Goal: Task Accomplishment & Management: Complete application form

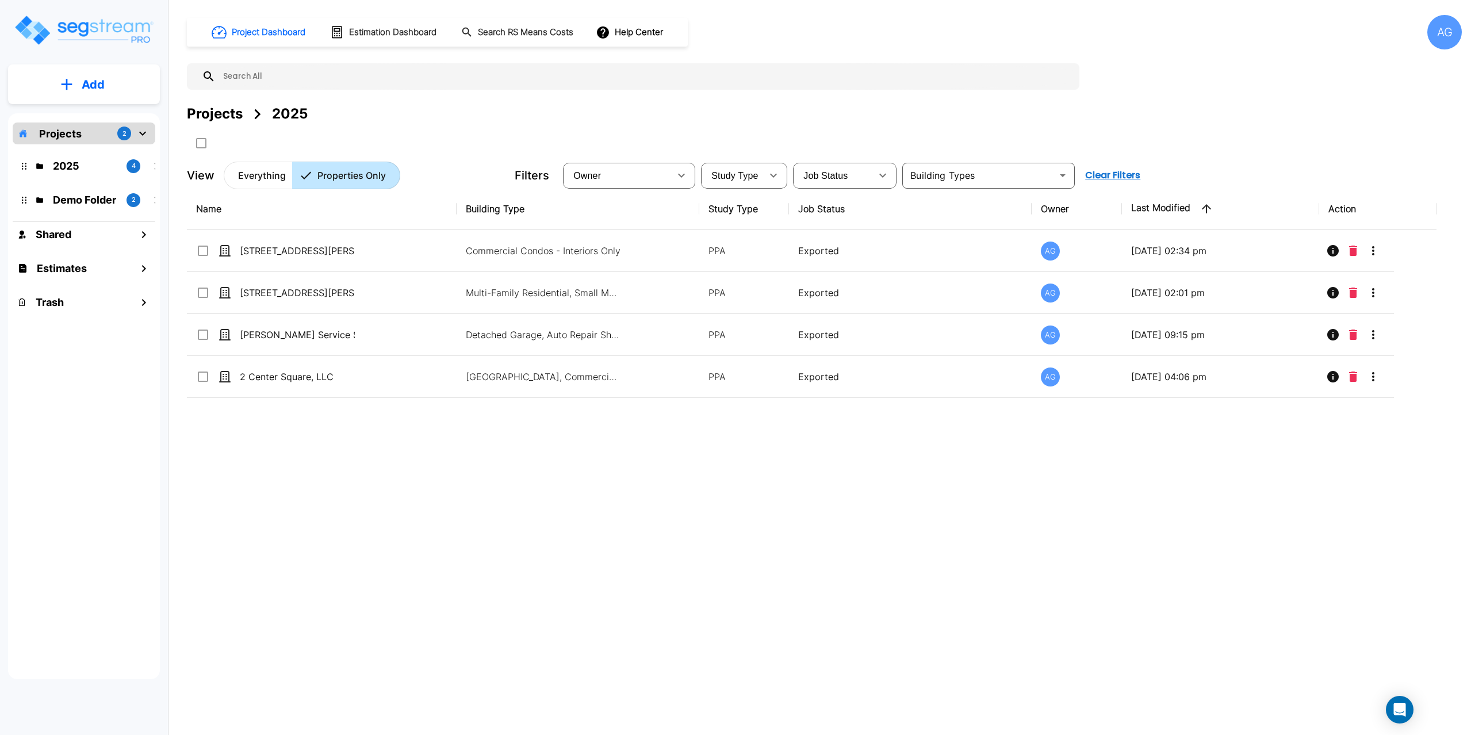
click at [95, 83] on p "Add" at bounding box center [93, 84] width 23 height 17
click at [287, 108] on div "2025" at bounding box center [290, 114] width 36 height 21
click at [90, 164] on p "2025" at bounding box center [85, 166] width 64 height 16
click at [63, 76] on button "Add" at bounding box center [84, 84] width 152 height 33
click at [82, 151] on p "Add Property" at bounding box center [91, 149] width 59 height 14
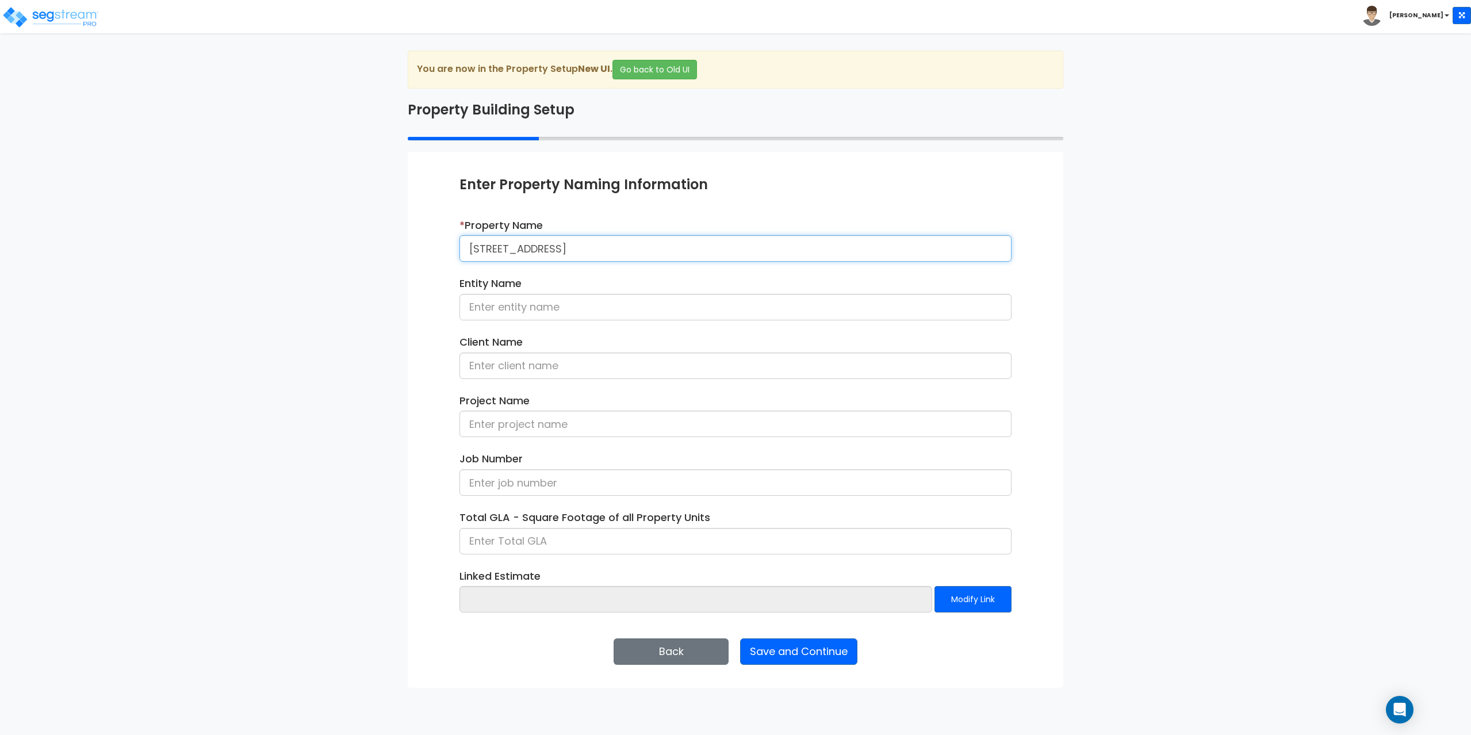
type input "[STREET_ADDRESS]"
type input "793 Silver Street Trust"
type input "[PERSON_NAME]"
click at [1321, 288] on div "We are Building your Property. So please grab a coffee and let us do the heavy …" at bounding box center [735, 369] width 1471 height 637
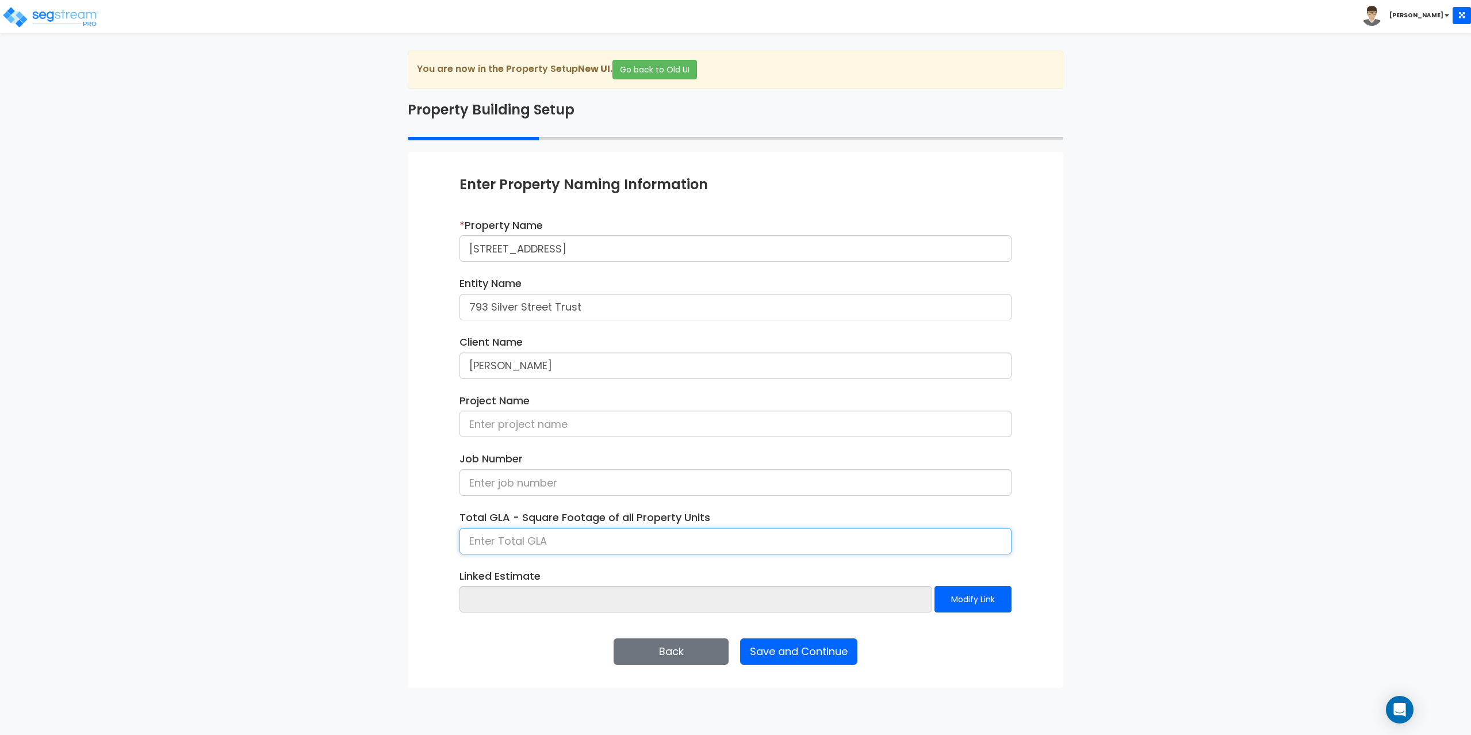
click at [524, 543] on input at bounding box center [736, 541] width 552 height 26
click at [490, 542] on input at bounding box center [736, 541] width 552 height 26
type input "5,280"
click at [806, 653] on button "Save and Continue" at bounding box center [798, 651] width 117 height 26
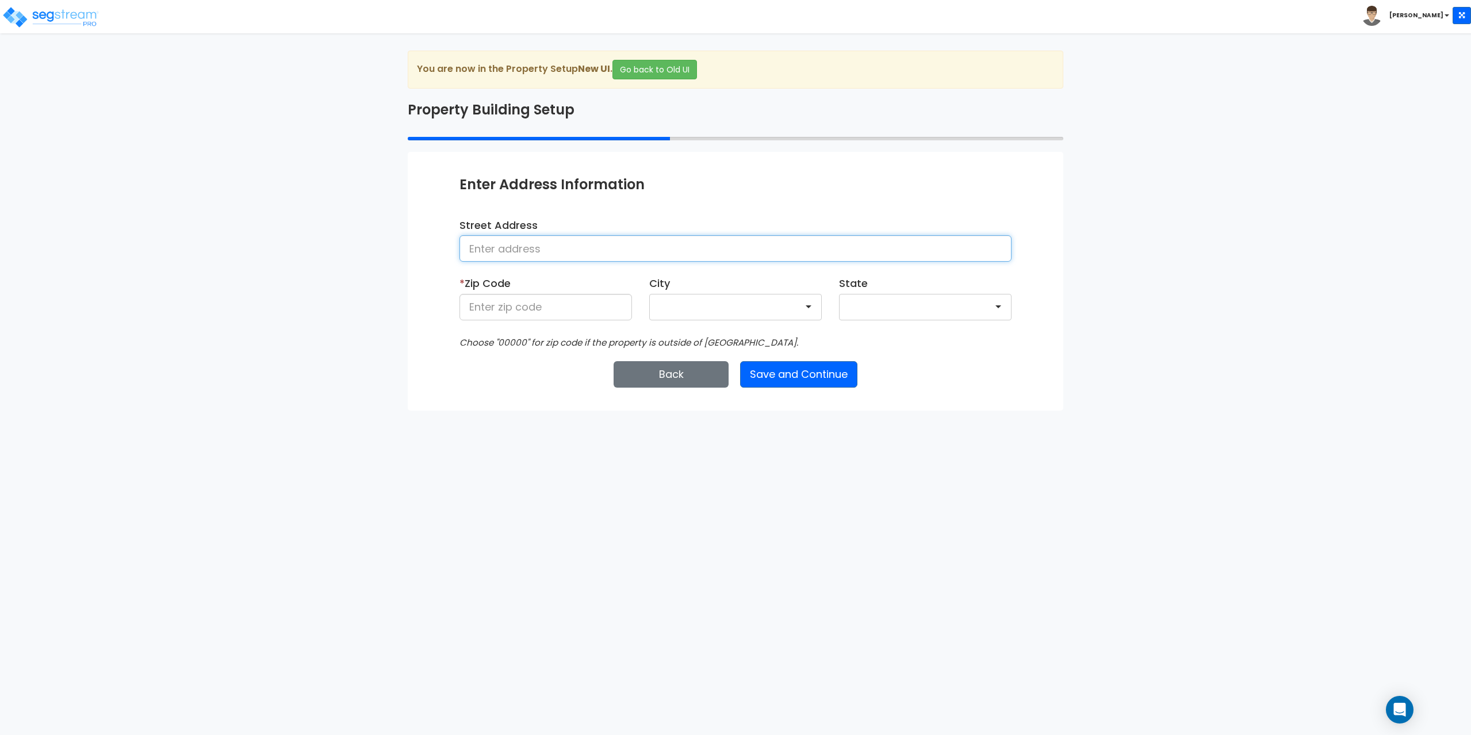
click at [518, 242] on input at bounding box center [736, 248] width 552 height 26
type input "[STREET_ADDRESS]"
type input "01001"
click at [772, 373] on button "Save and Continue" at bounding box center [798, 374] width 117 height 26
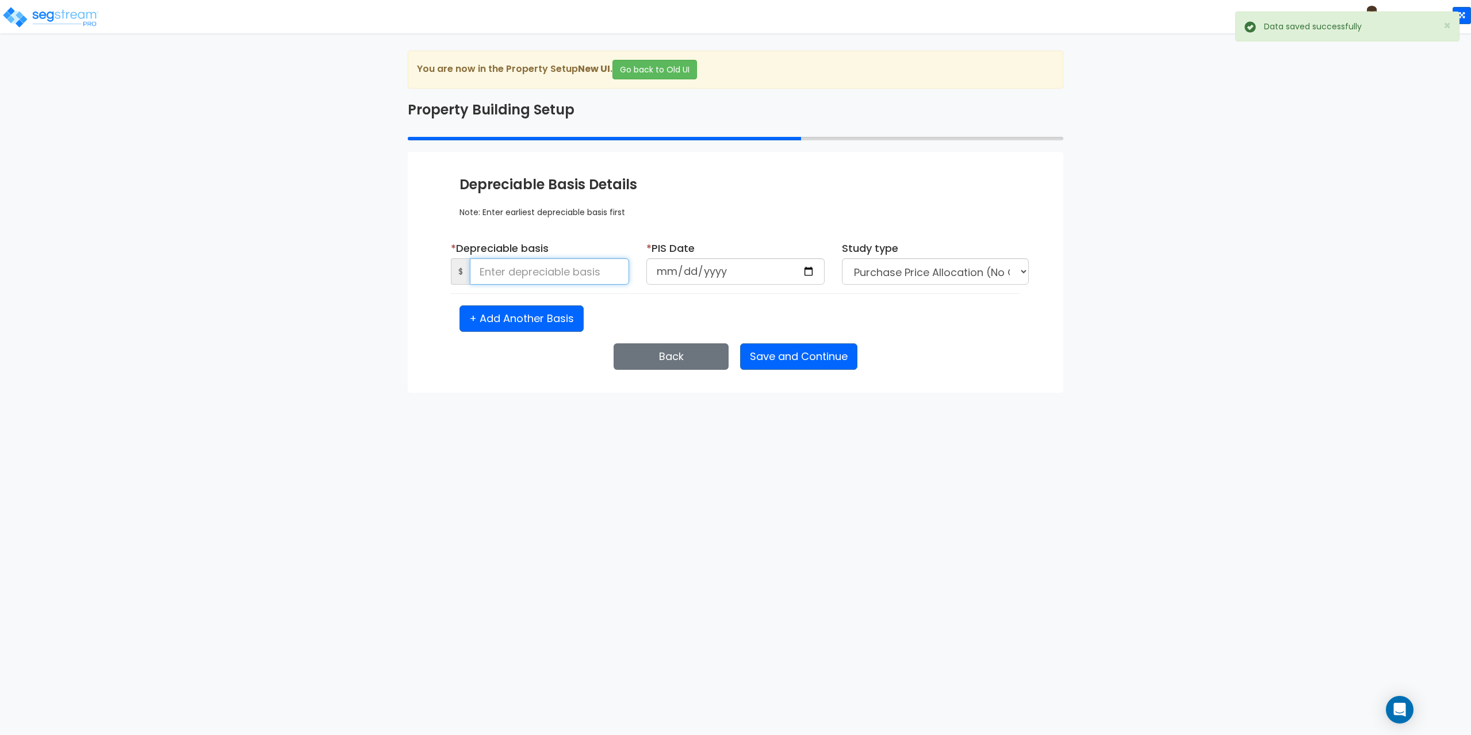
click at [478, 268] on input at bounding box center [549, 271] width 159 height 26
type input "9"
type input "990,000"
click at [658, 280] on input "date" at bounding box center [735, 271] width 178 height 26
type input "[DATE]"
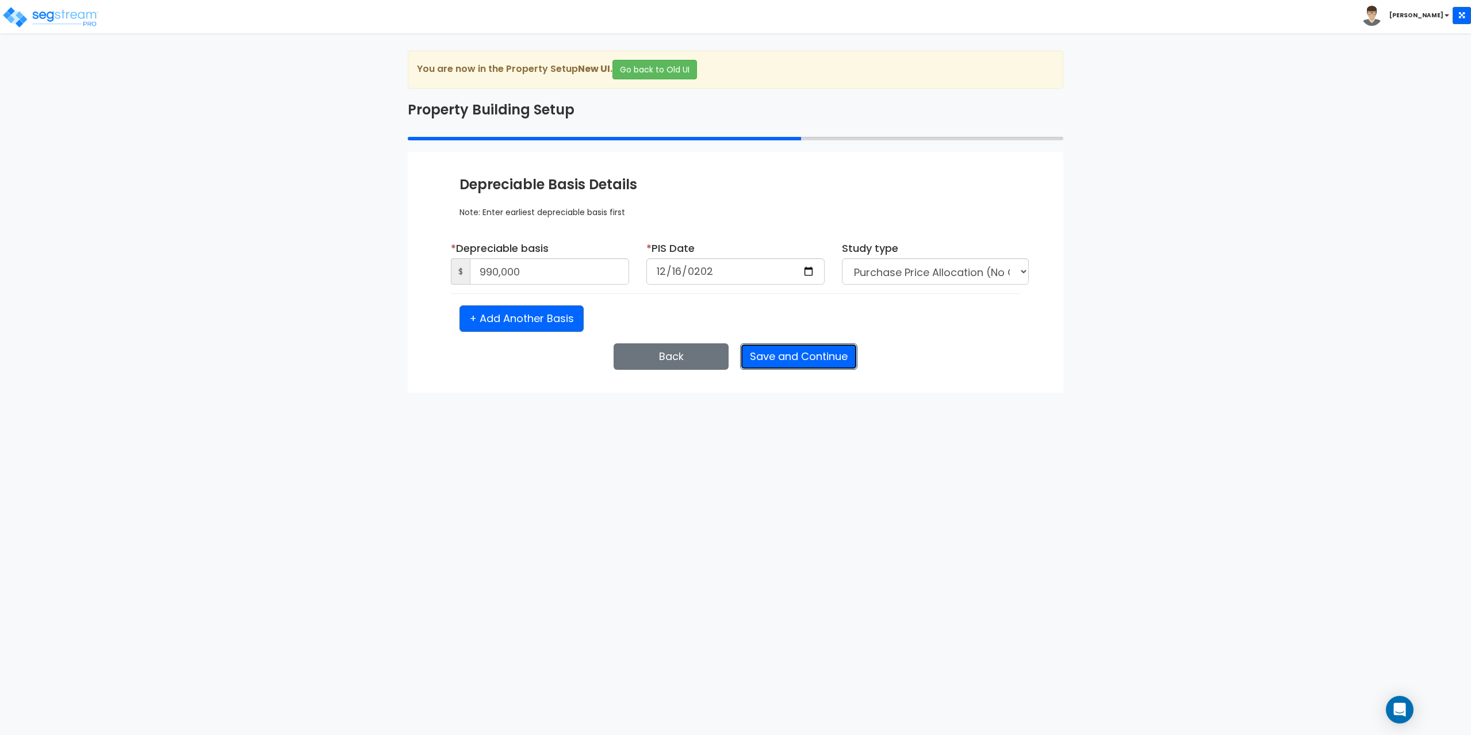
select select "2024"
click at [809, 354] on button "Save and Continue" at bounding box center [798, 356] width 117 height 26
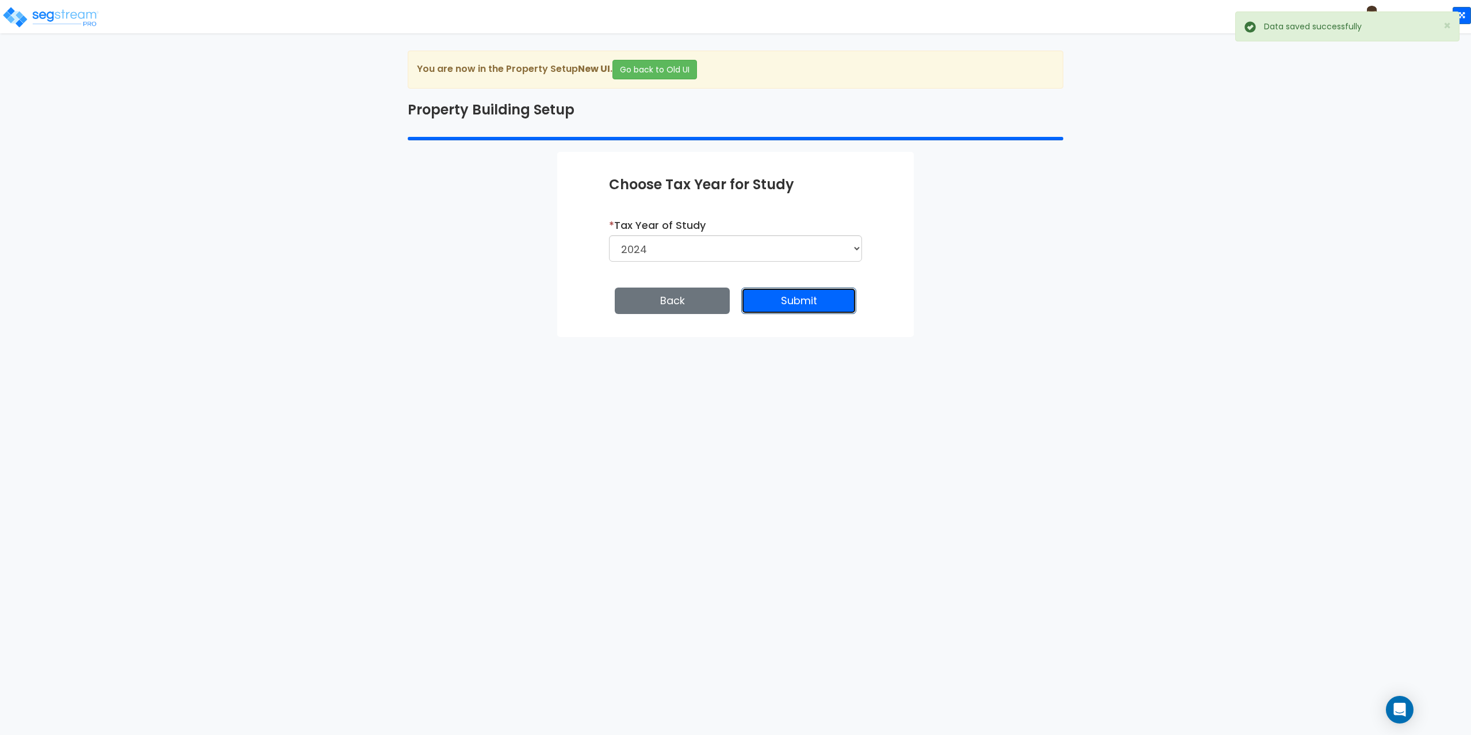
click at [767, 308] on button "Submit" at bounding box center [798, 301] width 115 height 26
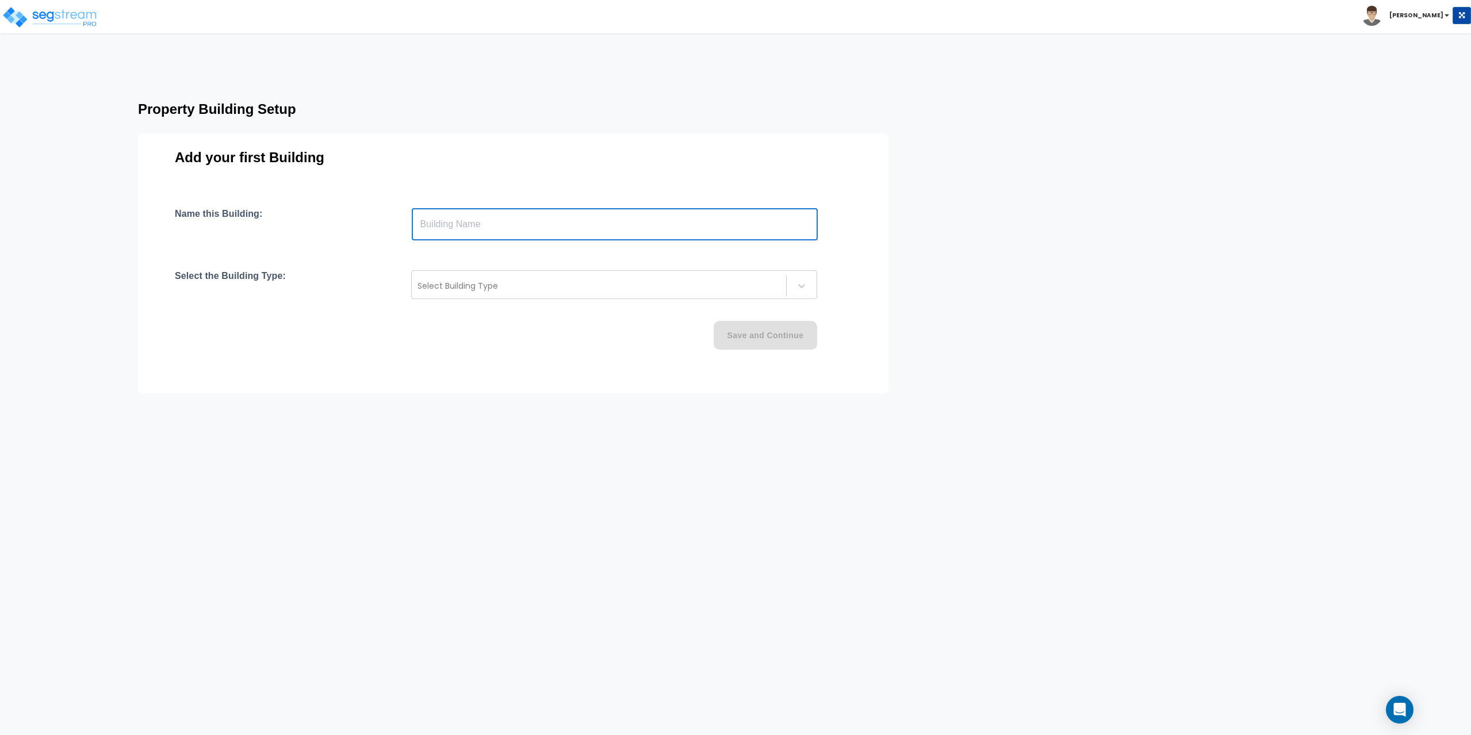
click at [539, 228] on input "text" at bounding box center [615, 224] width 406 height 32
type input "[GEOGRAPHIC_DATA] Waste Removal"
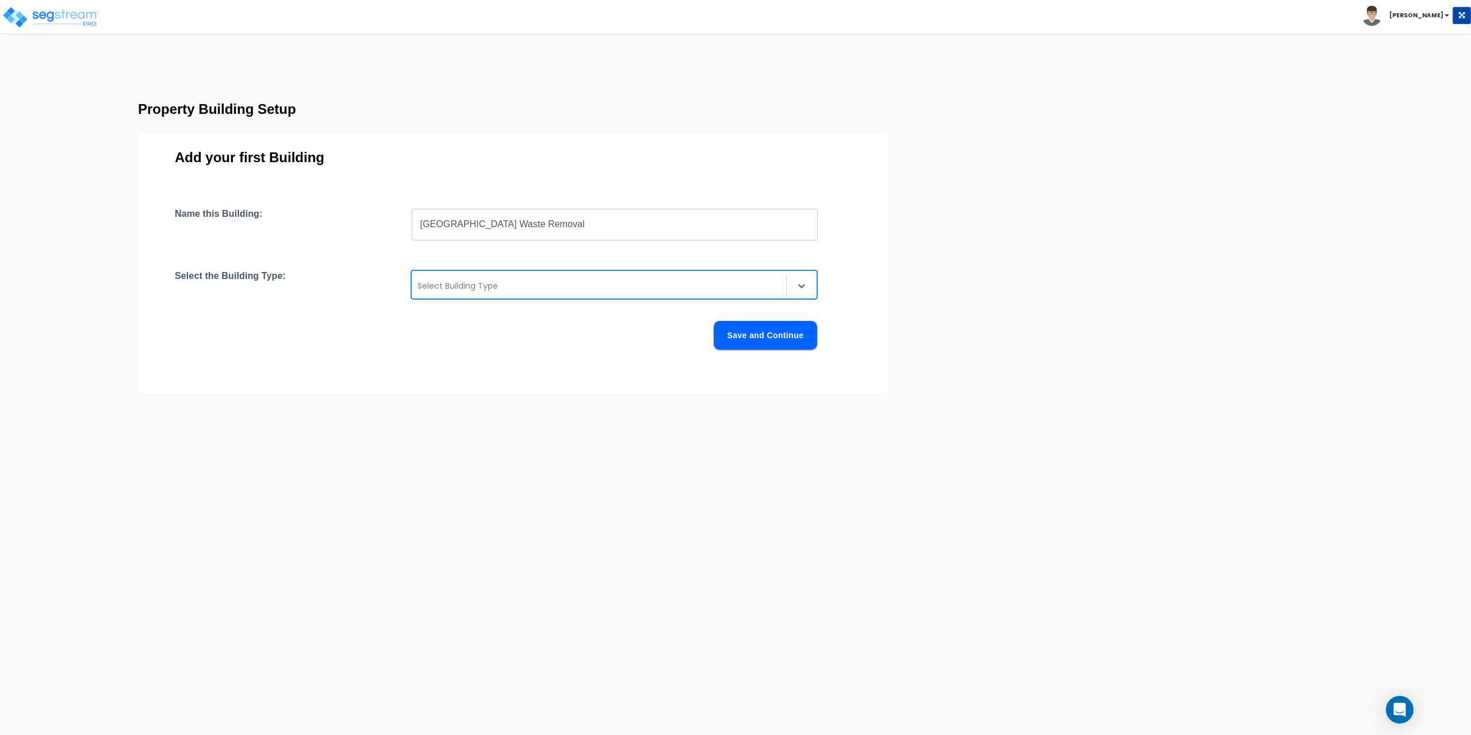
click at [489, 286] on div at bounding box center [599, 286] width 363 height 14
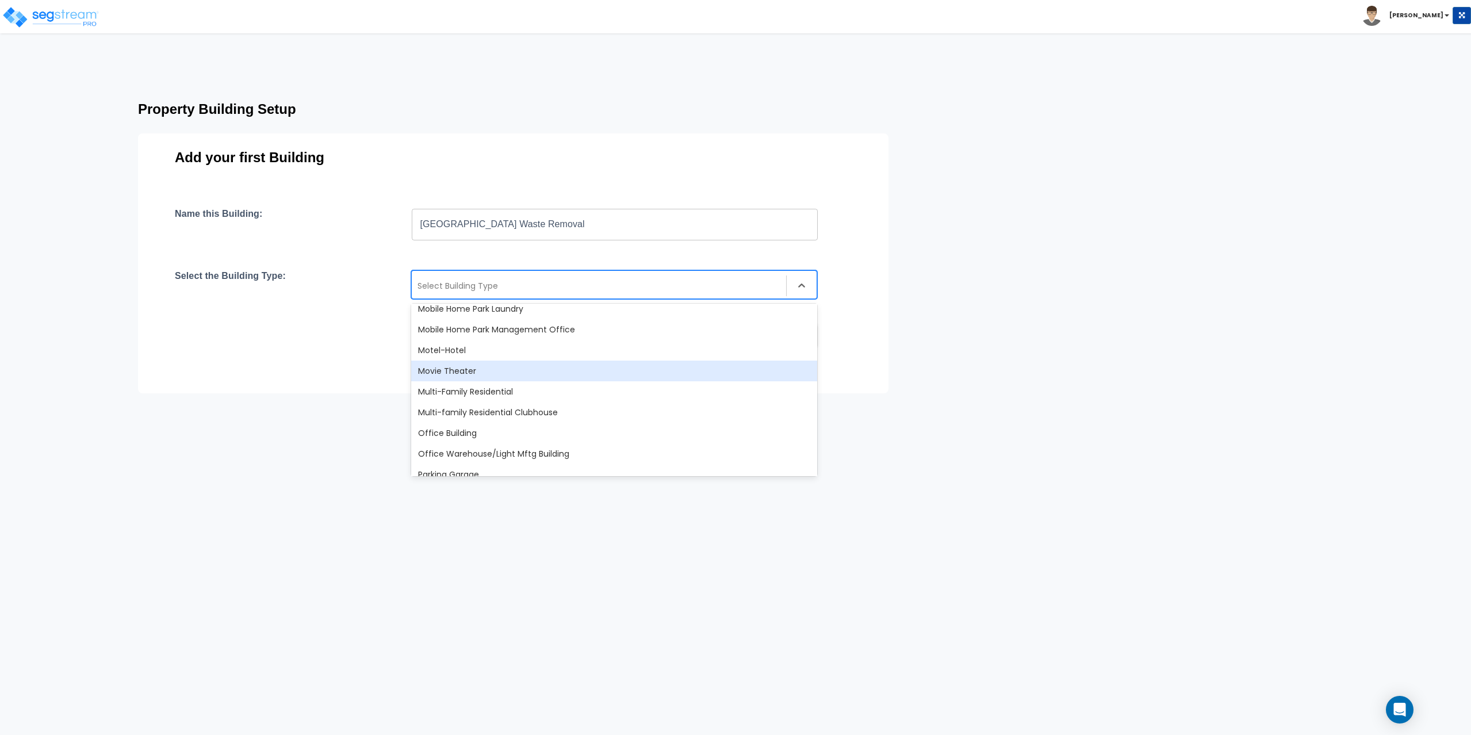
scroll to position [690, 0]
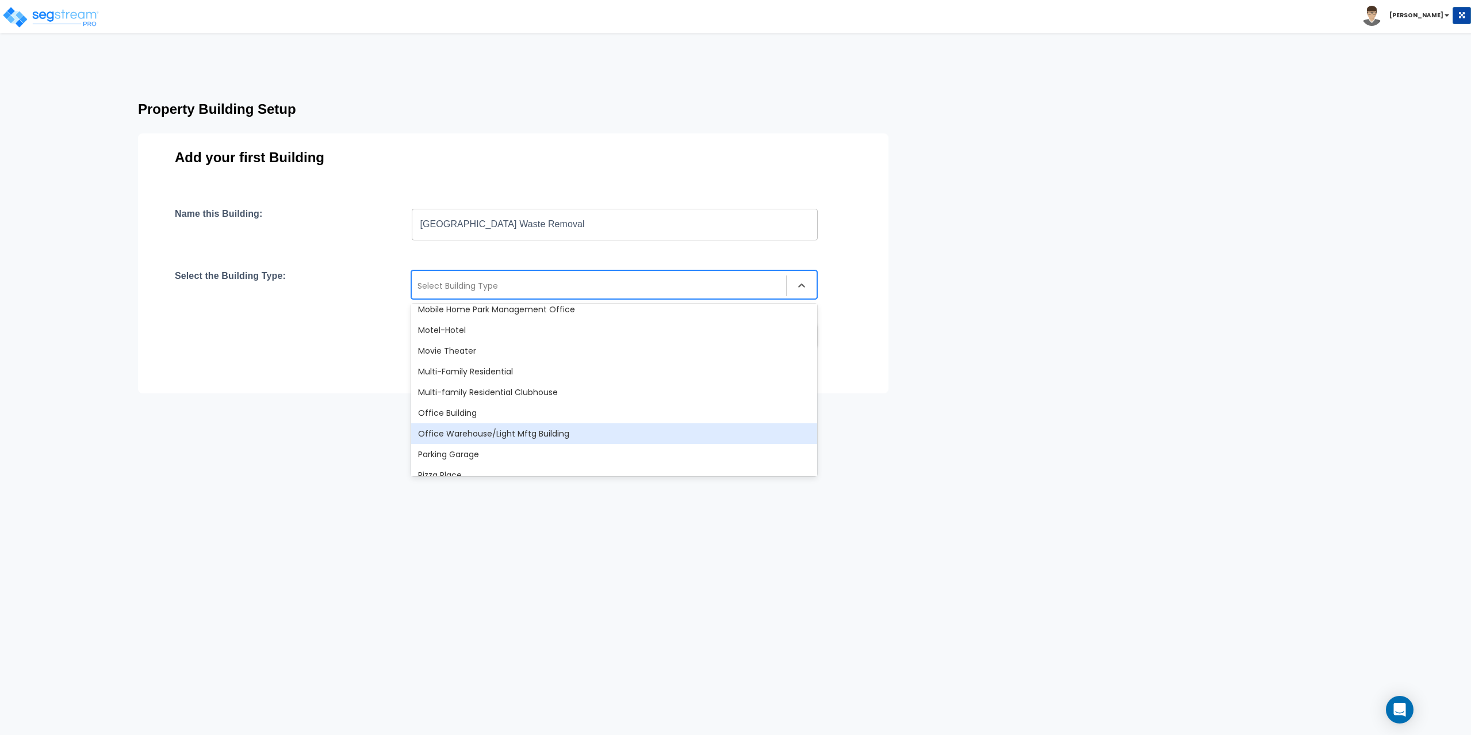
click at [575, 428] on div "Office Warehouse/Light Mftg Building" at bounding box center [614, 433] width 406 height 21
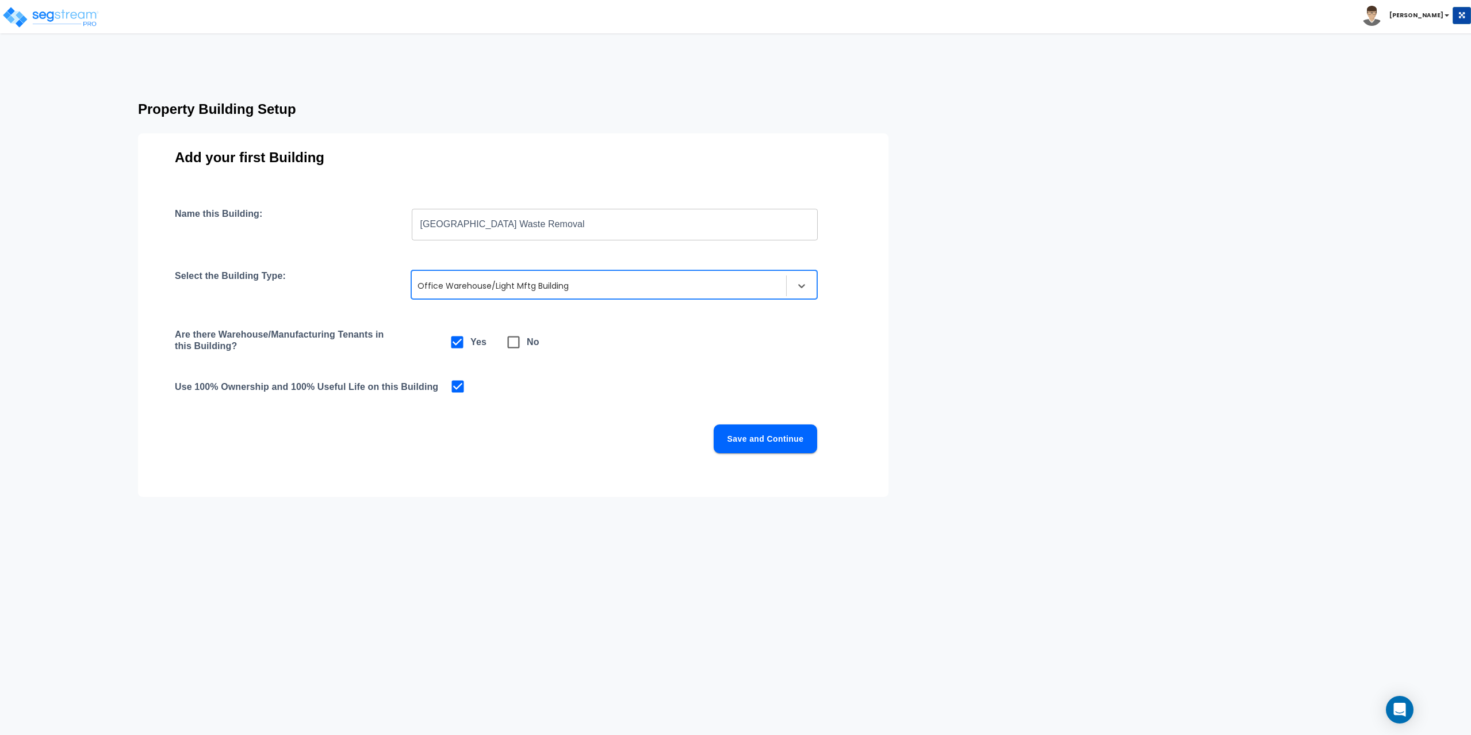
click at [513, 284] on div at bounding box center [599, 286] width 363 height 14
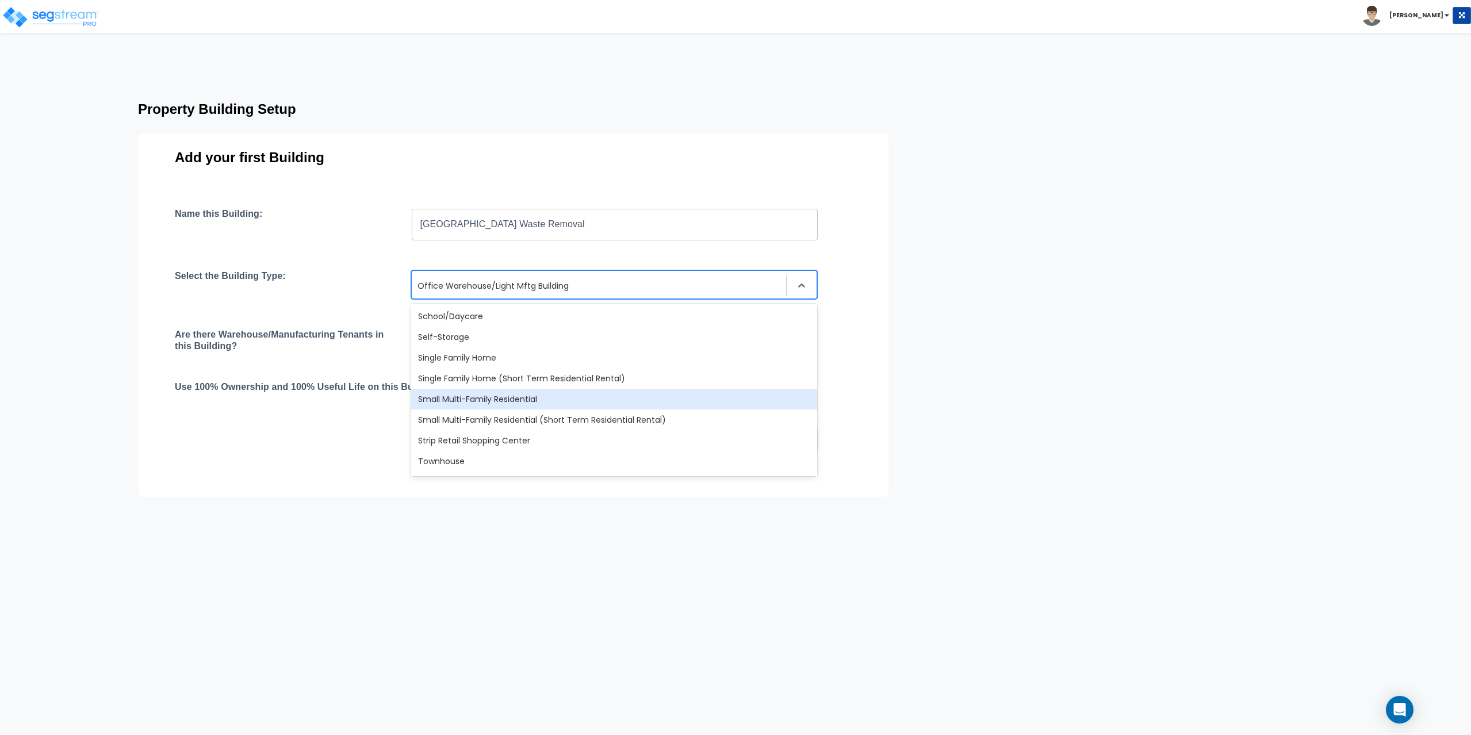
scroll to position [991, 0]
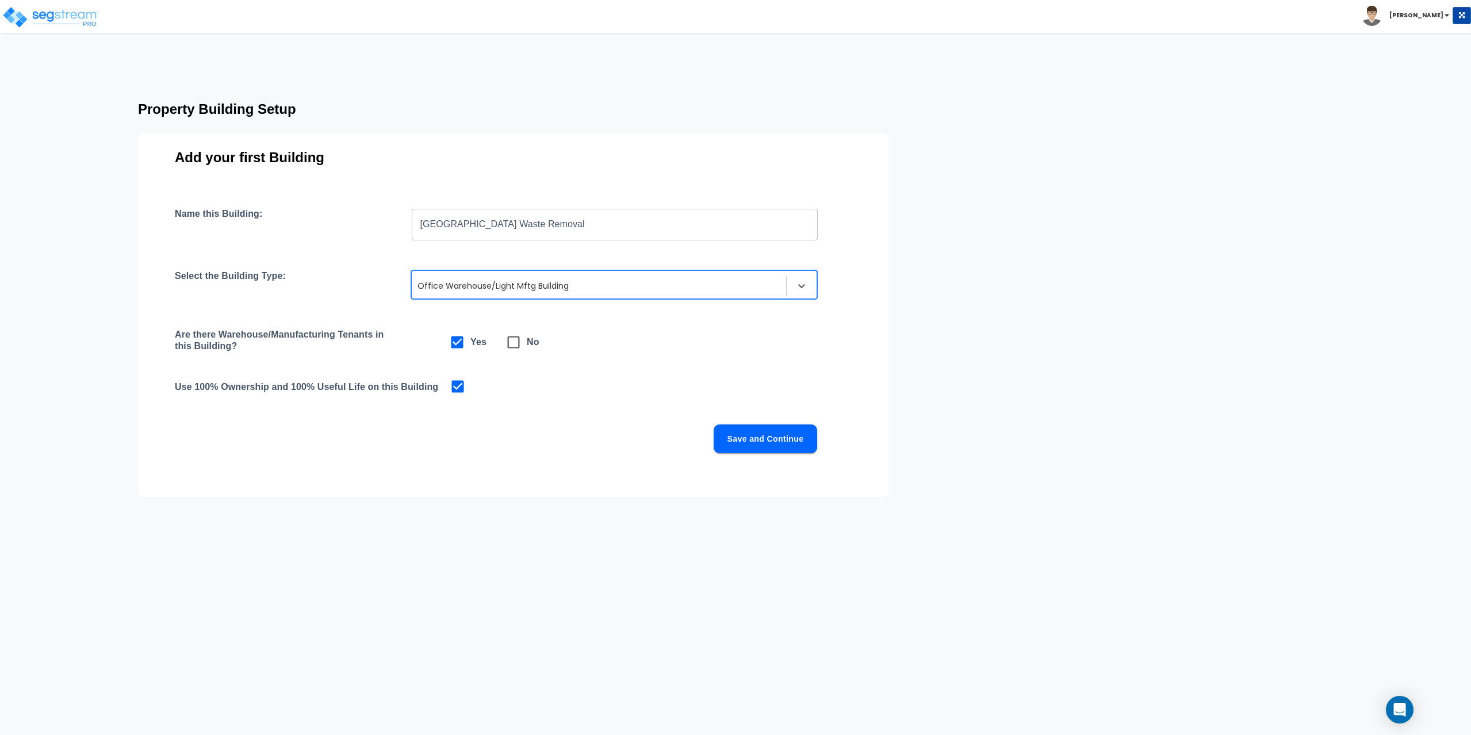
click at [238, 277] on h4 "Select the Building Type:" at bounding box center [230, 284] width 111 height 29
click at [747, 433] on button "Save and Continue" at bounding box center [766, 438] width 104 height 29
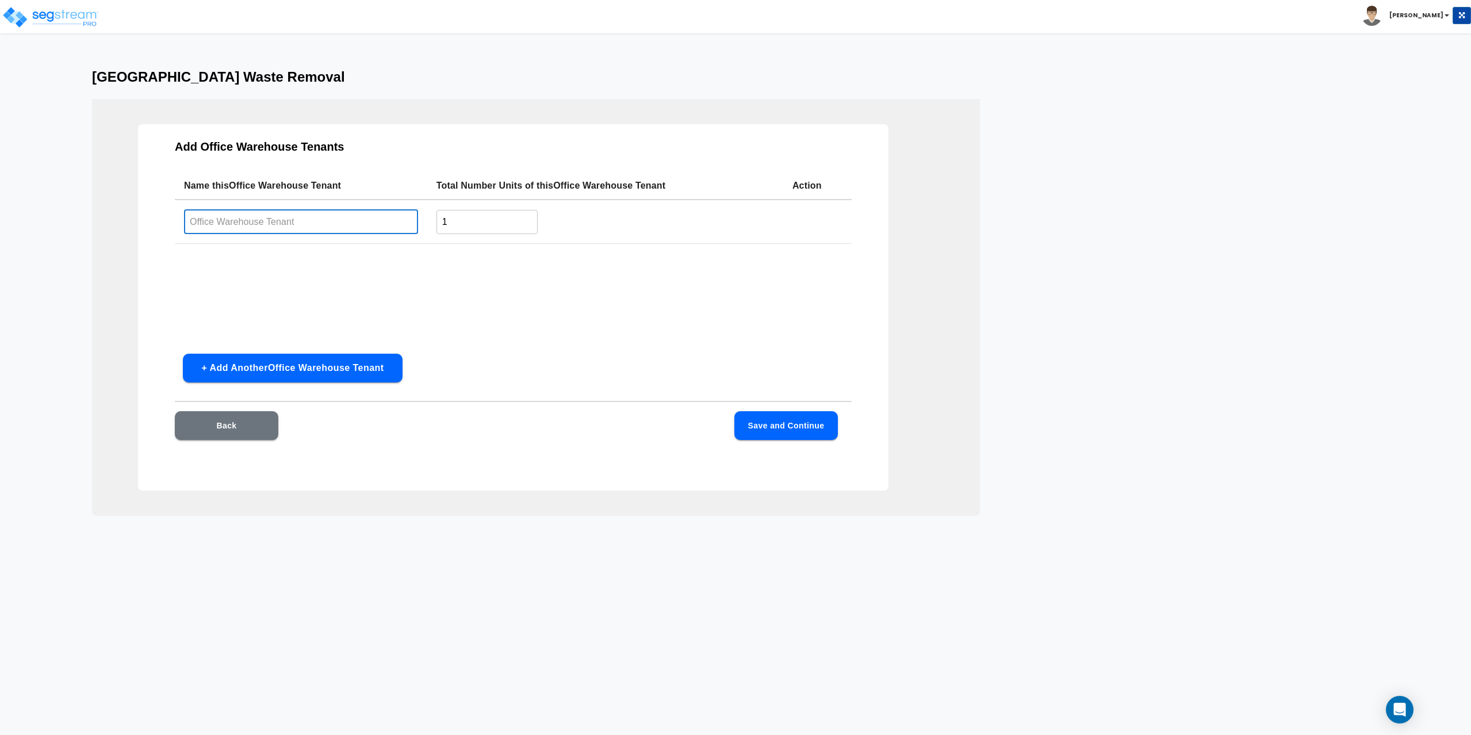
click at [263, 213] on input "text" at bounding box center [301, 221] width 234 height 25
type input "[GEOGRAPHIC_DATA] Waste Removal"
click at [197, 423] on button "Back" at bounding box center [227, 425] width 104 height 29
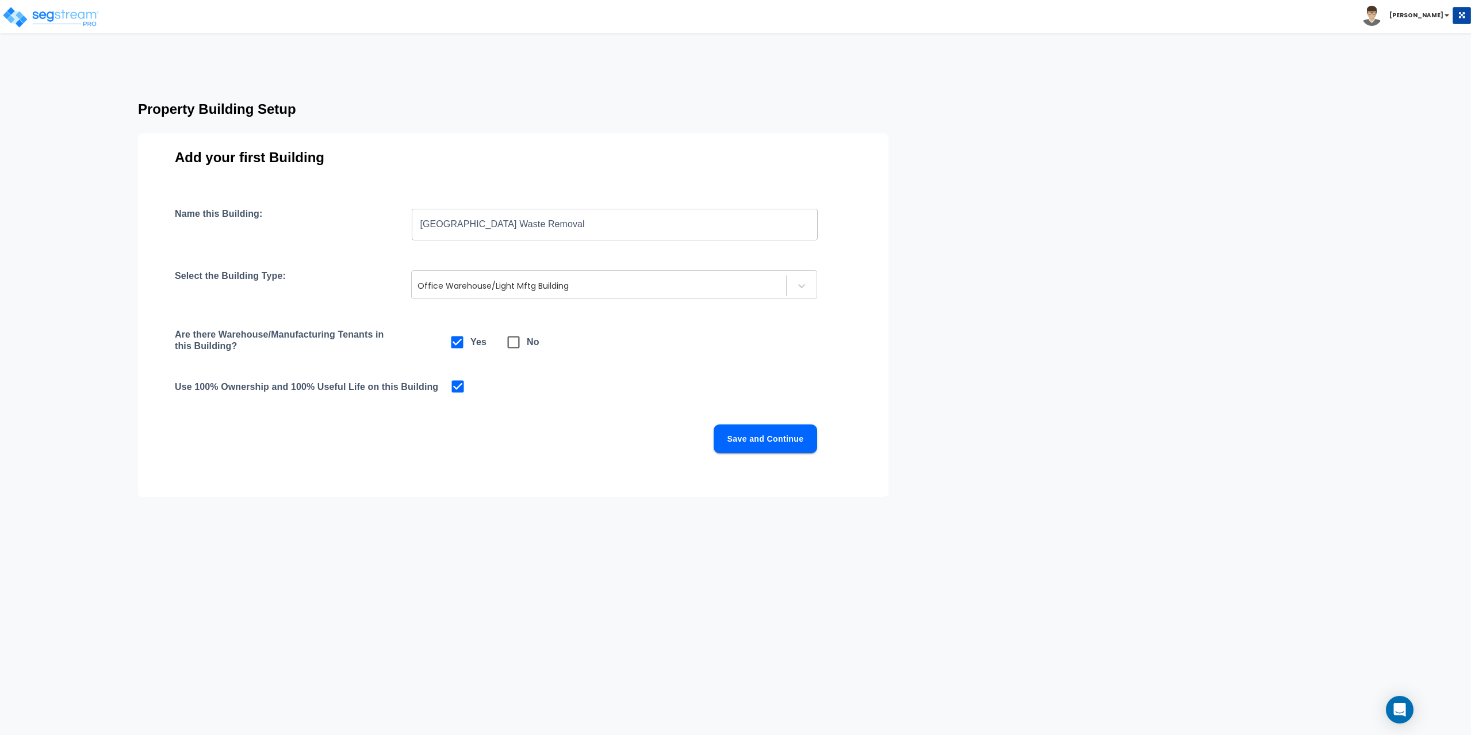
click at [764, 441] on button "Save and Continue" at bounding box center [766, 438] width 104 height 29
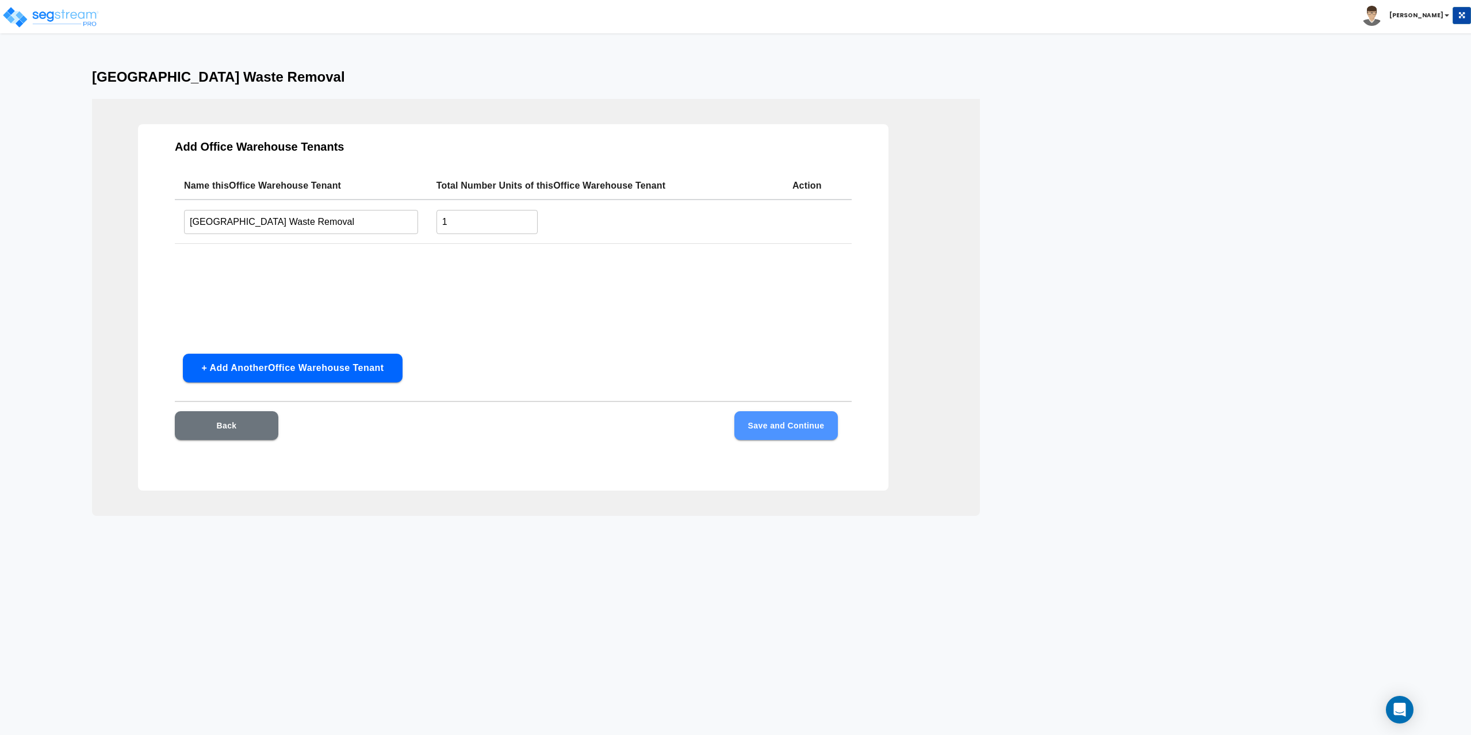
click at [774, 426] on button "Save and Continue" at bounding box center [786, 425] width 104 height 29
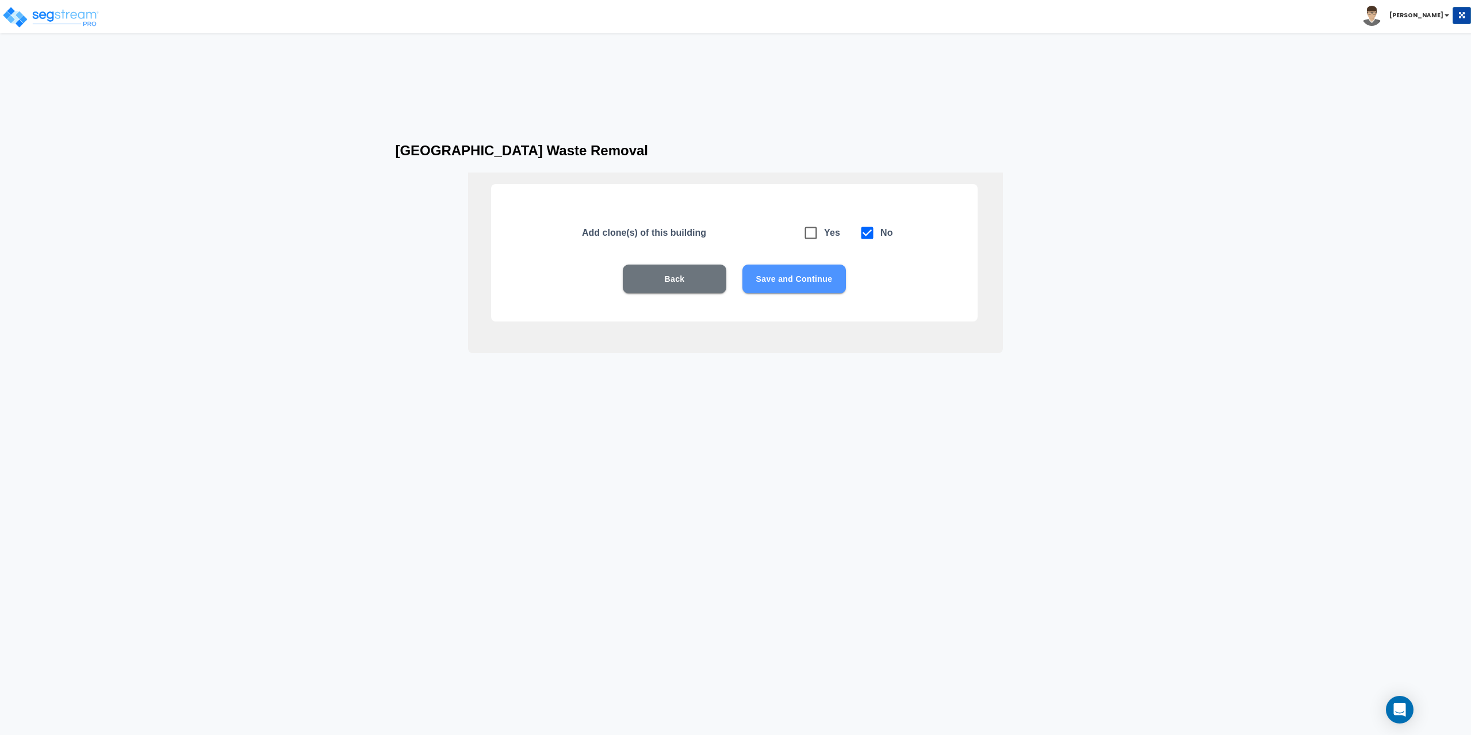
click at [784, 284] on button "Save and Continue" at bounding box center [794, 279] width 104 height 29
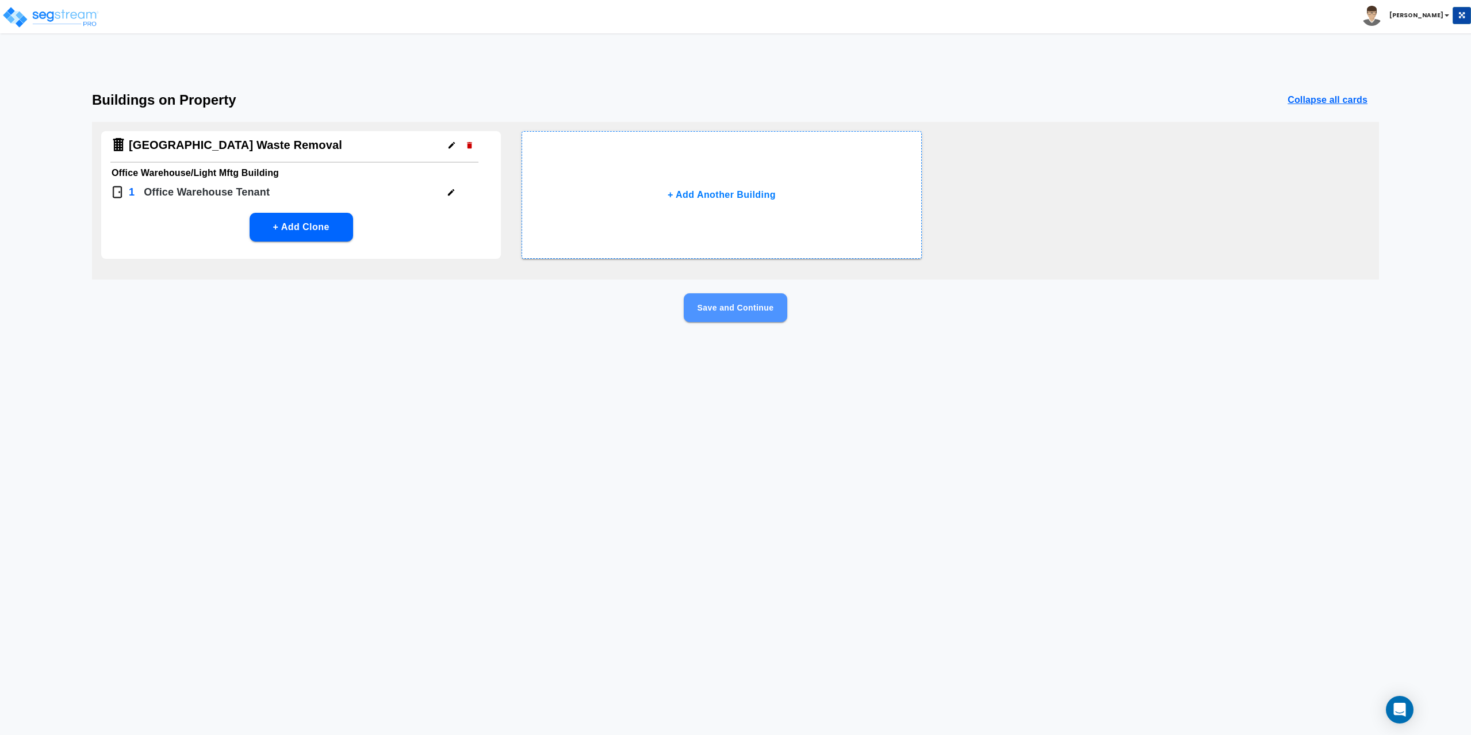
click at [703, 313] on button "Save and Continue" at bounding box center [736, 307] width 104 height 29
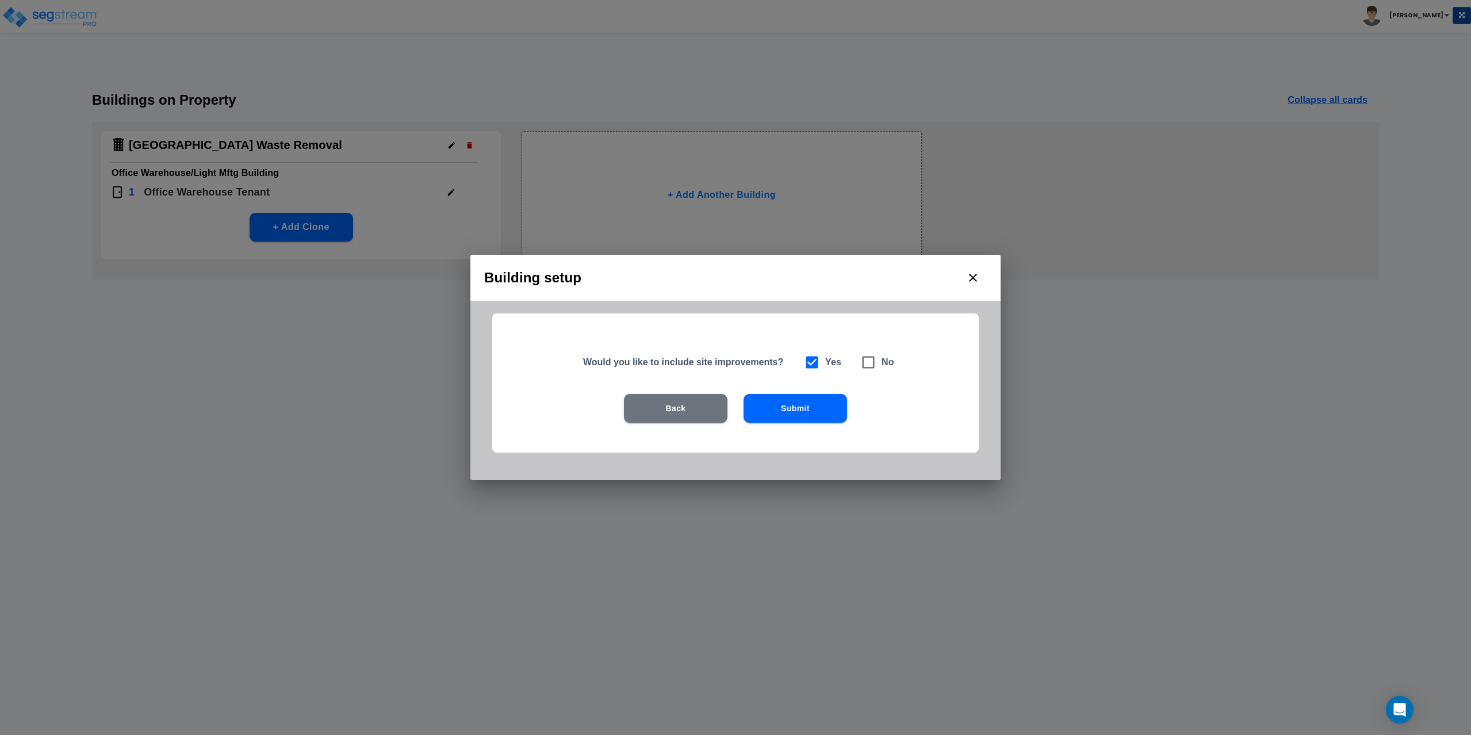
click at [791, 415] on button "Submit" at bounding box center [796, 408] width 104 height 29
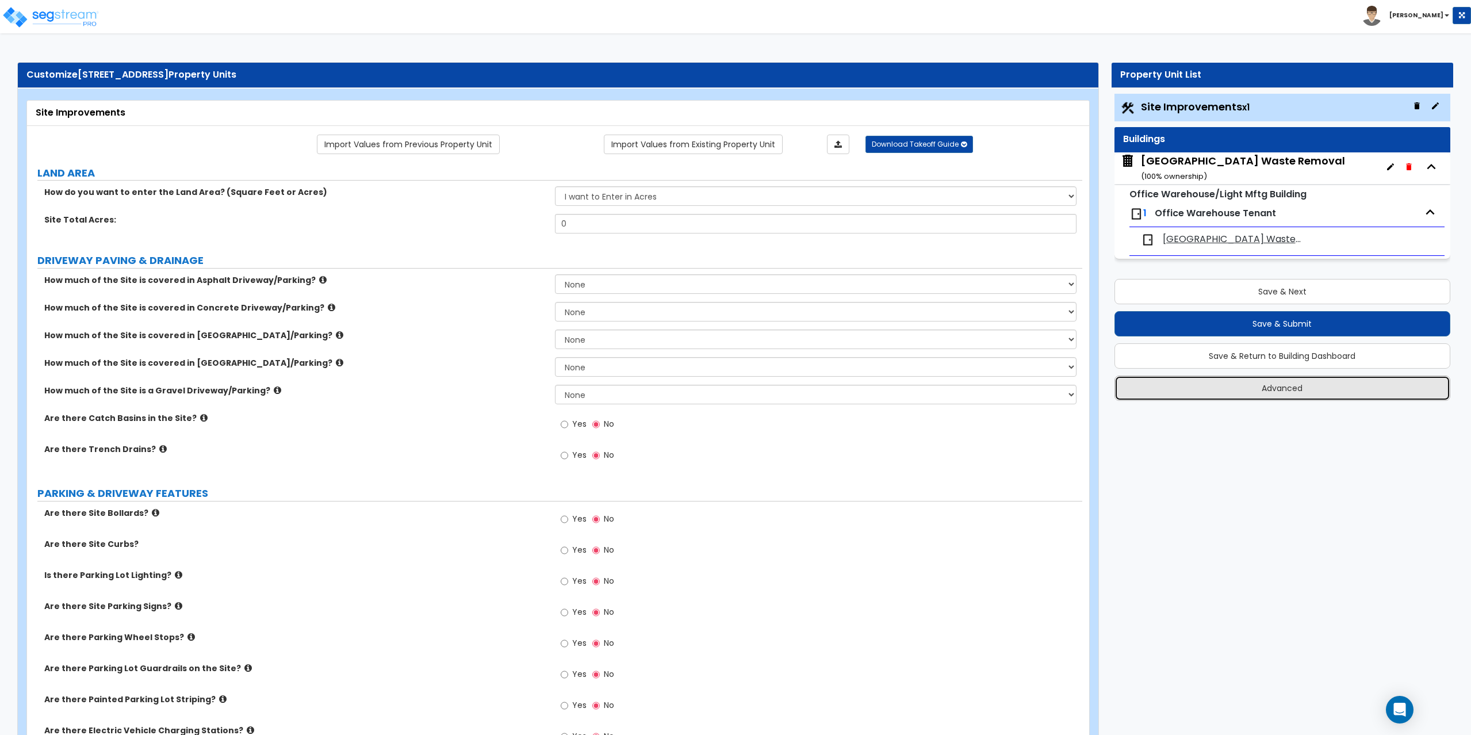
click at [1272, 390] on button "Advanced" at bounding box center [1283, 388] width 336 height 25
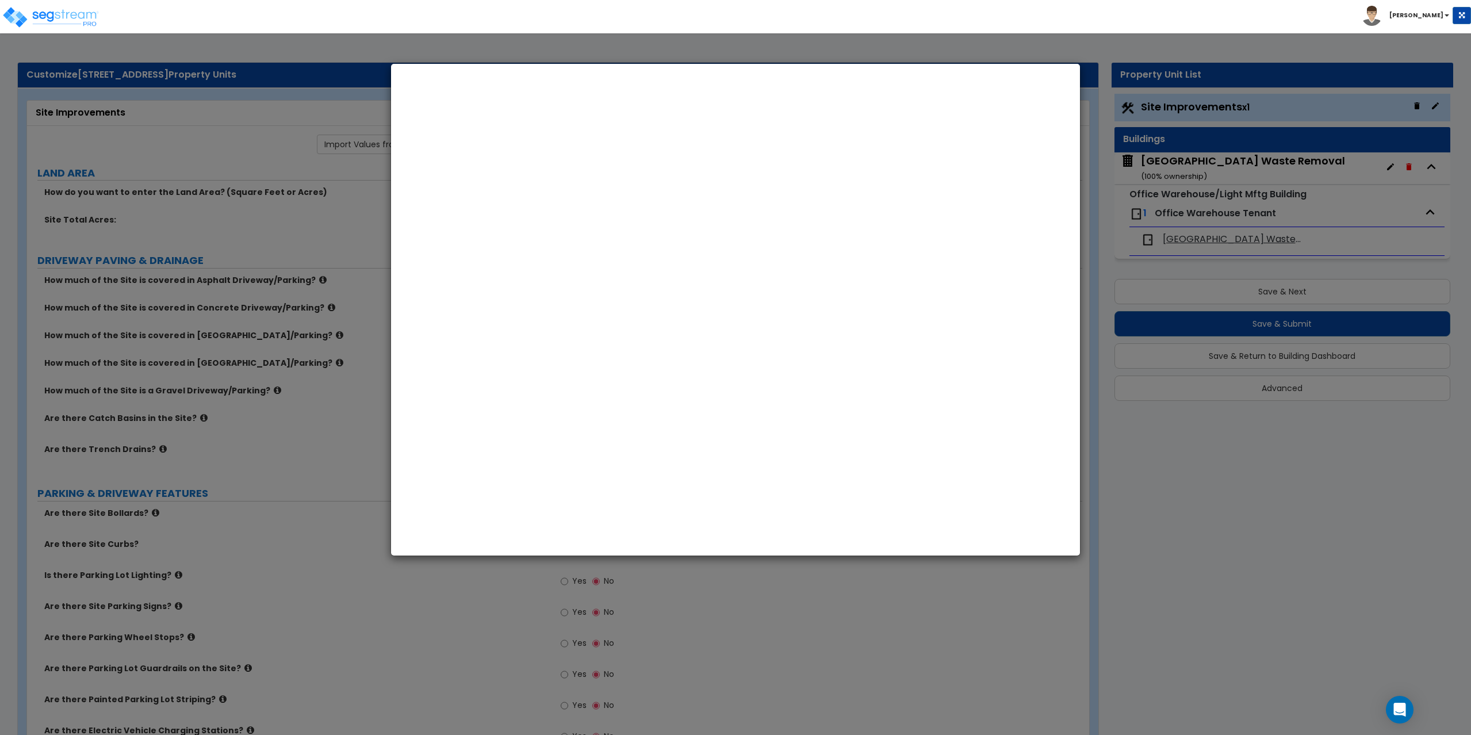
select select "MA"
select select "2024"
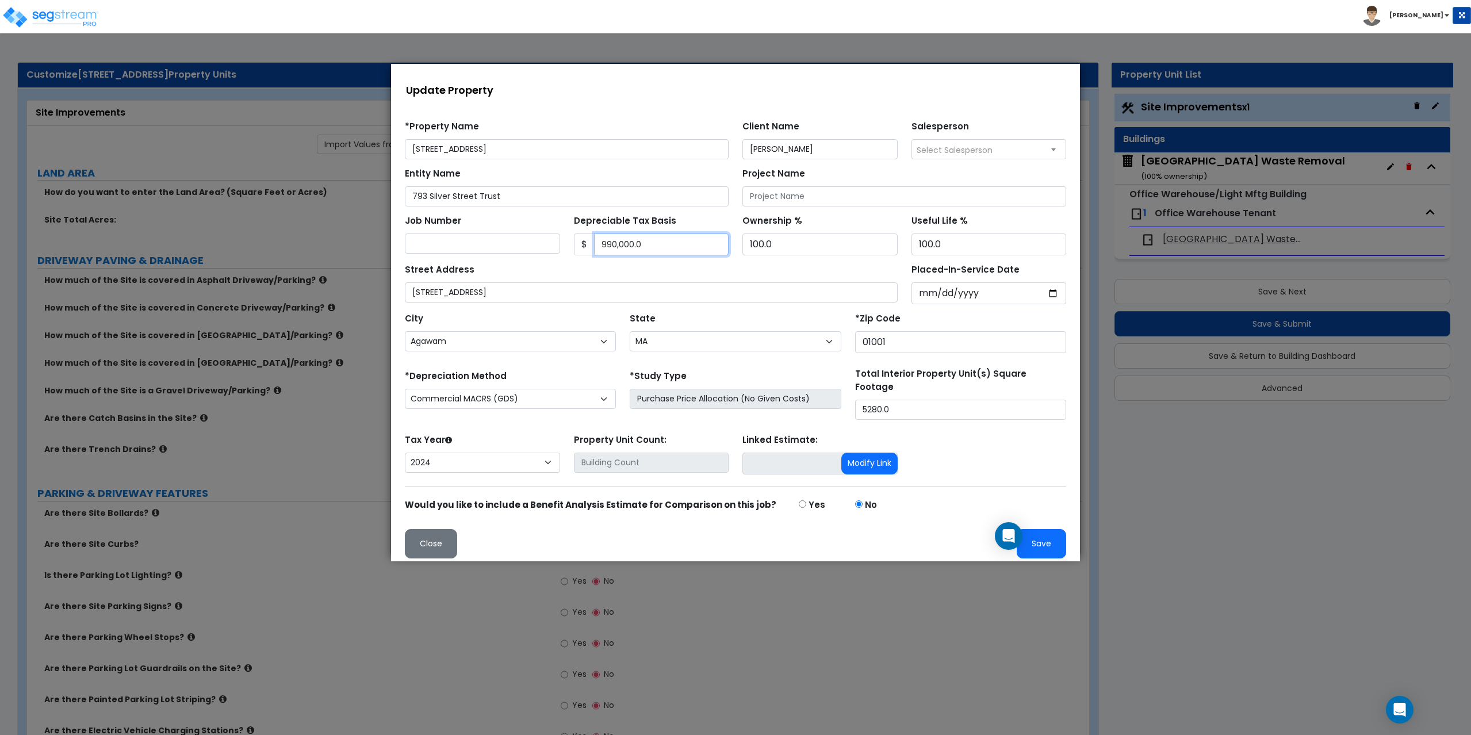
drag, startPoint x: 692, startPoint y: 246, endPoint x: 589, endPoint y: 250, distance: 103.6
click at [589, 250] on div "$ 990,000.0" at bounding box center [651, 244] width 155 height 22
type input "1,040,000"
click at [1043, 538] on button "Save" at bounding box center [1041, 543] width 49 height 29
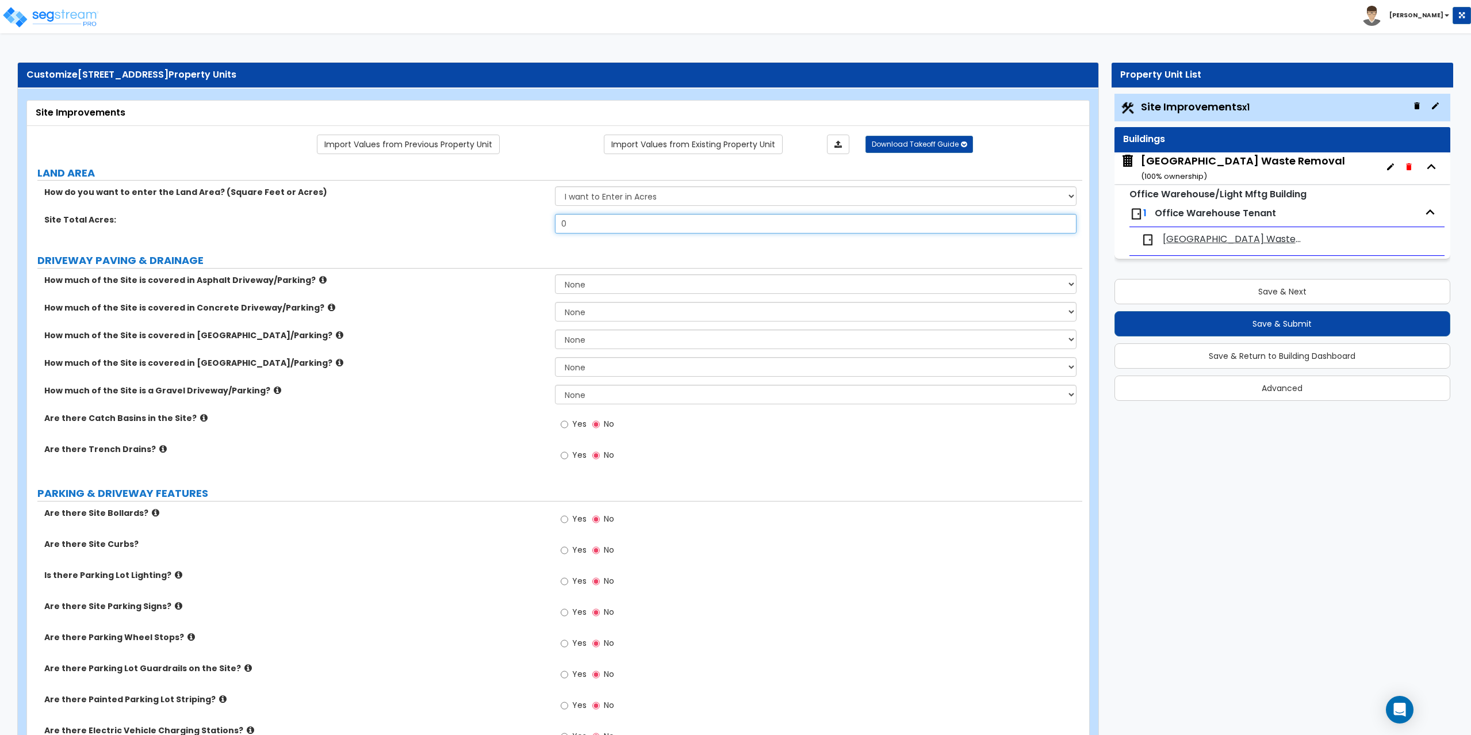
drag, startPoint x: 622, startPoint y: 230, endPoint x: 558, endPoint y: 231, distance: 63.3
click at [558, 231] on input "0" at bounding box center [816, 224] width 522 height 20
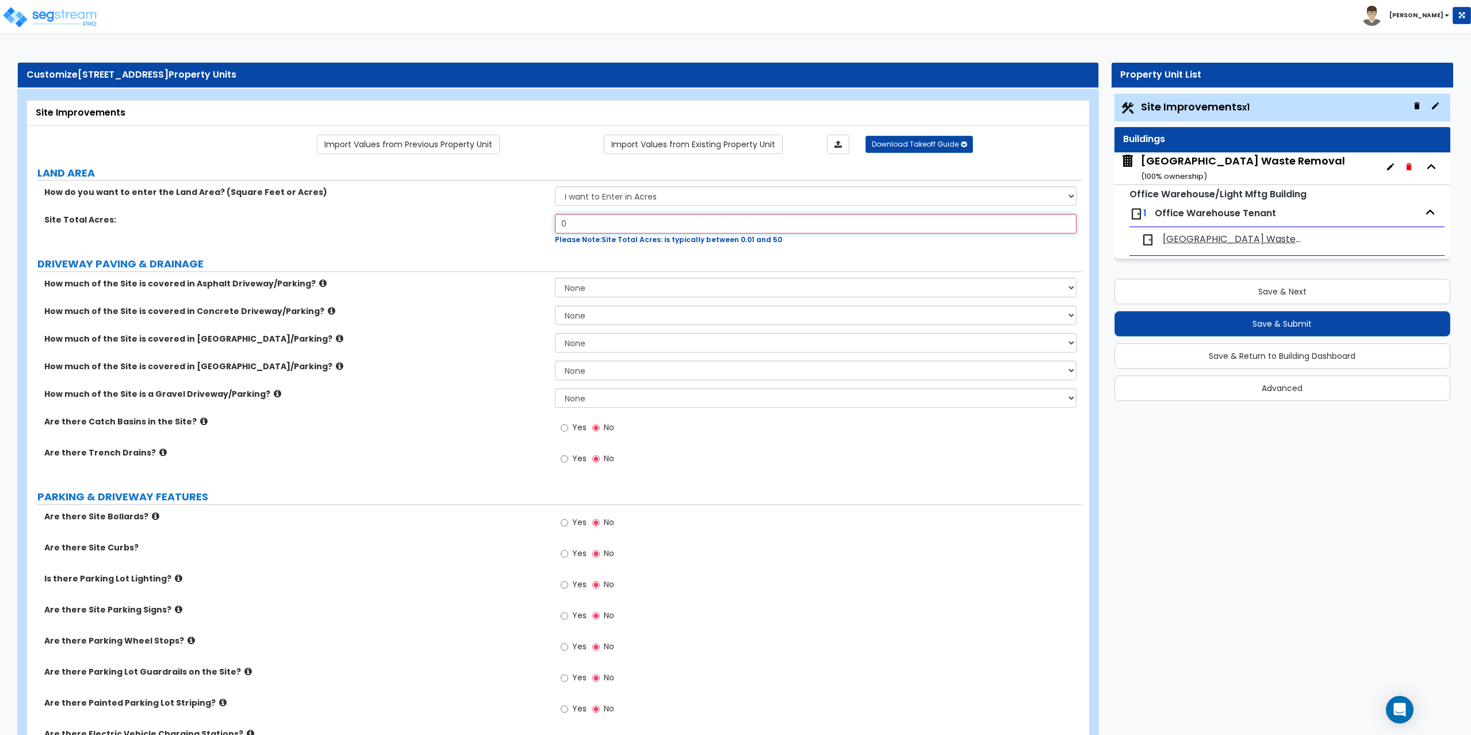
click at [572, 222] on input "0" at bounding box center [816, 224] width 522 height 20
drag, startPoint x: 572, startPoint y: 222, endPoint x: 527, endPoint y: 223, distance: 44.3
click at [527, 223] on div "Site Total Acres: 0 Please Note: Site Total Acres: is typically between 0.01 an…" at bounding box center [554, 229] width 1055 height 31
click at [620, 224] on input "0" at bounding box center [816, 224] width 522 height 20
drag, startPoint x: 620, startPoint y: 224, endPoint x: 524, endPoint y: 229, distance: 95.6
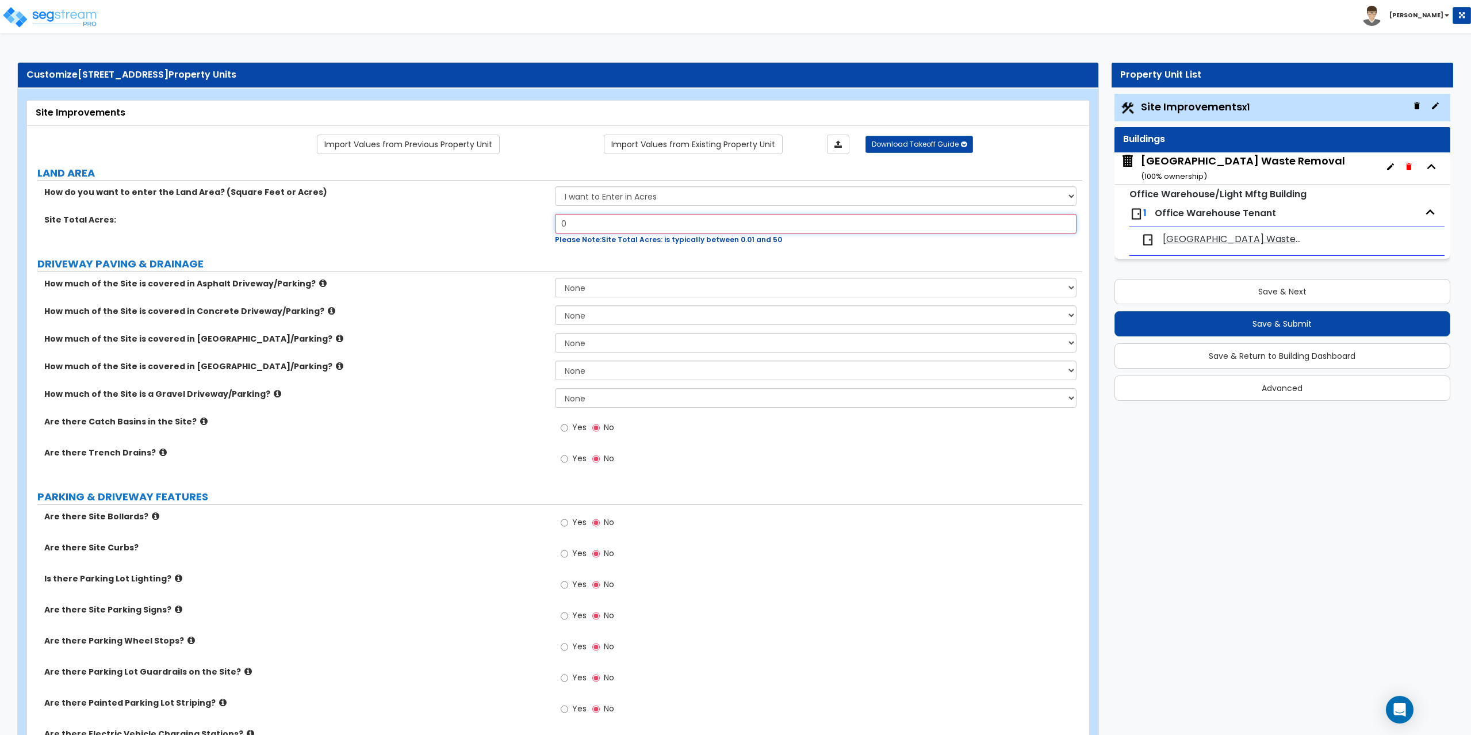
click at [524, 229] on div "Site Total Acres: 0 Please Note: Site Total Acres: is typically between 0.01 an…" at bounding box center [554, 229] width 1055 height 31
click at [583, 224] on input "2.40" at bounding box center [816, 224] width 522 height 20
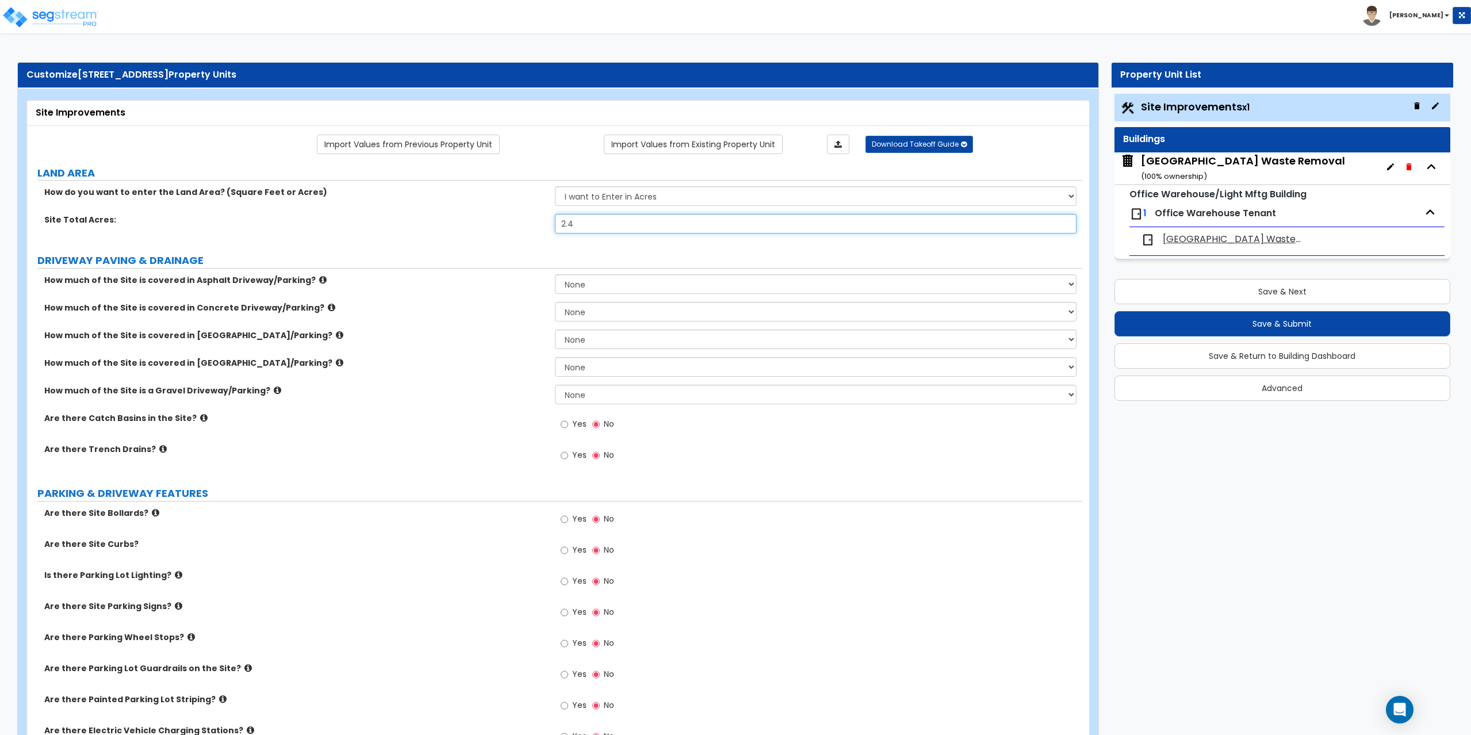
type input "2.40"
click at [616, 400] on select "None I want to Enter an Approximate Percentage I want to Enter the Square Foota…" at bounding box center [816, 395] width 522 height 20
select select "2"
click at [555, 385] on select "None I want to Enter an Approximate Percentage I want to Enter the Square Foota…" at bounding box center [816, 395] width 522 height 20
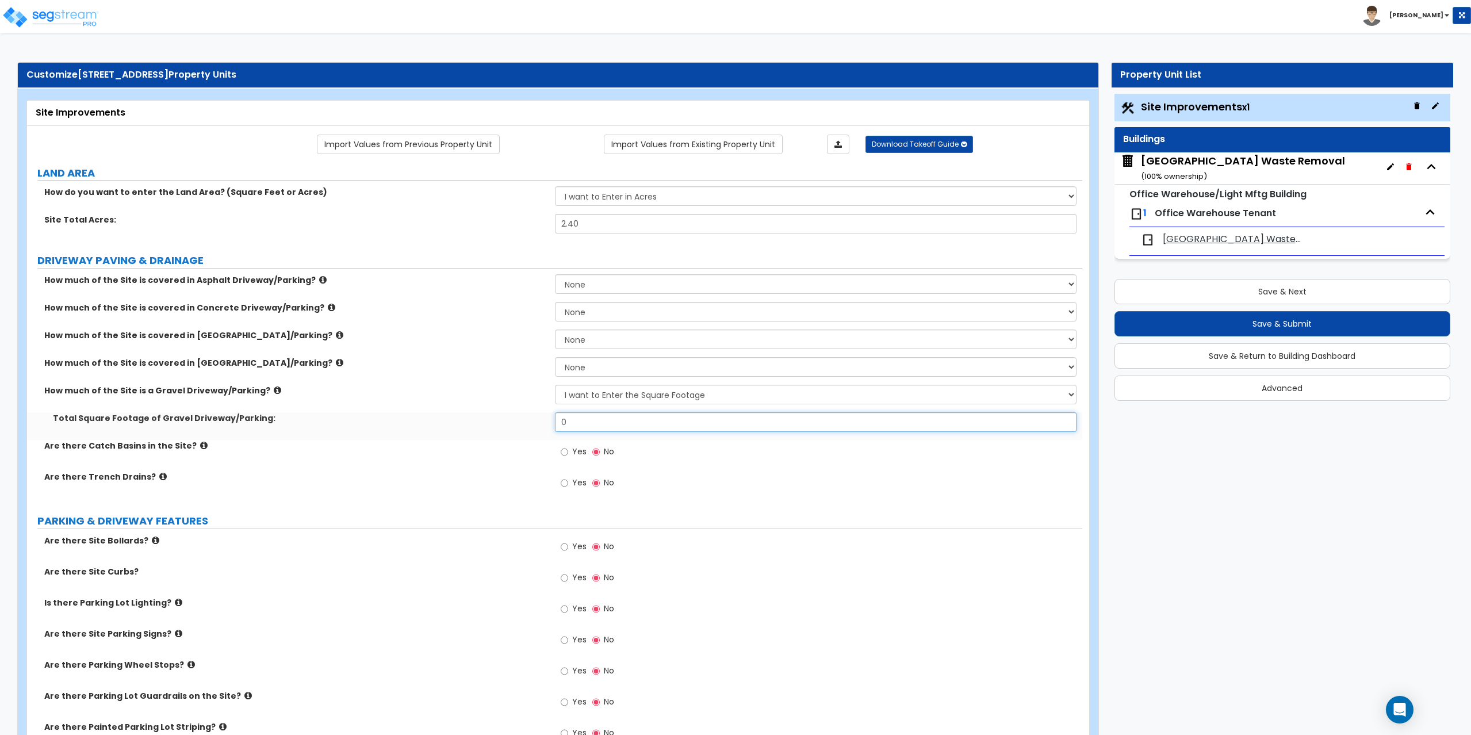
click at [590, 419] on input "0" at bounding box center [816, 422] width 522 height 20
type input "19,732.38"
click at [200, 447] on icon at bounding box center [203, 445] width 7 height 9
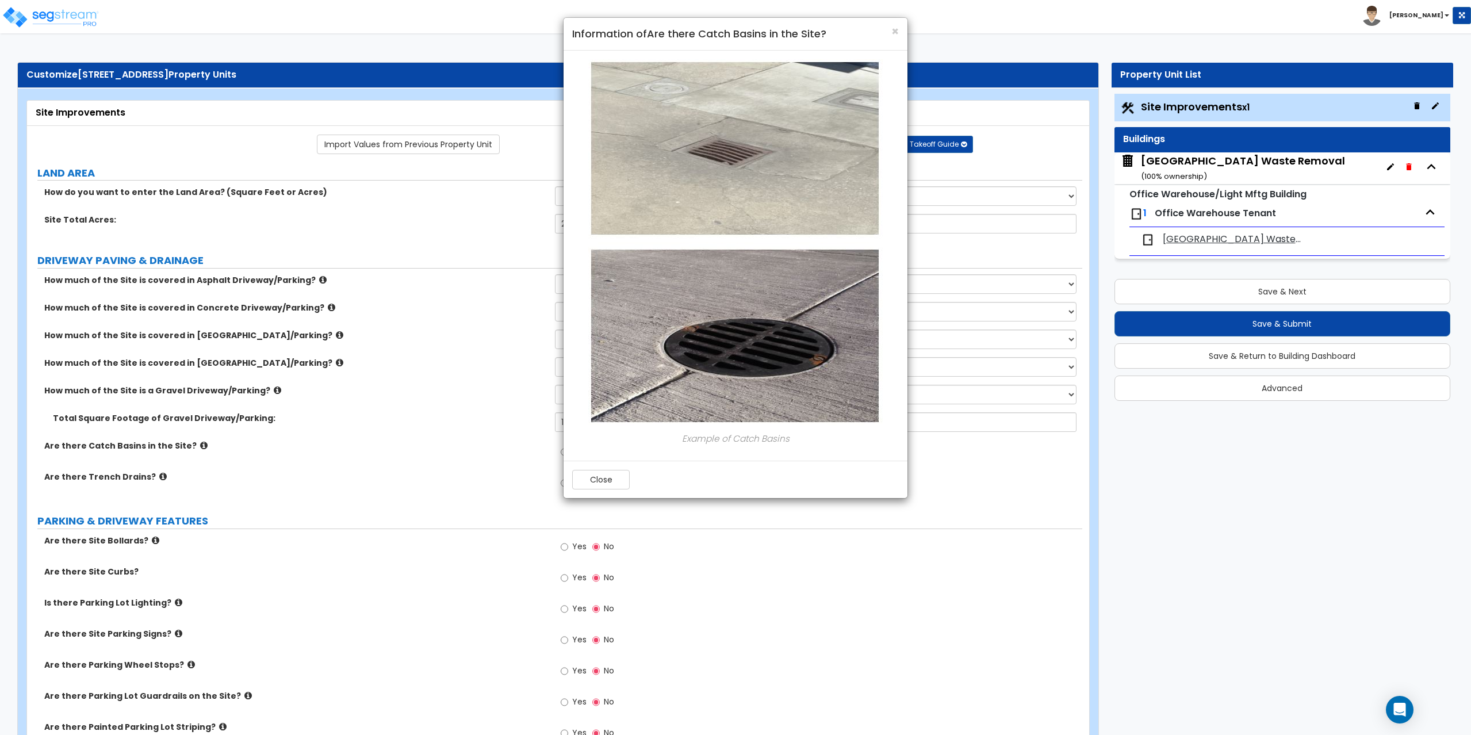
click at [382, 455] on div "× Information of Are there Catch Basins in the Site? Example of Catch Basins Cl…" at bounding box center [735, 367] width 1471 height 735
click at [598, 474] on button "Close" at bounding box center [601, 480] width 58 height 20
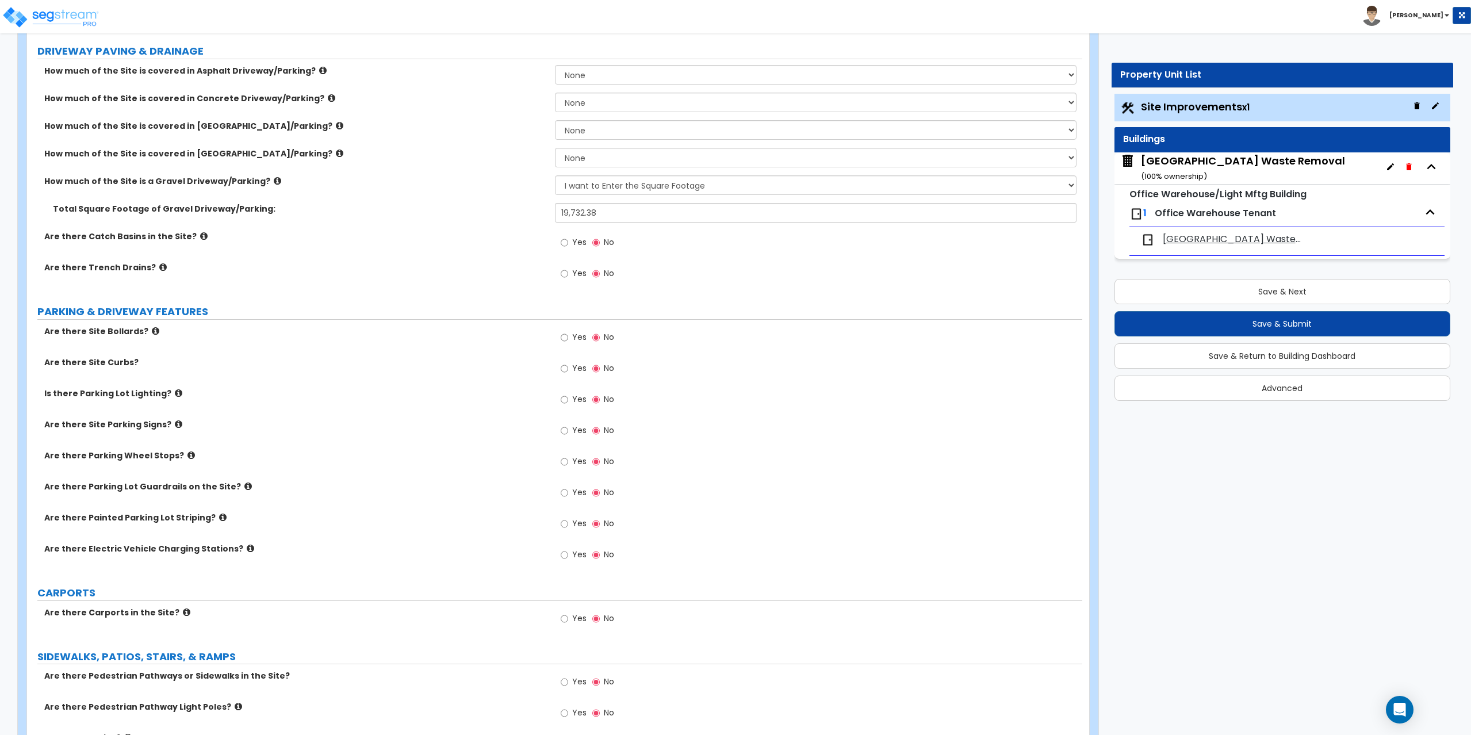
scroll to position [230, 0]
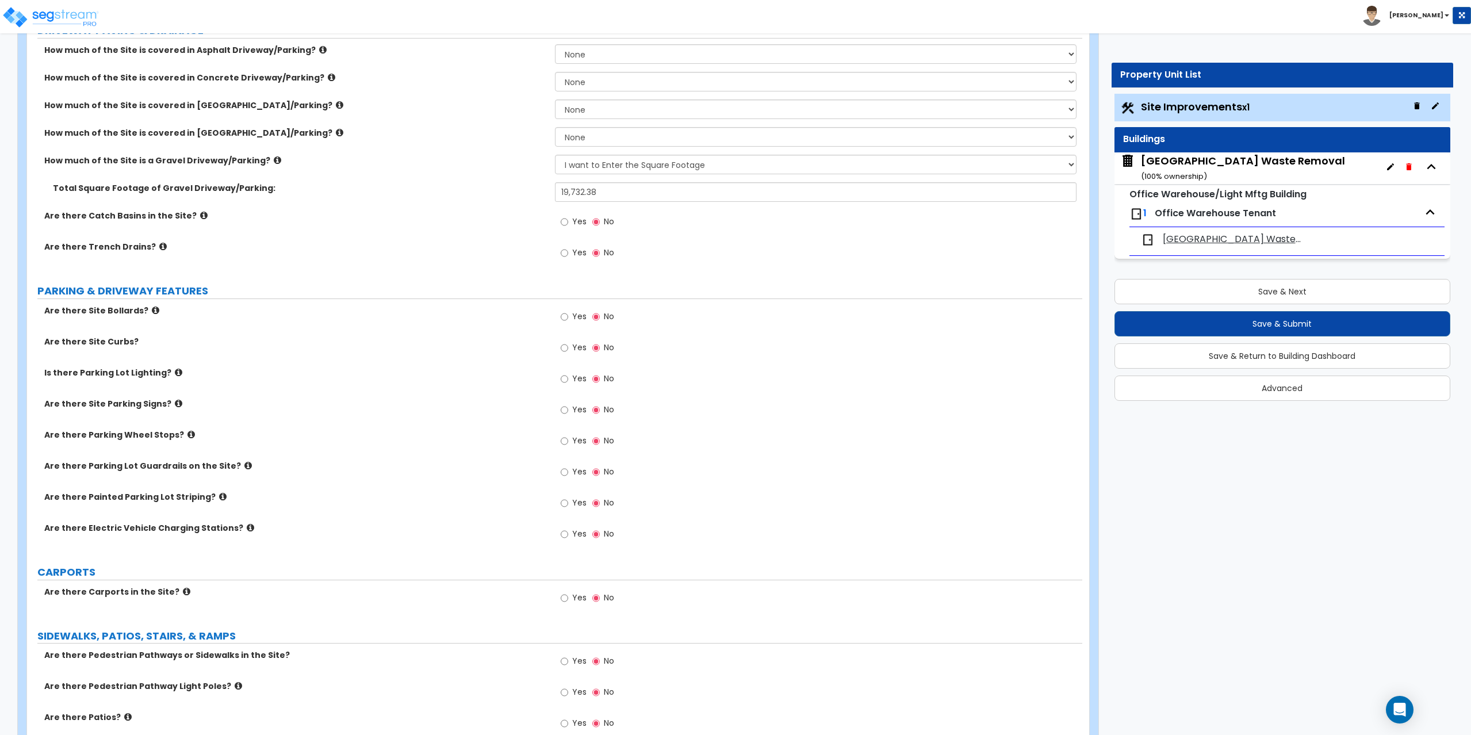
click at [175, 373] on icon at bounding box center [178, 372] width 7 height 9
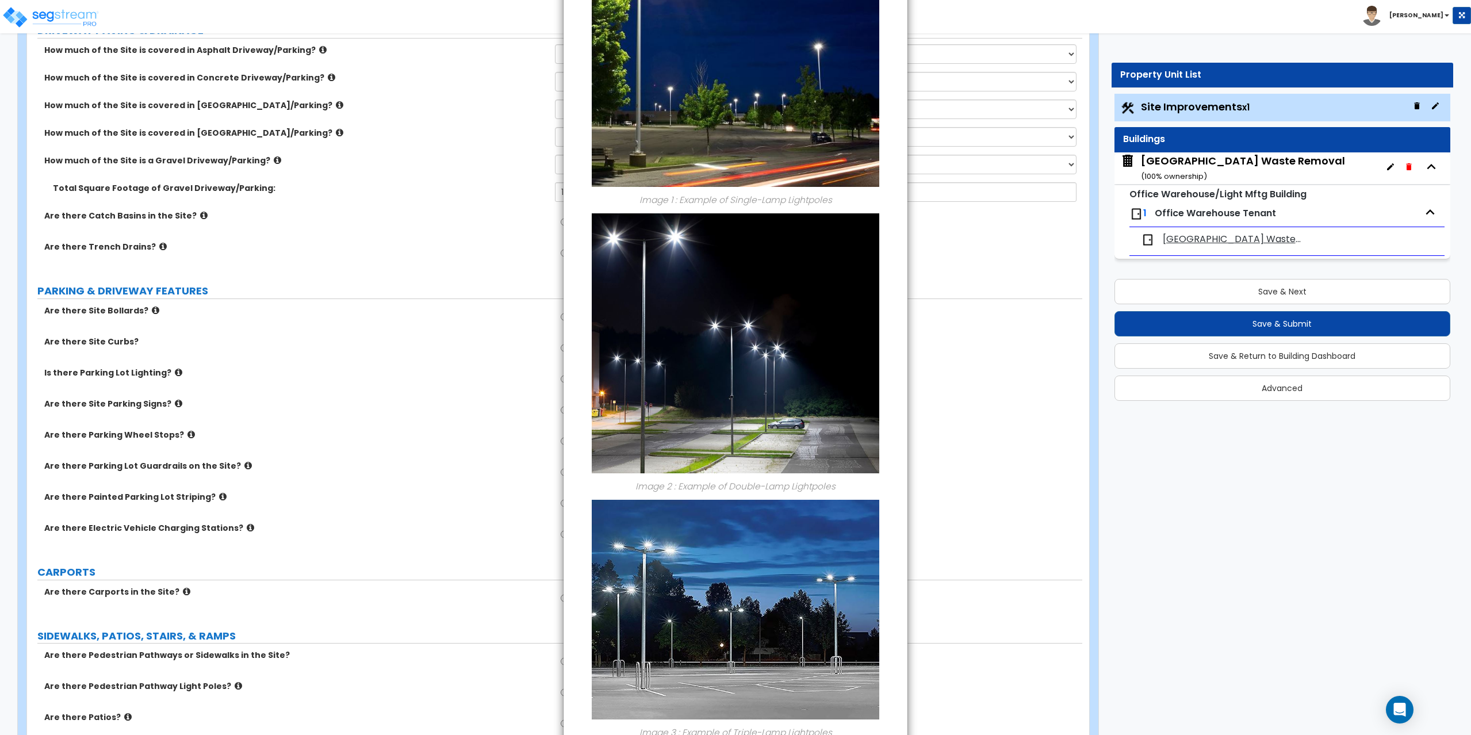
scroll to position [0, 0]
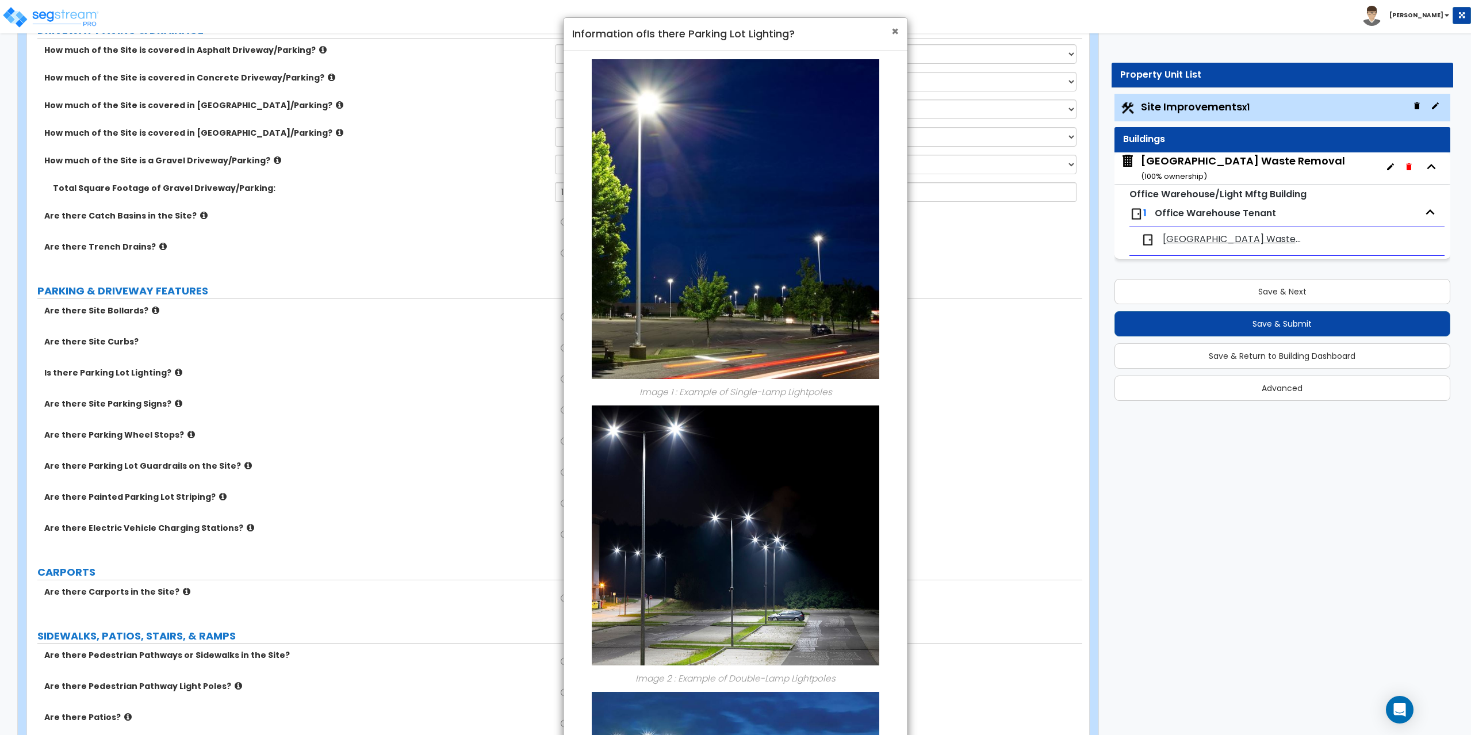
click at [895, 30] on span "×" at bounding box center [894, 31] width 7 height 17
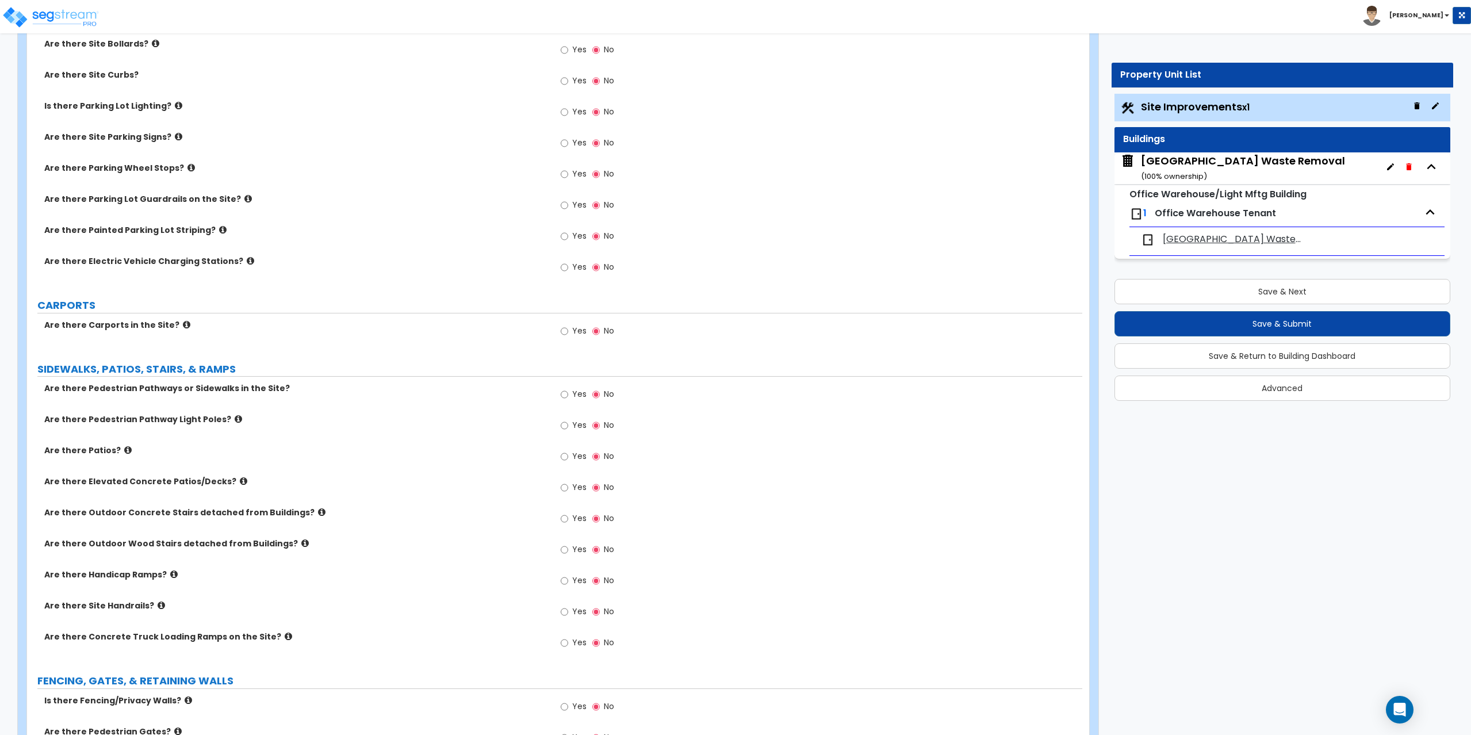
scroll to position [518, 0]
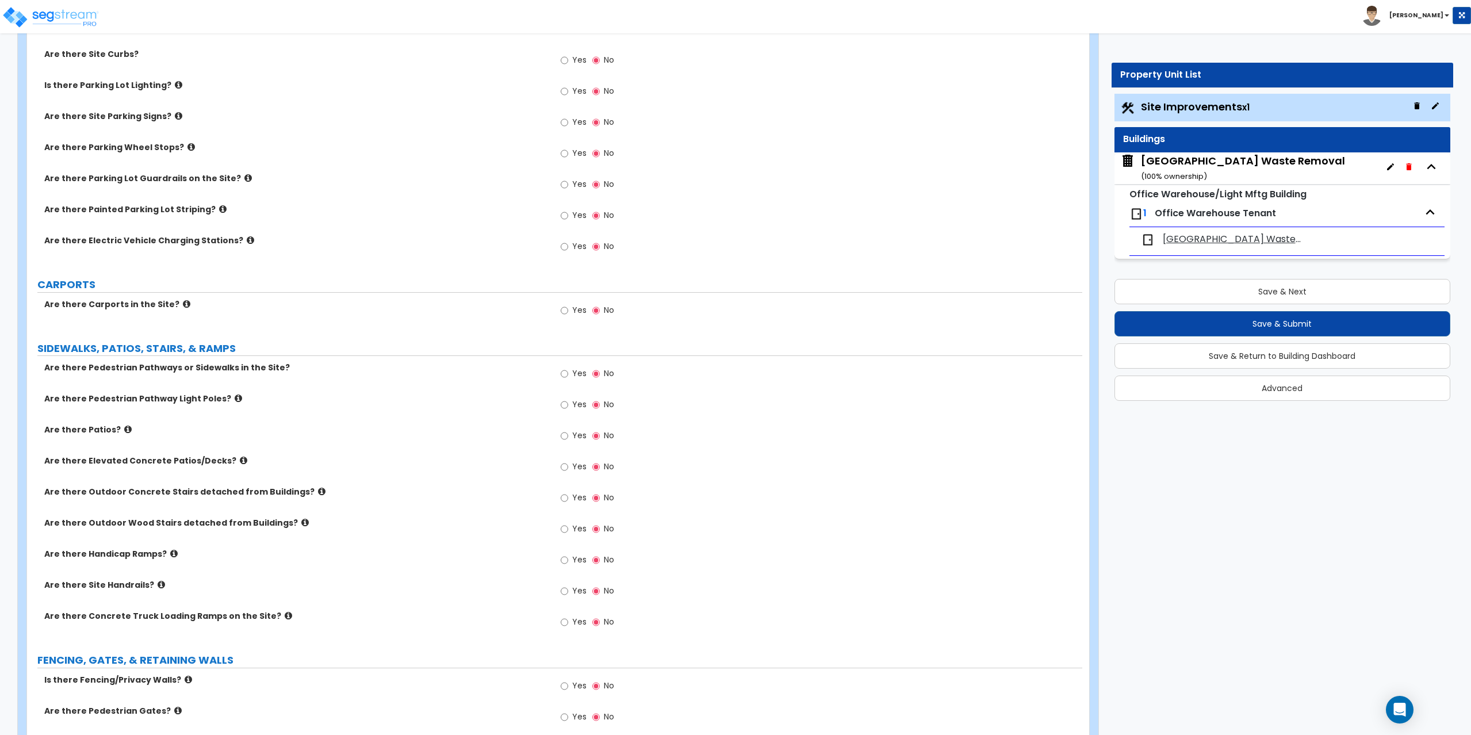
click at [124, 428] on icon at bounding box center [127, 429] width 7 height 9
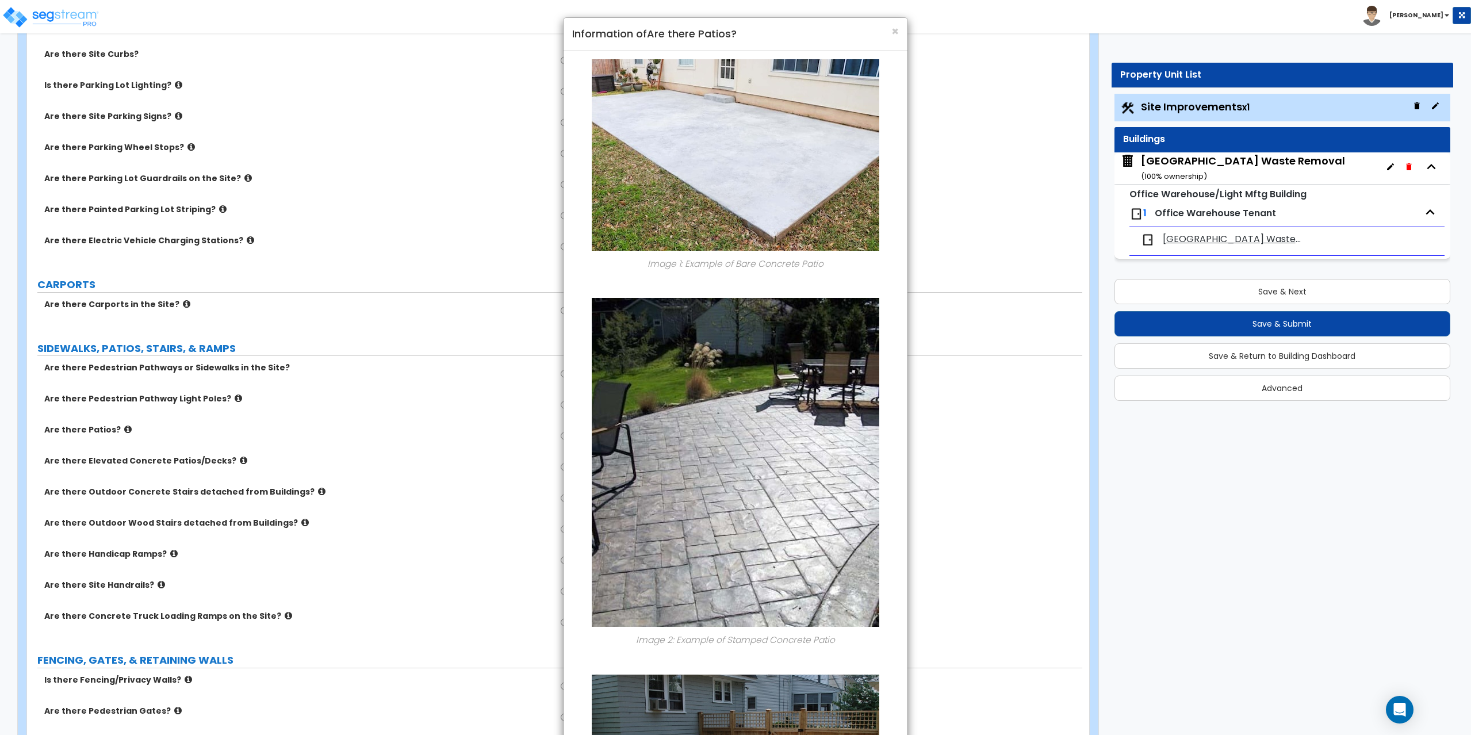
click at [901, 30] on div "× Information of Are there Patios?" at bounding box center [736, 34] width 344 height 33
click at [895, 32] on span "×" at bounding box center [894, 31] width 7 height 17
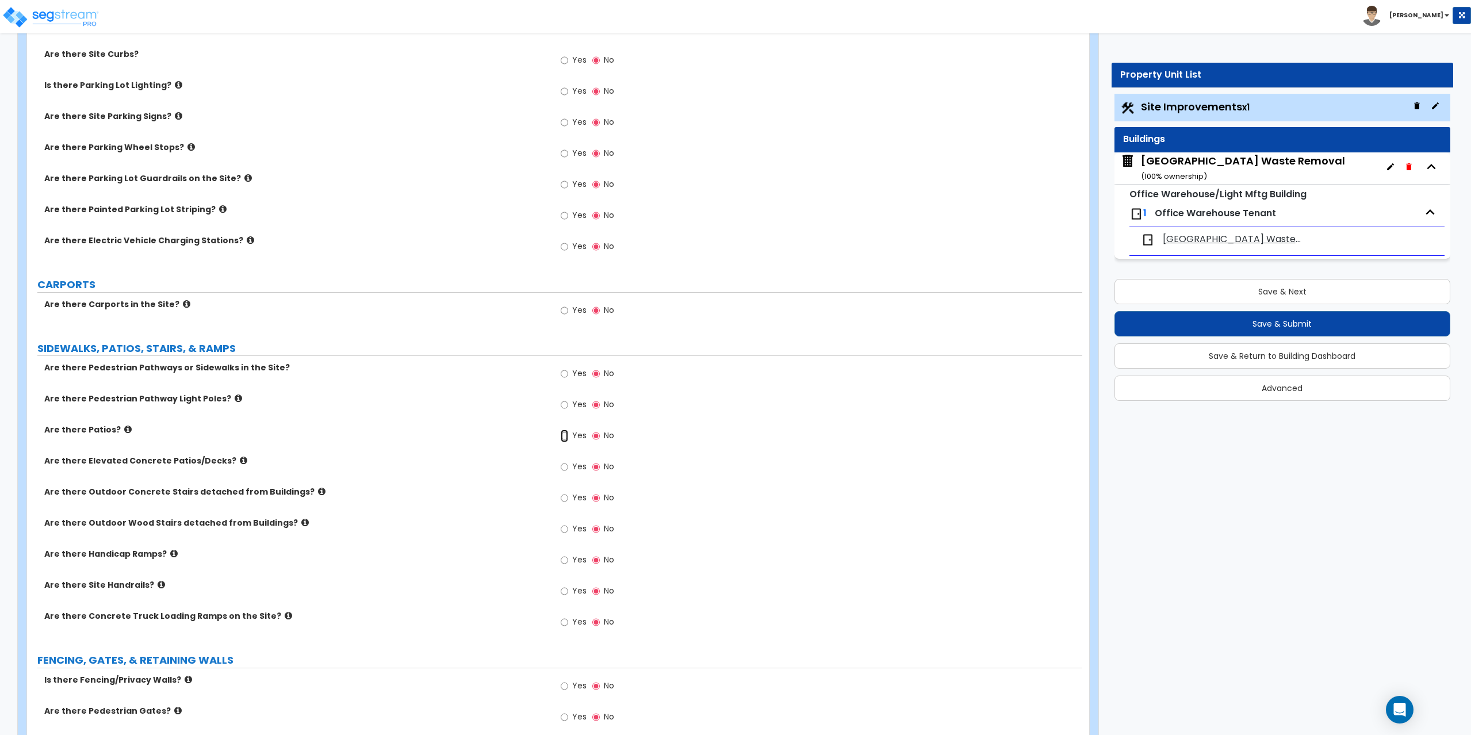
click at [567, 437] on input "Yes" at bounding box center [564, 436] width 7 height 13
radio input "true"
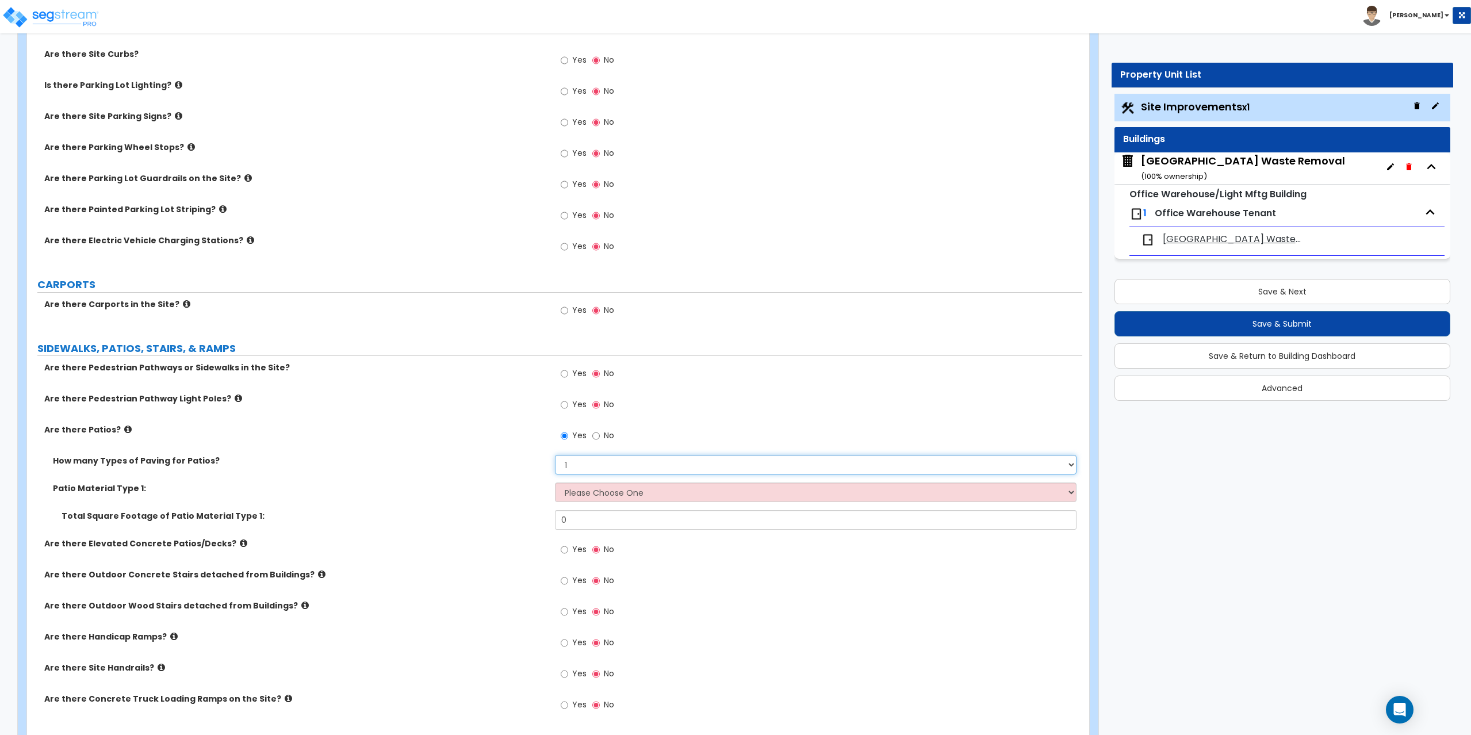
click at [583, 469] on select "1 2 3 4" at bounding box center [816, 465] width 522 height 20
click at [577, 489] on select "Please Choose One Bare Concrete Stamped Concrete Brick Pavers Stone Pavers Tile…" at bounding box center [816, 493] width 522 height 20
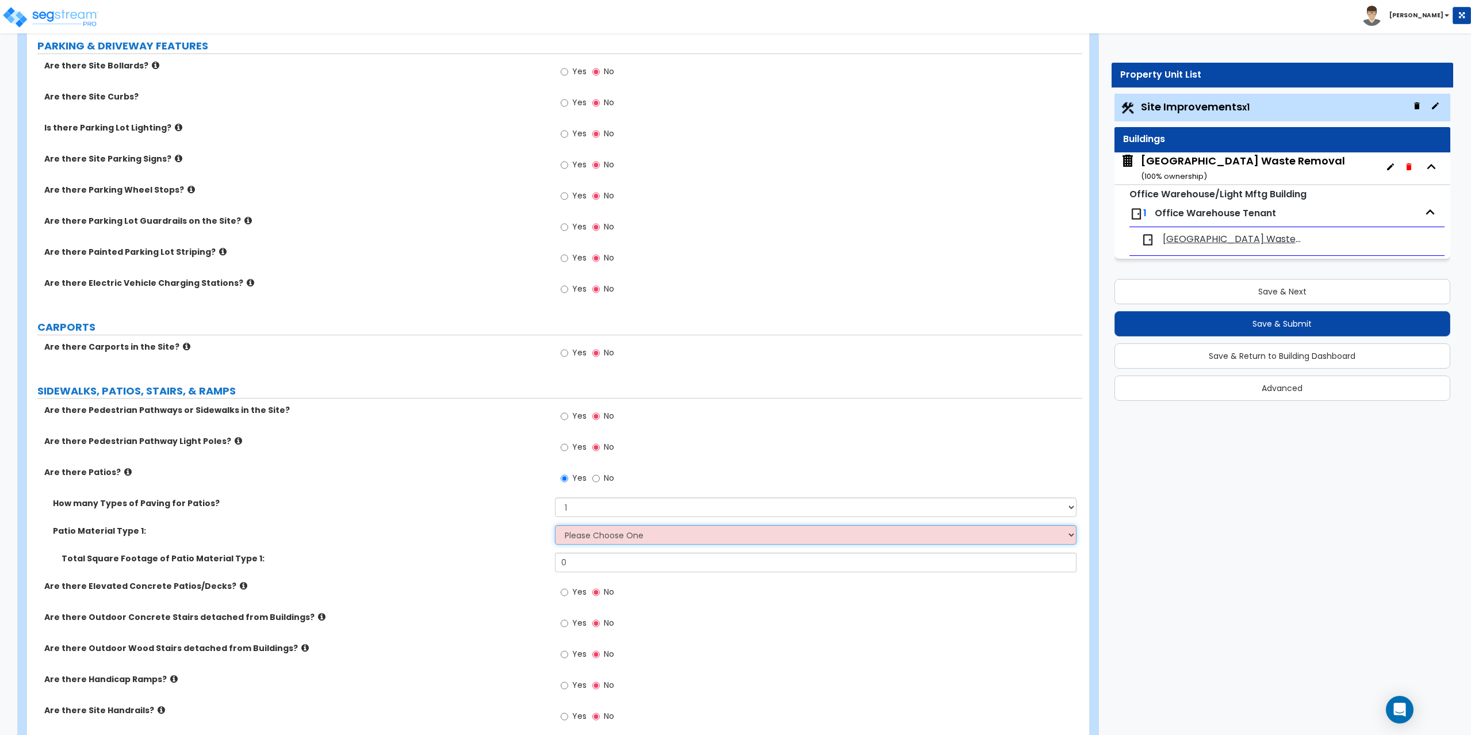
scroll to position [460, 0]
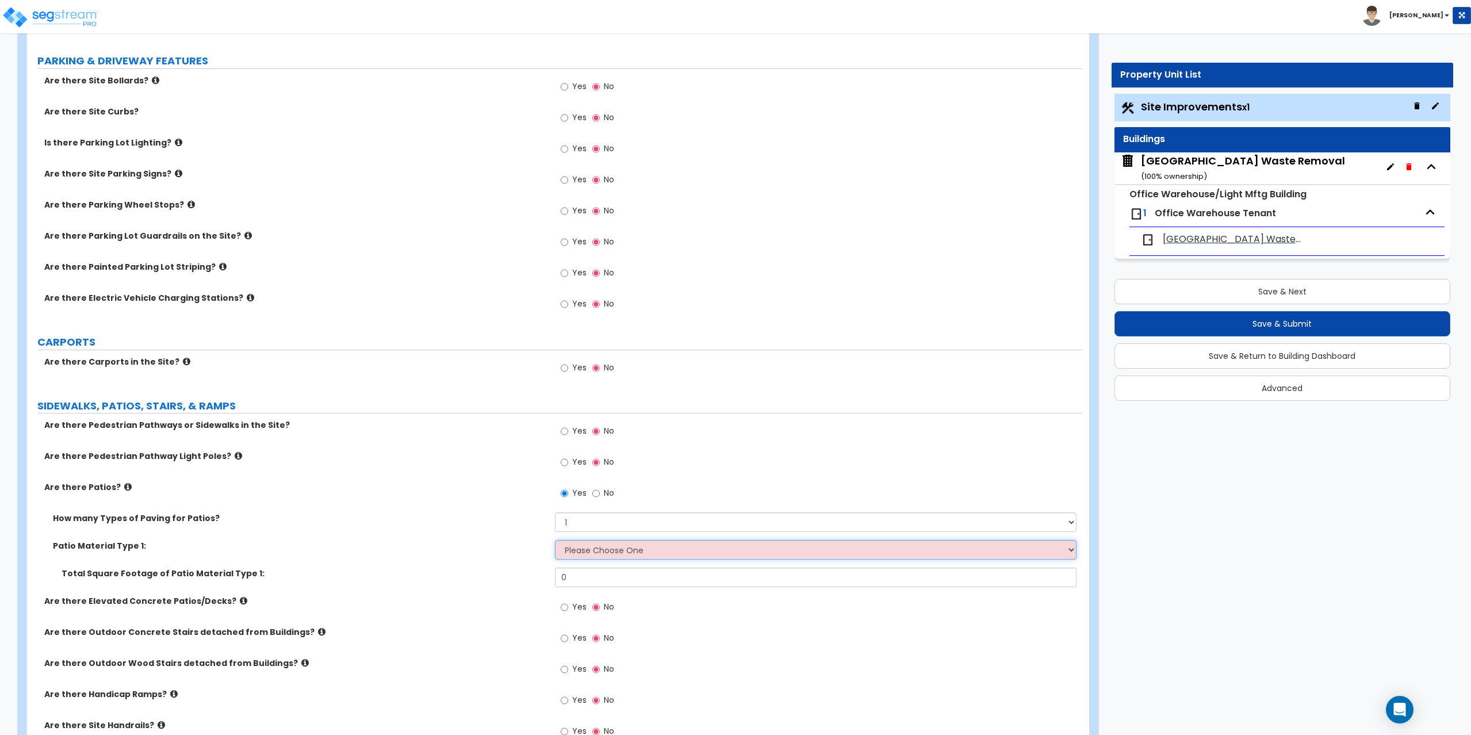
click at [700, 549] on select "Please Choose One Bare Concrete Stamped Concrete Brick Pavers Stone Pavers Tile…" at bounding box center [816, 550] width 522 height 20
select select "4"
click at [555, 540] on select "Please Choose One Bare Concrete Stamped Concrete Brick Pavers Stone Pavers Tile…" at bounding box center [816, 550] width 522 height 20
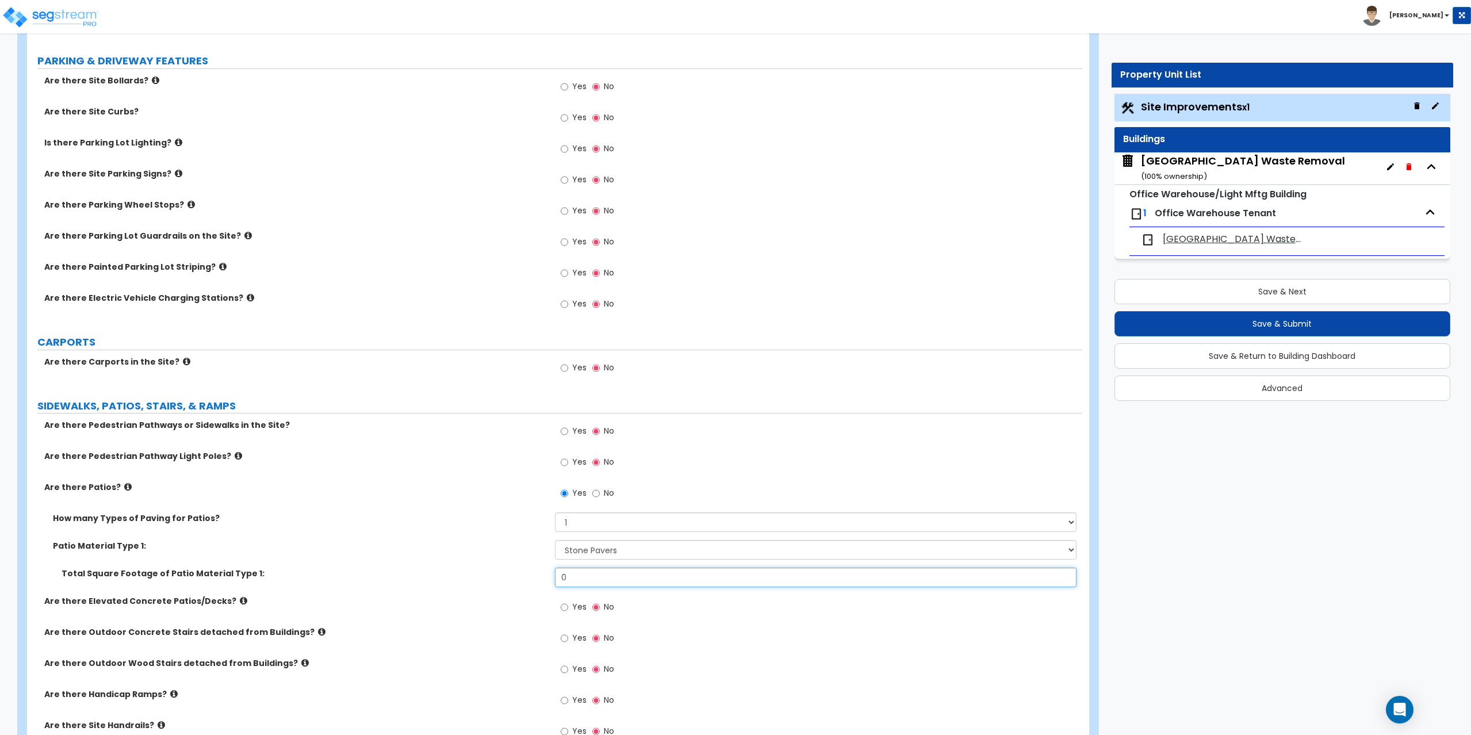
drag, startPoint x: 598, startPoint y: 575, endPoint x: 553, endPoint y: 574, distance: 45.4
click at [553, 574] on div "Total Square Footage of Patio Material Type 1: 0" at bounding box center [554, 582] width 1055 height 28
click at [583, 580] on input "0" at bounding box center [816, 578] width 522 height 20
drag, startPoint x: 583, startPoint y: 580, endPoint x: 519, endPoint y: 569, distance: 64.7
click at [519, 569] on div "Total Square Footage of Patio Material Type 1: 0" at bounding box center [554, 582] width 1055 height 28
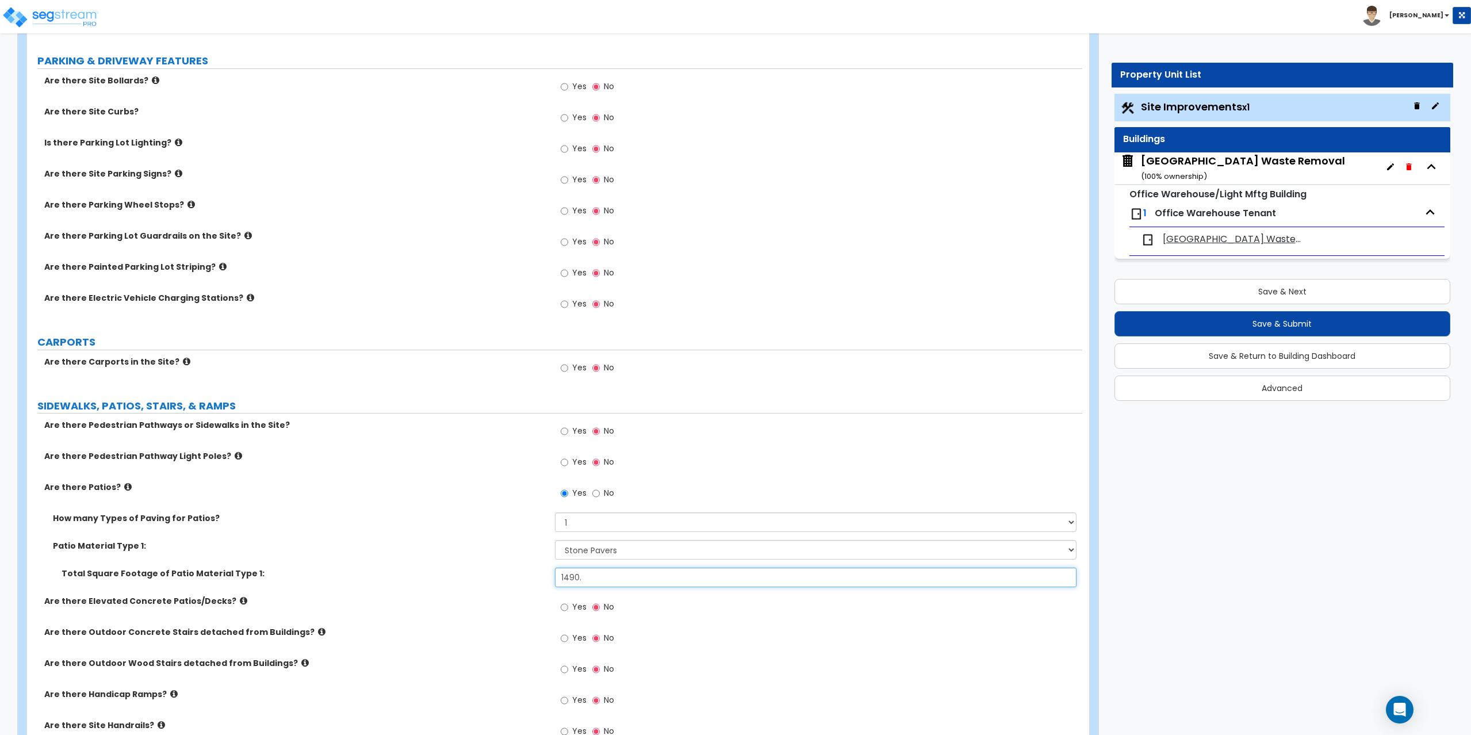
type input "1490."
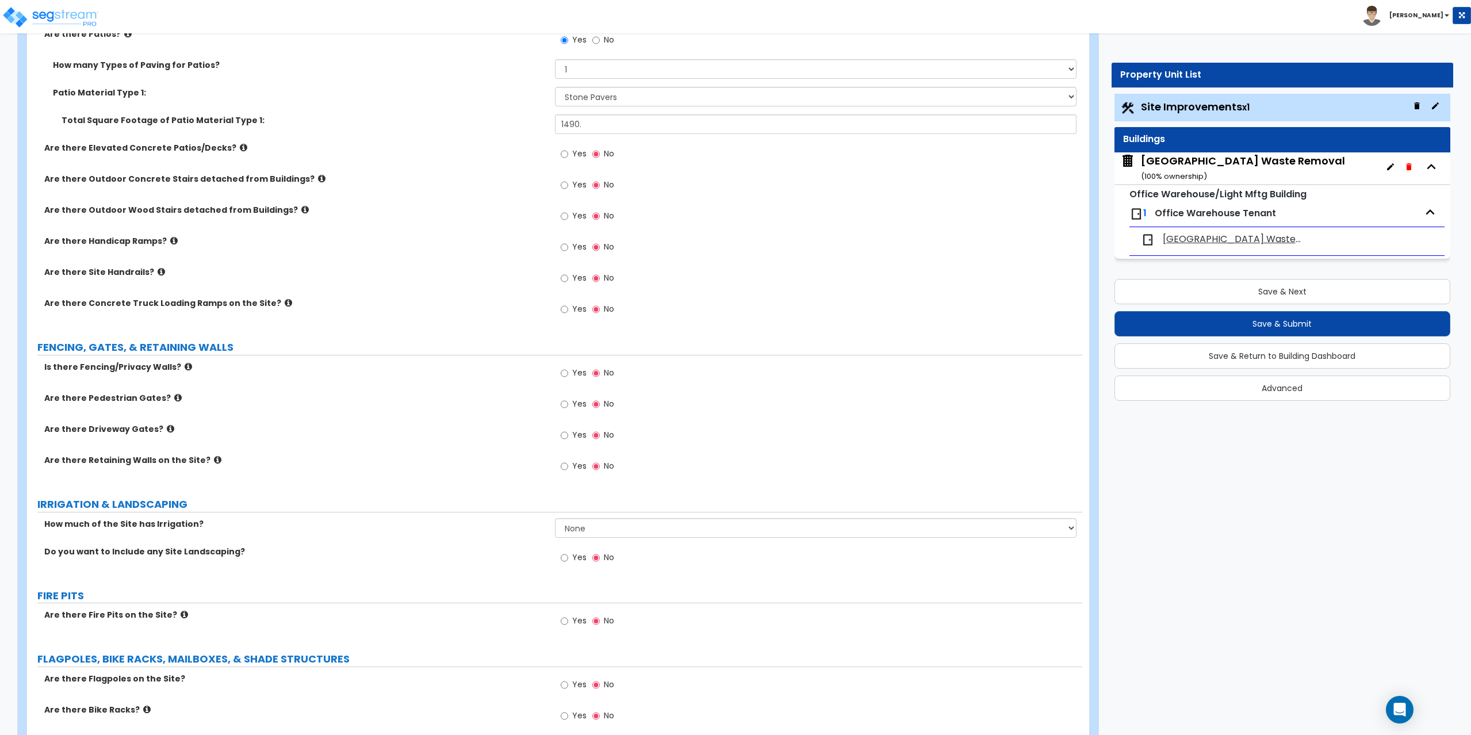
scroll to position [920, 0]
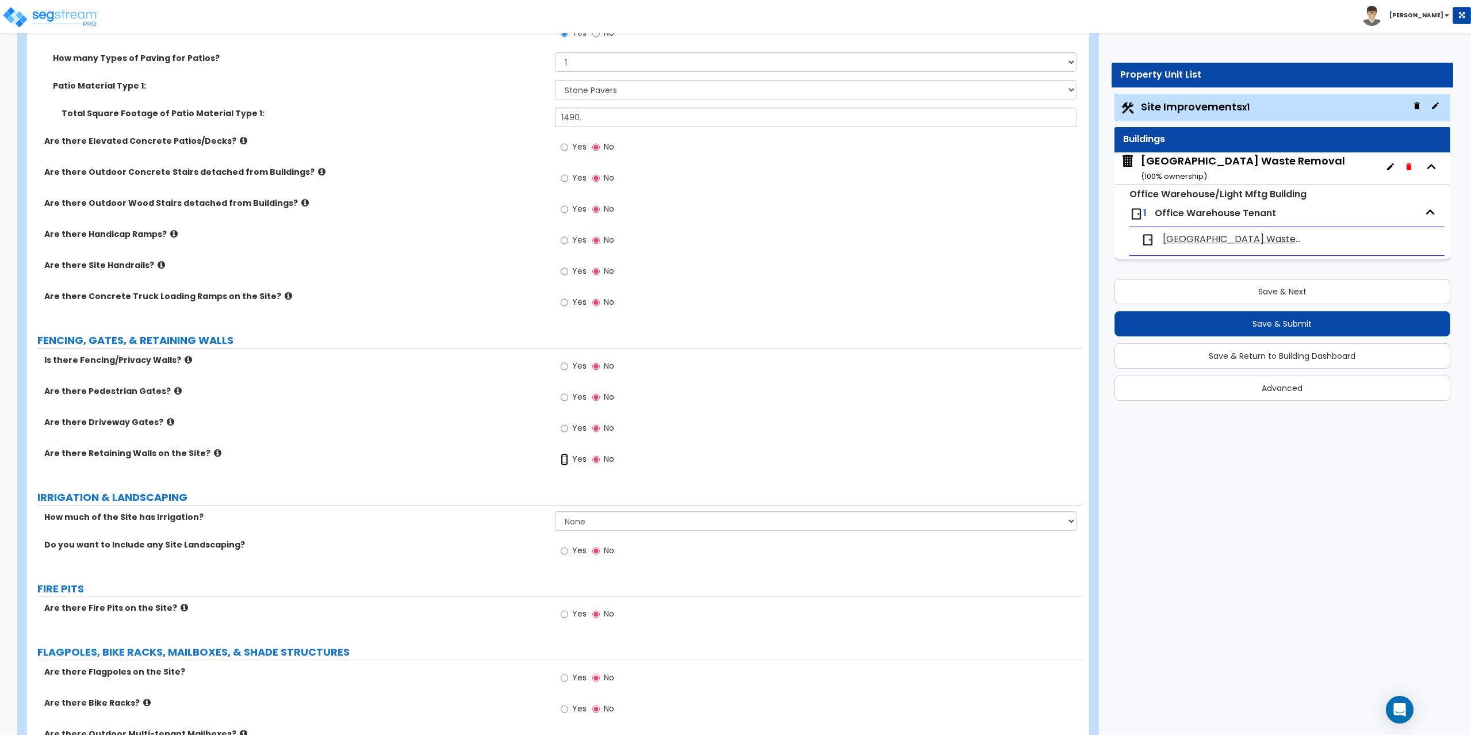
click at [565, 458] on input "Yes" at bounding box center [564, 459] width 7 height 13
radio input "true"
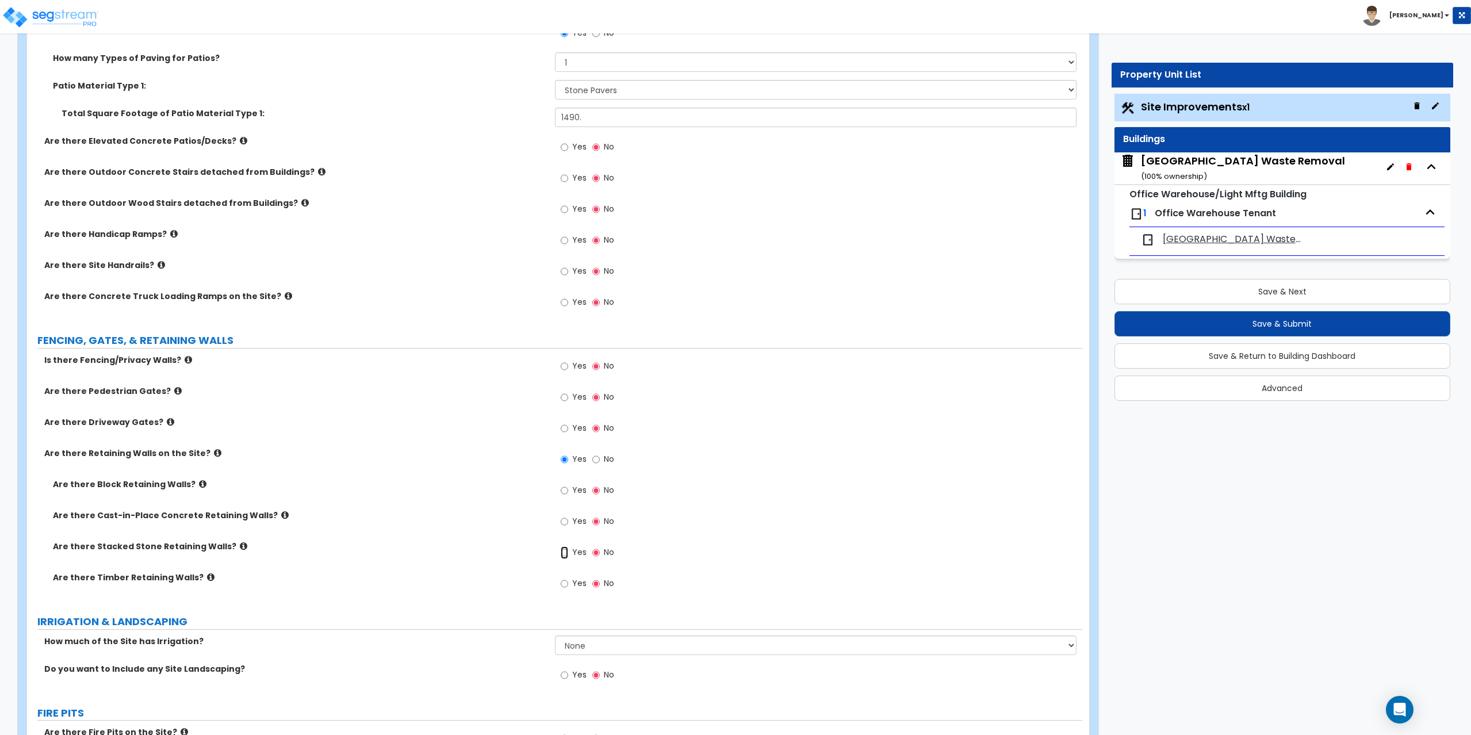
click at [565, 555] on input "Yes" at bounding box center [564, 552] width 7 height 13
radio input "true"
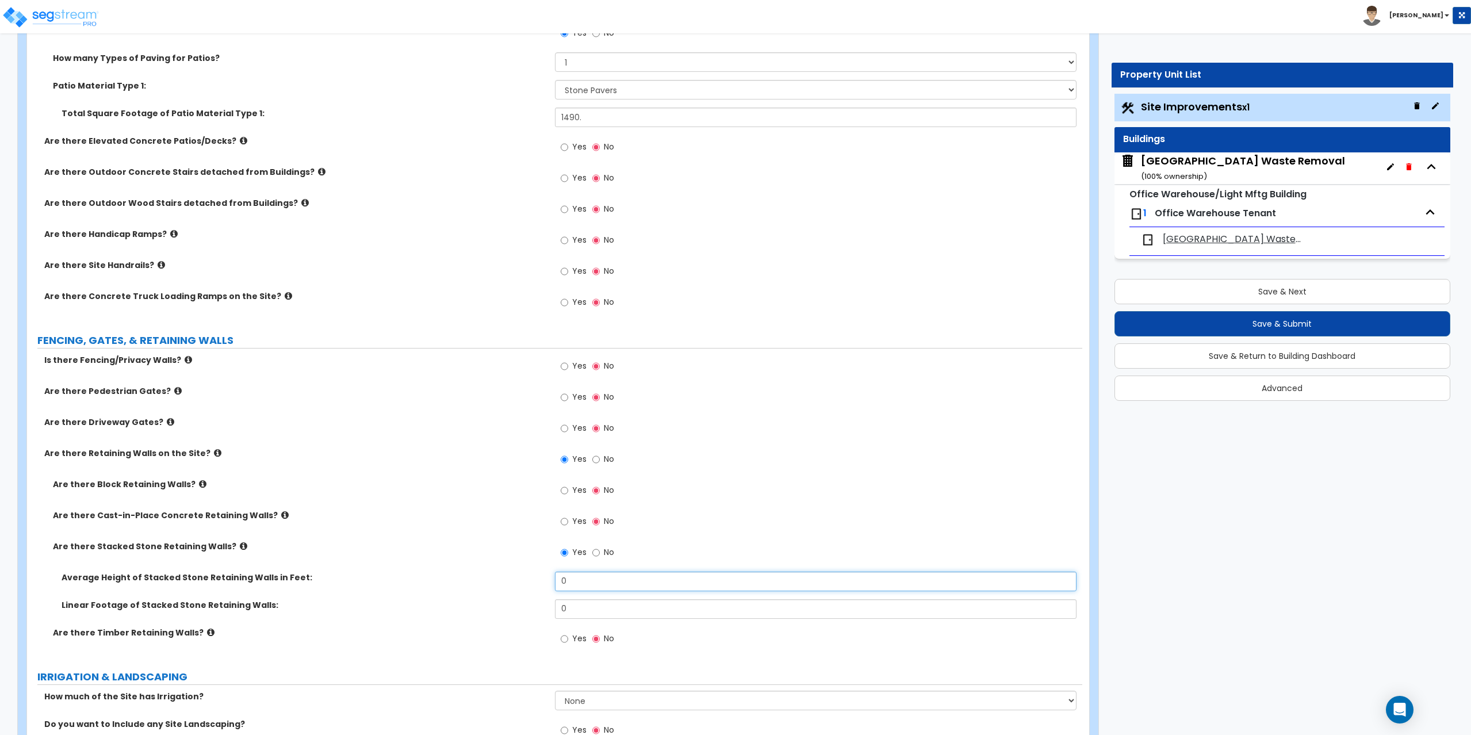
drag, startPoint x: 574, startPoint y: 572, endPoint x: 546, endPoint y: 584, distance: 30.7
click at [546, 584] on div "Average Height of Stacked Stone Retaining Walls in Feet: 0" at bounding box center [554, 586] width 1055 height 28
click at [594, 574] on input "0" at bounding box center [816, 582] width 522 height 20
drag, startPoint x: 594, startPoint y: 574, endPoint x: 584, endPoint y: 577, distance: 9.6
click at [584, 577] on input "1" at bounding box center [816, 582] width 522 height 20
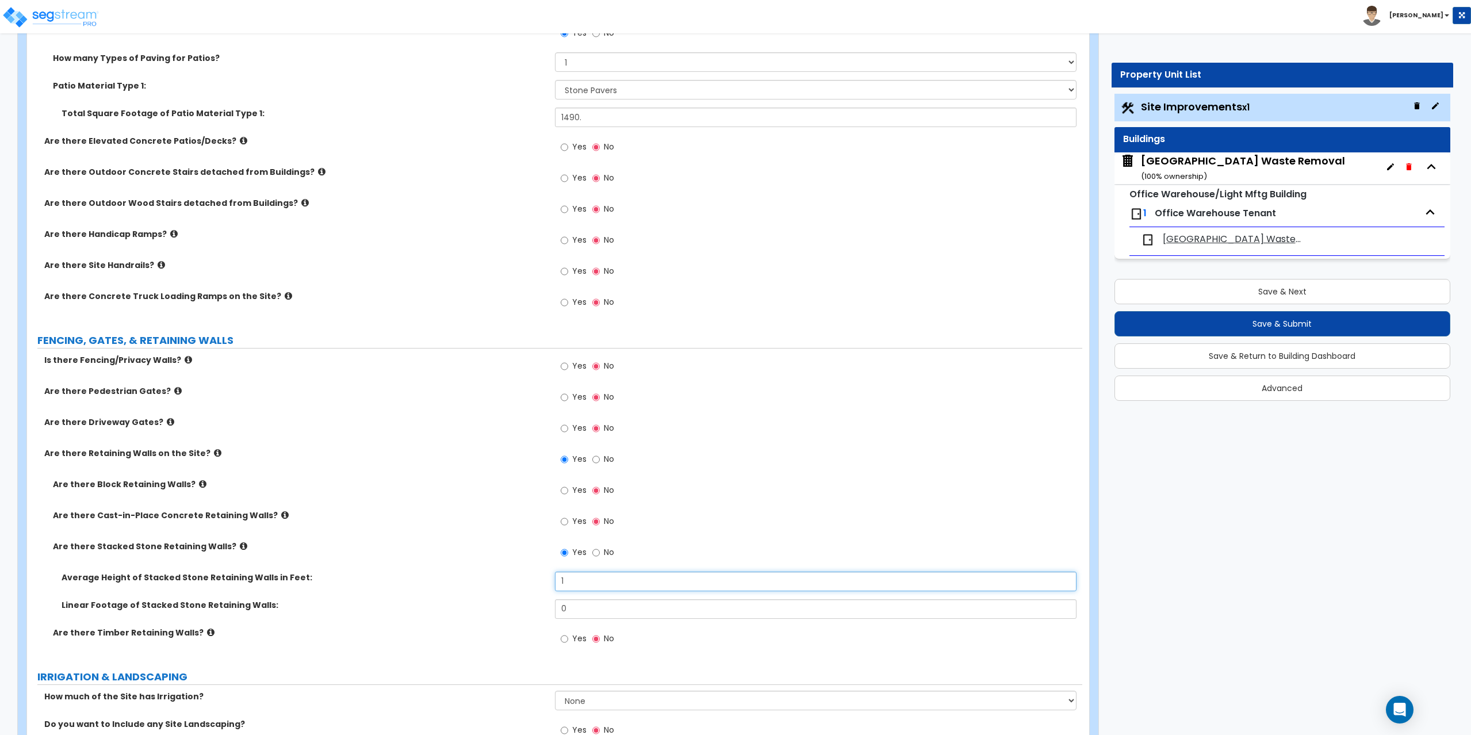
type input "1"
click at [586, 607] on input "0" at bounding box center [816, 609] width 522 height 20
drag, startPoint x: 586, startPoint y: 607, endPoint x: 522, endPoint y: 614, distance: 64.8
click at [522, 615] on div "Linear Footage of Stacked Stone Retaining Walls: 0" at bounding box center [554, 613] width 1055 height 28
type input "60"
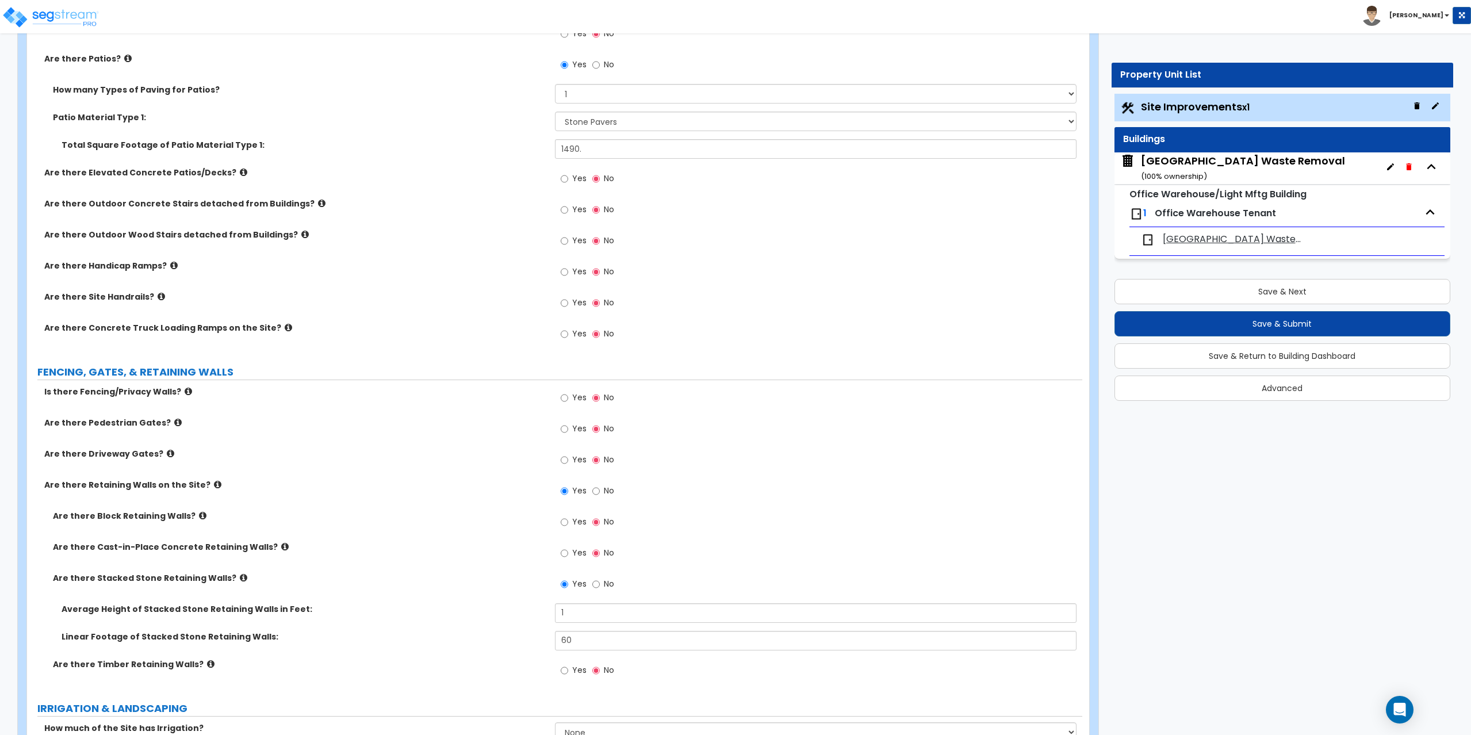
scroll to position [863, 0]
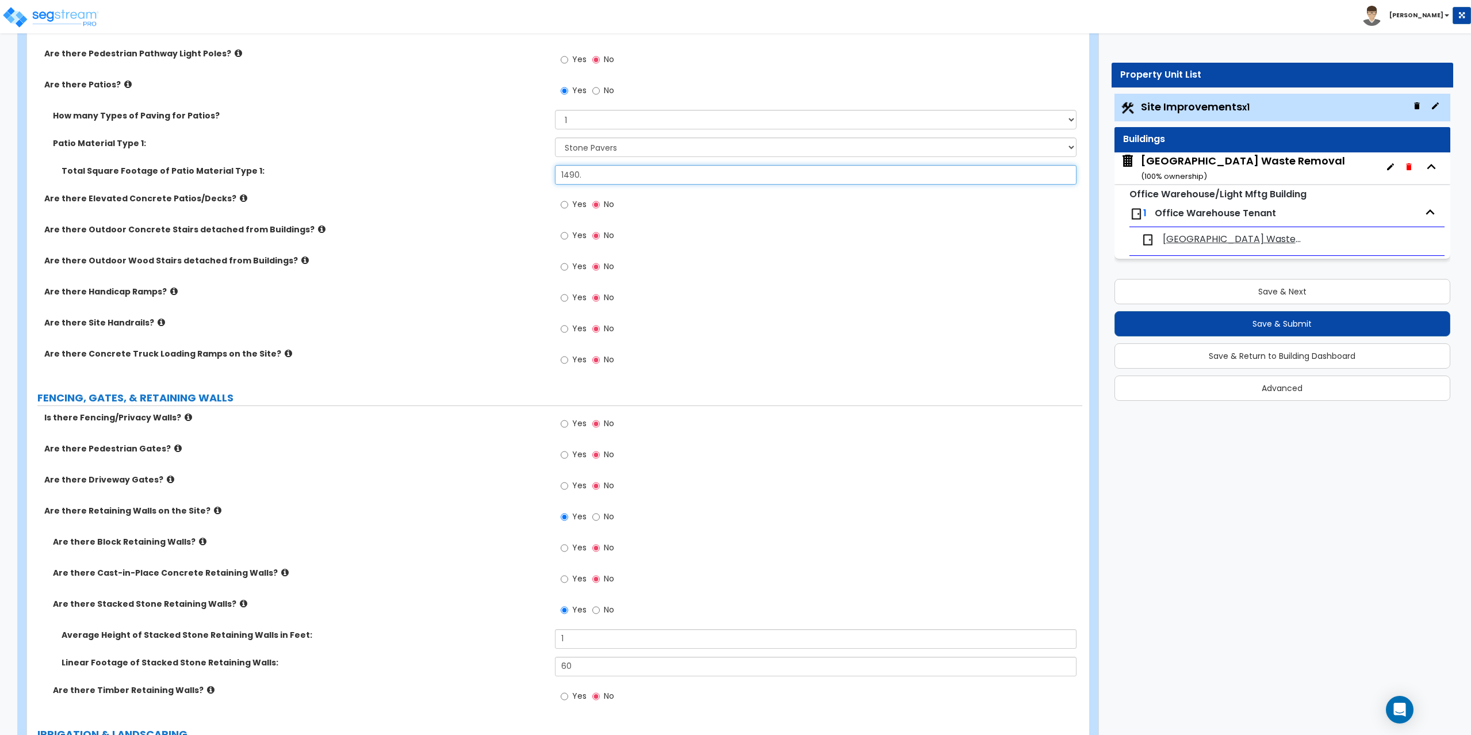
drag, startPoint x: 598, startPoint y: 176, endPoint x: 592, endPoint y: 174, distance: 6.0
click at [598, 176] on input "1490." at bounding box center [816, 175] width 522 height 20
drag, startPoint x: 588, startPoint y: 174, endPoint x: 504, endPoint y: 181, distance: 83.7
click at [504, 181] on div "Total Square Footage of Patio Material Type 1: 1490." at bounding box center [554, 179] width 1055 height 28
type input "1380."
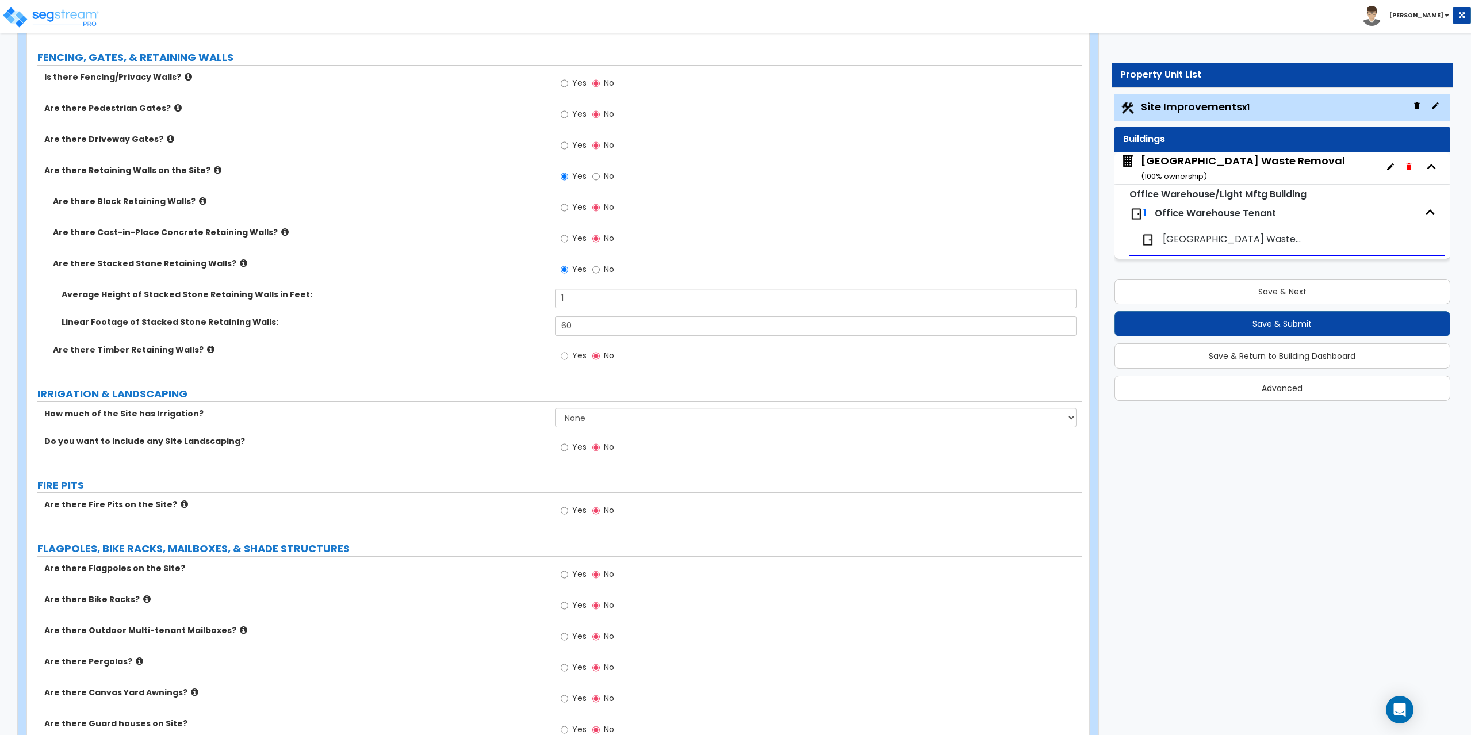
scroll to position [1208, 0]
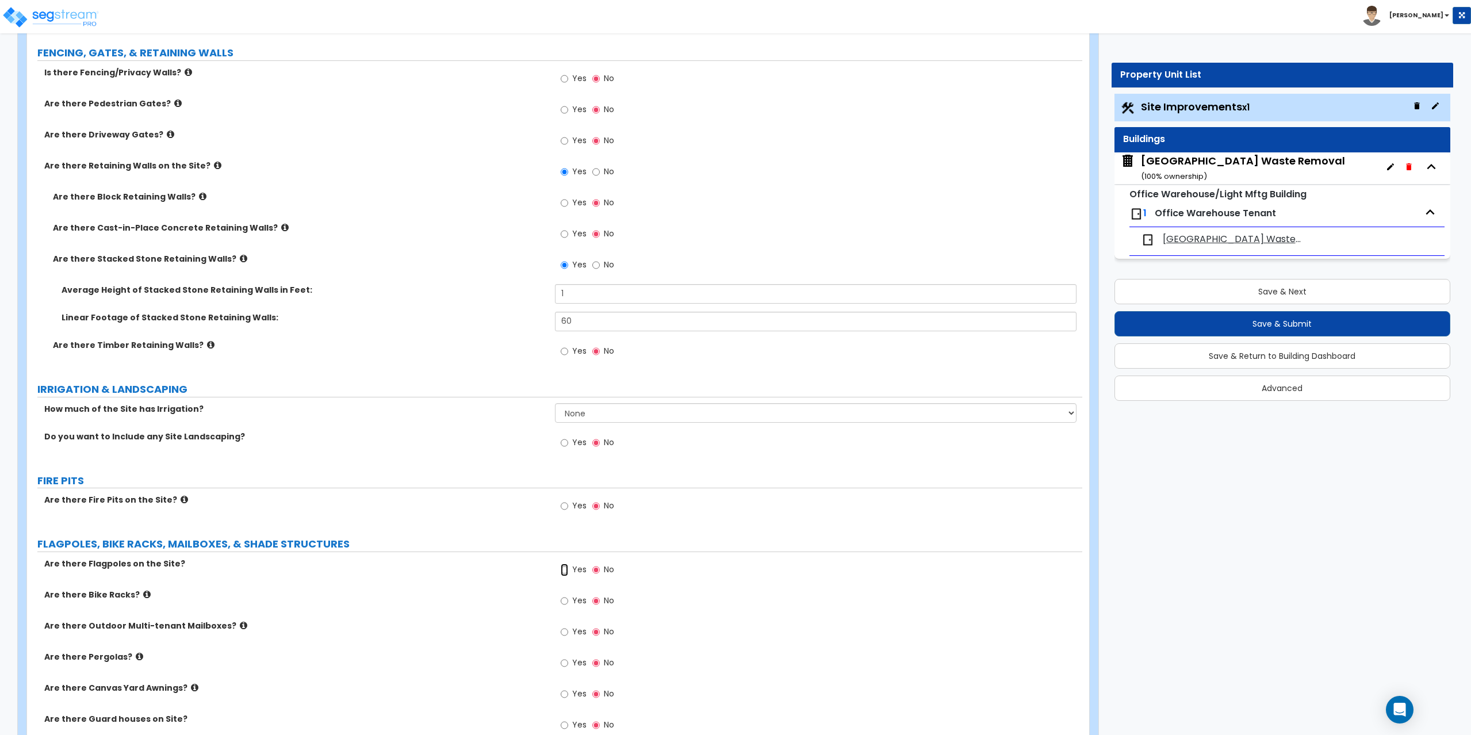
click at [561, 569] on input "Yes" at bounding box center [564, 570] width 7 height 13
radio input "true"
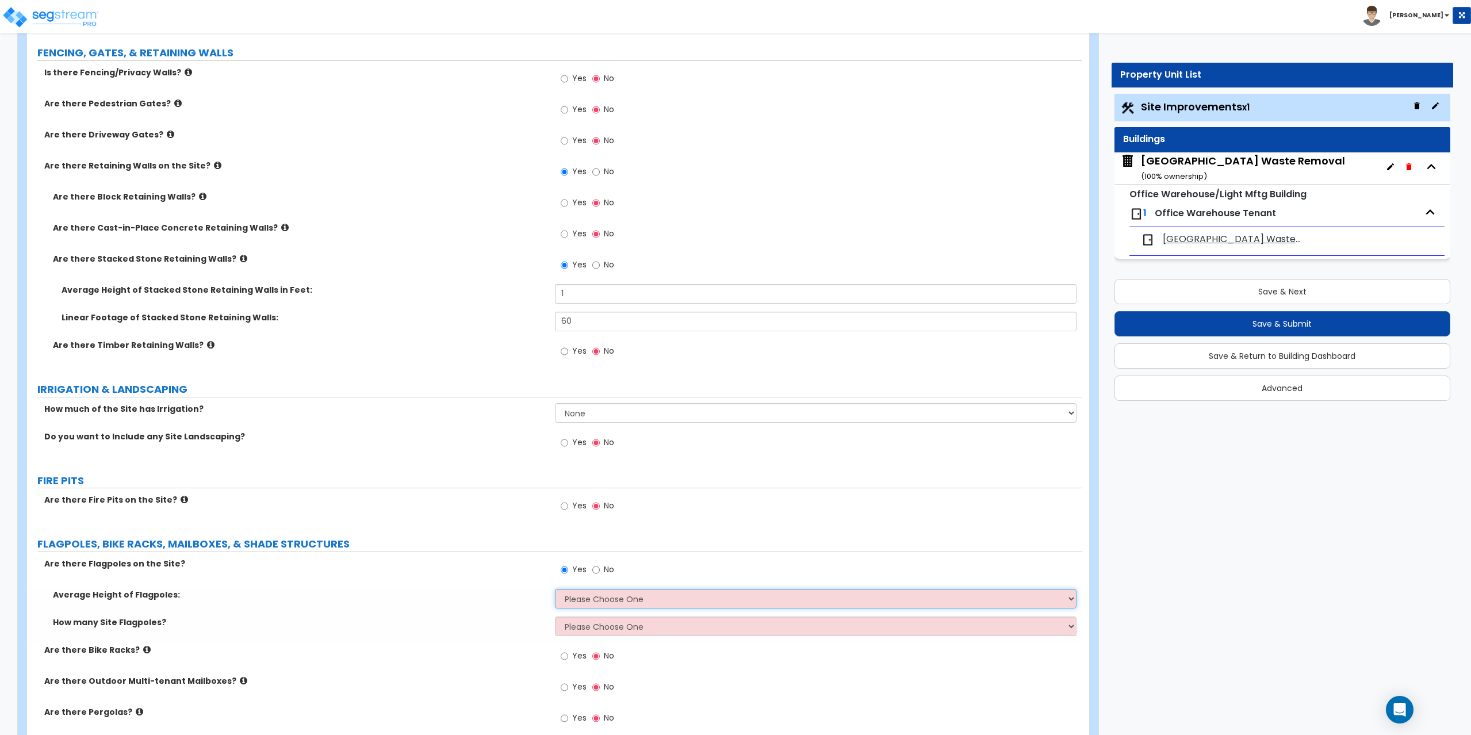
click at [573, 598] on select "Please Choose One 20 ft 59 ft 70 ft 100 ft" at bounding box center [816, 599] width 522 height 20
select select "2"
click at [555, 589] on select "Please Choose One 20 ft 59 ft 70 ft 100 ft" at bounding box center [816, 599] width 522 height 20
click at [571, 629] on select "Please Choose One 1 2 3 4 5" at bounding box center [816, 627] width 522 height 20
select select "1"
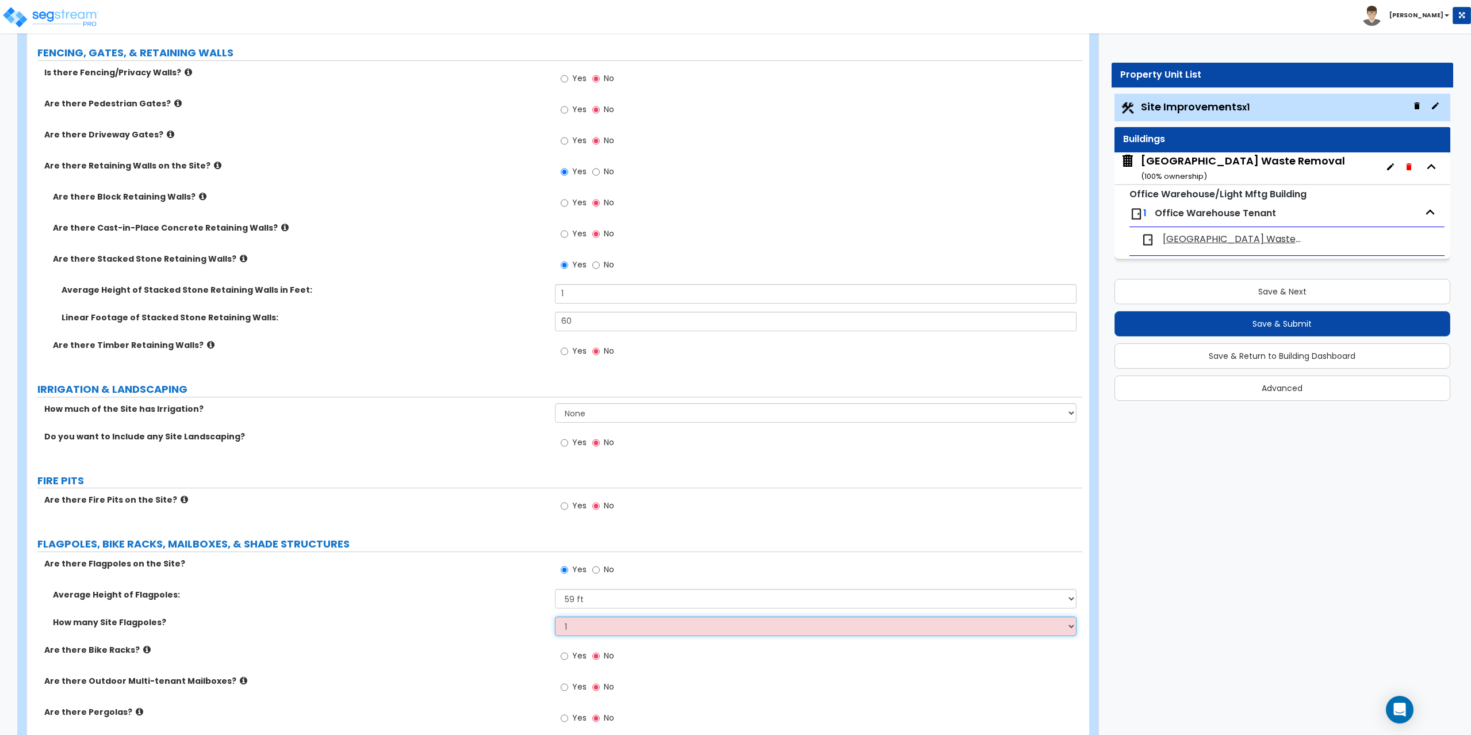
click at [555, 617] on select "Please Choose One 1 2 3 4 5" at bounding box center [816, 627] width 522 height 20
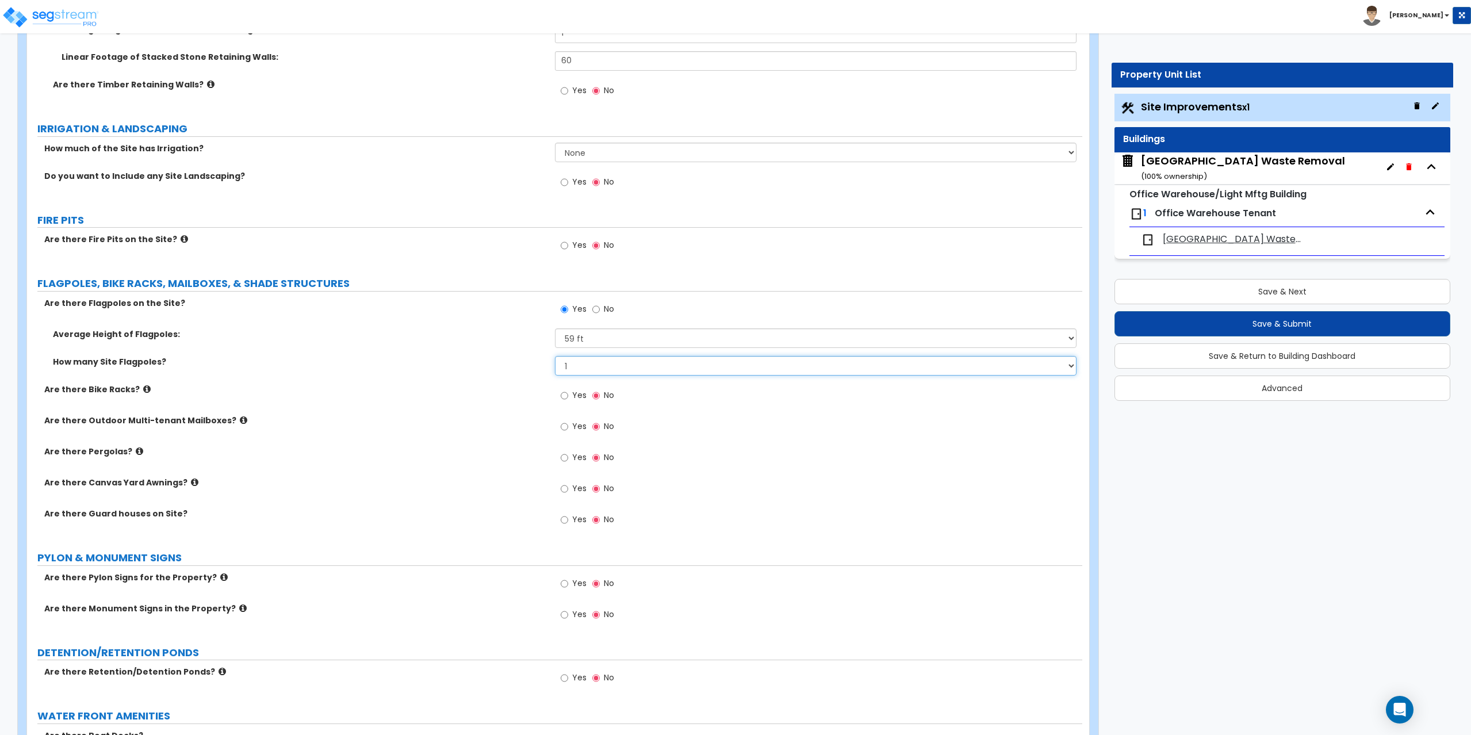
scroll to position [1495, 0]
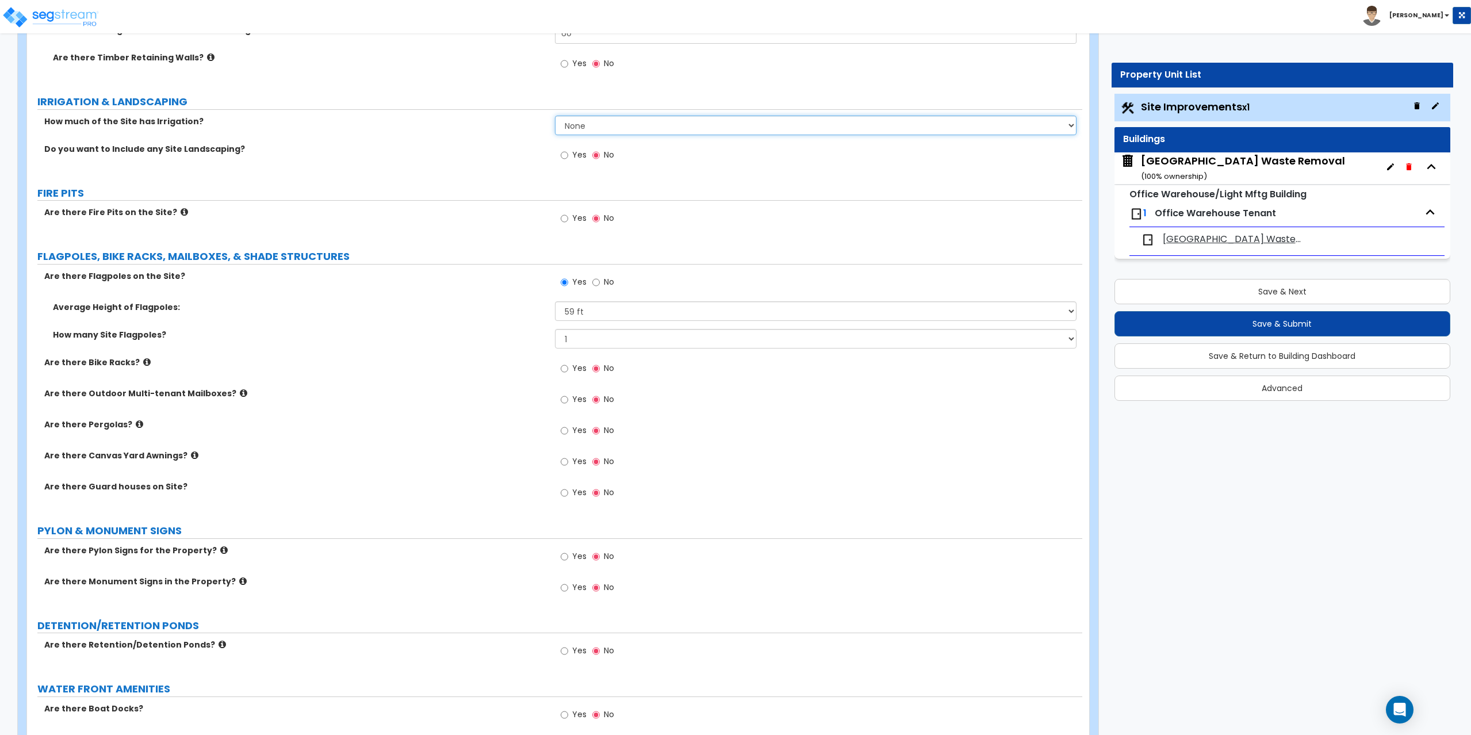
click at [567, 129] on select "None I want to Enter an Approximate Percentage I want to Enter the Square Foota…" at bounding box center [816, 126] width 522 height 20
select select "2"
click at [555, 116] on select "None I want to Enter an Approximate Percentage I want to Enter the Square Foota…" at bounding box center [816, 126] width 522 height 20
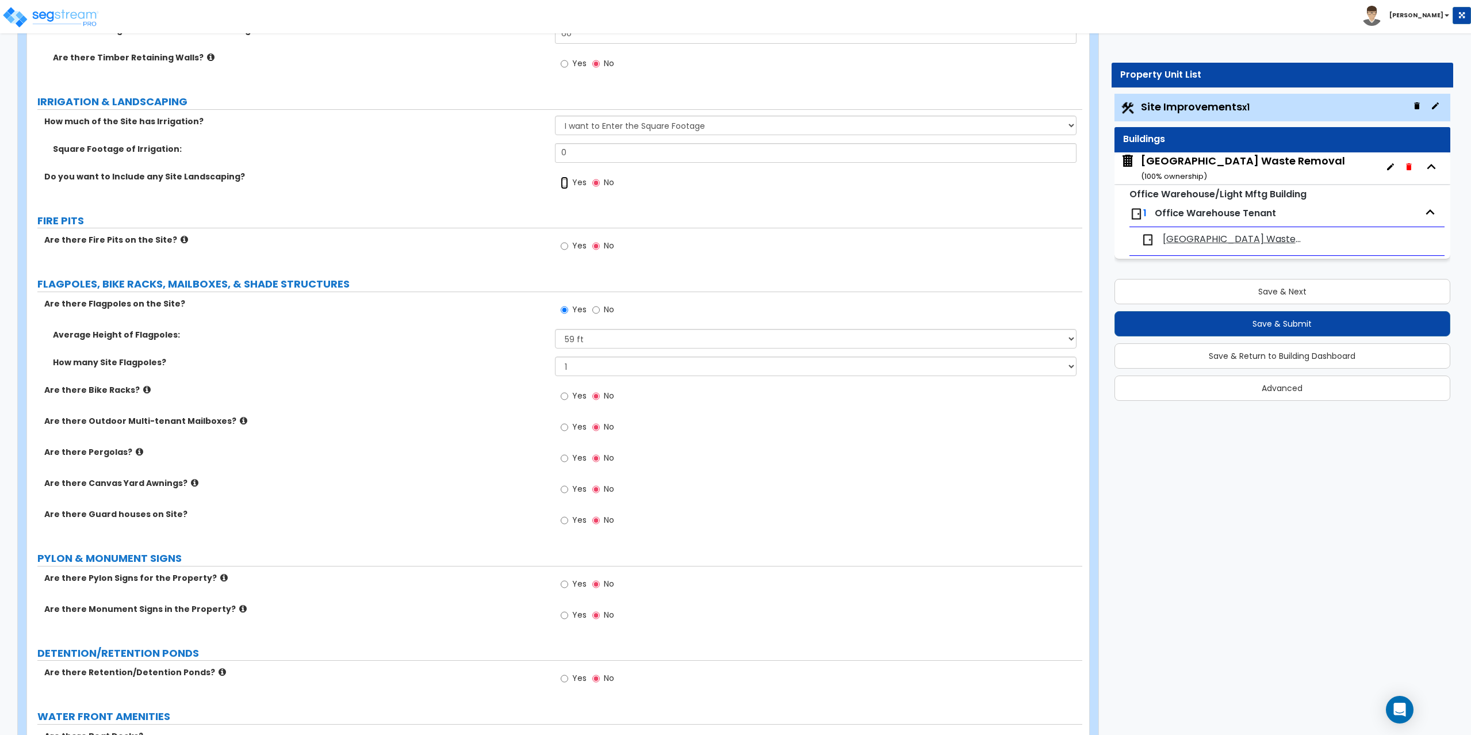
click at [565, 183] on input "Yes" at bounding box center [564, 183] width 7 height 13
radio input "true"
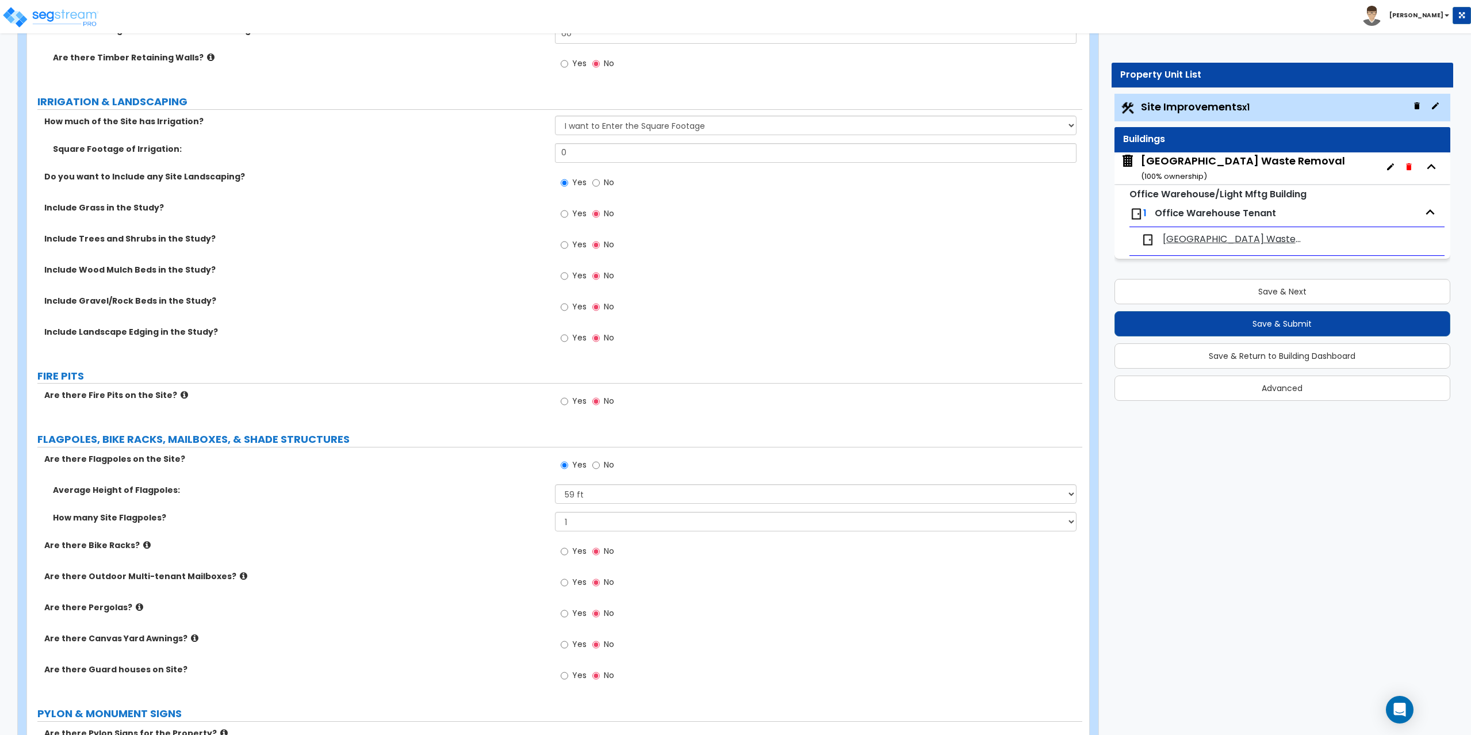
click at [569, 207] on label "Yes" at bounding box center [574, 215] width 26 height 20
click at [568, 208] on input "Yes" at bounding box center [564, 214] width 7 height 13
radio input "true"
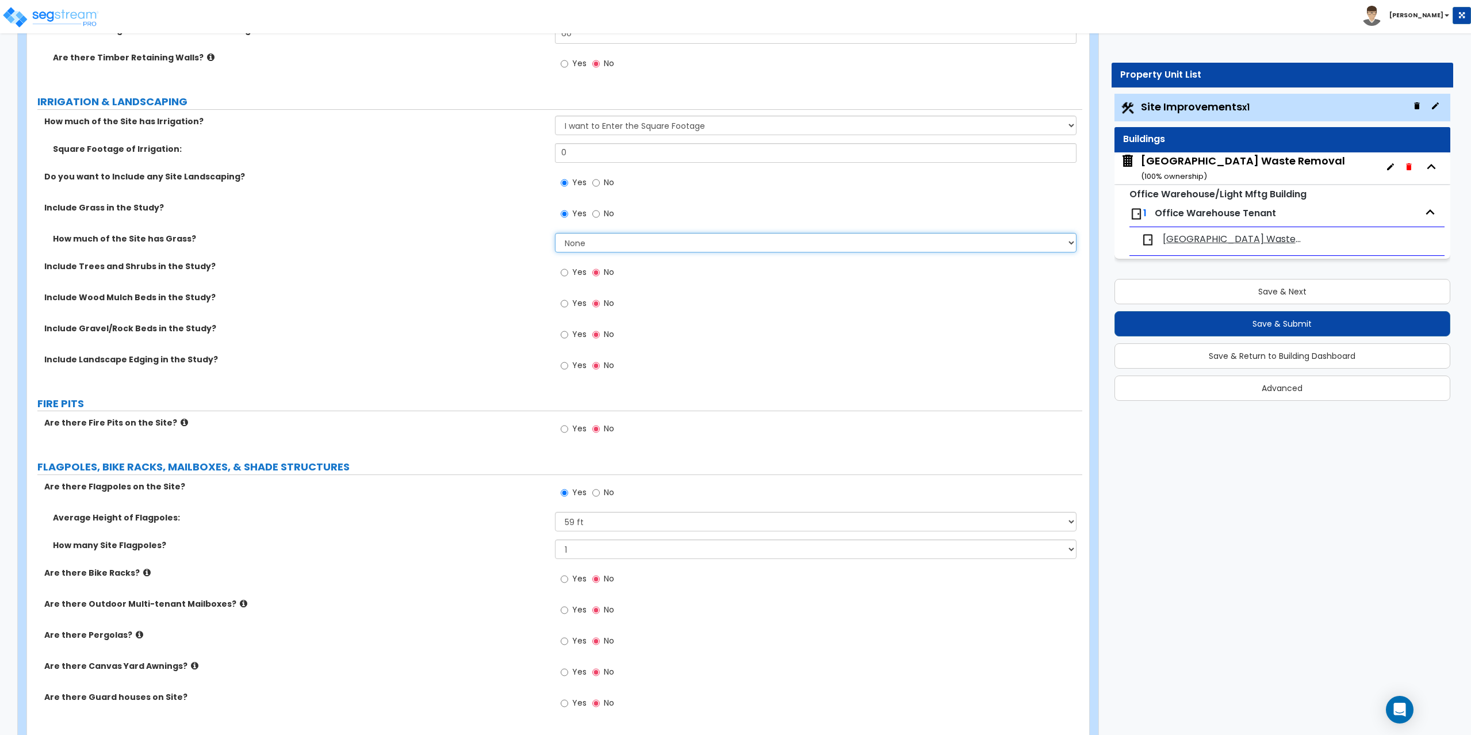
click at [584, 242] on select "None I want to Enter an Approximate Percentage I want to Enter the Square Foota…" at bounding box center [816, 243] width 522 height 20
select select "2"
click at [555, 233] on select "None I want to Enter an Approximate Percentage I want to Enter the Square Foota…" at bounding box center [816, 243] width 522 height 20
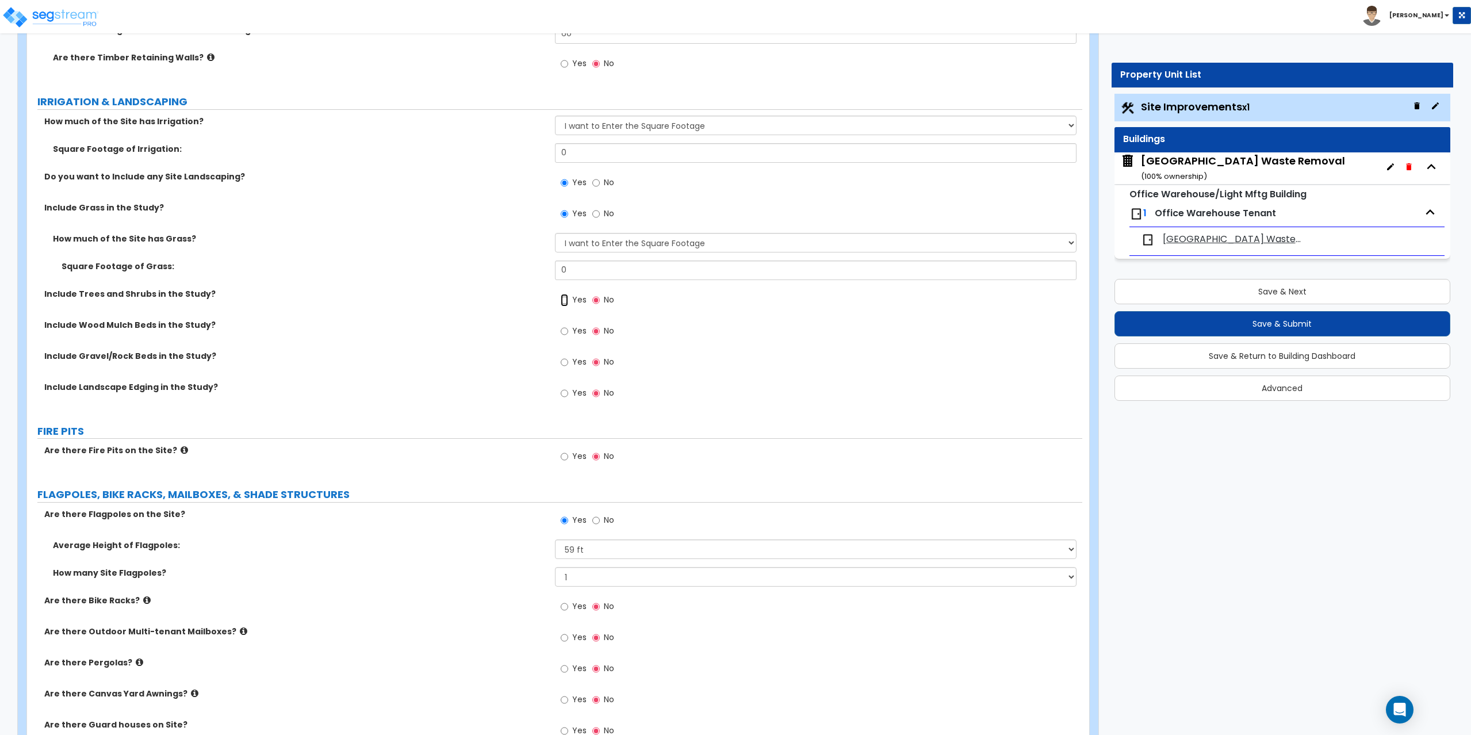
click at [562, 299] on input "Yes" at bounding box center [564, 300] width 7 height 13
radio input "true"
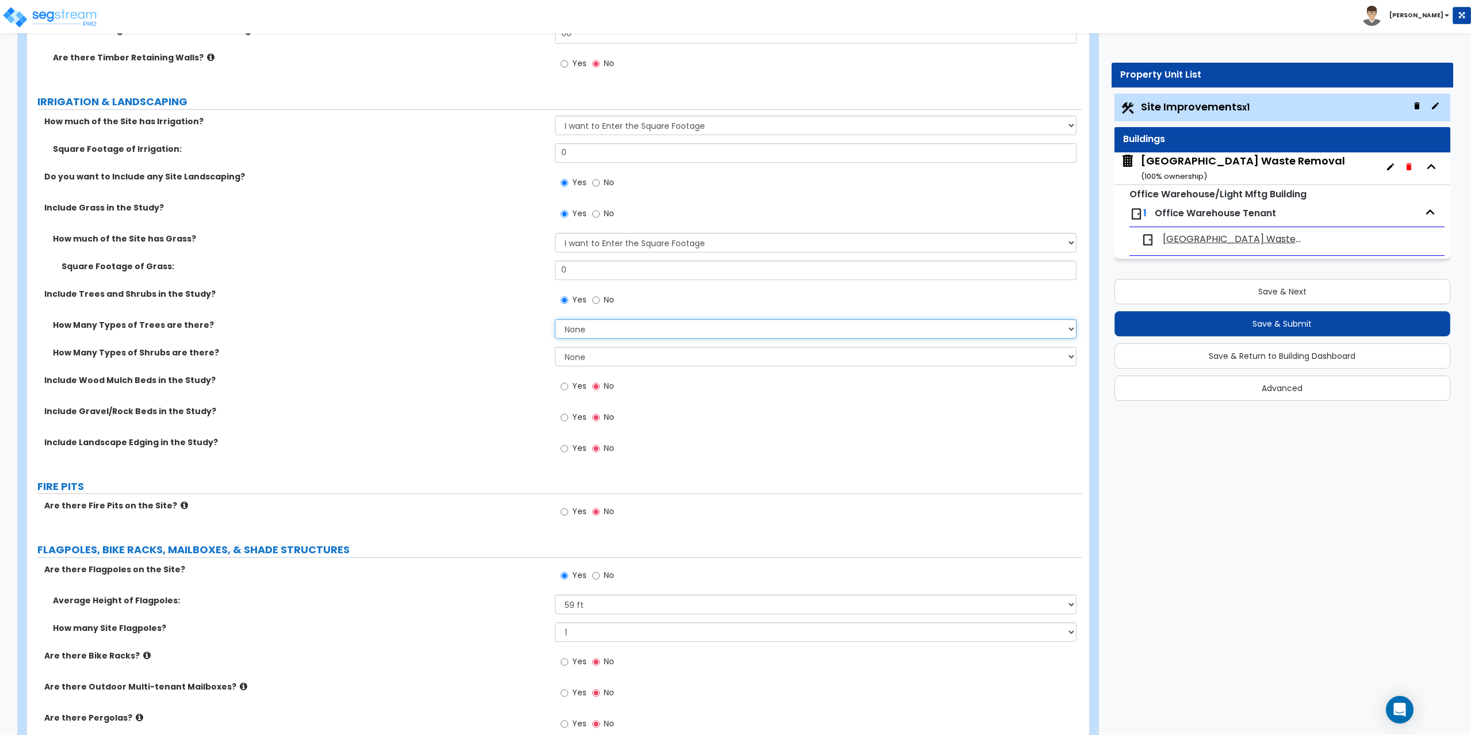
click at [580, 331] on select "None 1 2 3" at bounding box center [816, 329] width 522 height 20
click at [577, 356] on select "None 1 2 3" at bounding box center [816, 357] width 522 height 20
select select "1"
click at [555, 347] on select "None 1 2 3" at bounding box center [816, 357] width 522 height 20
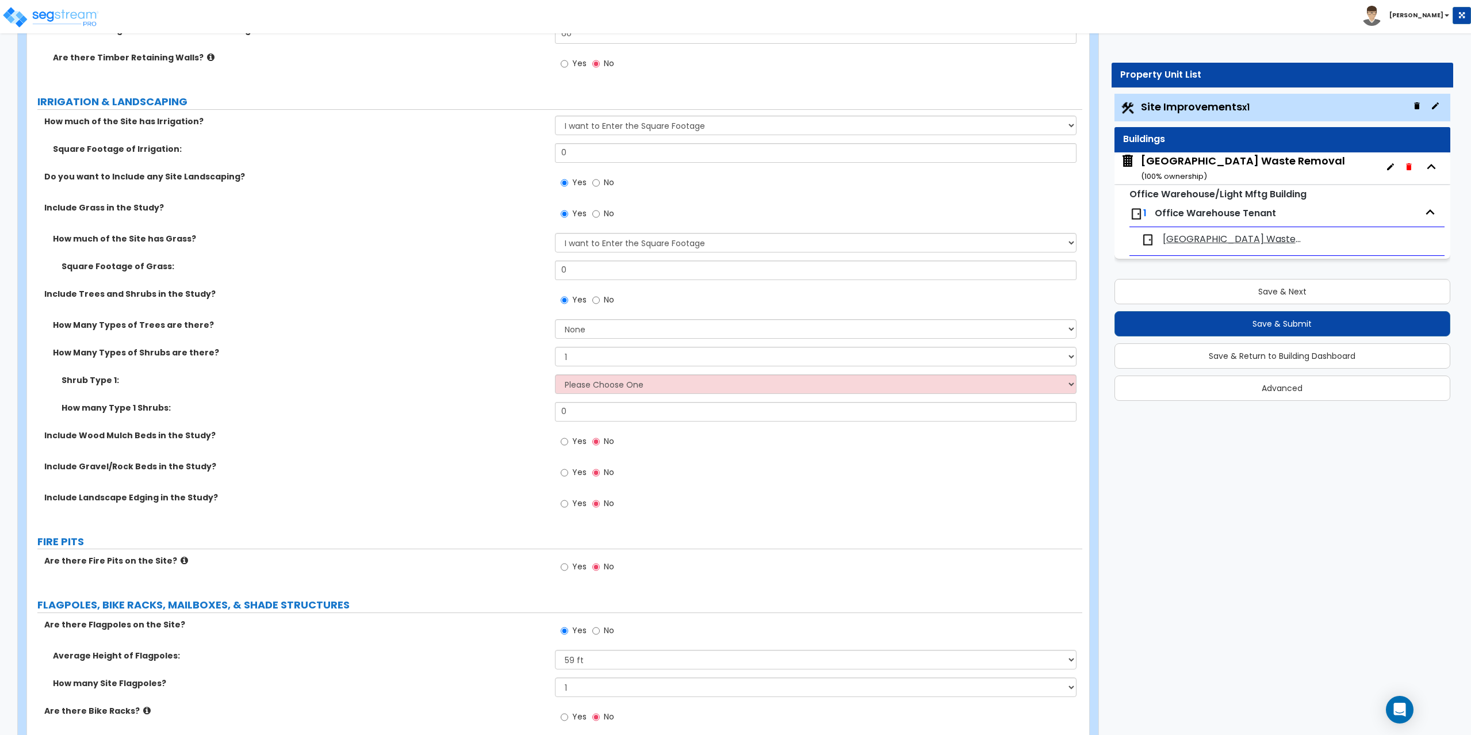
click at [568, 473] on label "Yes" at bounding box center [574, 474] width 26 height 20
click at [568, 473] on input "Yes" at bounding box center [564, 472] width 7 height 13
radio input "true"
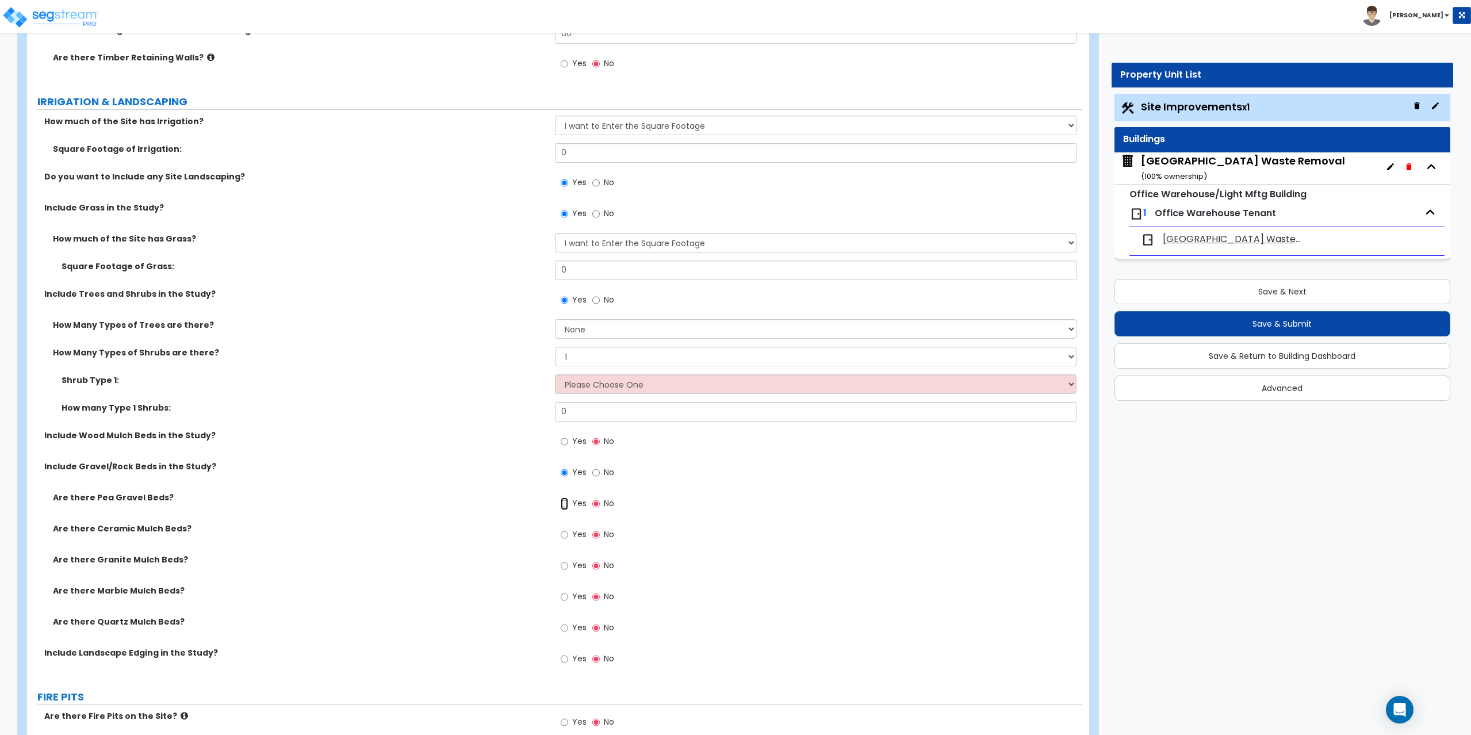
click at [562, 502] on input "Yes" at bounding box center [564, 503] width 7 height 13
radio input "true"
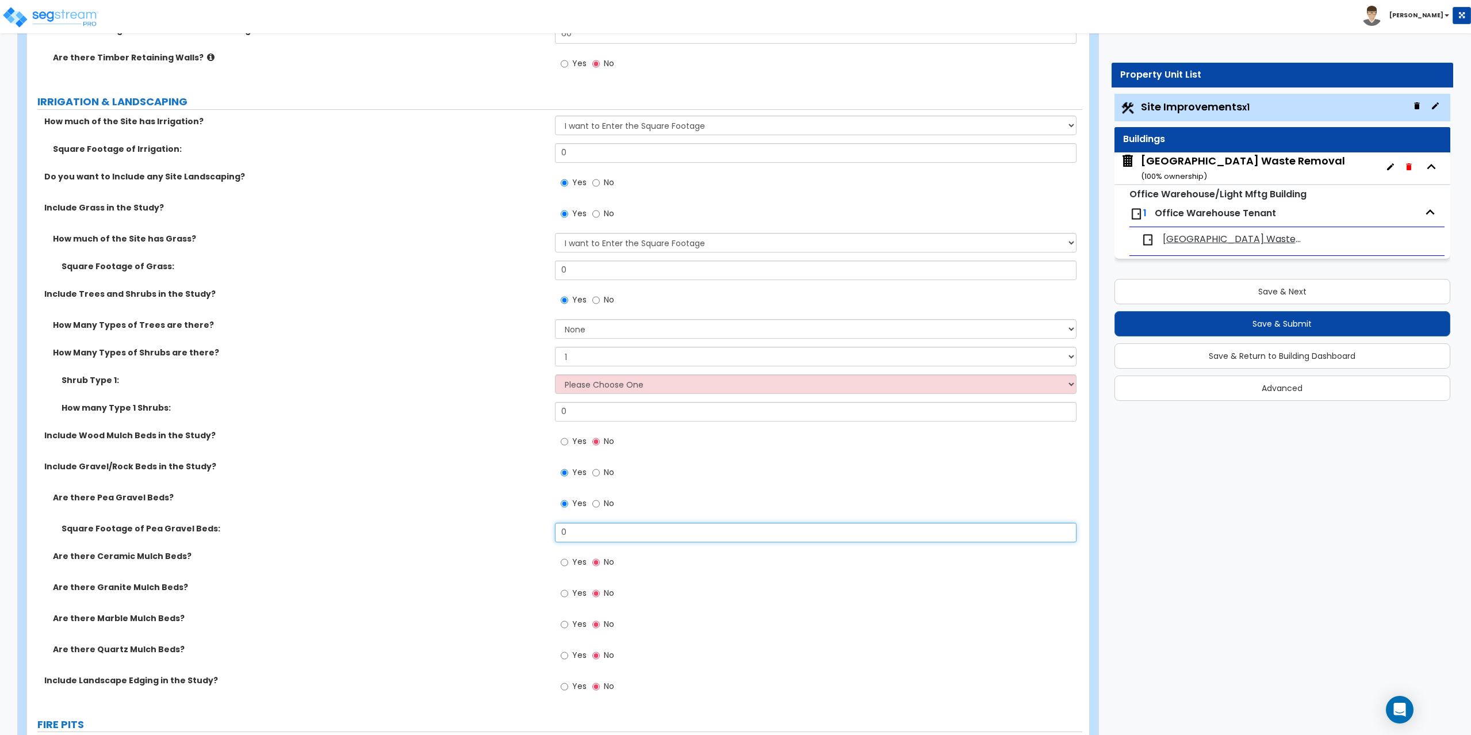
drag, startPoint x: 594, startPoint y: 533, endPoint x: 546, endPoint y: 533, distance: 48.3
click at [546, 533] on div "Square Footage of Pea Gravel Beds: 0" at bounding box center [554, 537] width 1055 height 28
click at [627, 518] on div "Yes No" at bounding box center [819, 507] width 528 height 31
click at [610, 535] on input "0" at bounding box center [816, 533] width 522 height 20
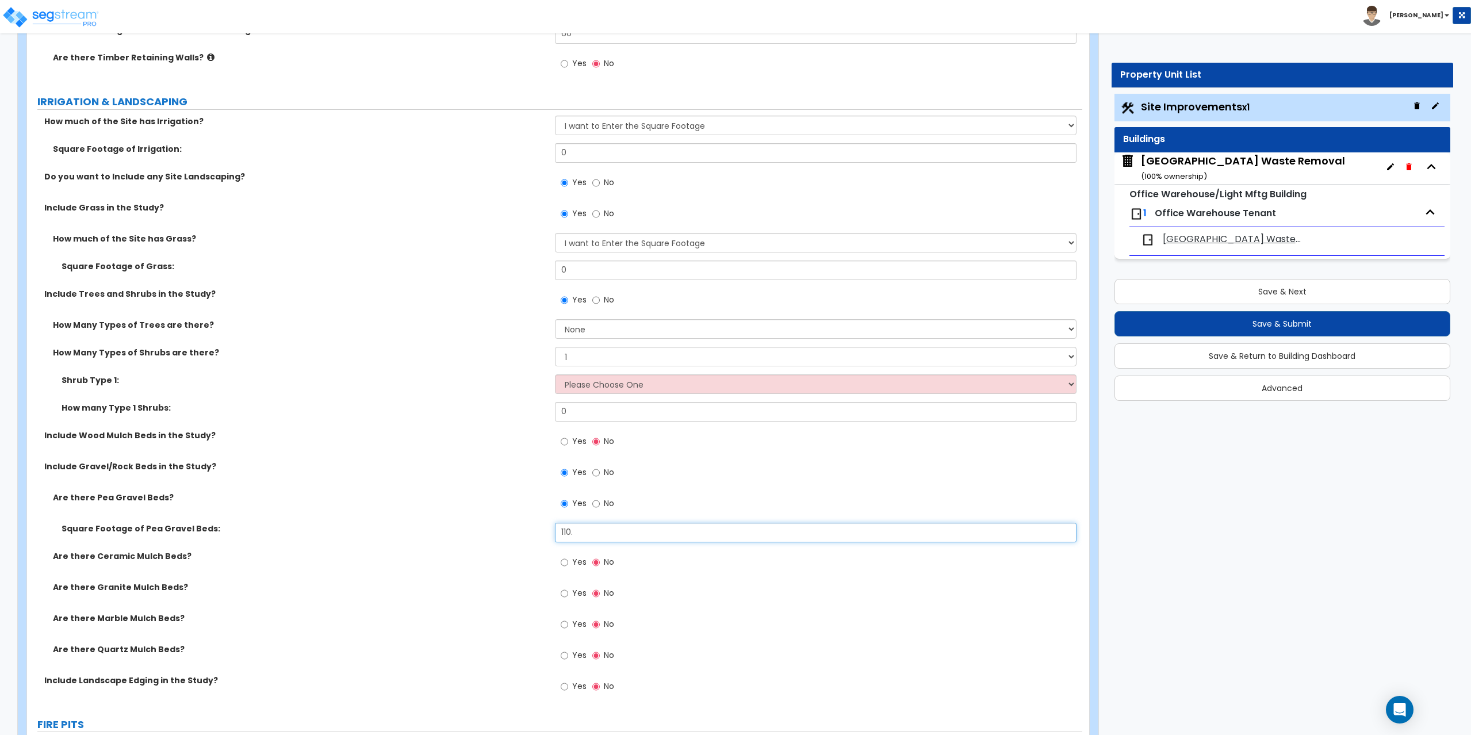
click at [591, 527] on input "110." at bounding box center [816, 533] width 522 height 20
type input "110"
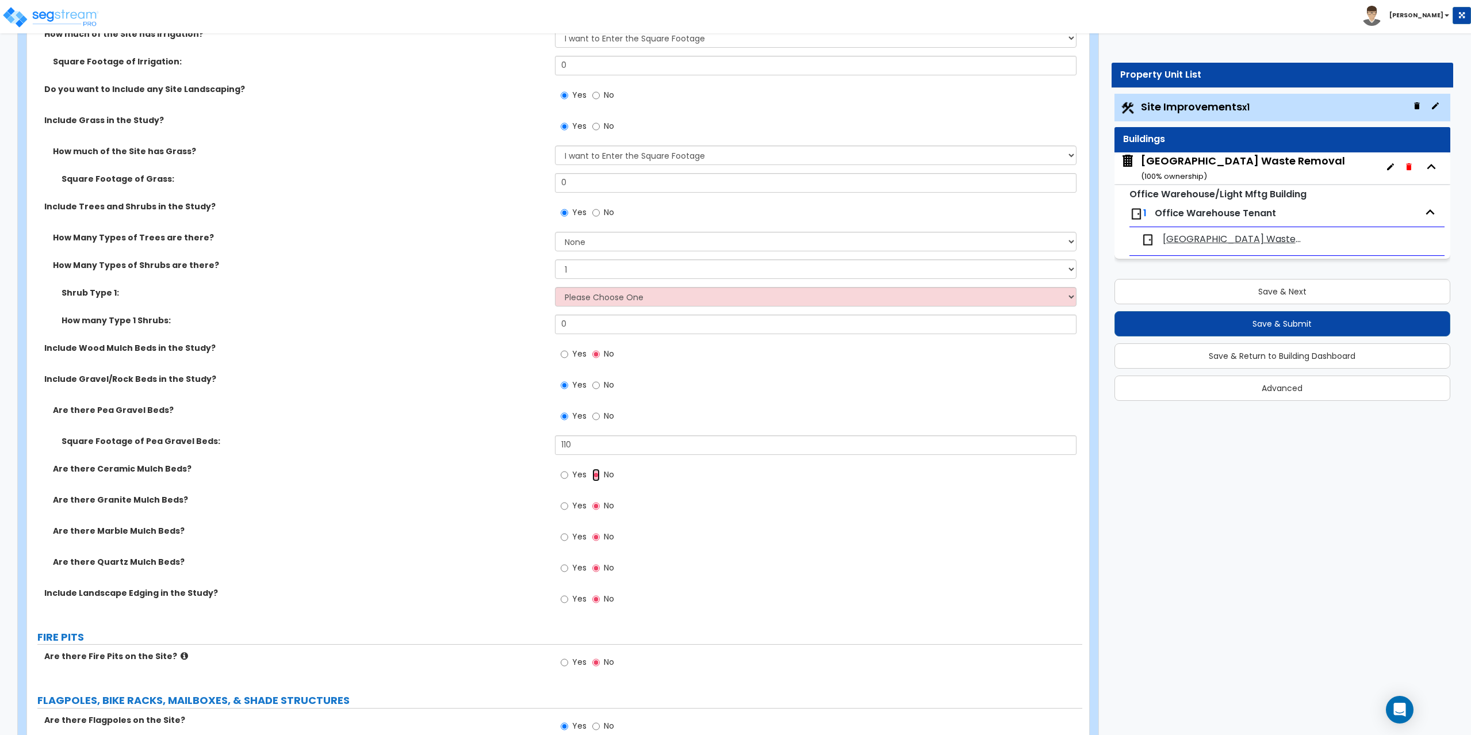
scroll to position [1610, 0]
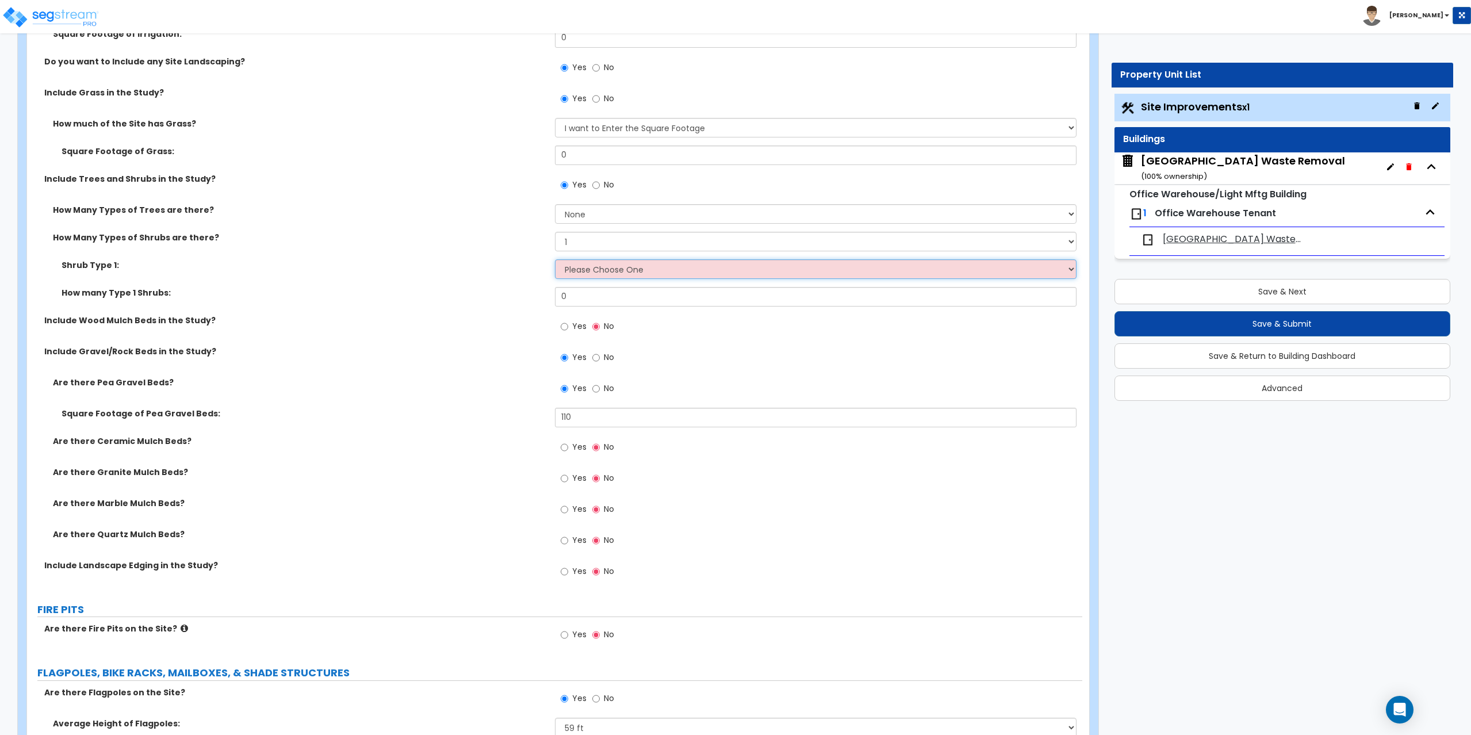
click at [605, 268] on select "Please Choose One Arborvitae Azalea Yew Boxwood Juniper Holly Cotoneaster Euony…" at bounding box center [816, 269] width 522 height 20
click at [581, 156] on input "0" at bounding box center [816, 156] width 522 height 20
type input "10,330"
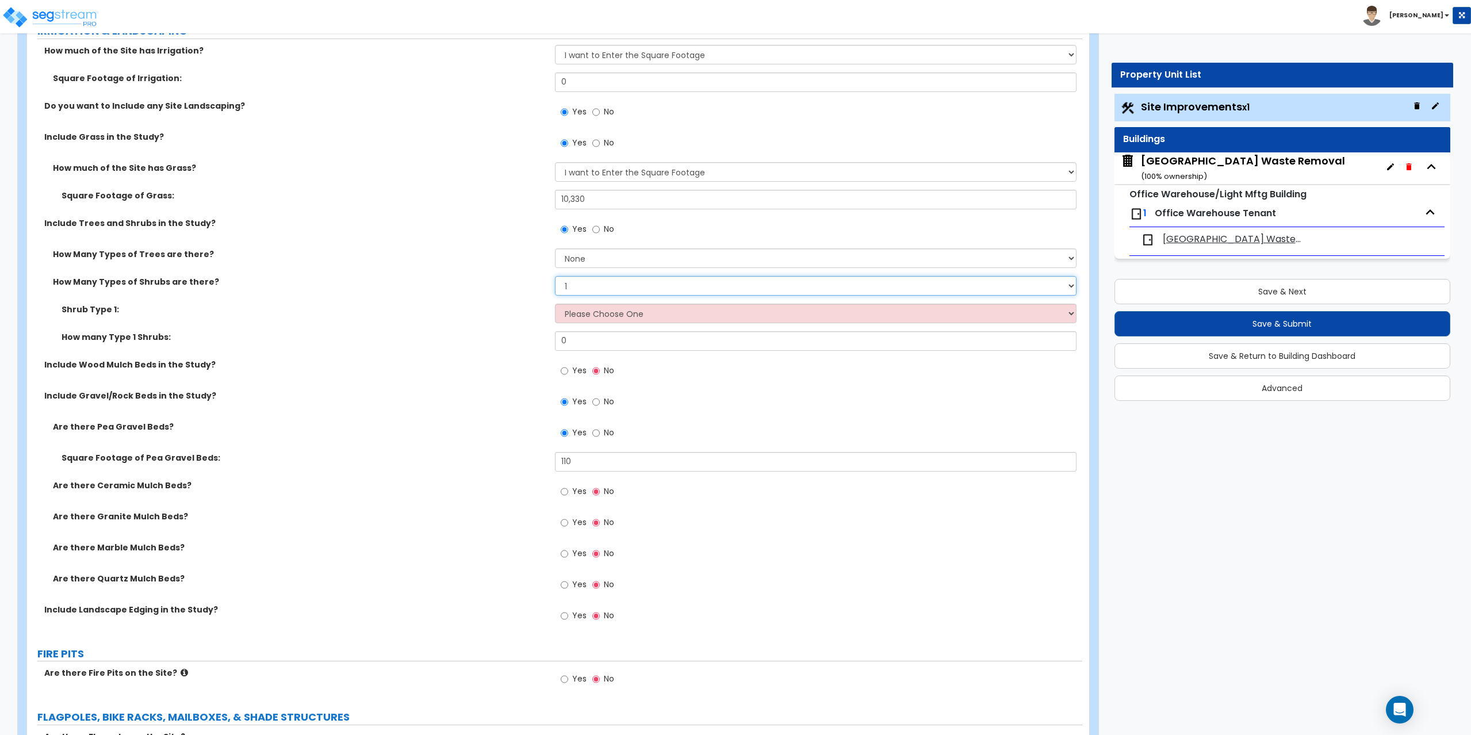
scroll to position [1495, 0]
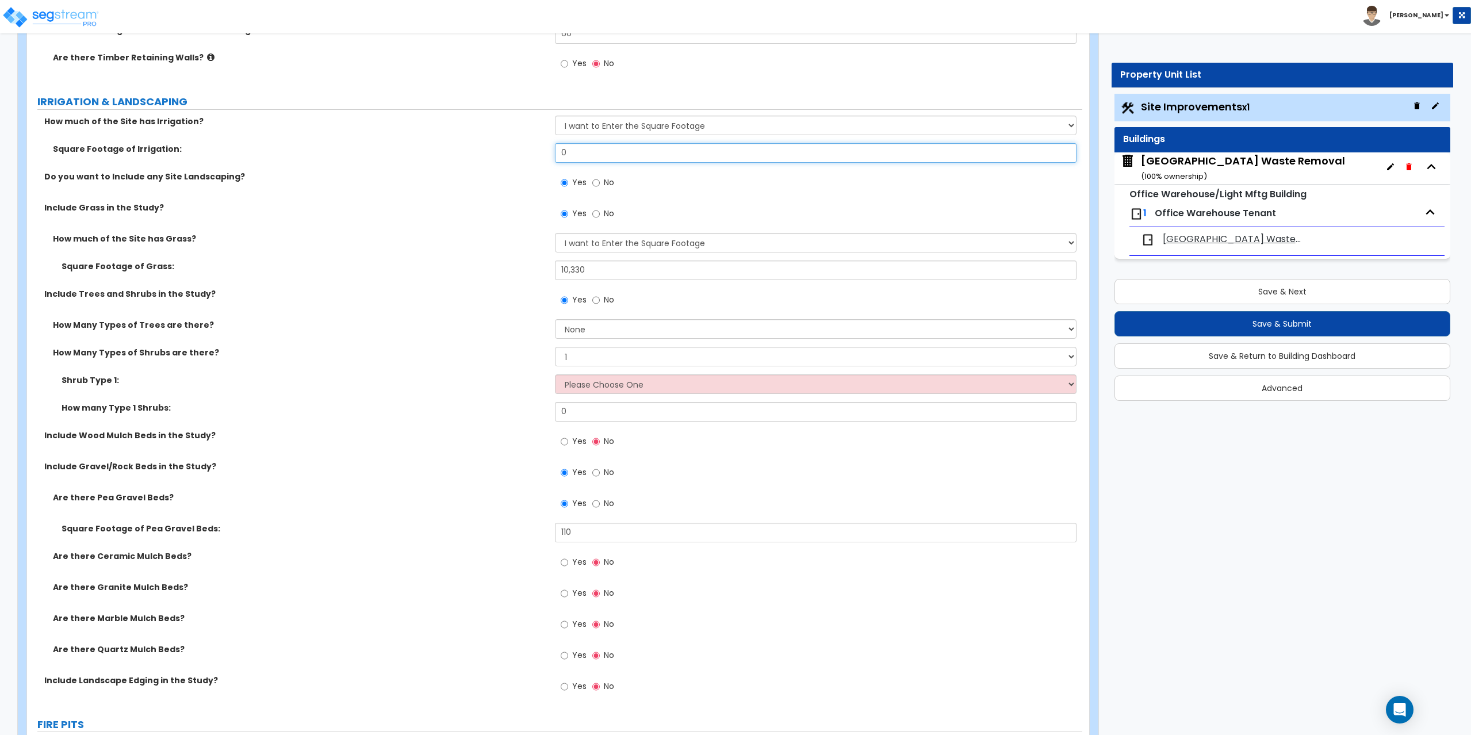
click at [583, 152] on input "0" at bounding box center [816, 153] width 522 height 20
type input "10,330"
click at [572, 329] on select "None 1 2 3" at bounding box center [816, 329] width 522 height 20
select select "1"
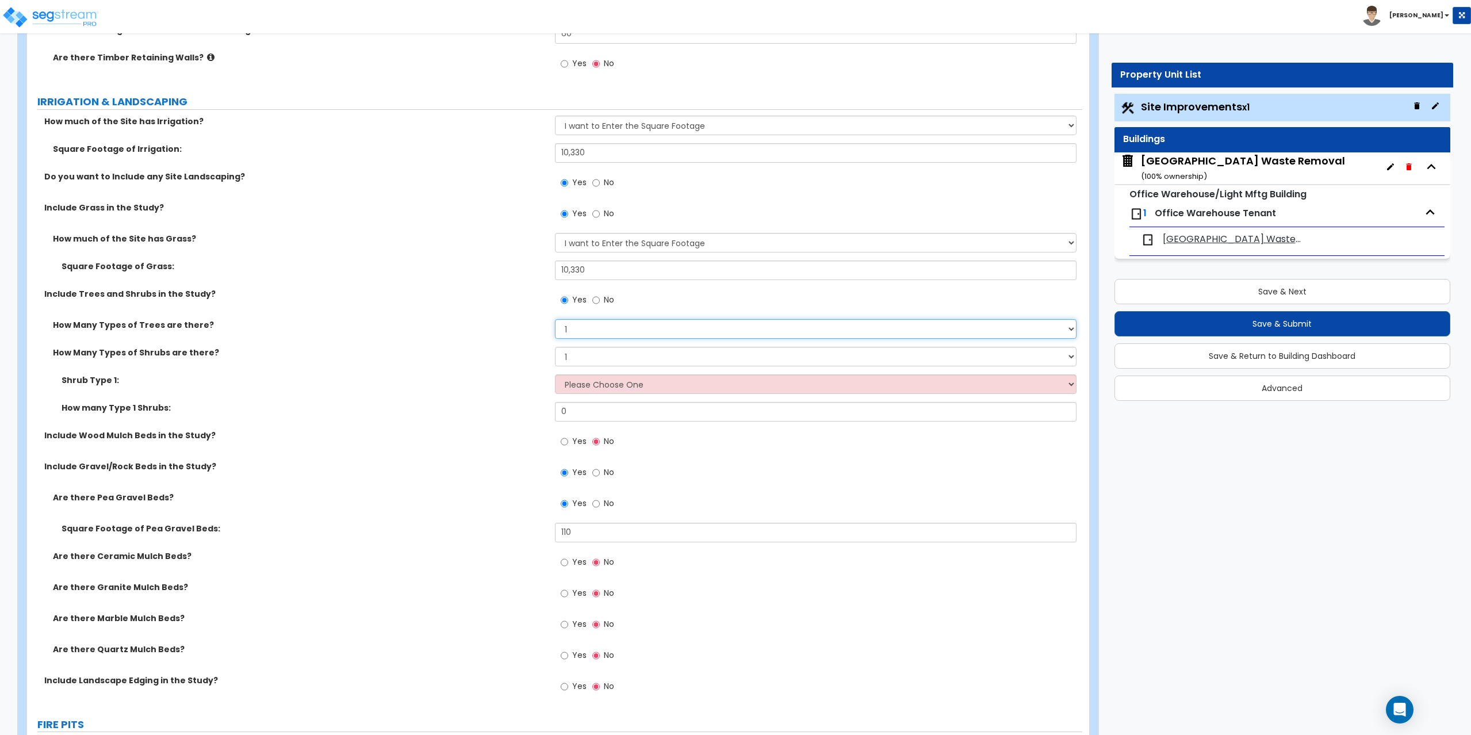
click at [555, 319] on select "None 1 2 3" at bounding box center [816, 329] width 522 height 20
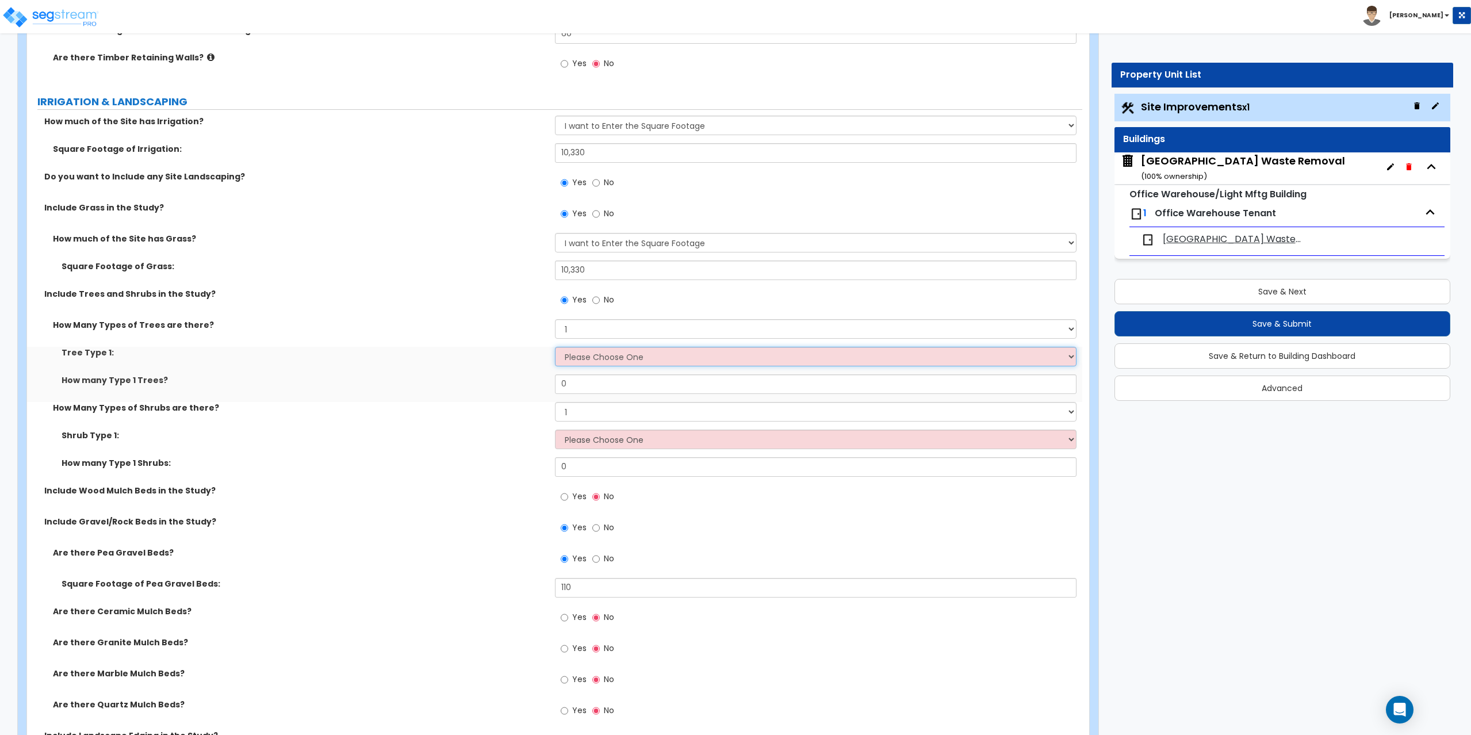
click at [576, 355] on select "Please Choose One Honey Locust Planetree Poplar Elm Hawthorn Linden Maple Red M…" at bounding box center [816, 357] width 522 height 20
click at [596, 309] on label "No" at bounding box center [603, 302] width 22 height 20
click at [596, 307] on input "No" at bounding box center [595, 300] width 7 height 13
radio input "false"
radio input "true"
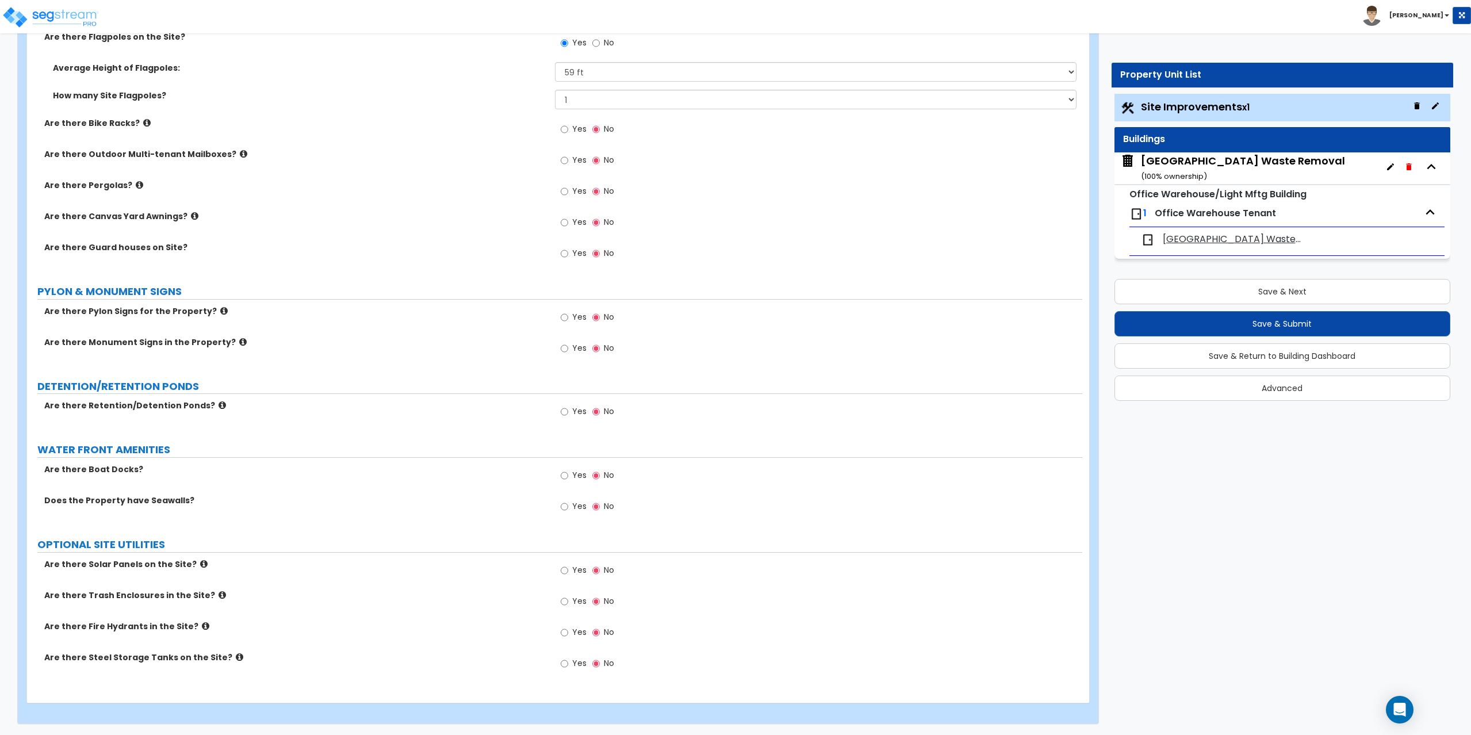
scroll to position [2156, 0]
click at [569, 409] on label "Yes" at bounding box center [574, 413] width 26 height 20
click at [568, 409] on input "Yes" at bounding box center [564, 411] width 7 height 13
radio input "true"
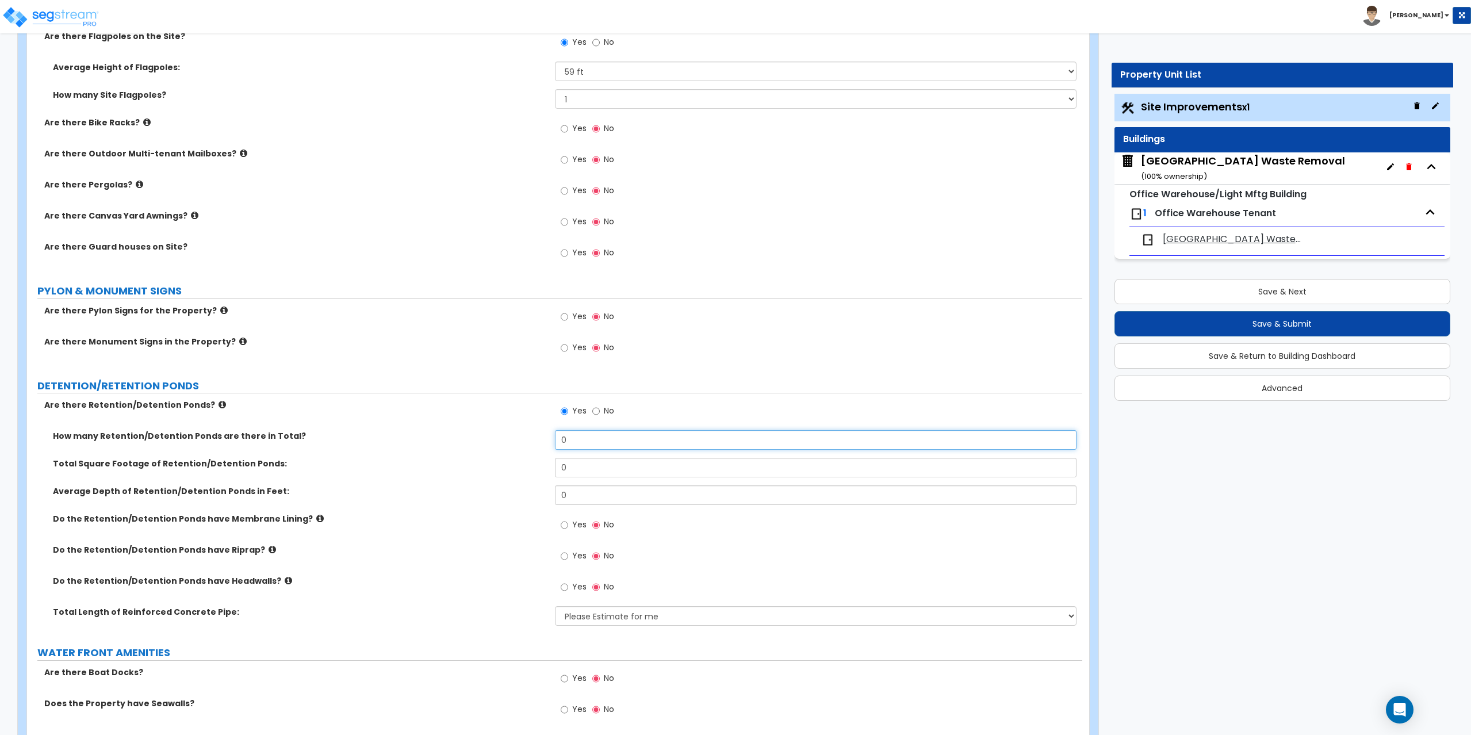
drag, startPoint x: 589, startPoint y: 441, endPoint x: 520, endPoint y: 440, distance: 69.6
click at [520, 440] on div "How many Retention/Detention Ponds are there in Total? 0" at bounding box center [554, 444] width 1055 height 28
click at [338, 457] on div "How many Retention/Detention Ponds are there in Total? 0" at bounding box center [554, 444] width 1055 height 28
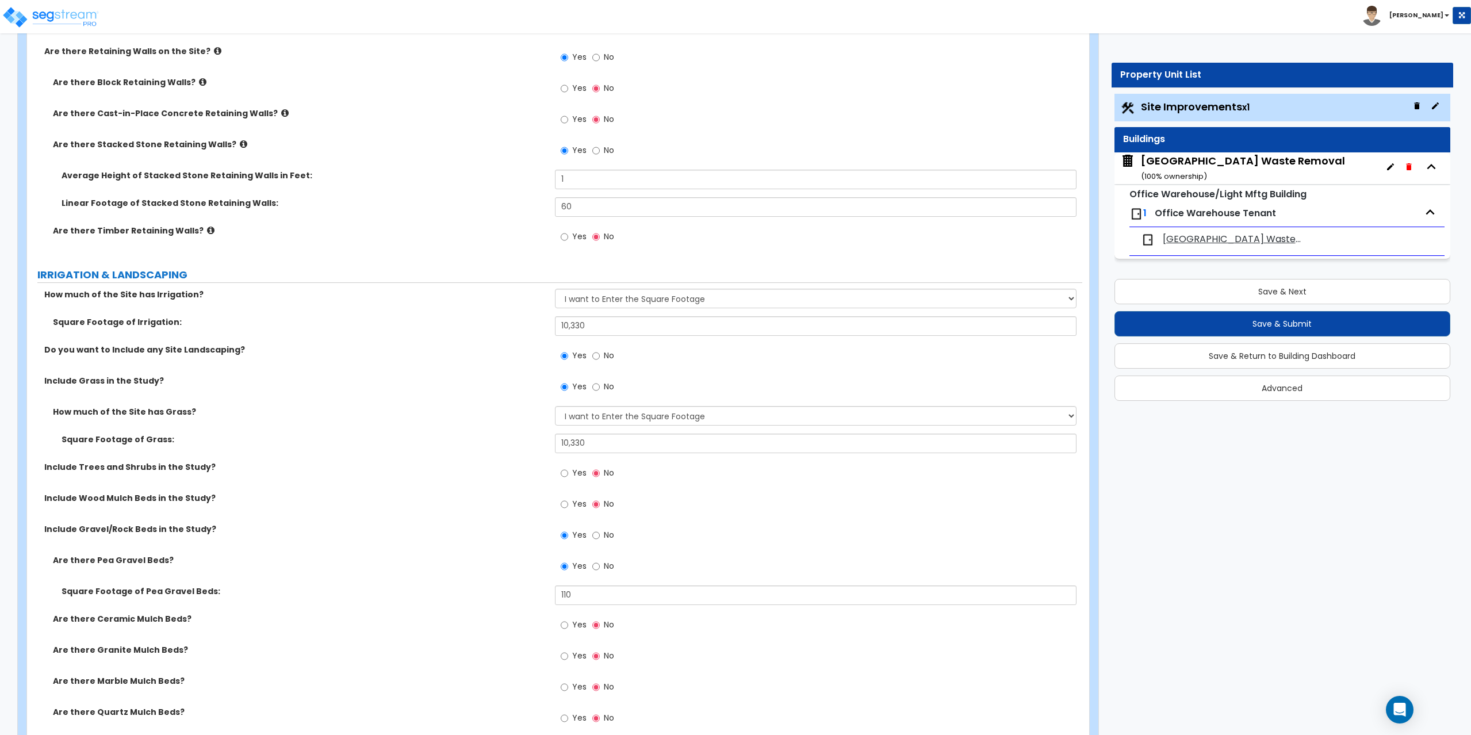
scroll to position [1150, 0]
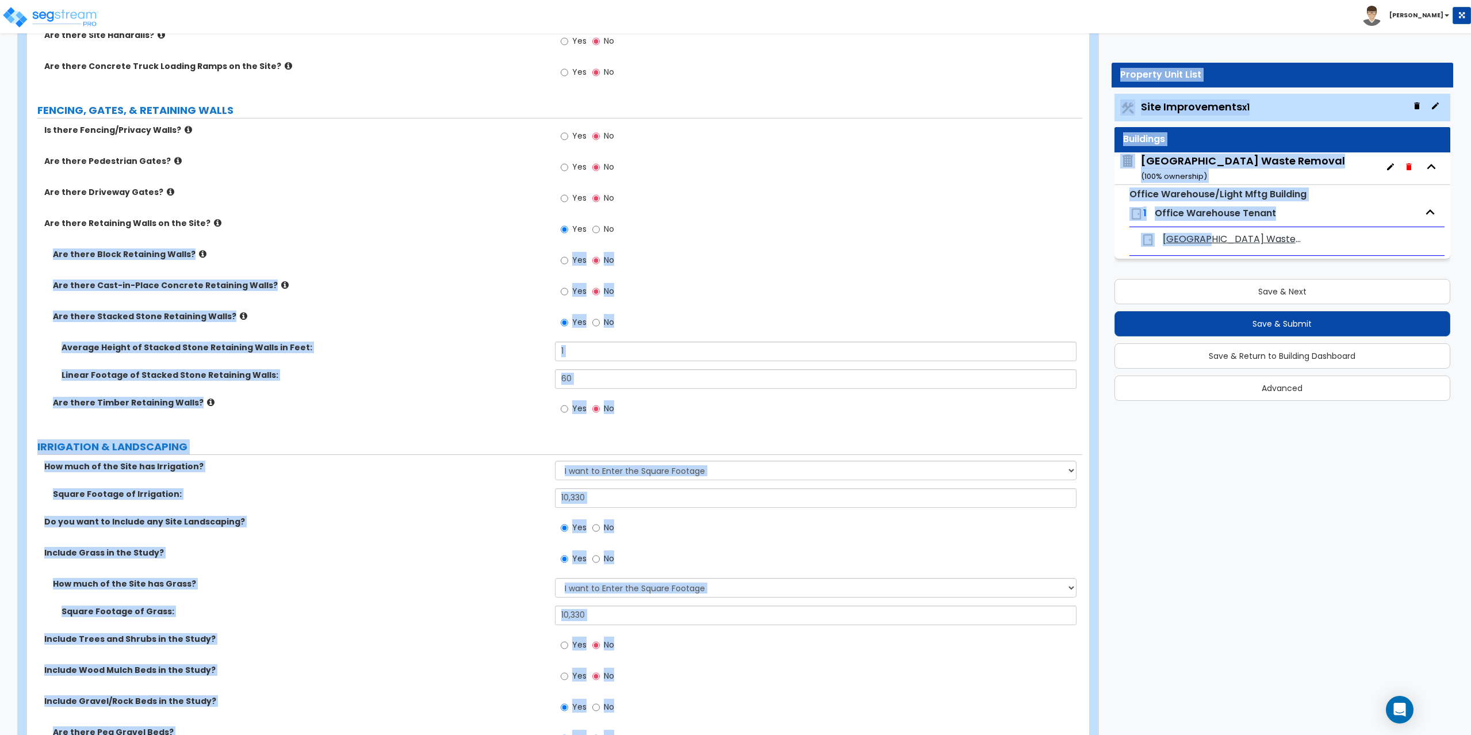
drag, startPoint x: 1204, startPoint y: 236, endPoint x: 1013, endPoint y: 237, distance: 191.5
click at [1013, 237] on div "Customize 793 Silver Street Property Units Site Improvements Import Values from…" at bounding box center [735, 422] width 1471 height 3044
click at [1301, 288] on button "Save & Next" at bounding box center [1283, 291] width 336 height 25
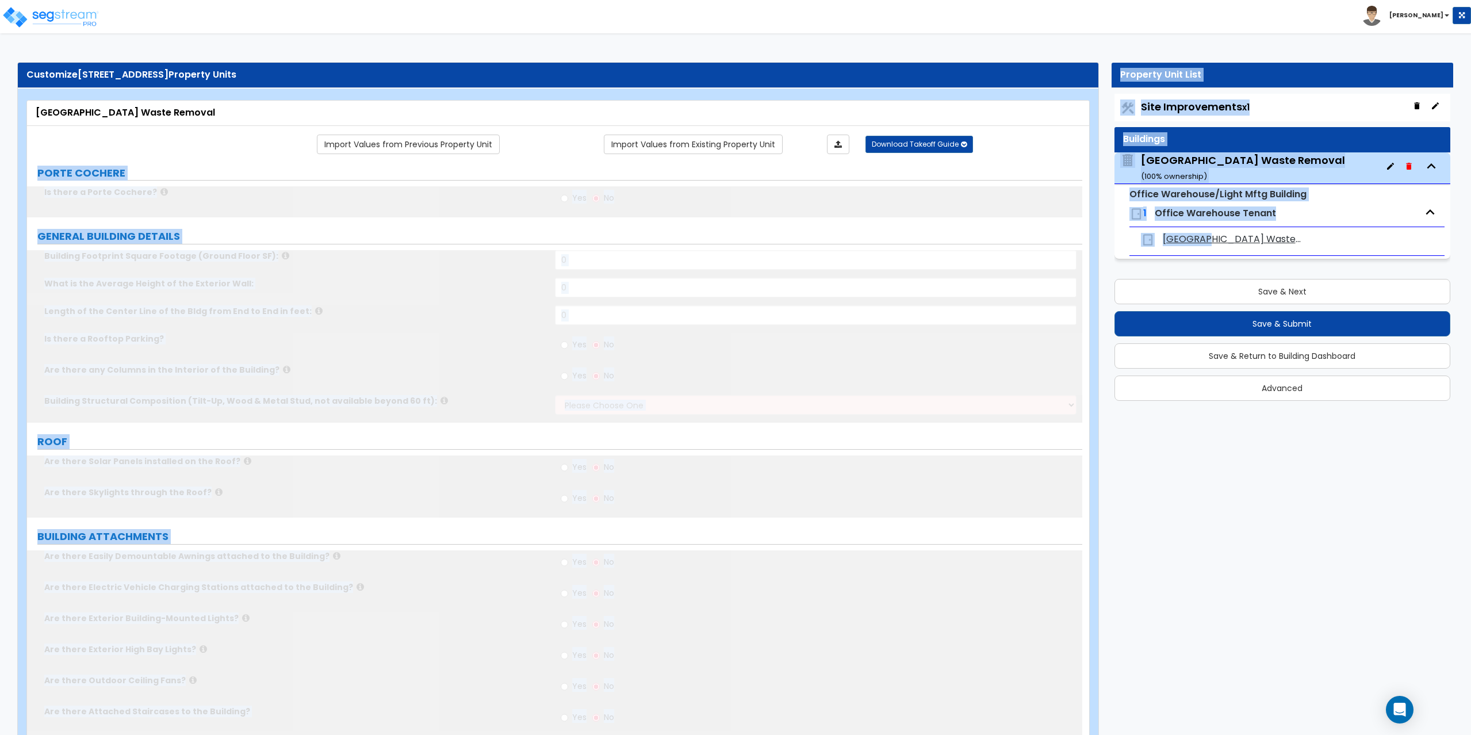
click at [1193, 121] on div "Site Improvements x1 Buildings Naples Waste Removal ( 100 % ownership) Office W…" at bounding box center [1283, 179] width 336 height 171
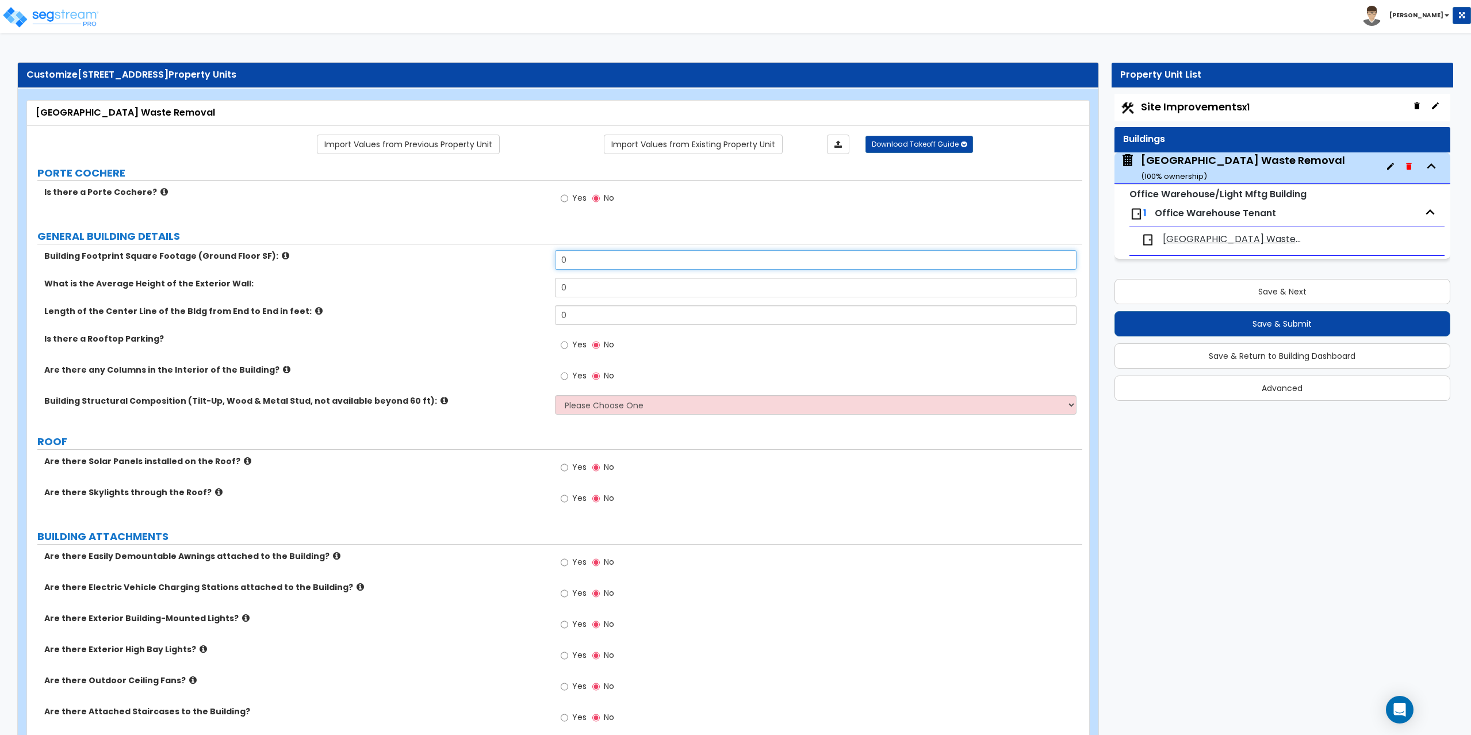
drag, startPoint x: 592, startPoint y: 257, endPoint x: 541, endPoint y: 262, distance: 51.4
click at [541, 262] on div "Building Footprint Square Footage (Ground Floor SF): 0" at bounding box center [554, 264] width 1055 height 28
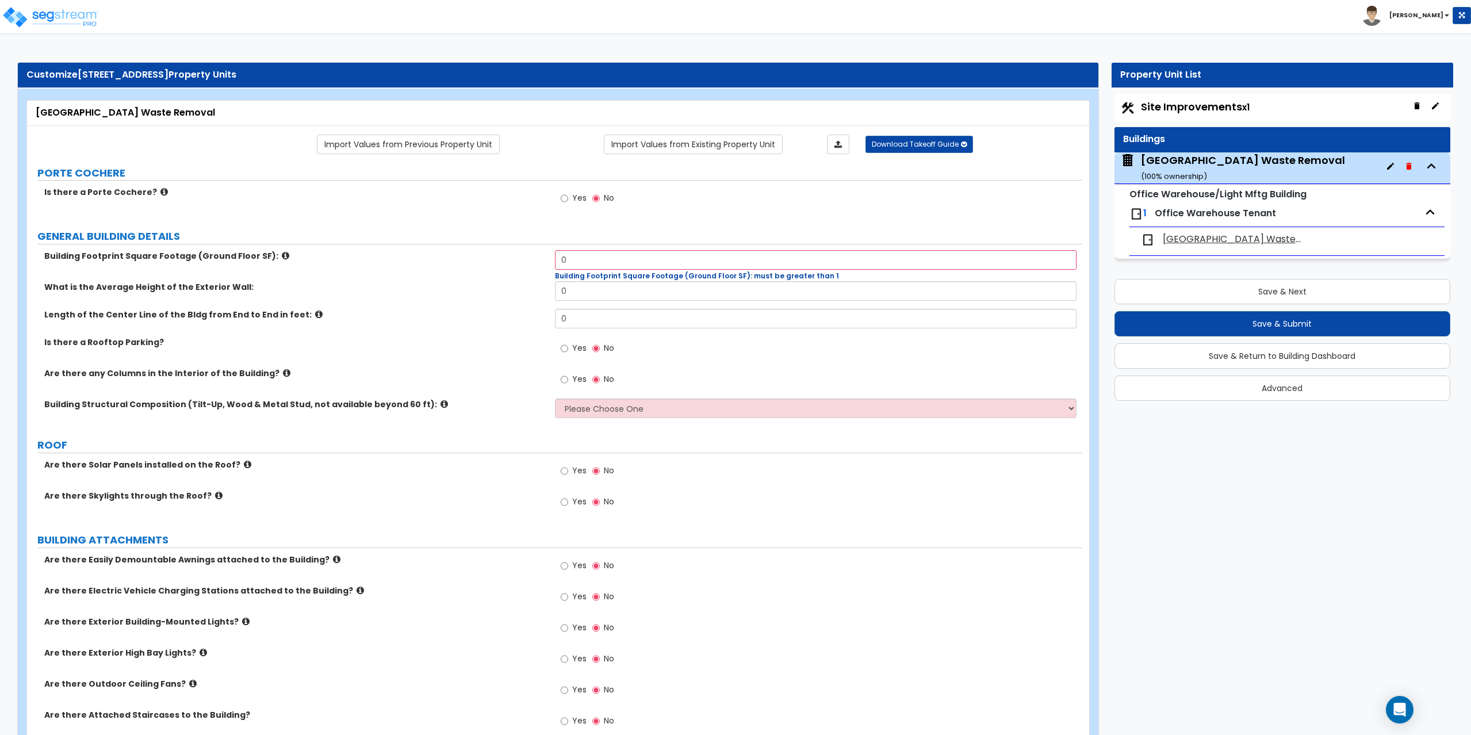
click at [1197, 105] on span "Site Improvements x1" at bounding box center [1195, 106] width 109 height 14
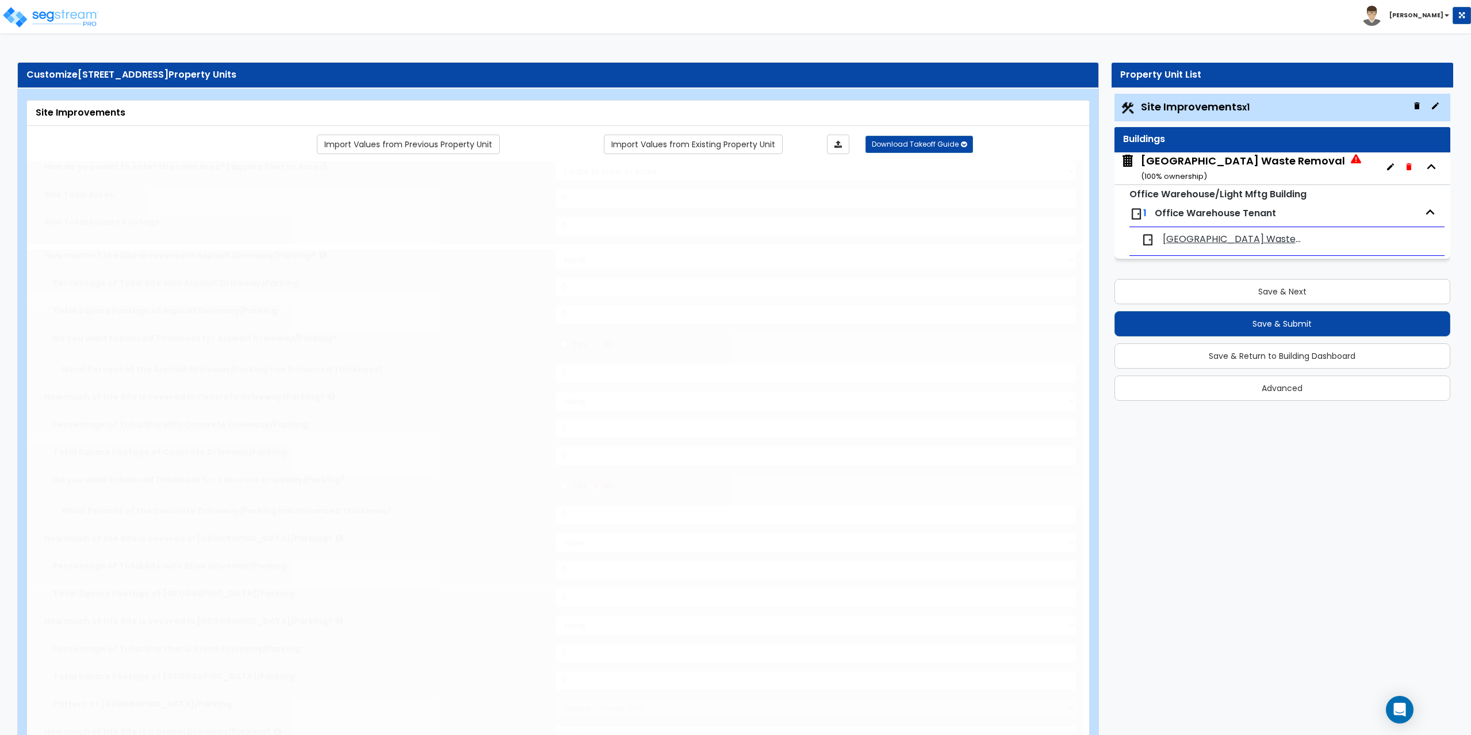
type input "2.4"
select select "2"
type input "19732.38"
radio input "true"
select select "4"
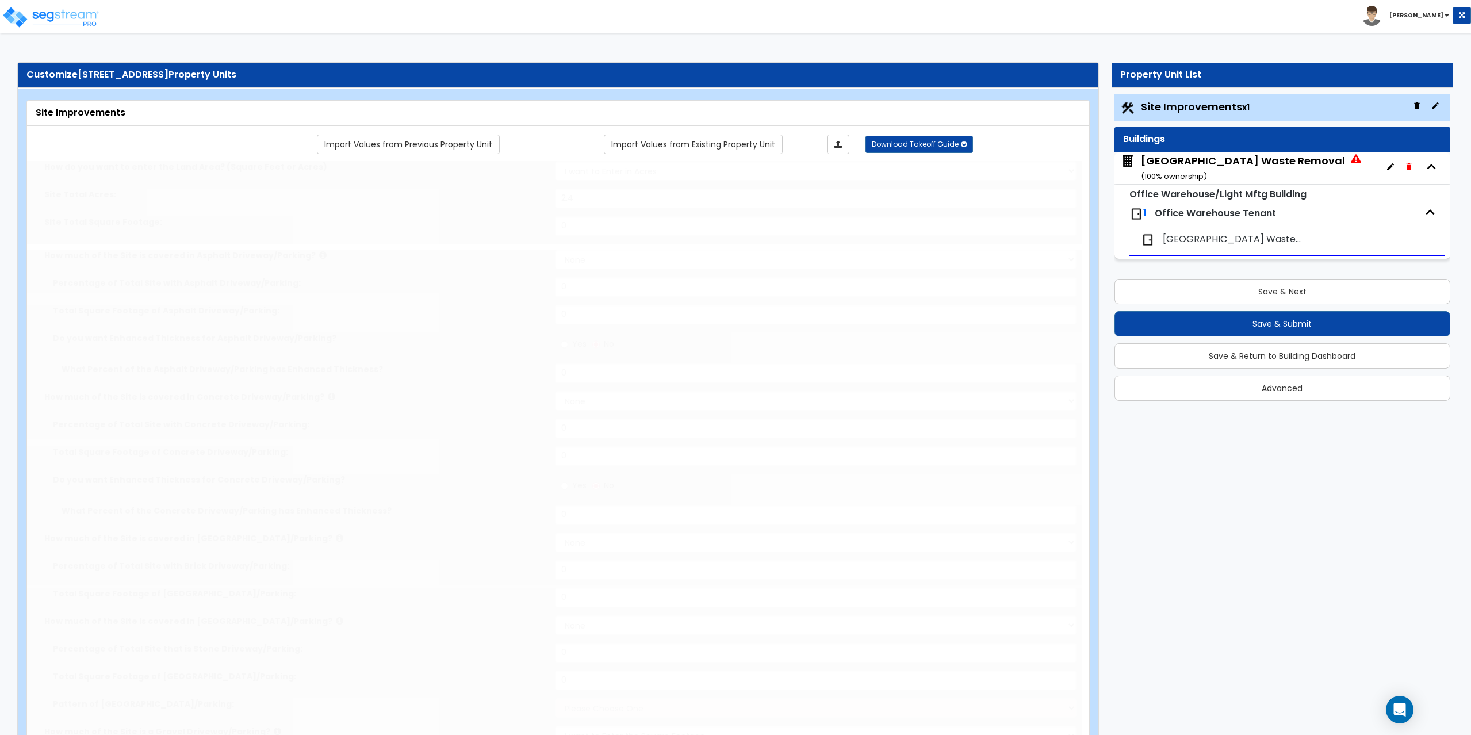
type input "1380"
radio input "true"
type input "1"
type input "60"
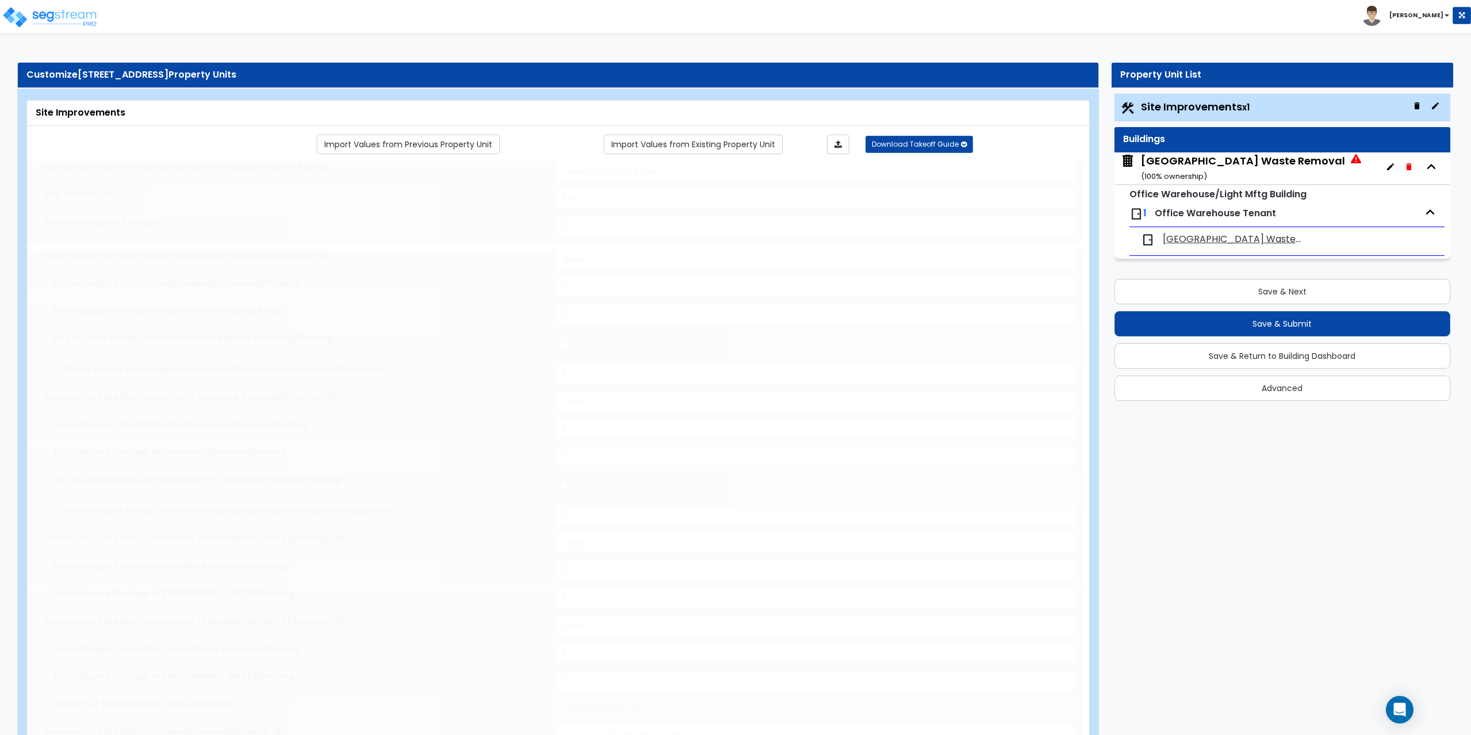
select select "2"
type input "10330"
radio input "true"
select select "2"
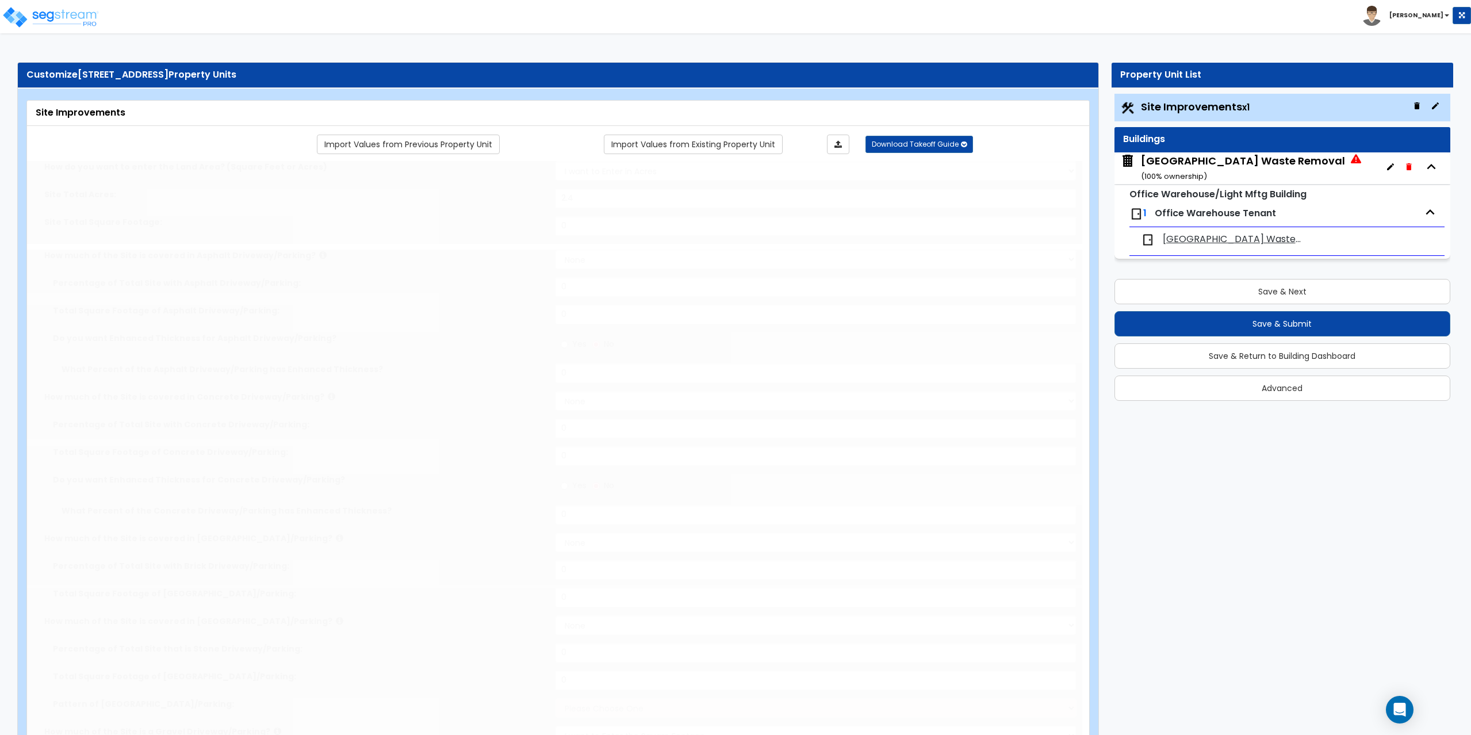
type input "10330"
radio input "true"
type input "110"
radio input "true"
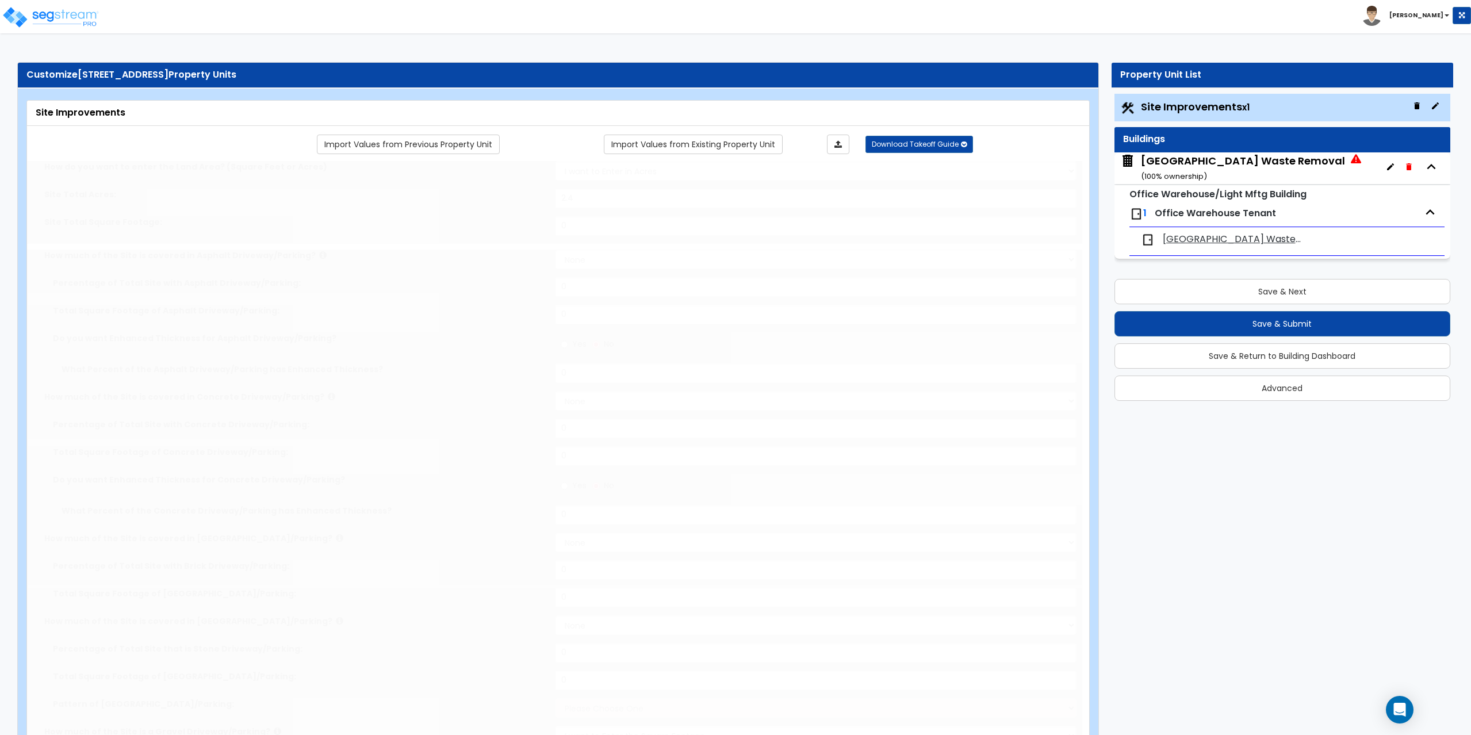
select select "2"
select select "1"
radio input "true"
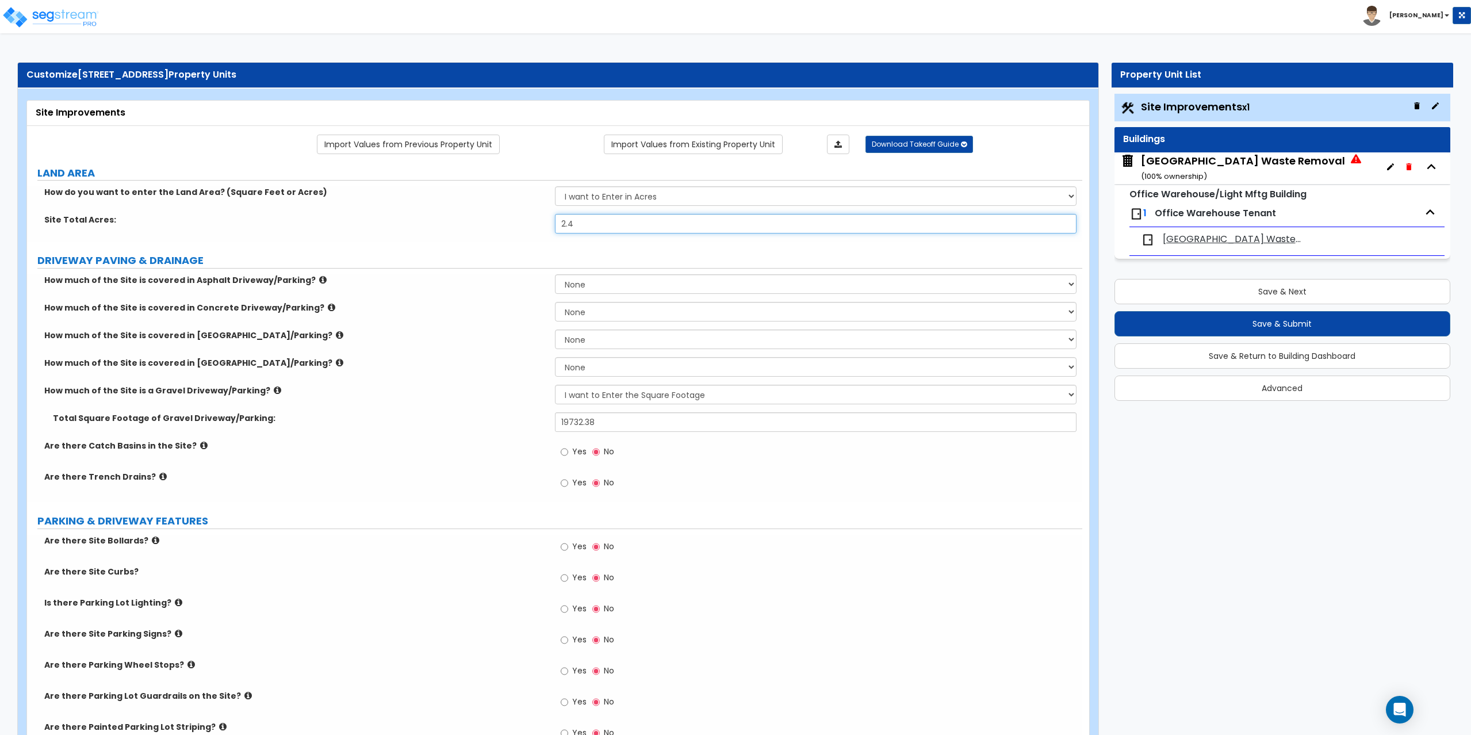
click at [628, 229] on input "2.4" at bounding box center [816, 224] width 522 height 20
type input "2.45"
click at [638, 196] on select "I want to Enter in Acres I want to Enter in Square Feet" at bounding box center [816, 196] width 522 height 20
select select "2"
click at [555, 186] on select "I want to Enter in Acres I want to Enter in Square Feet" at bounding box center [816, 196] width 522 height 20
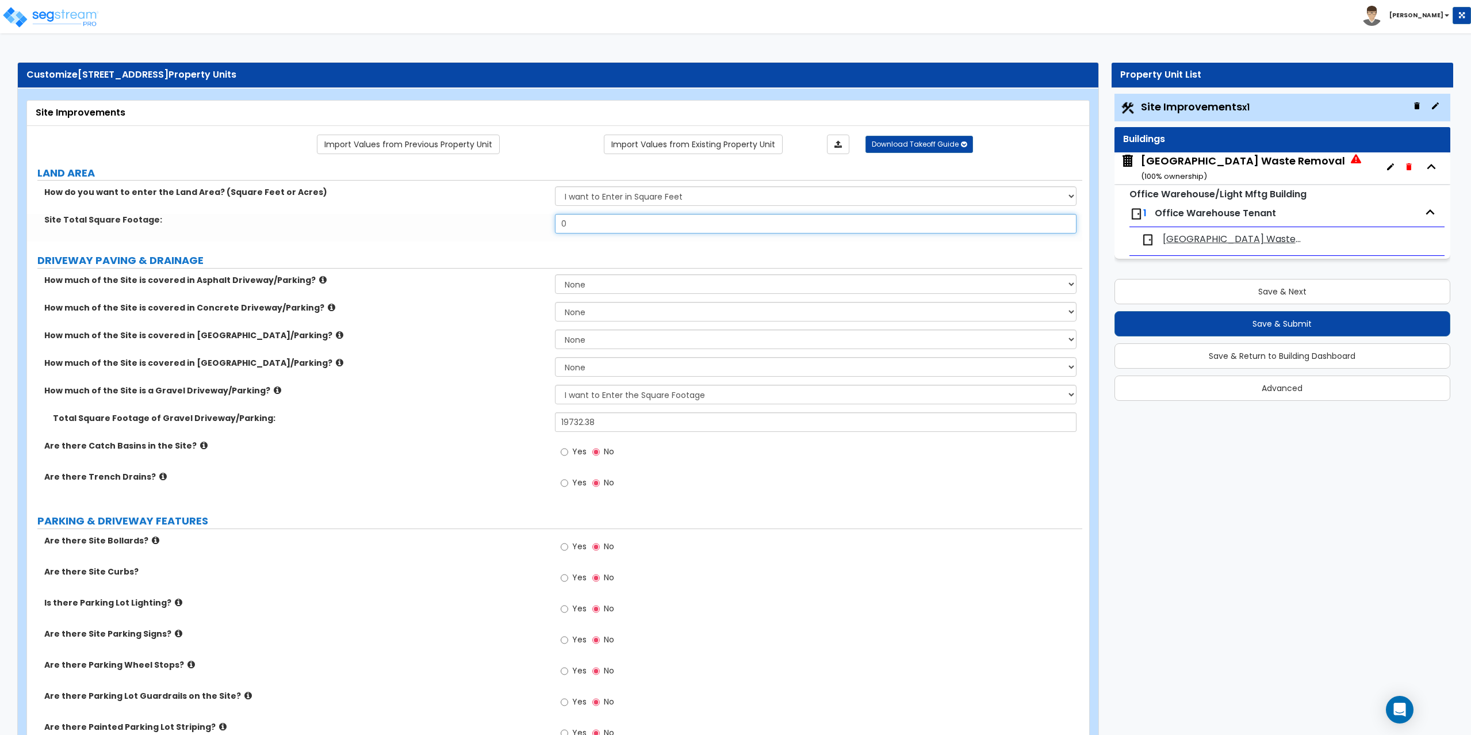
drag, startPoint x: 617, startPoint y: 226, endPoint x: 535, endPoint y: 230, distance: 82.3
click at [535, 230] on div "Site Total Square Footage: 0" at bounding box center [554, 228] width 1055 height 28
click at [569, 225] on input "0" at bounding box center [816, 224] width 522 height 20
type input "106,792"
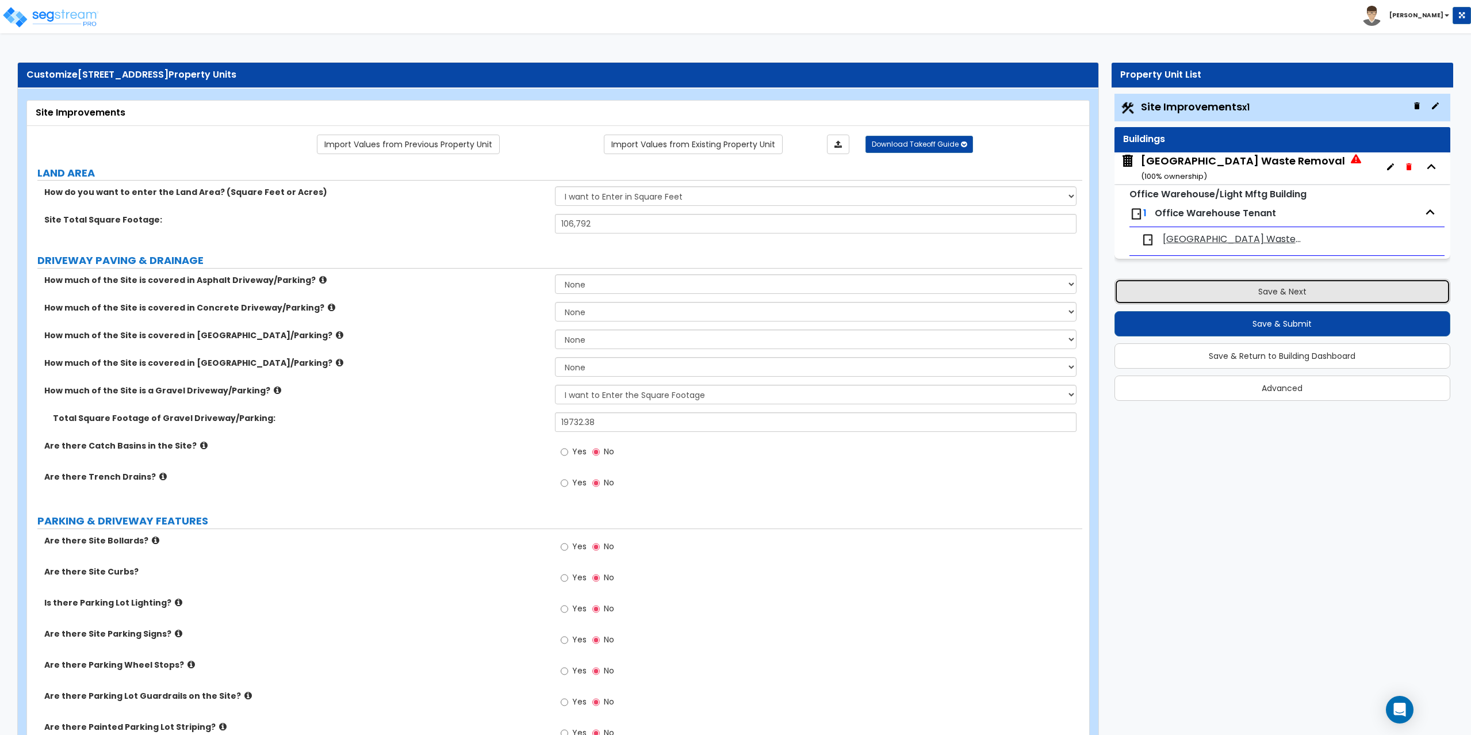
click at [1311, 287] on button "Save & Next" at bounding box center [1283, 291] width 336 height 25
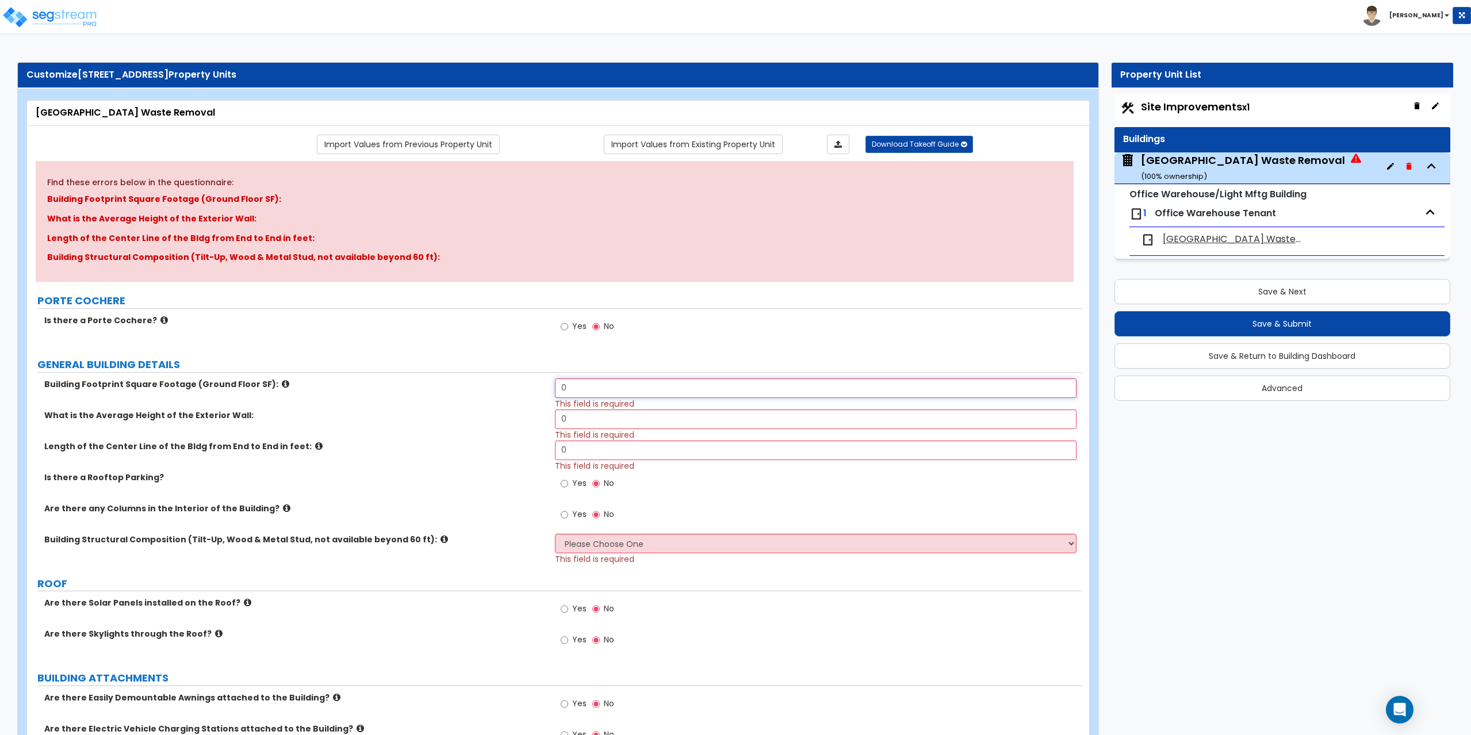
drag, startPoint x: 587, startPoint y: 385, endPoint x: 552, endPoint y: 388, distance: 35.7
click at [552, 388] on div "Building Footprint Square Footage (Ground Floor SF): 0 This field is required" at bounding box center [554, 393] width 1055 height 31
type input "5,280"
click at [579, 415] on input "0" at bounding box center [816, 419] width 522 height 20
type input "20"
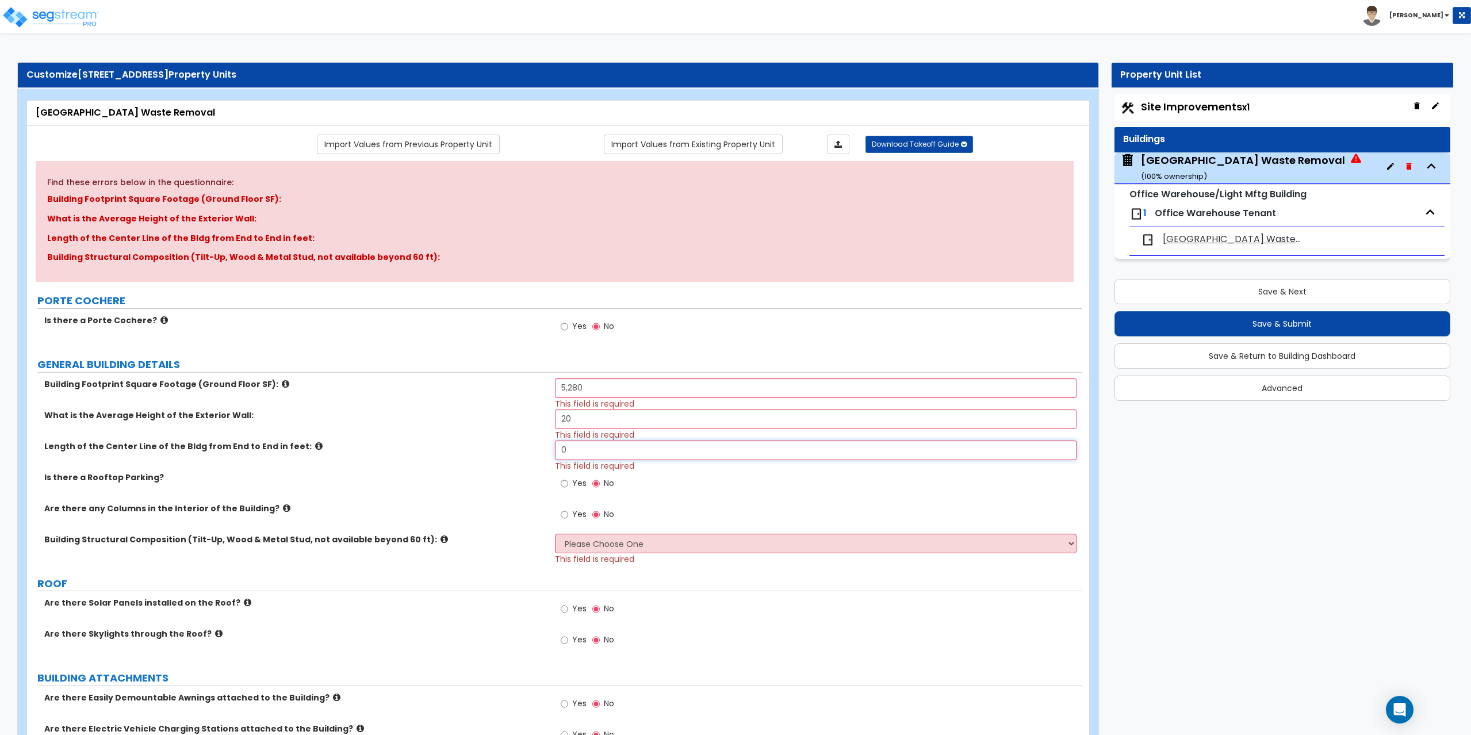
click at [645, 454] on input "0" at bounding box center [816, 451] width 522 height 20
type input "78"
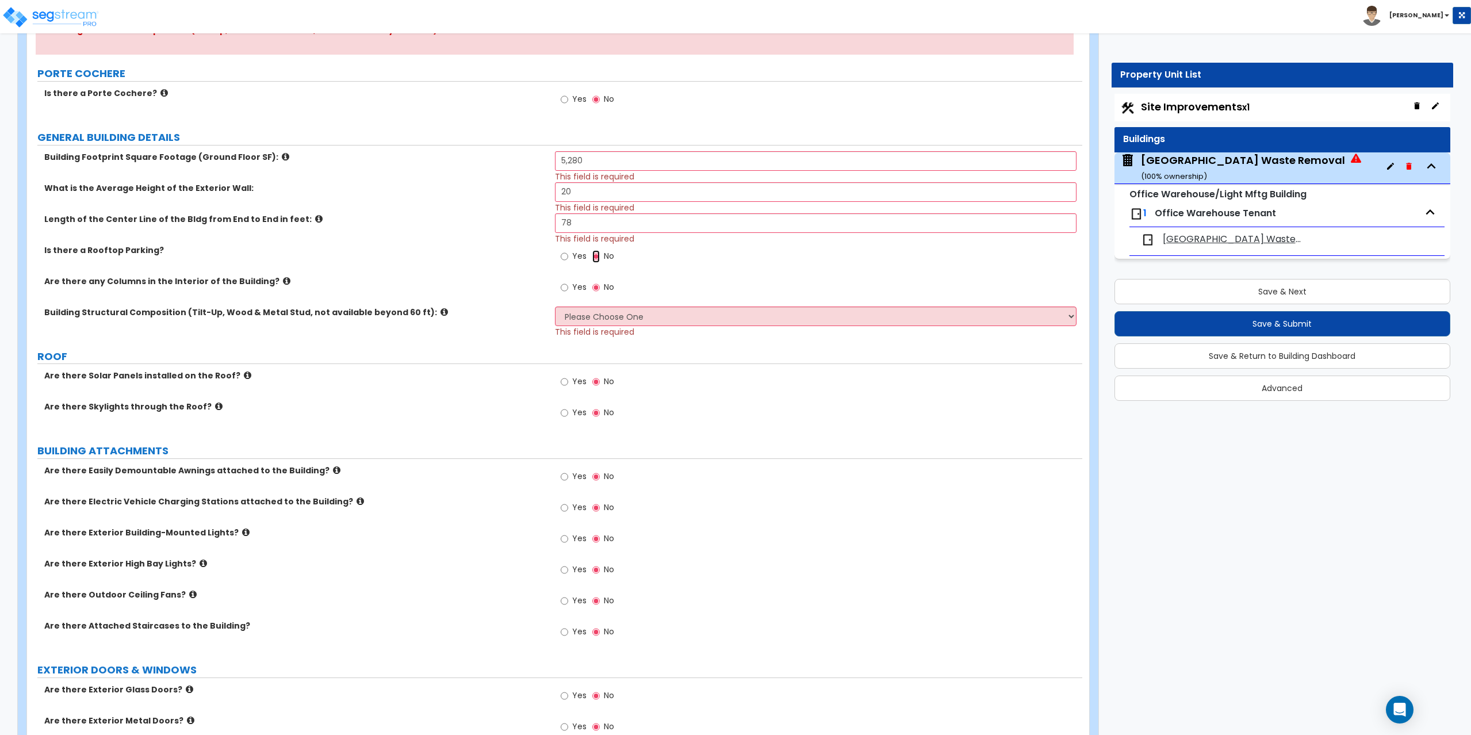
scroll to position [230, 0]
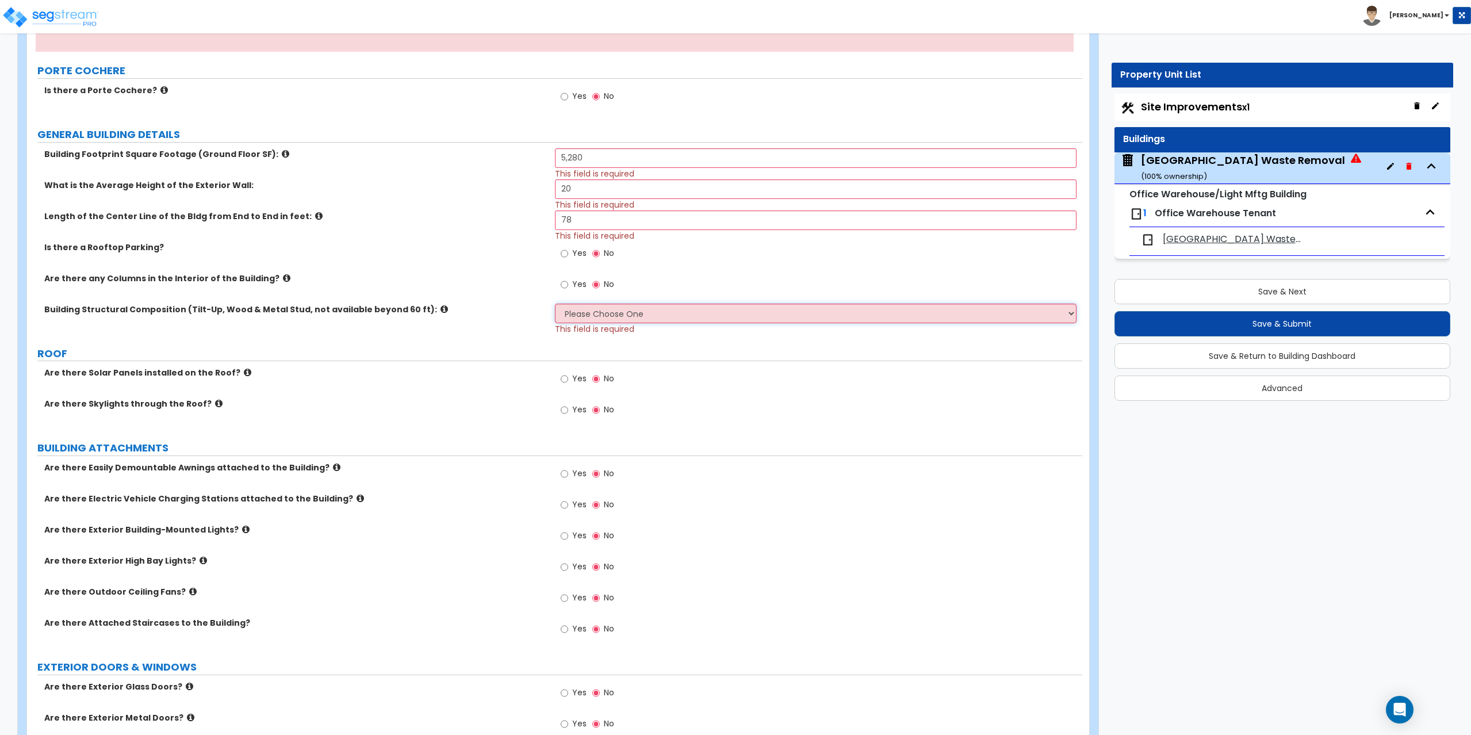
click at [579, 313] on select "Please Choose One Pre-Engineered Metal Building Tilt-up Wall Construction Reinf…" at bounding box center [816, 314] width 522 height 20
click at [585, 313] on select "Please Choose One Pre-Engineered Metal Building Tilt-up Wall Construction Reinf…" at bounding box center [816, 314] width 522 height 20
select select "7"
click at [555, 304] on select "Please Choose One Pre-Engineered Metal Building Tilt-up Wall Construction Reinf…" at bounding box center [816, 314] width 522 height 20
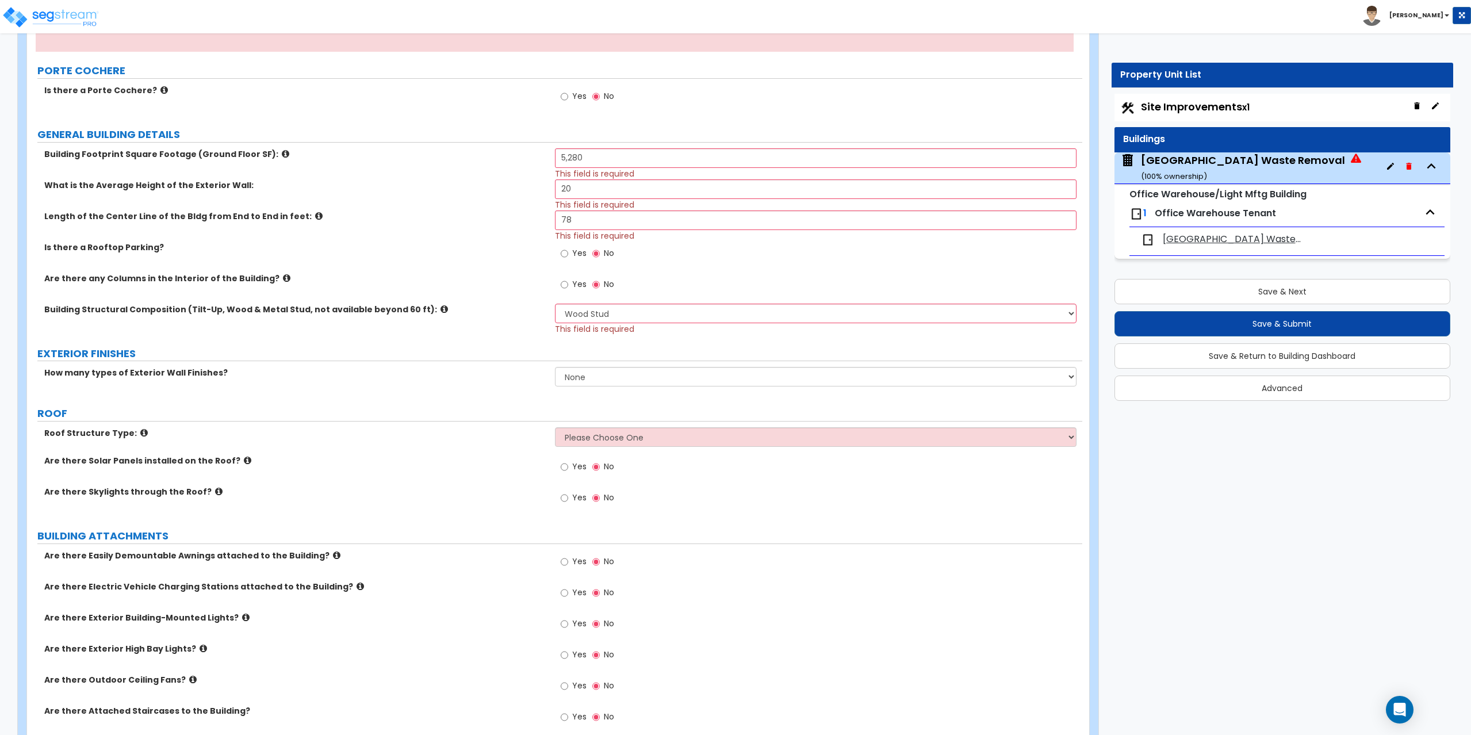
click at [558, 343] on div "Find these errors below in the questionnaire: Building Footprint Square Footage…" at bounding box center [555, 553] width 1038 height 1245
click at [563, 434] on select "Please Choose One Gable Roof Flat Roof Hybrid Gable & Flat Roof" at bounding box center [816, 437] width 522 height 20
select select "1"
click at [555, 427] on select "Please Choose One Gable Roof Flat Roof Hybrid Gable & Flat Roof" at bounding box center [816, 437] width 522 height 20
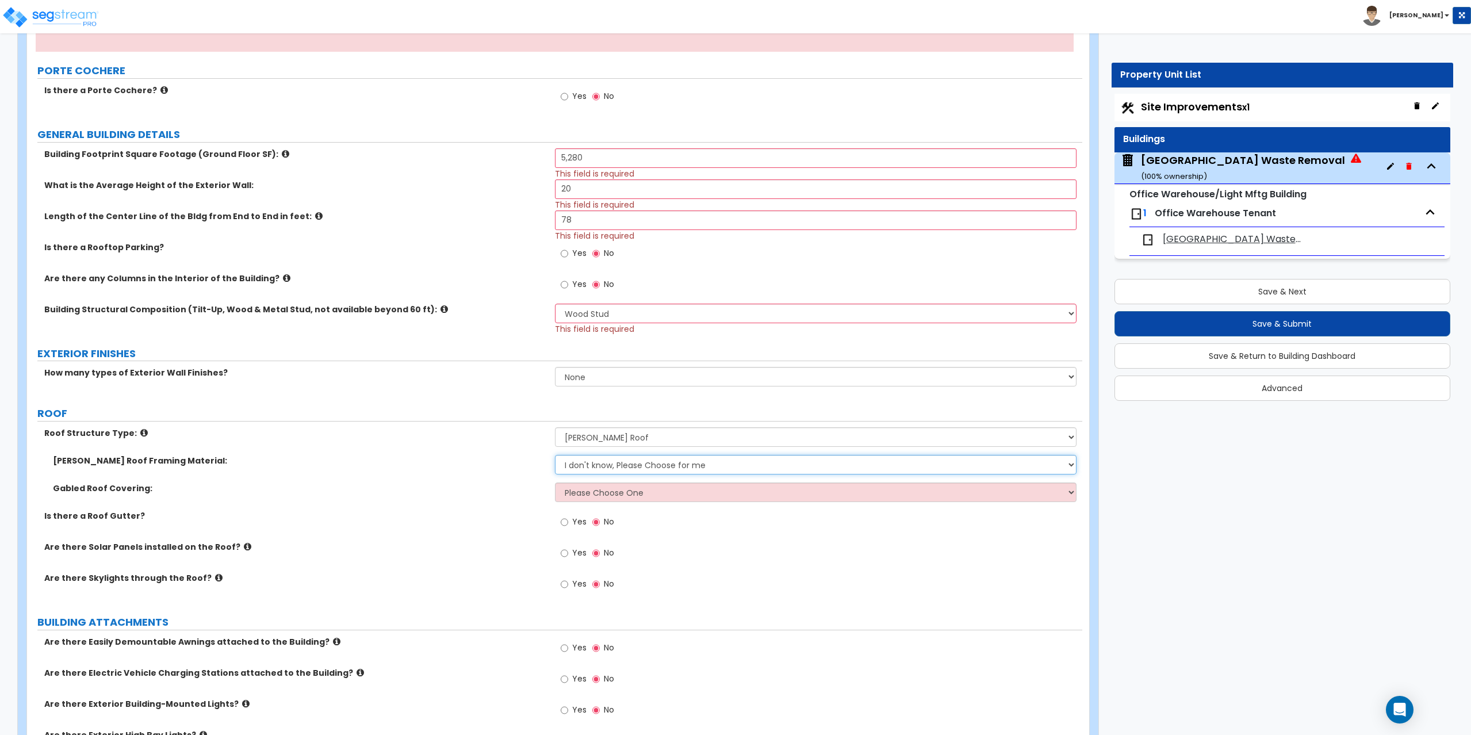
click at [587, 465] on select "I don't know, Please Choose for me Metal Wood" at bounding box center [816, 465] width 522 height 20
click at [581, 492] on select "Please Choose One Asphalt Shingle Clay Tile Wood Shingle Metal Shingle Standing…" at bounding box center [816, 493] width 522 height 20
select select "1"
click at [555, 483] on select "Please Choose One Asphalt Shingle Clay Tile Wood Shingle Metal Shingle Standing…" at bounding box center [816, 493] width 522 height 20
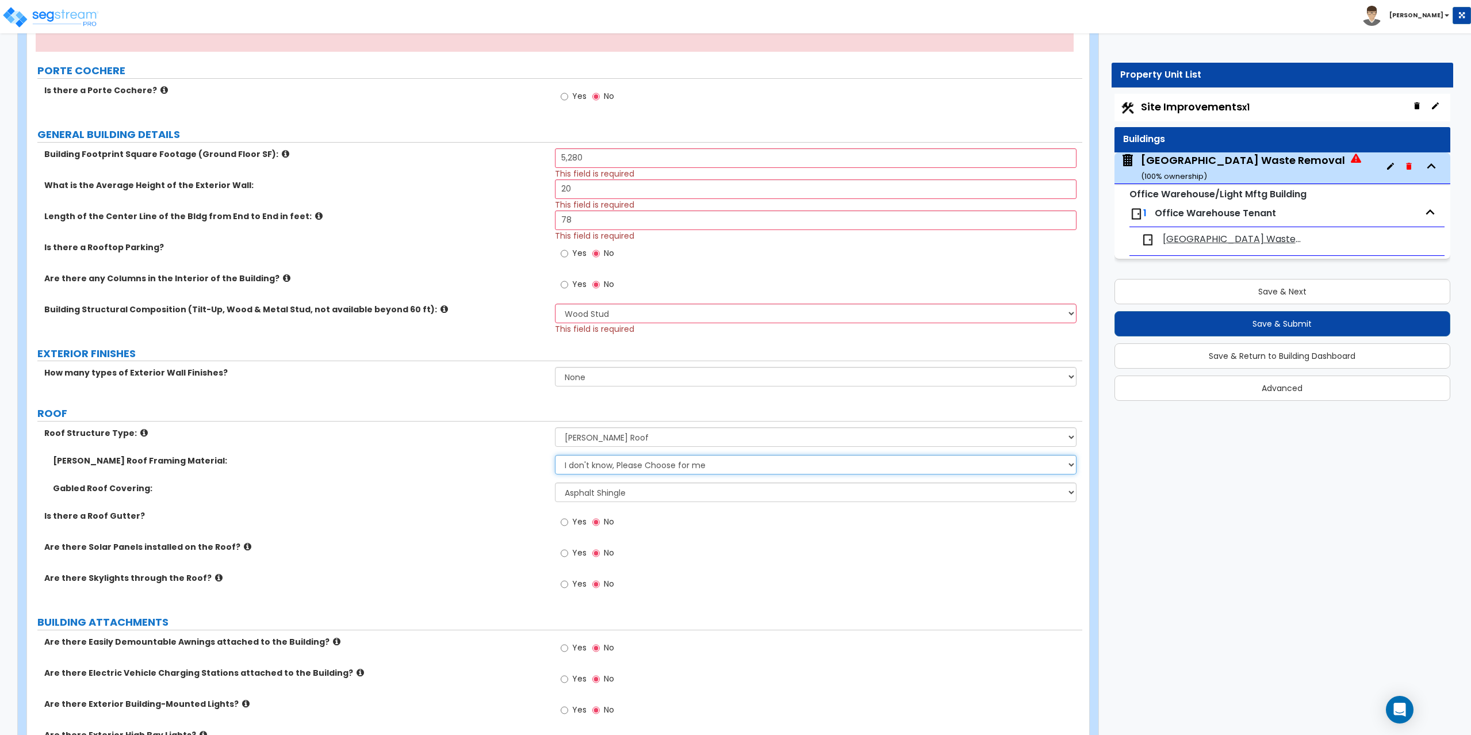
click at [589, 465] on select "I don't know, Please Choose for me Metal Wood" at bounding box center [816, 465] width 522 height 20
click at [283, 275] on icon at bounding box center [286, 278] width 7 height 9
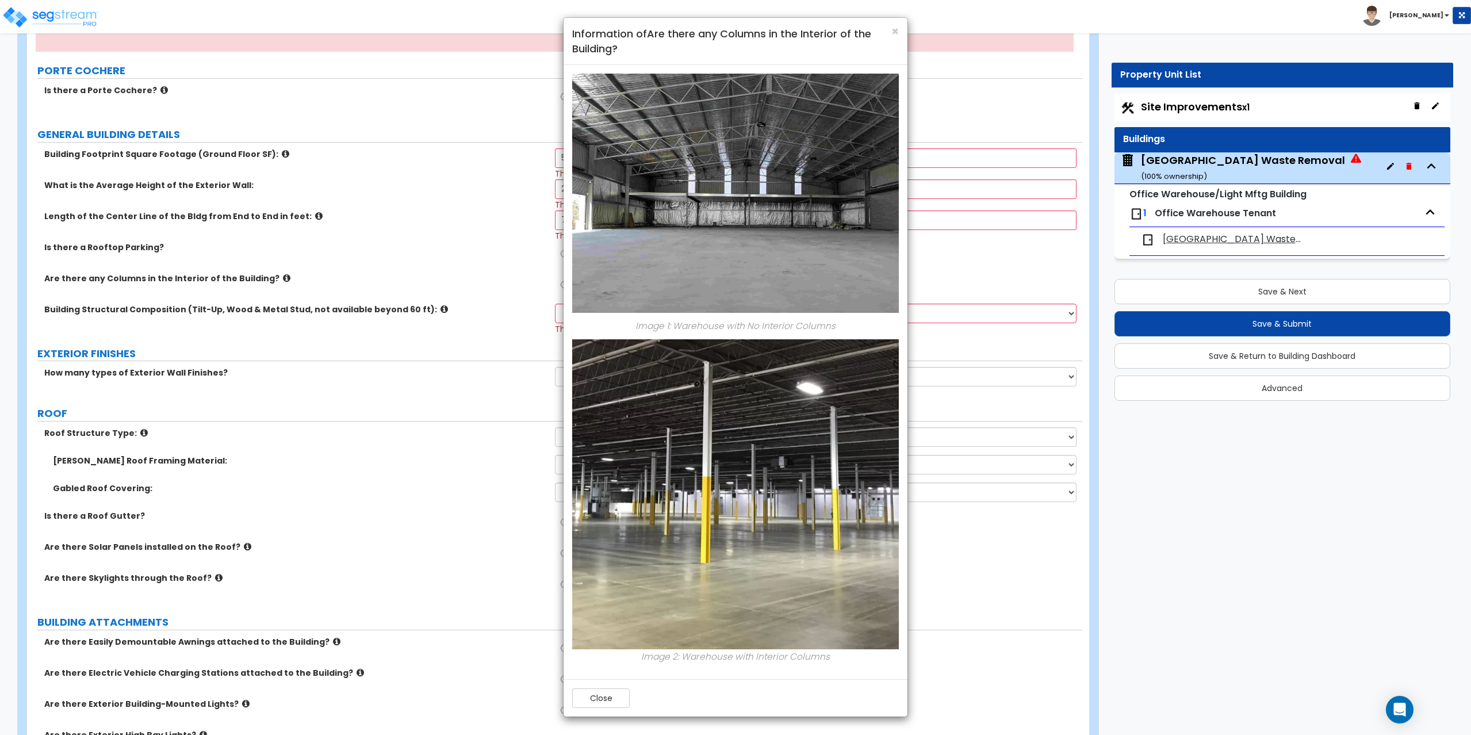
click at [267, 278] on div "× Information of Are there any Columns in the Interior of the Building? Image 1…" at bounding box center [735, 367] width 1471 height 735
click at [598, 707] on button "Close" at bounding box center [601, 698] width 58 height 20
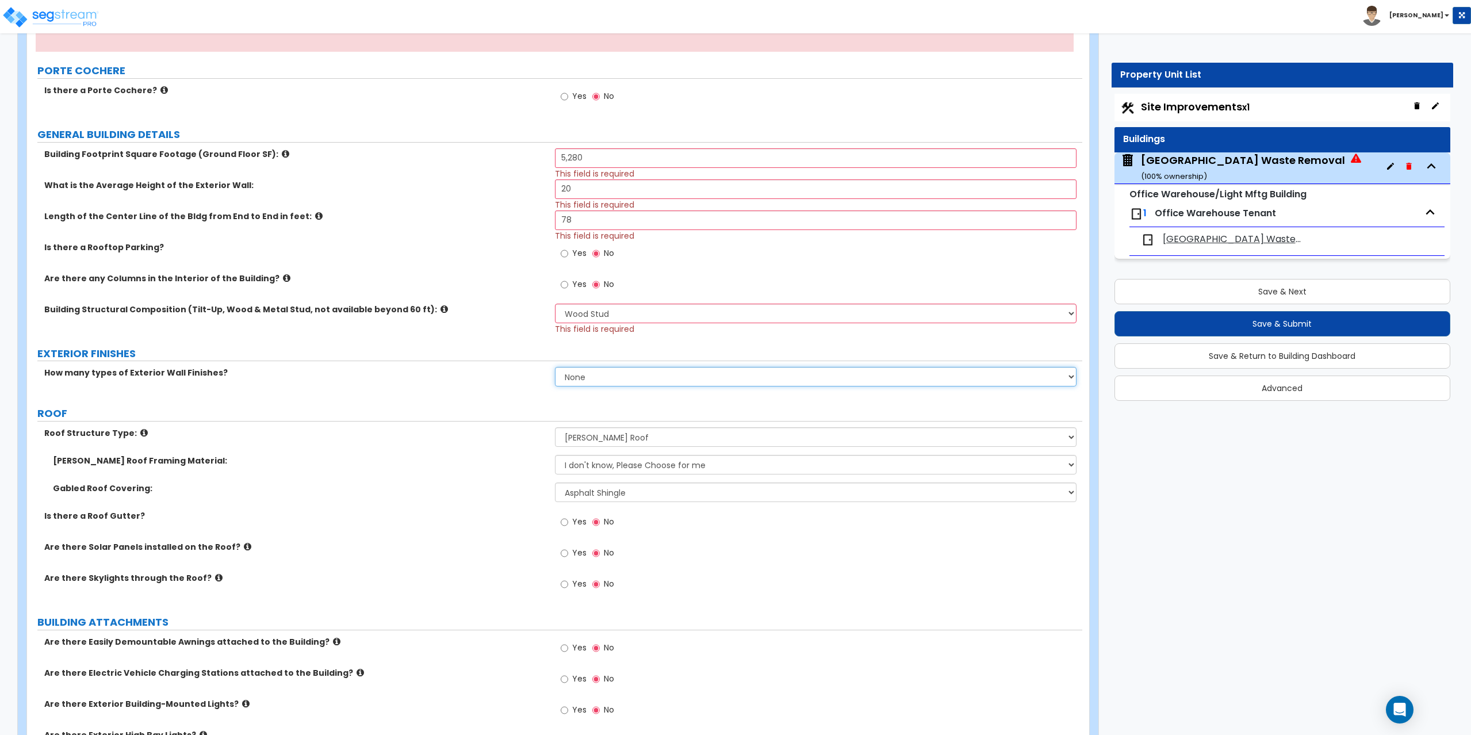
click at [594, 381] on select "None 1 2 3" at bounding box center [816, 377] width 522 height 20
select select "1"
click at [555, 367] on select "None 1 2 3" at bounding box center [816, 377] width 522 height 20
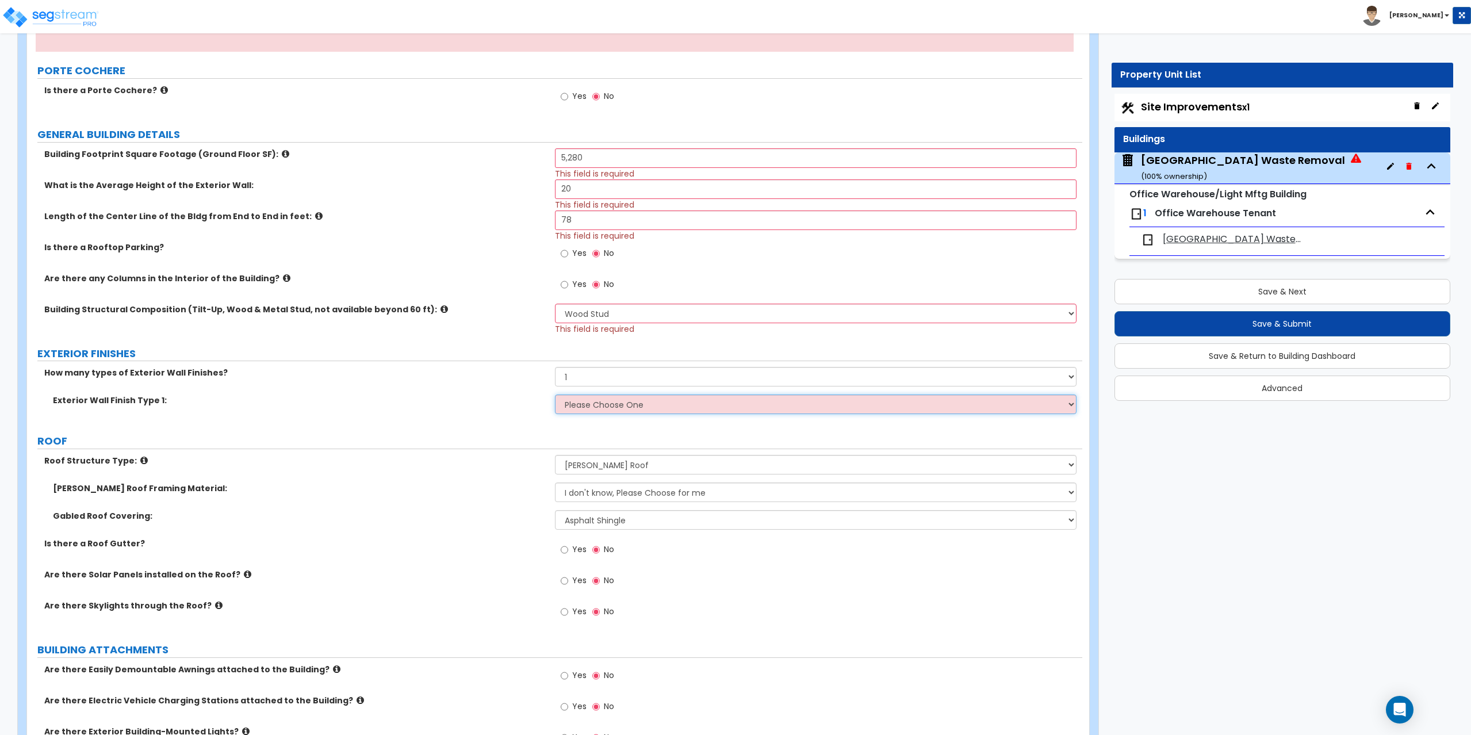
click at [586, 401] on select "Please Choose One No Finish/Shared Wall No Wall Brick Veneer Stone Veneer Wood …" at bounding box center [816, 405] width 522 height 20
select select "5"
click at [555, 395] on select "Please Choose One No Finish/Shared Wall No Wall Brick Veneer Stone Veneer Wood …" at bounding box center [816, 405] width 522 height 20
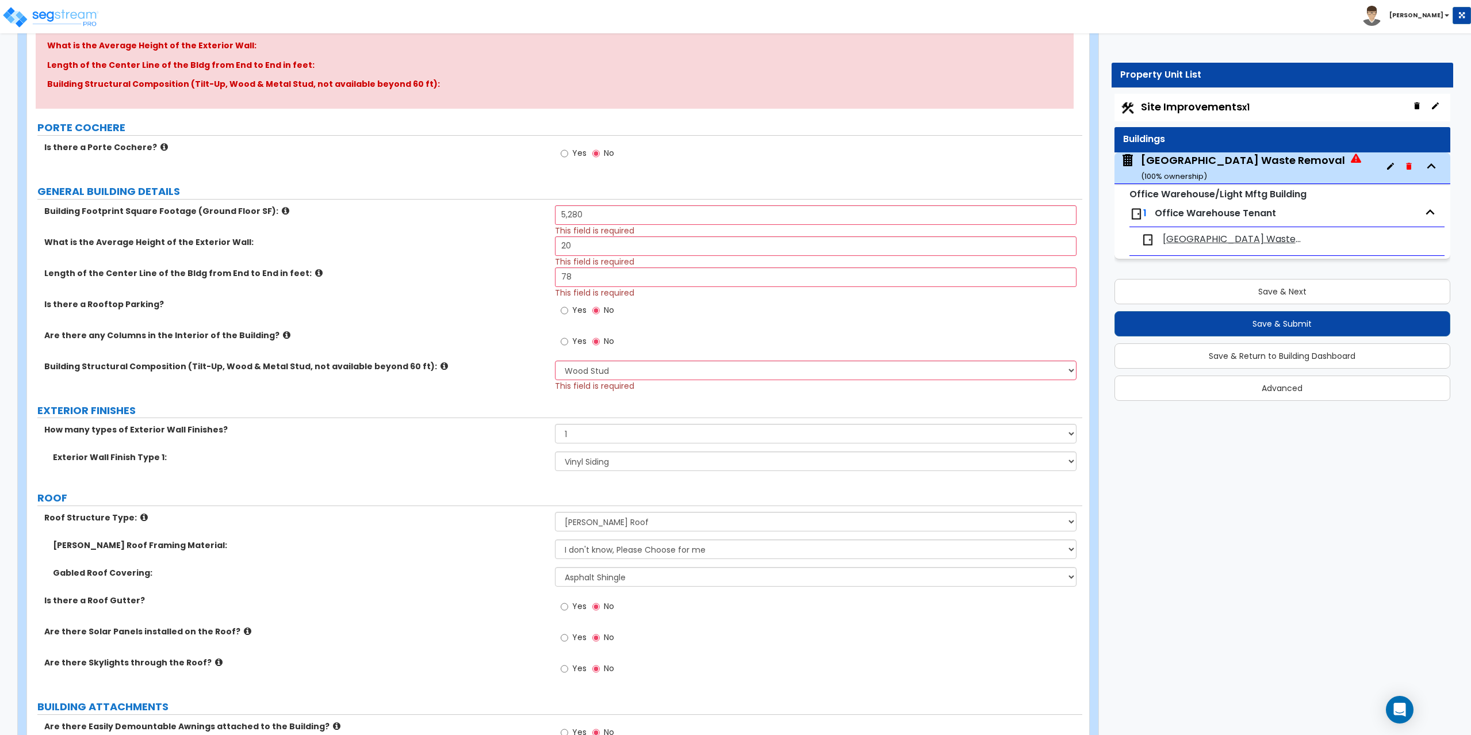
scroll to position [173, 0]
click at [579, 549] on select "I don't know, Please Choose for me Metal Wood" at bounding box center [816, 550] width 522 height 20
select select "1"
click at [555, 540] on select "I don't know, Please Choose for me Metal Wood" at bounding box center [816, 550] width 522 height 20
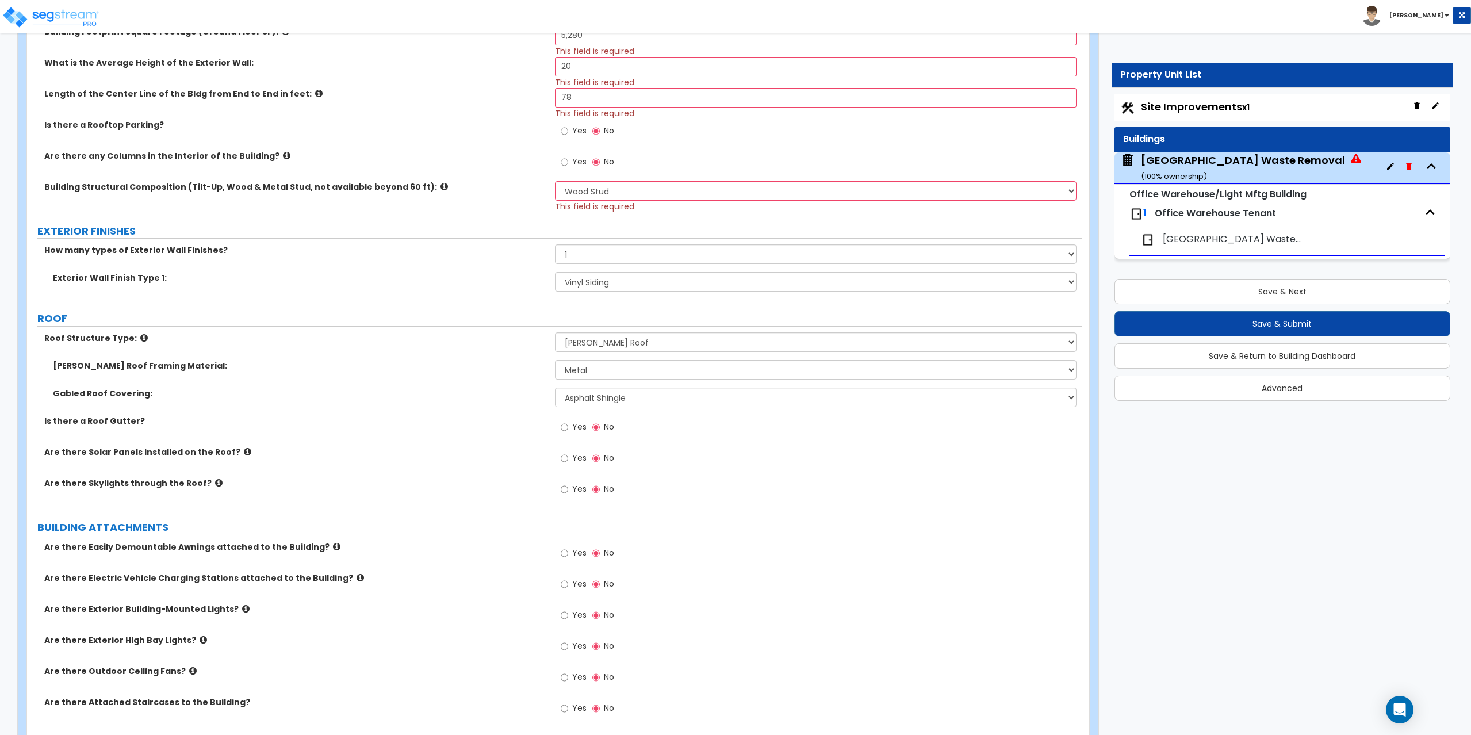
scroll to position [403, 0]
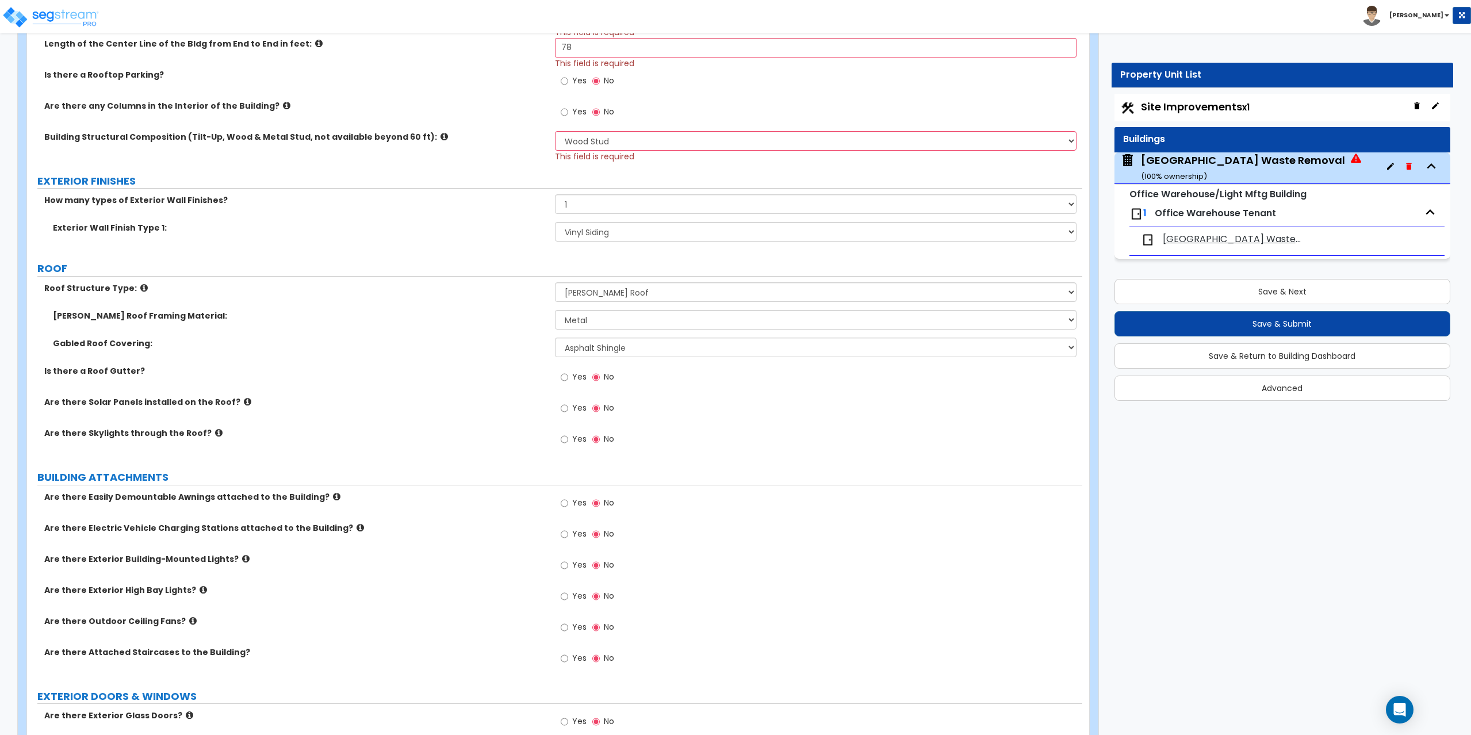
click at [236, 560] on label "Are there Exterior Building-Mounted Lights?" at bounding box center [295, 559] width 502 height 12
click at [242, 559] on icon at bounding box center [245, 558] width 7 height 9
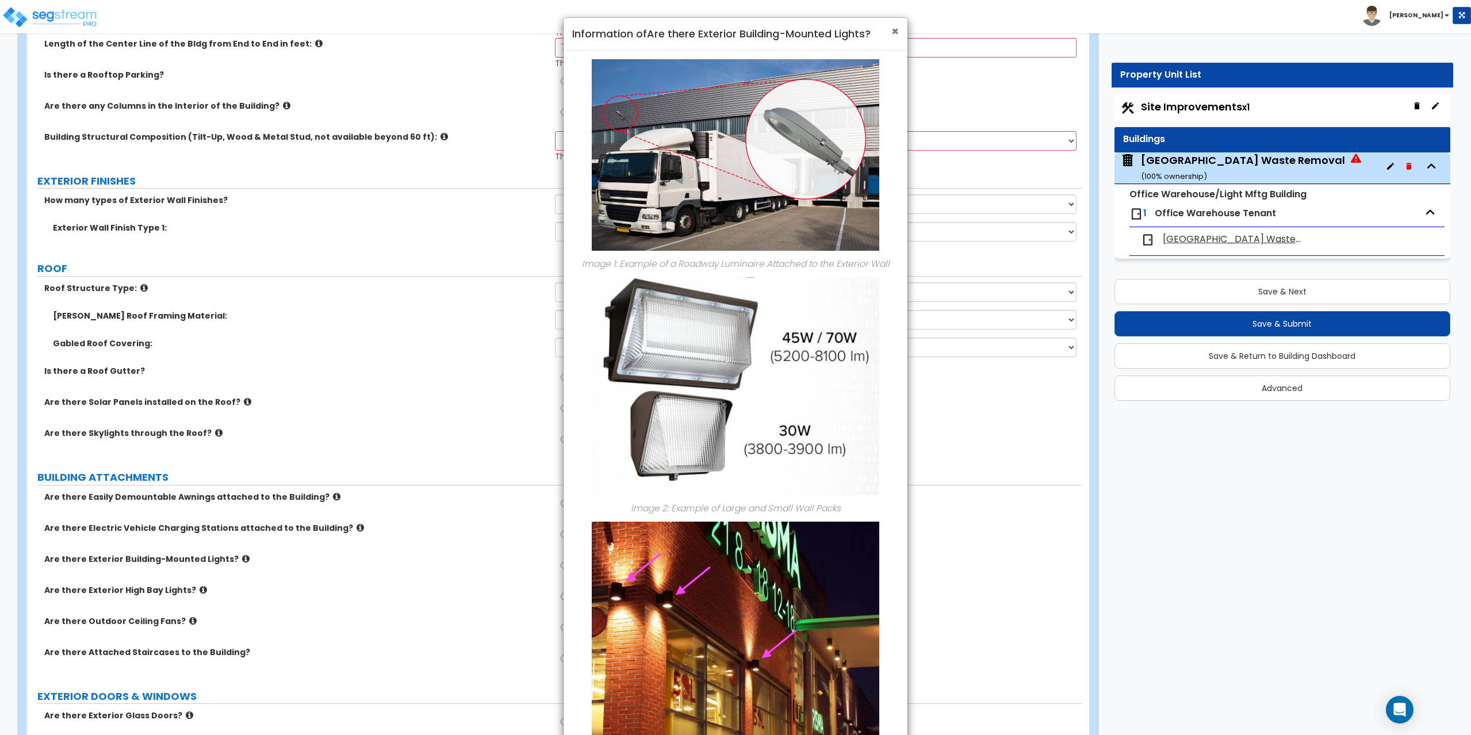
click at [895, 31] on span "×" at bounding box center [894, 31] width 7 height 17
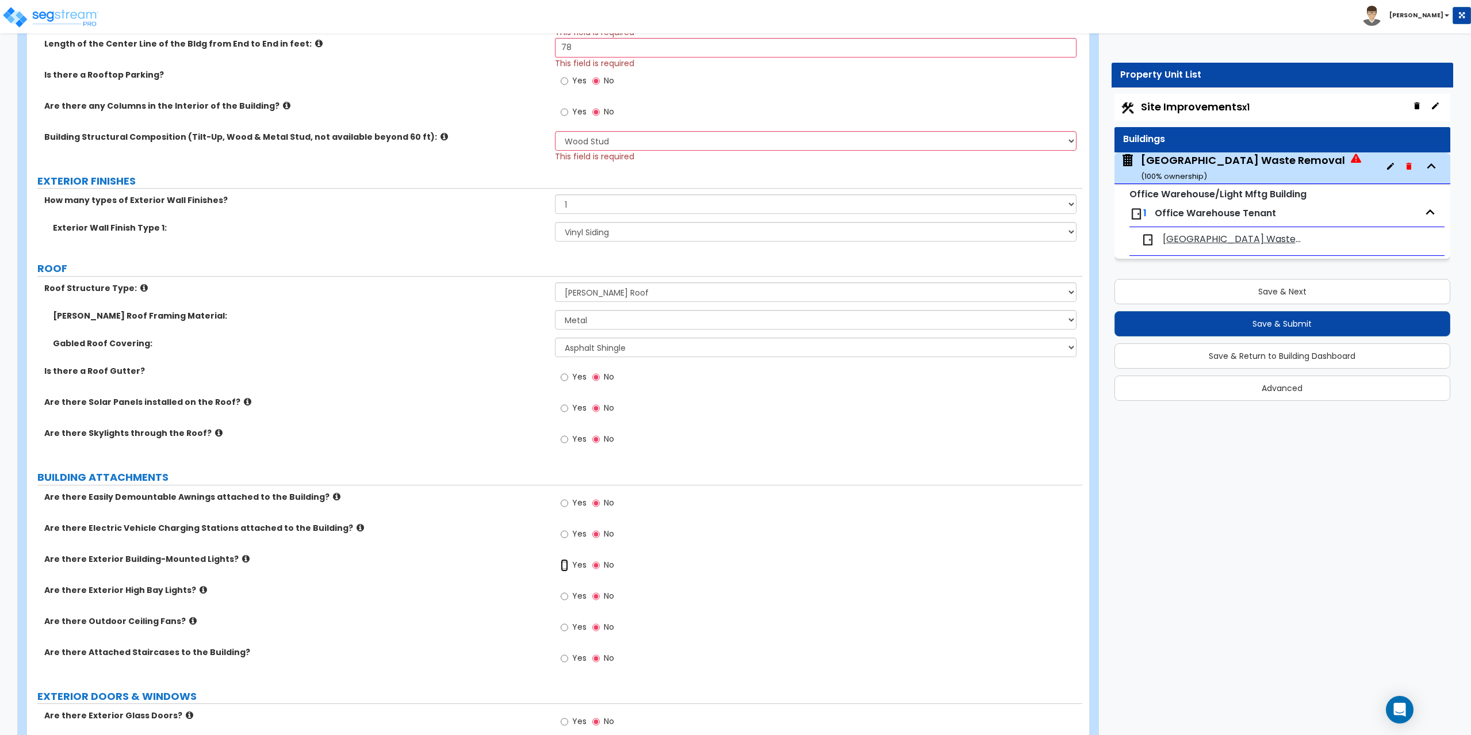
click at [564, 565] on input "Yes" at bounding box center [564, 565] width 7 height 13
radio input "true"
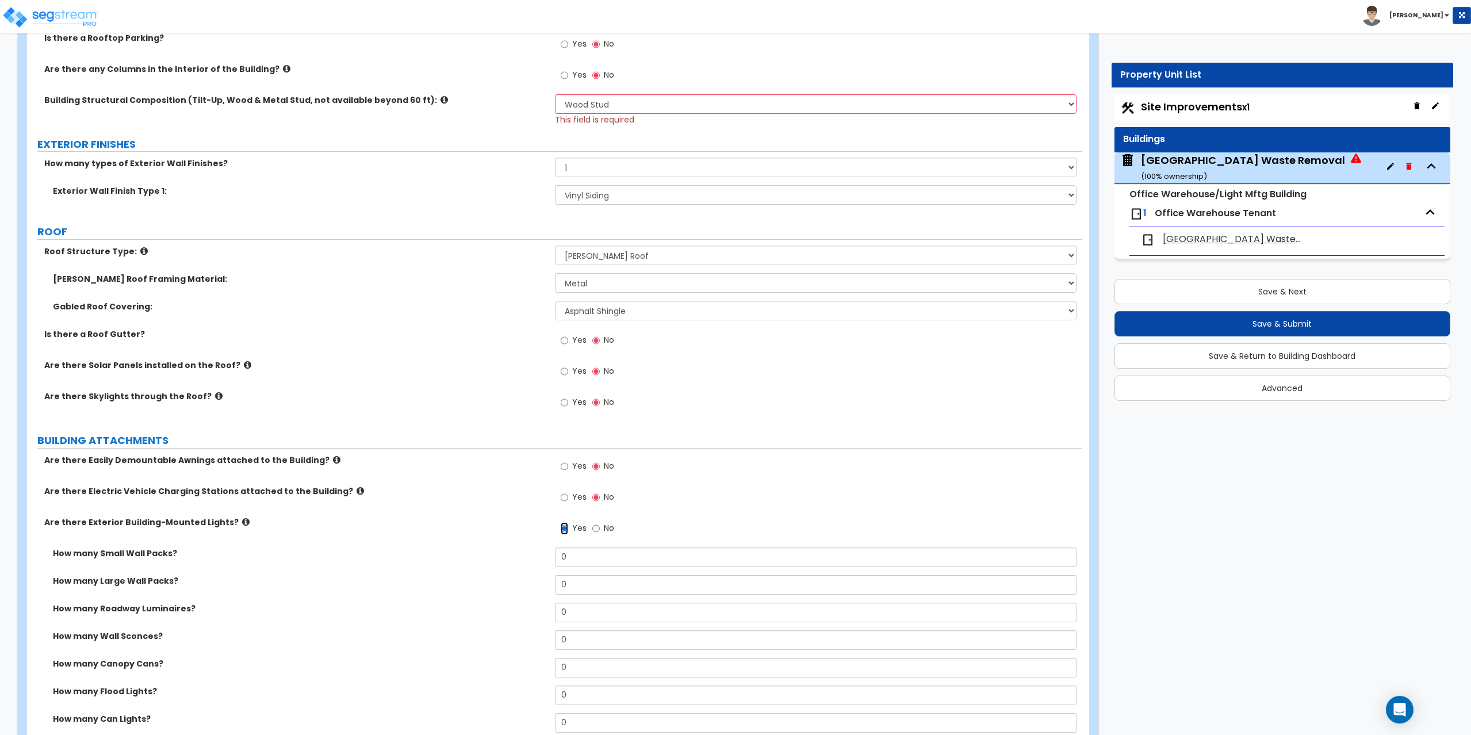
scroll to position [460, 0]
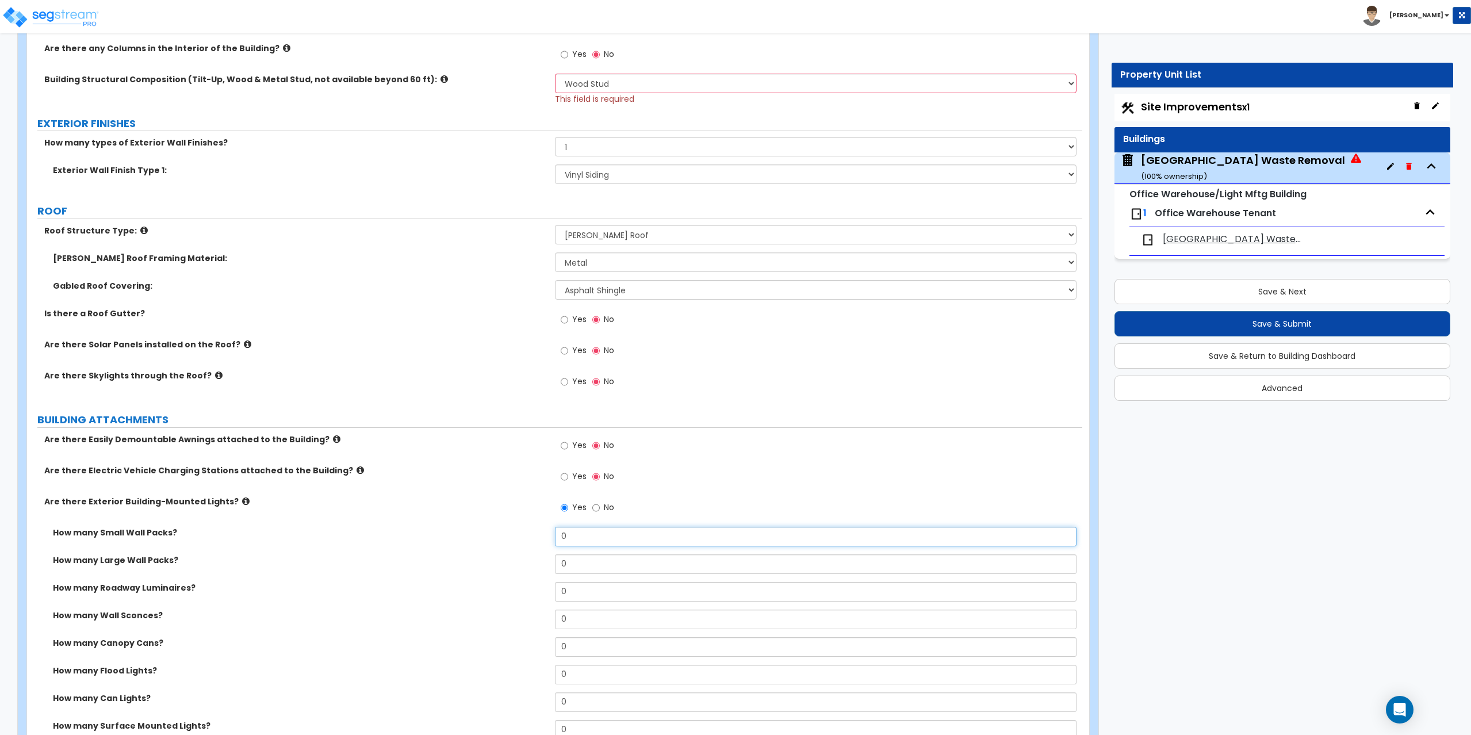
drag, startPoint x: 580, startPoint y: 538, endPoint x: 557, endPoint y: 541, distance: 23.7
click at [557, 541] on input "0" at bounding box center [816, 537] width 522 height 20
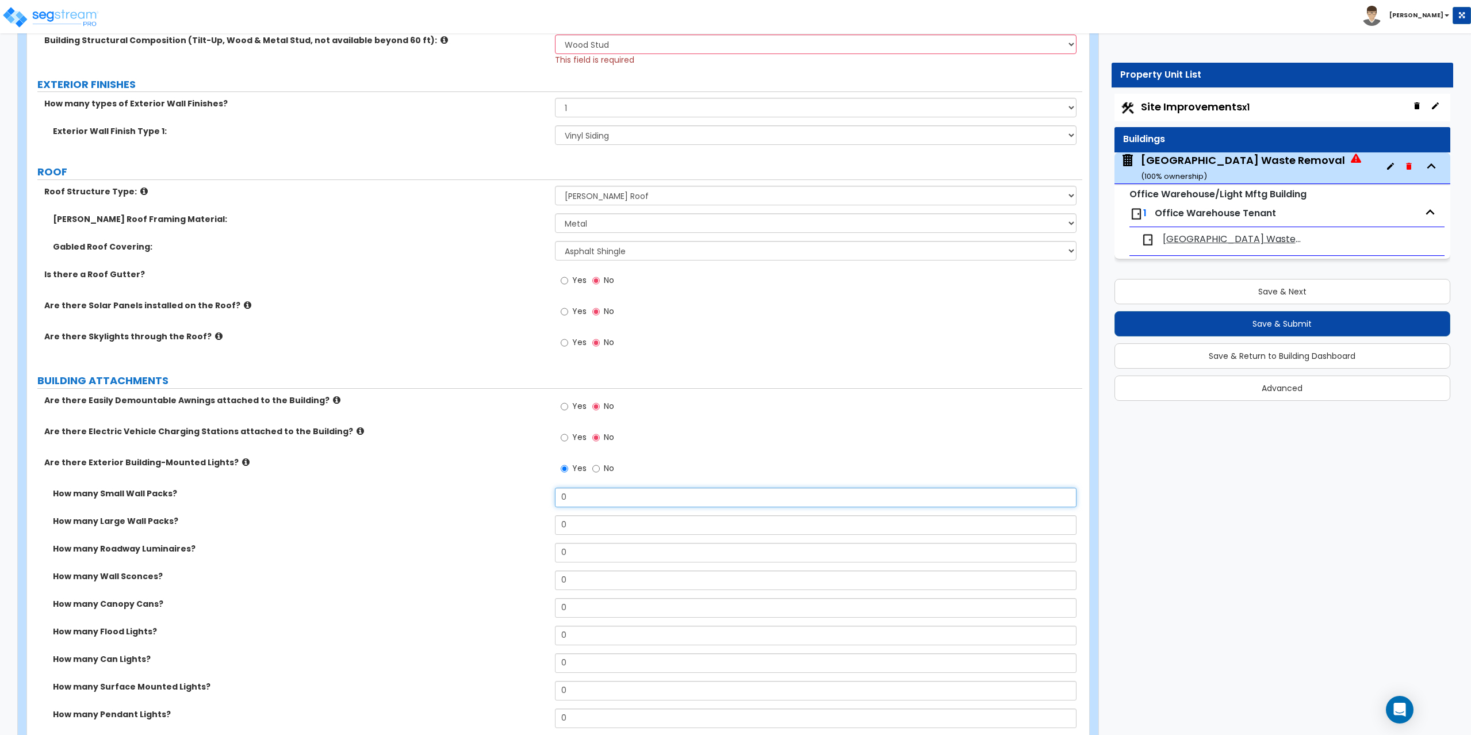
scroll to position [518, 0]
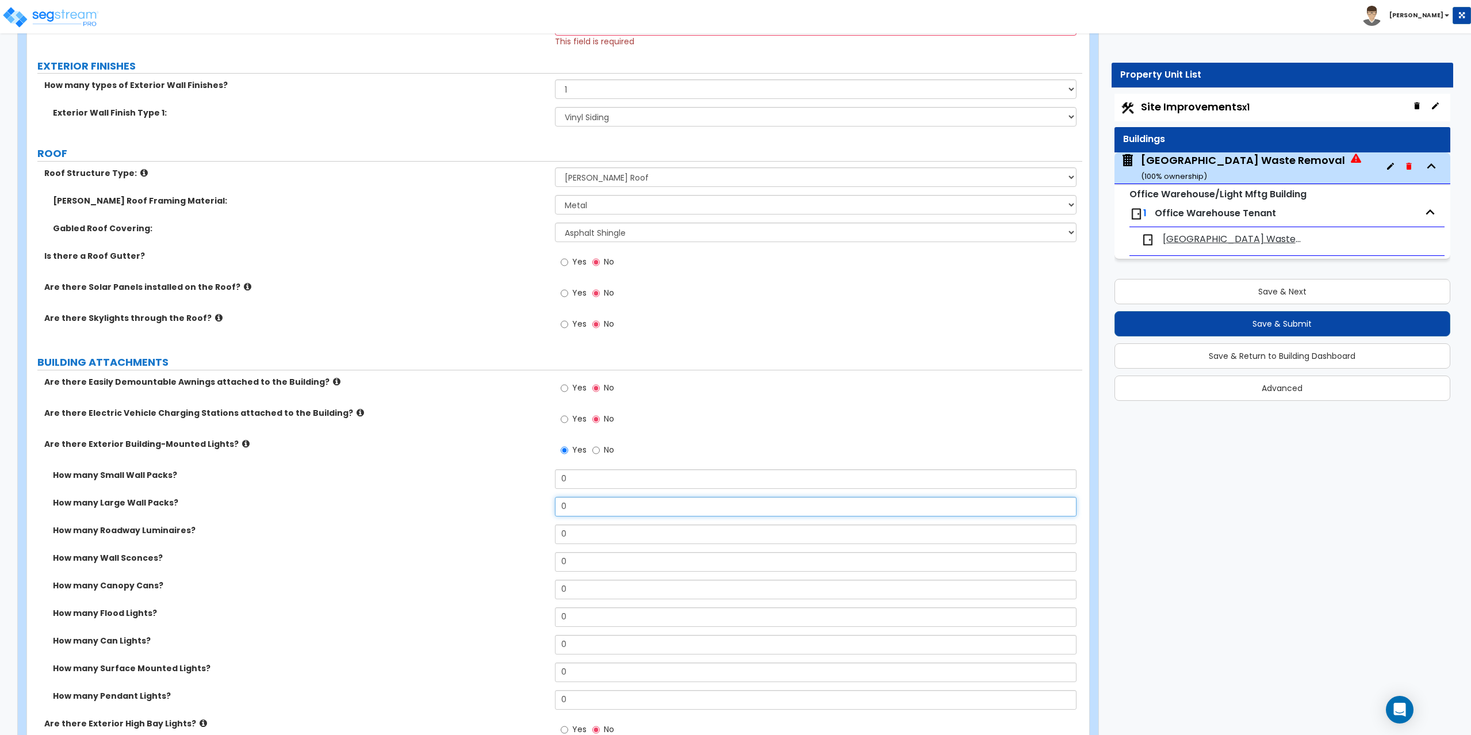
drag, startPoint x: 573, startPoint y: 506, endPoint x: 549, endPoint y: 513, distance: 24.7
click at [549, 513] on div "How many Large Wall Packs? 0" at bounding box center [554, 511] width 1055 height 28
type input "3"
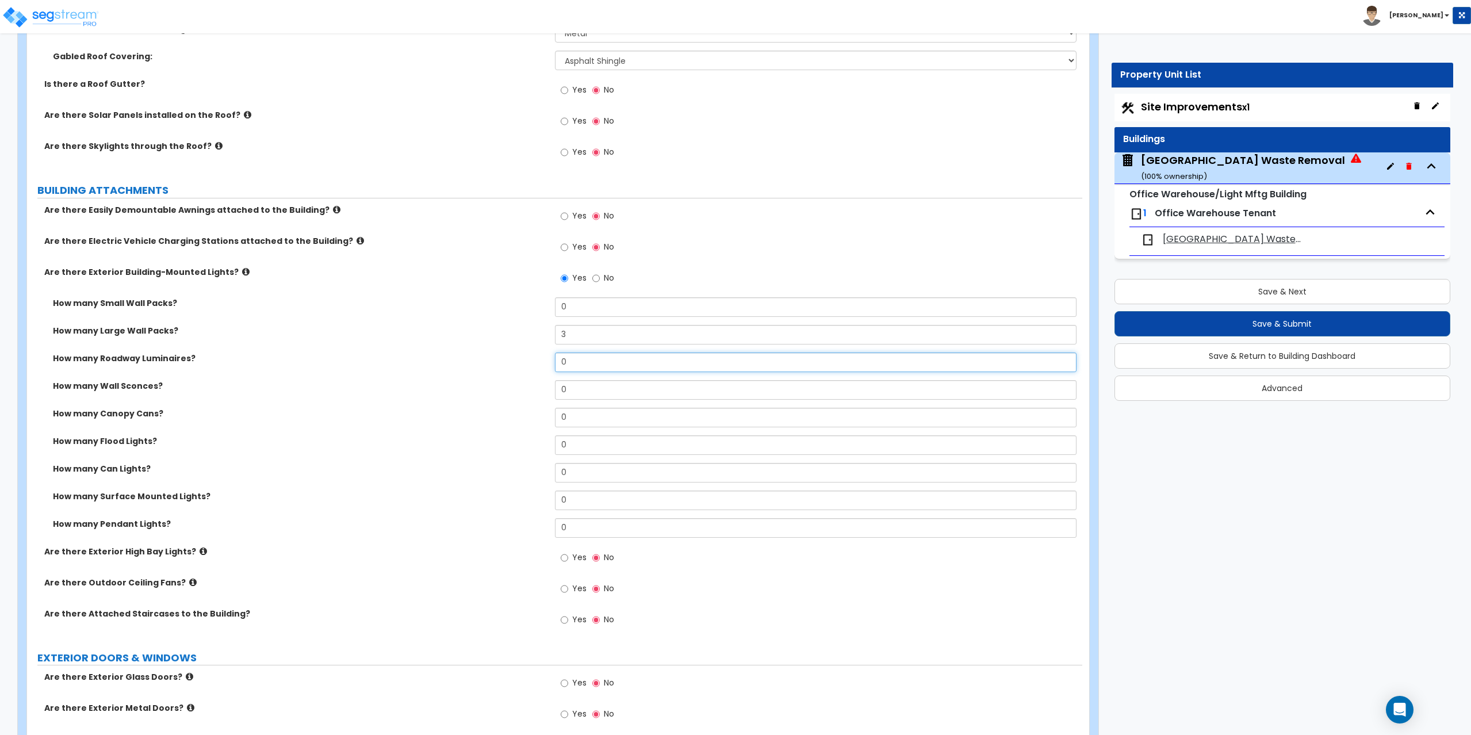
scroll to position [690, 0]
drag, startPoint x: 598, startPoint y: 527, endPoint x: 562, endPoint y: 539, distance: 38.0
click at [562, 539] on div "How many Pendant Lights? 0" at bounding box center [554, 532] width 1055 height 28
click at [200, 552] on icon at bounding box center [203, 550] width 7 height 9
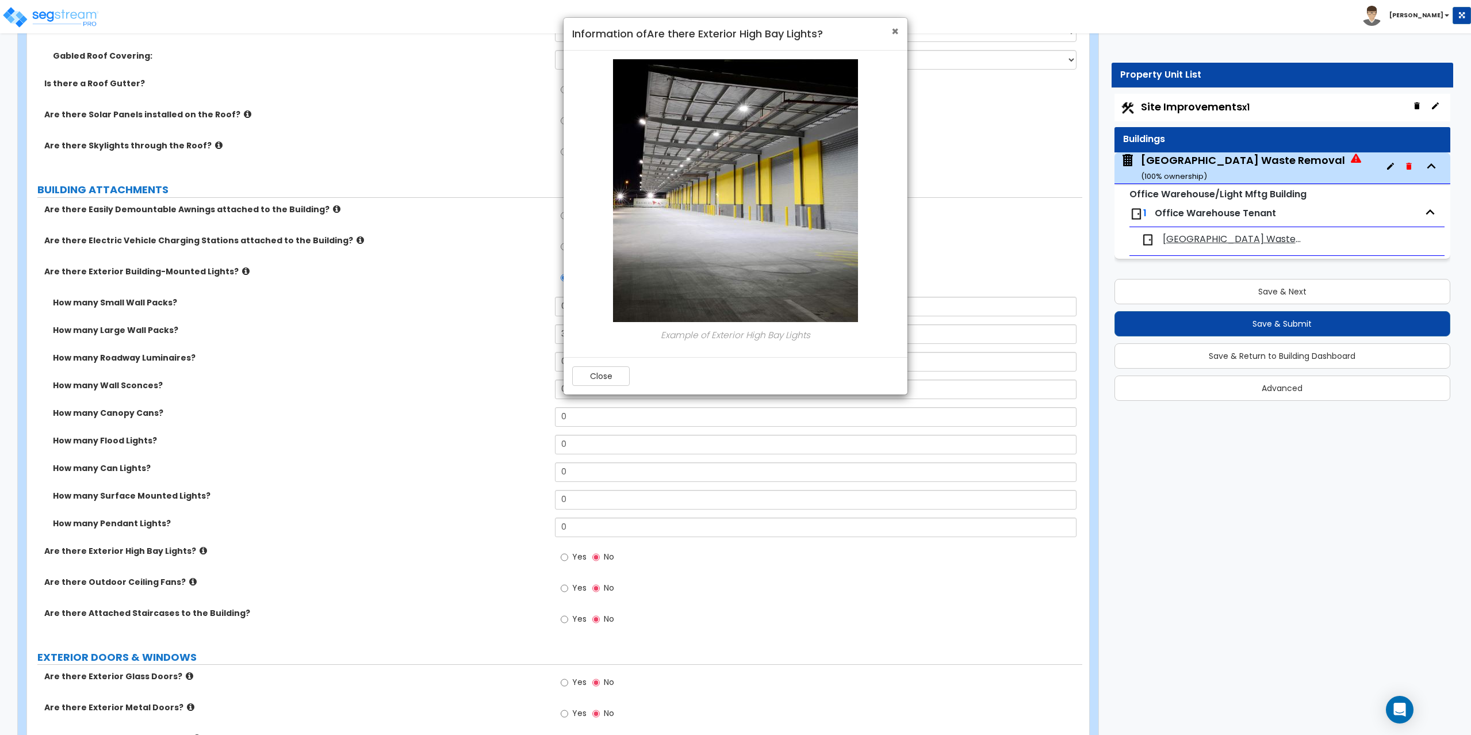
click at [896, 30] on span "×" at bounding box center [894, 31] width 7 height 17
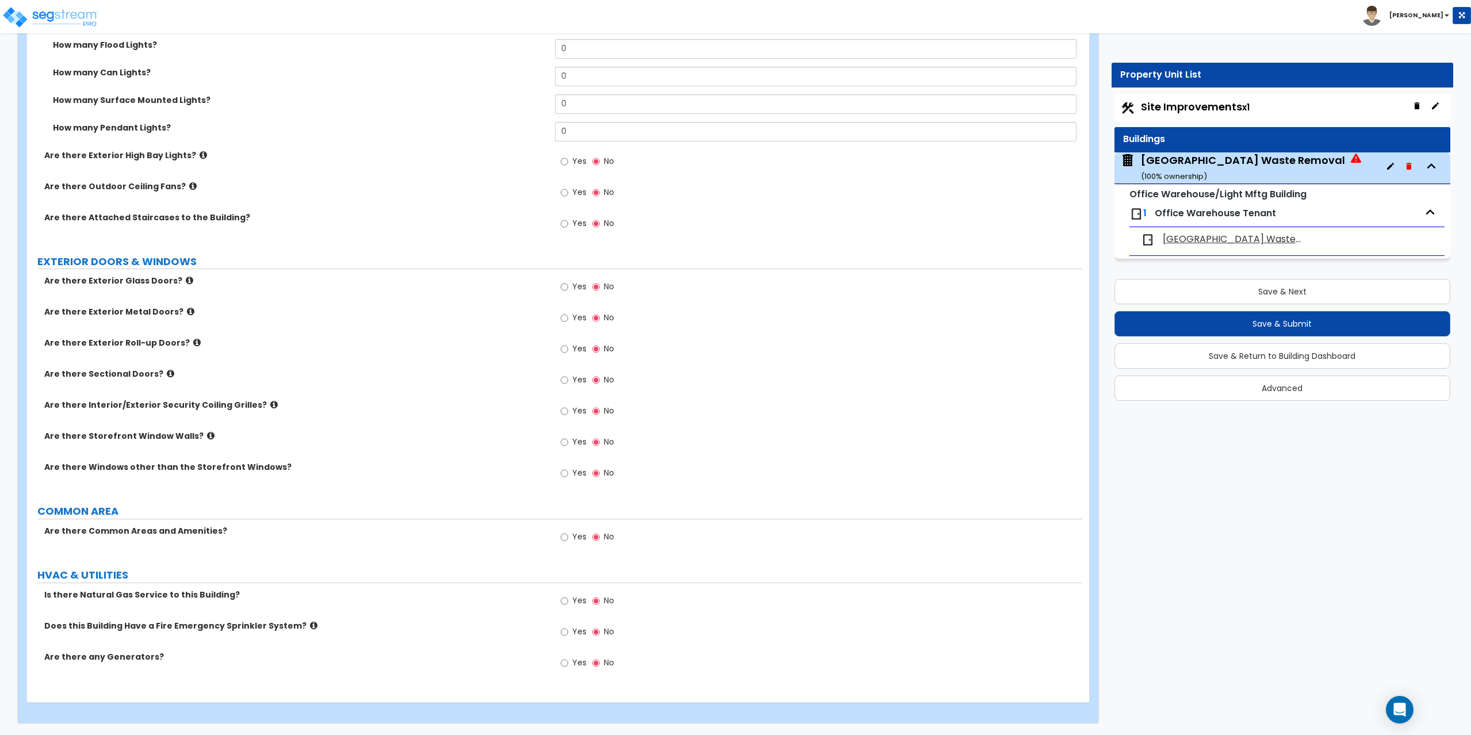
scroll to position [741, 0]
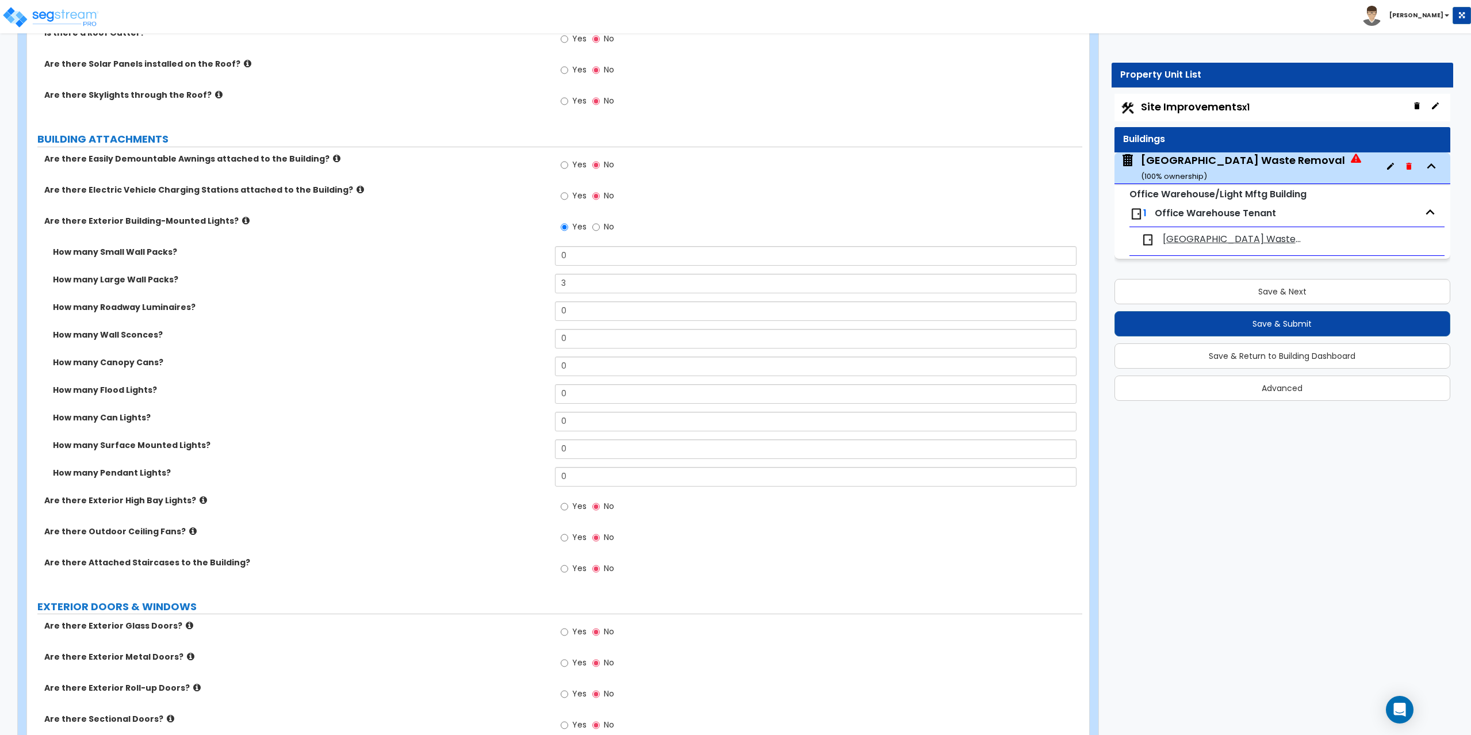
click at [242, 220] on icon at bounding box center [245, 220] width 7 height 9
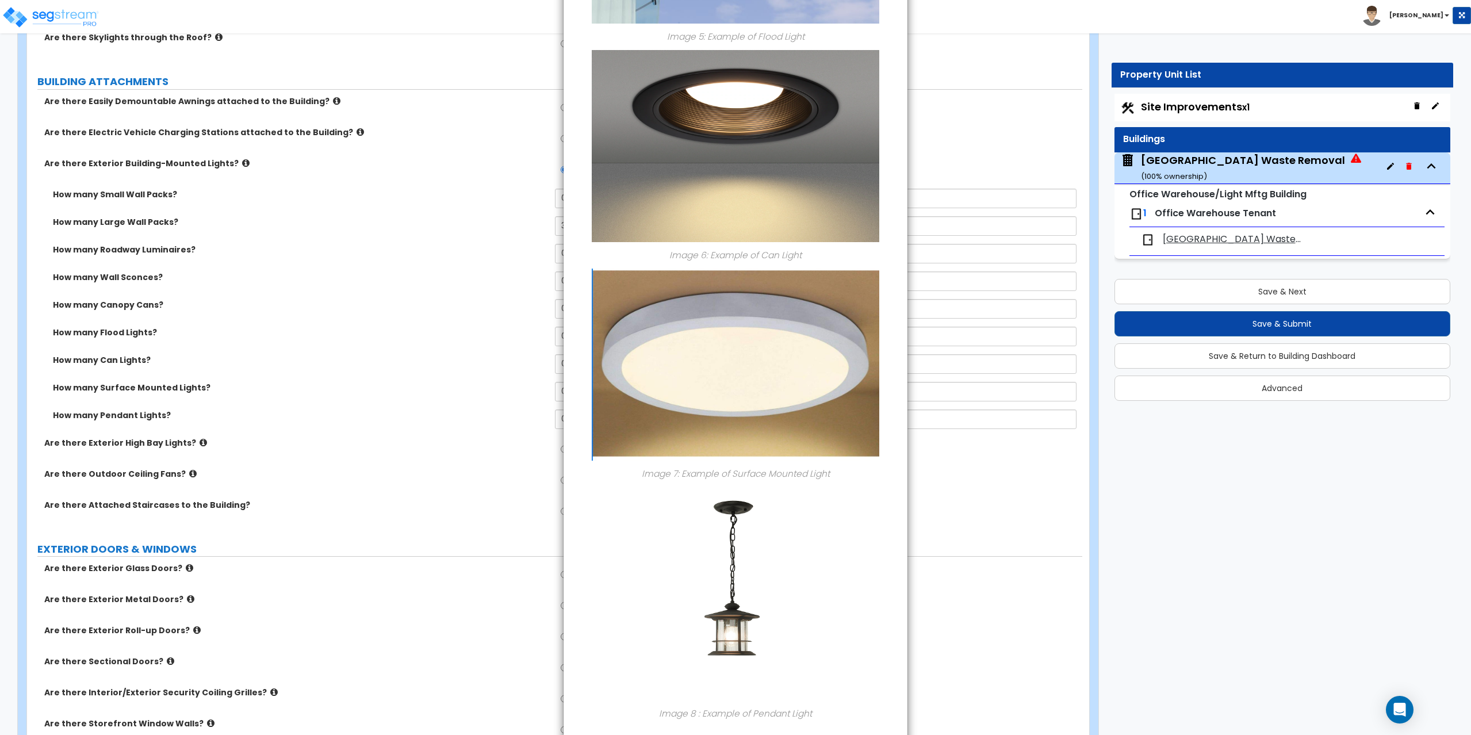
scroll to position [1091, 0]
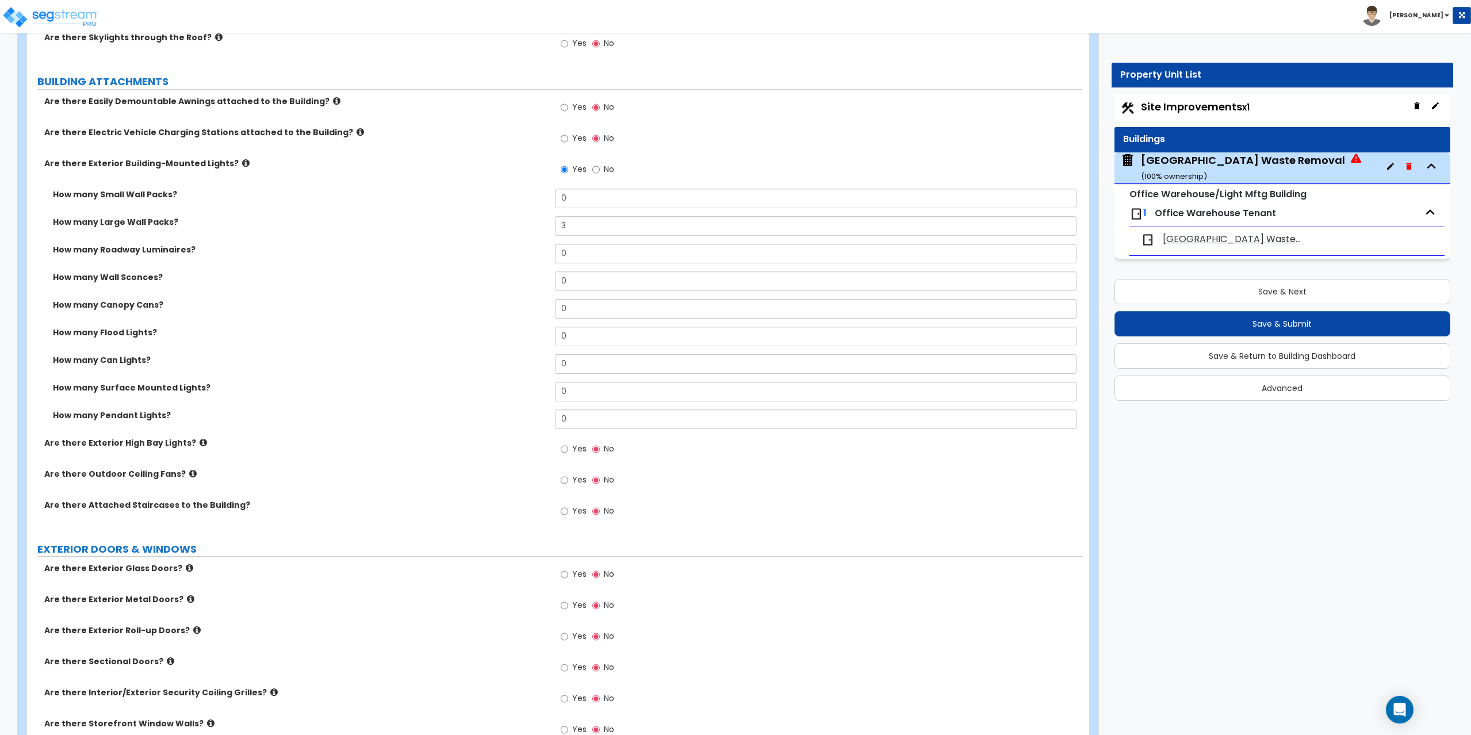
click at [242, 164] on icon at bounding box center [245, 163] width 7 height 9
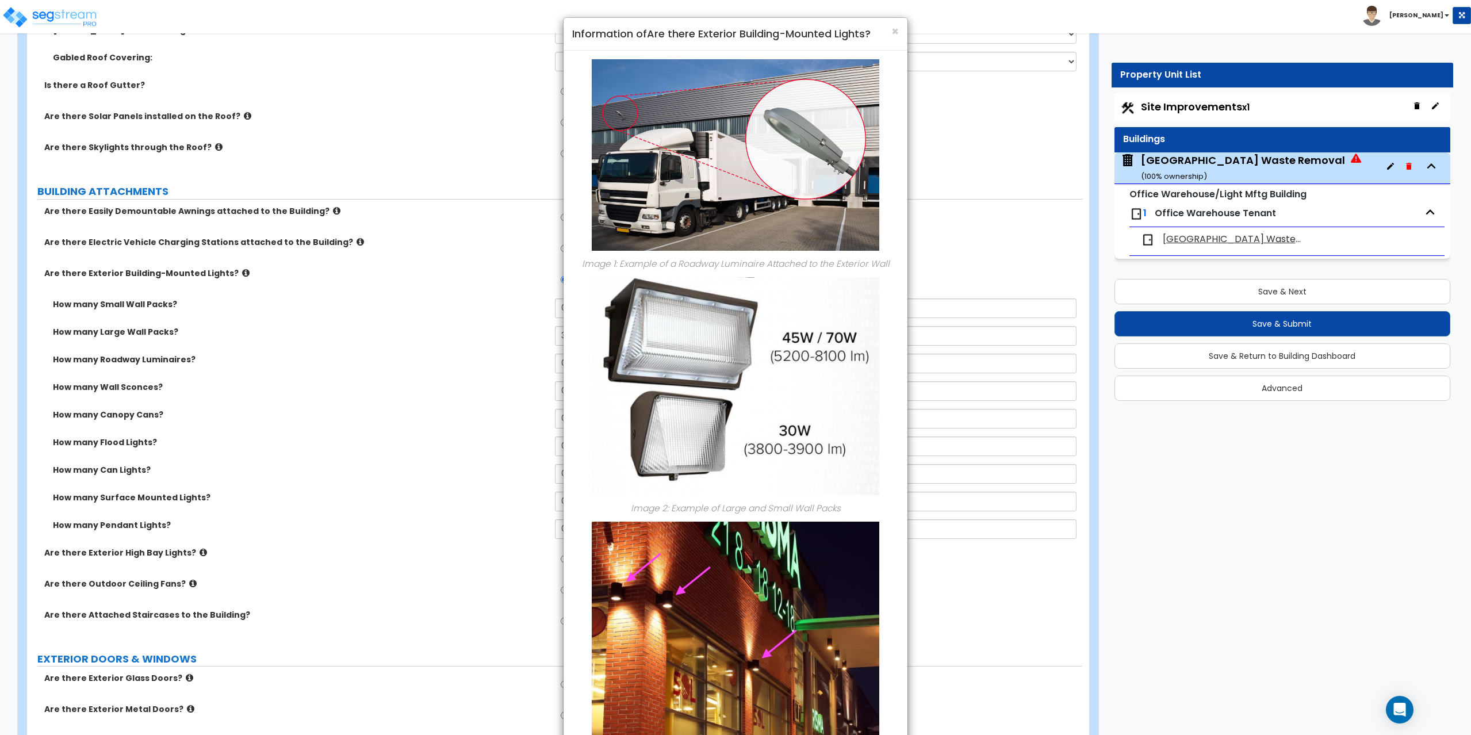
scroll to position [568, 0]
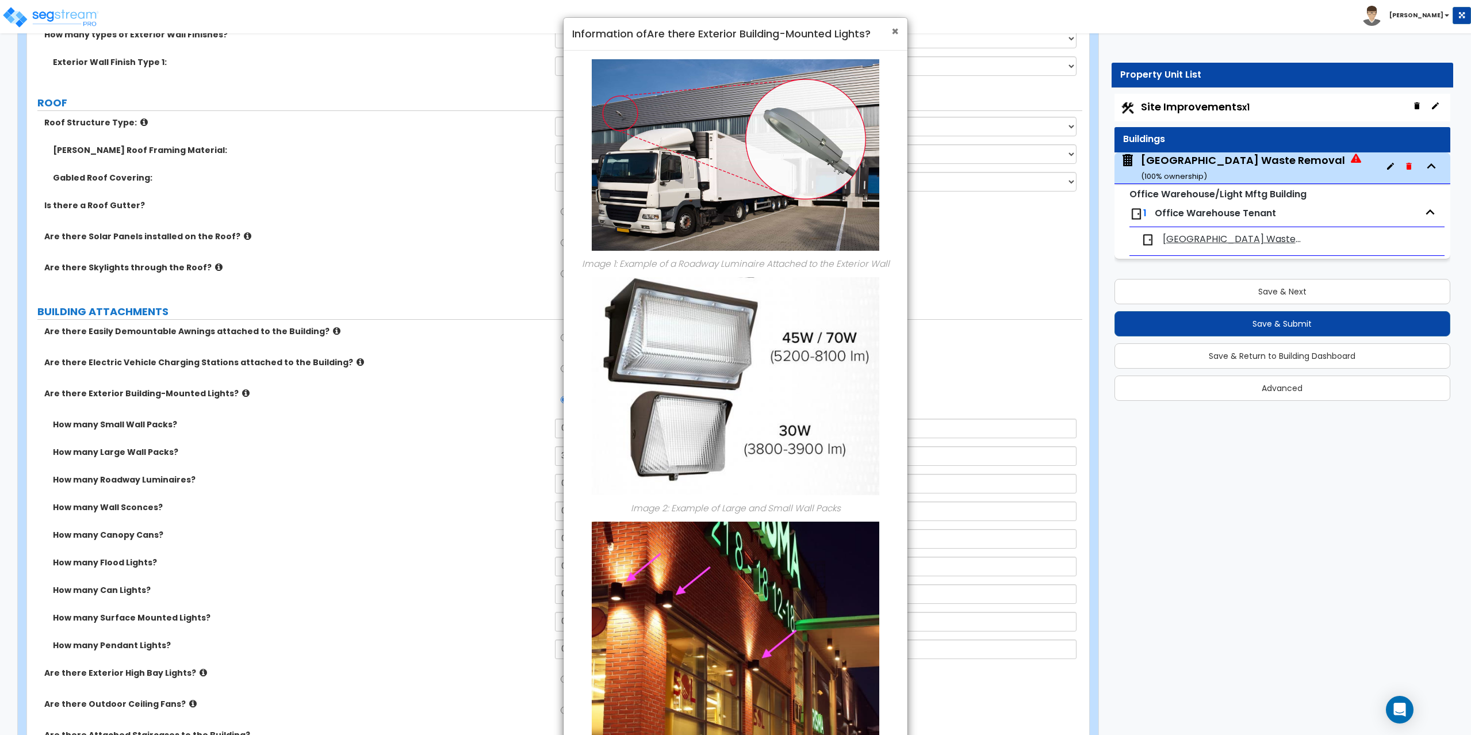
click at [897, 28] on span "×" at bounding box center [894, 31] width 7 height 17
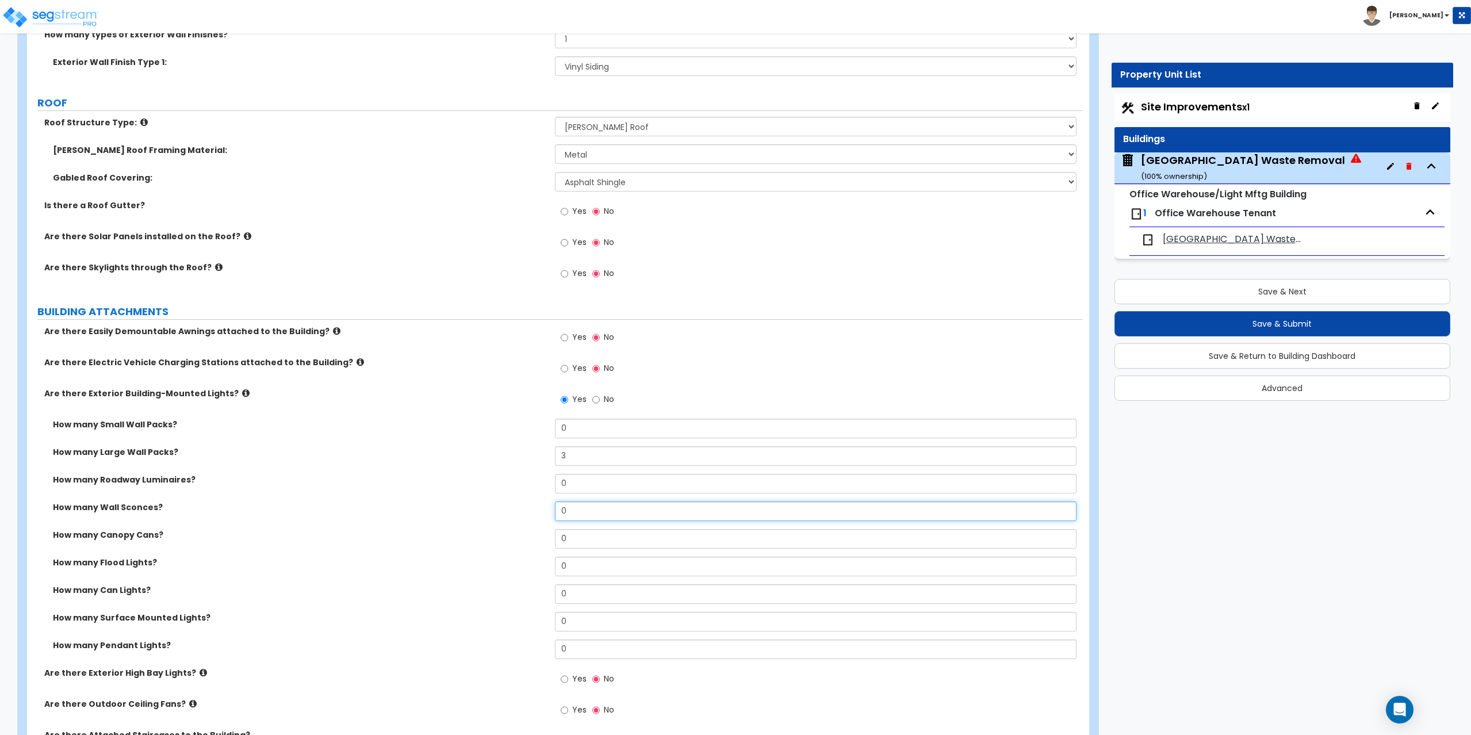
drag, startPoint x: 581, startPoint y: 511, endPoint x: 537, endPoint y: 514, distance: 43.8
click at [537, 514] on div "How many Wall Sconces? 0" at bounding box center [554, 515] width 1055 height 28
type input "3"
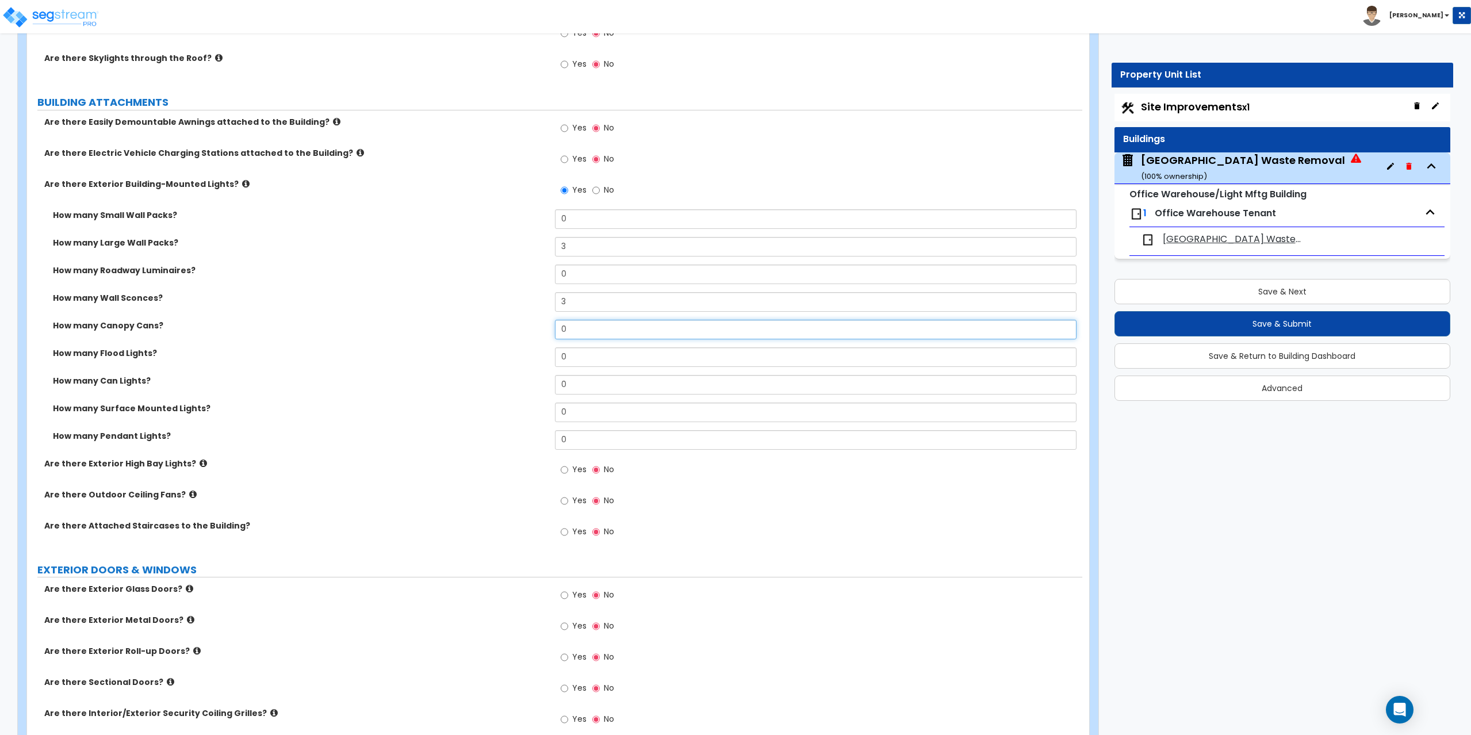
scroll to position [798, 0]
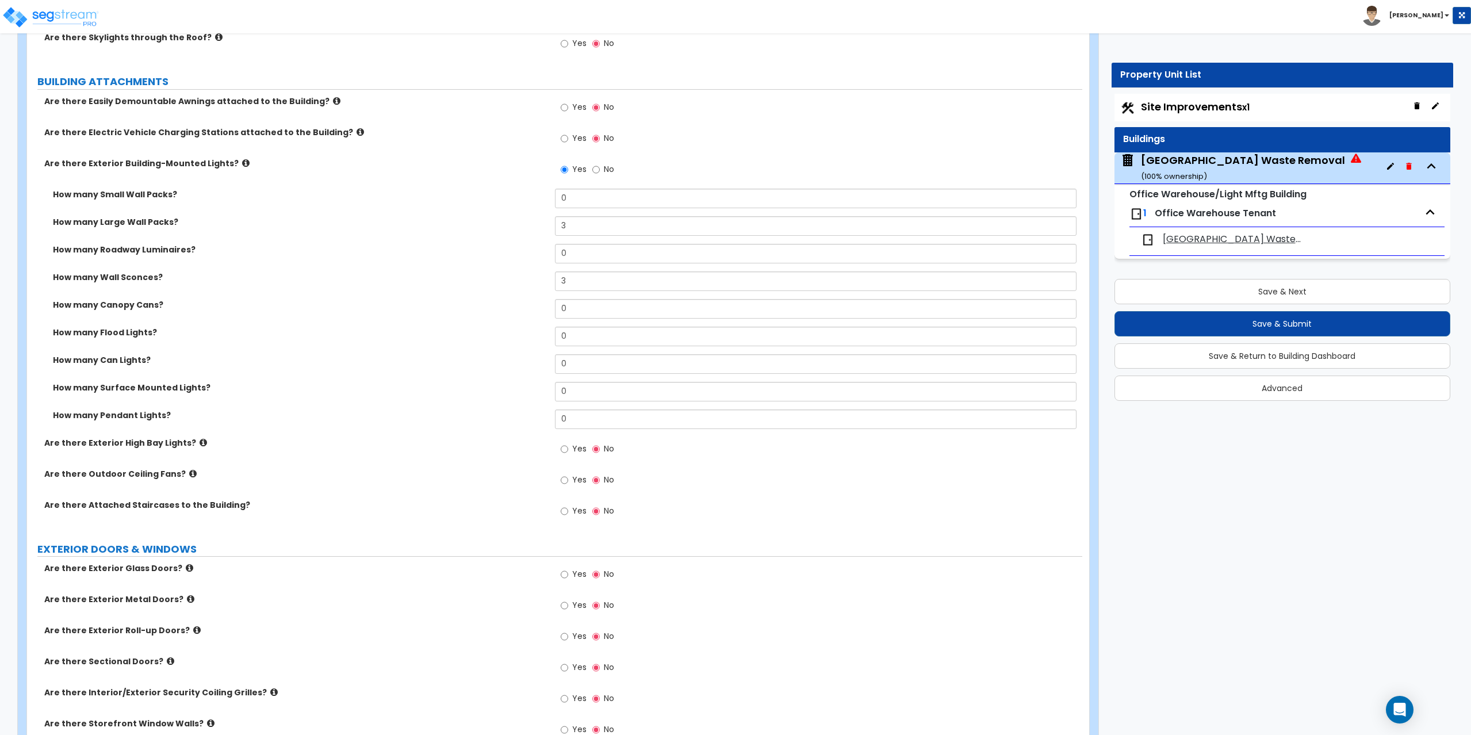
click at [196, 445] on label "Are there Exterior High Bay Lights?" at bounding box center [295, 443] width 502 height 12
click at [200, 445] on icon at bounding box center [203, 442] width 7 height 9
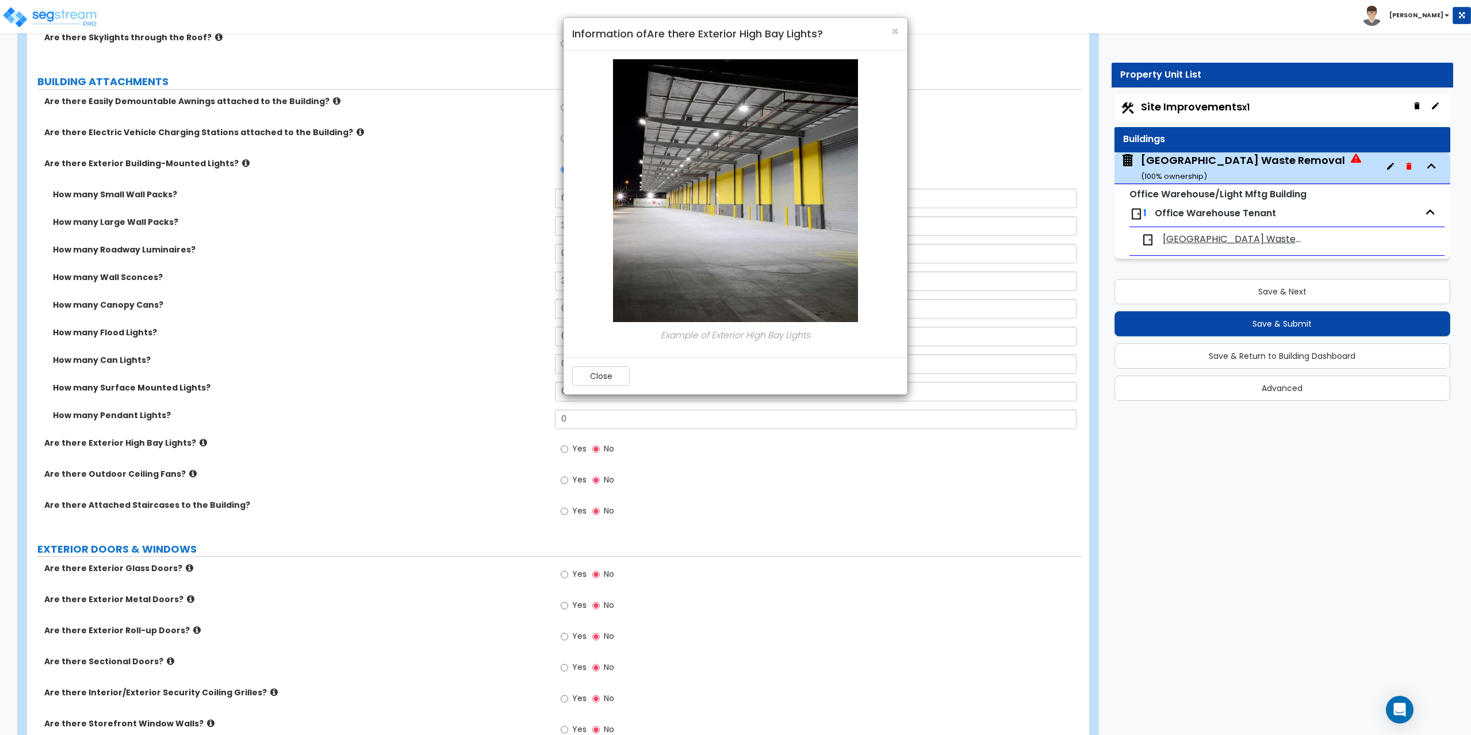
click at [899, 28] on div "× Information of Are there Exterior High Bay Lights?" at bounding box center [736, 34] width 344 height 33
click at [897, 26] on span "×" at bounding box center [894, 31] width 7 height 17
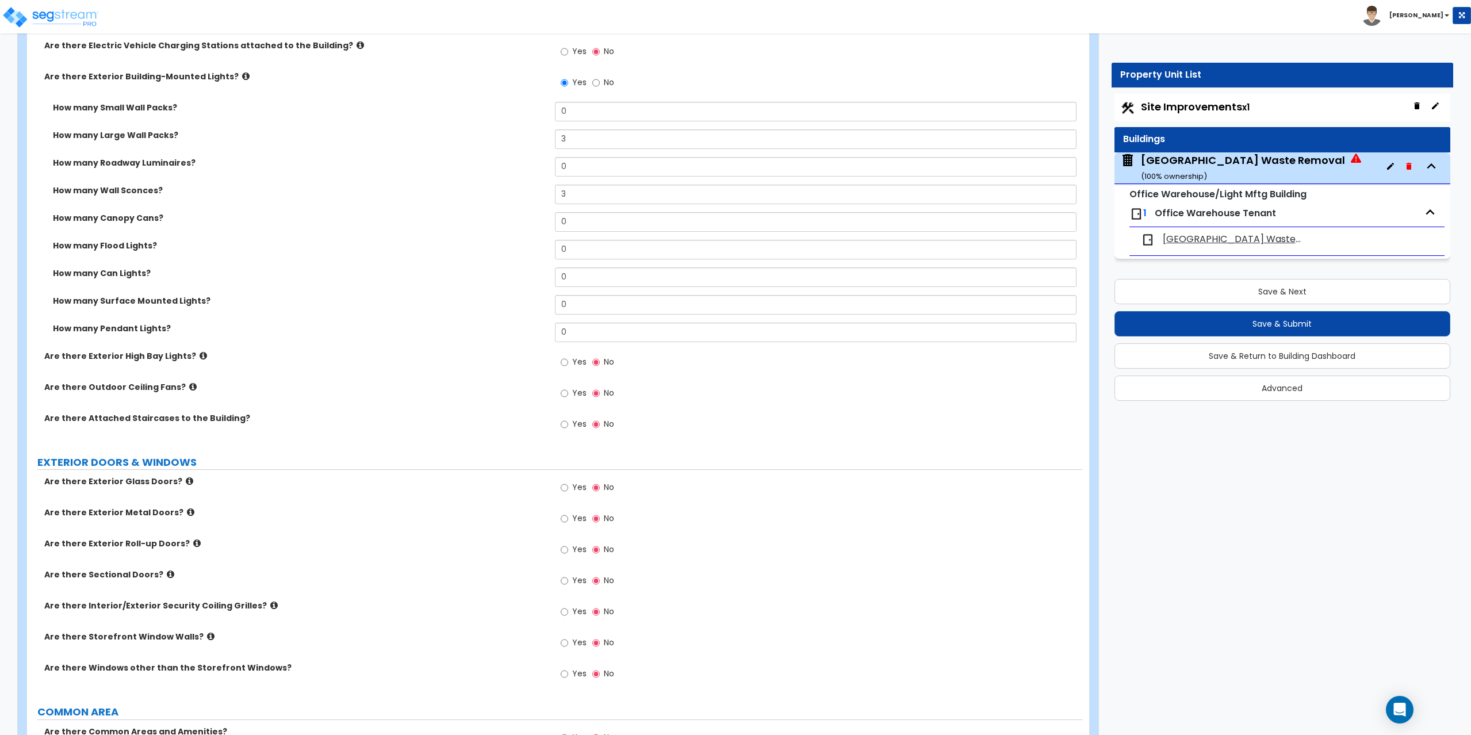
scroll to position [913, 0]
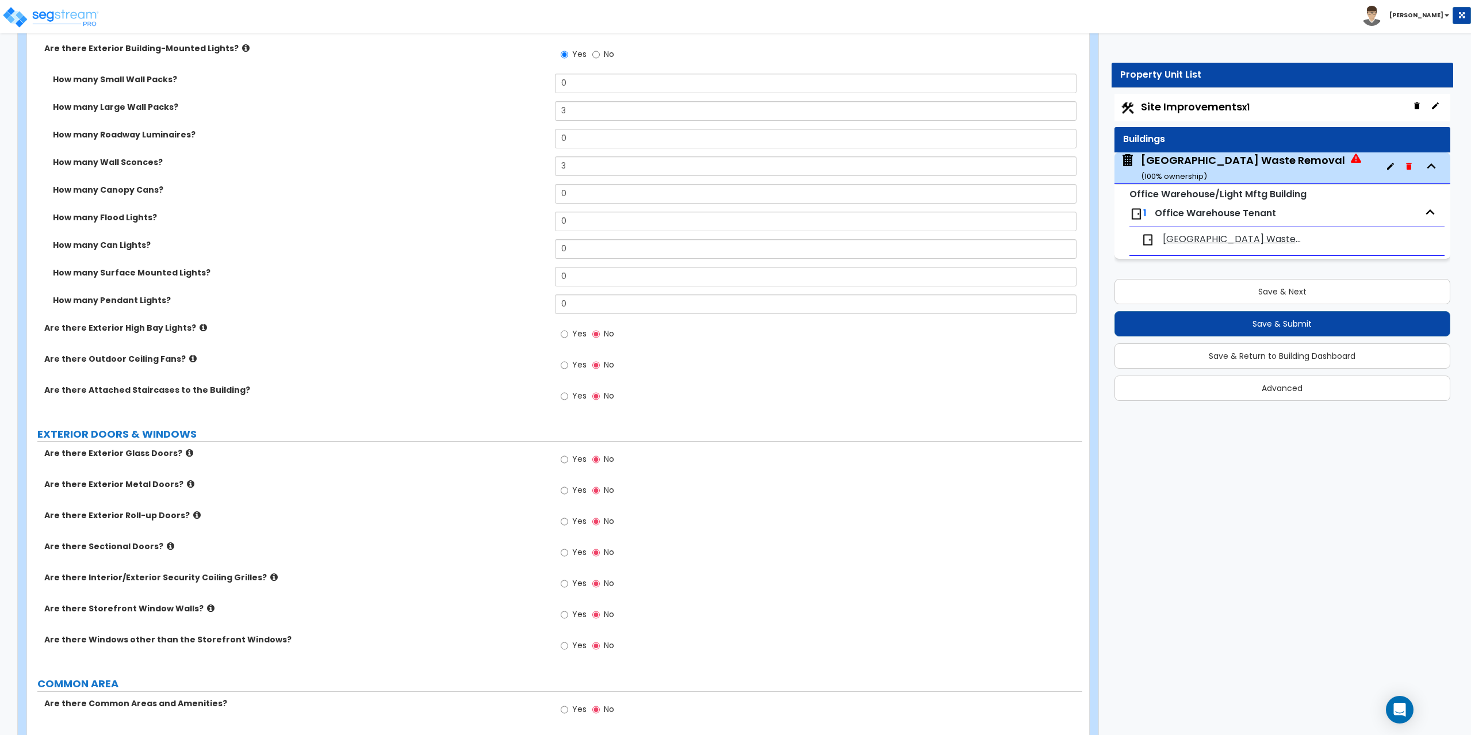
click at [187, 481] on icon at bounding box center [190, 484] width 7 height 9
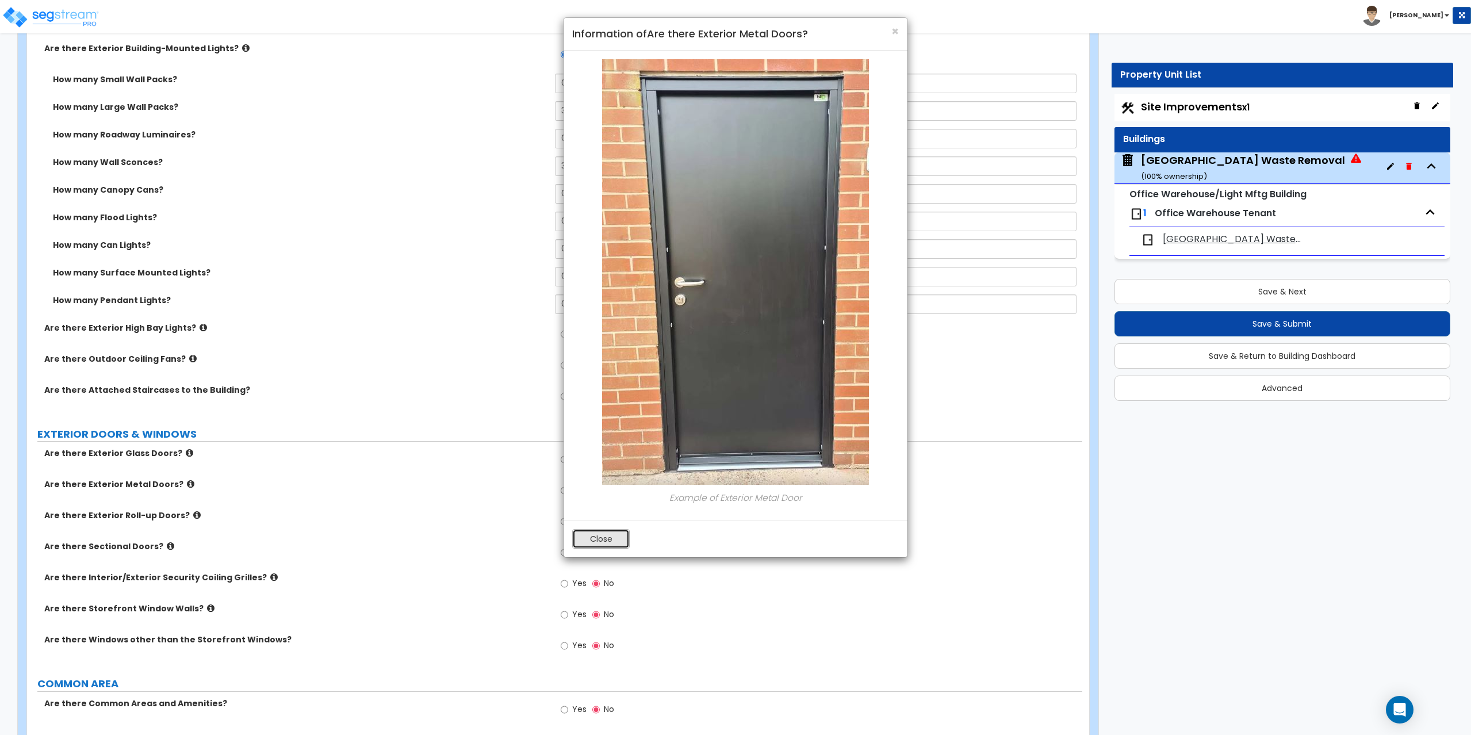
click at [612, 536] on button "Close" at bounding box center [601, 539] width 58 height 20
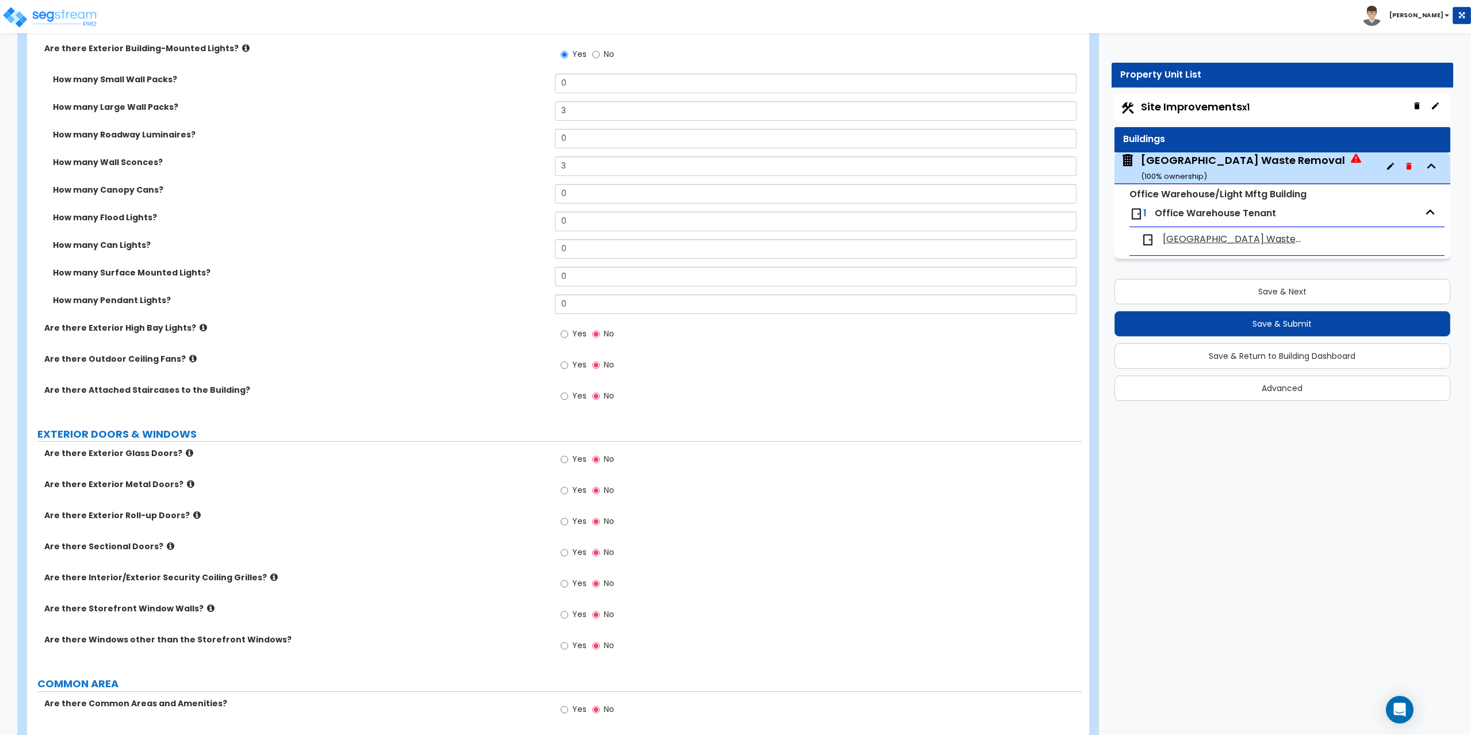
click at [186, 454] on icon at bounding box center [189, 453] width 7 height 9
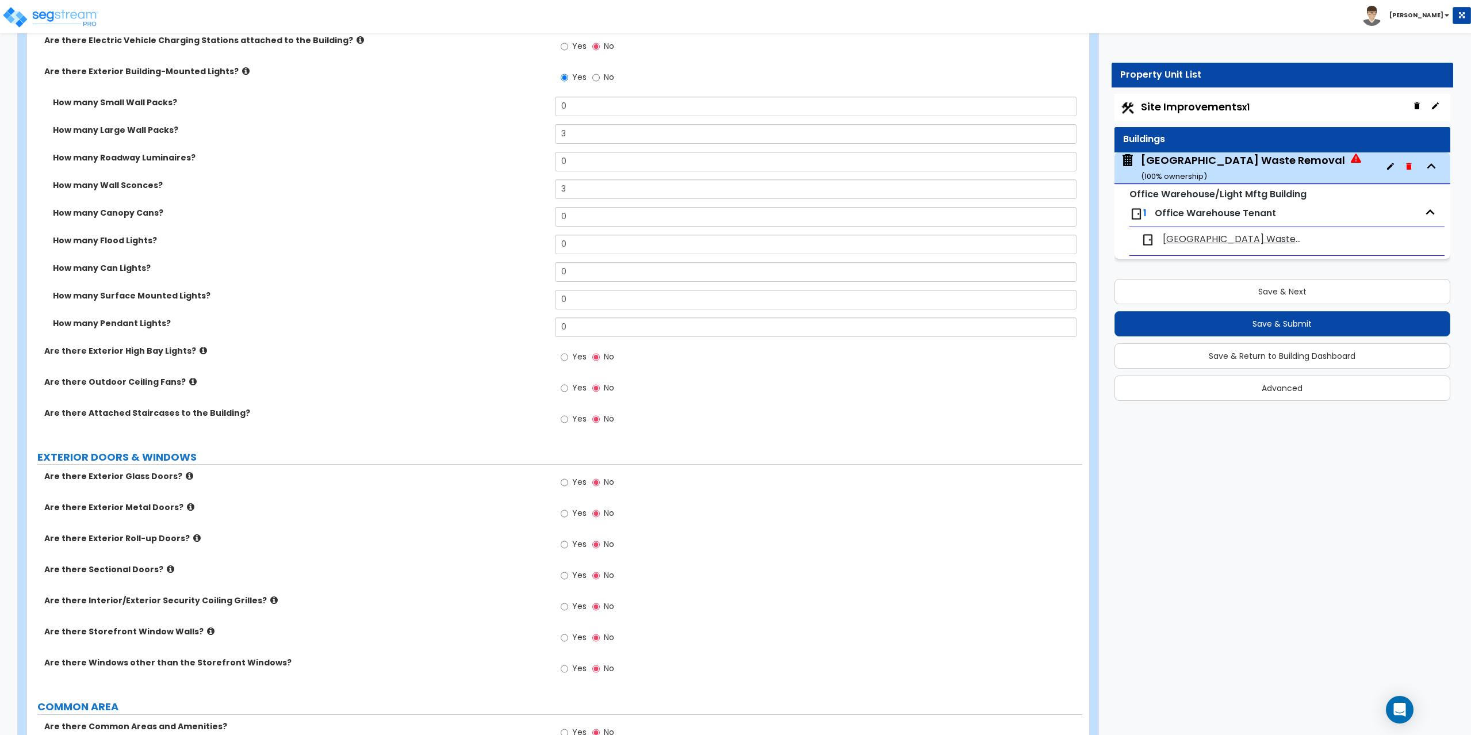
scroll to position [931, 0]
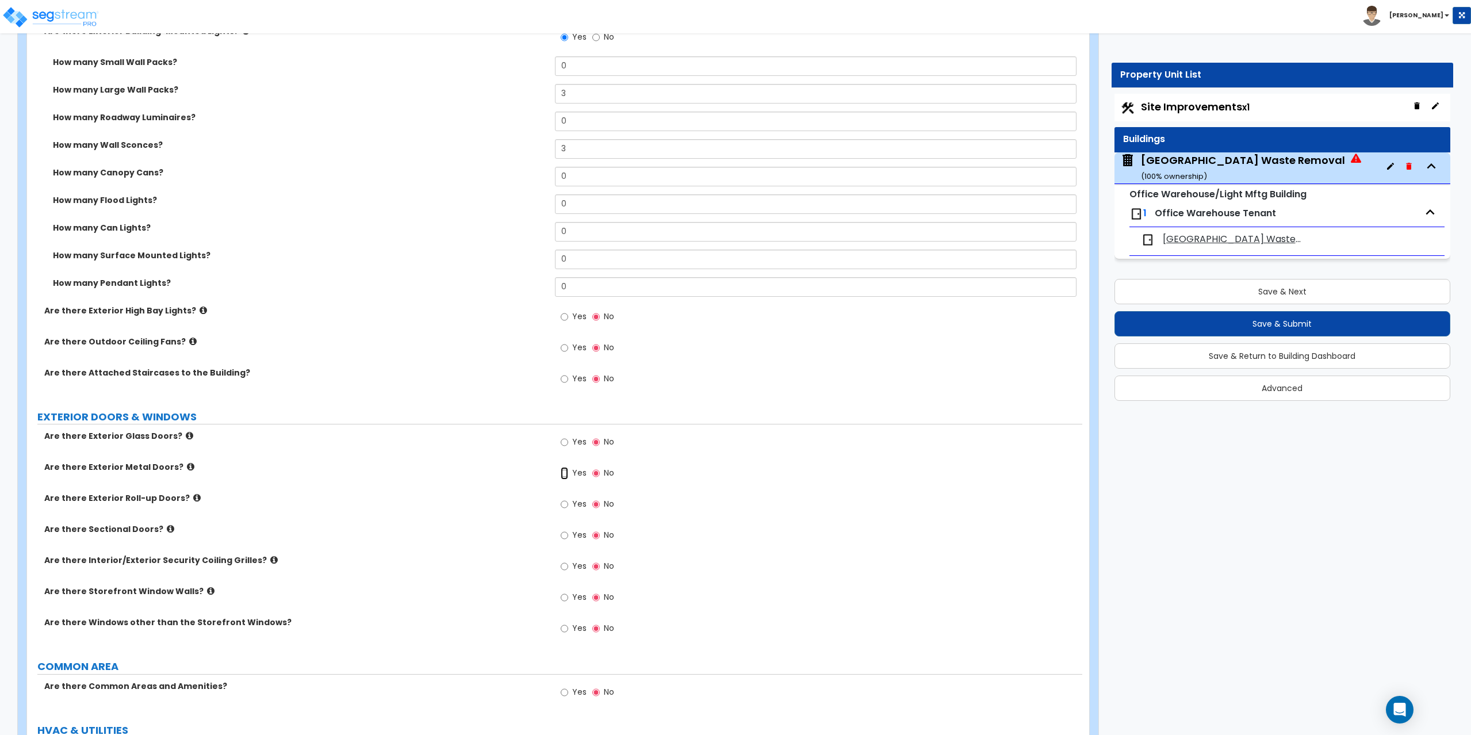
click at [567, 475] on input "Yes" at bounding box center [564, 473] width 7 height 13
radio input "true"
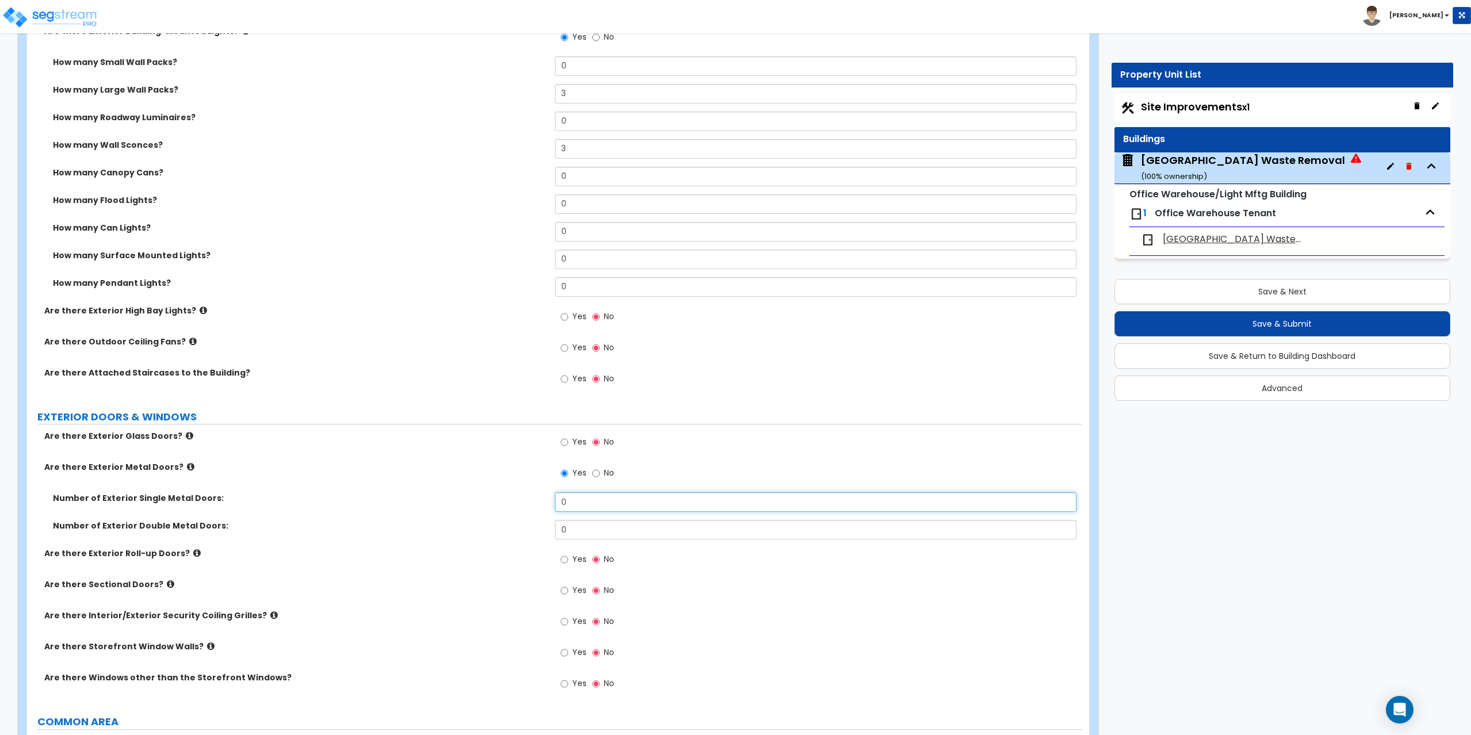
drag, startPoint x: 583, startPoint y: 501, endPoint x: 539, endPoint y: 507, distance: 44.1
click at [539, 507] on div "Number of Exterior Single Metal Doors: 0" at bounding box center [554, 506] width 1055 height 28
type input "2"
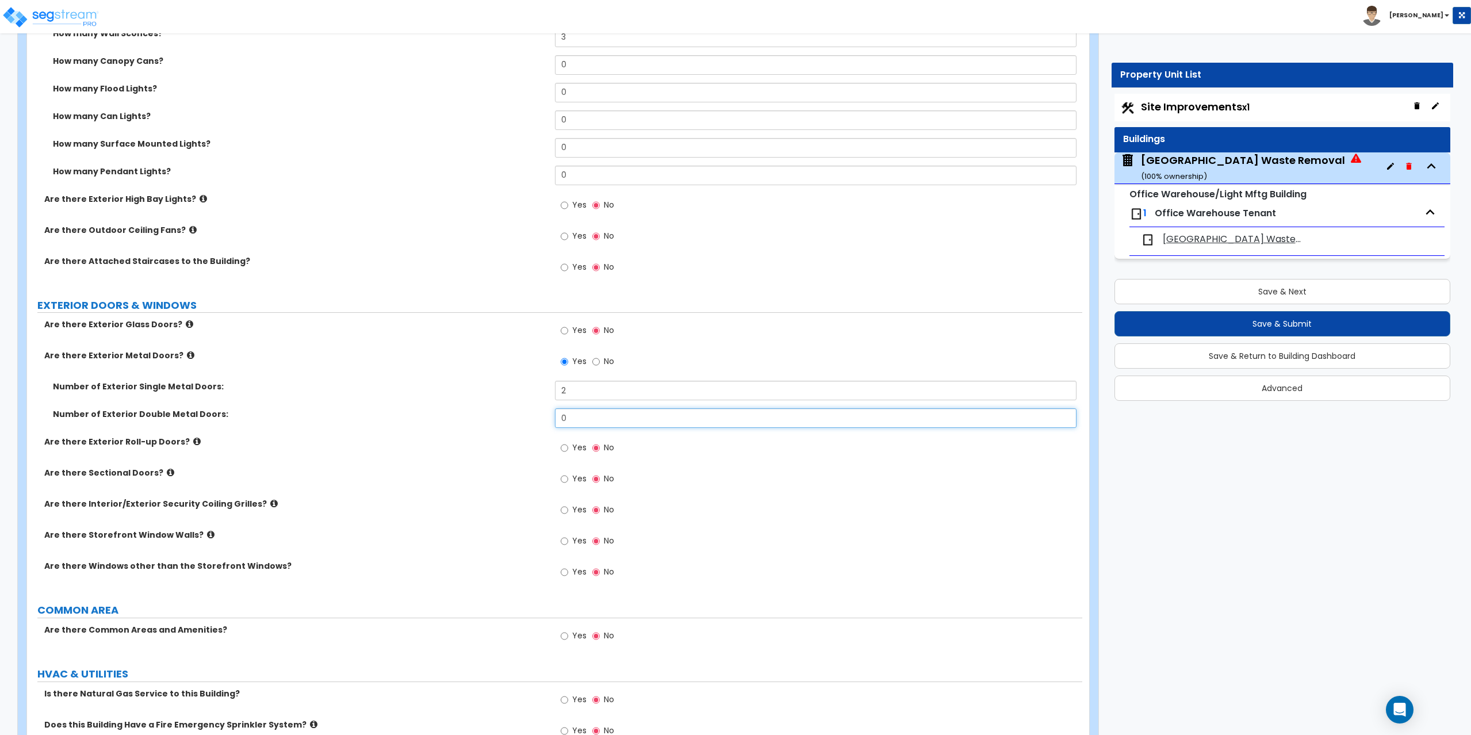
scroll to position [1046, 0]
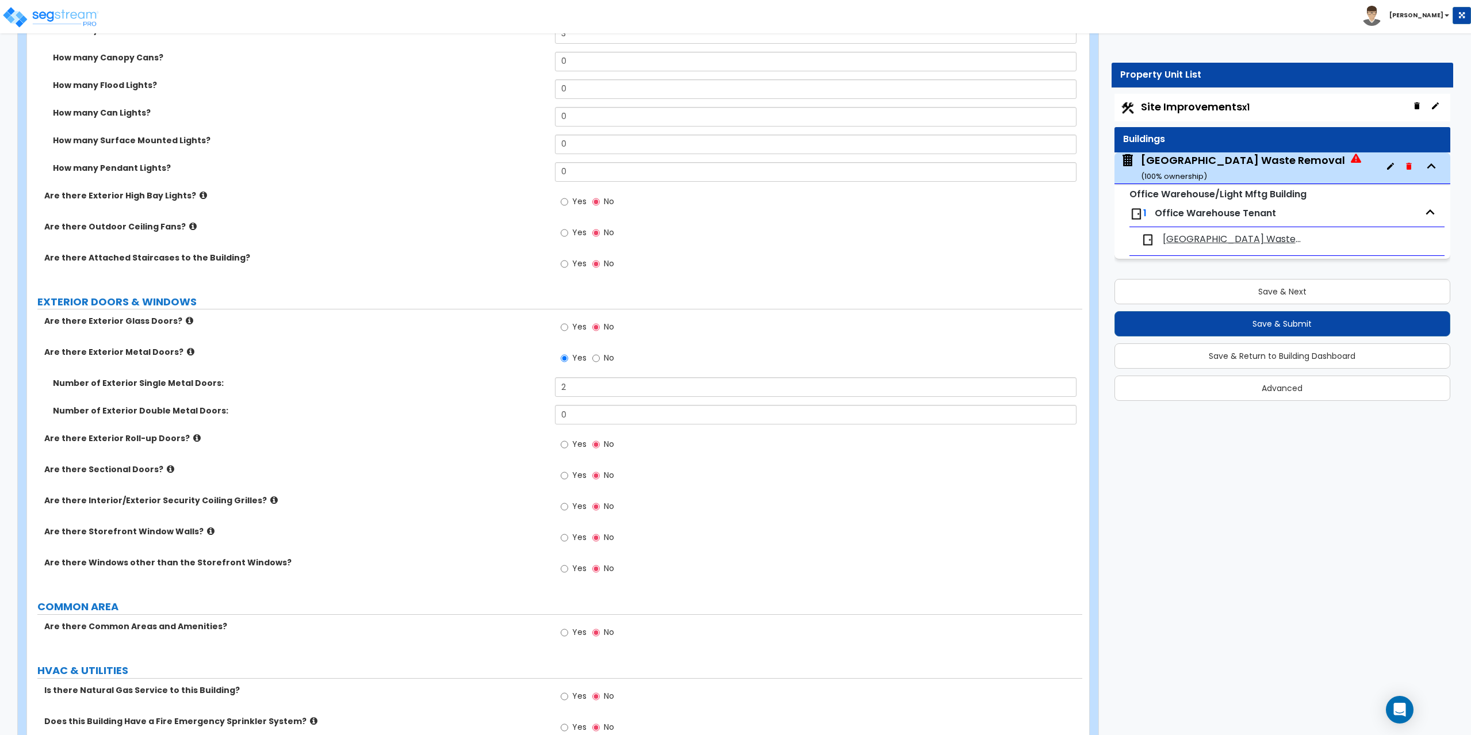
click at [152, 469] on label "Are there Sectional Doors?" at bounding box center [295, 470] width 502 height 12
click at [167, 468] on icon at bounding box center [170, 469] width 7 height 9
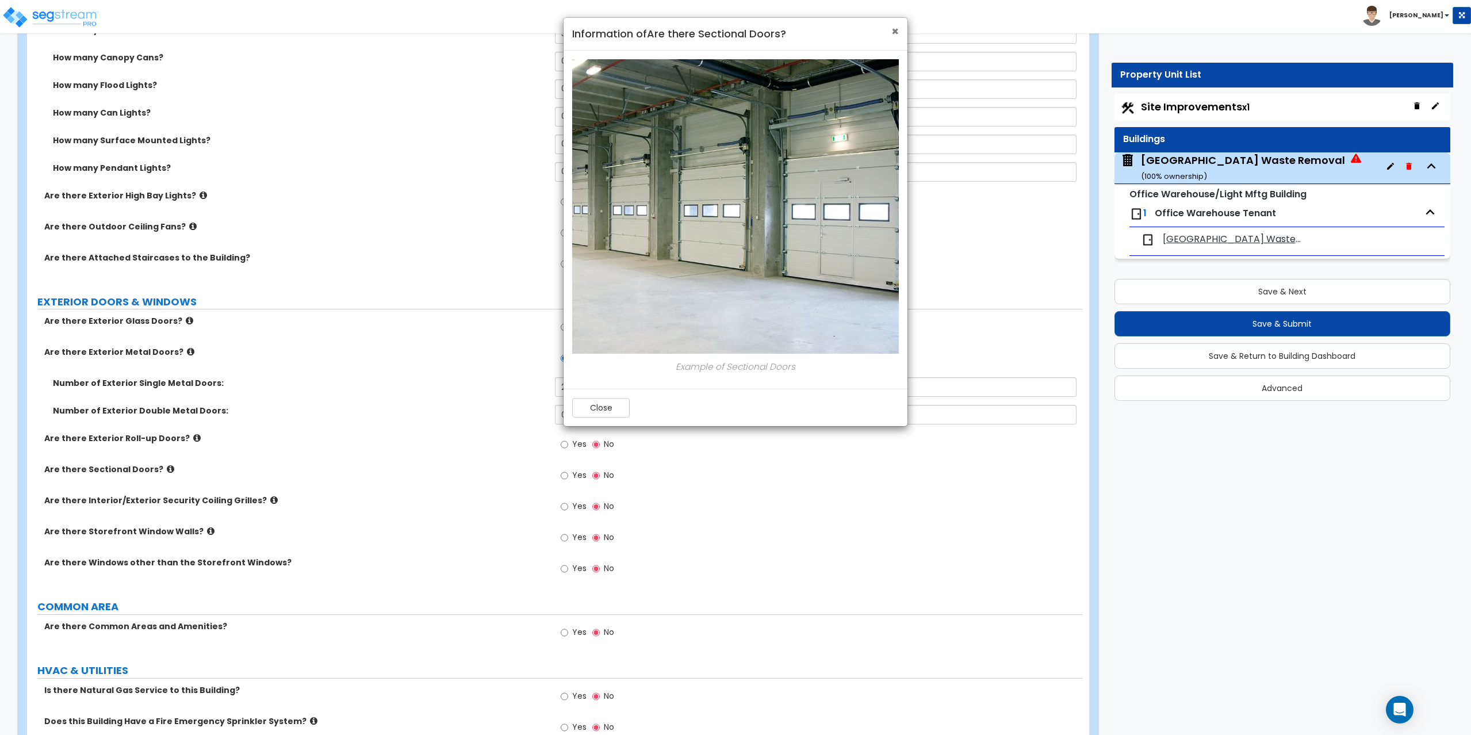
click at [893, 33] on span "×" at bounding box center [894, 31] width 7 height 17
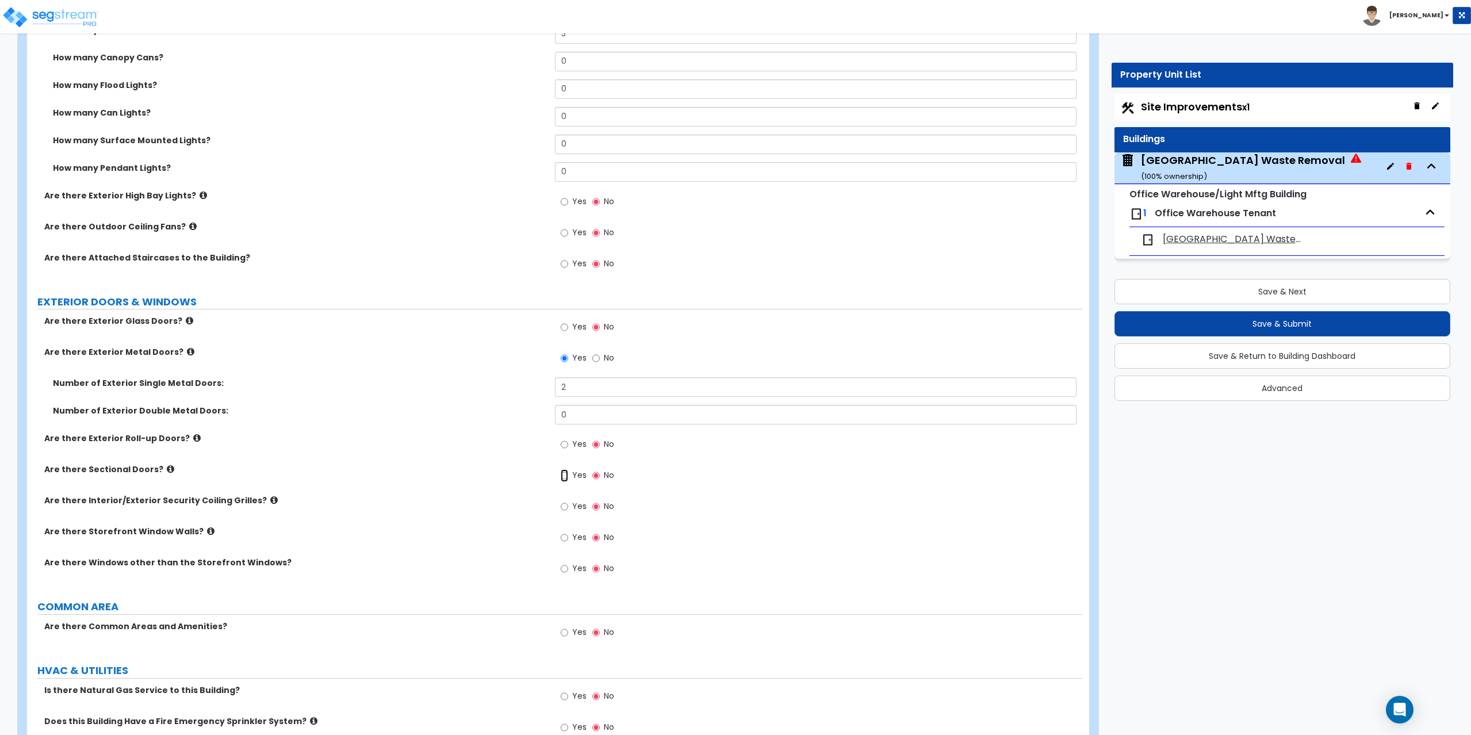
click at [561, 479] on input "Yes" at bounding box center [564, 475] width 7 height 13
radio input "true"
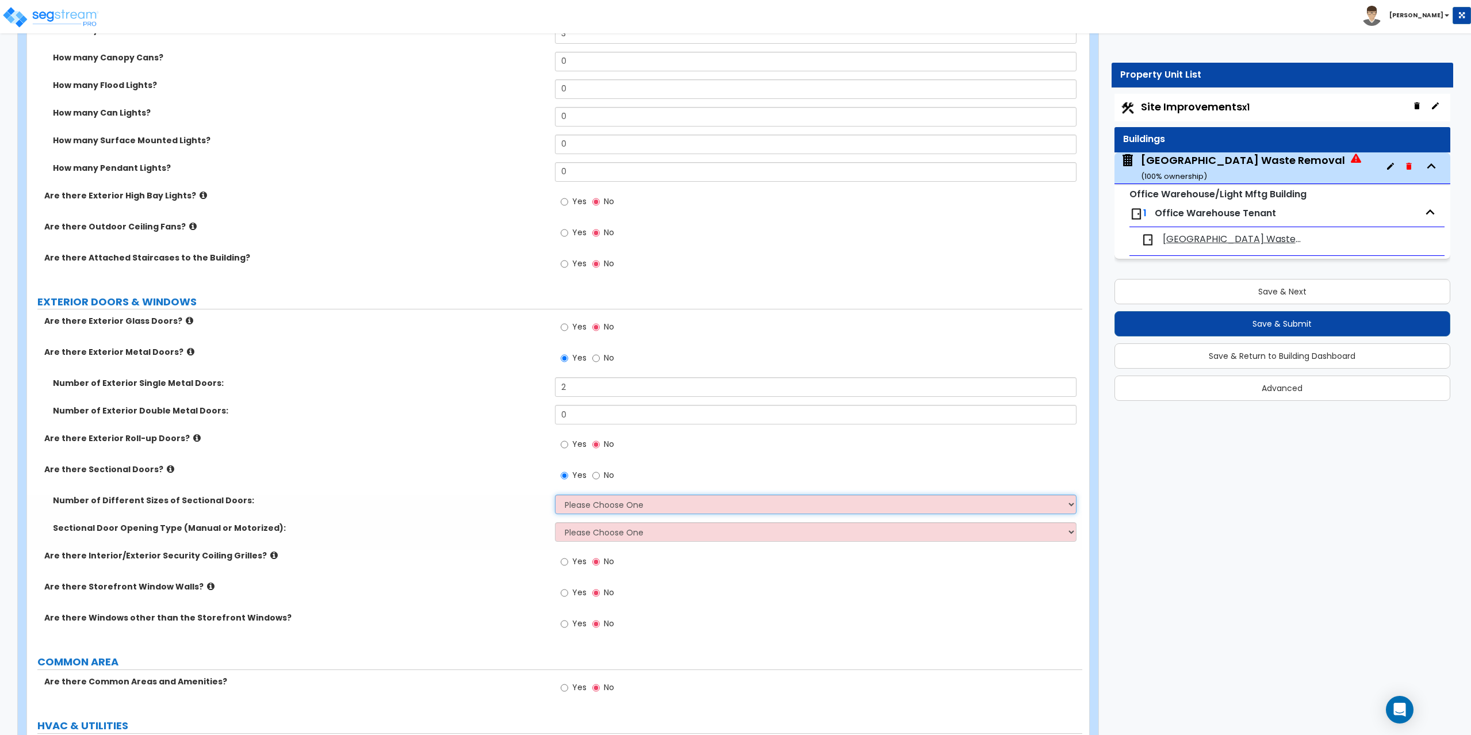
click at [579, 504] on select "Please Choose One 1 2 3" at bounding box center [816, 505] width 522 height 20
select select "1"
click at [555, 495] on select "Please Choose One 1 2 3" at bounding box center [816, 505] width 522 height 20
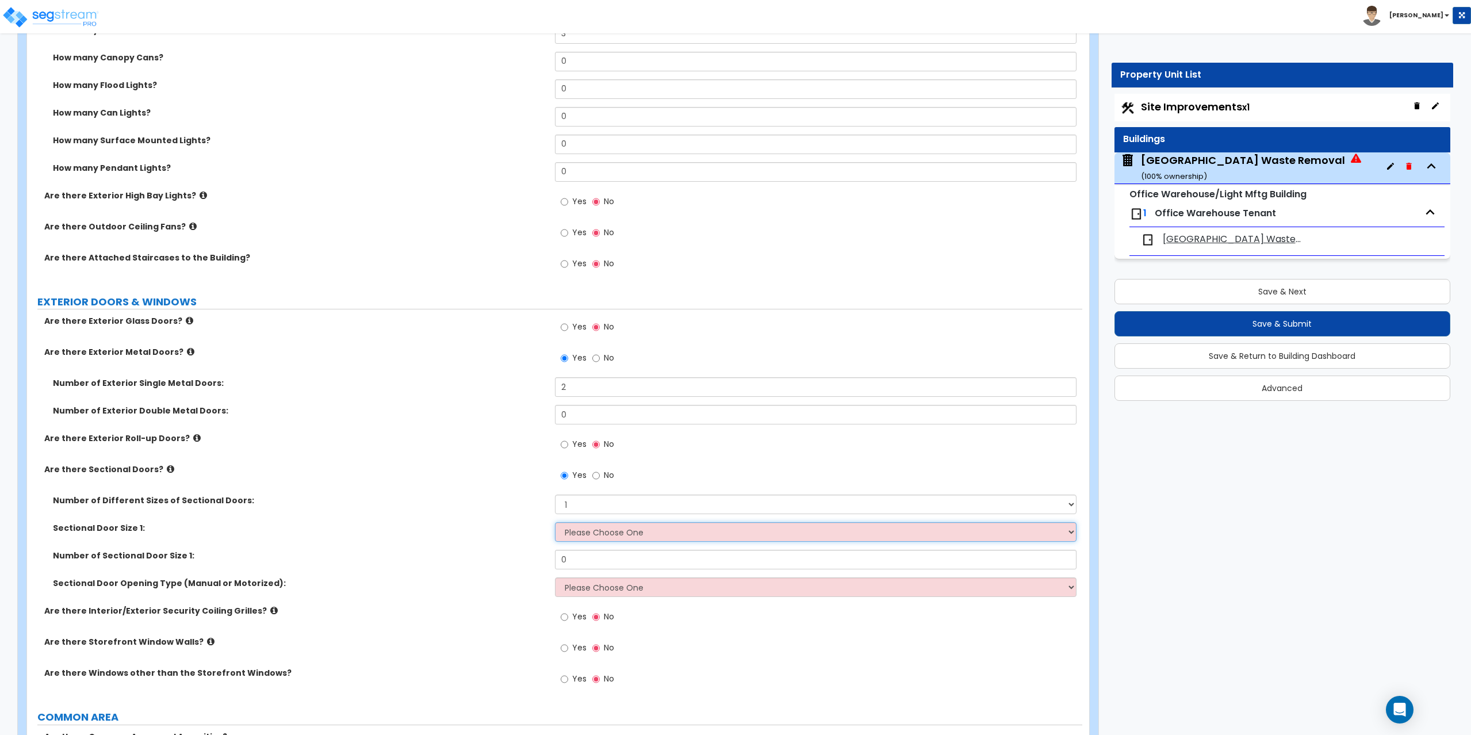
click at [581, 529] on select "Please Choose One 8' x 8' 10' x 10' 12' x 12' 20' x 14'" at bounding box center [816, 532] width 522 height 20
select select "4"
click at [555, 522] on select "Please Choose One 8' x 8' 10' x 10' 12' x 12' 20' x 14'" at bounding box center [816, 532] width 522 height 20
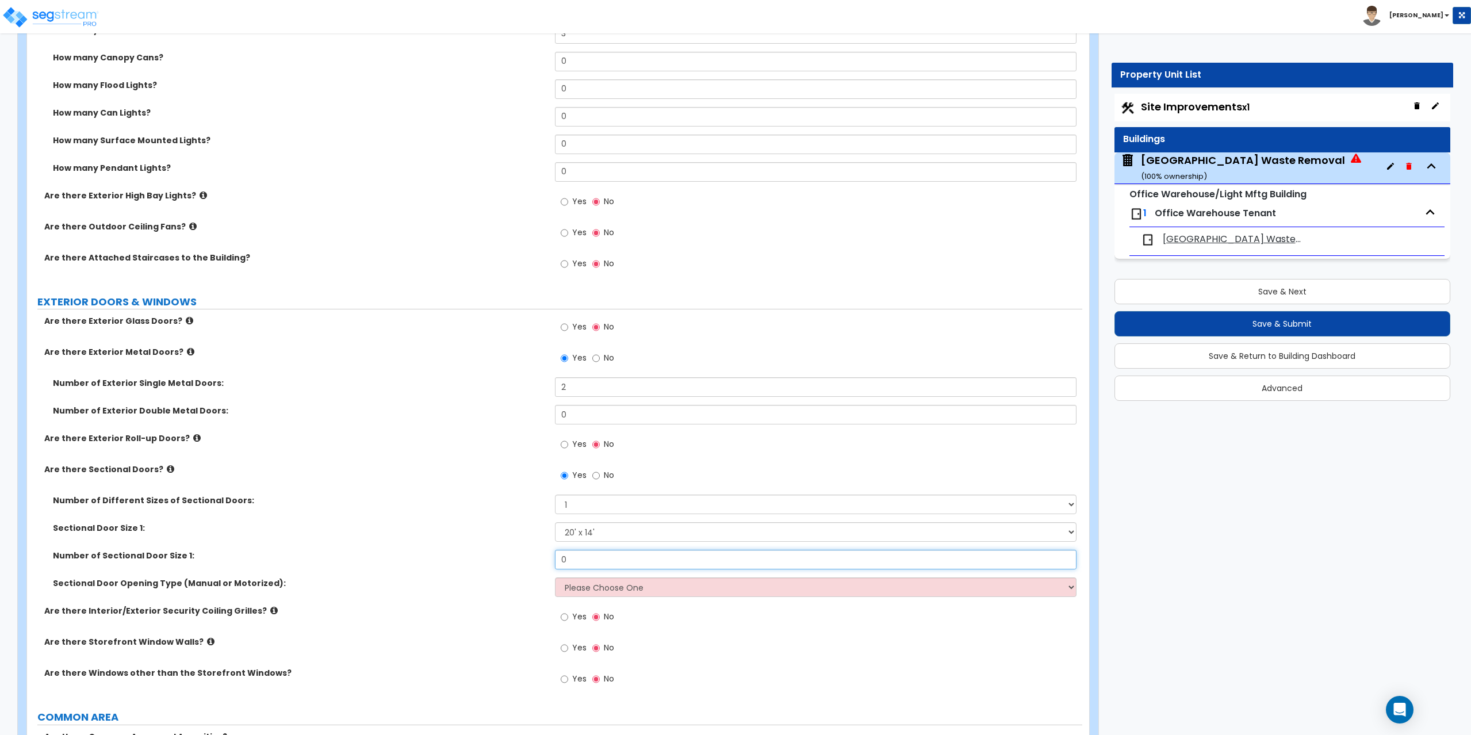
drag, startPoint x: 579, startPoint y: 564, endPoint x: 535, endPoint y: 564, distance: 44.3
click at [535, 564] on div "Number of Sectional Door Size 1: 0" at bounding box center [554, 564] width 1055 height 28
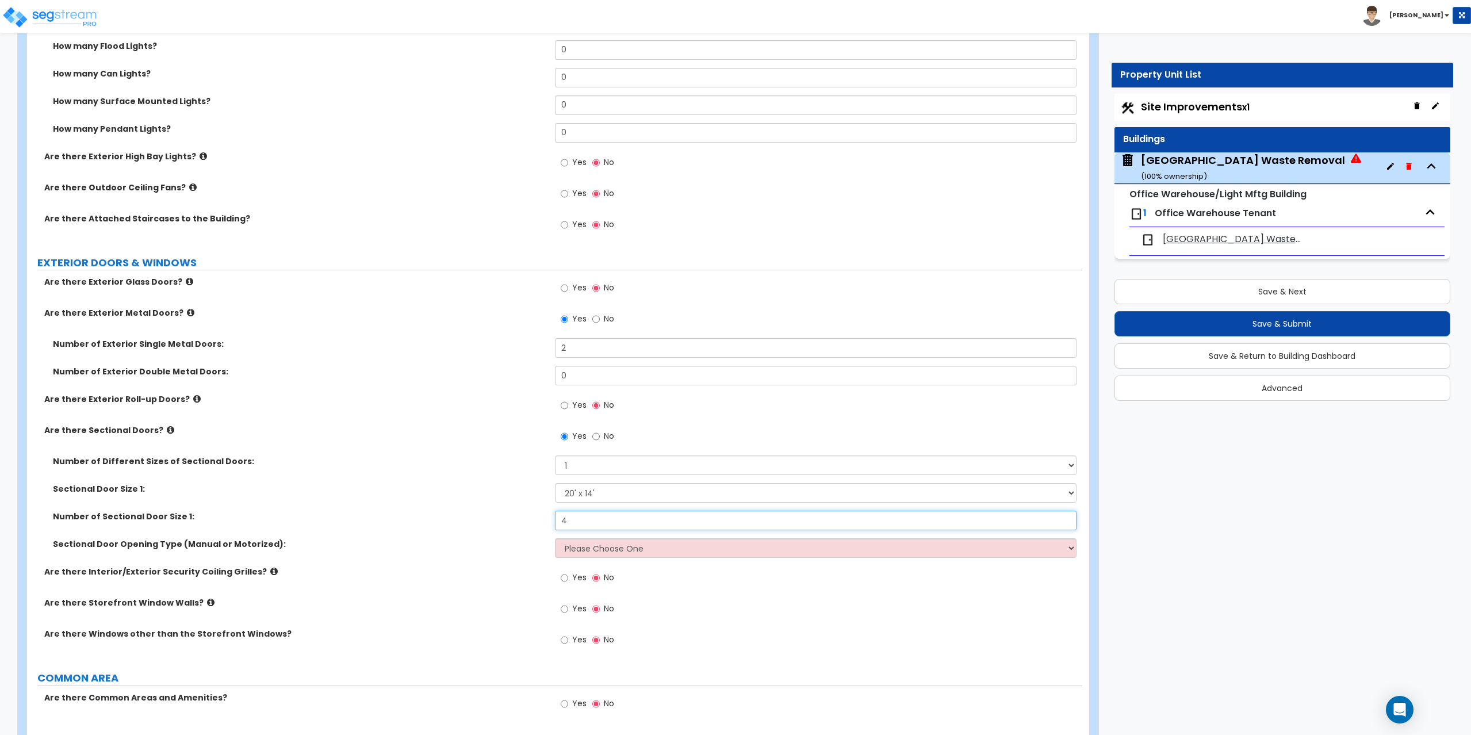
scroll to position [1103, 0]
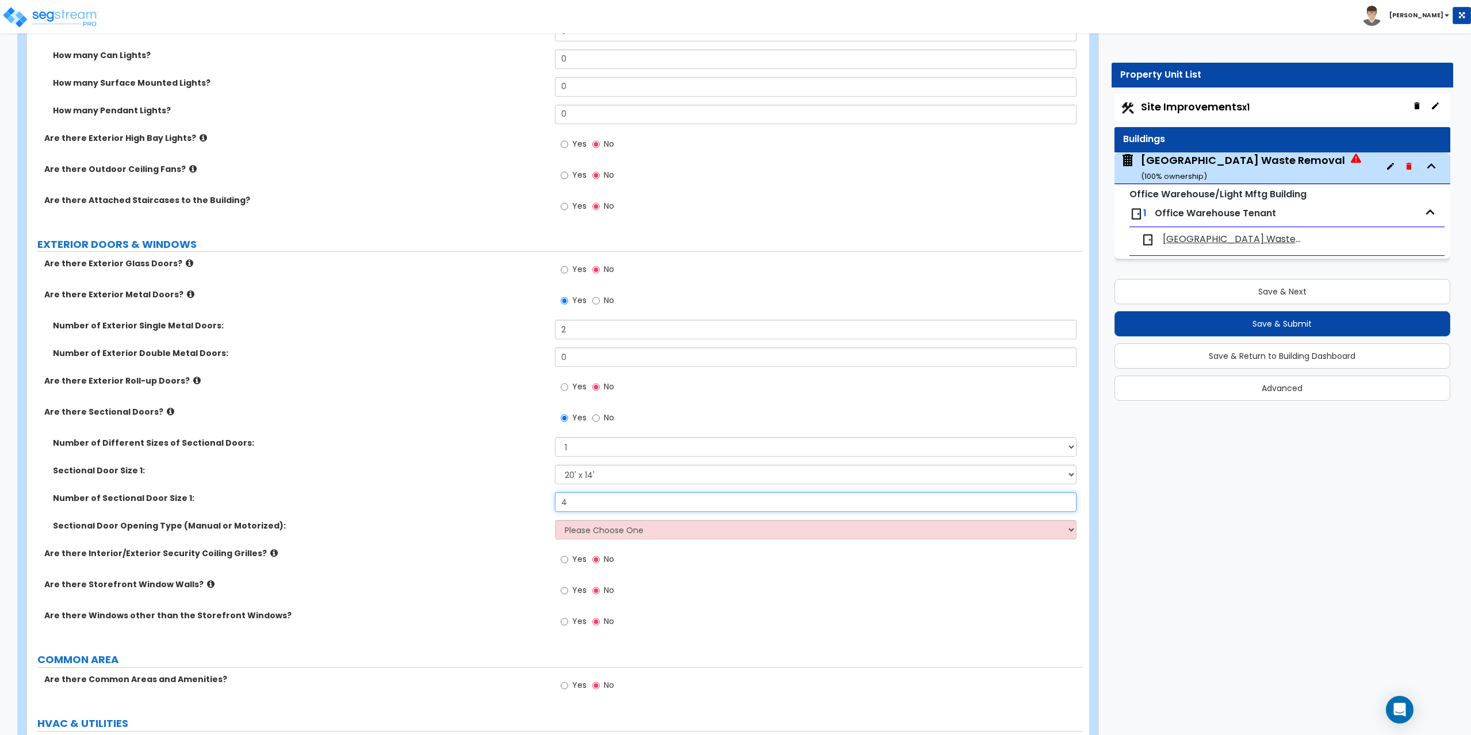
type input "4"
click at [595, 530] on select "Please Choose One All Manual All Motorized Some are Motorized" at bounding box center [816, 530] width 522 height 20
select select "2"
click at [555, 520] on select "Please Choose One All Manual All Motorized Some are Motorized" at bounding box center [816, 530] width 522 height 20
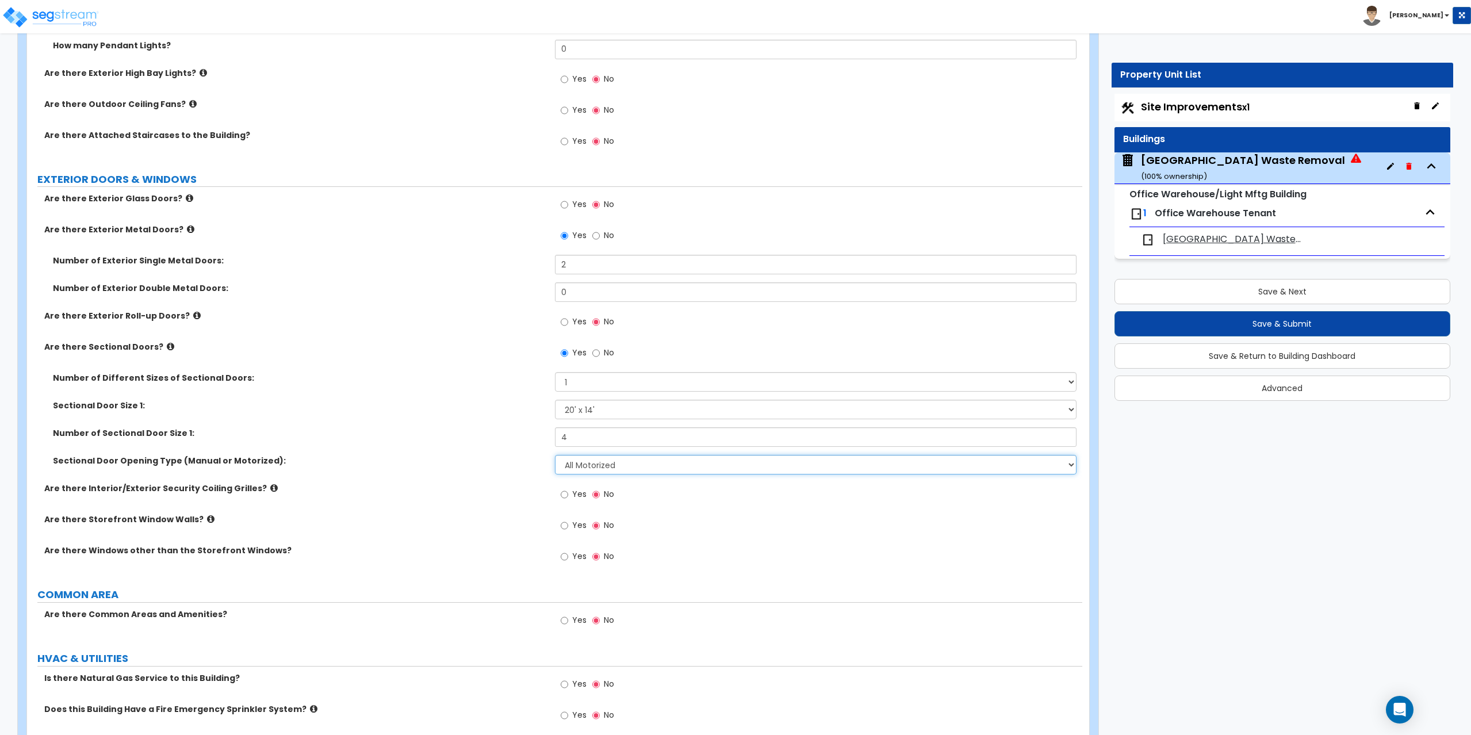
scroll to position [1218, 0]
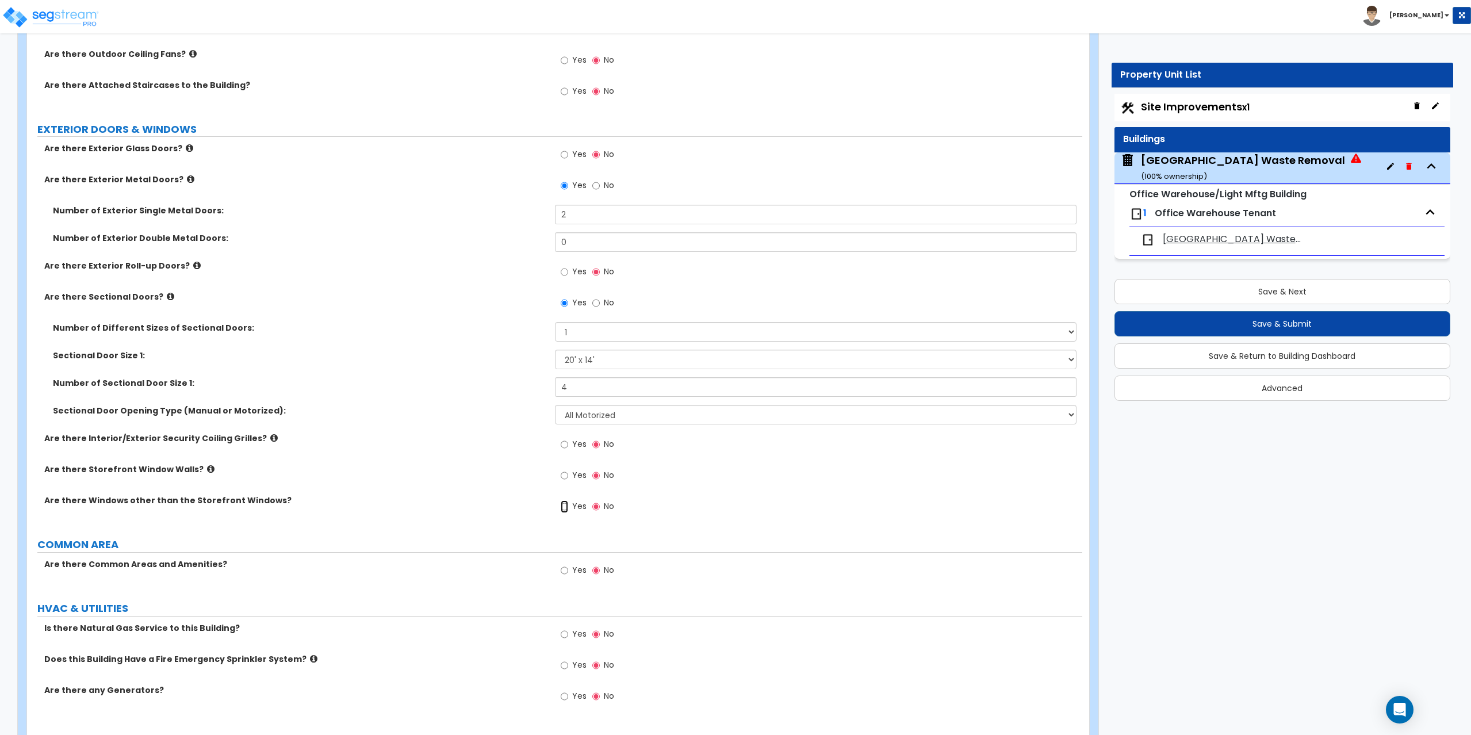
click at [562, 506] on input "Yes" at bounding box center [564, 506] width 7 height 13
radio input "true"
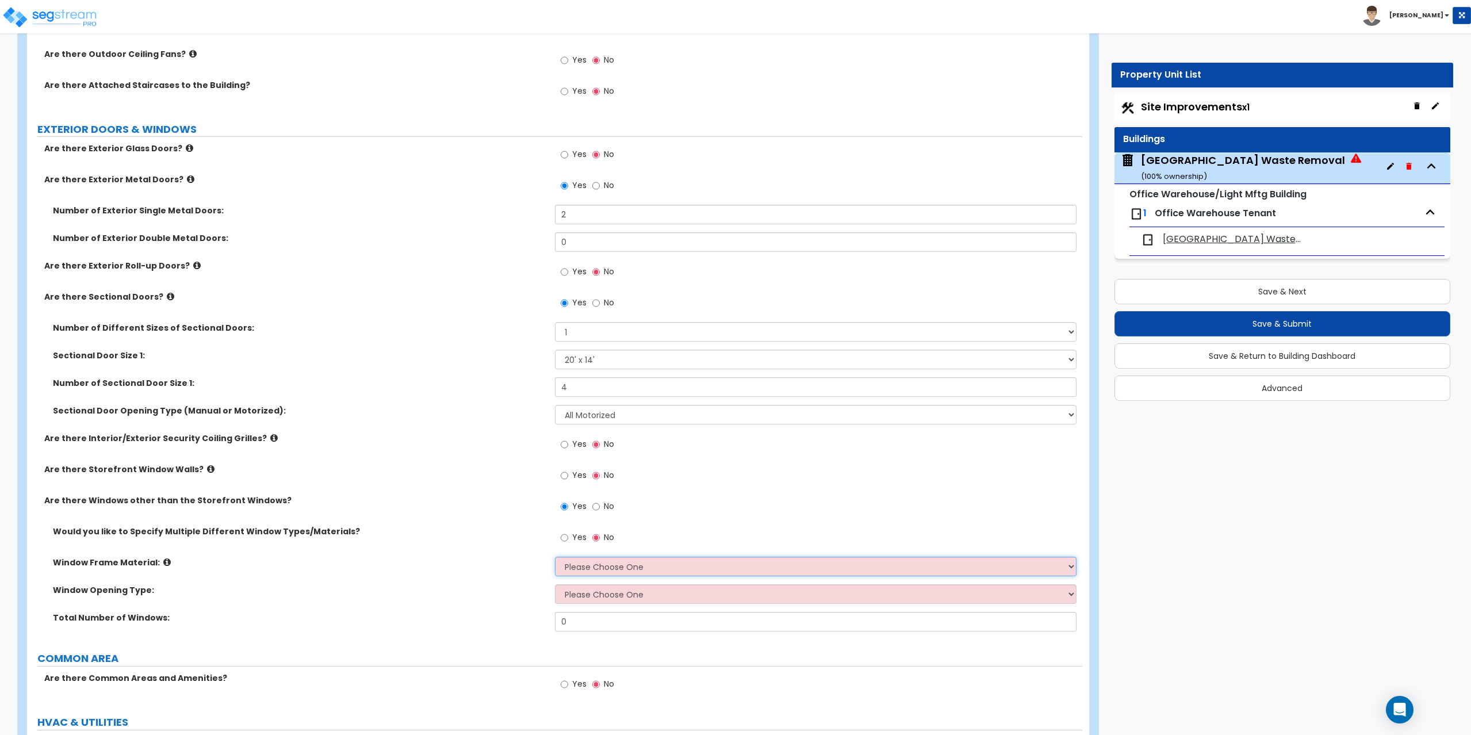
click at [586, 571] on select "Please Choose One Vinyl Aluminum Wood" at bounding box center [816, 567] width 522 height 20
select select "1"
click at [555, 557] on select "Please Choose One Vinyl Aluminum Wood" at bounding box center [816, 567] width 522 height 20
drag, startPoint x: 588, startPoint y: 579, endPoint x: 588, endPoint y: 585, distance: 6.9
click at [588, 585] on div "Would you like to Specify Multiple Different Window Types/Materials? Yes No Win…" at bounding box center [555, 583] width 1038 height 114
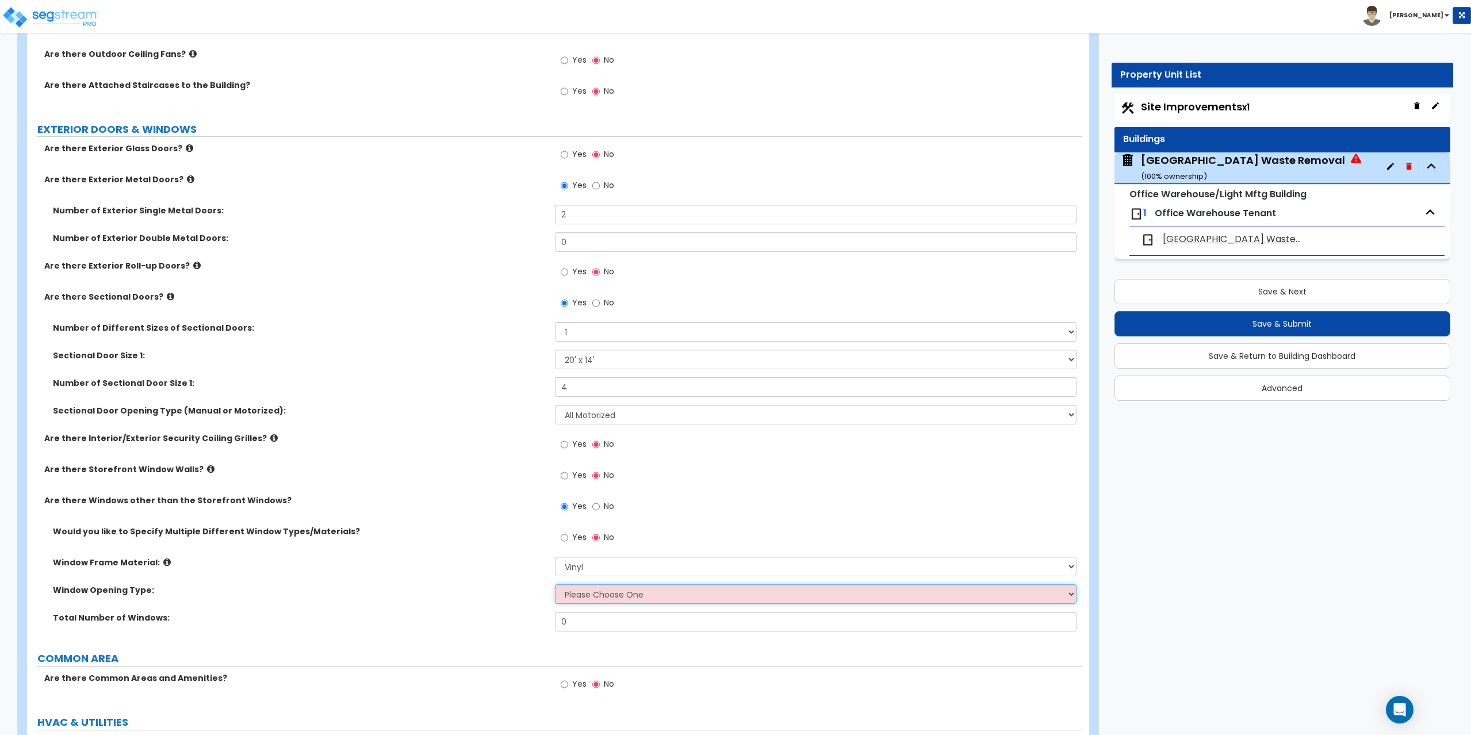
click at [588, 592] on select "Please Choose One Sliding Window Fixed/Picture Window Awning Window Swing/Casem…" at bounding box center [816, 594] width 522 height 20
select select "4"
click at [555, 584] on select "Please Choose One Sliding Window Fixed/Picture Window Awning Window Swing/Casem…" at bounding box center [816, 594] width 522 height 20
click at [163, 561] on icon at bounding box center [166, 562] width 7 height 9
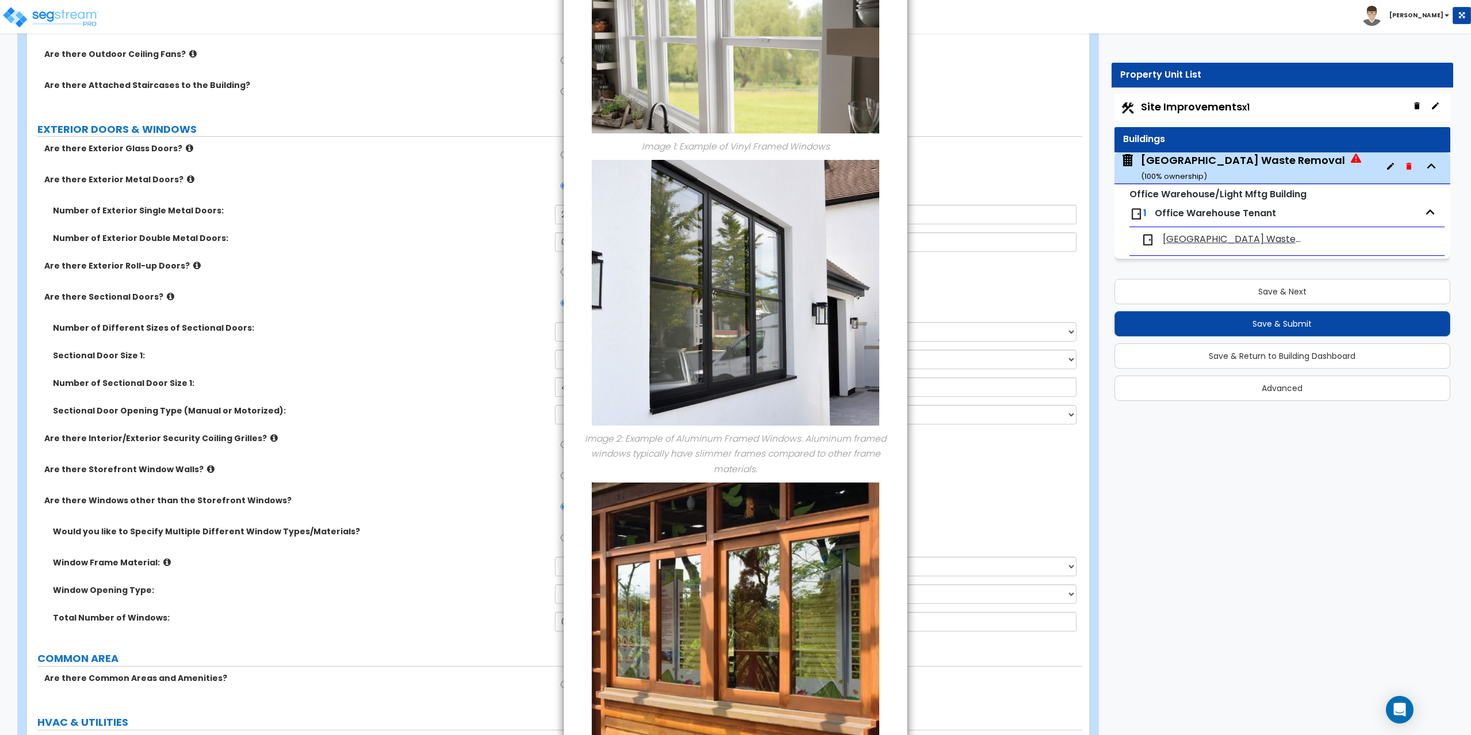
scroll to position [0, 0]
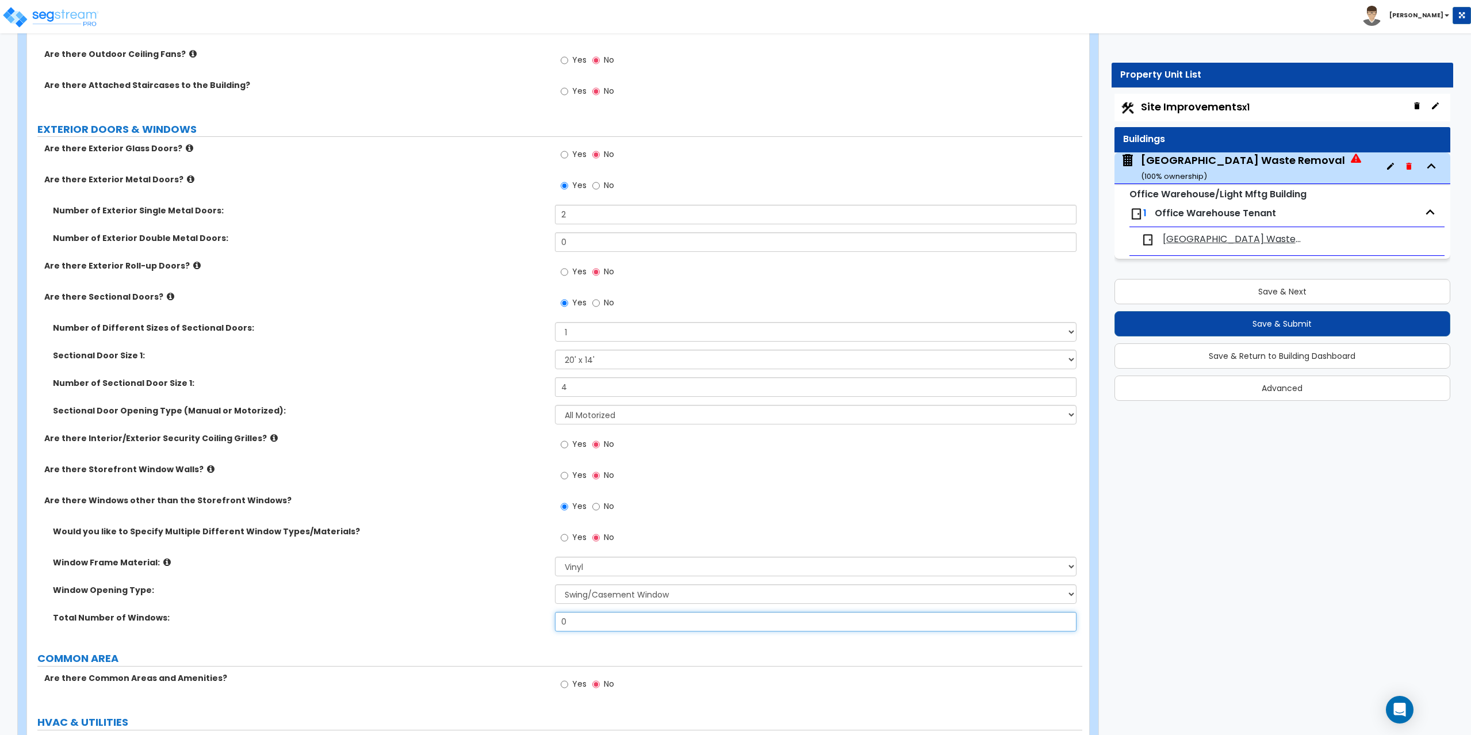
drag, startPoint x: 595, startPoint y: 627, endPoint x: 538, endPoint y: 624, distance: 56.4
click at [538, 624] on div "Total Number of Windows: 0" at bounding box center [554, 626] width 1055 height 28
type input "11"
click at [560, 598] on select "Please Choose One Sliding Window Fixed/Picture Window Awning Window Swing/Casem…" at bounding box center [816, 594] width 522 height 20
click at [555, 584] on select "Please Choose One Sliding Window Fixed/Picture Window Awning Window Swing/Casem…" at bounding box center [816, 594] width 522 height 20
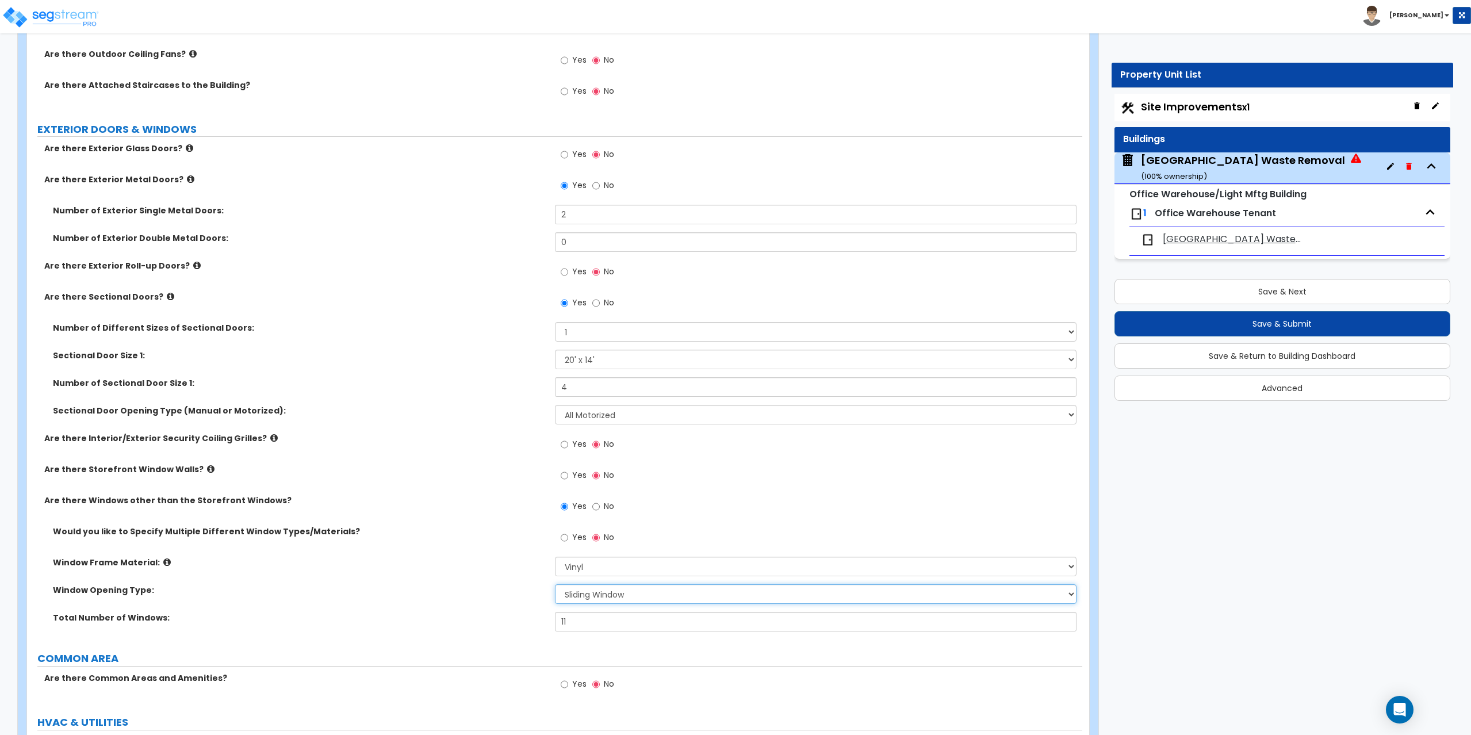
click at [599, 594] on select "Please Choose One Sliding Window Fixed/Picture Window Awning Window Swing/Casem…" at bounding box center [816, 594] width 522 height 20
select select "2"
click at [555, 584] on select "Please Choose One Sliding Window Fixed/Picture Window Awning Window Swing/Casem…" at bounding box center [816, 594] width 522 height 20
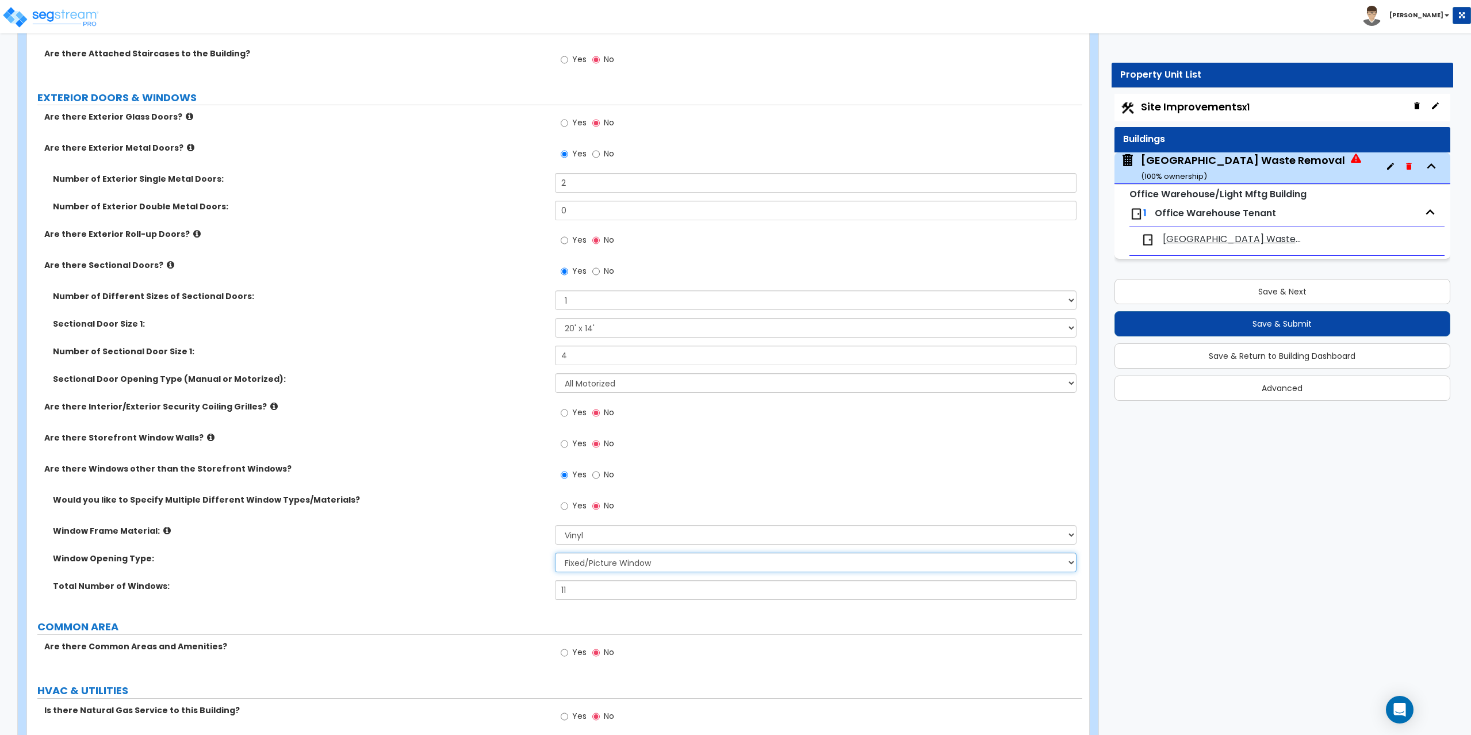
scroll to position [1276, 0]
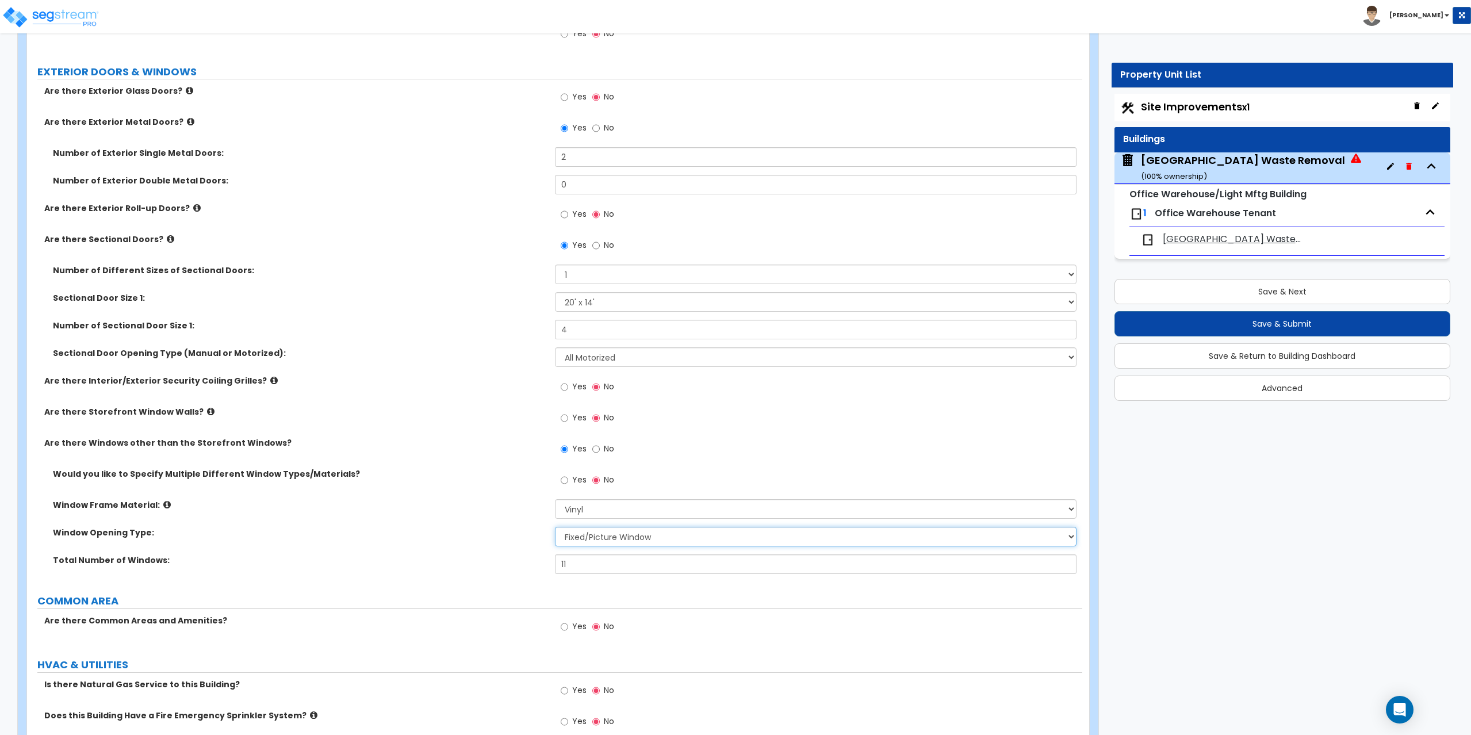
click at [587, 543] on select "Please Choose One Sliding Window Fixed/Picture Window Awning Window Swing/Casem…" at bounding box center [816, 537] width 522 height 20
click at [555, 527] on select "Please Choose One Sliding Window Fixed/Picture Window Awning Window Swing/Casem…" at bounding box center [816, 537] width 522 height 20
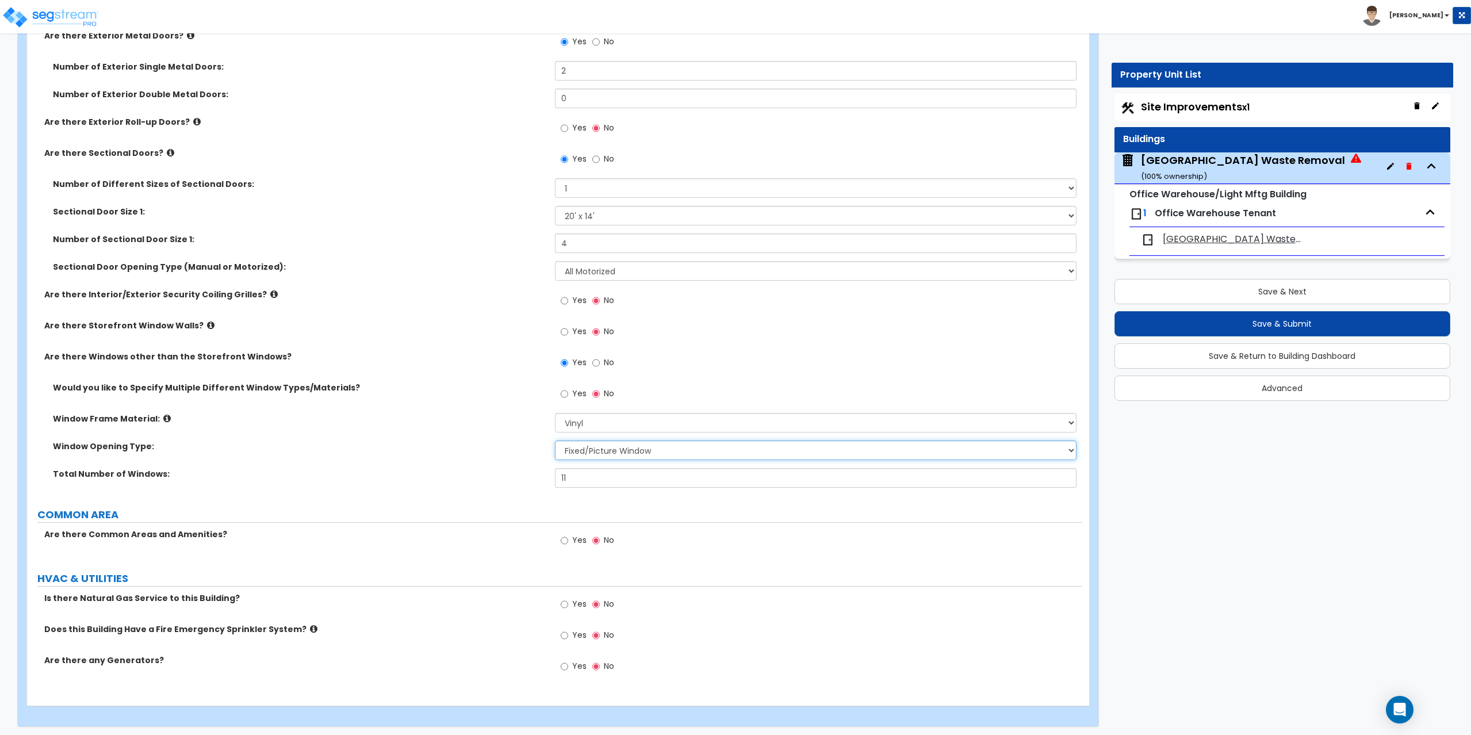
scroll to position [1365, 0]
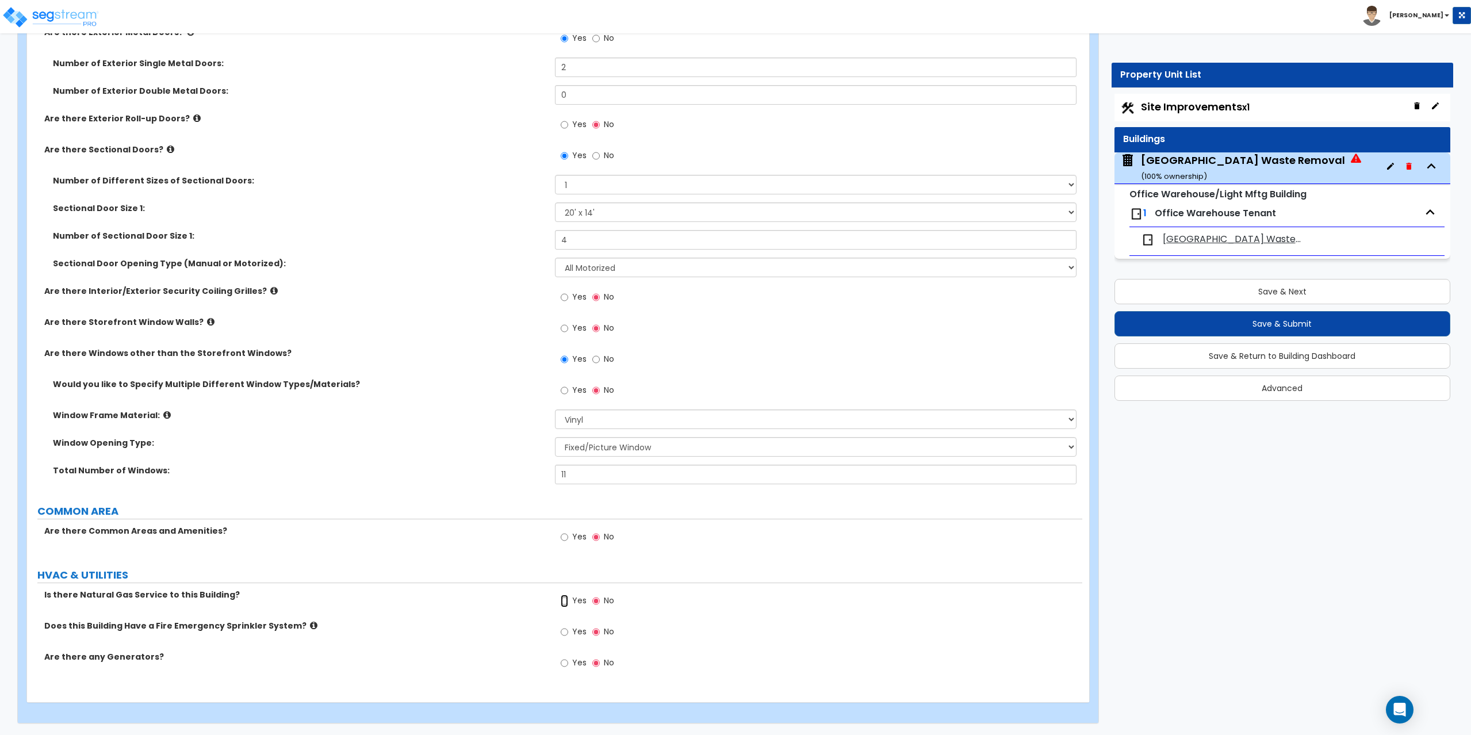
click at [567, 604] on input "Yes" at bounding box center [564, 601] width 7 height 13
radio input "true"
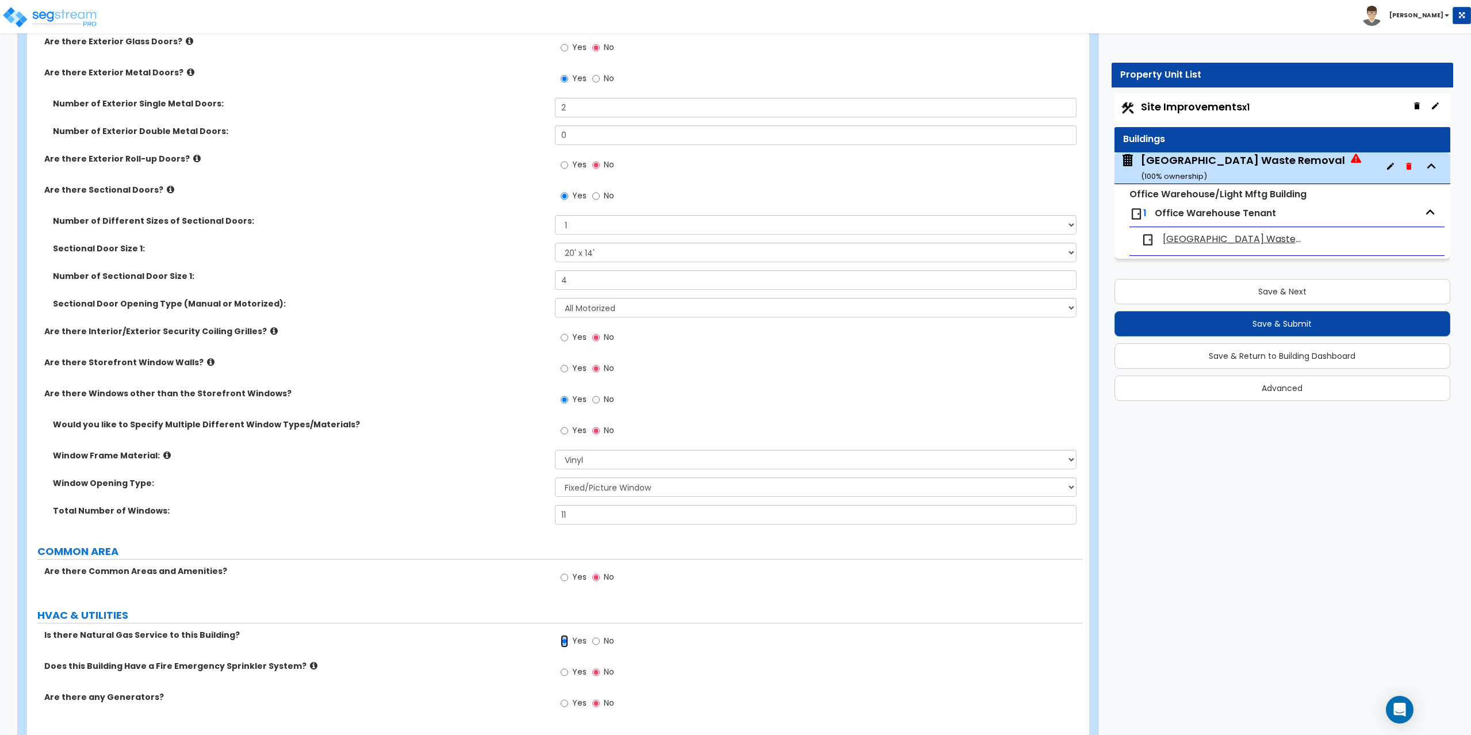
scroll to position [1308, 0]
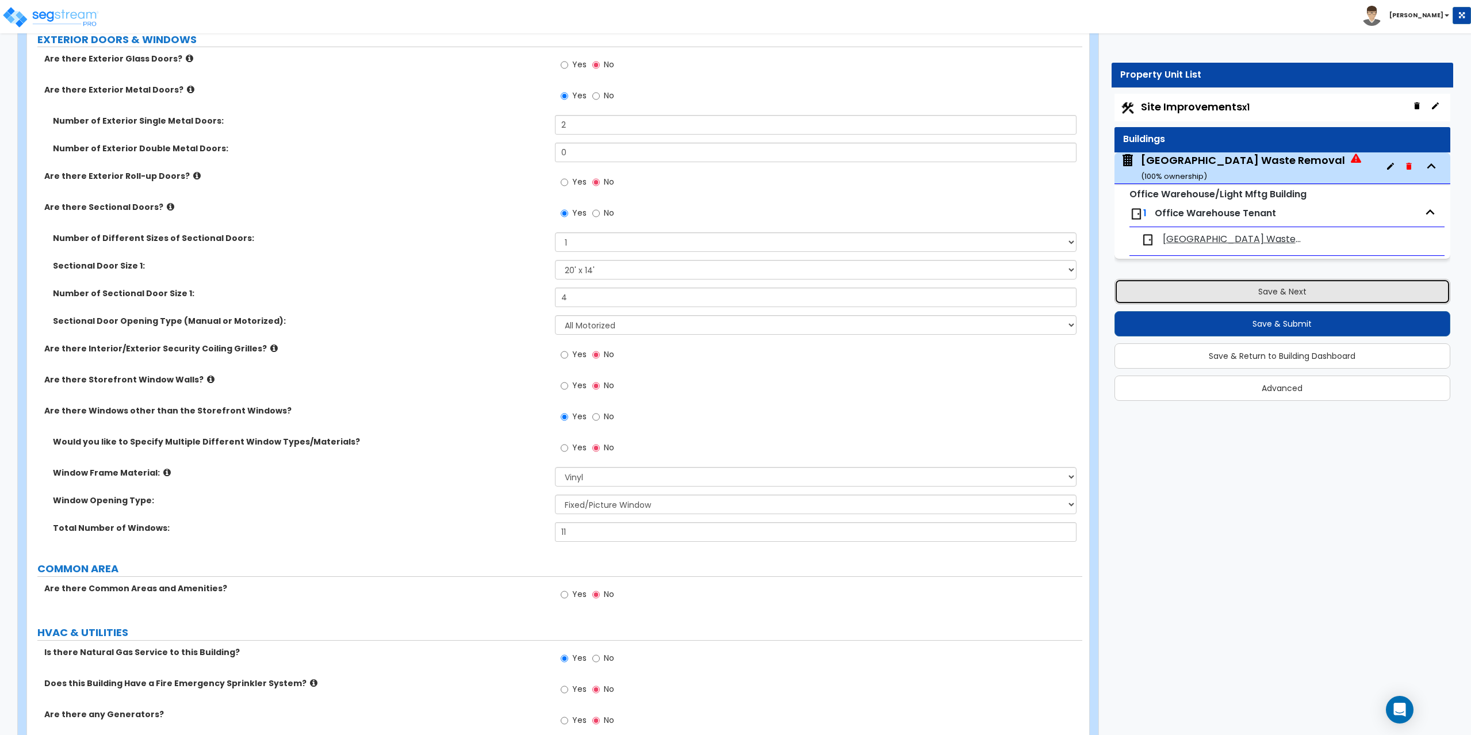
click at [1271, 293] on button "Save & Next" at bounding box center [1283, 291] width 336 height 25
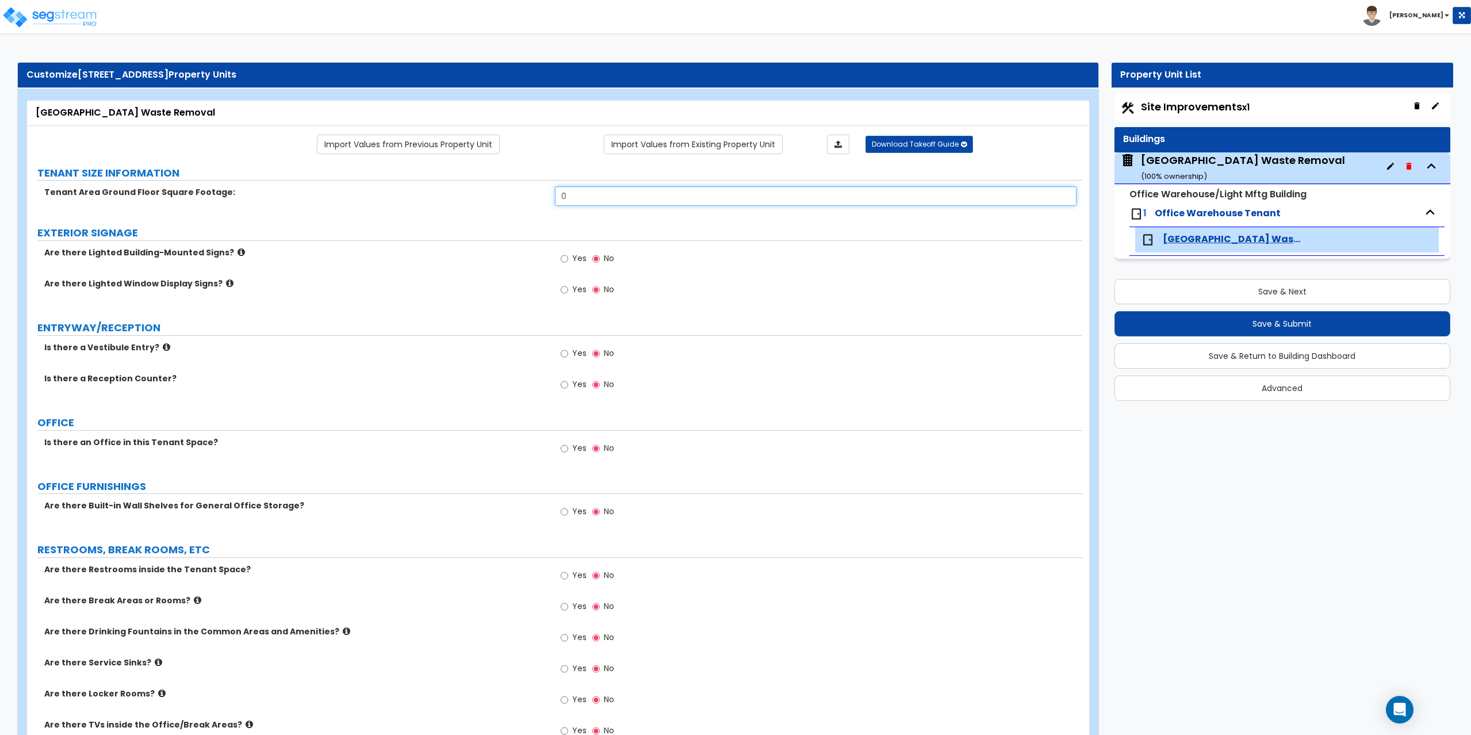
drag, startPoint x: 583, startPoint y: 192, endPoint x: 550, endPoint y: 192, distance: 32.8
click at [550, 192] on div "Tenant Area Ground Floor Square Footage: 0" at bounding box center [554, 200] width 1055 height 28
type input "5,280"
click at [569, 382] on label "Yes" at bounding box center [574, 386] width 26 height 20
click at [568, 382] on input "Yes" at bounding box center [564, 384] width 7 height 13
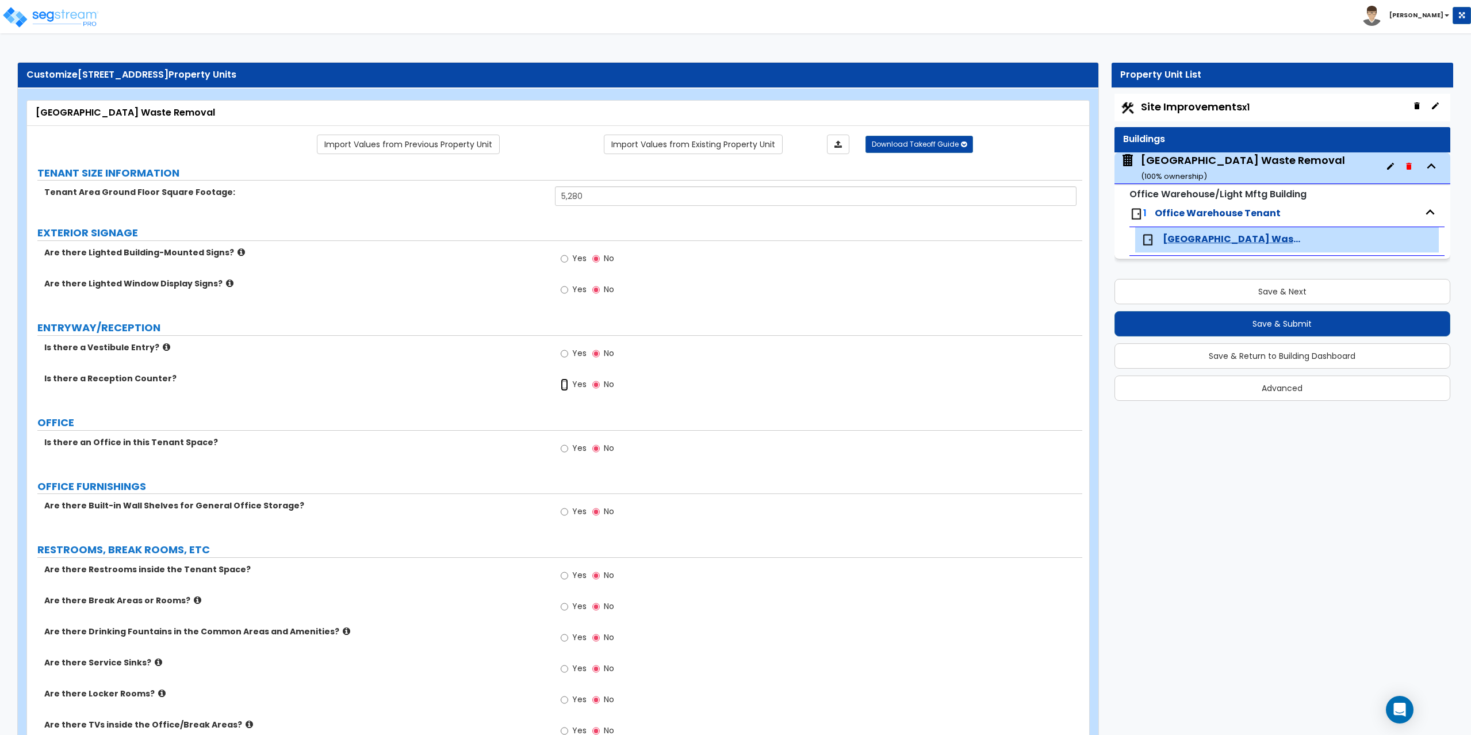
radio input "true"
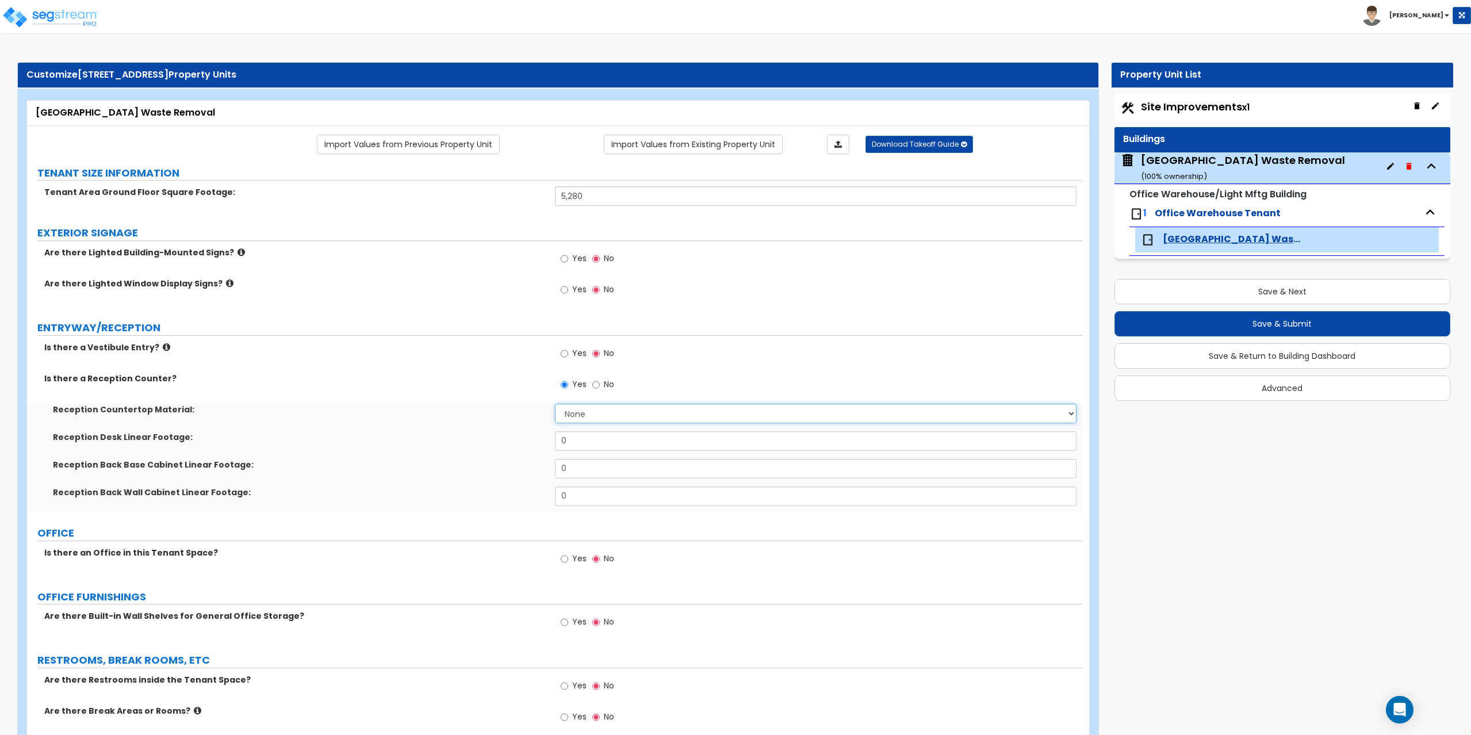
click at [577, 412] on select "None Plastic Laminate Solid Surface Stone Quartz Marble Tile Wood Stainless Ste…" at bounding box center [816, 414] width 522 height 20
select select "3"
click at [555, 404] on select "None Plastic Laminate Solid Surface Stone Quartz Marble Tile Wood Stainless Ste…" at bounding box center [816, 414] width 522 height 20
drag, startPoint x: 589, startPoint y: 446, endPoint x: 543, endPoint y: 442, distance: 46.8
click at [543, 442] on div "Reception Desk Linear Footage: 0" at bounding box center [554, 445] width 1055 height 28
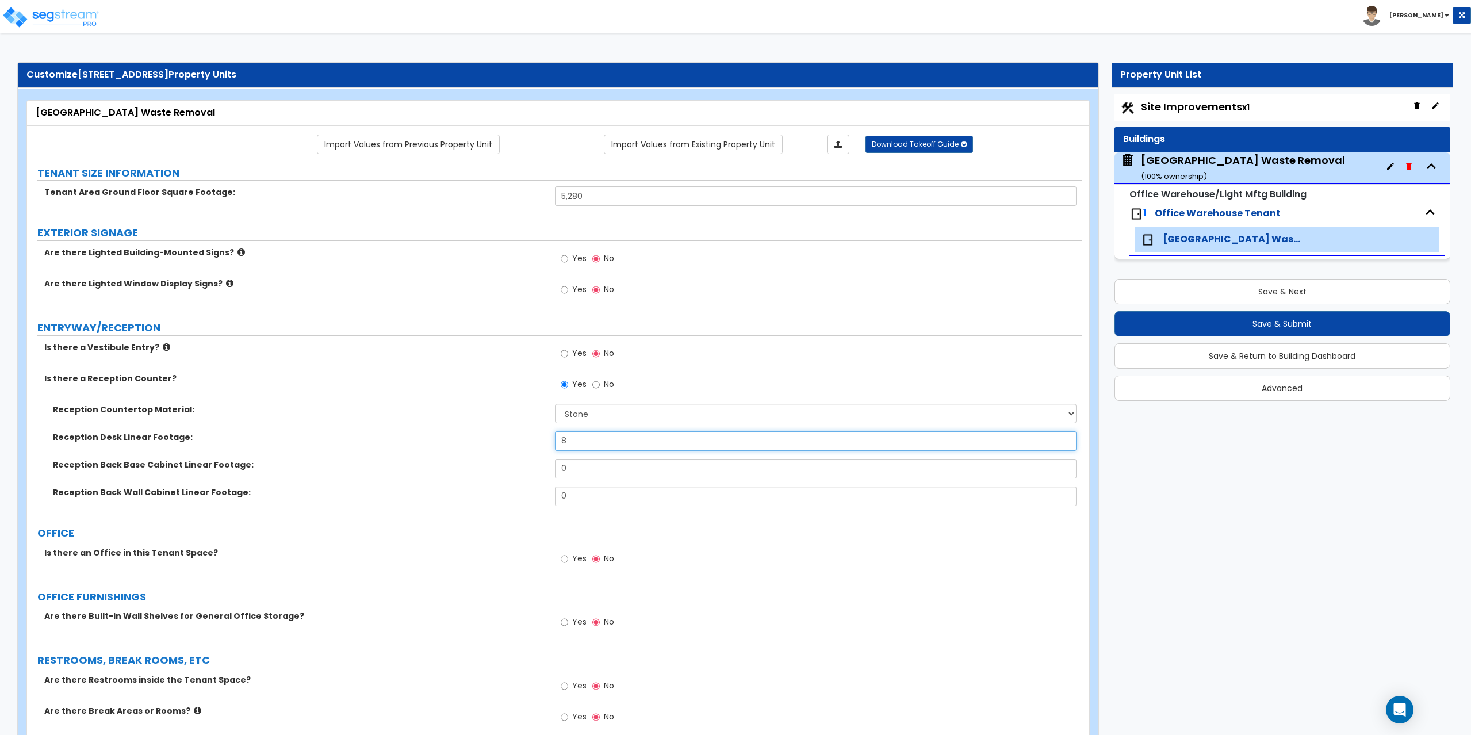
type input "8"
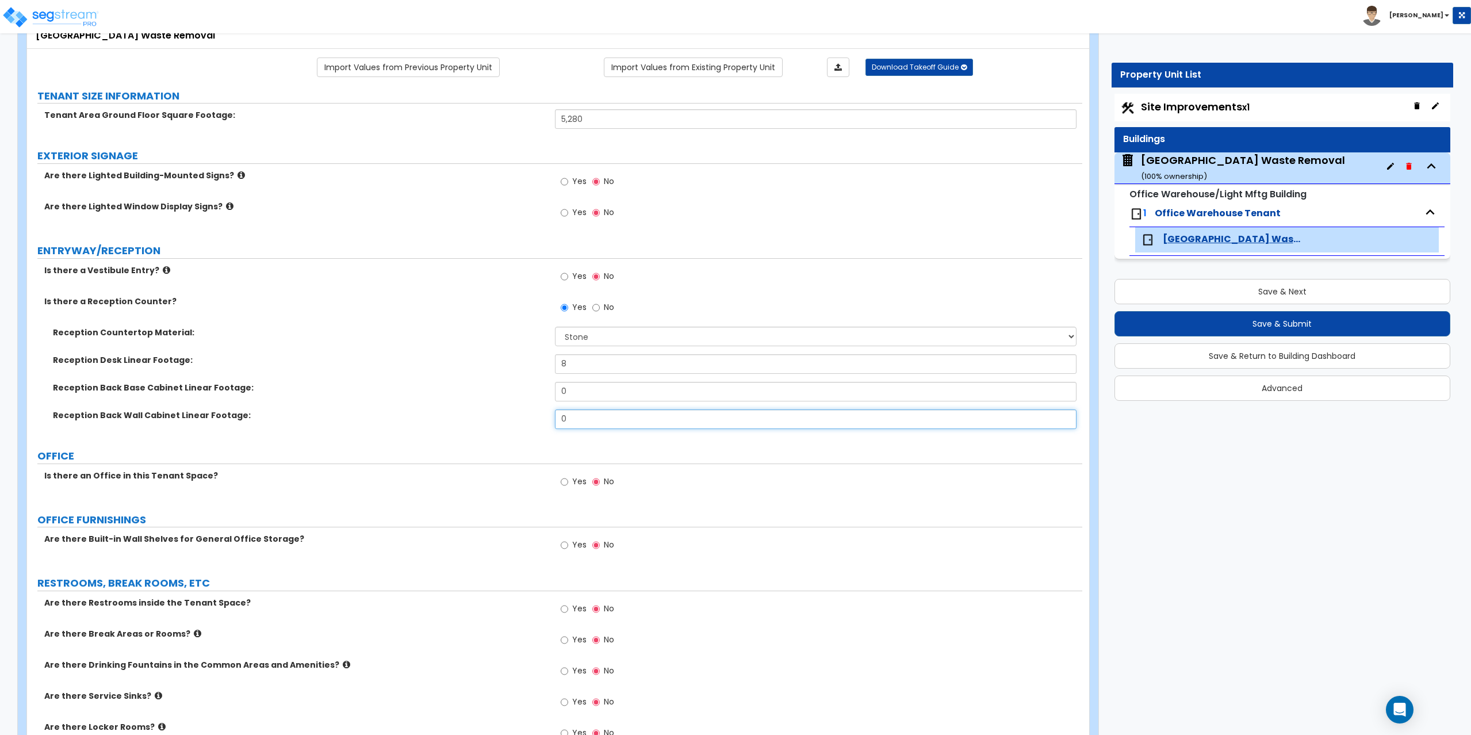
scroll to position [115, 0]
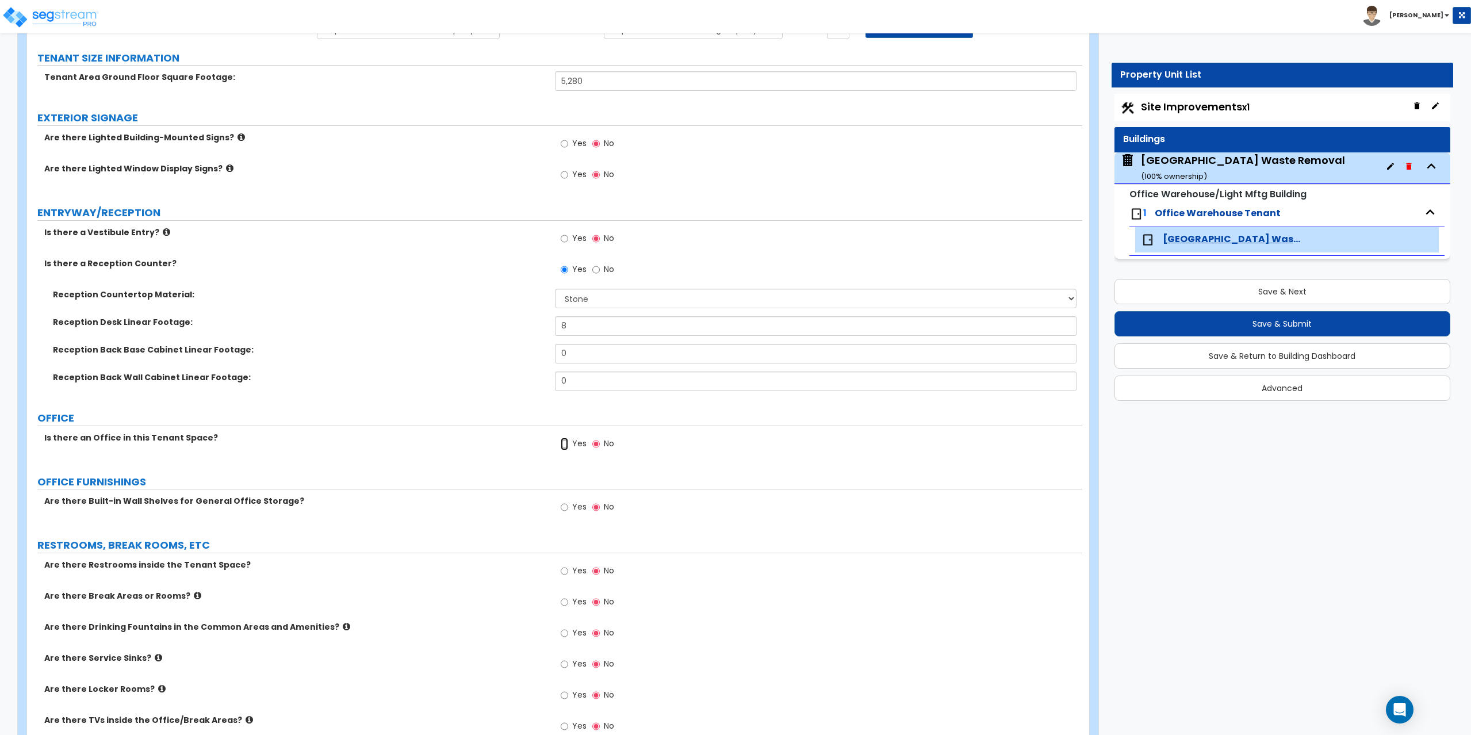
click at [564, 443] on input "Yes" at bounding box center [564, 444] width 7 height 13
radio input "true"
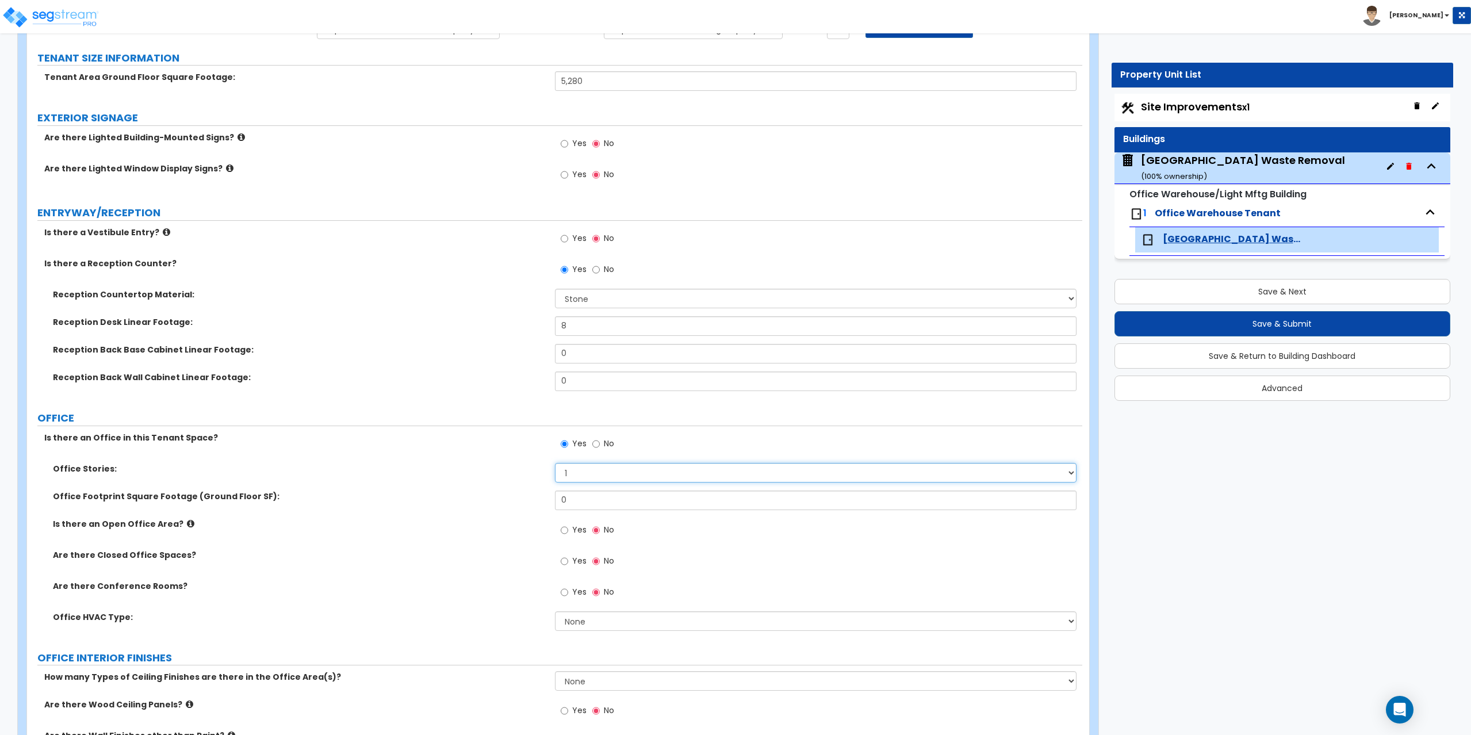
click at [581, 472] on select "1 2 3" at bounding box center [816, 473] width 522 height 20
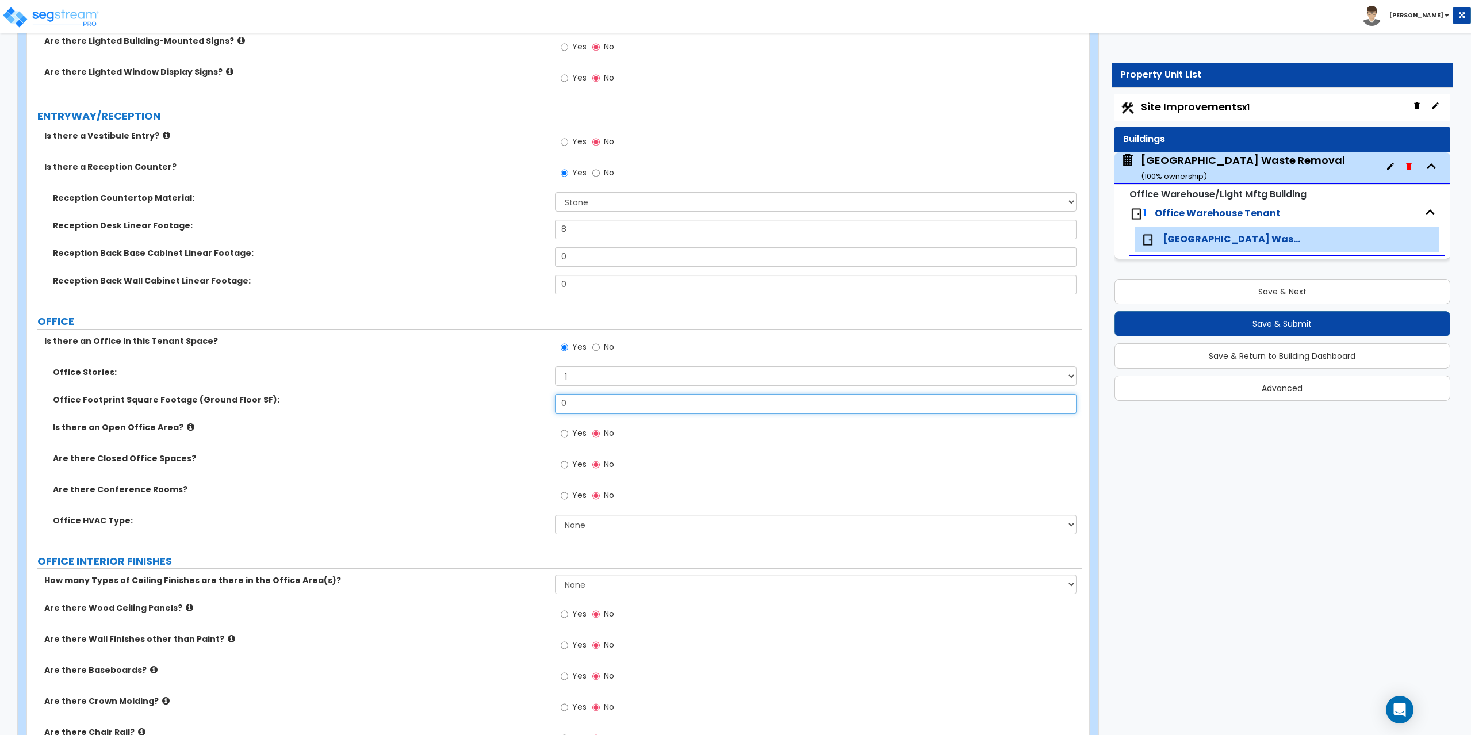
scroll to position [230, 0]
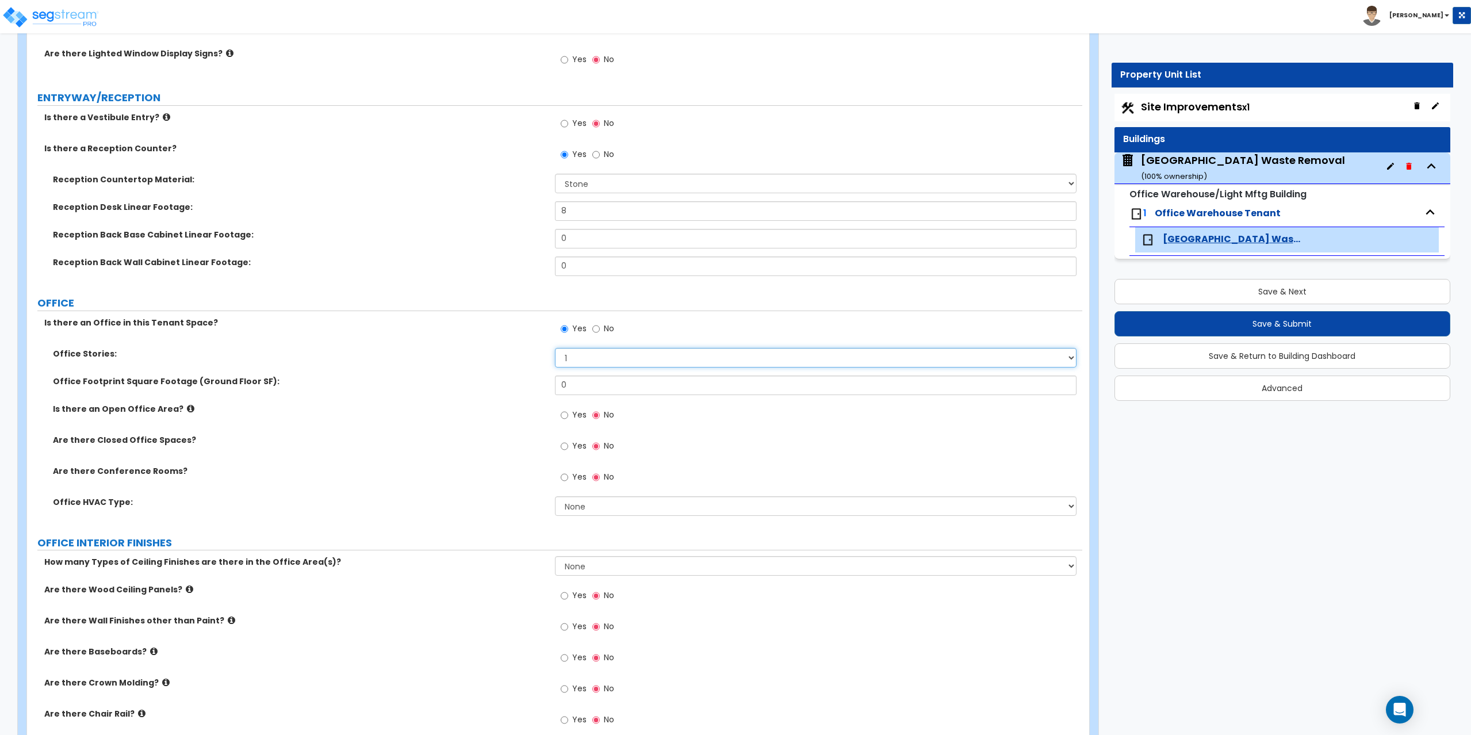
click at [617, 357] on select "1 2 3" at bounding box center [816, 358] width 522 height 20
select select "2"
click at [555, 348] on select "1 2 3" at bounding box center [816, 358] width 522 height 20
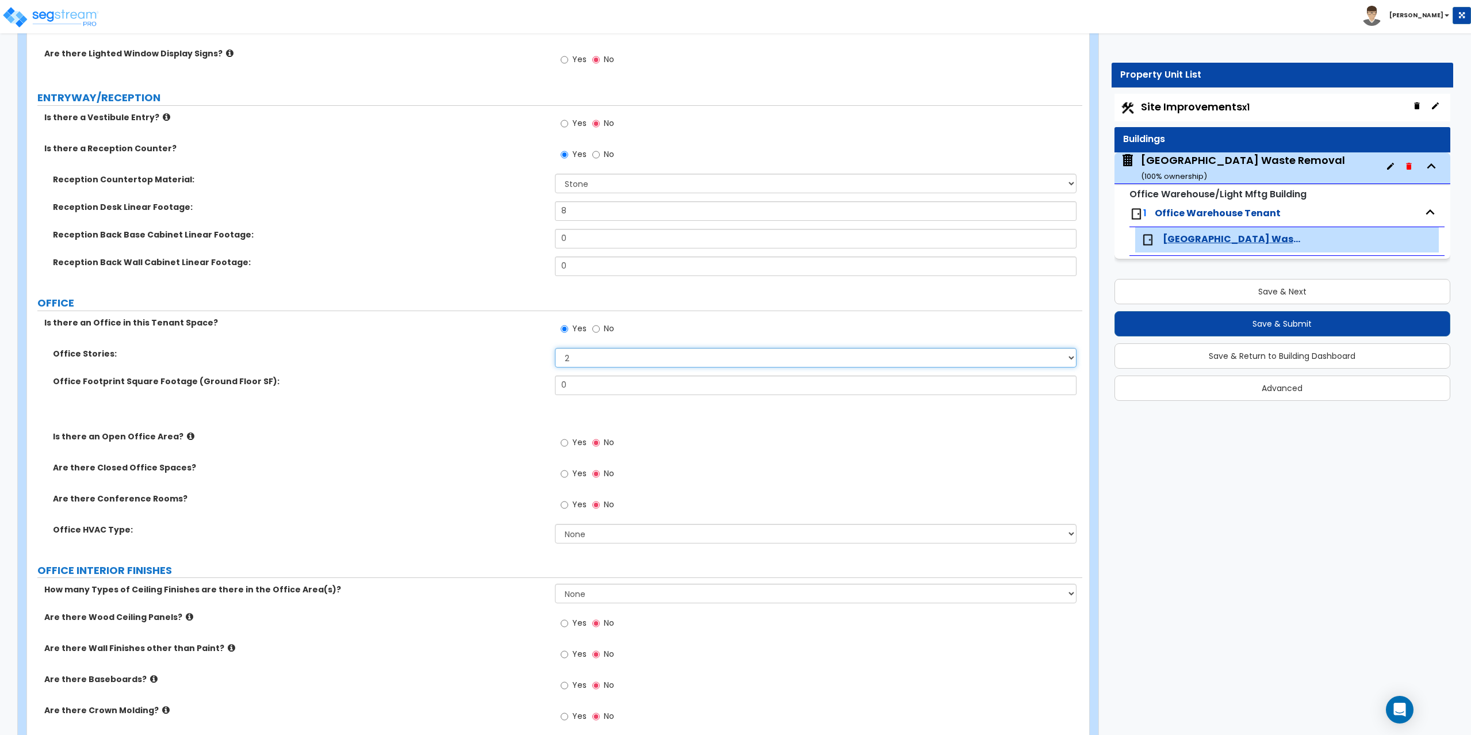
type input "1"
type input "445.5"
type input "255"
click at [562, 442] on input "Yes" at bounding box center [564, 443] width 7 height 13
radio input "true"
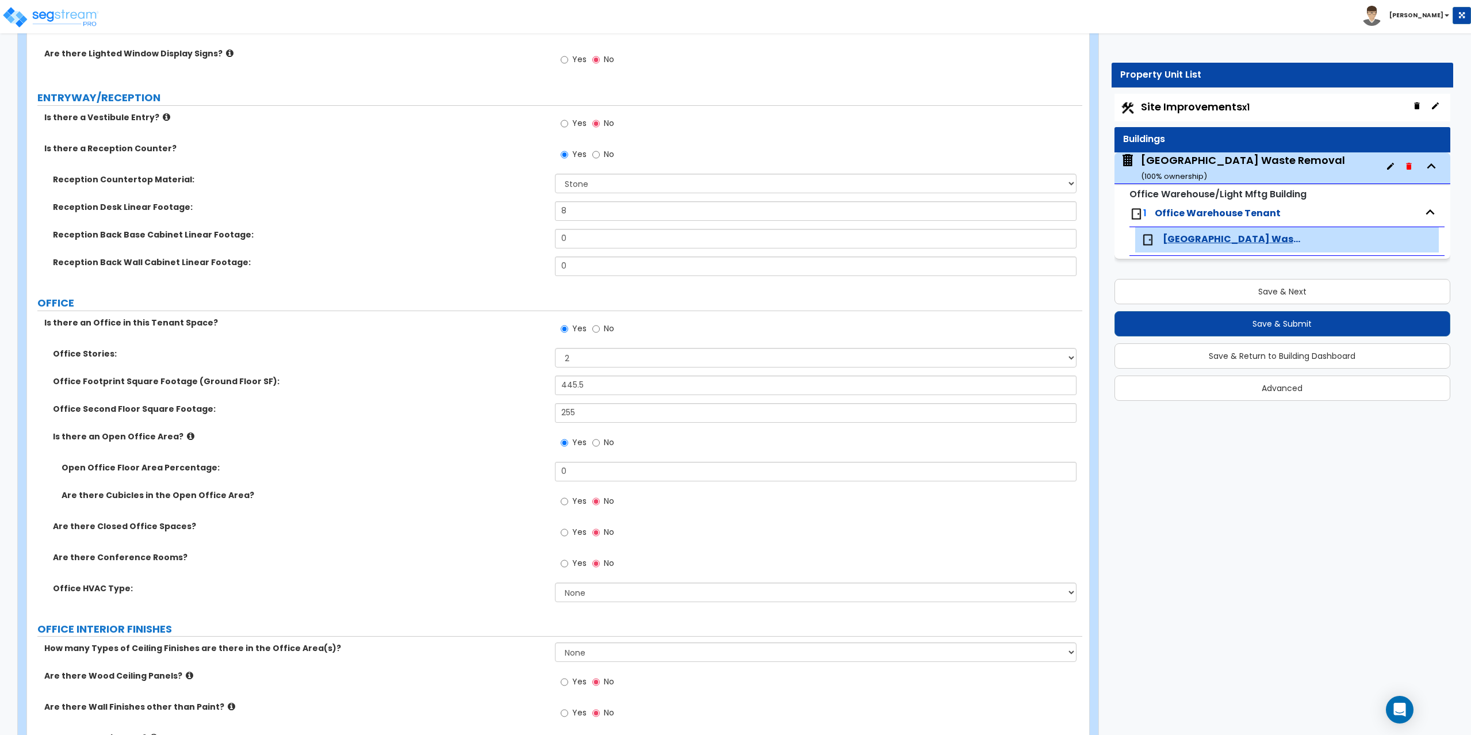
click at [571, 533] on label "Yes" at bounding box center [574, 534] width 26 height 20
click at [568, 533] on input "Yes" at bounding box center [564, 532] width 7 height 13
radio input "true"
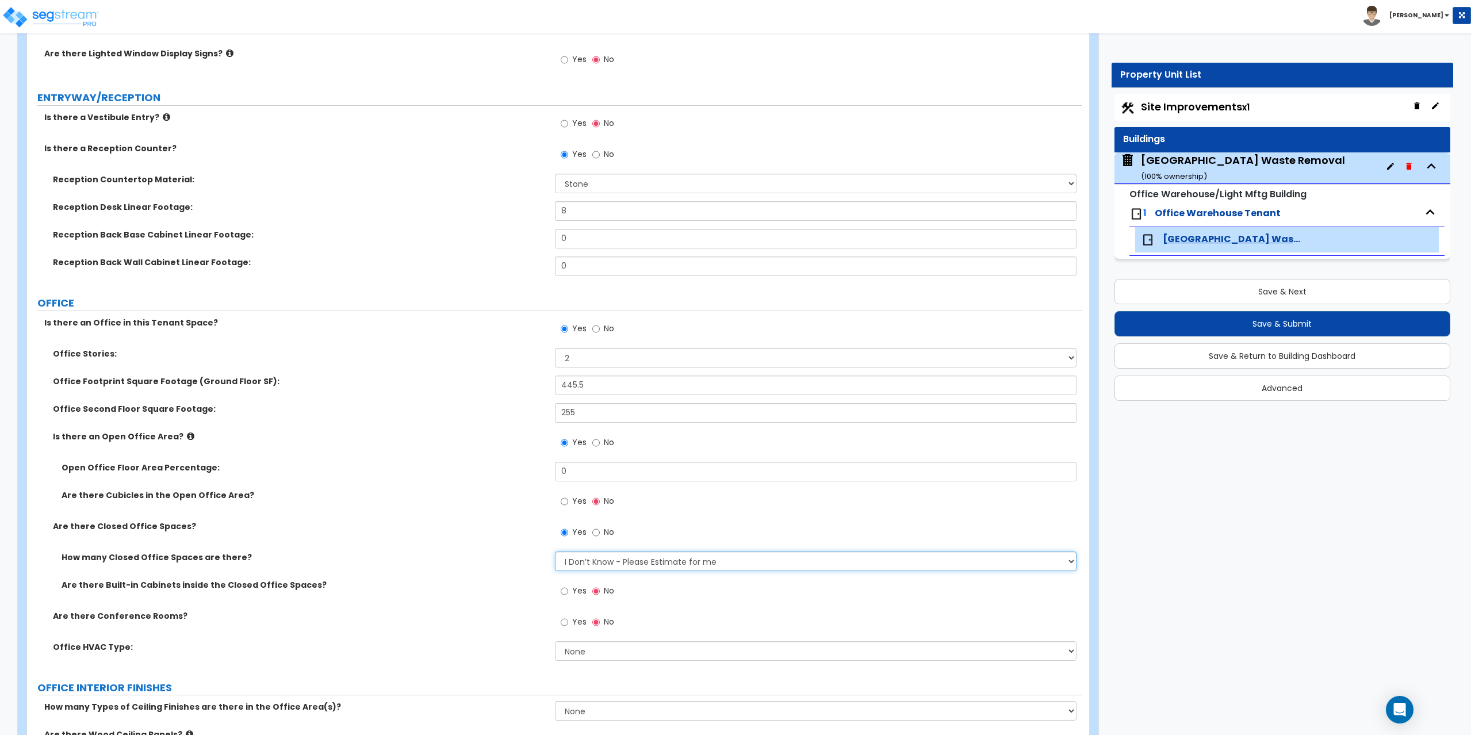
click at [592, 564] on select "I Don’t Know - Please Estimate for me I want to Enter the Number of Closed Offi…" at bounding box center [816, 562] width 522 height 20
drag, startPoint x: 603, startPoint y: 386, endPoint x: 531, endPoint y: 399, distance: 73.7
click at [531, 399] on div "Office Footprint Square Footage (Ground Floor SF): 445.5" at bounding box center [554, 390] width 1055 height 28
type input "530"
type input "445"
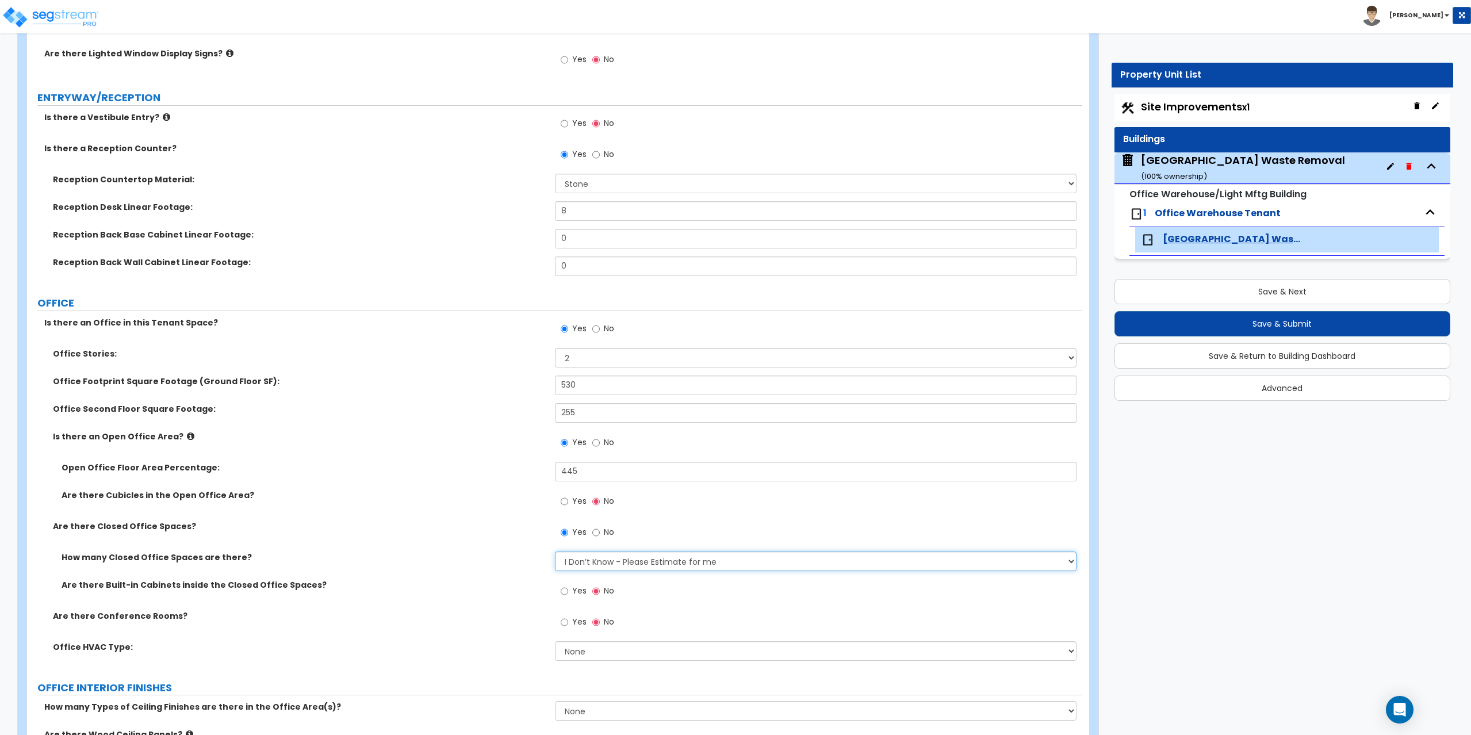
click at [580, 565] on select "I Don’t Know - Please Estimate for me I want to Enter the Number of Closed Offi…" at bounding box center [816, 562] width 522 height 20
select select "2"
click at [555, 555] on select "I Don’t Know - Please Estimate for me I want to Enter the Number of Closed Offi…" at bounding box center [816, 565] width 522 height 20
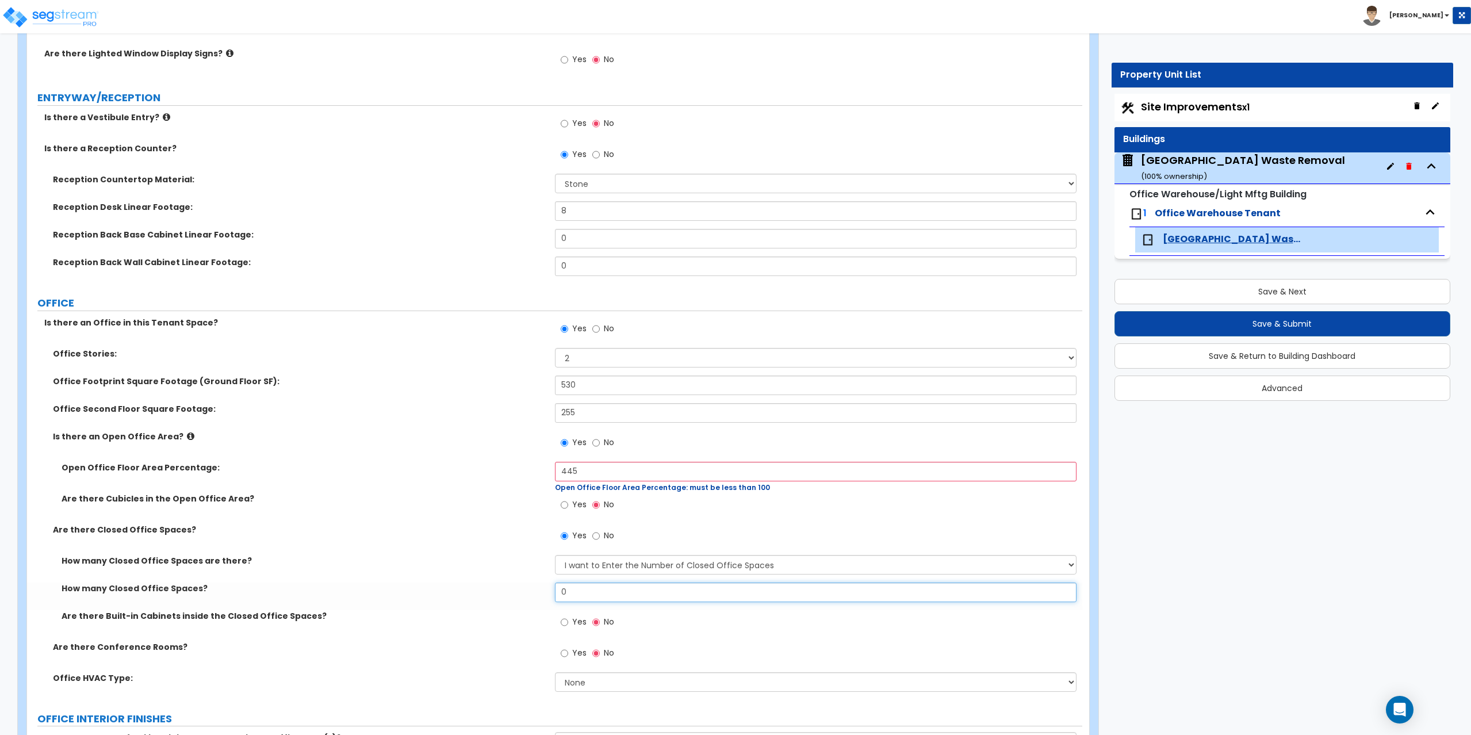
drag, startPoint x: 575, startPoint y: 594, endPoint x: 524, endPoint y: 594, distance: 50.6
click at [525, 594] on div "How many Closed Office Spaces? 0" at bounding box center [554, 597] width 1055 height 28
type input "1"
click at [618, 463] on input "445" at bounding box center [816, 472] width 522 height 20
drag, startPoint x: 579, startPoint y: 470, endPoint x: 528, endPoint y: 470, distance: 51.2
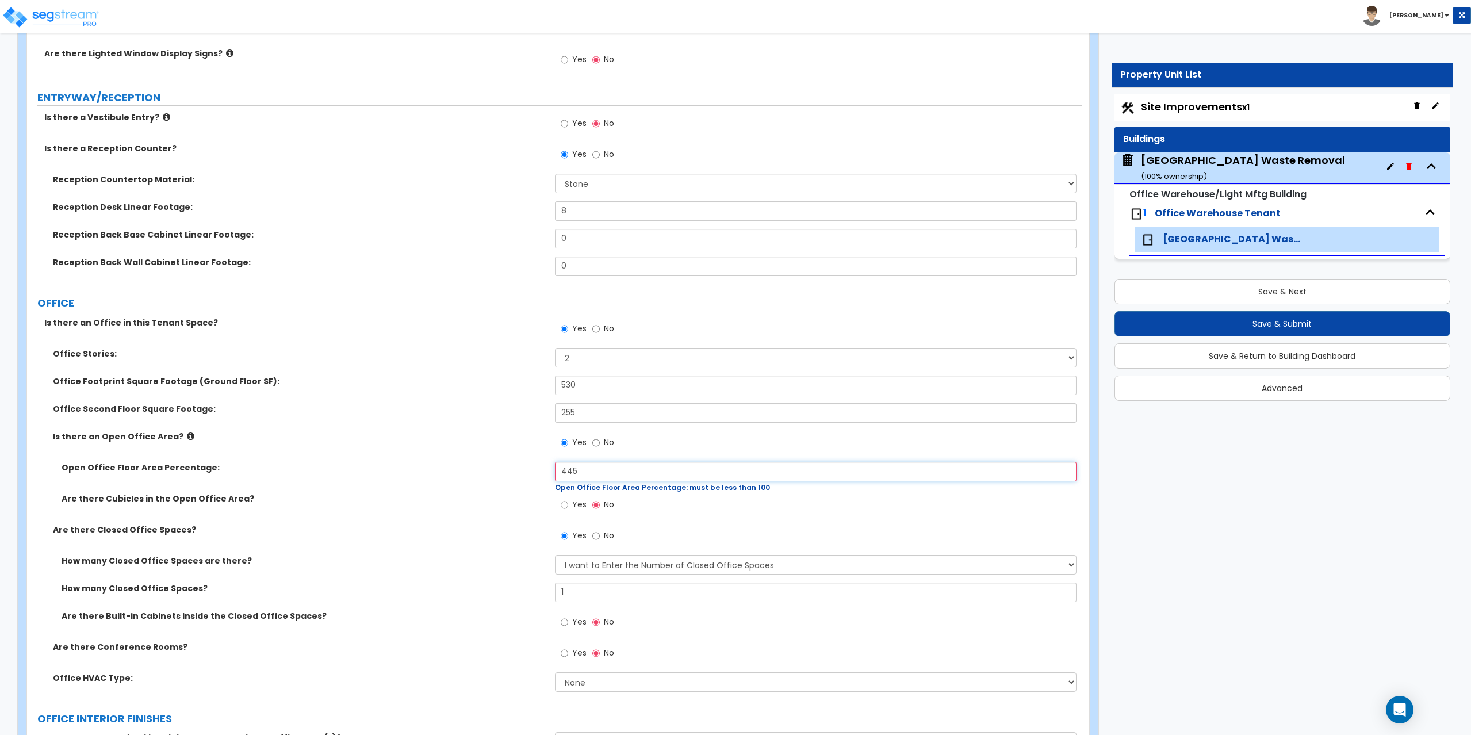
click at [528, 470] on div "Open Office Floor Area Percentage: 445 Open Office Floor Area Percentage: must …" at bounding box center [554, 477] width 1055 height 31
click at [591, 469] on input "445" at bounding box center [816, 472] width 522 height 20
drag, startPoint x: 599, startPoint y: 470, endPoint x: 540, endPoint y: 469, distance: 58.7
click at [540, 469] on div "Open Office Floor Area Percentage: 445 Open Office Floor Area Percentage: must …" at bounding box center [554, 477] width 1055 height 31
type input "."
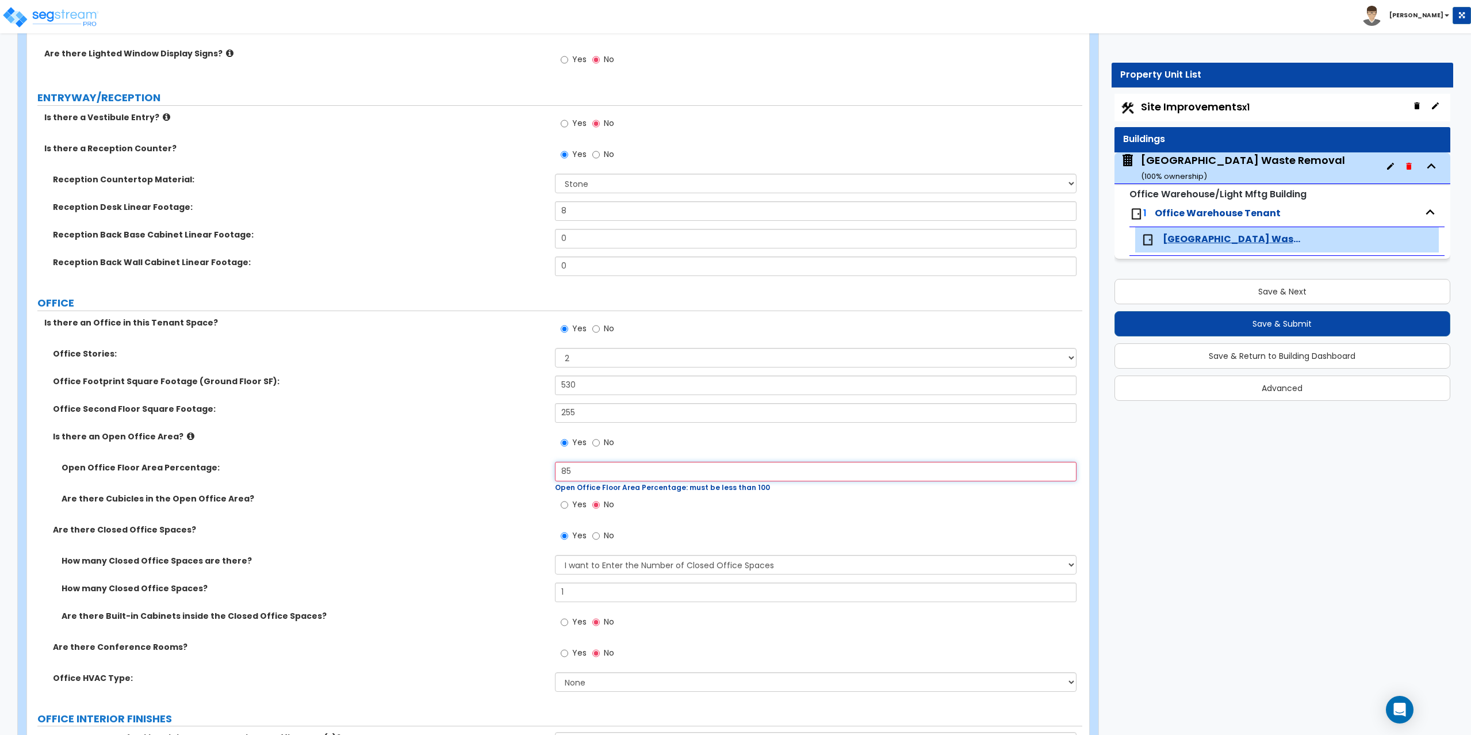
type input "85"
click at [479, 517] on div "Are there Cubicles in the Open Office Area? Yes No" at bounding box center [554, 508] width 1055 height 31
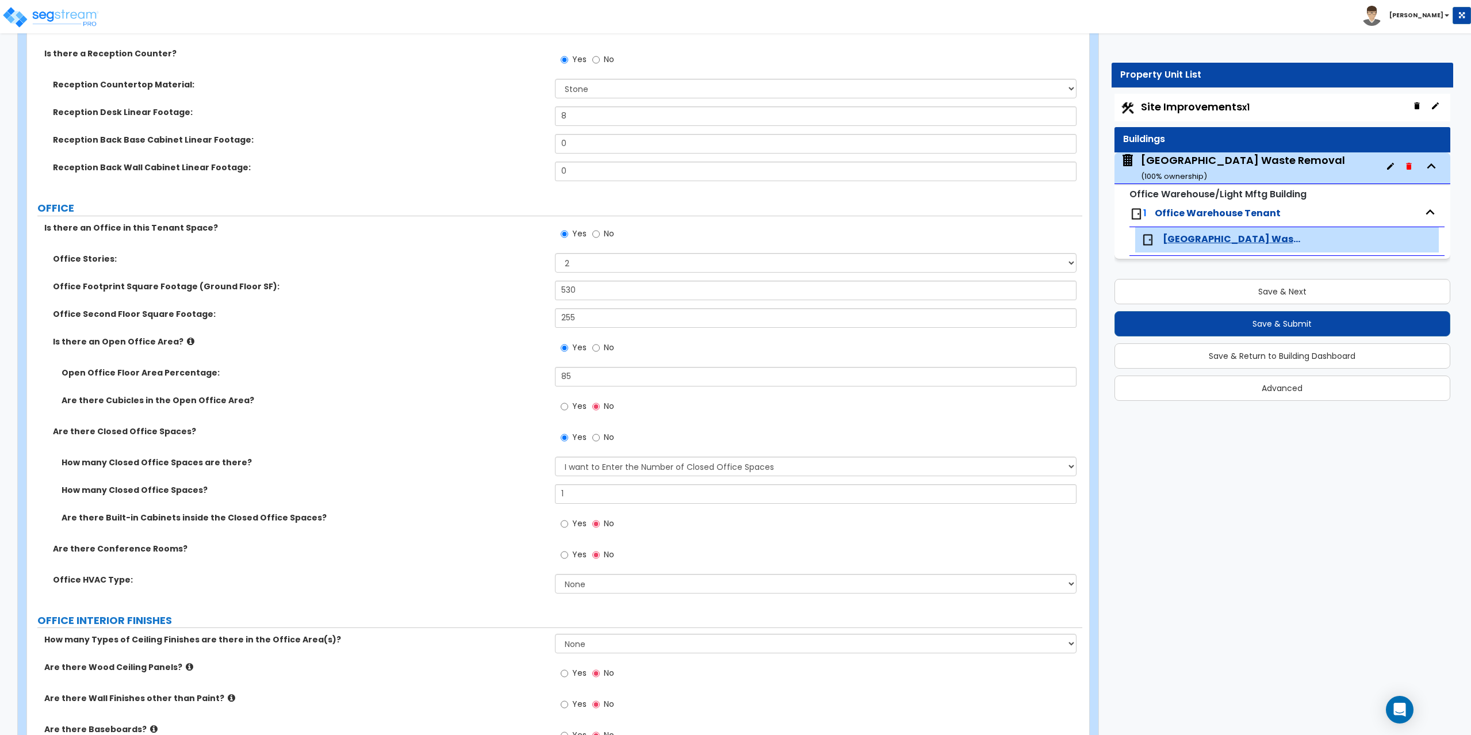
scroll to position [345, 0]
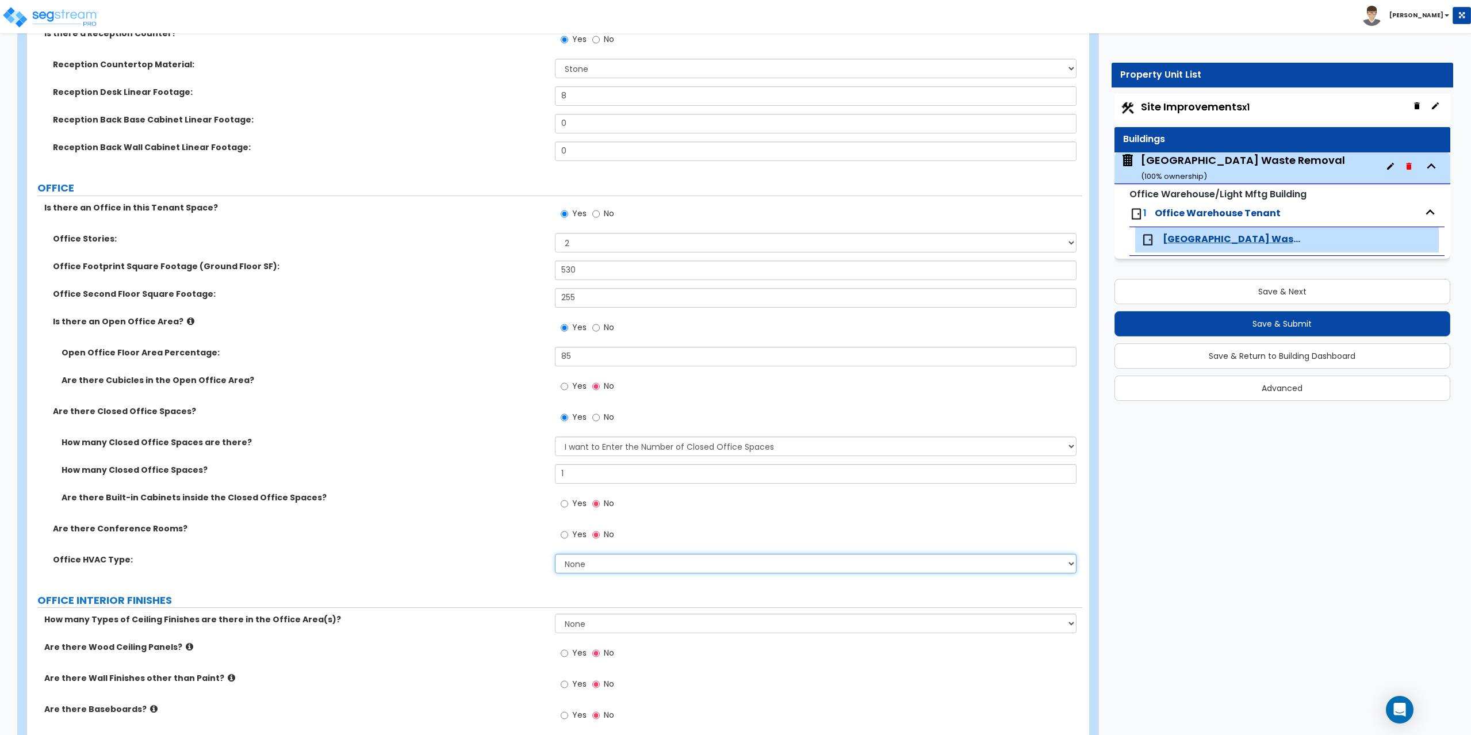
click at [589, 565] on select "None Rooftop Unit Furnace-Condenser Forced Air Split Heating/Cooling Systems He…" at bounding box center [816, 564] width 522 height 20
select select "2"
click at [555, 554] on select "None Rooftop Unit Furnace-Condenser Forced Air Split Heating/Cooling Systems He…" at bounding box center [816, 564] width 522 height 20
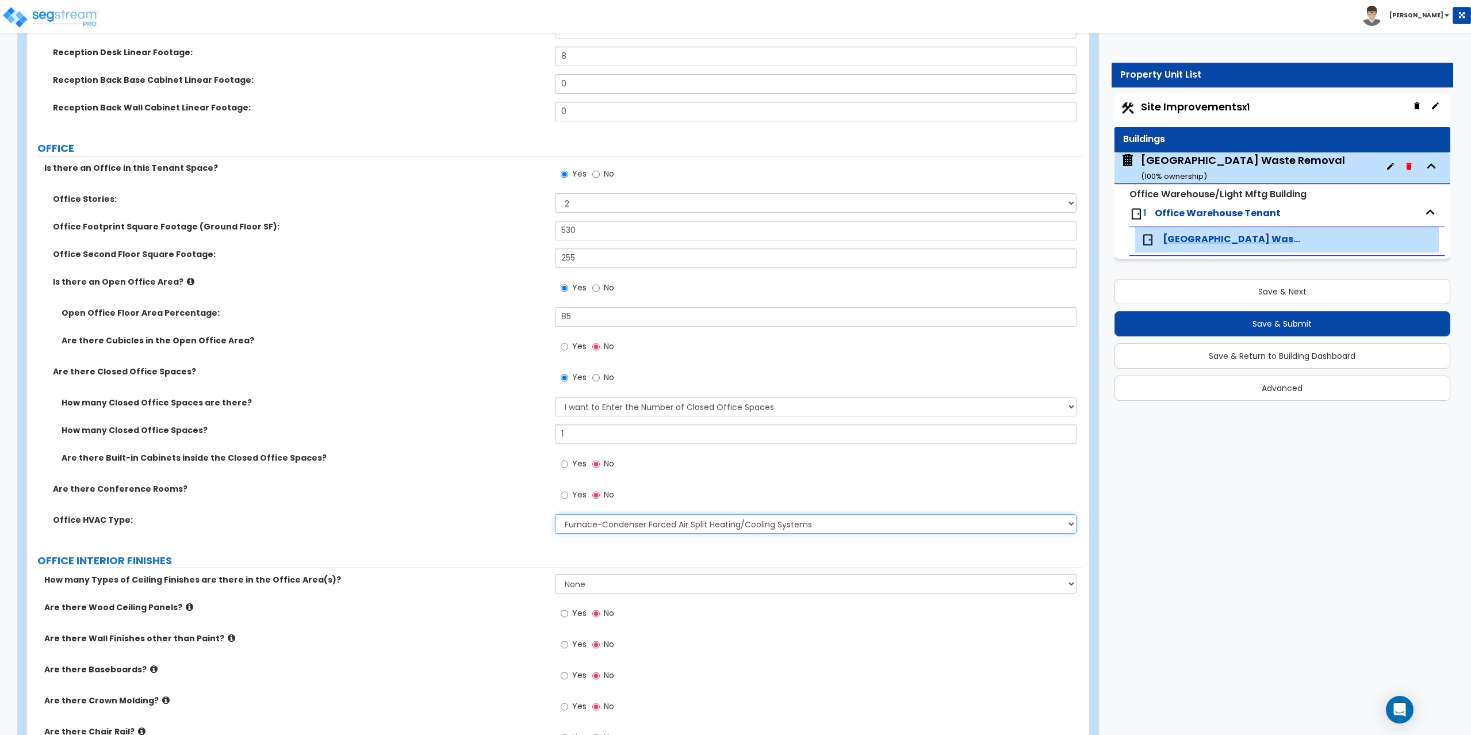
scroll to position [403, 0]
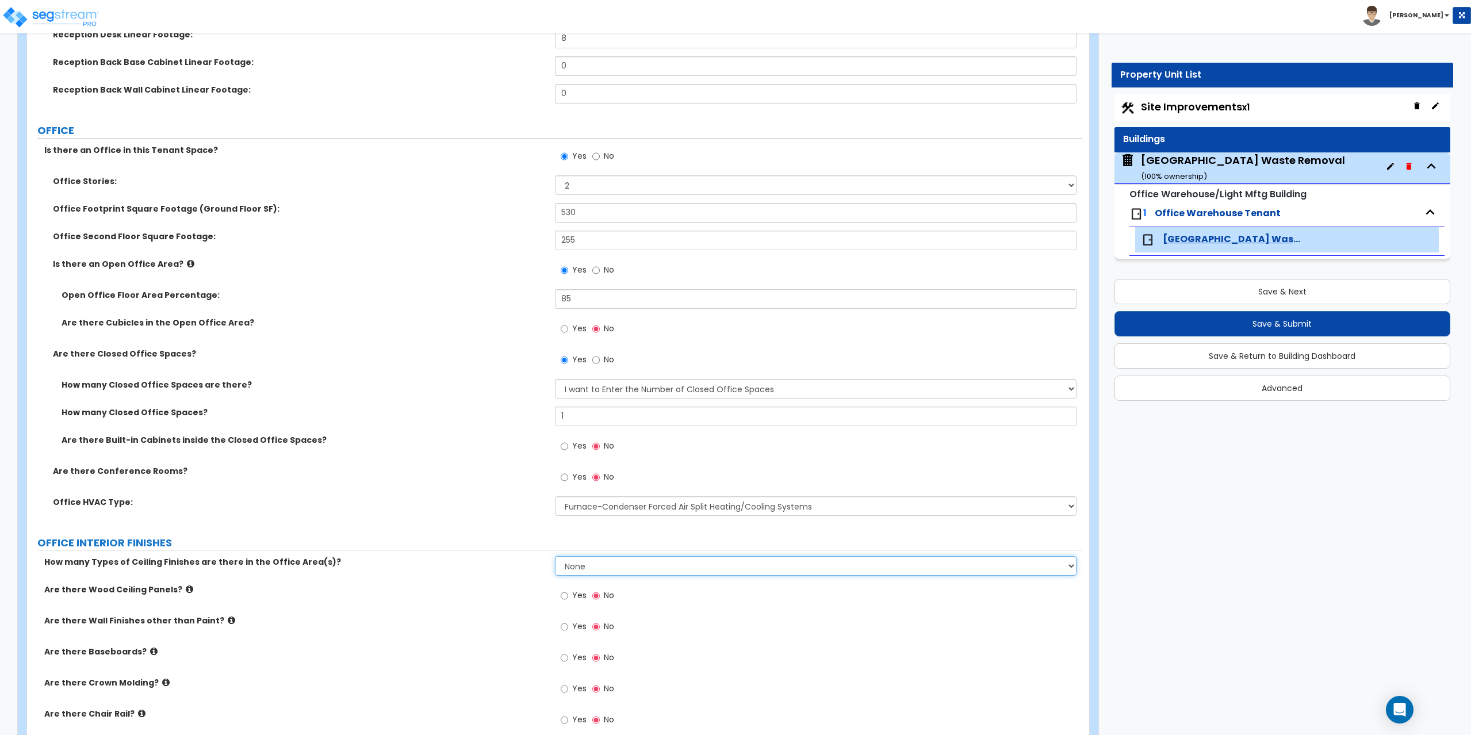
click at [577, 568] on select "None 1 2 3" at bounding box center [816, 566] width 522 height 20
select select "1"
click at [555, 556] on select "None 1 2 3" at bounding box center [816, 566] width 522 height 20
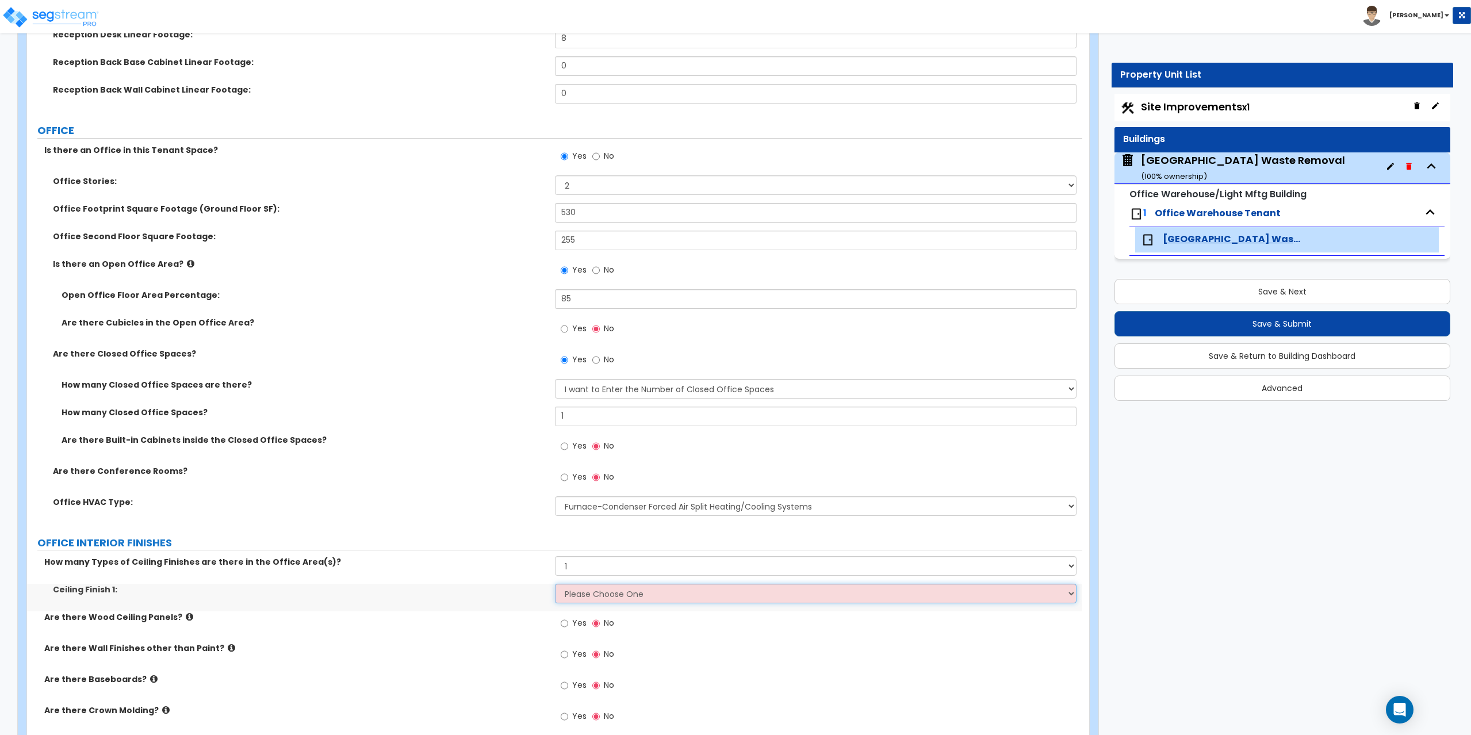
click at [579, 598] on select "Please Choose One Drop Ceiling Open Ceiling Drywall Ceiling" at bounding box center [816, 594] width 522 height 20
select select "3"
click at [555, 584] on select "Please Choose One Drop Ceiling Open Ceiling Drywall Ceiling" at bounding box center [816, 594] width 522 height 20
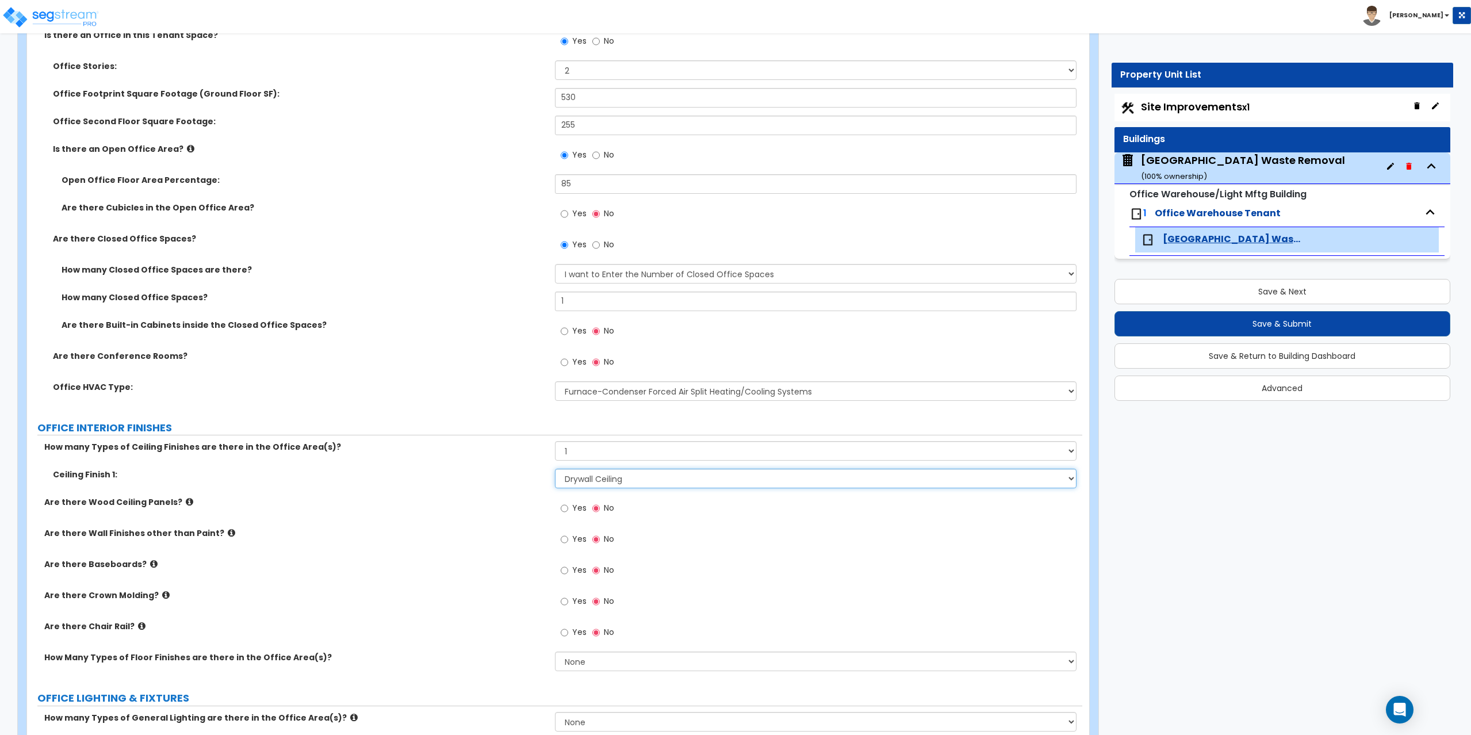
scroll to position [575, 0]
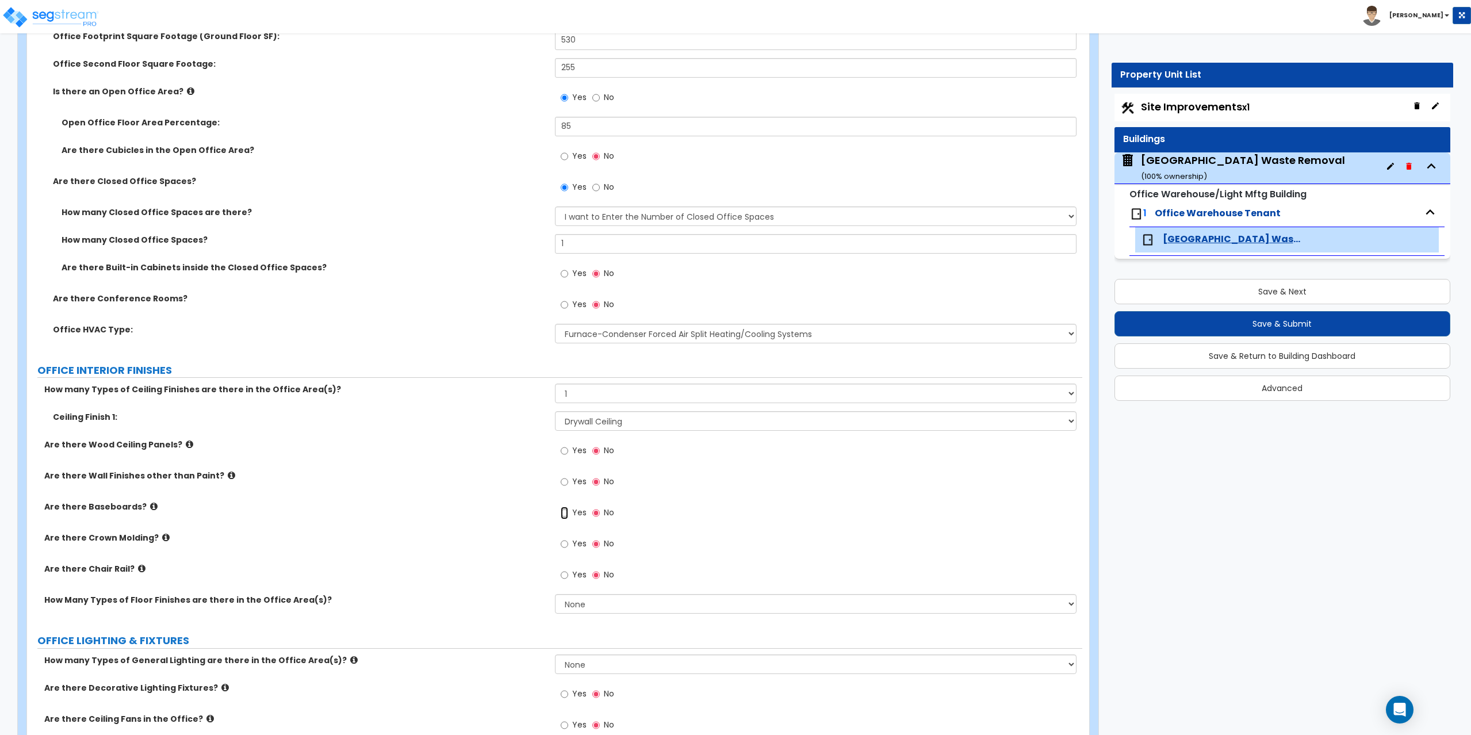
click at [568, 511] on input "Yes" at bounding box center [564, 513] width 7 height 13
radio input "true"
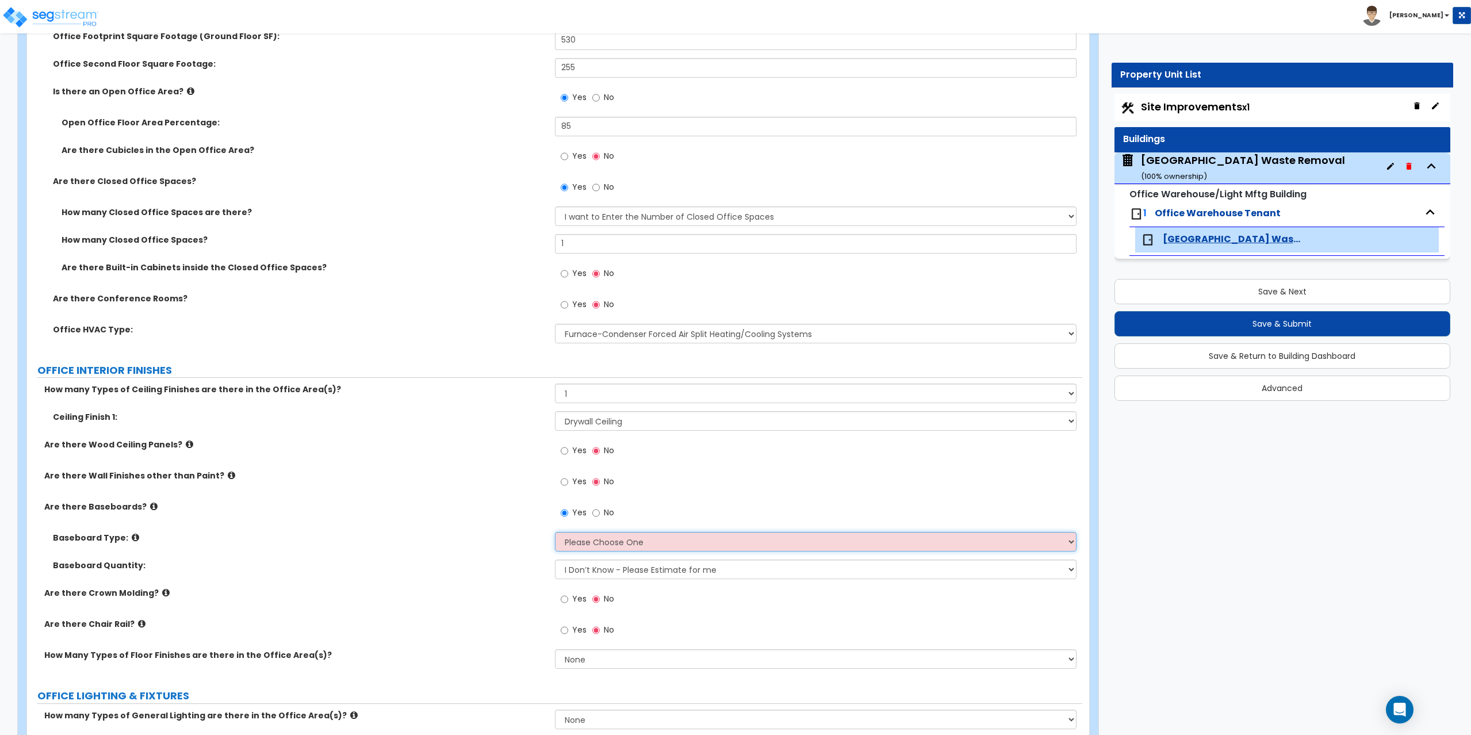
click at [580, 542] on select "Please Choose One Wood Vinyl Carpet Tile" at bounding box center [816, 542] width 522 height 20
select select "1"
click at [555, 532] on select "Please Choose One Wood Vinyl Carpet Tile" at bounding box center [816, 542] width 522 height 20
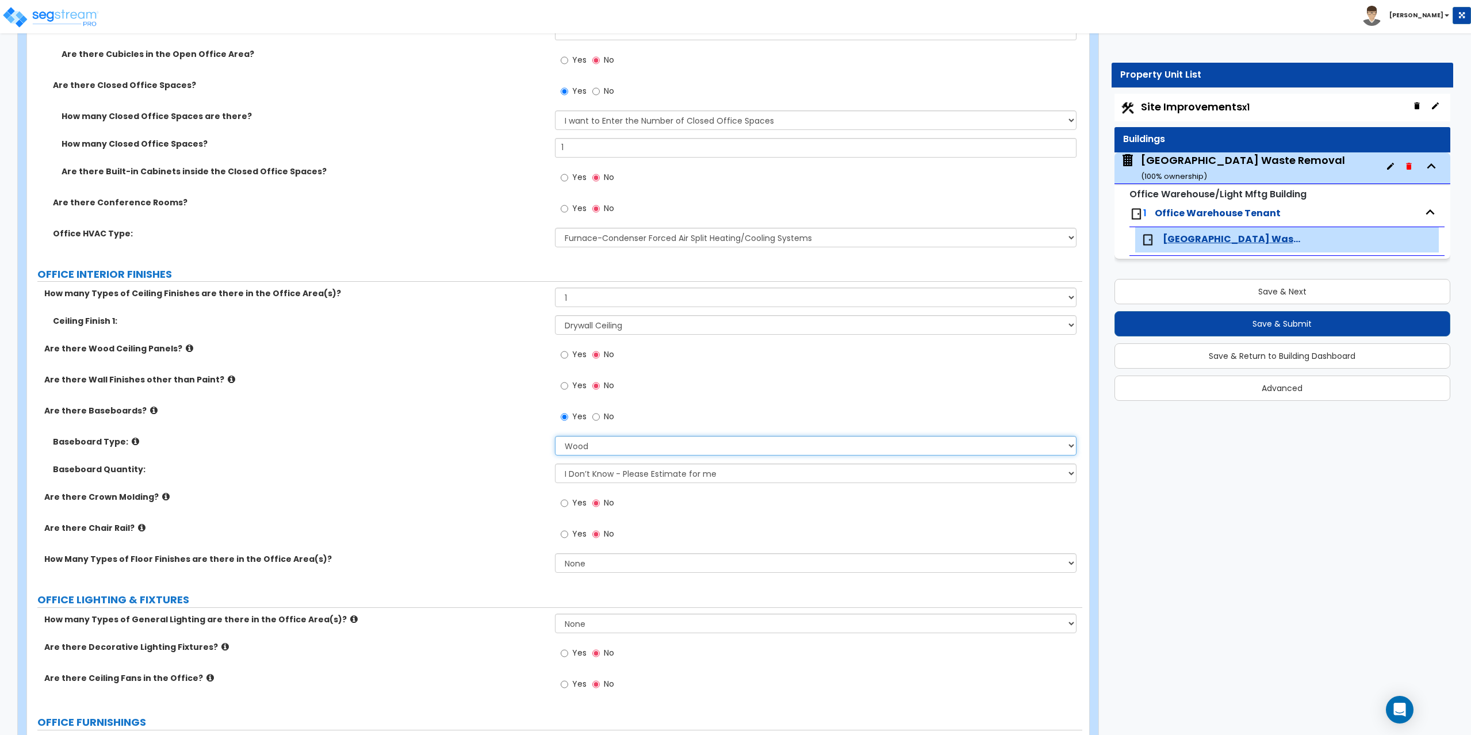
scroll to position [690, 0]
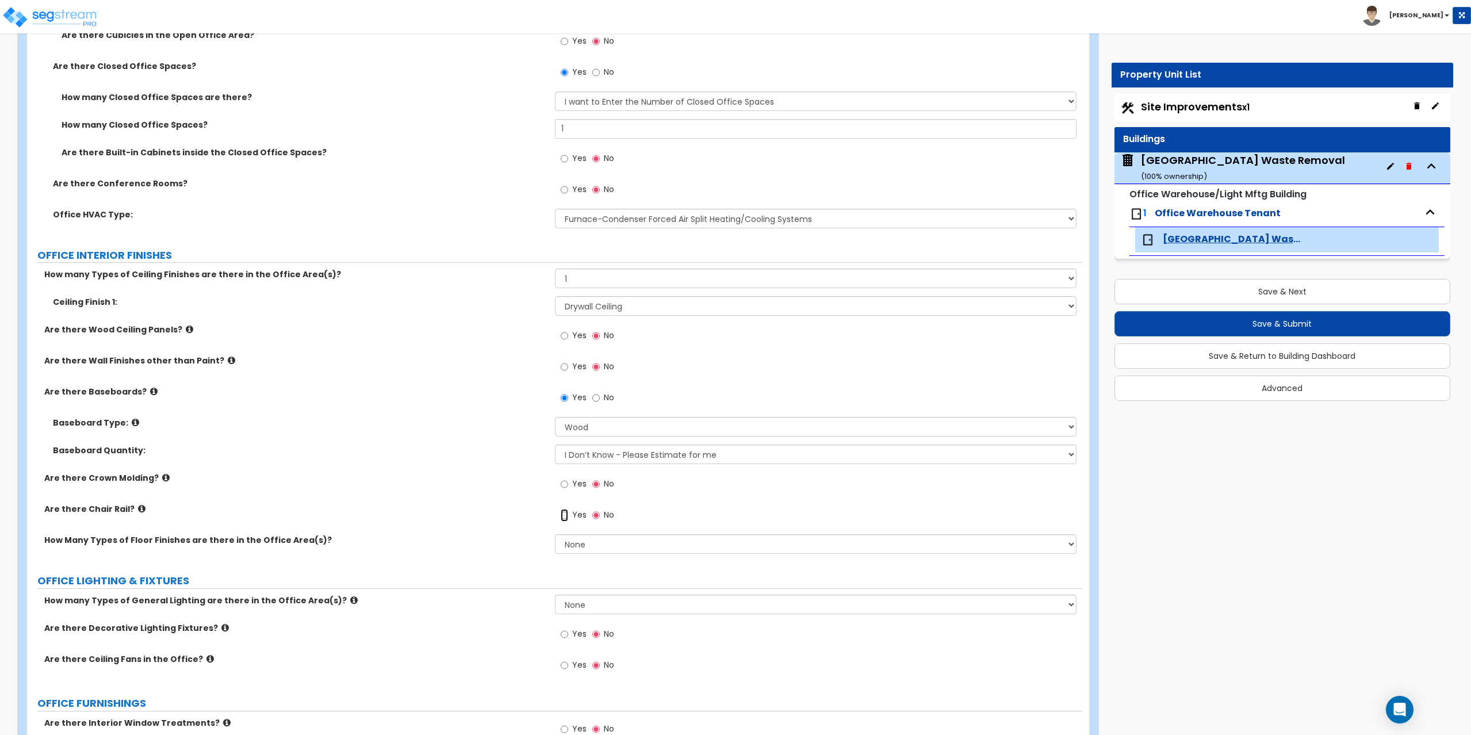
click at [562, 514] on input "Yes" at bounding box center [564, 515] width 7 height 13
radio input "true"
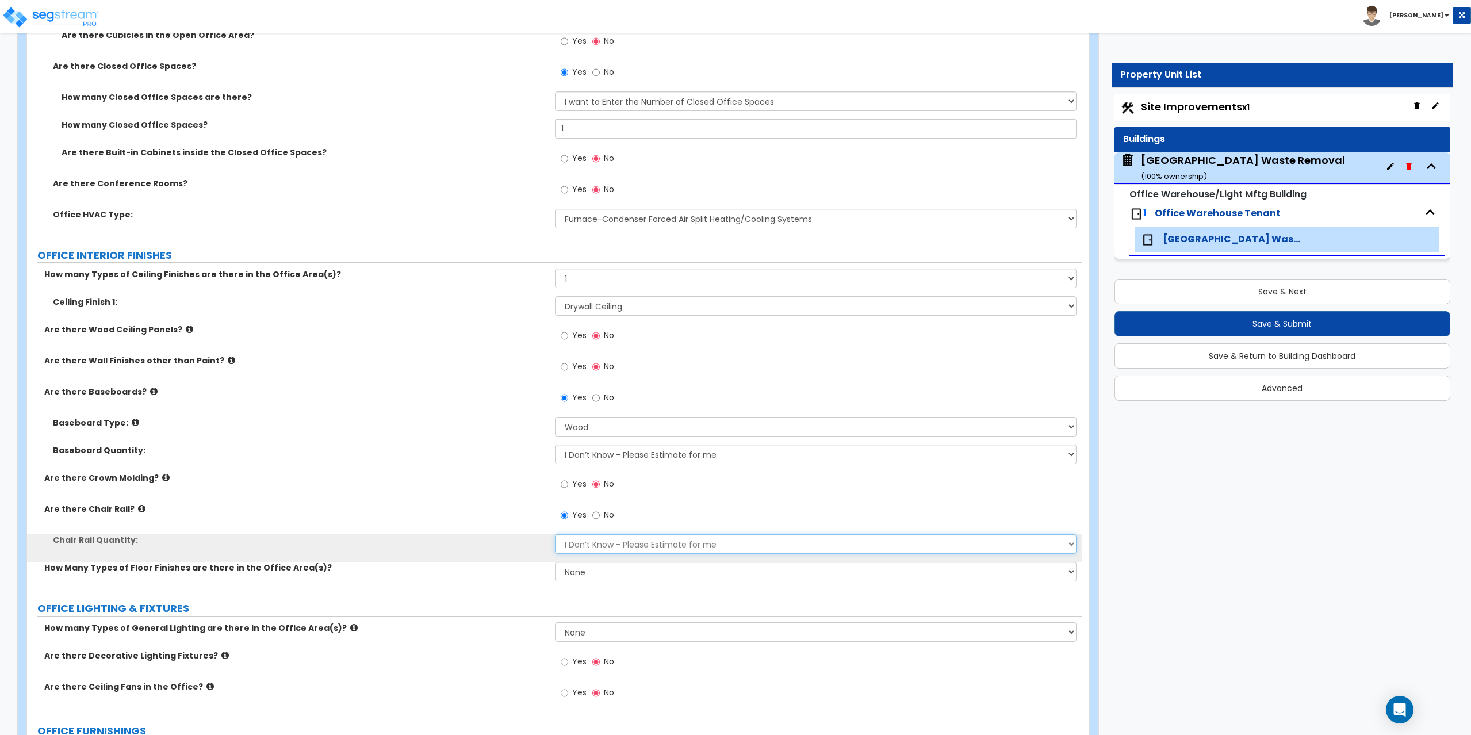
click at [586, 542] on select "I Don’t Know - Please Estimate for me I want to Enter the Linear Footage" at bounding box center [816, 544] width 522 height 20
click at [657, 542] on select "I Don’t Know - Please Estimate for me I want to Enter the Linear Footage" at bounding box center [816, 544] width 522 height 20
click at [630, 581] on select "None 1 2 3" at bounding box center [816, 572] width 522 height 20
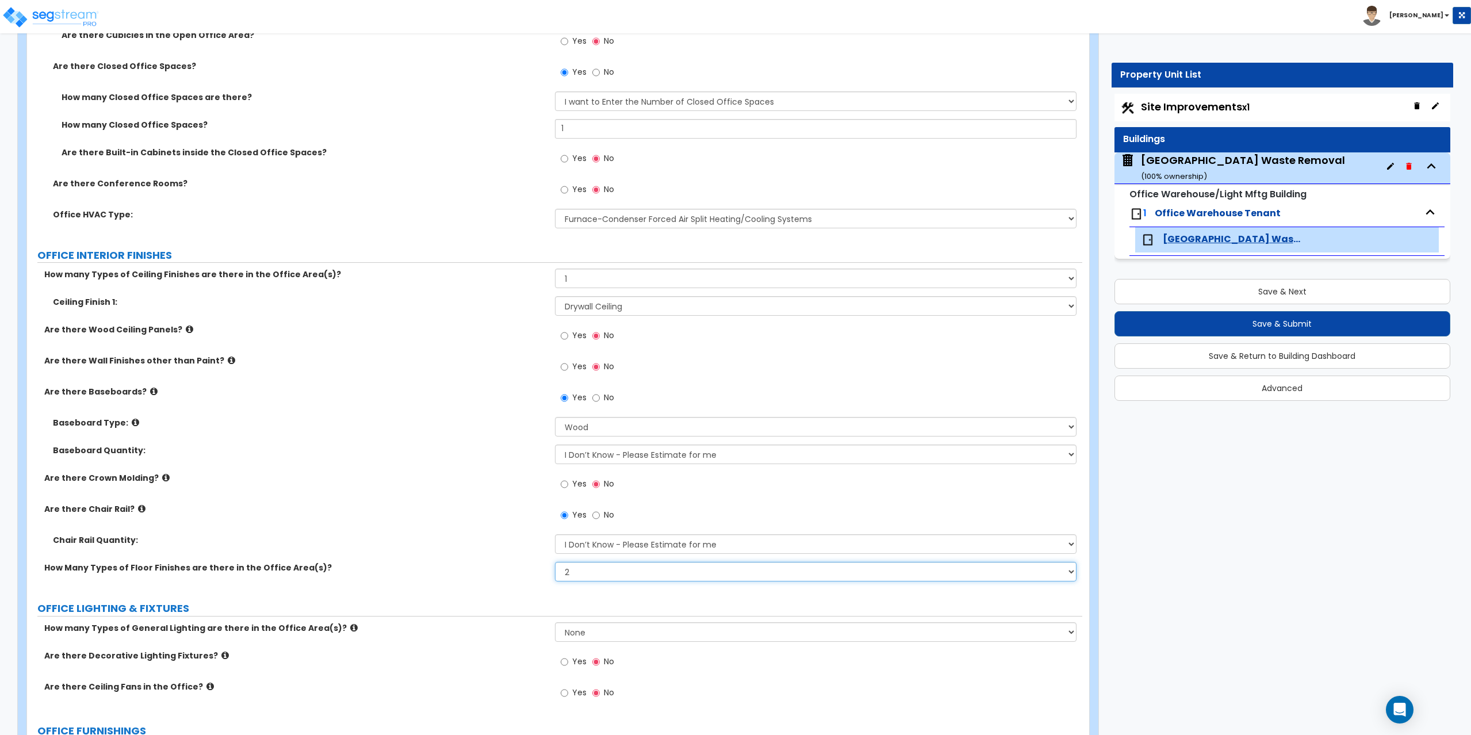
click at [555, 562] on select "None 1 2 3" at bounding box center [816, 572] width 522 height 20
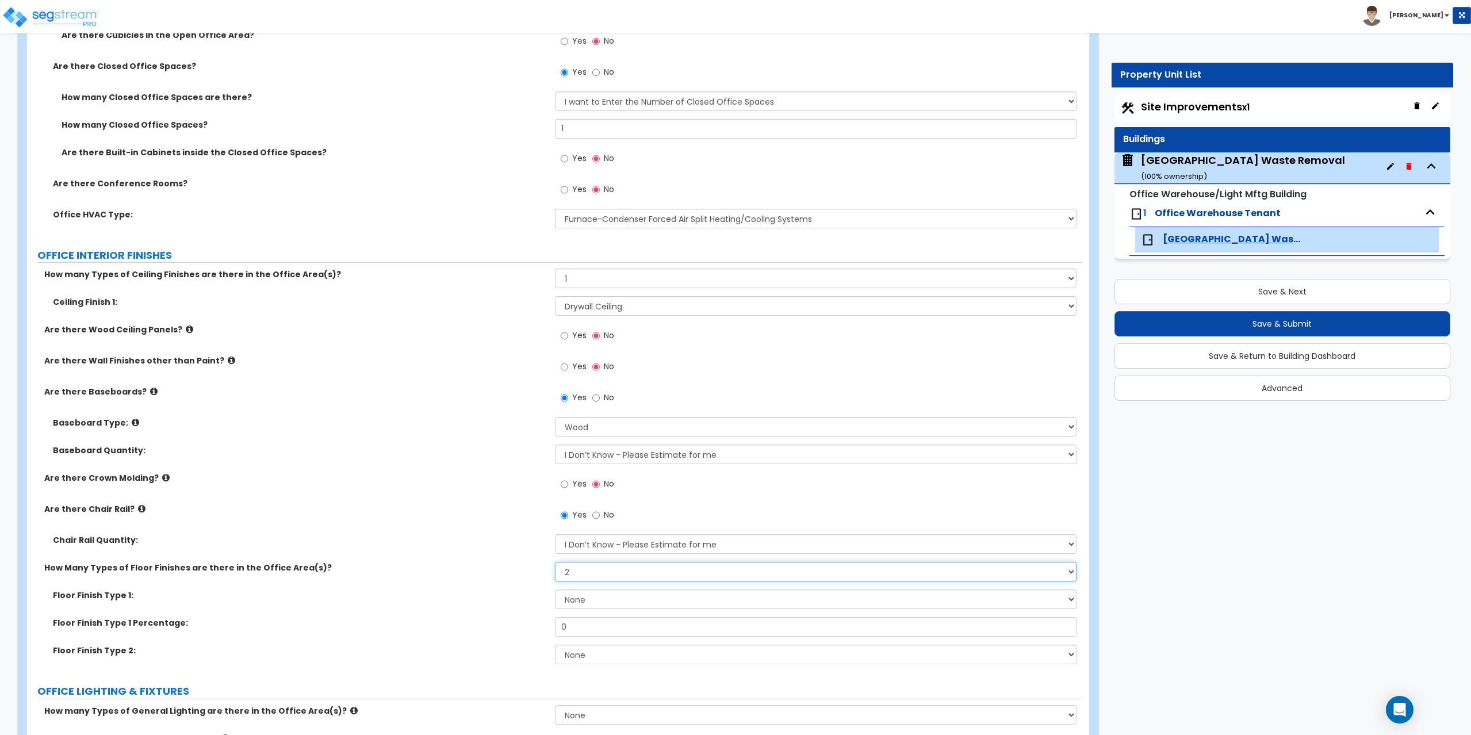
click at [596, 575] on select "None 1 2 3" at bounding box center [816, 572] width 522 height 20
select select "1"
click at [555, 562] on select "None 1 2 3" at bounding box center [816, 572] width 522 height 20
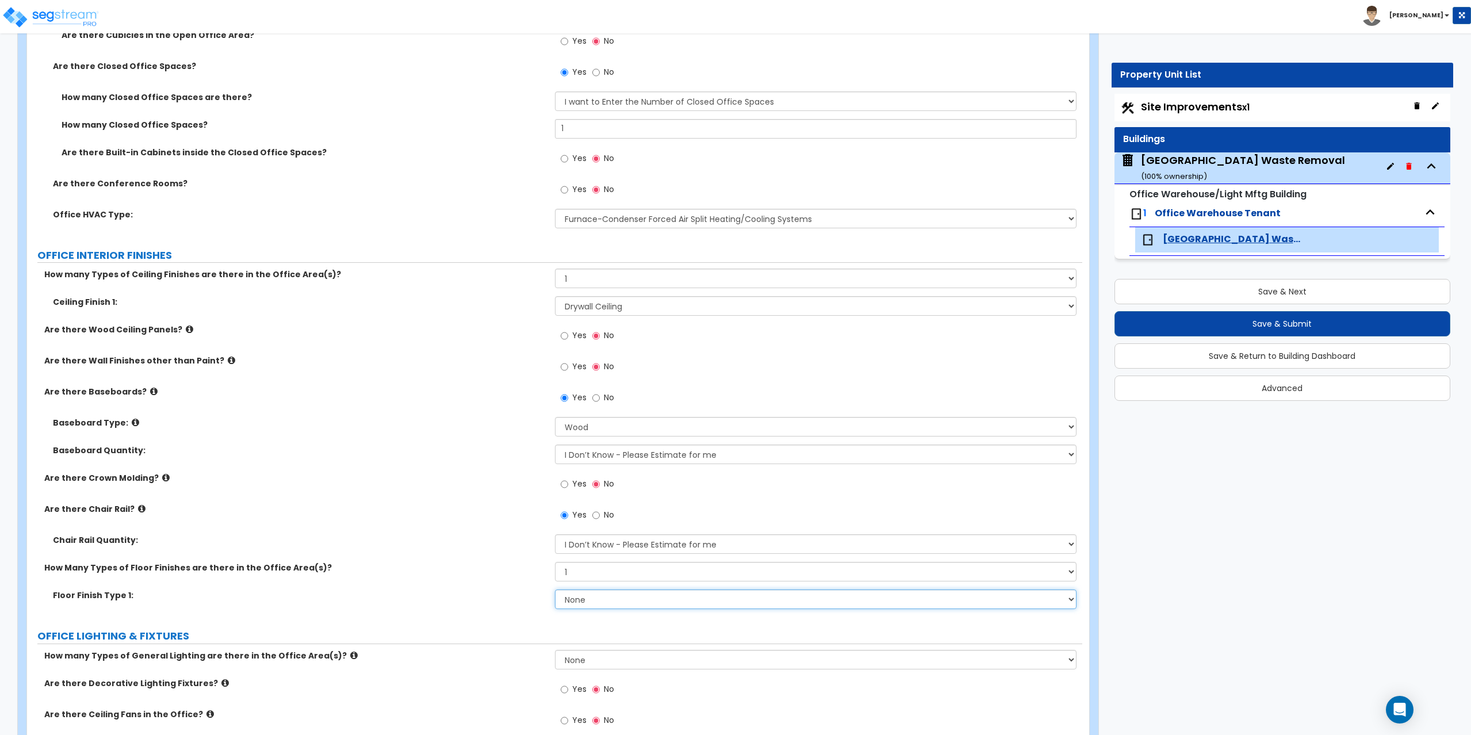
click at [585, 597] on select "None Tile Flooring Hardwood Flooring Resilient Laminate Flooring VCT Flooring S…" at bounding box center [816, 599] width 522 height 20
select select "1"
click at [555, 589] on select "None Tile Flooring Hardwood Flooring Resilient Laminate Flooring VCT Flooring S…" at bounding box center [816, 599] width 522 height 20
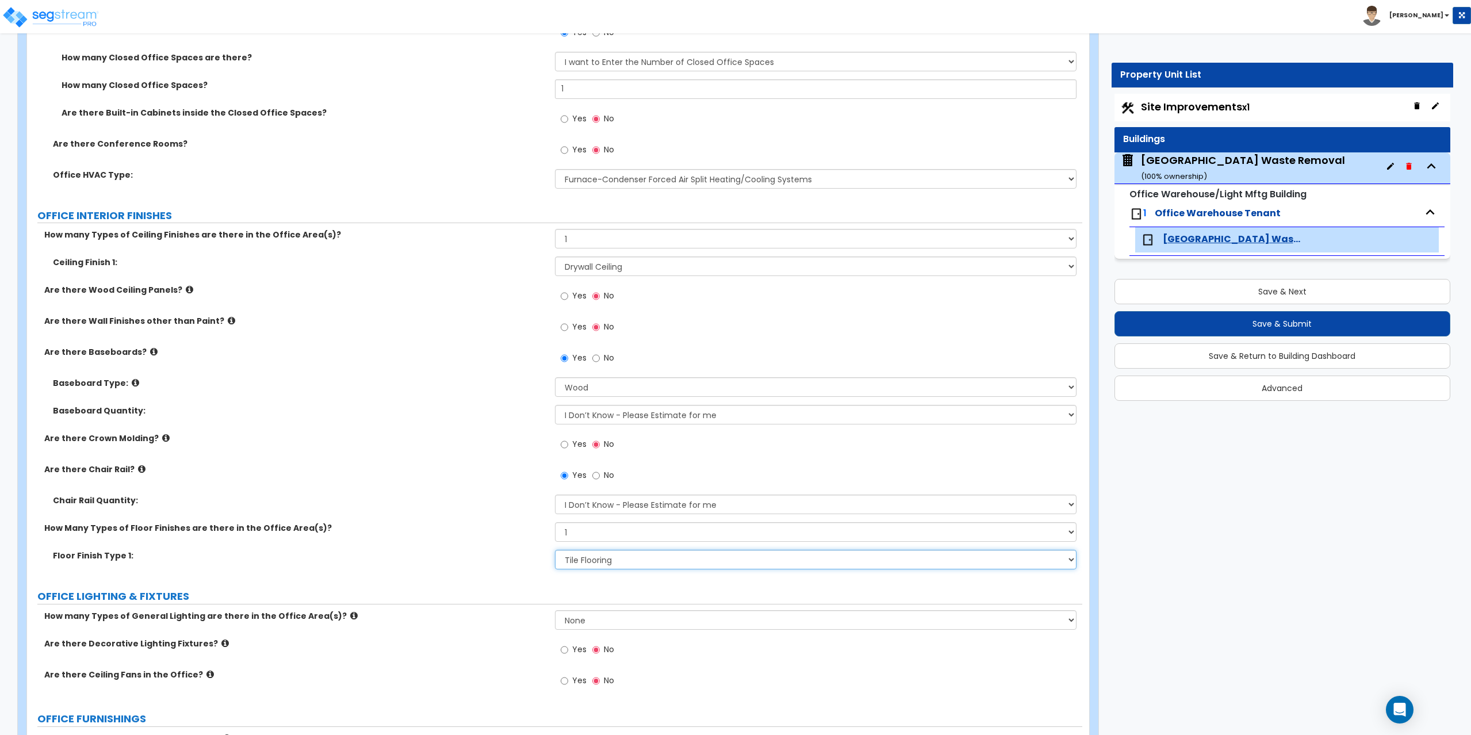
scroll to position [748, 0]
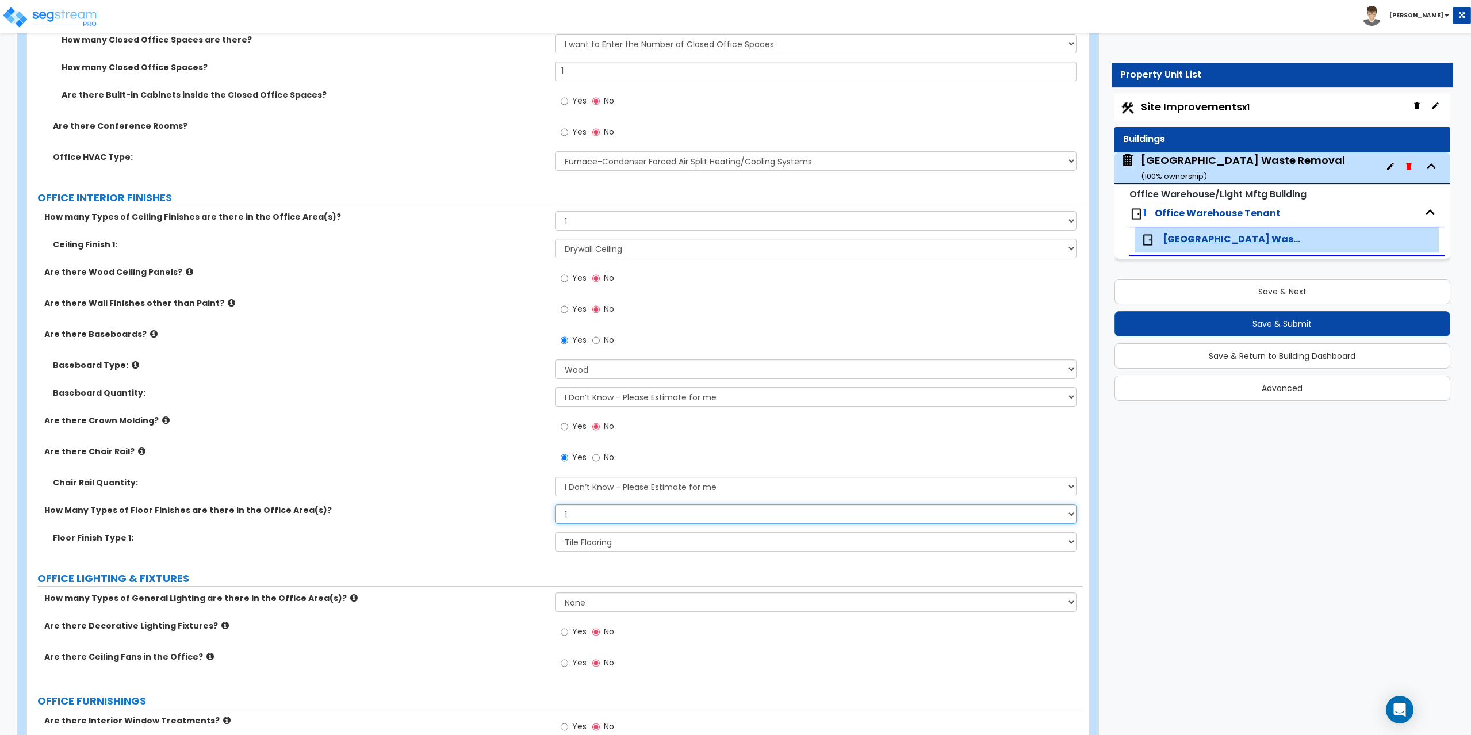
click at [588, 515] on select "None 1 2 3" at bounding box center [816, 514] width 522 height 20
select select "2"
click at [555, 504] on select "None 1 2 3" at bounding box center [816, 514] width 522 height 20
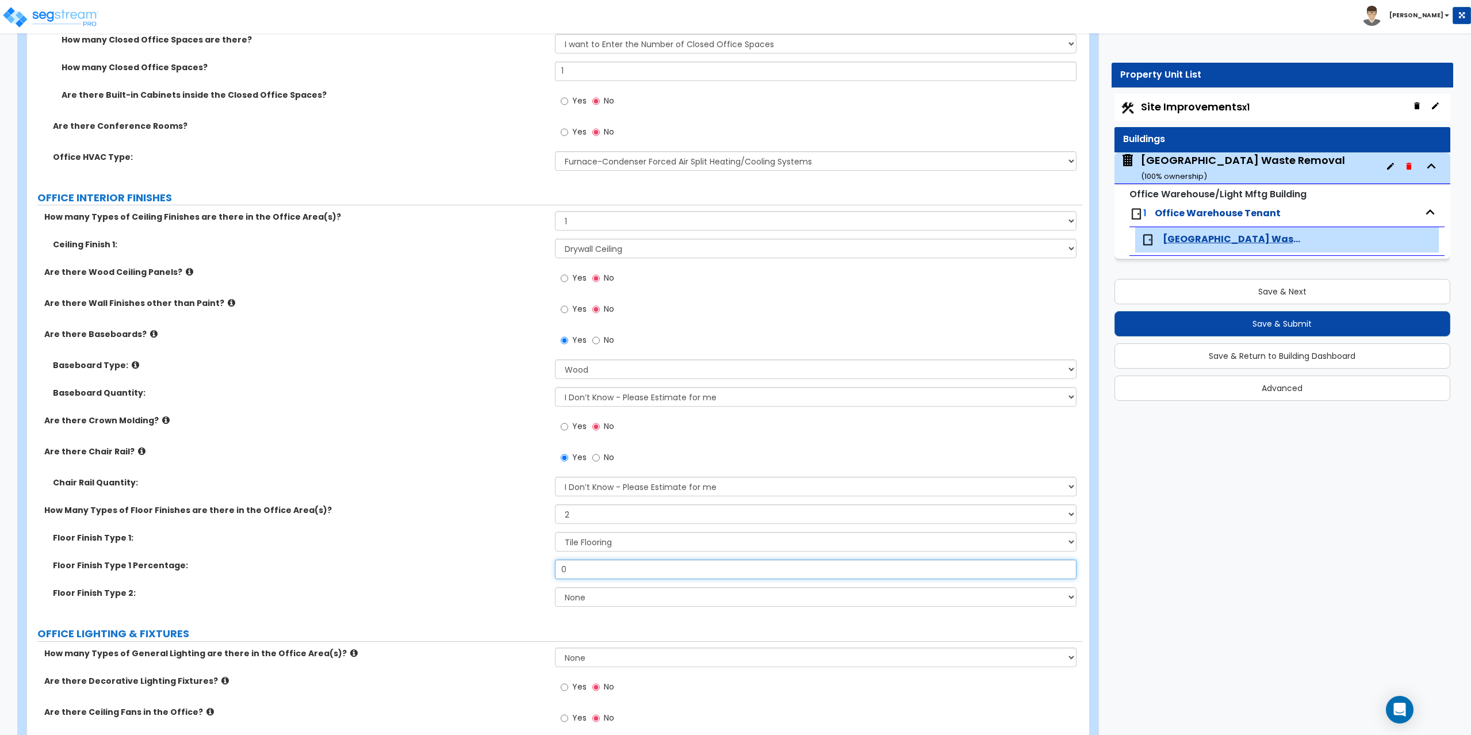
click at [589, 568] on input "0" at bounding box center [816, 570] width 522 height 20
drag, startPoint x: 589, startPoint y: 568, endPoint x: 515, endPoint y: 570, distance: 74.2
click at [515, 570] on div "Floor Finish Type 1 Percentage: 0" at bounding box center [554, 574] width 1055 height 28
type input "85"
click at [573, 593] on select "None Tile Flooring Hardwood Flooring Resilient Laminate Flooring VCT Flooring S…" at bounding box center [816, 597] width 522 height 20
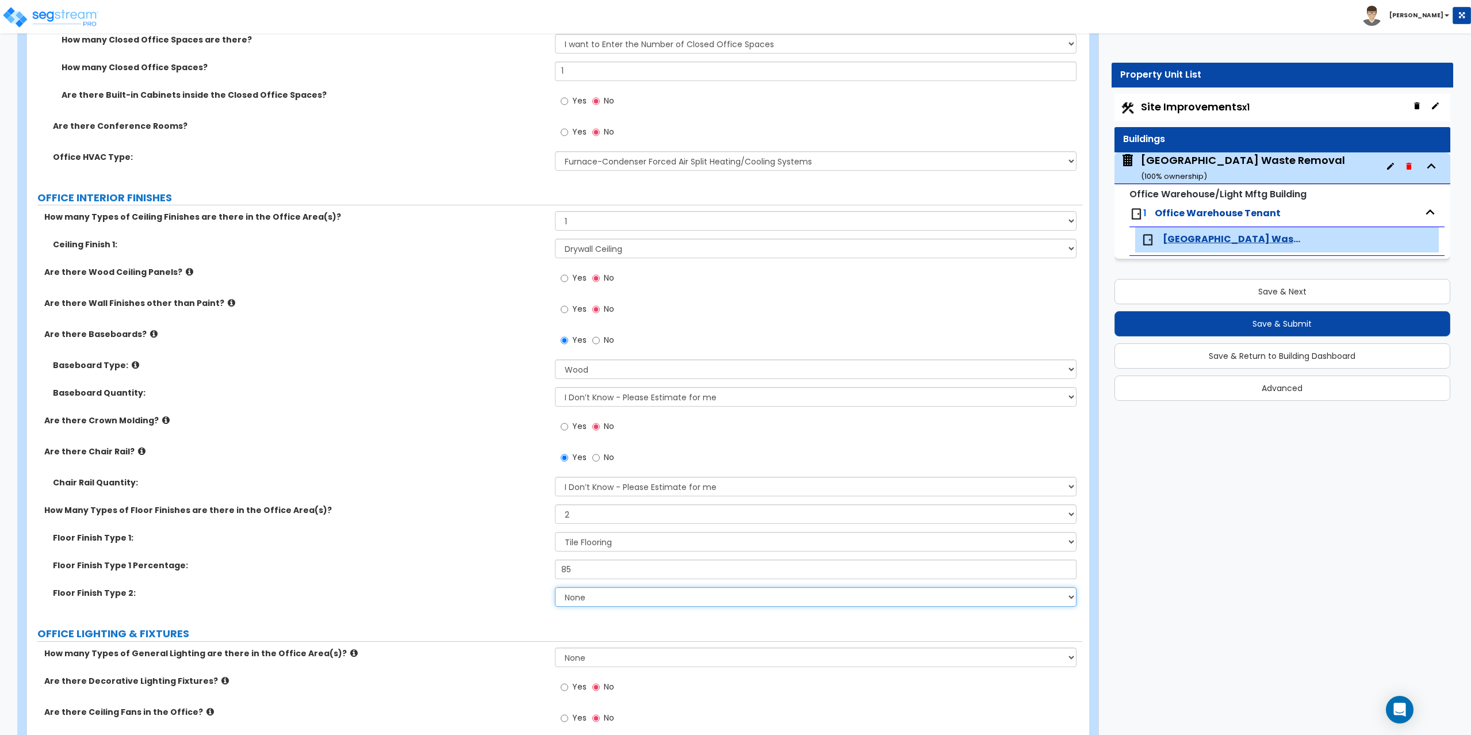
select select "4"
click at [555, 587] on select "None Tile Flooring Hardwood Flooring Resilient Laminate Flooring VCT Flooring S…" at bounding box center [816, 597] width 522 height 20
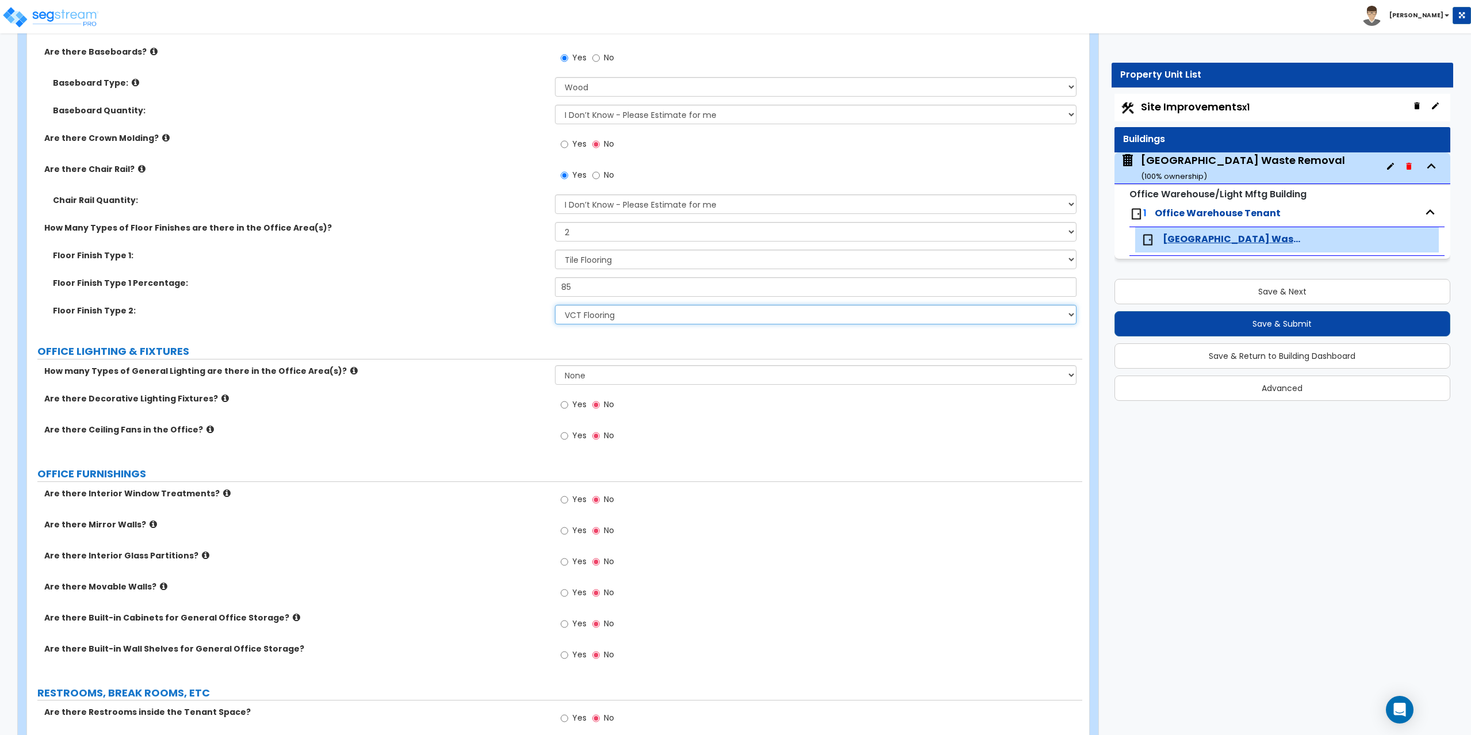
scroll to position [1035, 0]
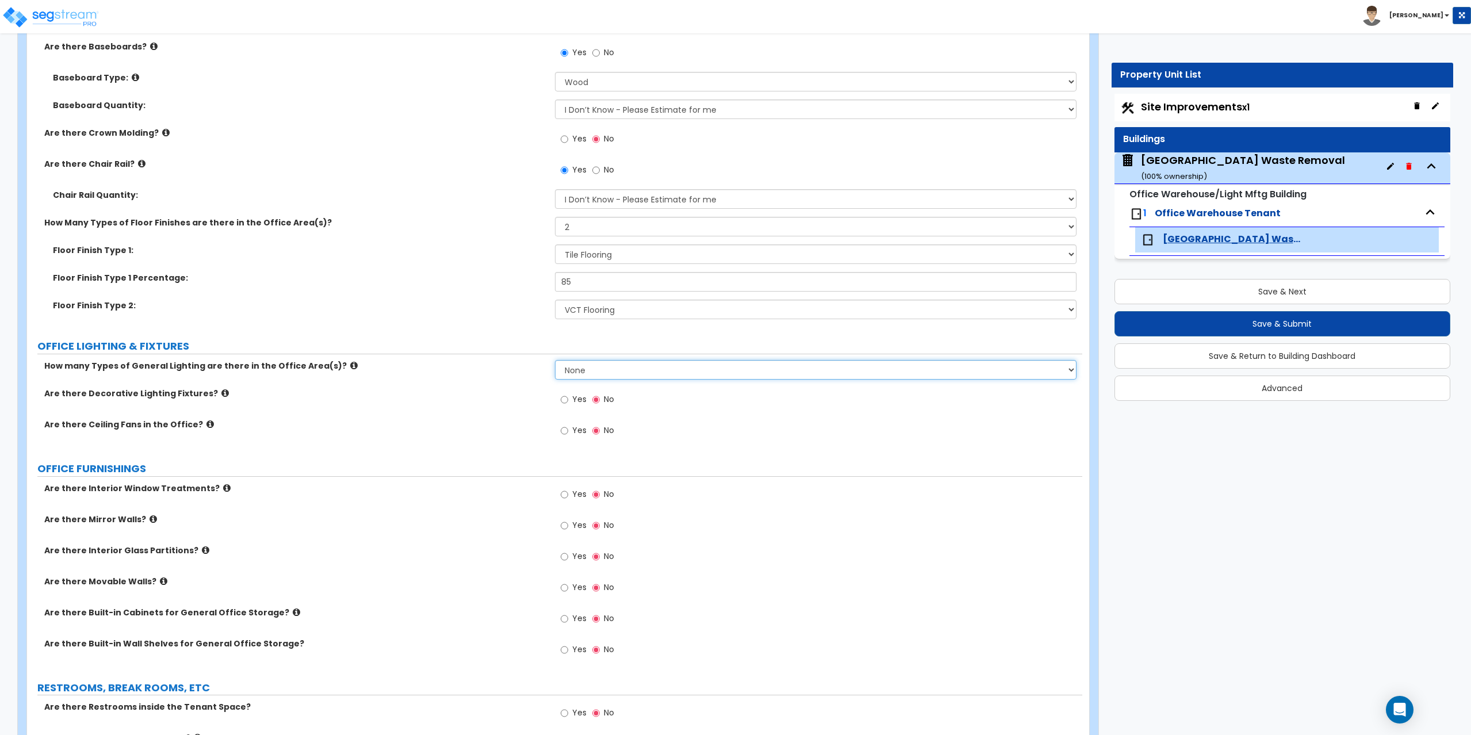
click at [590, 372] on select "None 1 2 3" at bounding box center [816, 370] width 522 height 20
select select "2"
click at [555, 360] on select "None 1 2 3" at bounding box center [816, 370] width 522 height 20
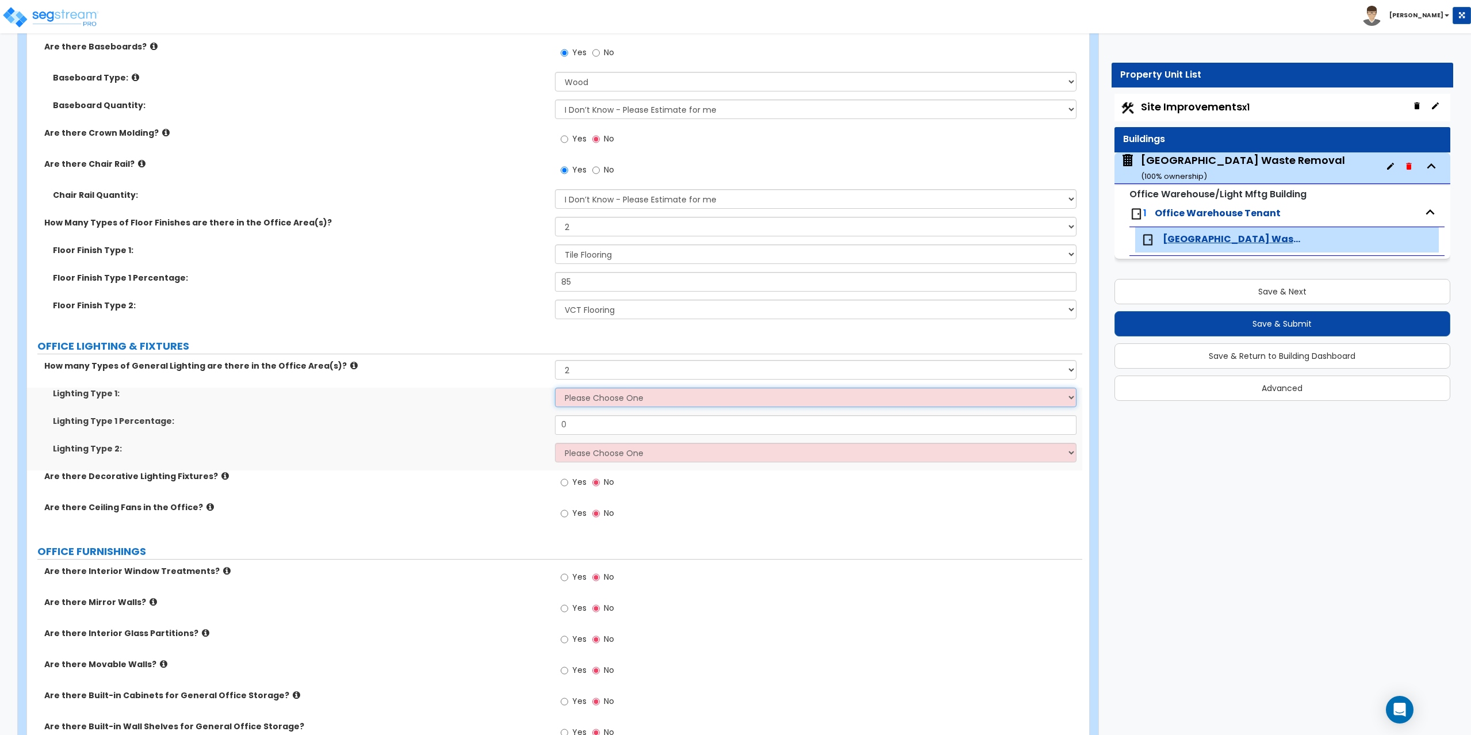
click at [592, 395] on select "Please Choose One LED Surface-Mounted LED Recessed Fluorescent Surface-Mounted …" at bounding box center [816, 398] width 522 height 20
select select "1"
click at [555, 388] on select "Please Choose One LED Surface-Mounted LED Recessed Fluorescent Surface-Mounted …" at bounding box center [816, 398] width 522 height 20
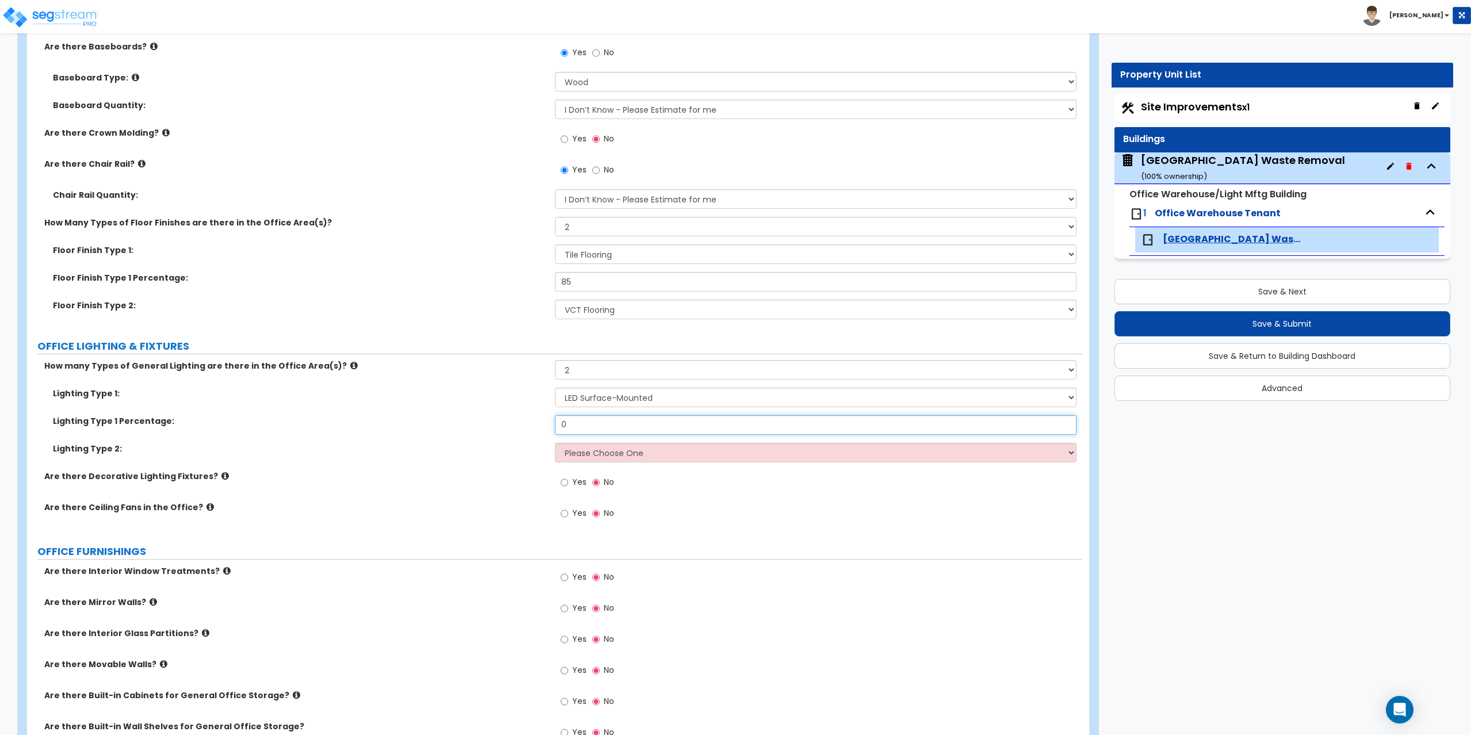
drag, startPoint x: 598, startPoint y: 426, endPoint x: 538, endPoint y: 429, distance: 59.9
click at [538, 429] on div "Lighting Type 1 Percentage: 0" at bounding box center [554, 429] width 1055 height 28
type input "60"
click at [587, 446] on select "Please Choose One LED Surface-Mounted LED Recessed Fluorescent Surface-Mounted …" at bounding box center [816, 453] width 522 height 20
select select "2"
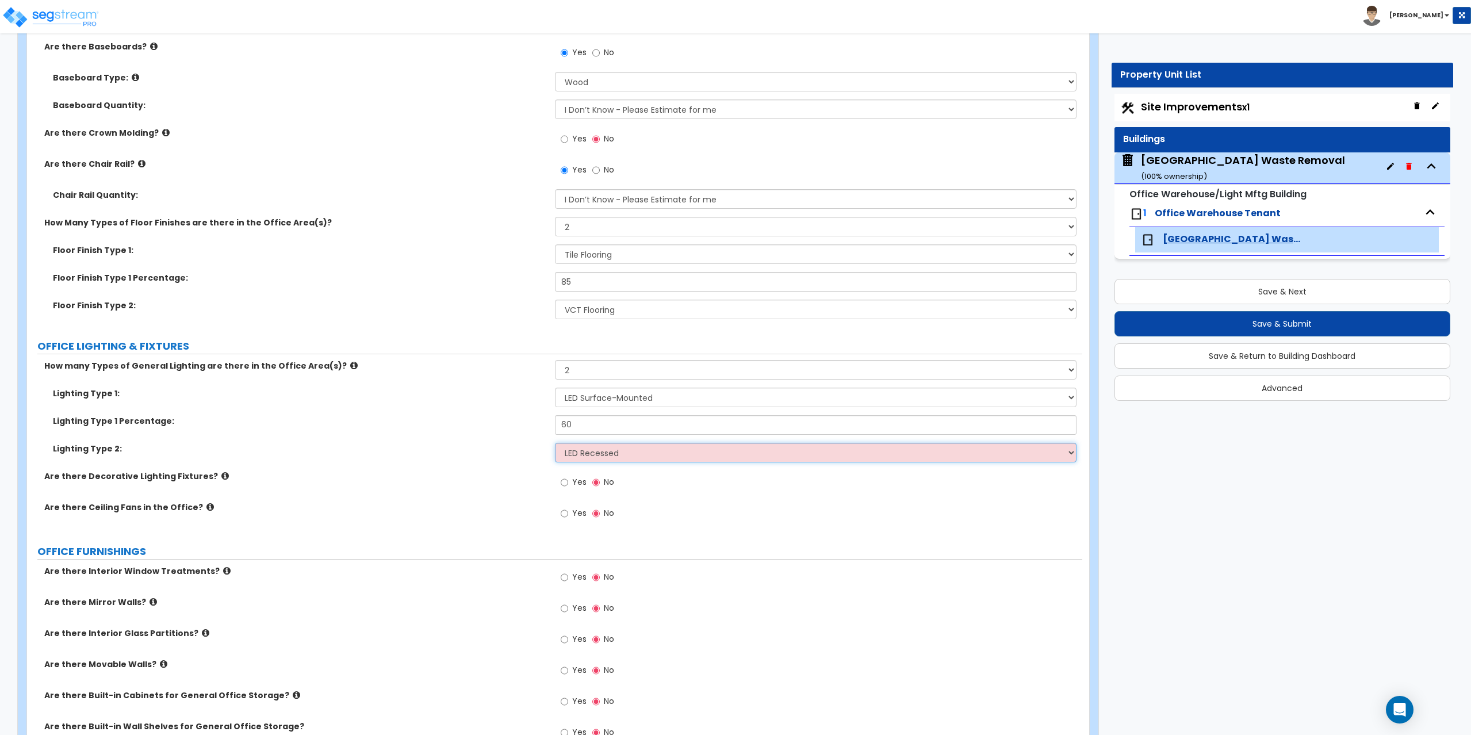
click at [555, 443] on select "Please Choose One LED Surface-Mounted LED Recessed Fluorescent Surface-Mounted …" at bounding box center [816, 453] width 522 height 20
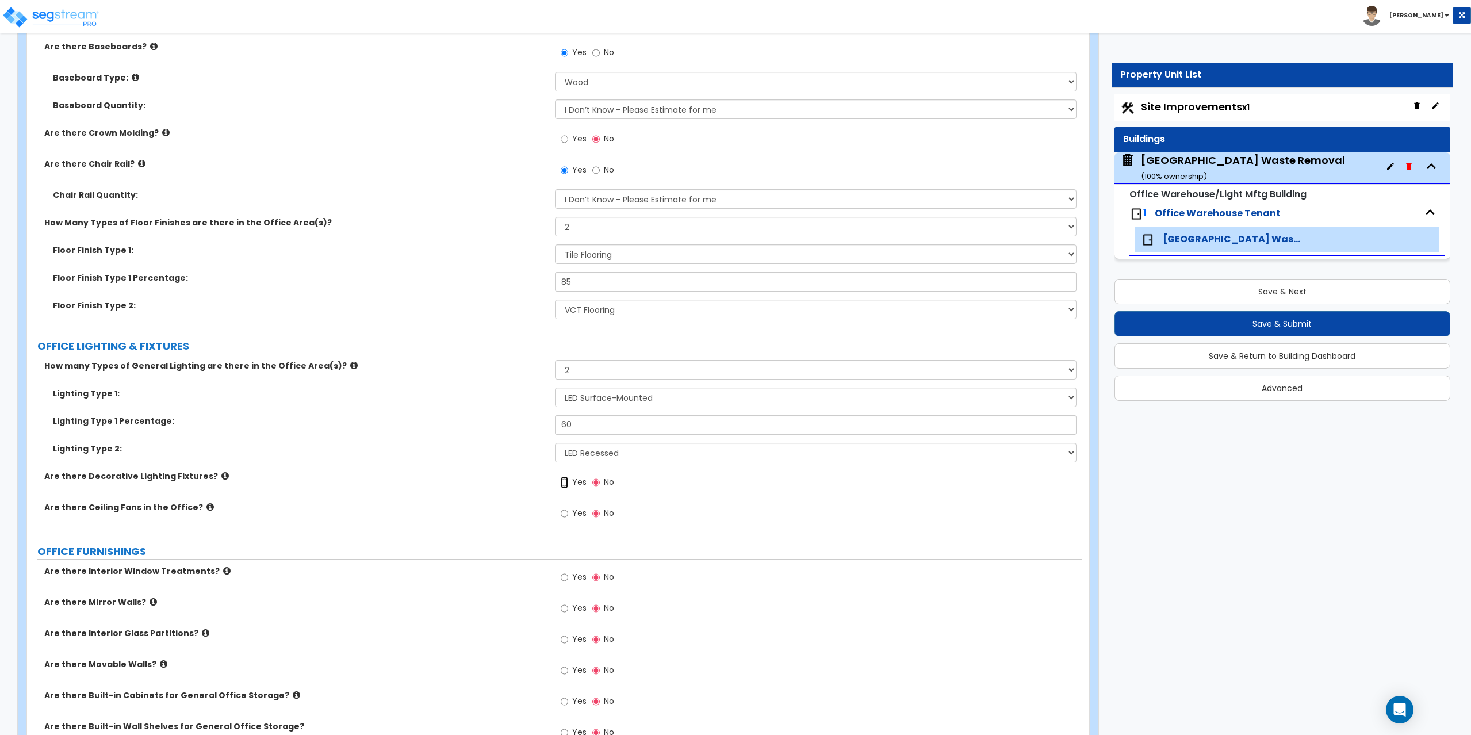
click at [567, 482] on input "Yes" at bounding box center [564, 482] width 7 height 13
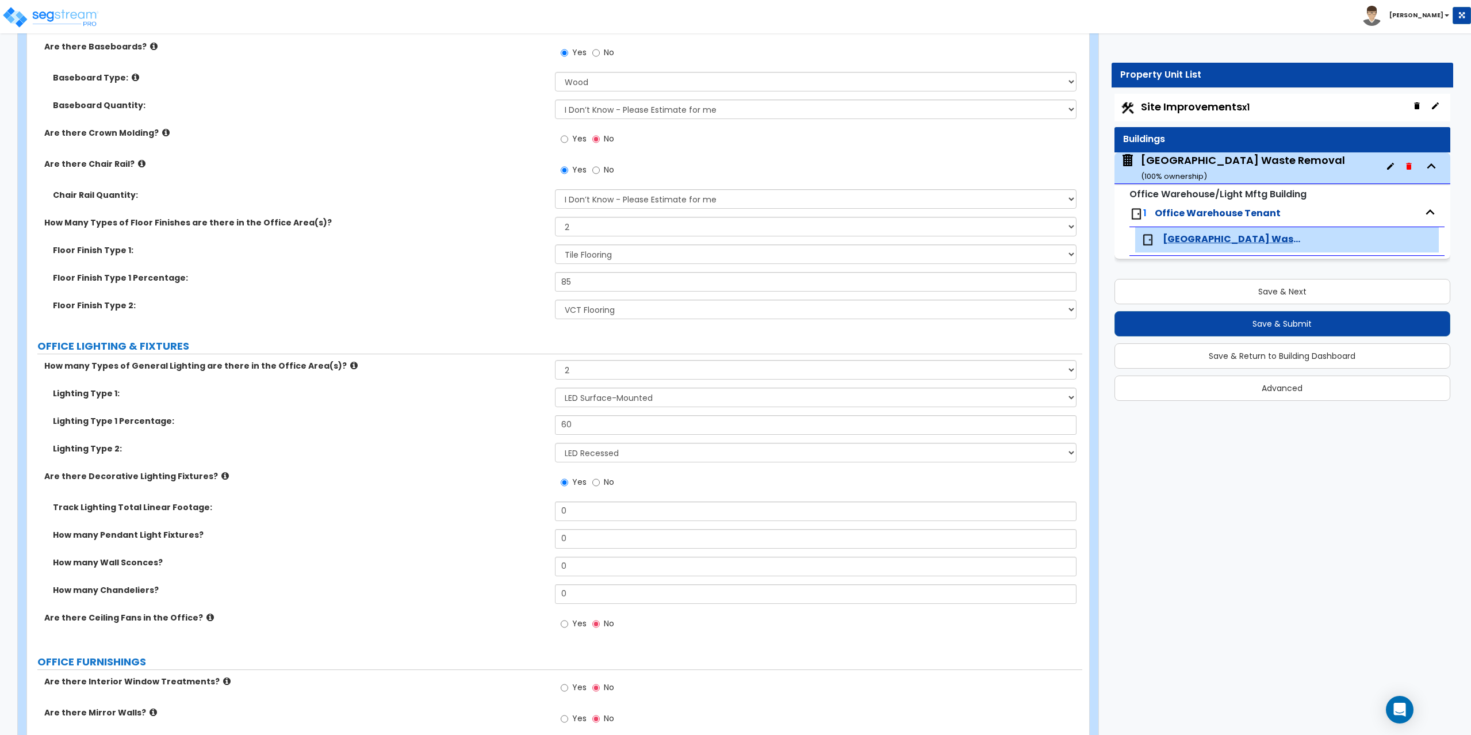
click at [221, 474] on icon at bounding box center [224, 476] width 7 height 9
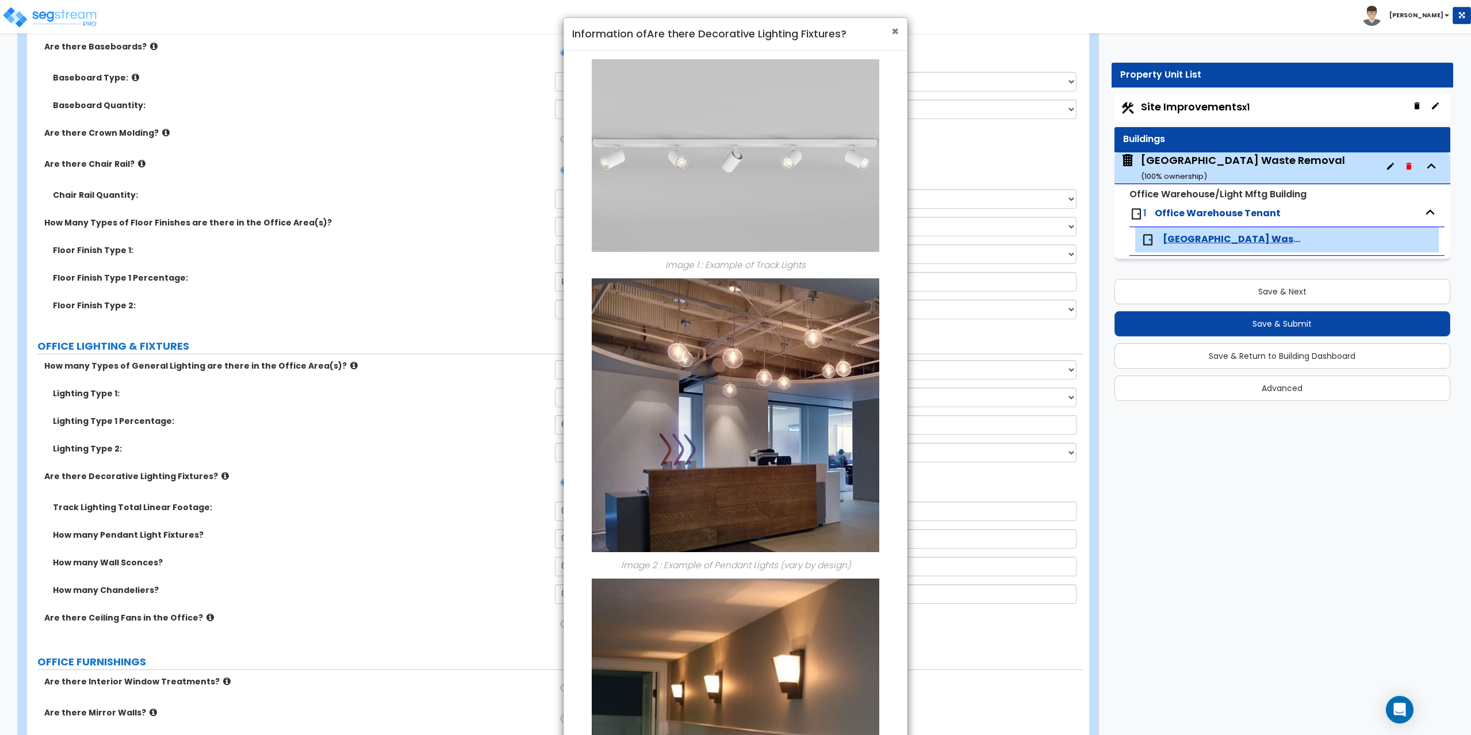
click at [895, 33] on span "×" at bounding box center [894, 31] width 7 height 17
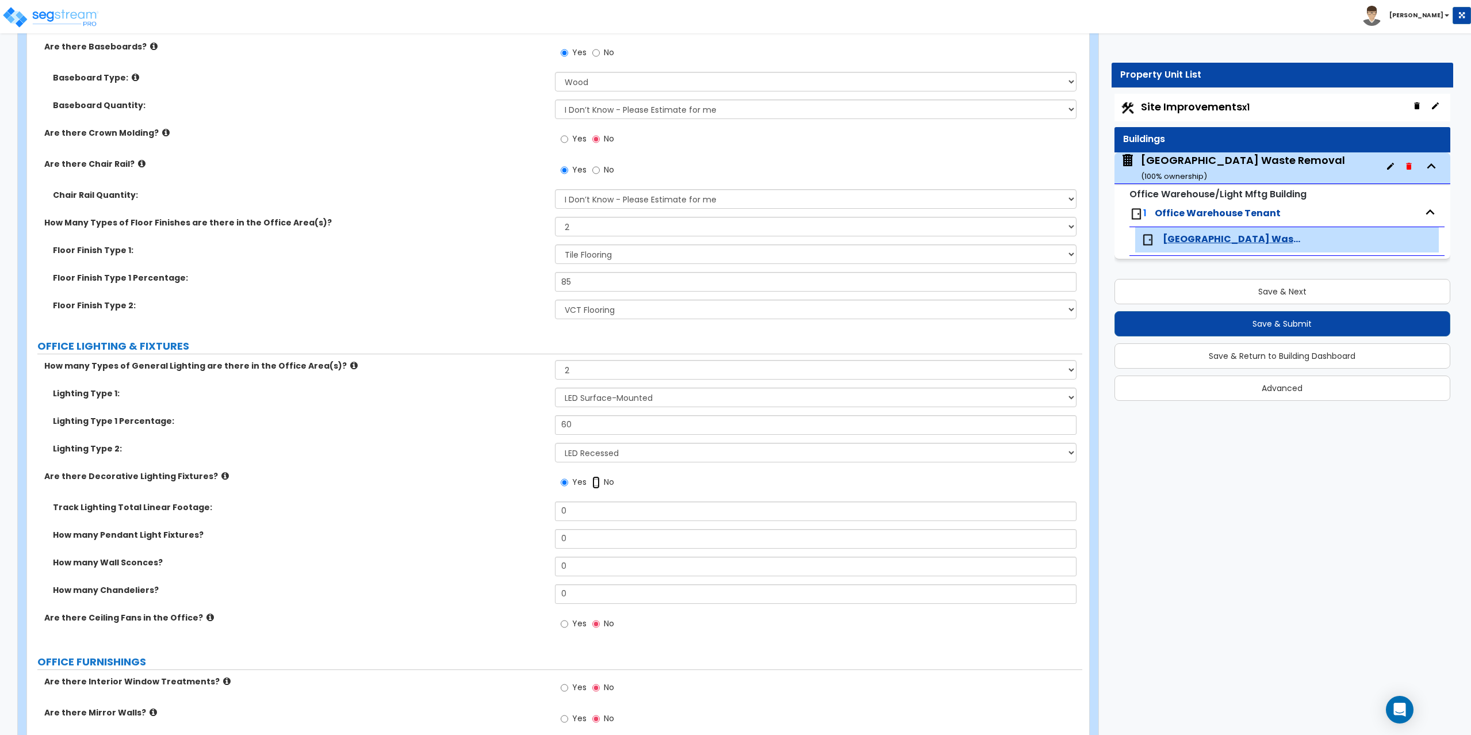
click at [597, 480] on input "No" at bounding box center [595, 482] width 7 height 13
radio input "false"
radio input "true"
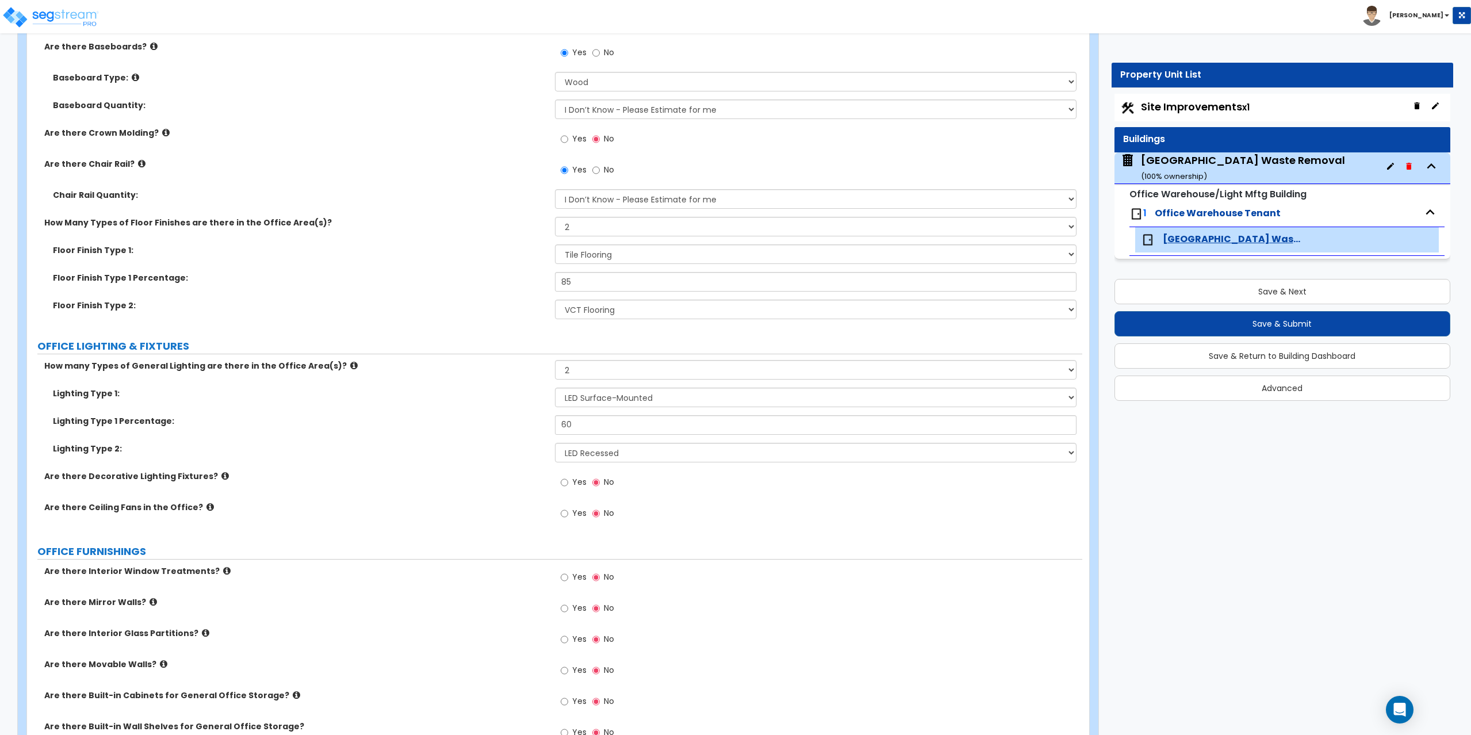
click at [572, 512] on span "Yes" at bounding box center [579, 513] width 14 height 12
click at [568, 512] on input "Yes" at bounding box center [564, 513] width 7 height 13
radio input "true"
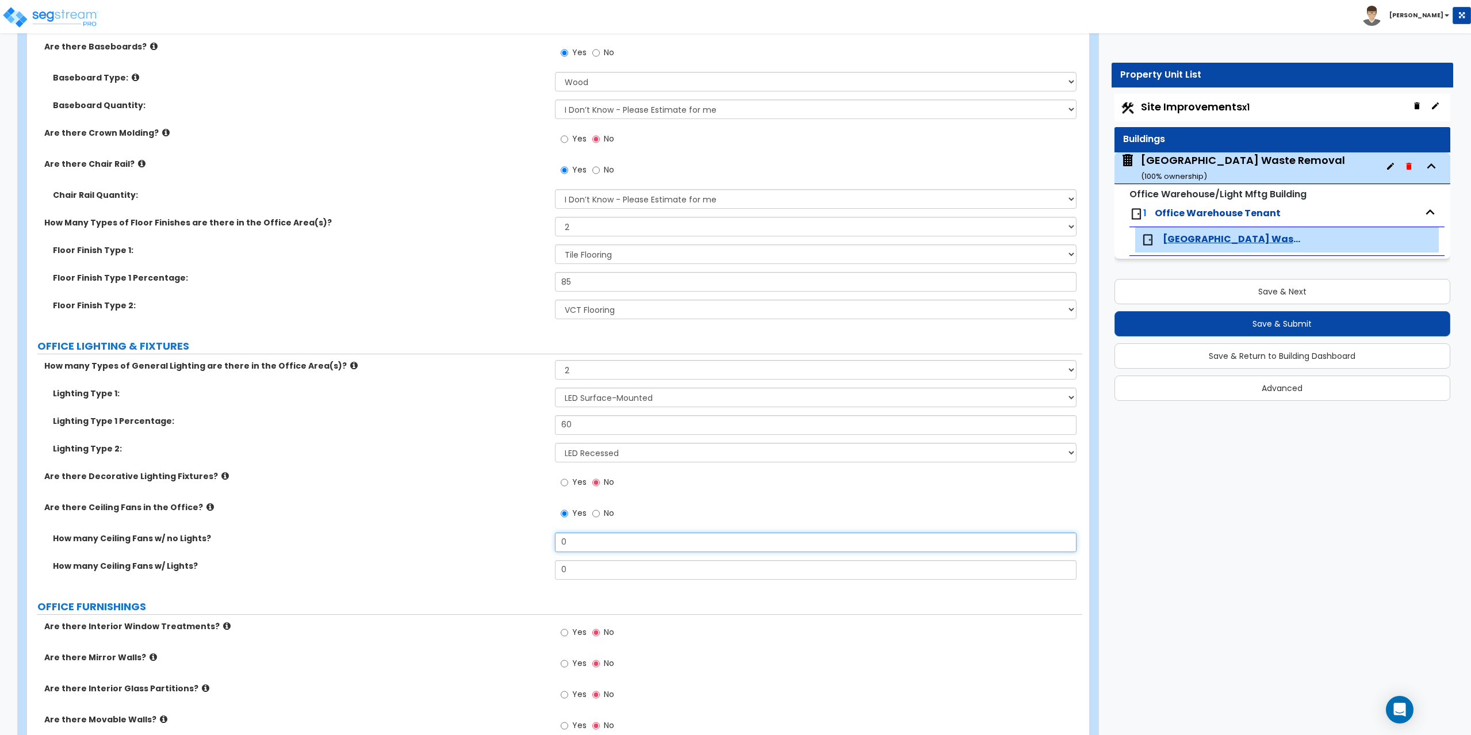
drag, startPoint x: 587, startPoint y: 543, endPoint x: 473, endPoint y: 546, distance: 113.9
click at [473, 546] on div "How many Ceiling Fans w/ no Lights? 0" at bounding box center [554, 547] width 1055 height 28
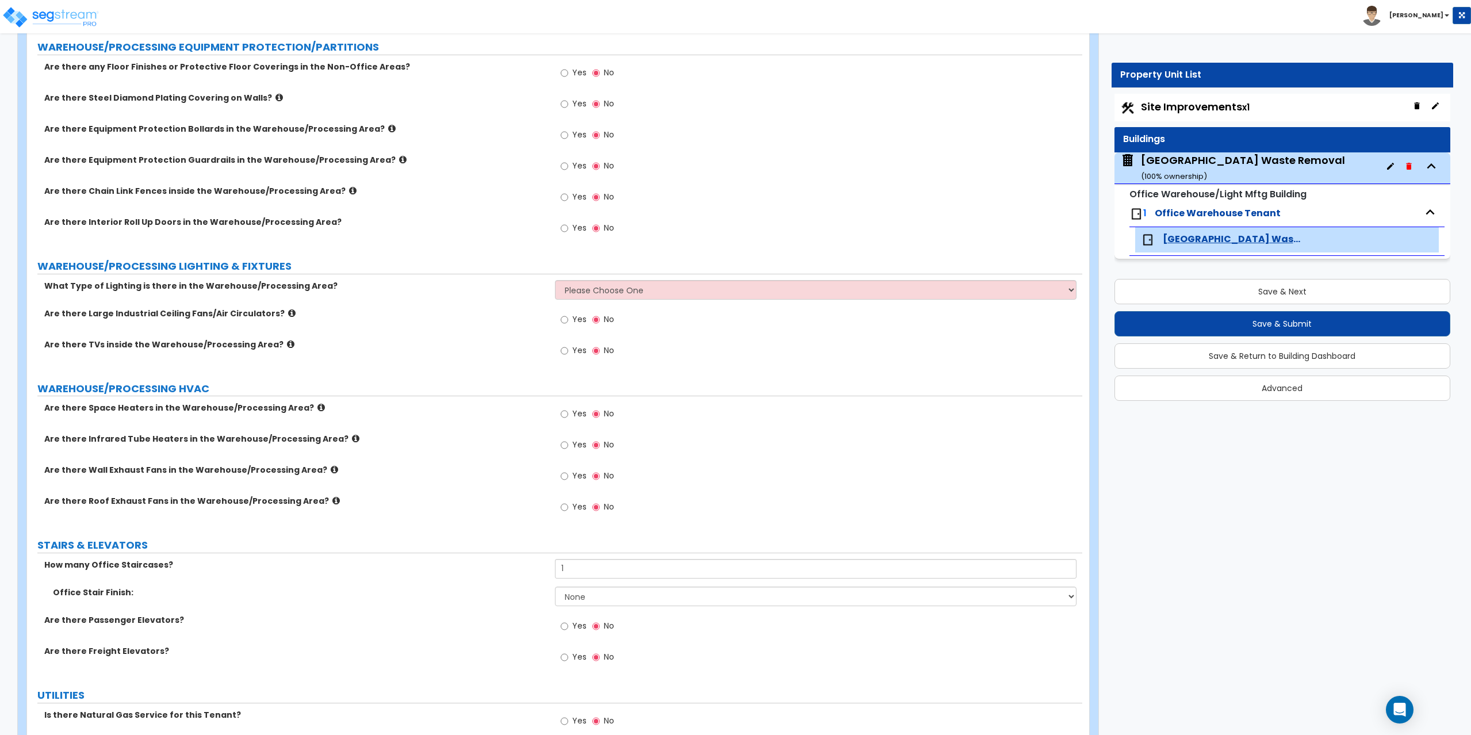
scroll to position [2933, 0]
type input "4"
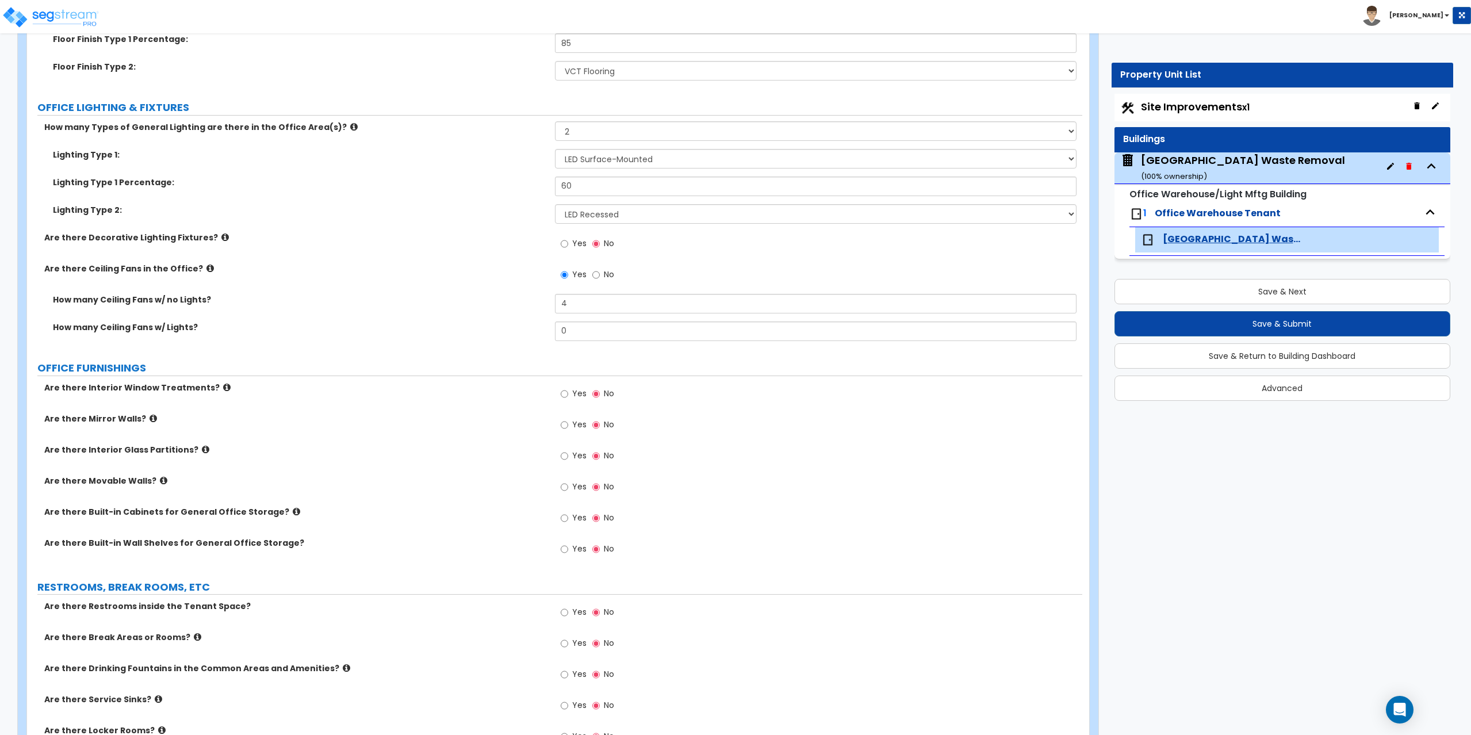
scroll to position [1442, 0]
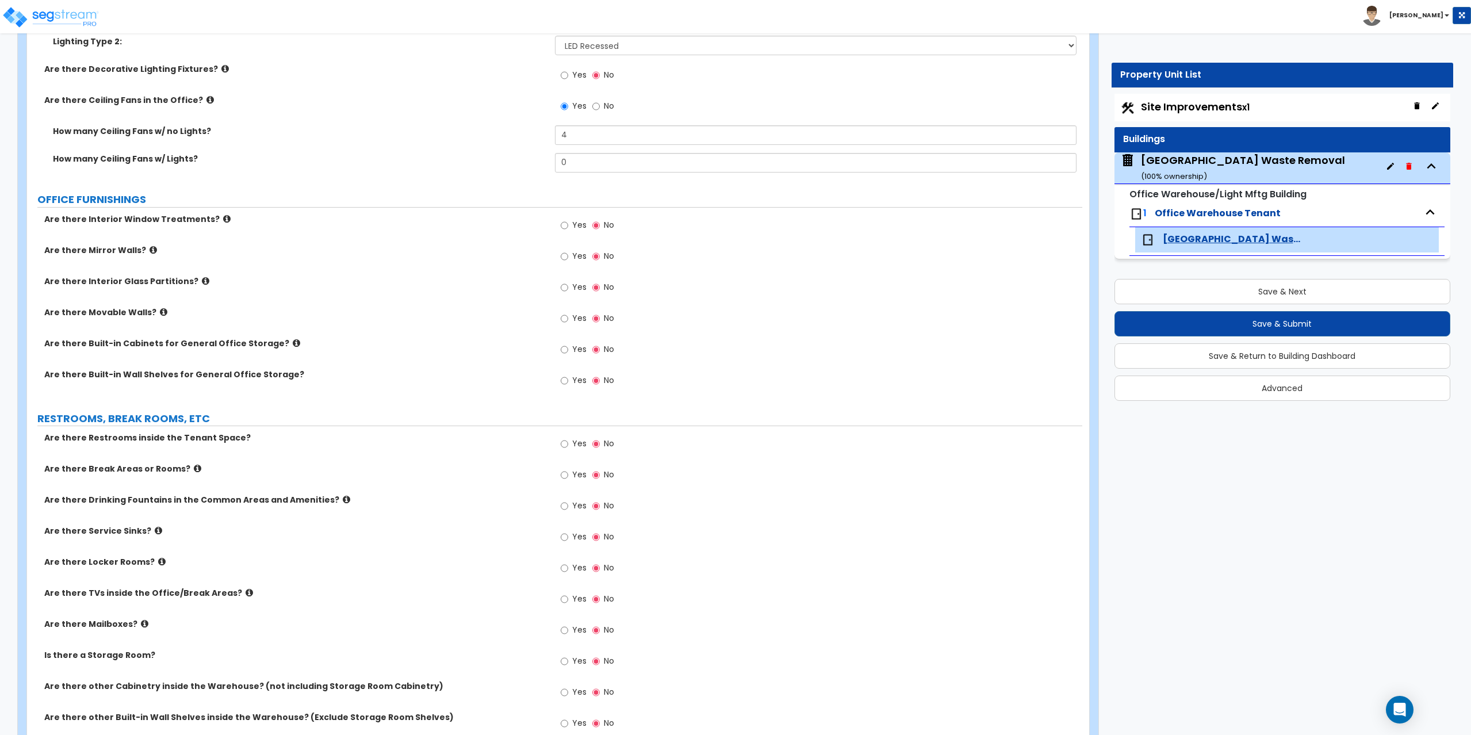
click at [569, 222] on label "Yes" at bounding box center [574, 227] width 26 height 20
click at [568, 222] on input "Yes" at bounding box center [564, 225] width 7 height 13
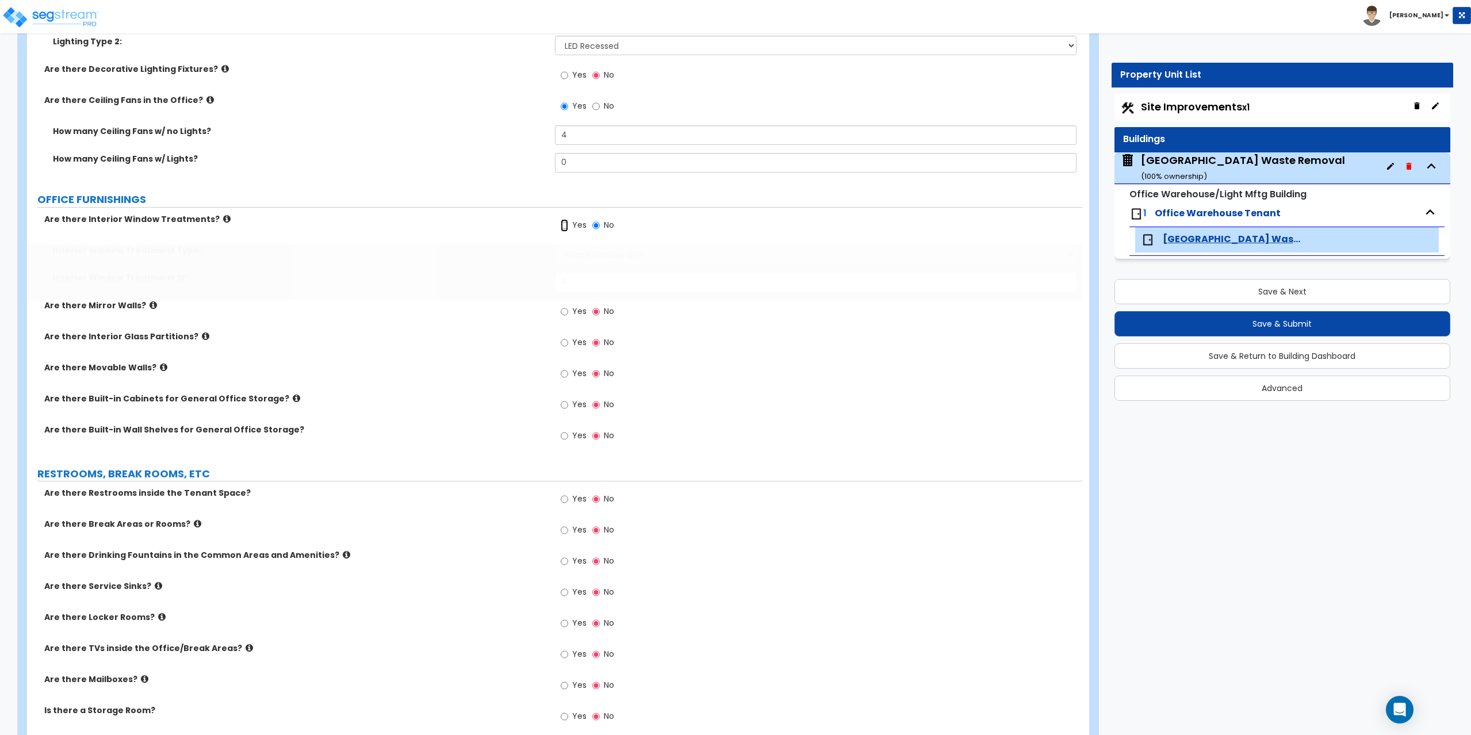
radio input "true"
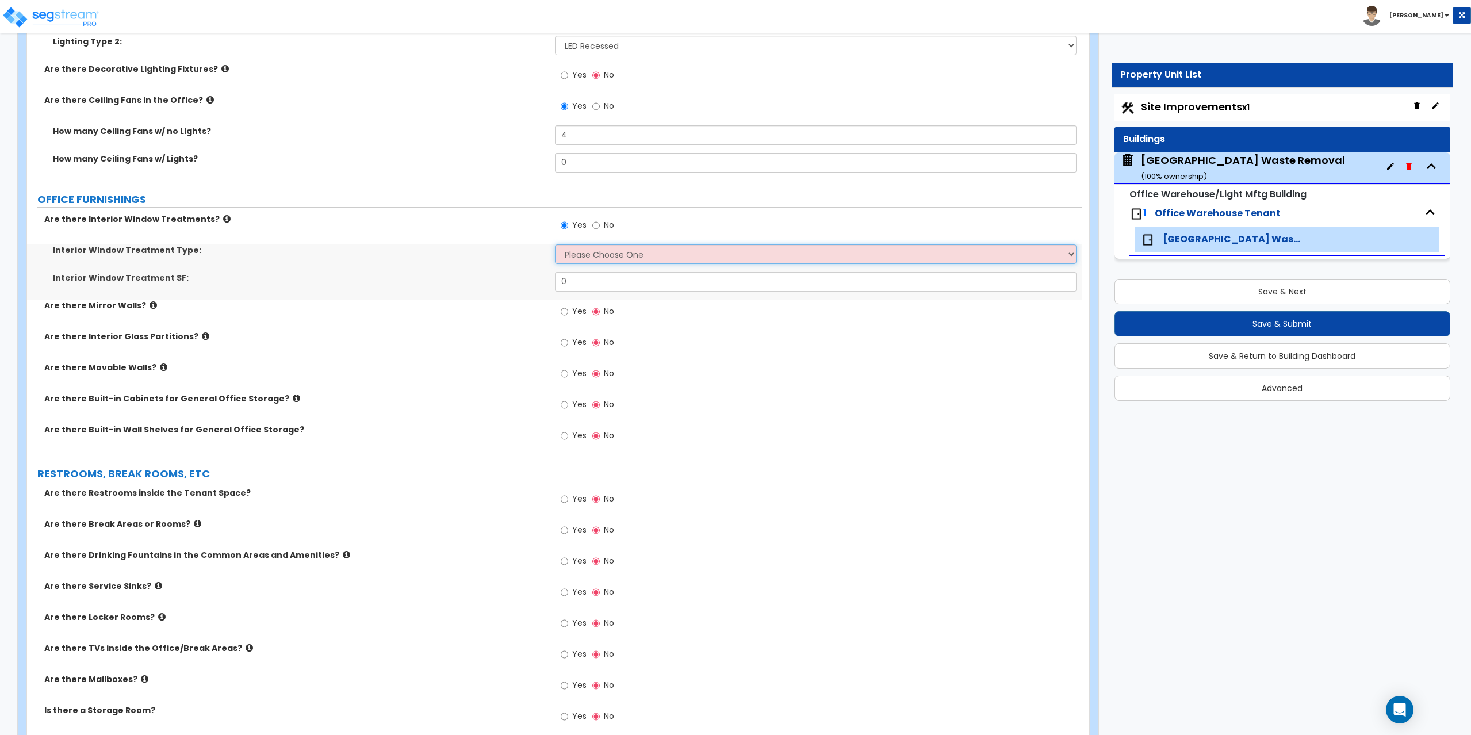
click at [578, 254] on select "Please Choose One Vertical Blinds Window Shades Venetian Blinds Wood Shutters" at bounding box center [816, 254] width 522 height 20
select select "1"
click at [555, 244] on select "Please Choose One Vertical Blinds Window Shades Venetian Blinds Wood Shutters" at bounding box center [816, 254] width 522 height 20
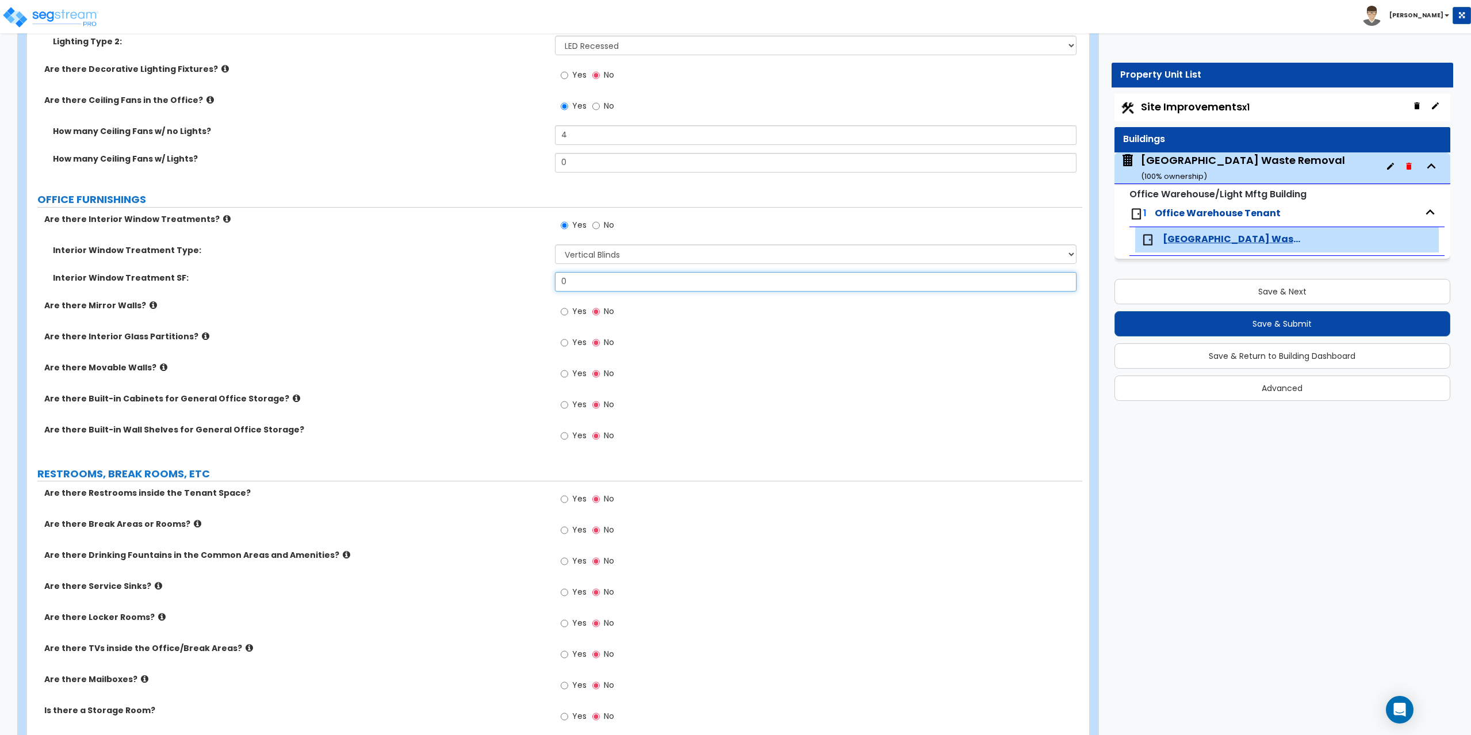
drag, startPoint x: 592, startPoint y: 285, endPoint x: 539, endPoint y: 289, distance: 53.1
click at [539, 289] on div "Interior Window Treatment SF: 0" at bounding box center [554, 286] width 1055 height 28
type input "1"
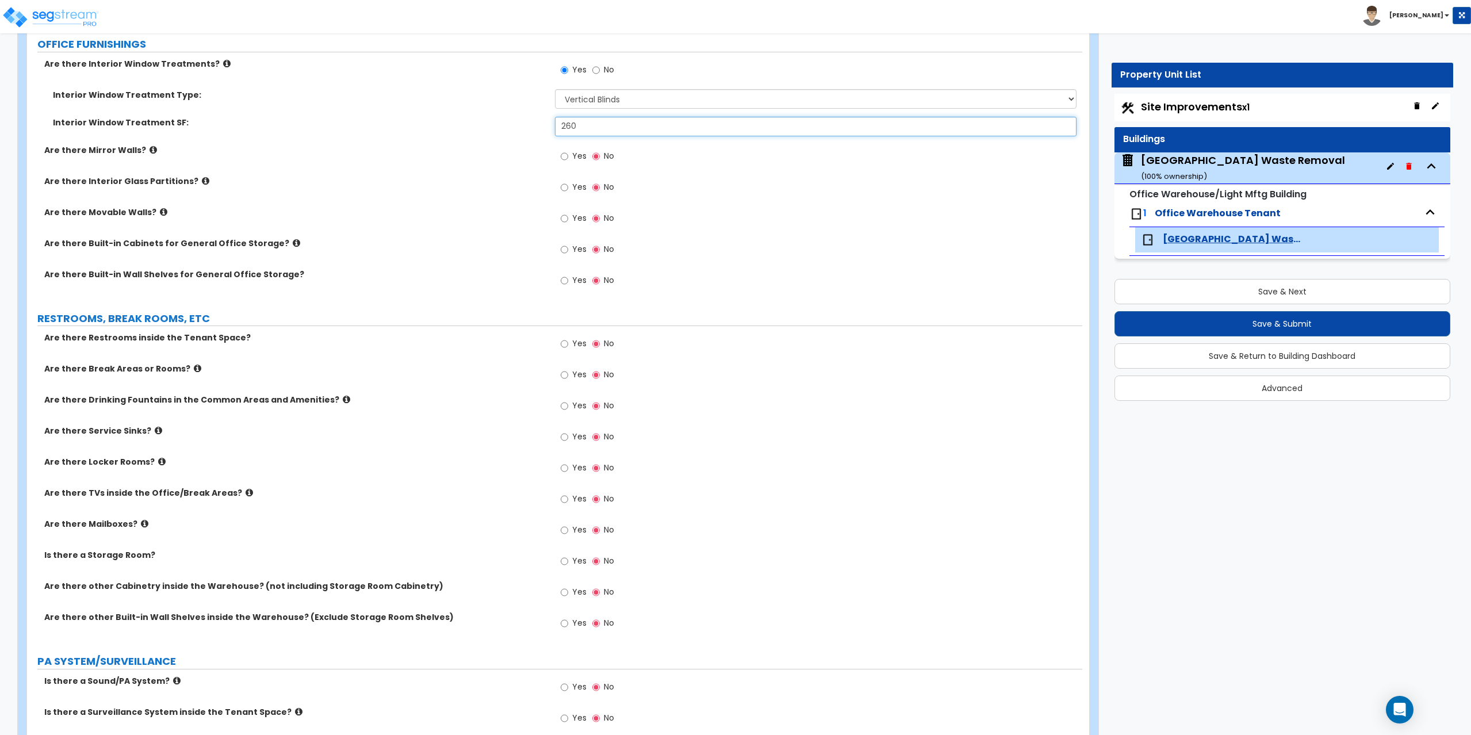
scroll to position [1615, 0]
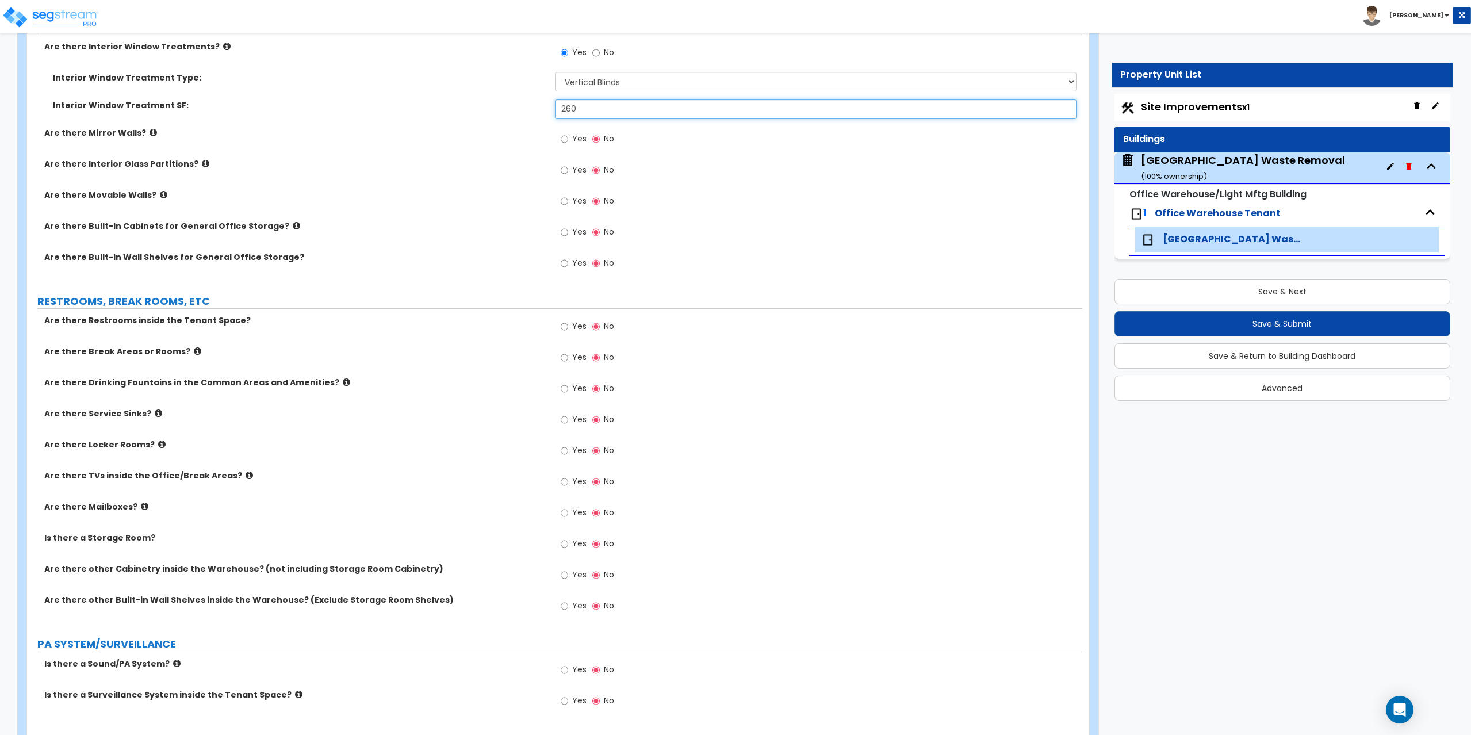
type input "260"
click at [563, 326] on input "Yes" at bounding box center [564, 326] width 7 height 13
radio input "true"
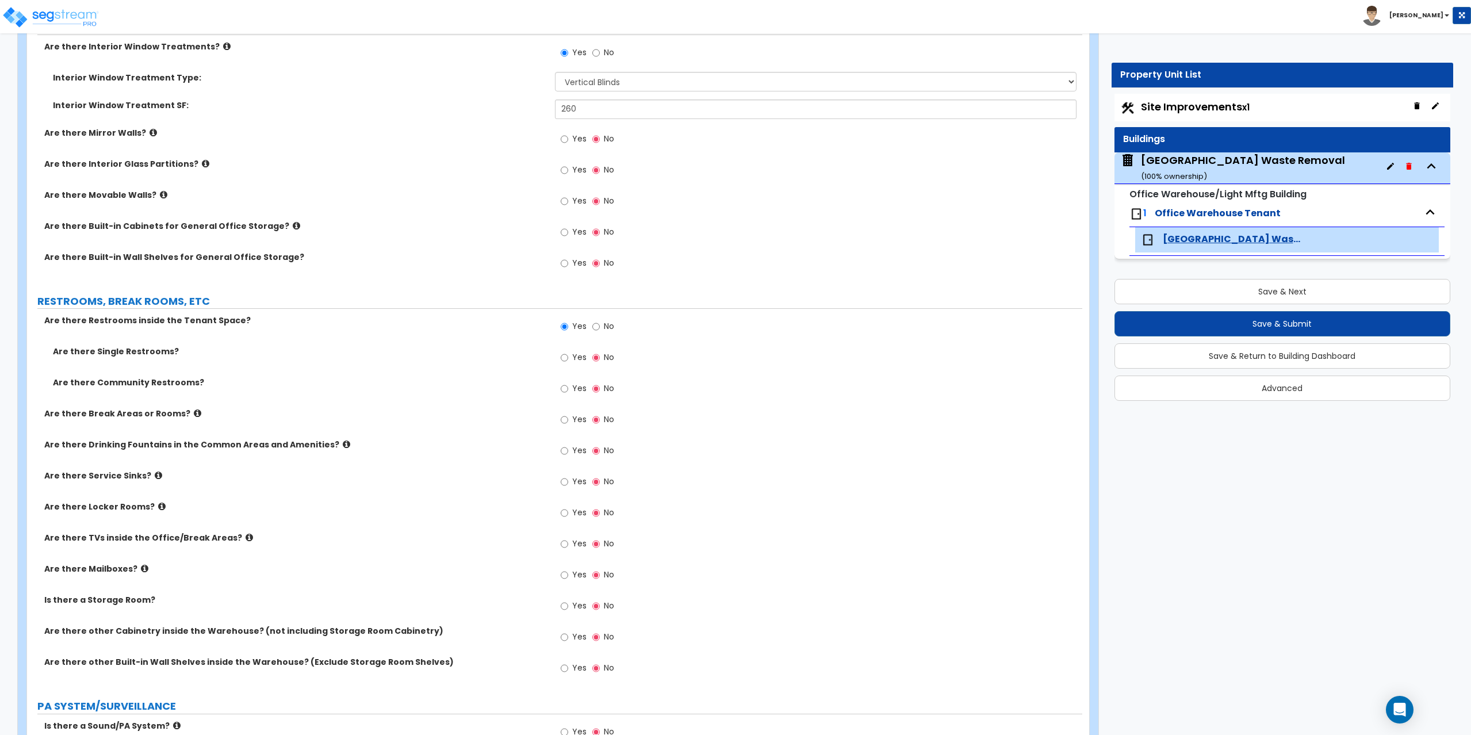
click at [558, 359] on div "Yes No" at bounding box center [587, 359] width 65 height 26
click at [567, 357] on input "Yes" at bounding box center [564, 357] width 7 height 13
radio input "true"
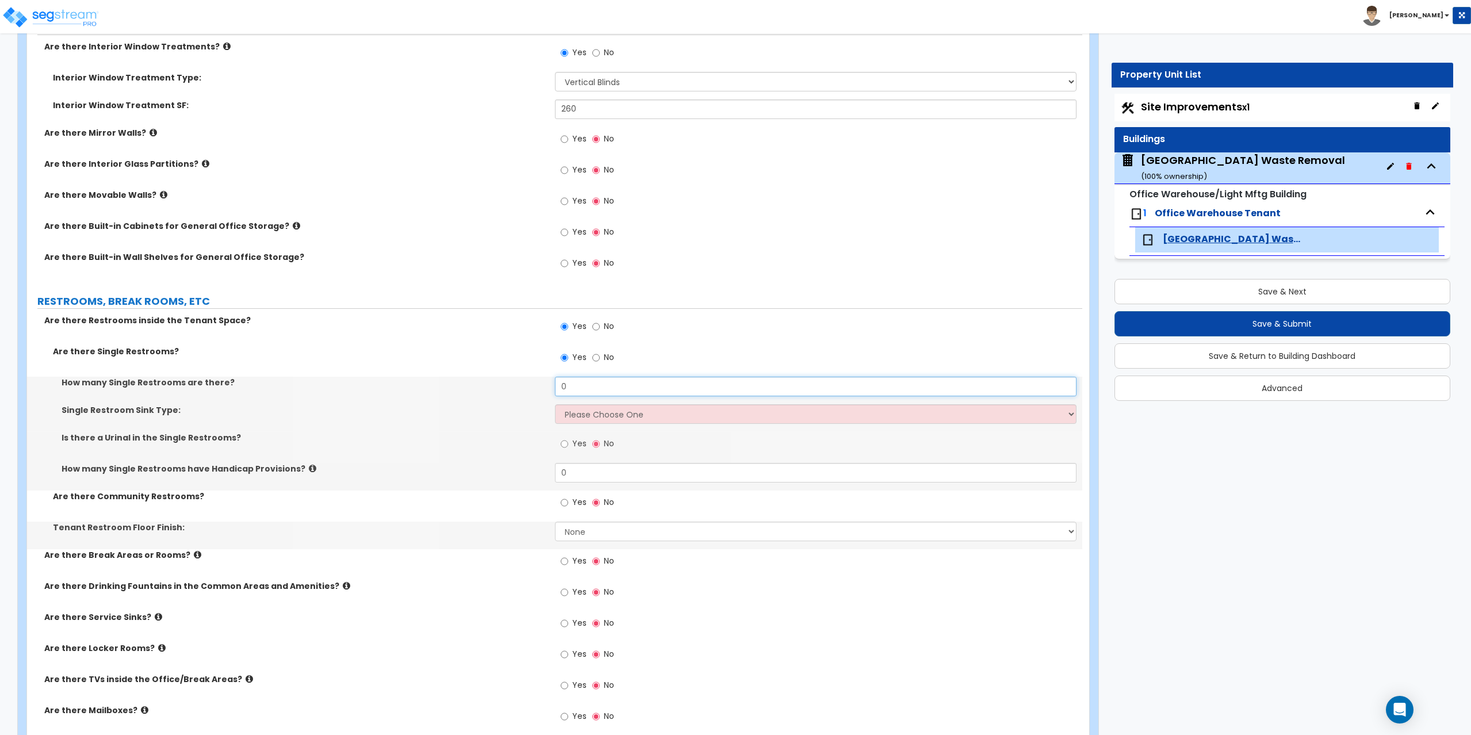
click at [583, 385] on input "0" at bounding box center [816, 387] width 522 height 20
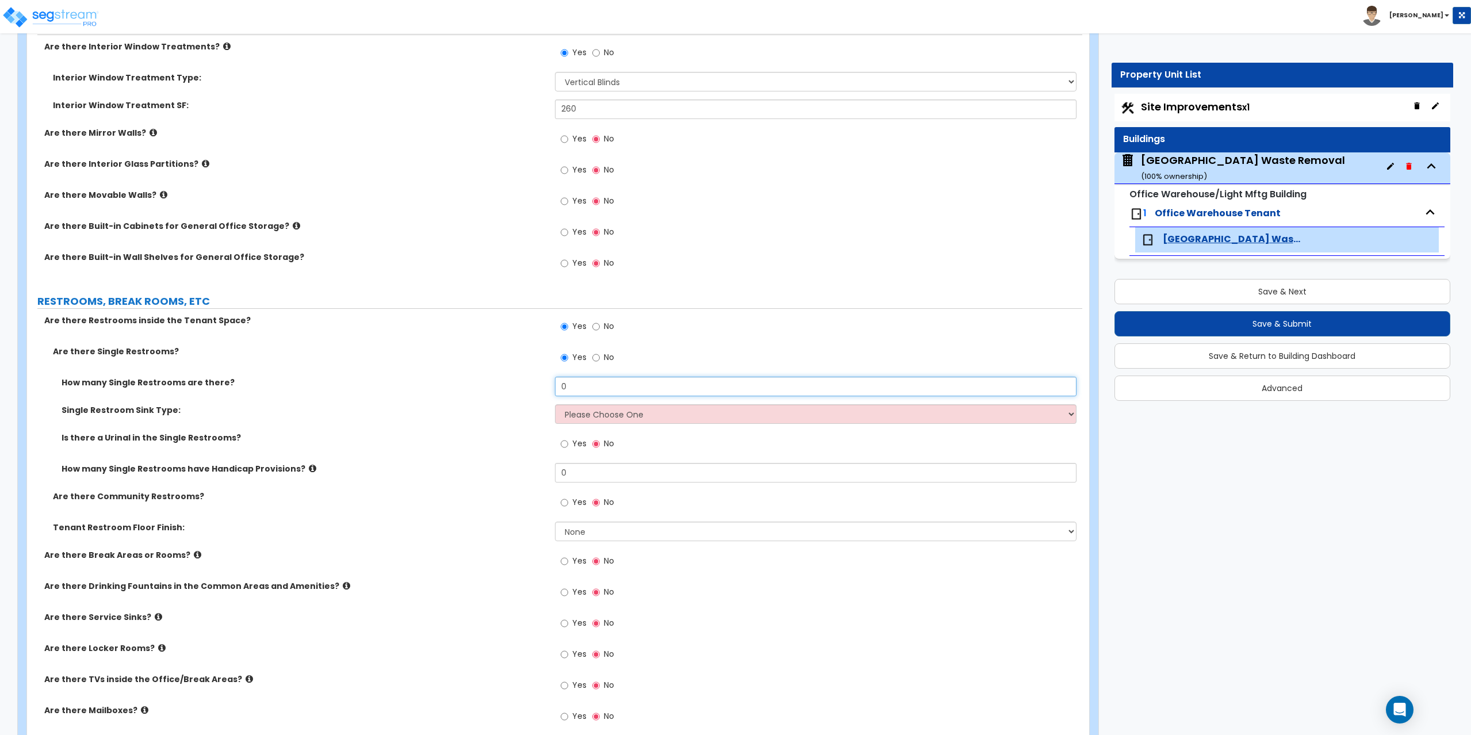
click at [583, 385] on input "0" at bounding box center [816, 387] width 522 height 20
type input "2"
click at [589, 417] on select "Please Choose One Wall-mounted Vanity-mounted" at bounding box center [816, 414] width 522 height 20
select select "1"
click at [555, 404] on select "Please Choose One Wall-mounted Vanity-mounted" at bounding box center [816, 414] width 522 height 20
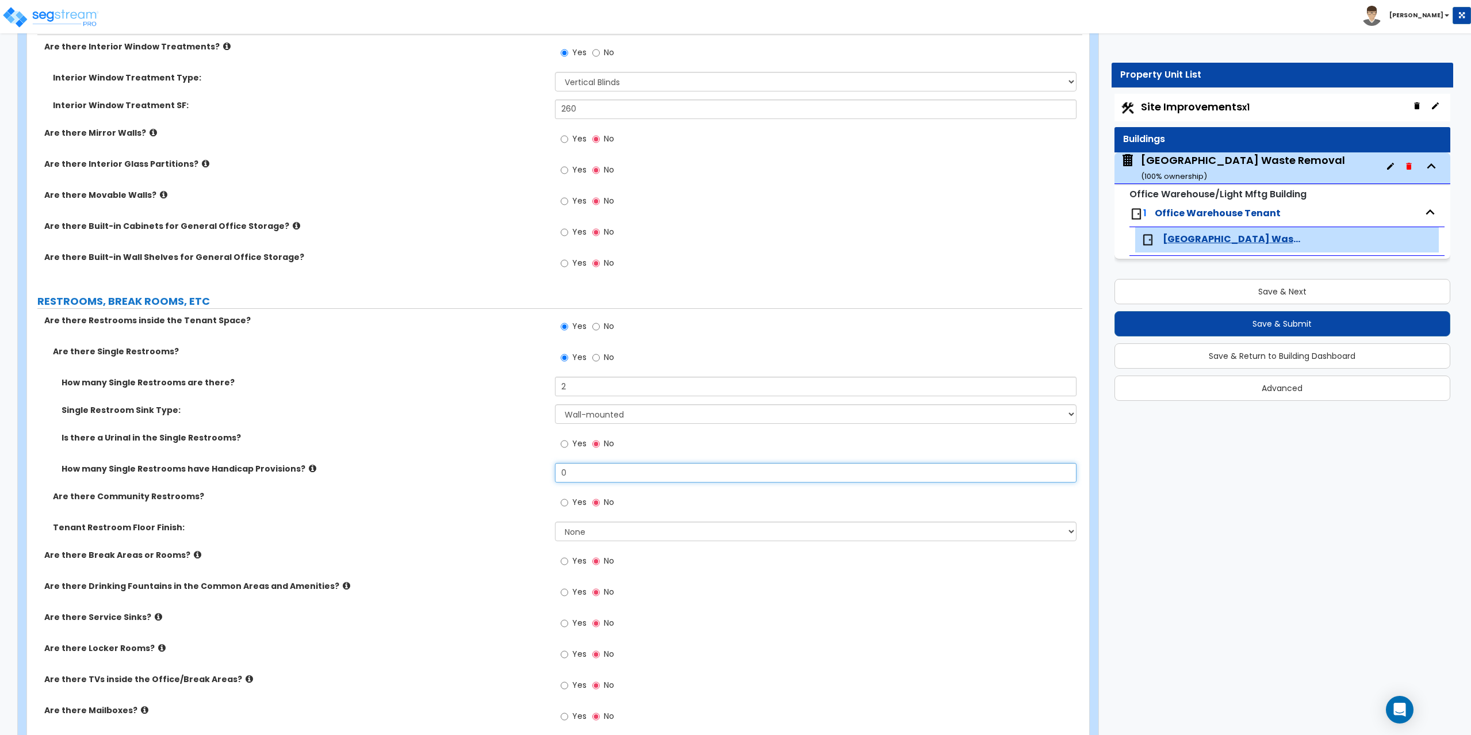
drag, startPoint x: 592, startPoint y: 472, endPoint x: 545, endPoint y: 473, distance: 47.7
click at [545, 473] on div "How many Single Restrooms have Handicap Provisions? 0" at bounding box center [554, 477] width 1055 height 28
type input "2"
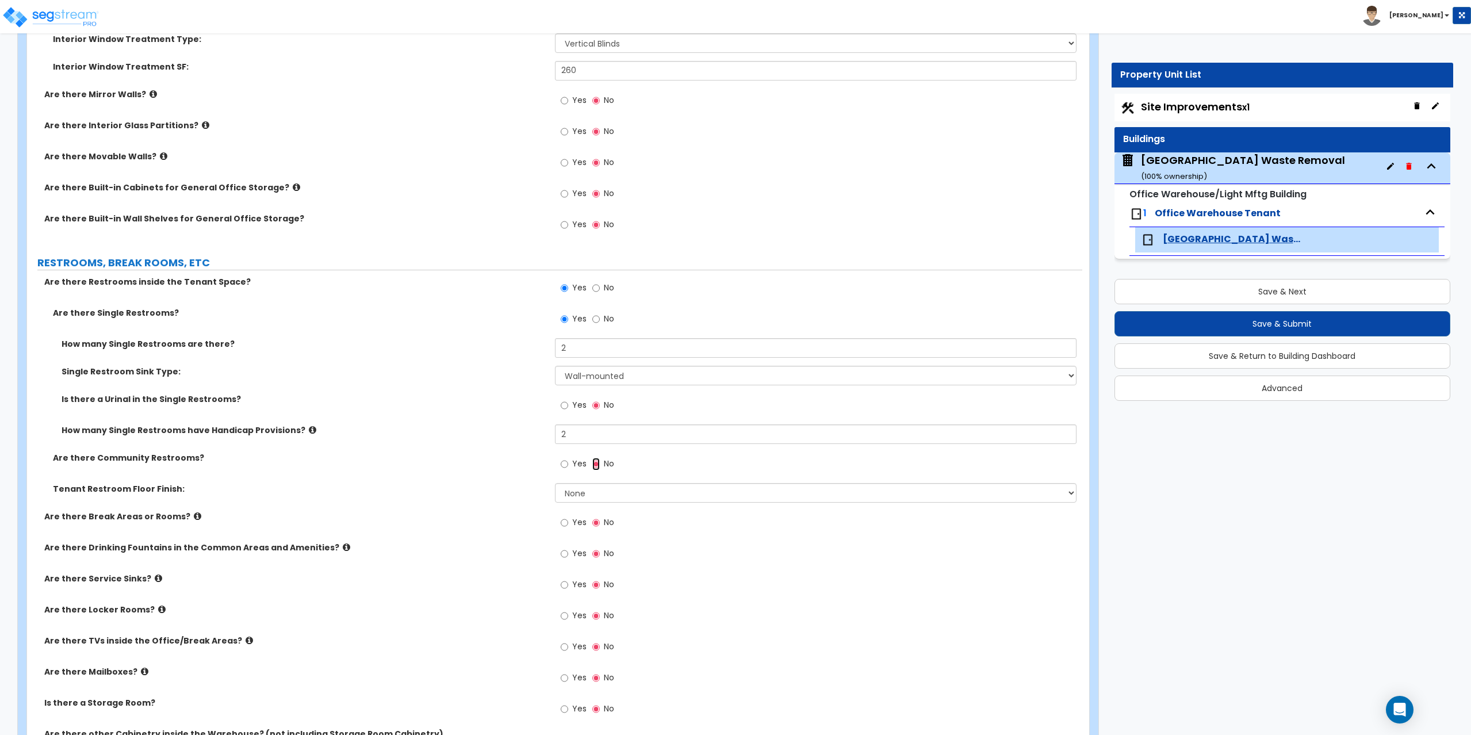
scroll to position [1672, 0]
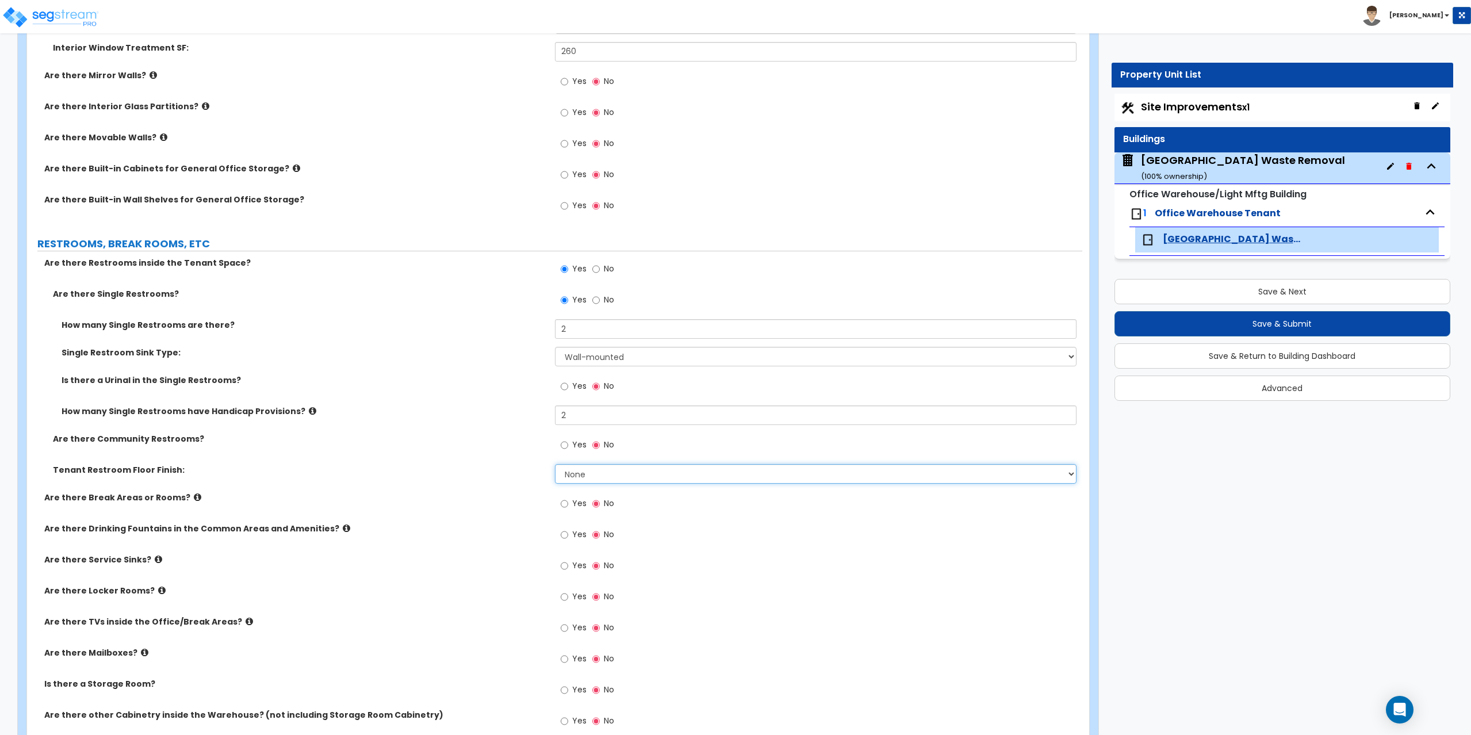
click at [584, 477] on select "None Tile Flooring Resilient Laminate Flooring VCT Flooring Sheet Vinyl Flooring" at bounding box center [816, 474] width 522 height 20
select select "1"
click at [555, 464] on select "None Tile Flooring Resilient Laminate Flooring VCT Flooring Sheet Vinyl Flooring" at bounding box center [816, 474] width 522 height 20
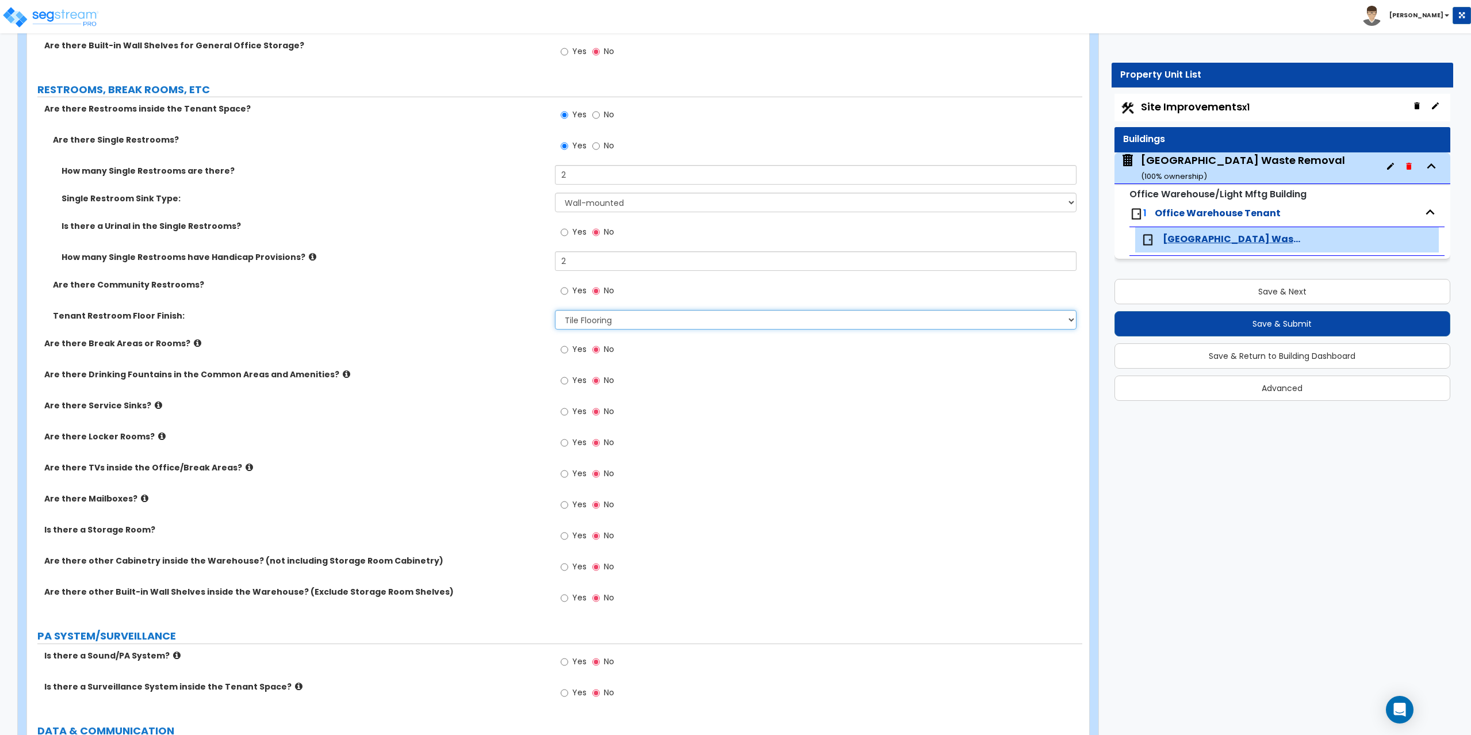
scroll to position [1845, 0]
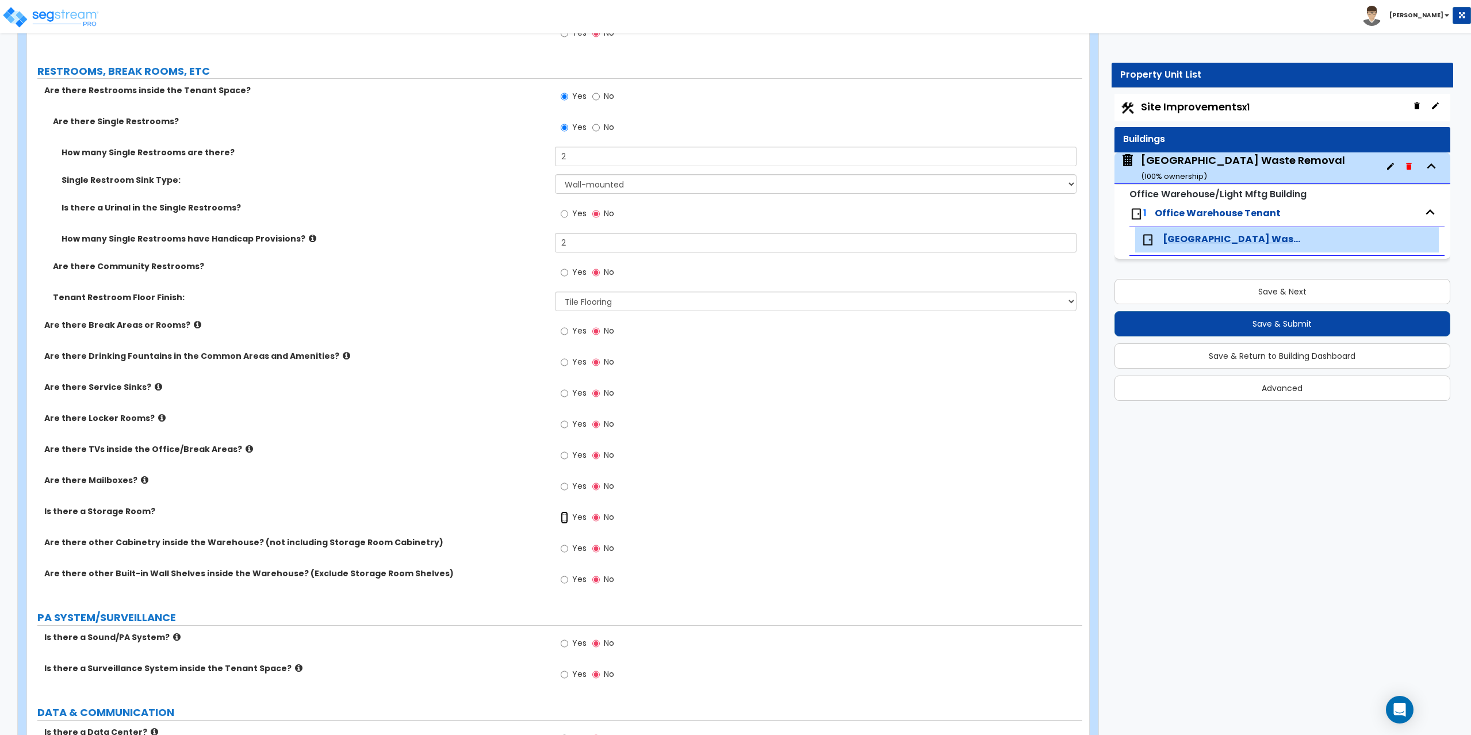
click at [565, 519] on input "Yes" at bounding box center [564, 517] width 7 height 13
radio input "true"
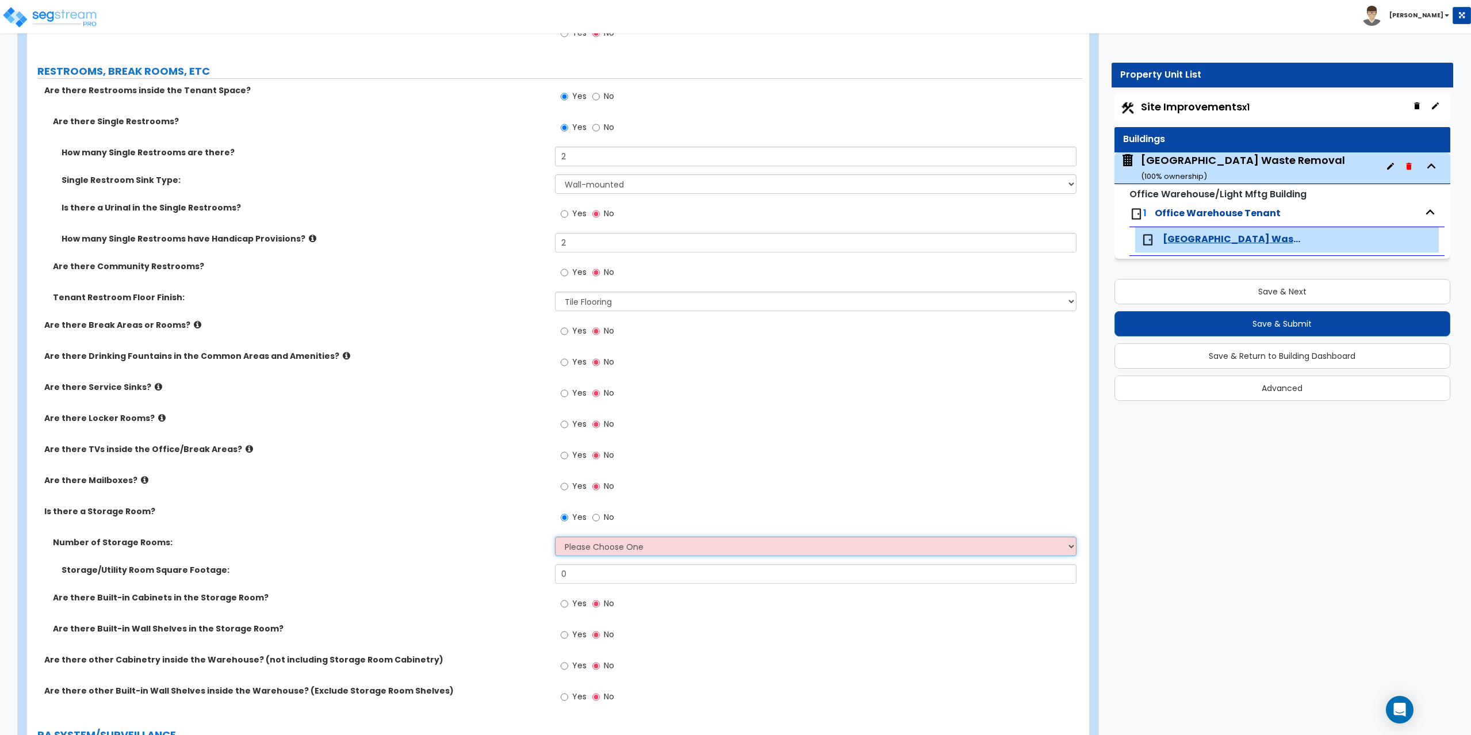
click at [610, 548] on select "Please Choose One 1 2 3" at bounding box center [816, 547] width 522 height 20
select select "1"
click at [555, 537] on select "Please Choose One 1 2 3" at bounding box center [816, 547] width 522 height 20
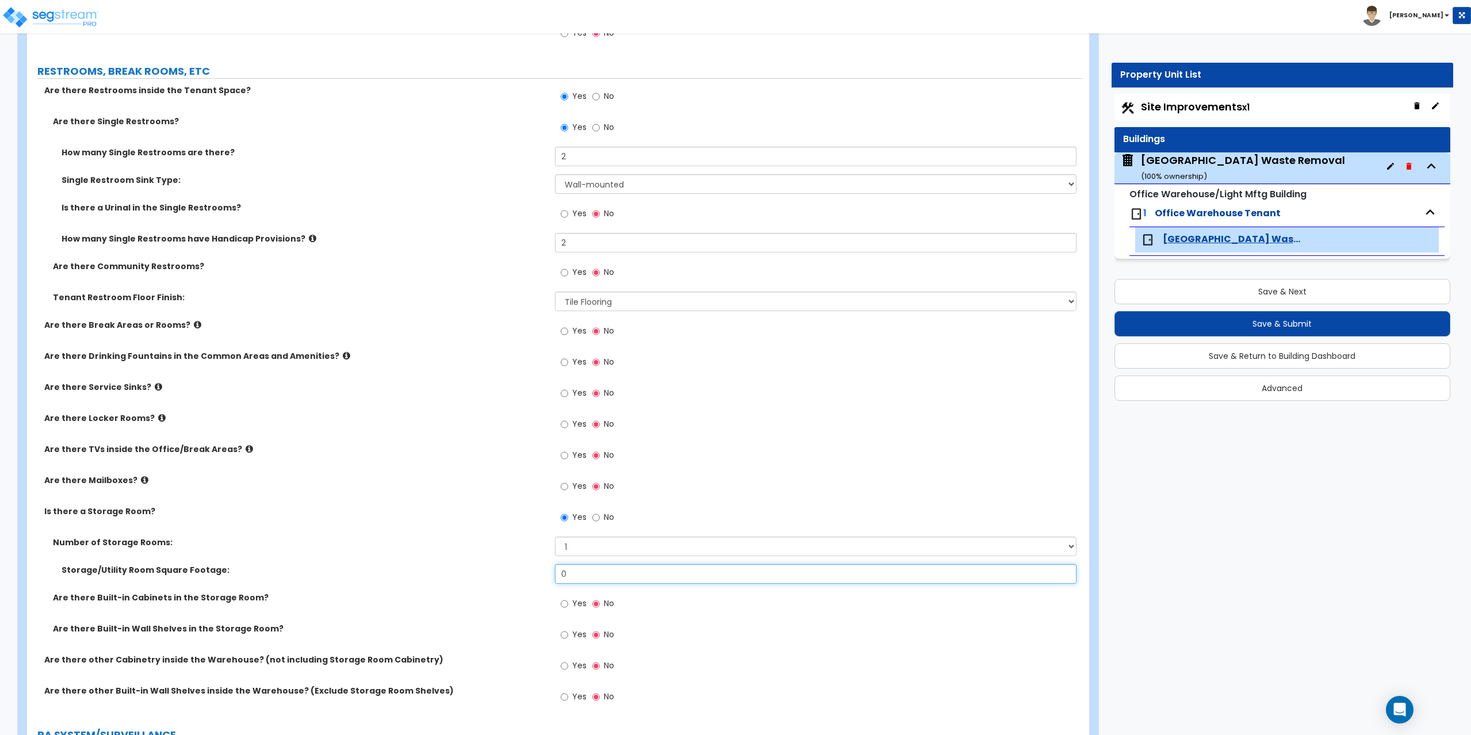
drag, startPoint x: 600, startPoint y: 566, endPoint x: 536, endPoint y: 584, distance: 66.7
click at [536, 584] on div "Storage/Utility Room Square Footage: 0" at bounding box center [554, 578] width 1055 height 28
type input "172"
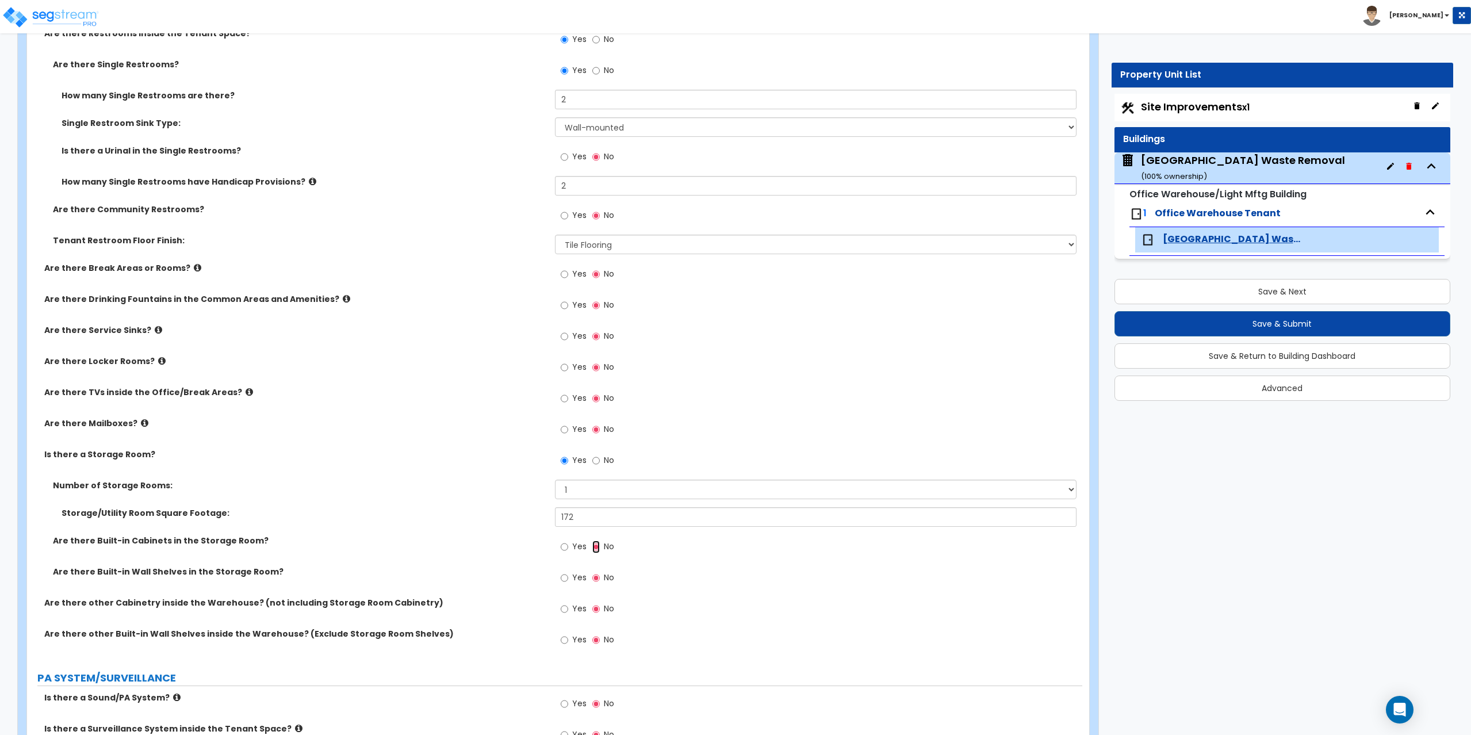
scroll to position [1902, 0]
click at [572, 609] on label "Yes" at bounding box center [574, 610] width 26 height 20
click at [568, 609] on input "Yes" at bounding box center [564, 608] width 7 height 13
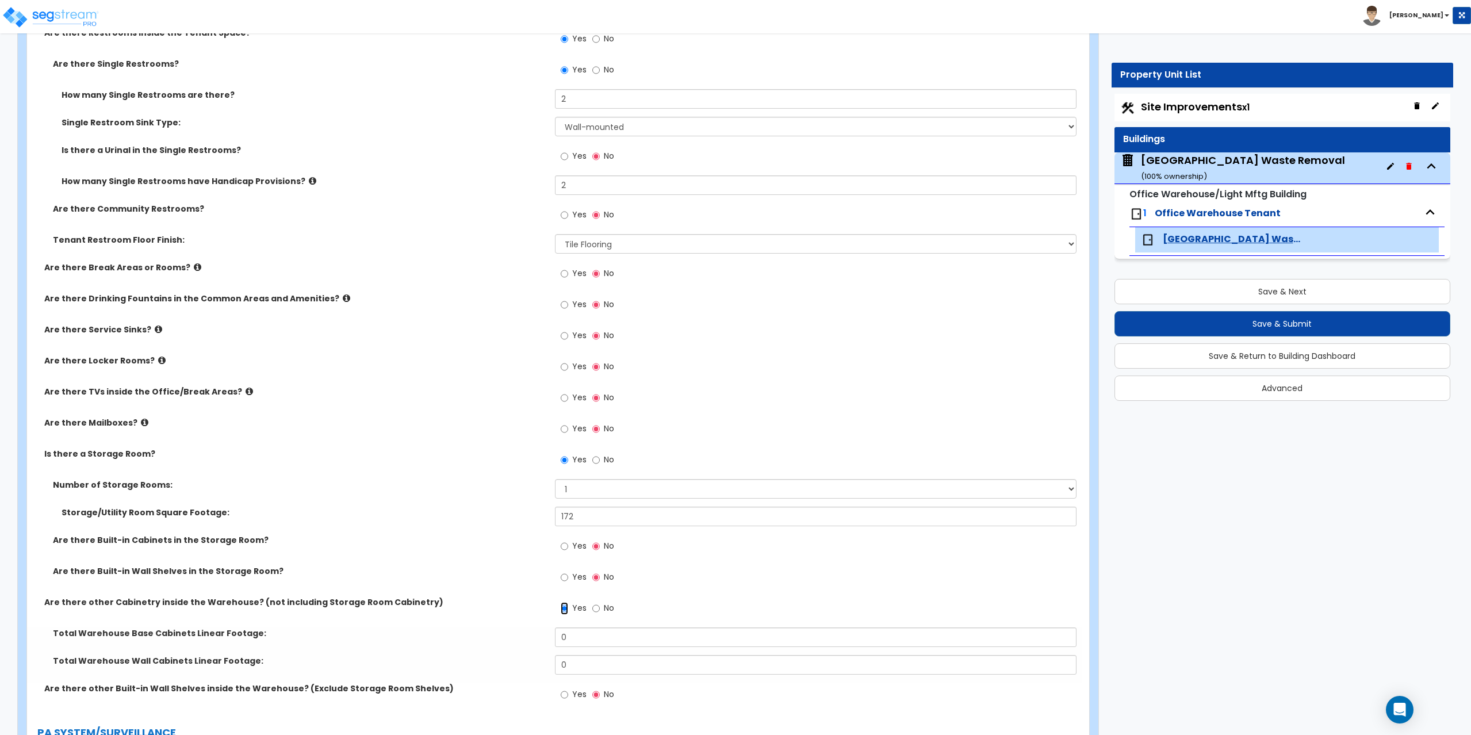
scroll to position [1960, 0]
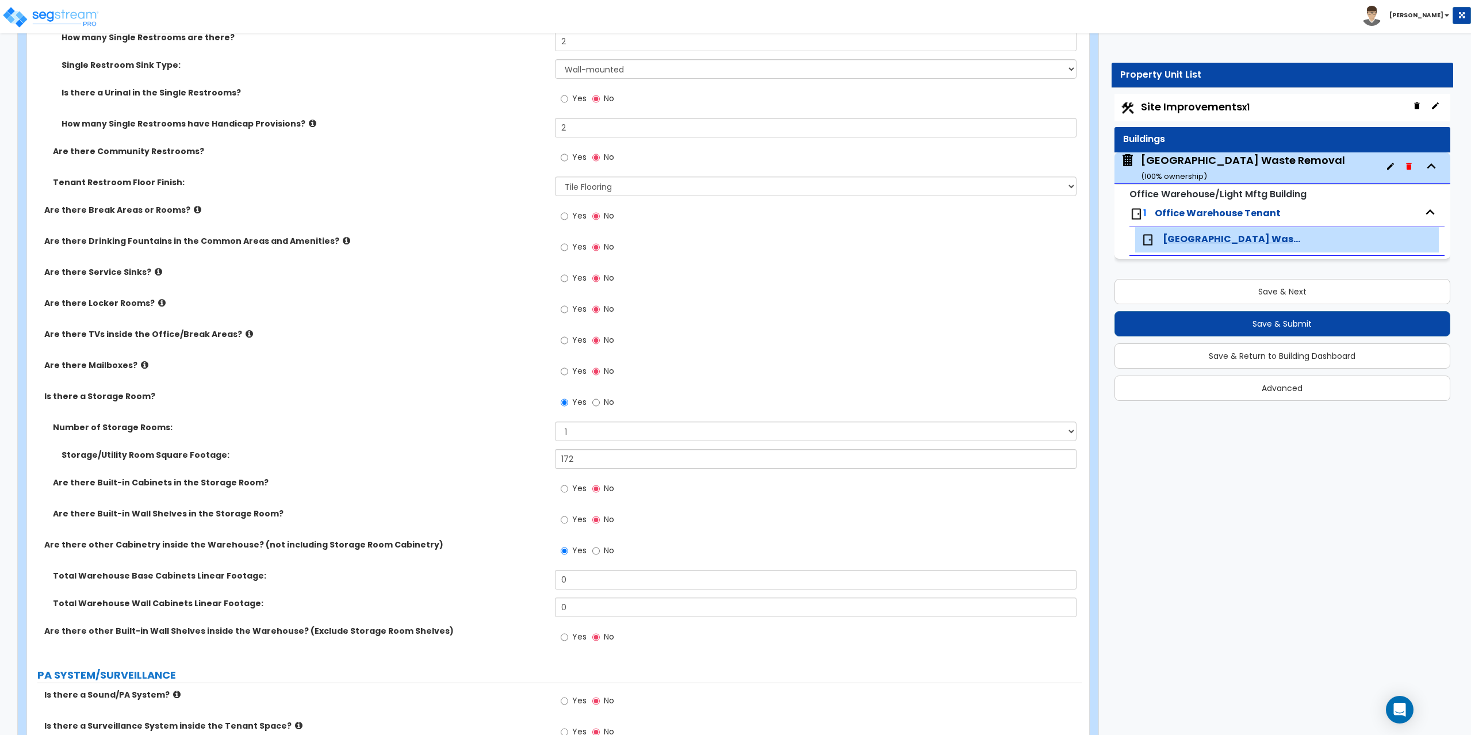
click at [602, 550] on label "No" at bounding box center [603, 552] width 22 height 20
click at [600, 550] on input "No" at bounding box center [595, 551] width 7 height 13
radio input "false"
radio input "true"
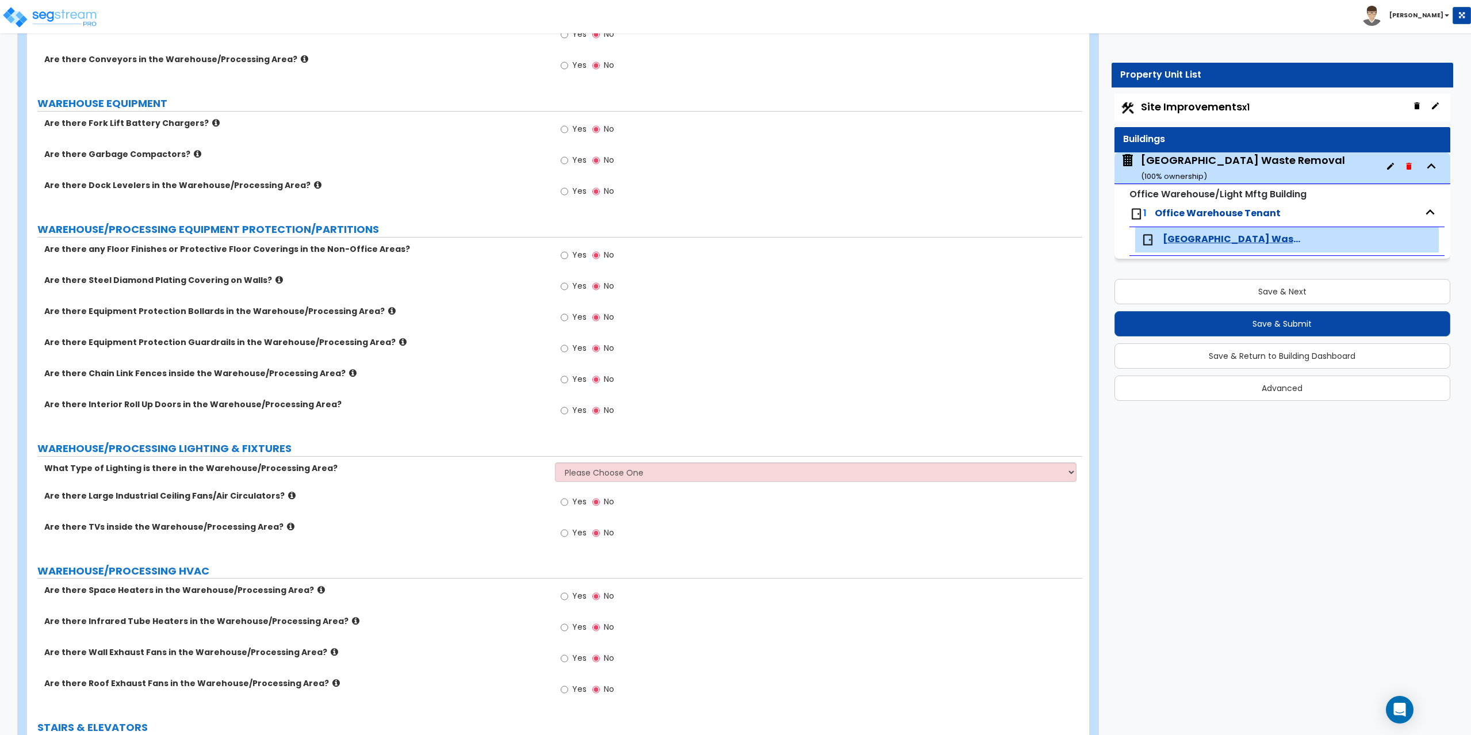
scroll to position [3168, 0]
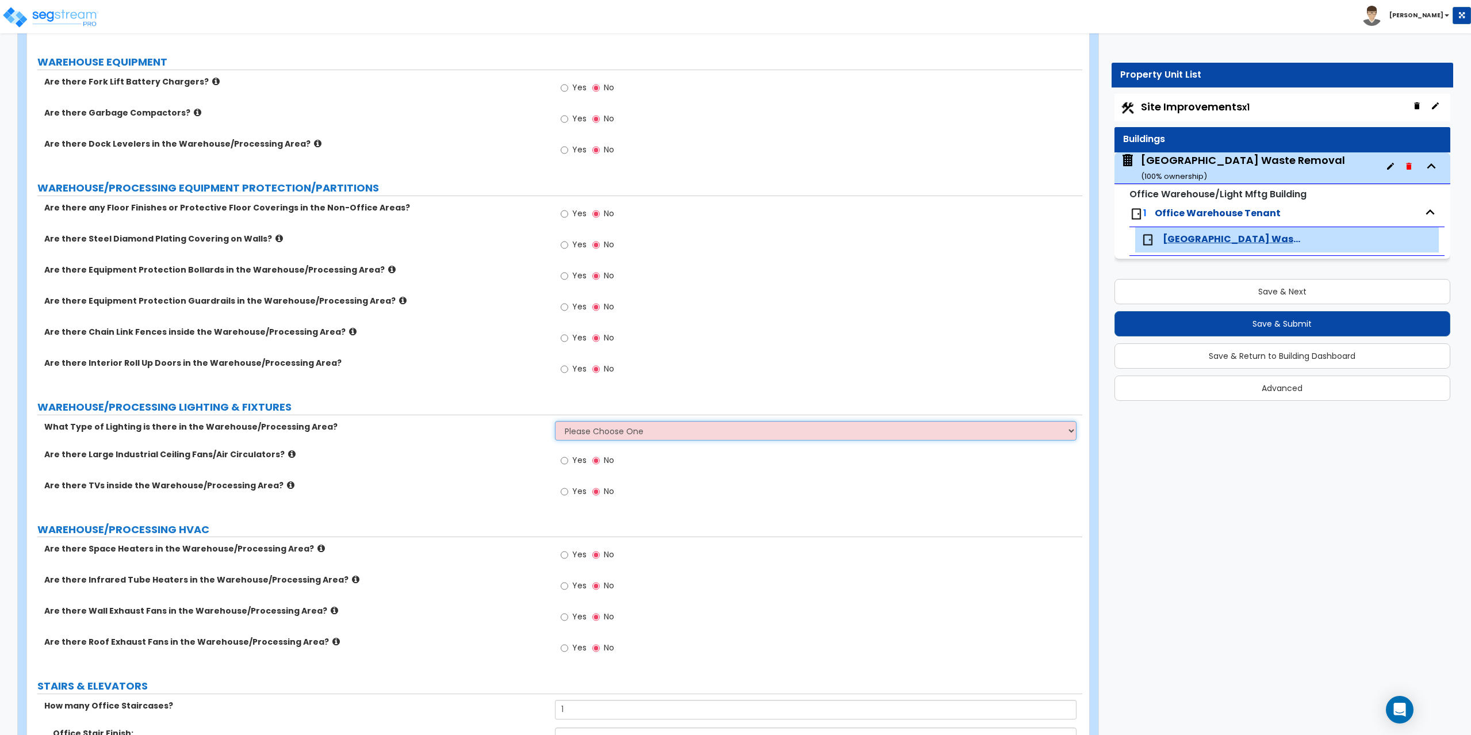
click at [594, 430] on select "Please Choose One High Bay Round Fixtures High Bay Fluorescent Tube Lighting Hi…" at bounding box center [816, 431] width 522 height 20
select select "2"
click at [555, 421] on select "Please Choose One High Bay Round Fixtures High Bay Fluorescent Tube Lighting Hi…" at bounding box center [816, 431] width 522 height 20
click at [288, 455] on icon at bounding box center [291, 454] width 7 height 9
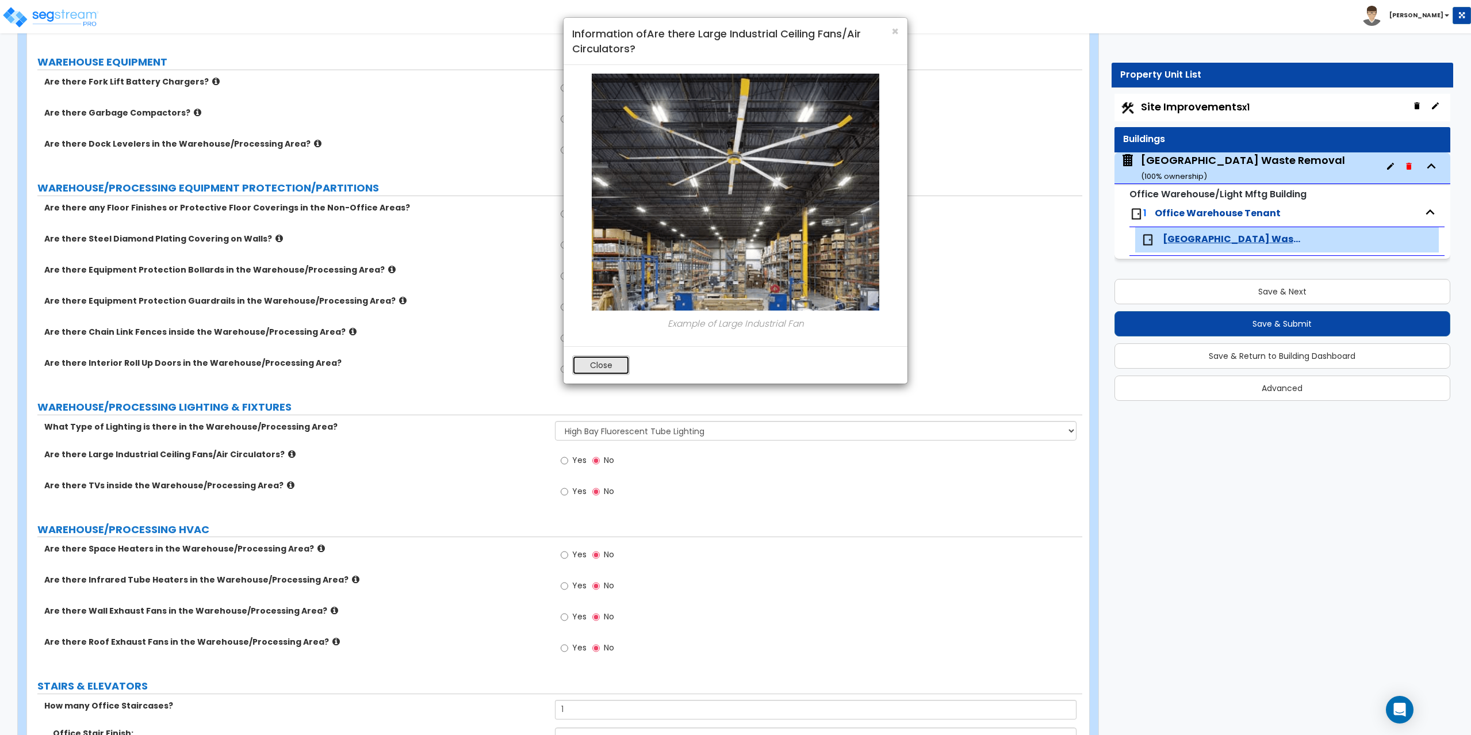
click at [594, 365] on button "Close" at bounding box center [601, 365] width 58 height 20
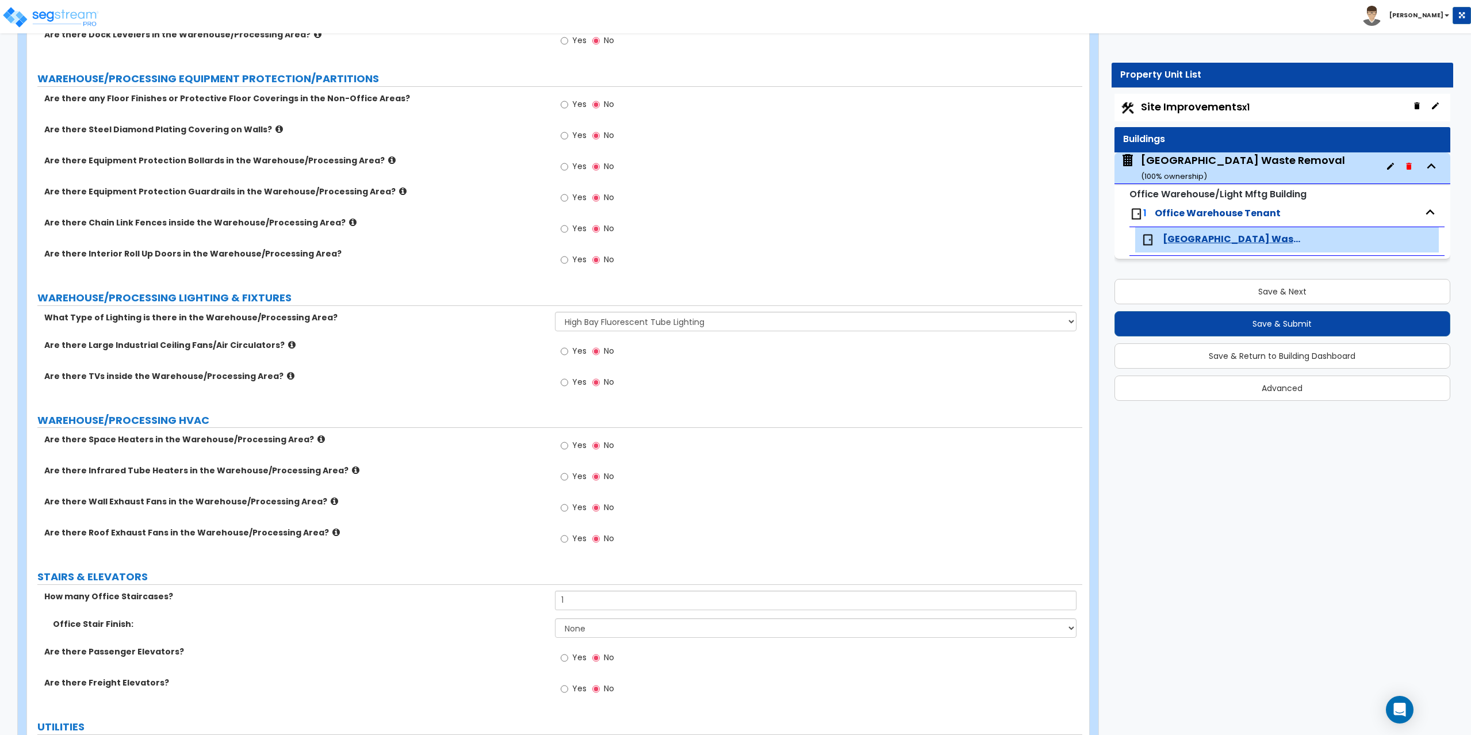
scroll to position [3283, 0]
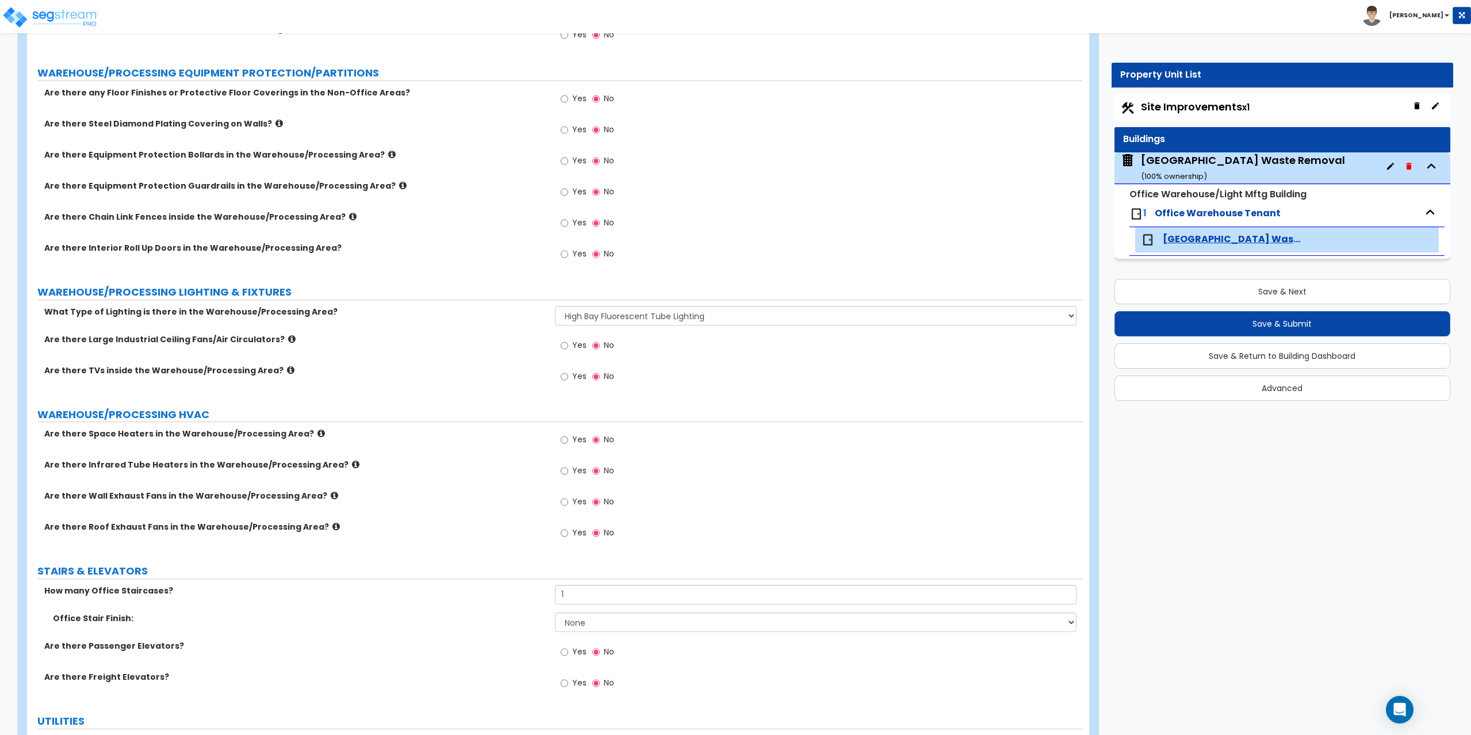
click at [331, 497] on icon at bounding box center [334, 495] width 7 height 9
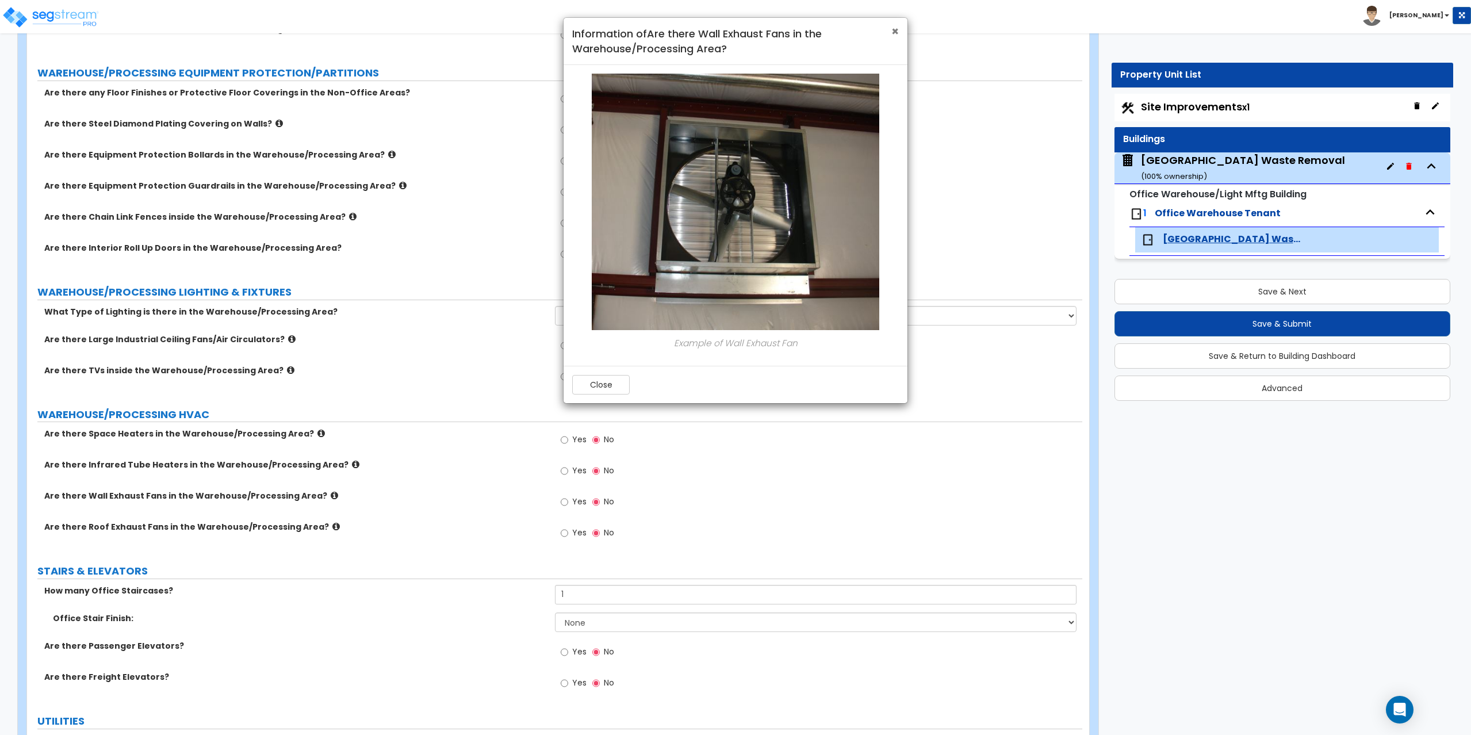
click at [897, 33] on span "×" at bounding box center [894, 31] width 7 height 17
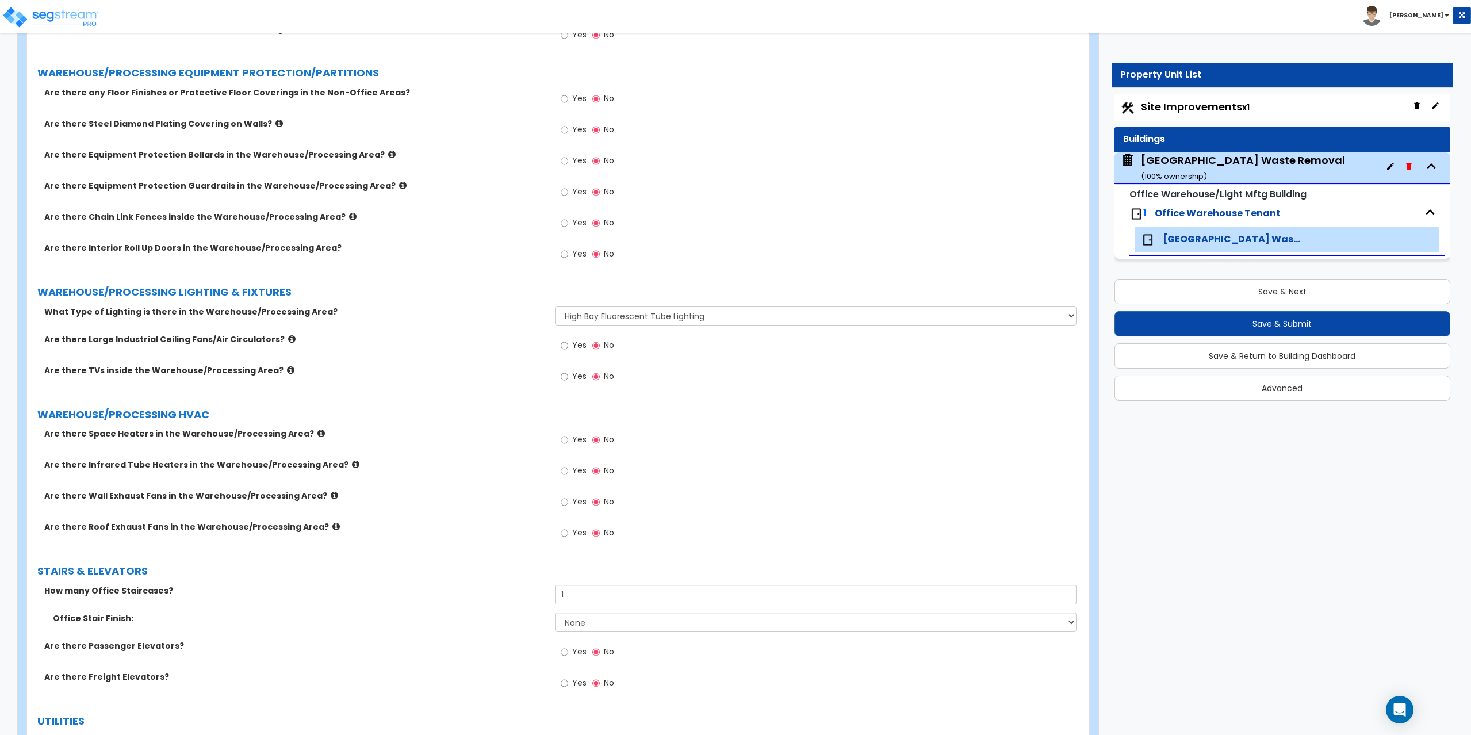
click at [288, 339] on icon at bounding box center [291, 339] width 7 height 9
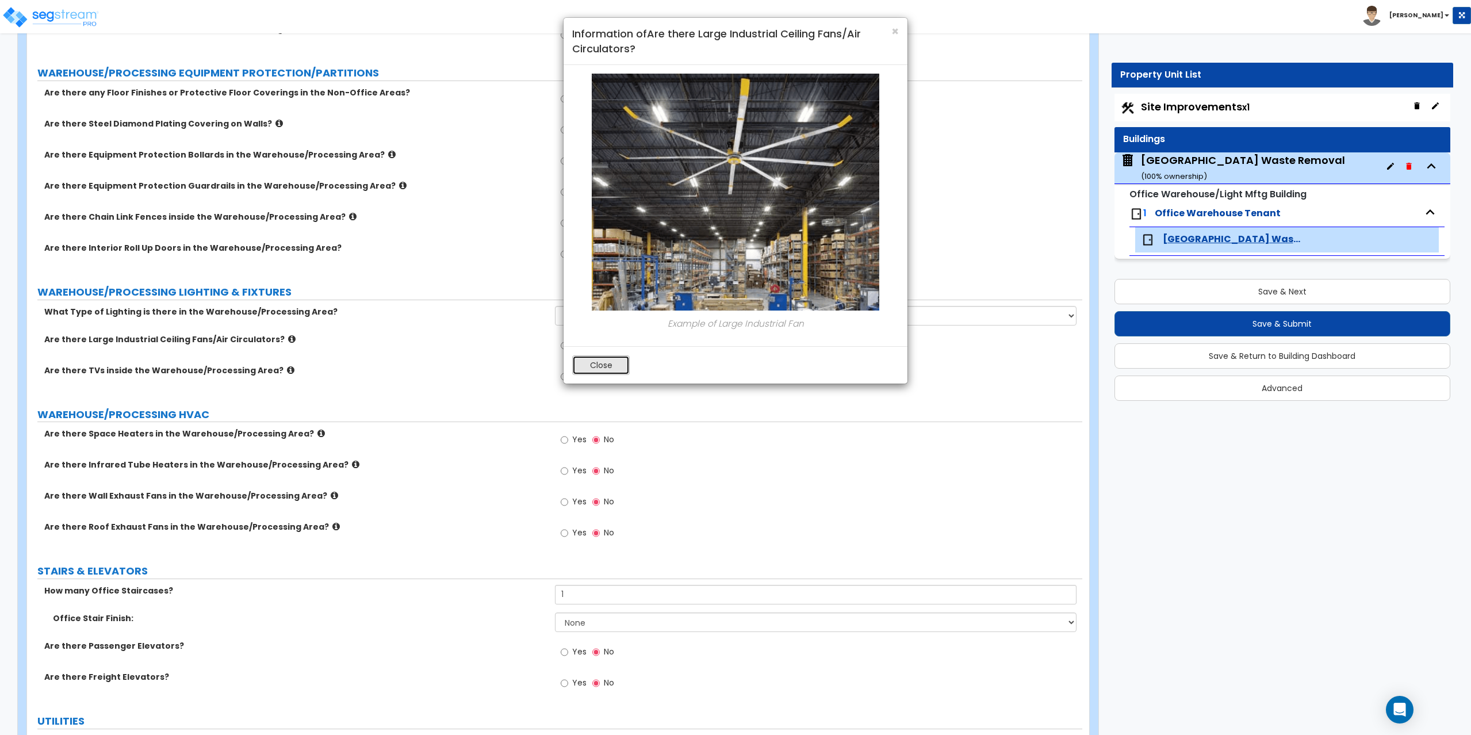
click at [616, 368] on button "Close" at bounding box center [601, 365] width 58 height 20
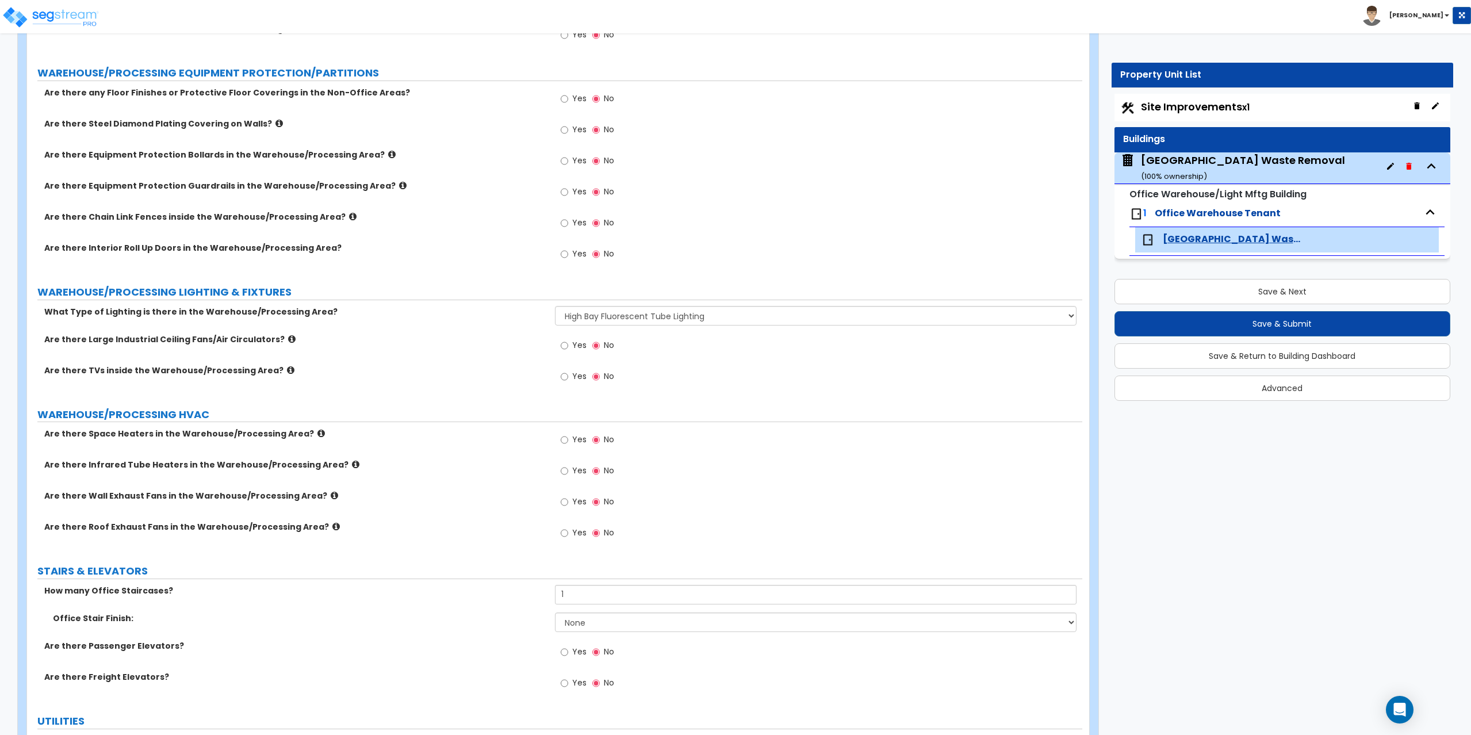
click at [332, 526] on icon at bounding box center [335, 526] width 7 height 9
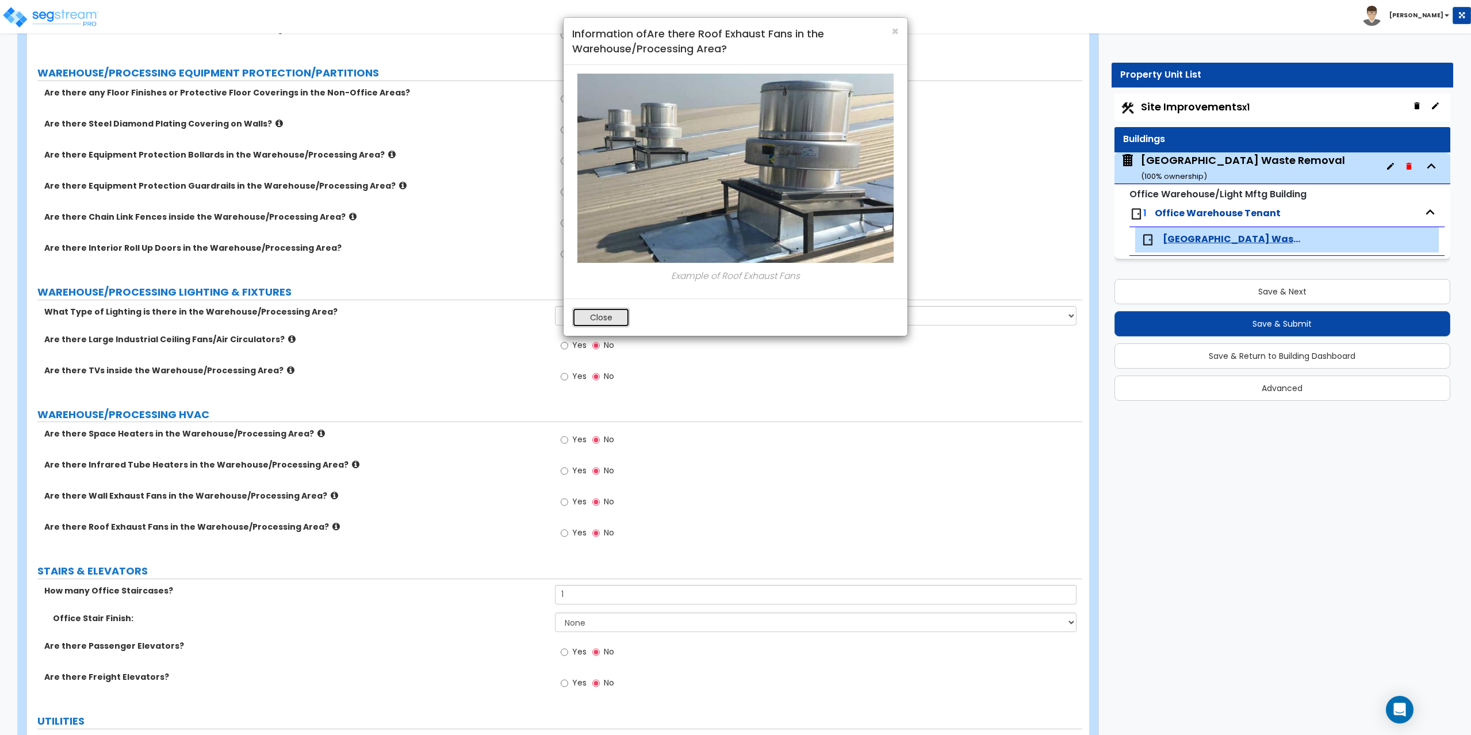
click at [592, 318] on button "Close" at bounding box center [601, 318] width 58 height 20
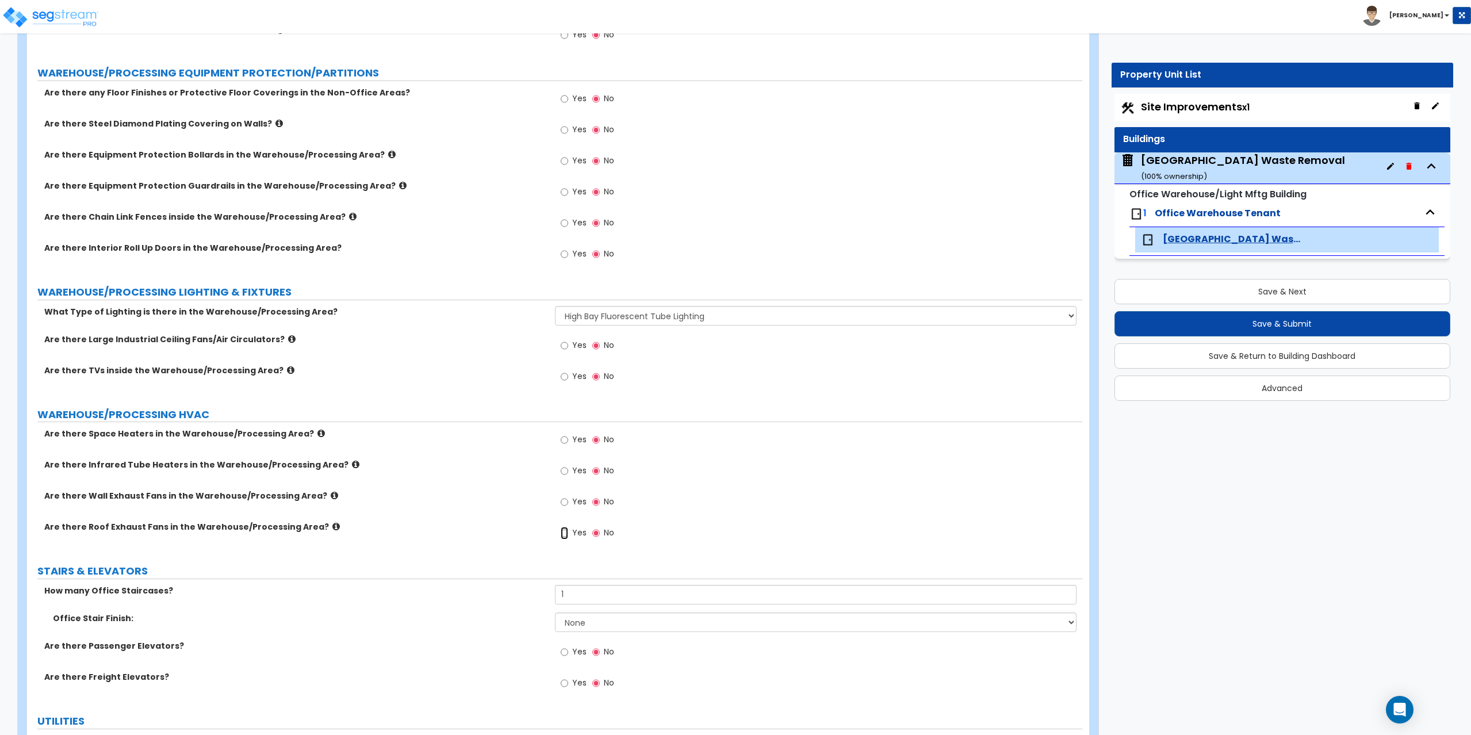
click at [564, 531] on input "Yes" at bounding box center [564, 533] width 7 height 13
radio input "true"
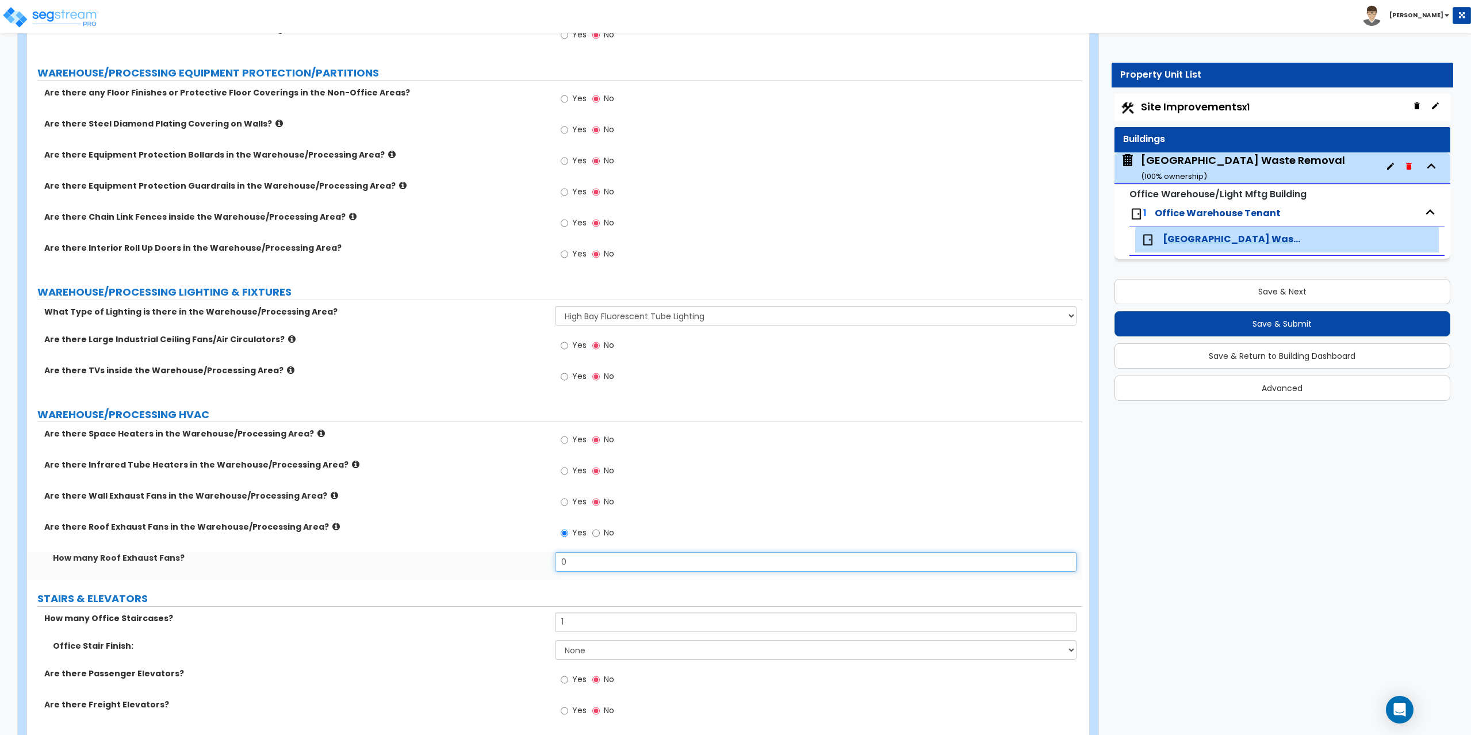
drag, startPoint x: 568, startPoint y: 561, endPoint x: 502, endPoint y: 577, distance: 68.1
click at [502, 577] on div "How many Roof Exhaust Fans? 0" at bounding box center [554, 566] width 1055 height 28
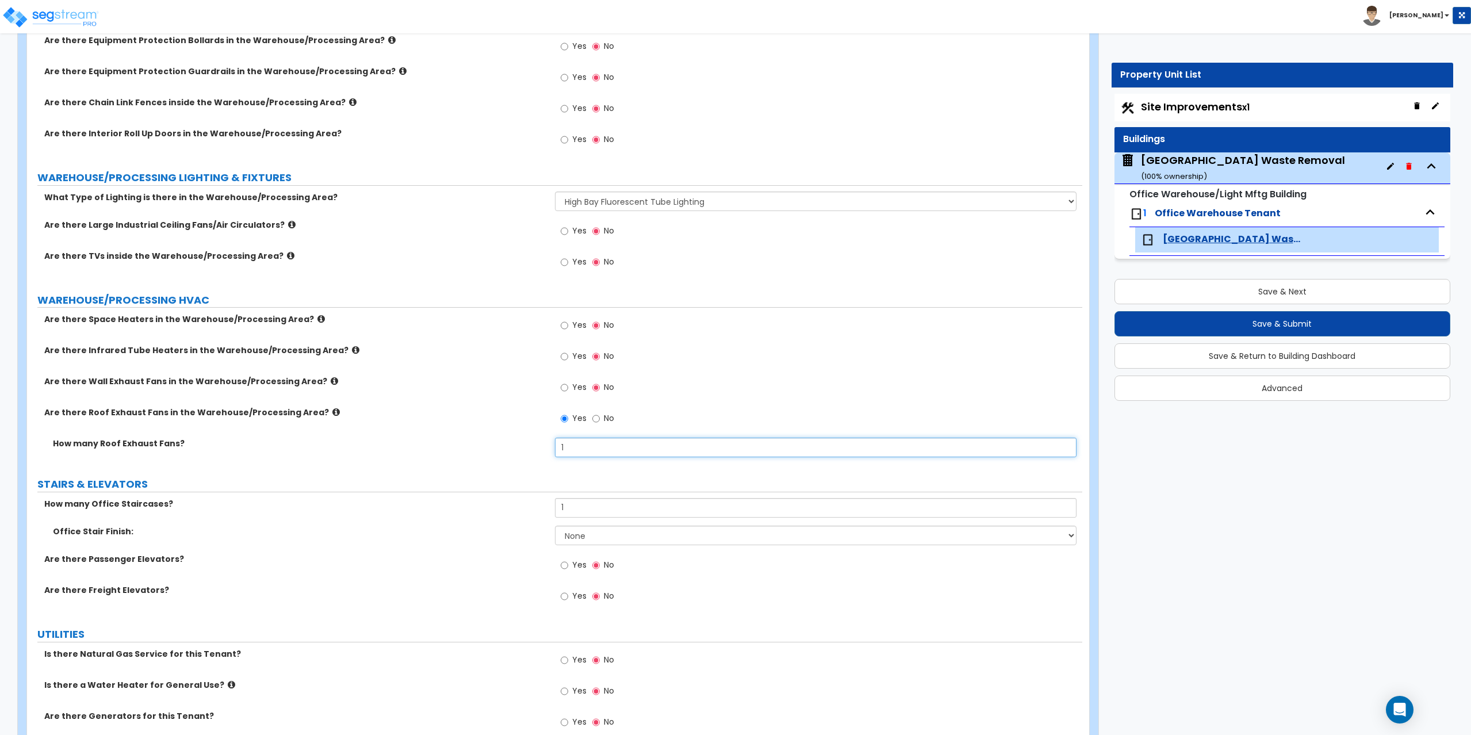
scroll to position [3398, 0]
type input "1"
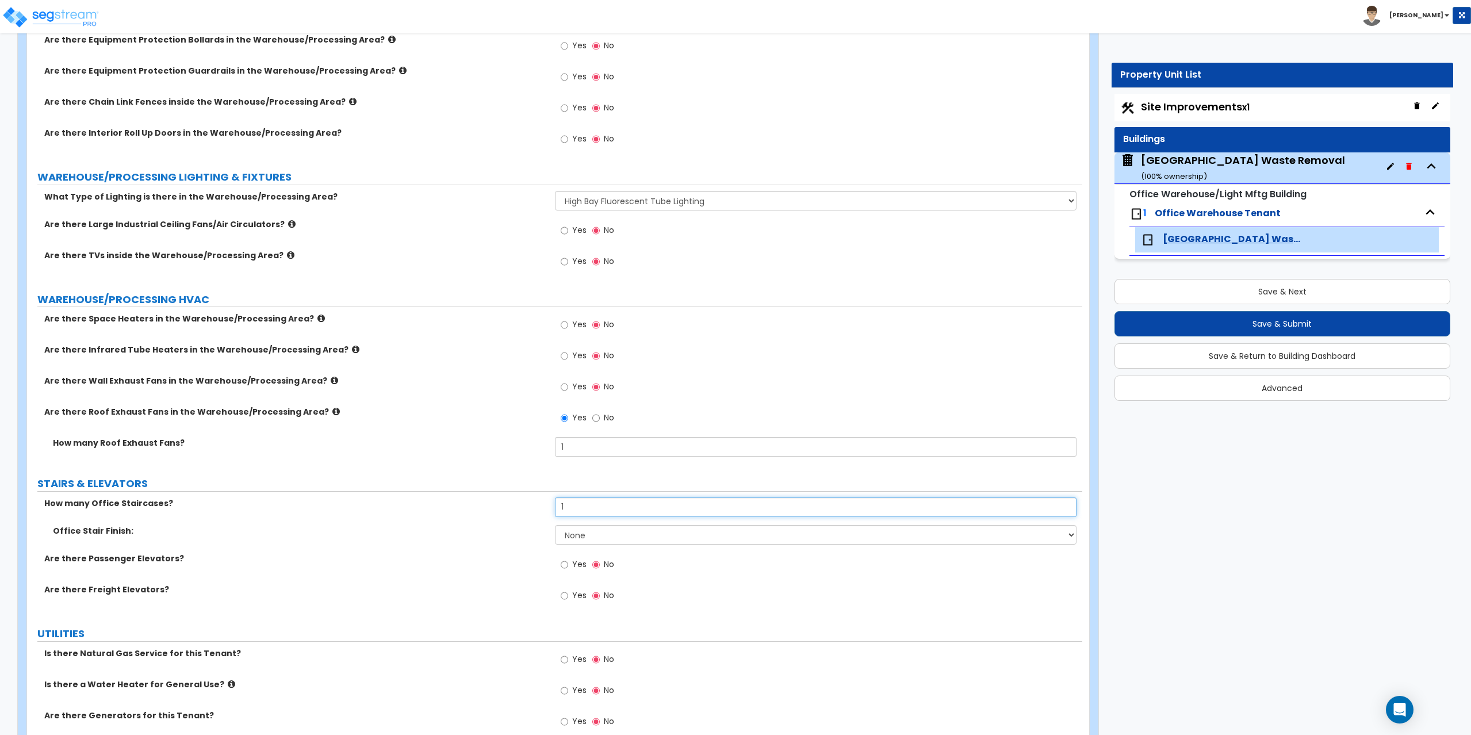
drag, startPoint x: 611, startPoint y: 511, endPoint x: 560, endPoint y: 509, distance: 51.2
click at [560, 509] on input "1" at bounding box center [816, 507] width 522 height 20
click at [619, 514] on input "1" at bounding box center [816, 507] width 522 height 20
click at [602, 544] on select "None Tile Wood Laminate VCT Sheet Carpet Sheet Vinyl Carpet Tile" at bounding box center [816, 535] width 522 height 20
select select "2"
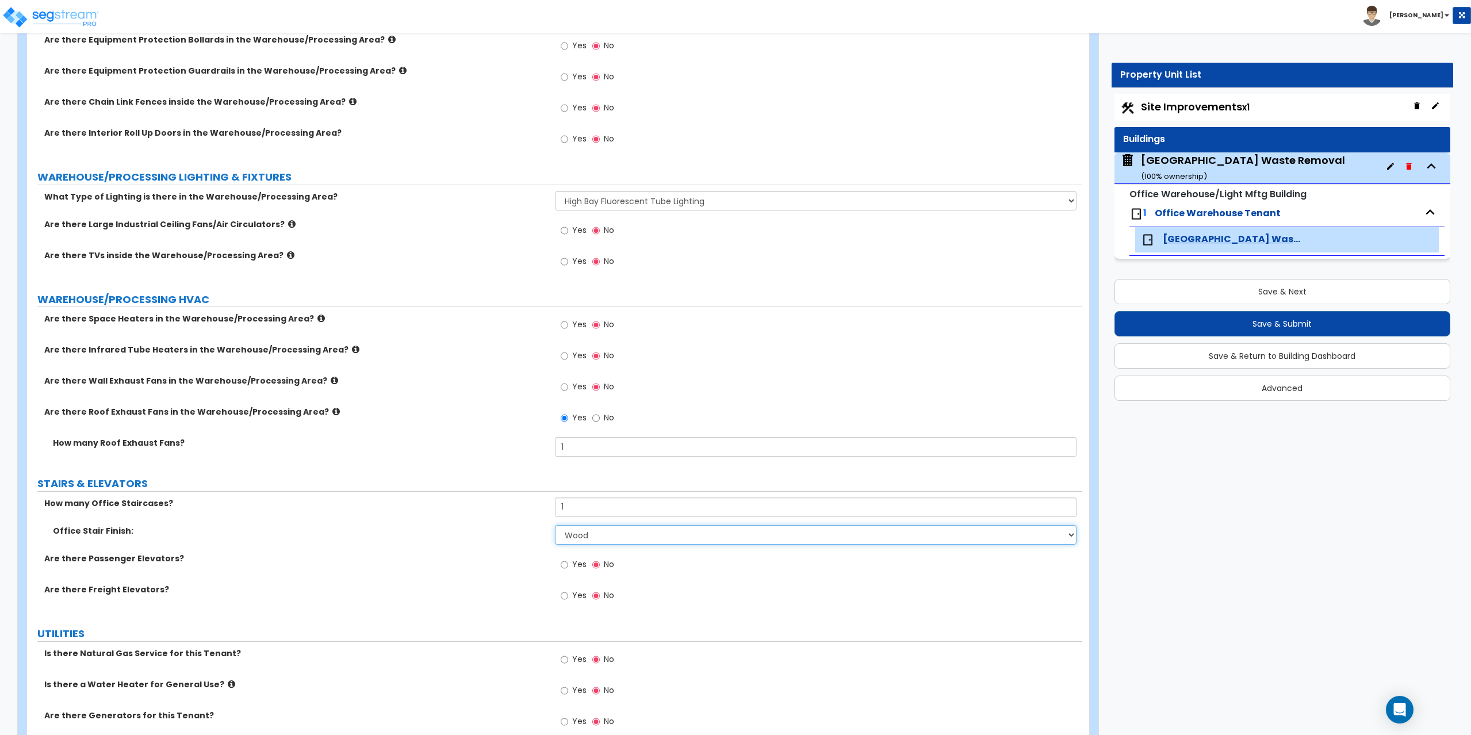
click at [555, 525] on select "None Tile Wood Laminate VCT Sheet Carpet Sheet Vinyl Carpet Tile" at bounding box center [816, 535] width 522 height 20
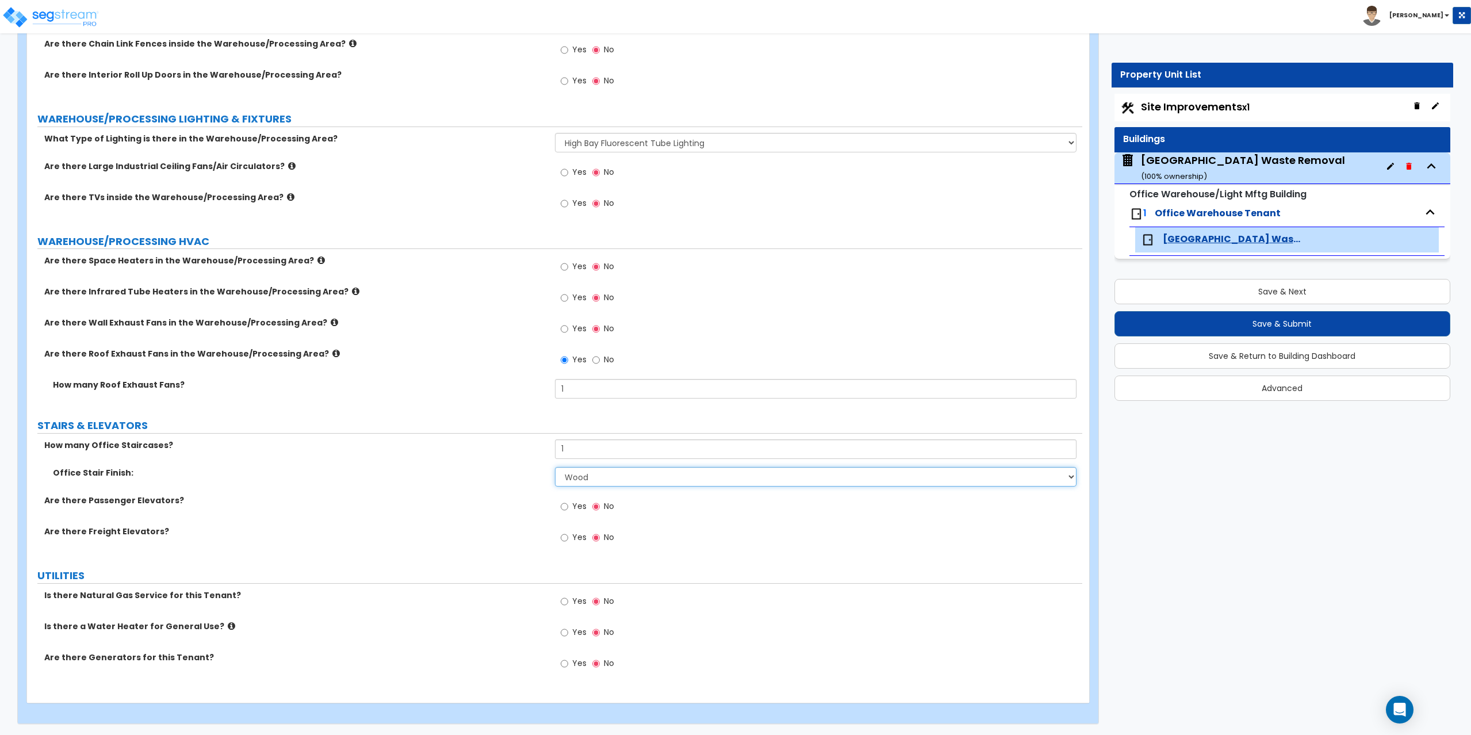
scroll to position [3456, 0]
click at [565, 603] on input "Yes" at bounding box center [564, 601] width 7 height 13
radio input "true"
click at [568, 633] on label "Yes" at bounding box center [574, 633] width 26 height 20
click at [568, 633] on input "Yes" at bounding box center [564, 632] width 7 height 13
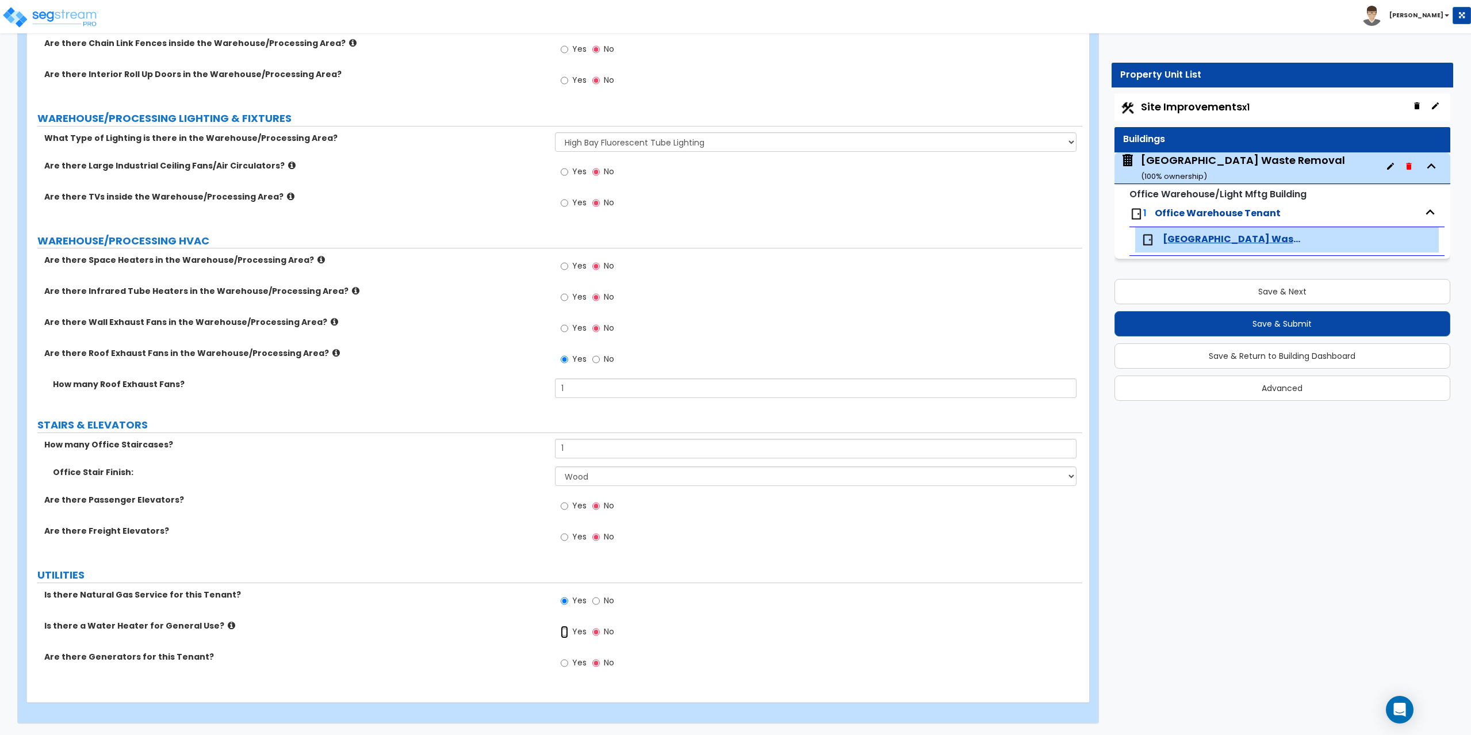
radio input "true"
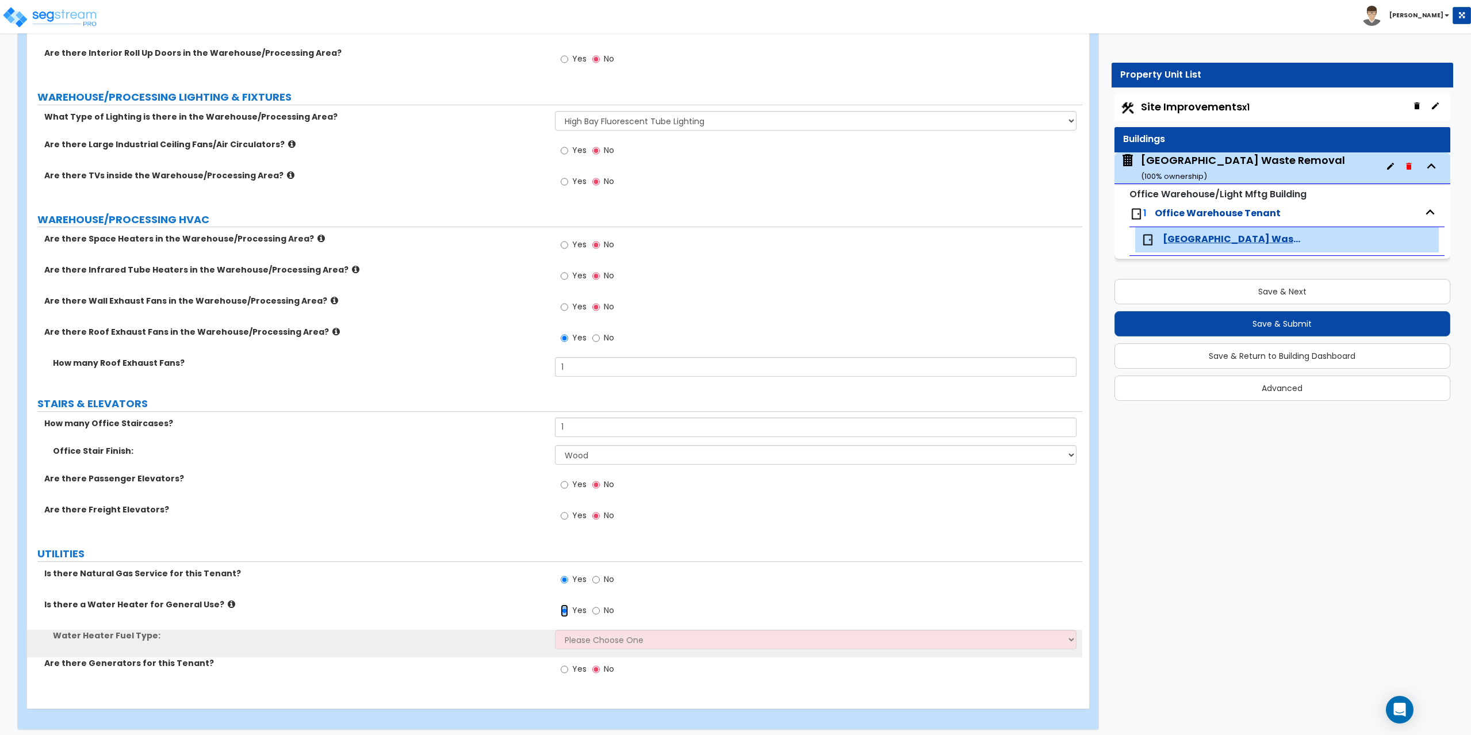
scroll to position [3484, 0]
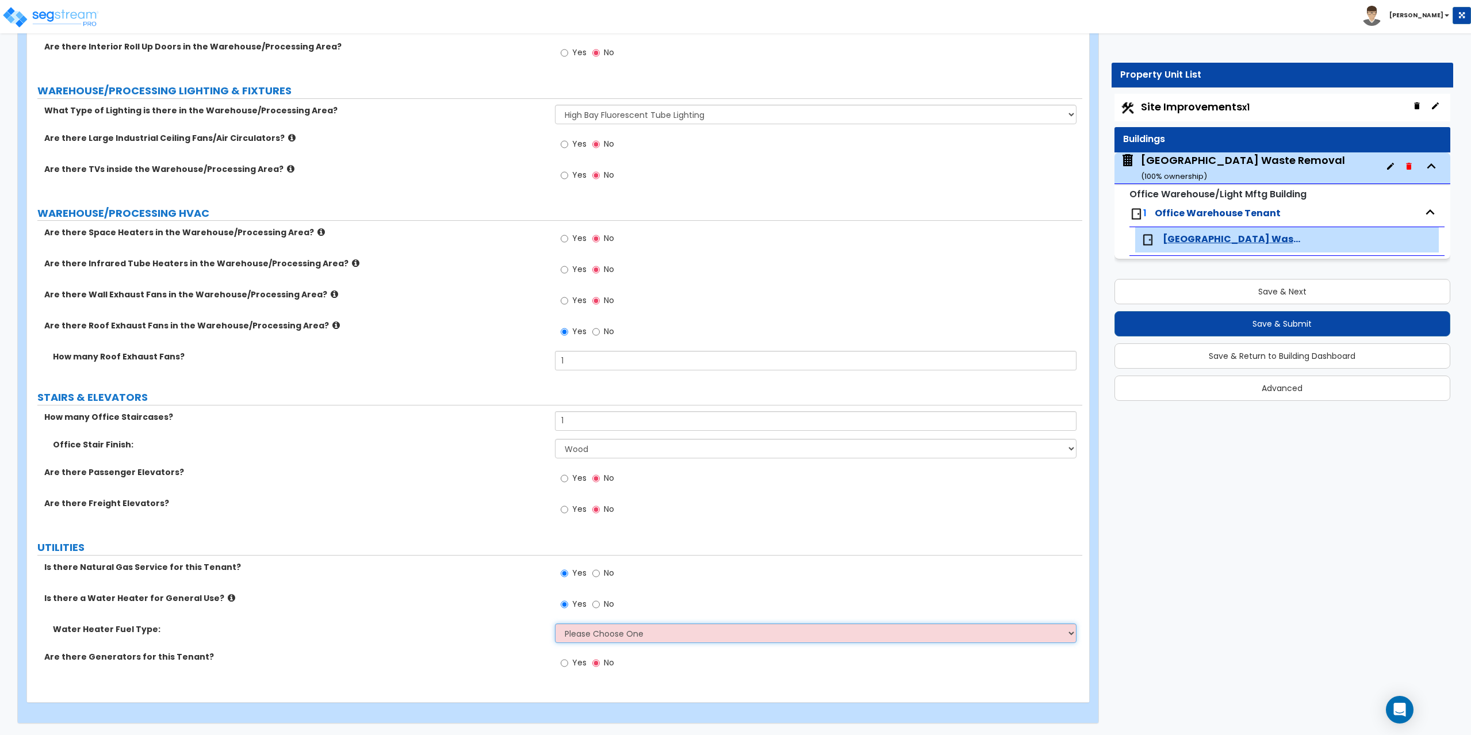
click at [588, 629] on select "Please Choose One Gas Electric" at bounding box center [816, 633] width 522 height 20
select select "1"
click at [555, 623] on select "Please Choose One Gas Electric" at bounding box center [816, 633] width 522 height 20
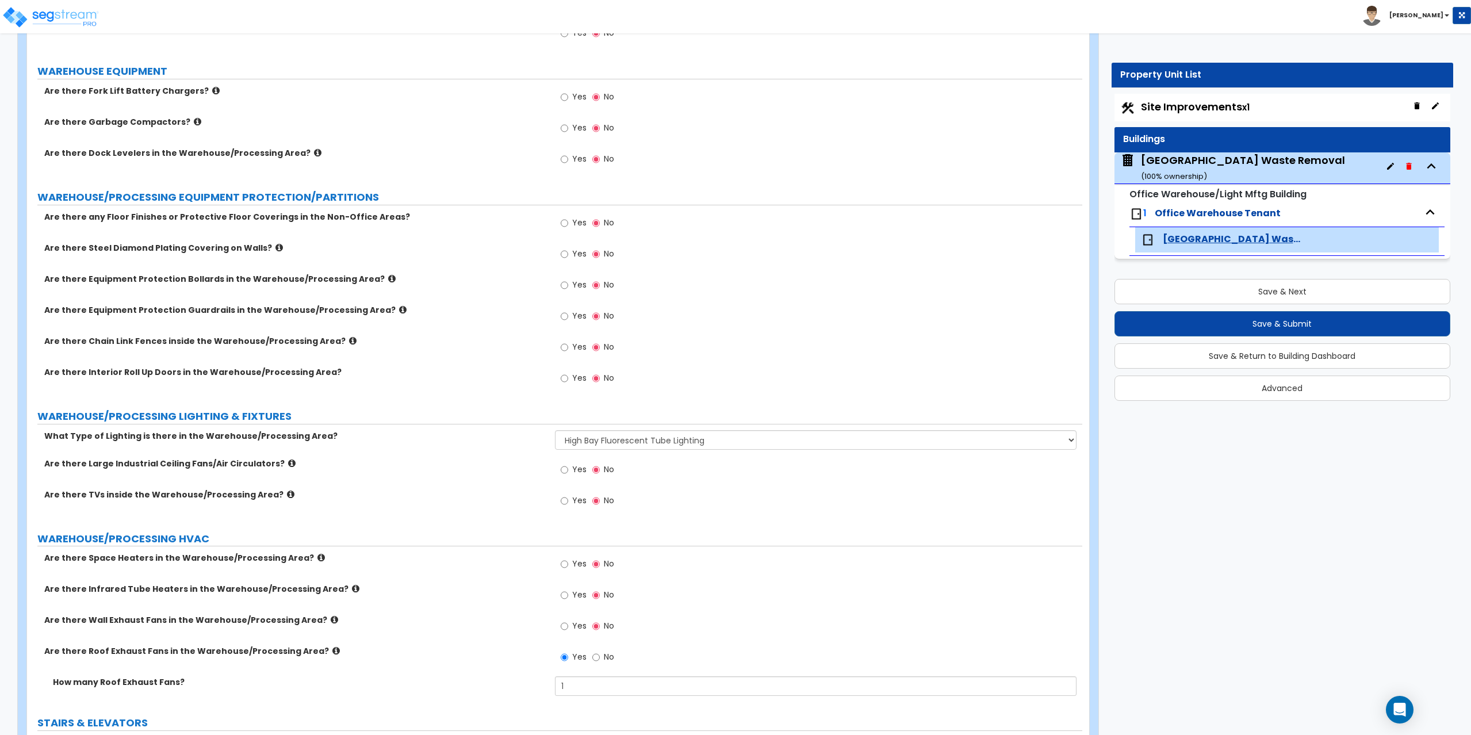
scroll to position [3139, 0]
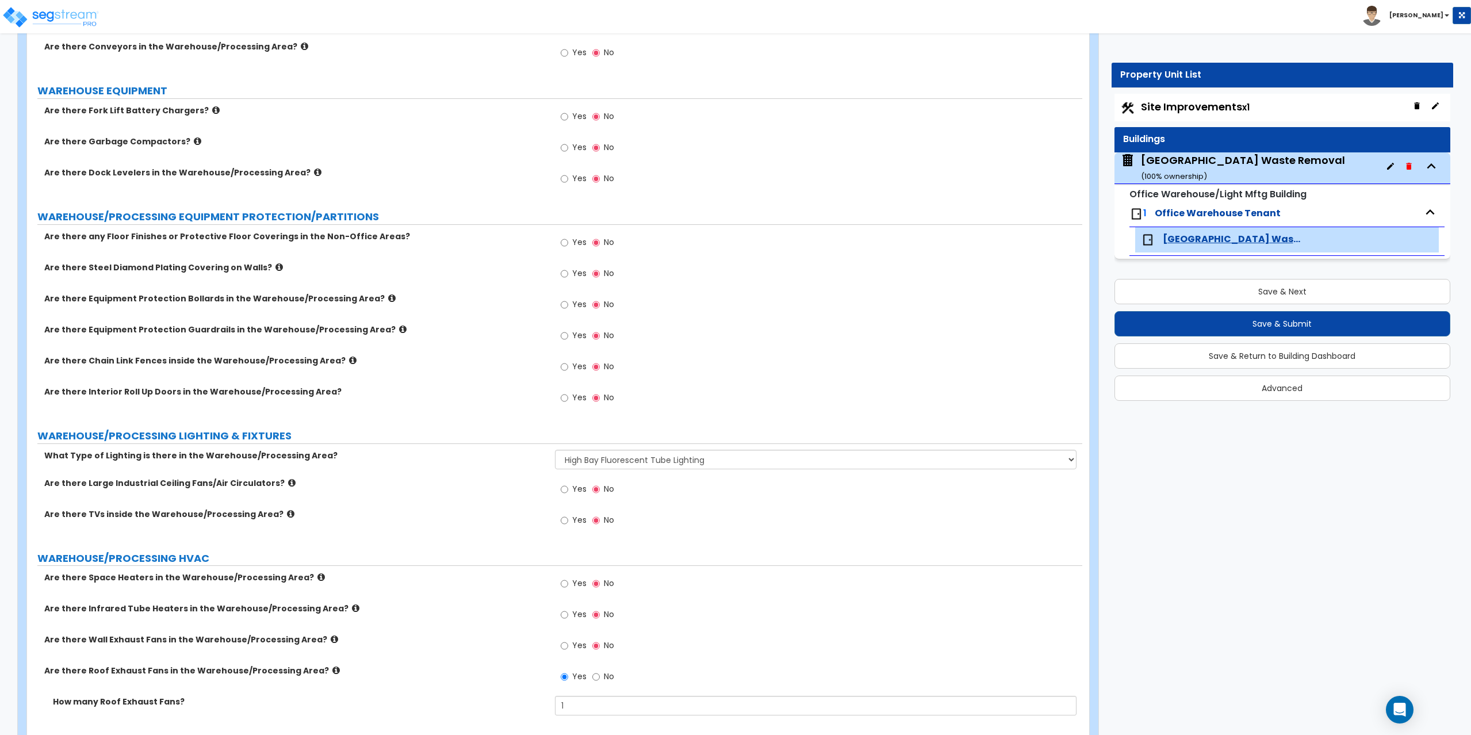
click at [205, 397] on div "Are there Interior Roll Up Doors in the Warehouse/Processing Area? Yes No" at bounding box center [554, 401] width 1055 height 31
click at [201, 392] on label "Are there Interior Roll Up Doors in the Warehouse/Processing Area?" at bounding box center [295, 392] width 502 height 12
click at [219, 392] on label "Are there Interior Roll Up Doors in the Warehouse/Processing Area?" at bounding box center [295, 392] width 502 height 12
click at [214, 391] on label "Are there Interior Roll Up Doors in the Warehouse/Processing Area?" at bounding box center [295, 392] width 502 height 12
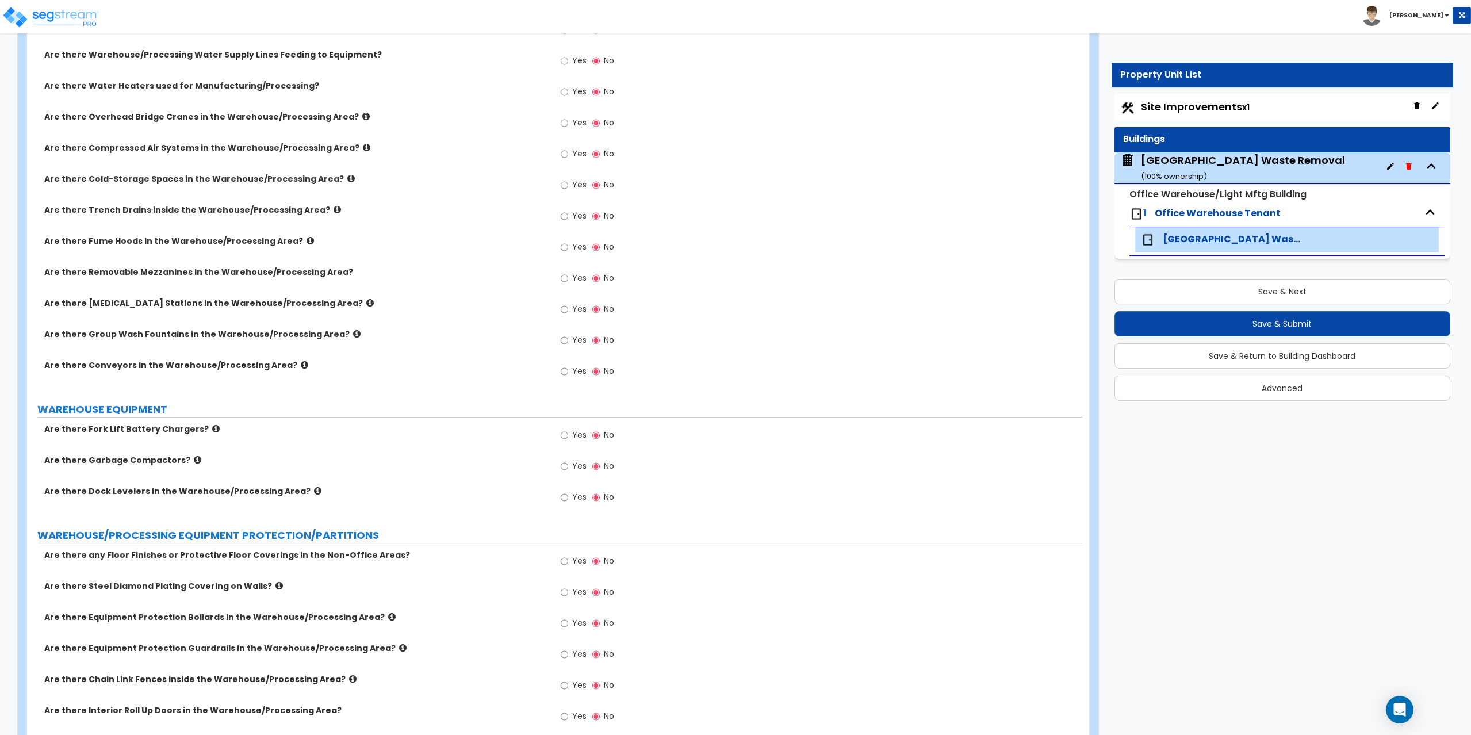
scroll to position [2794, 0]
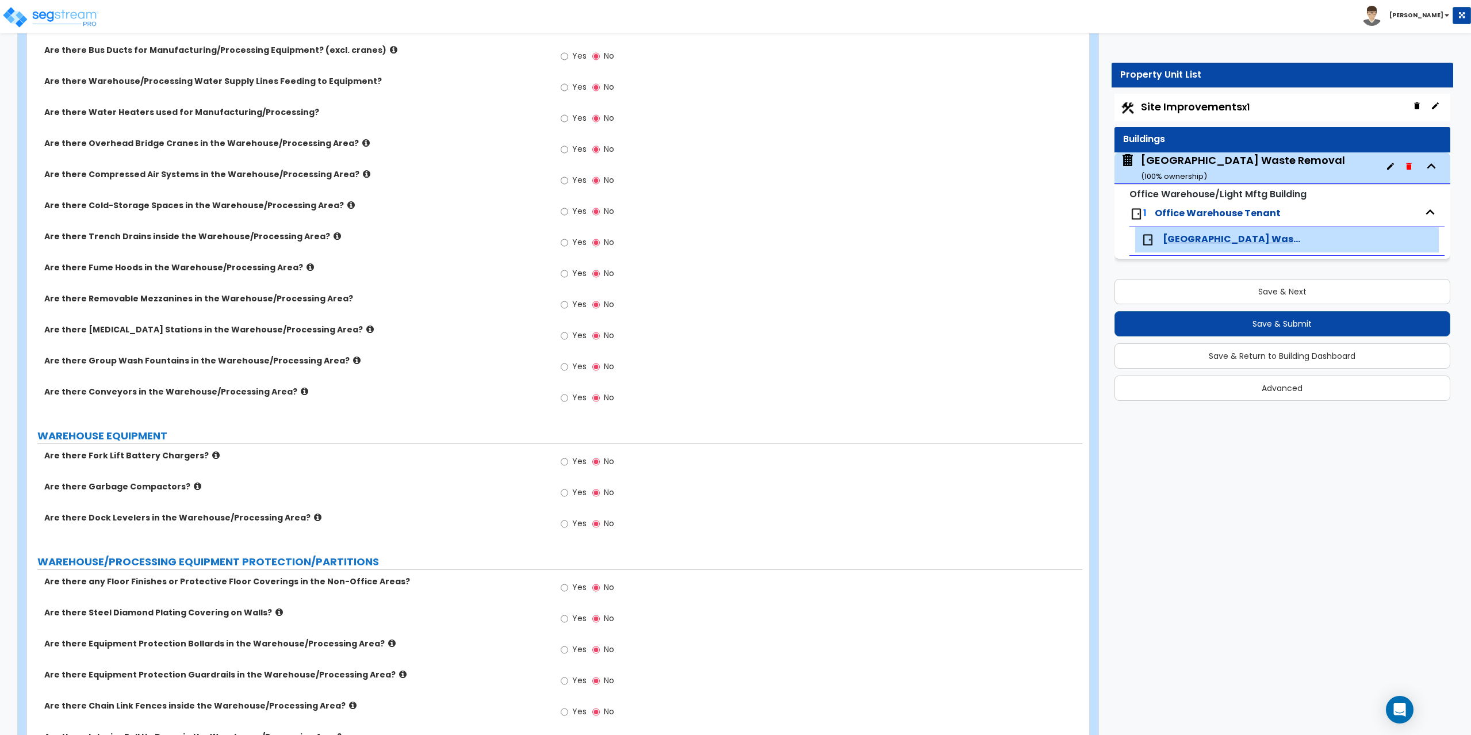
click at [186, 304] on label "Are there Removable Mezzanines in the Warehouse/Processing Area?" at bounding box center [295, 299] width 502 height 12
click at [566, 303] on input "Yes" at bounding box center [564, 304] width 7 height 13
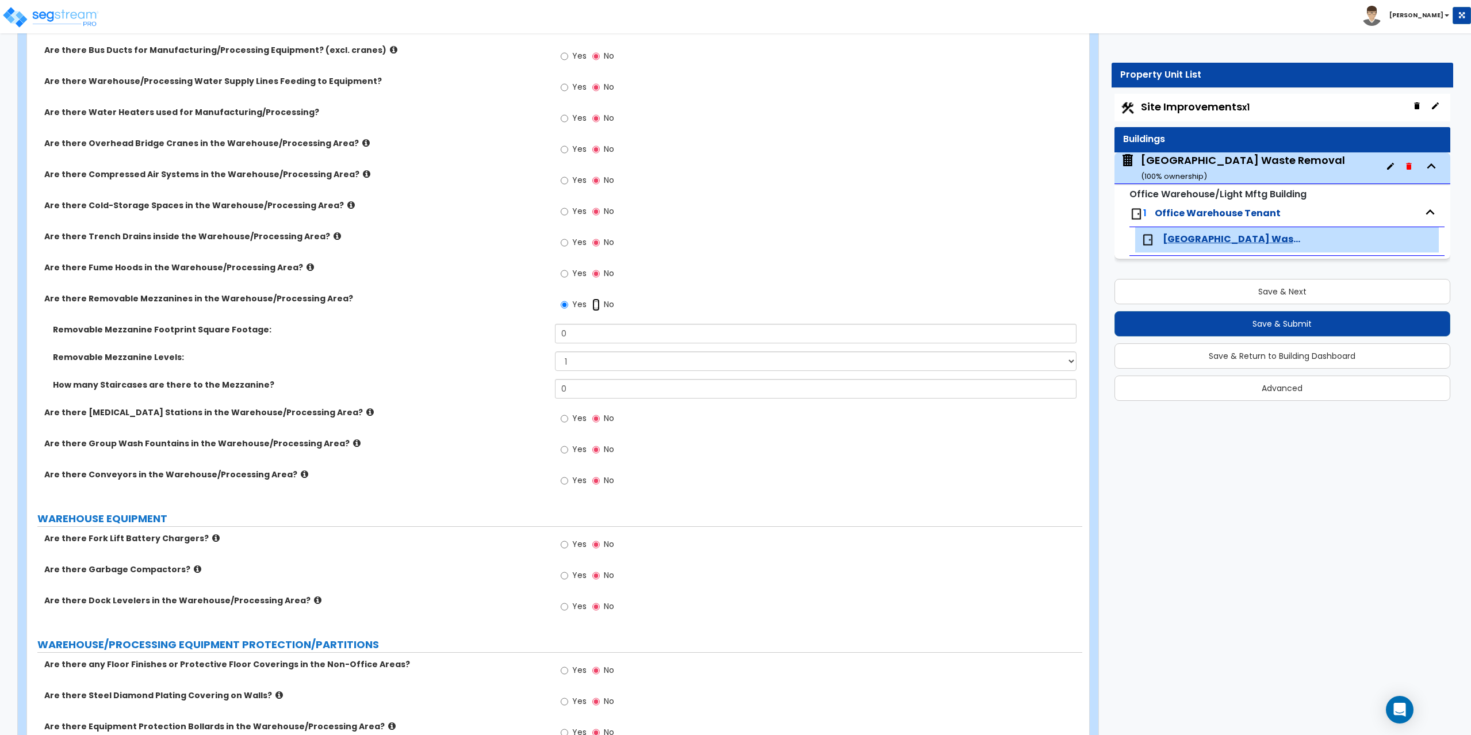
click at [597, 308] on input "No" at bounding box center [595, 304] width 7 height 13
radio input "false"
radio input "true"
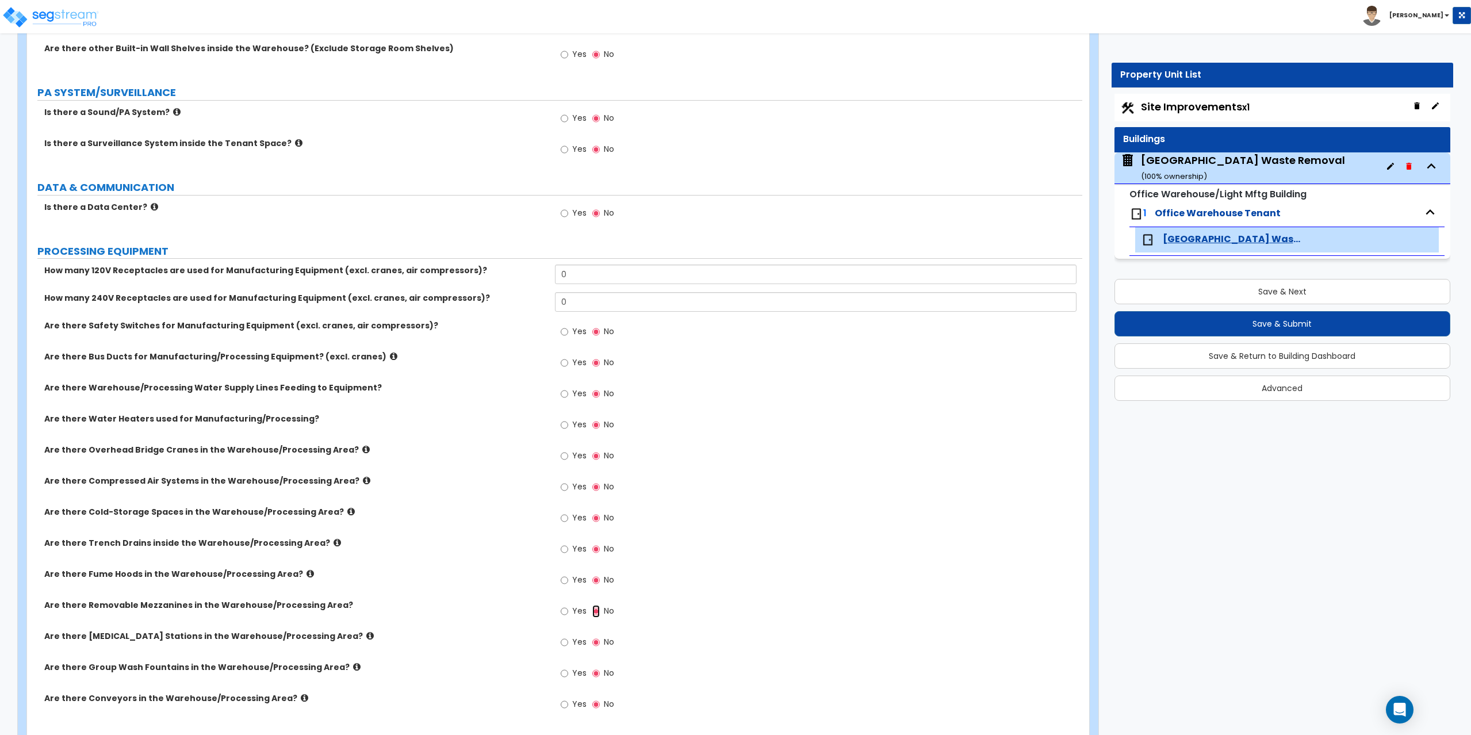
scroll to position [2506, 0]
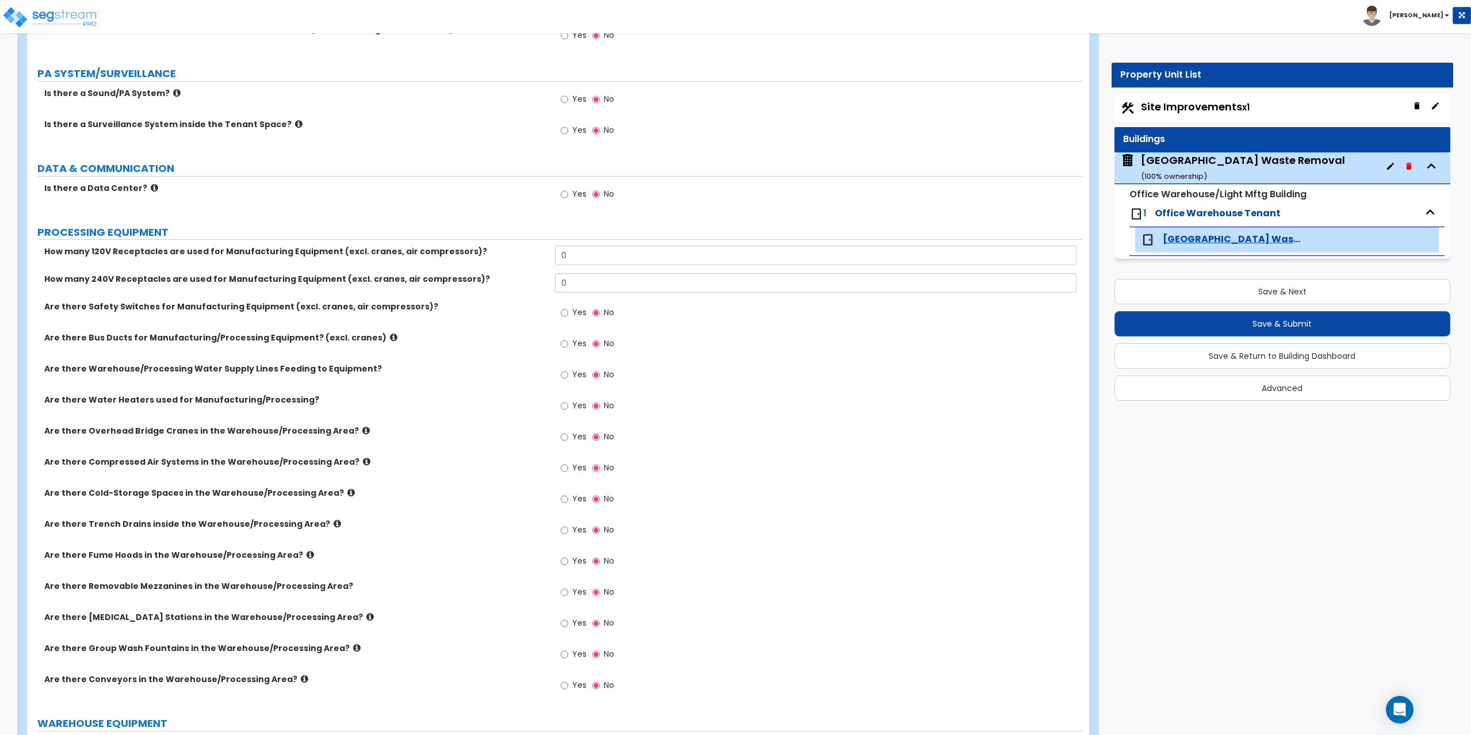
click at [363, 464] on icon at bounding box center [366, 461] width 7 height 9
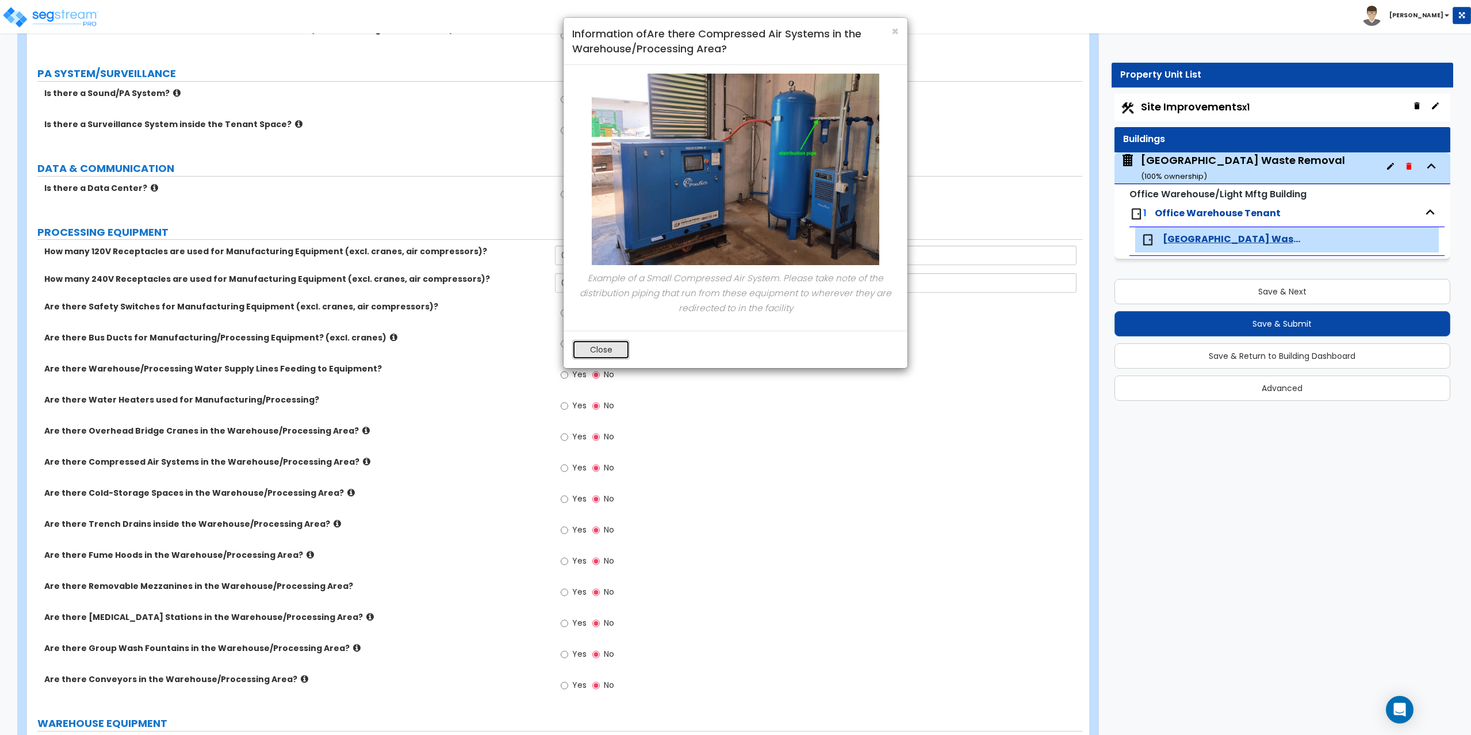
click at [599, 351] on button "Close" at bounding box center [601, 350] width 58 height 20
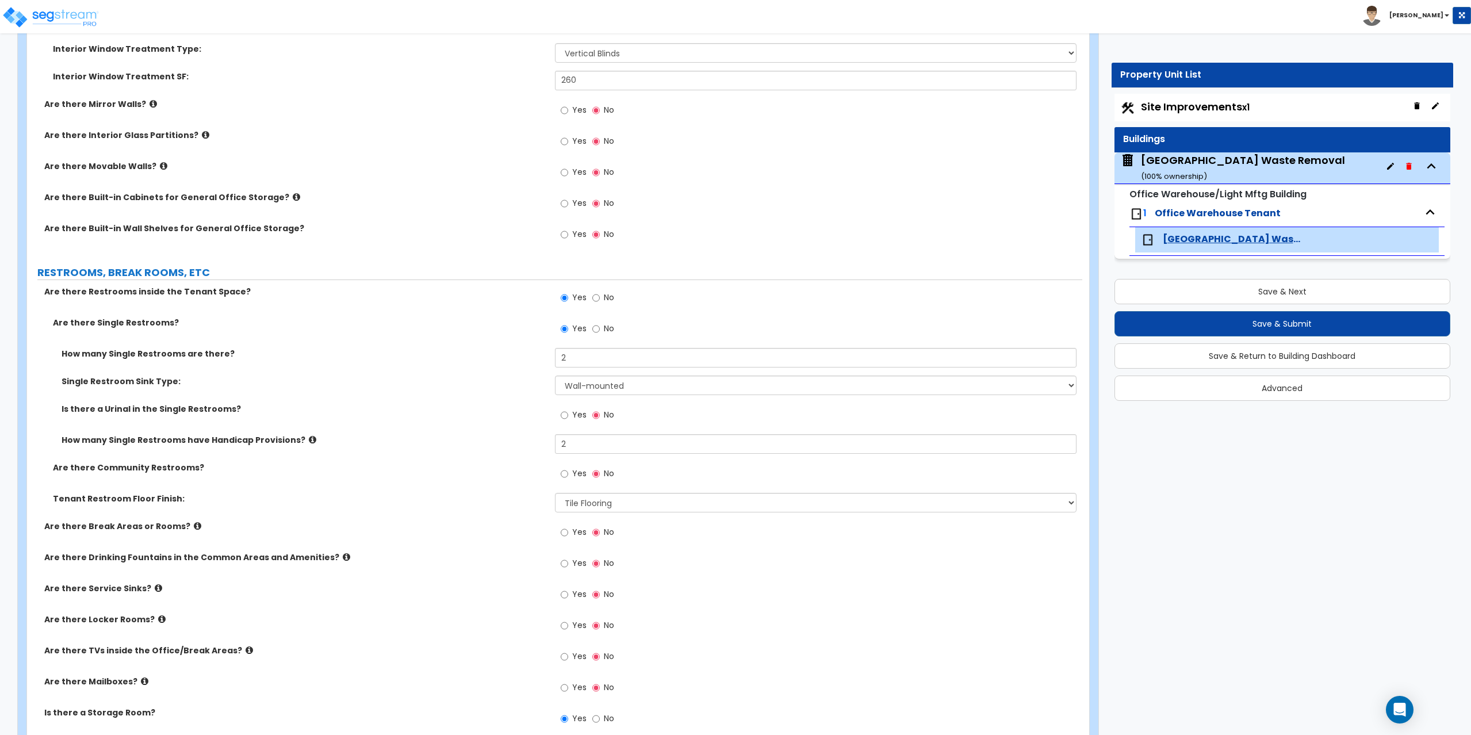
scroll to position [1471, 0]
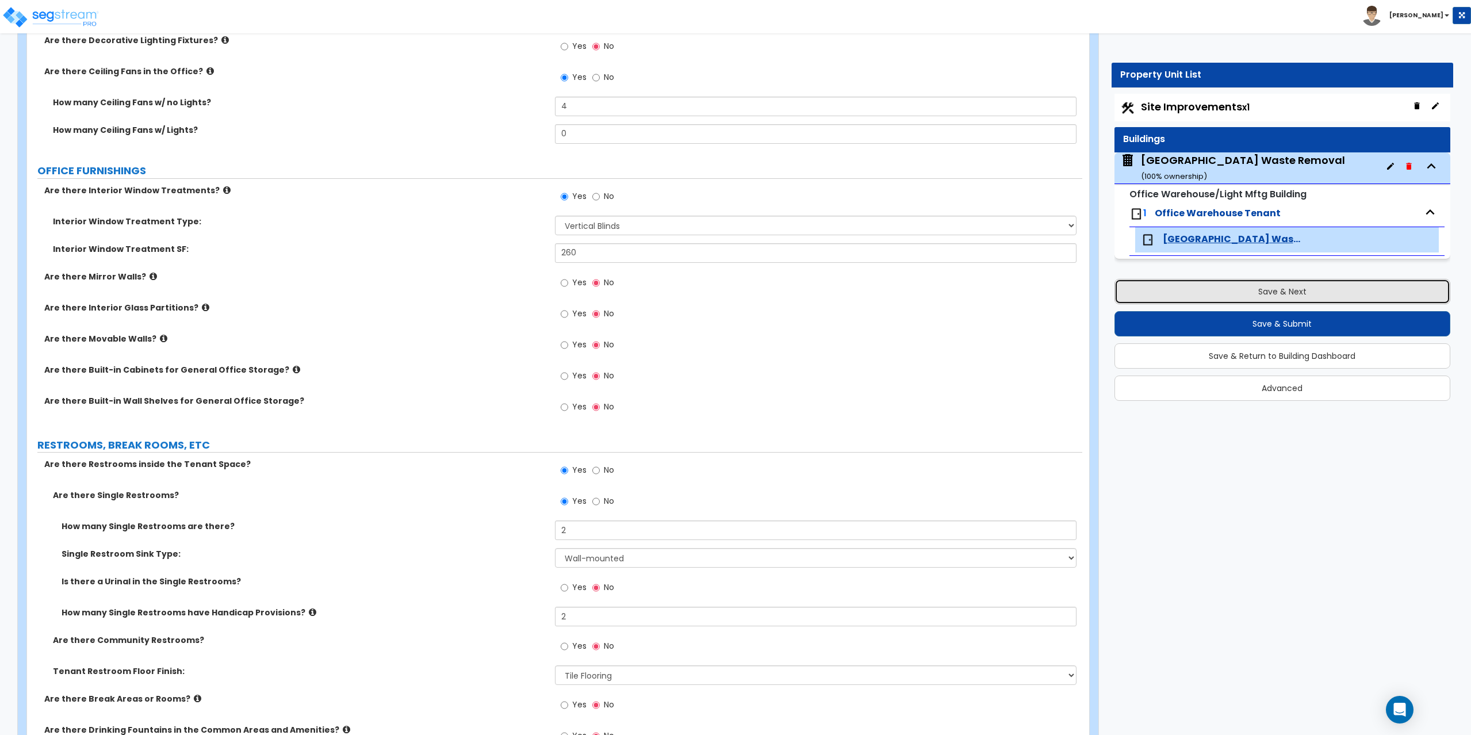
click at [1275, 290] on button "Save & Next" at bounding box center [1283, 291] width 336 height 25
select select "2"
select select "4"
select select "2"
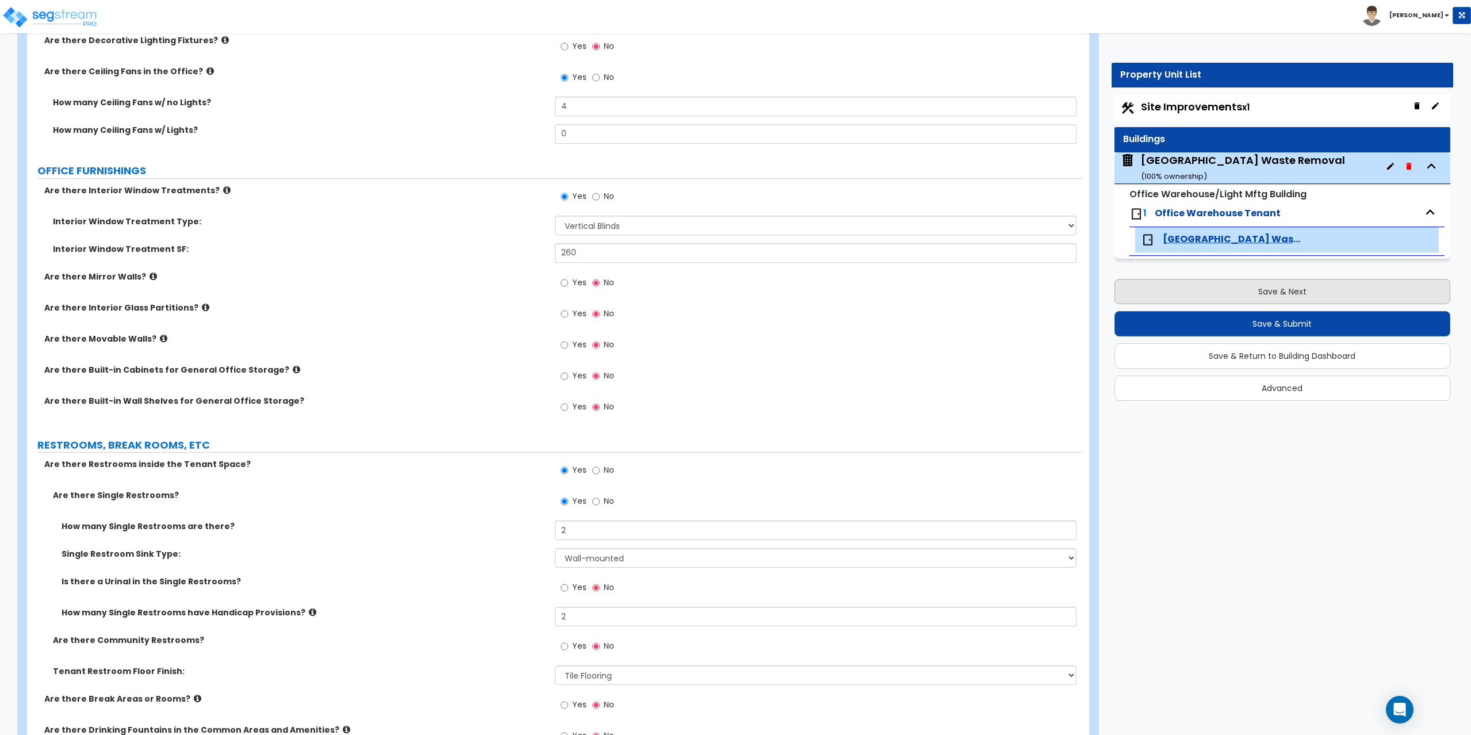
select select "2"
select select "1"
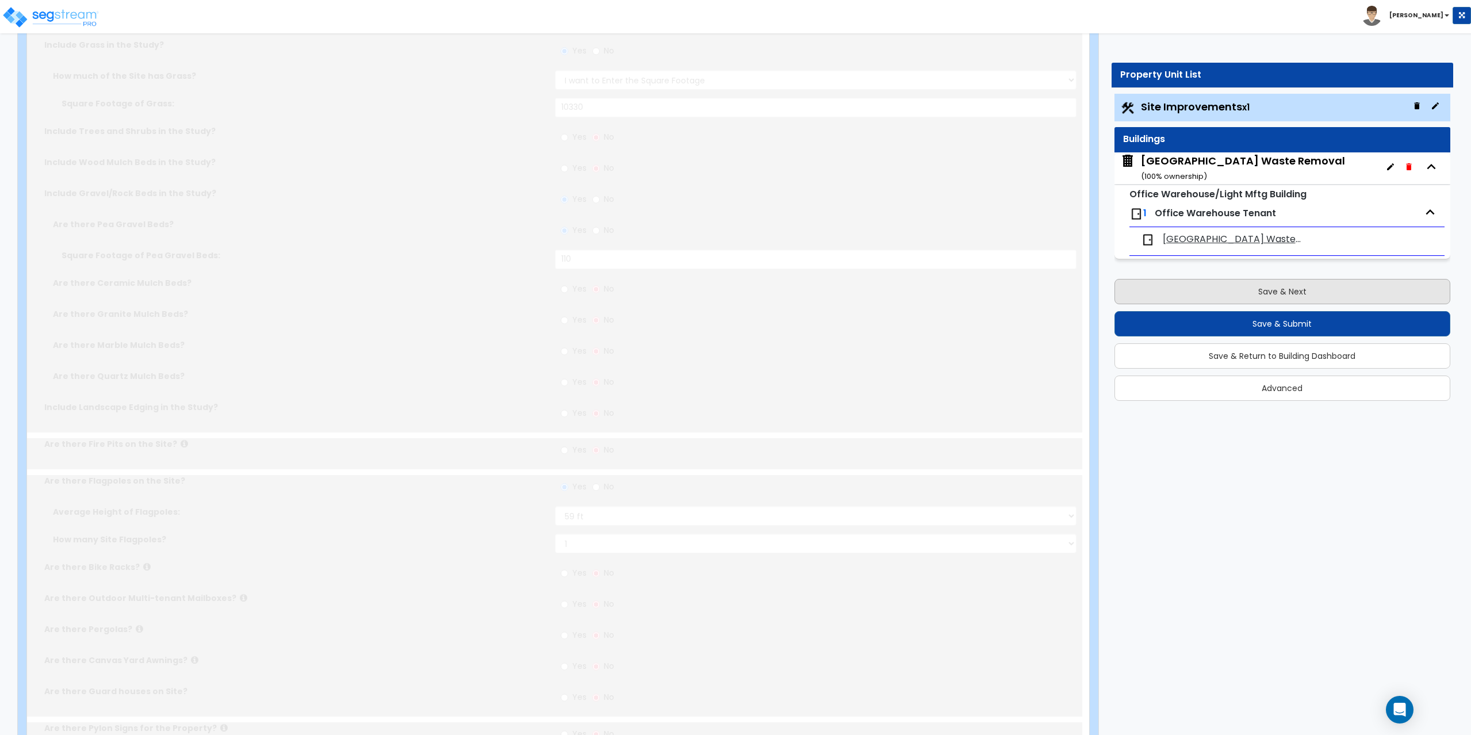
scroll to position [0, 0]
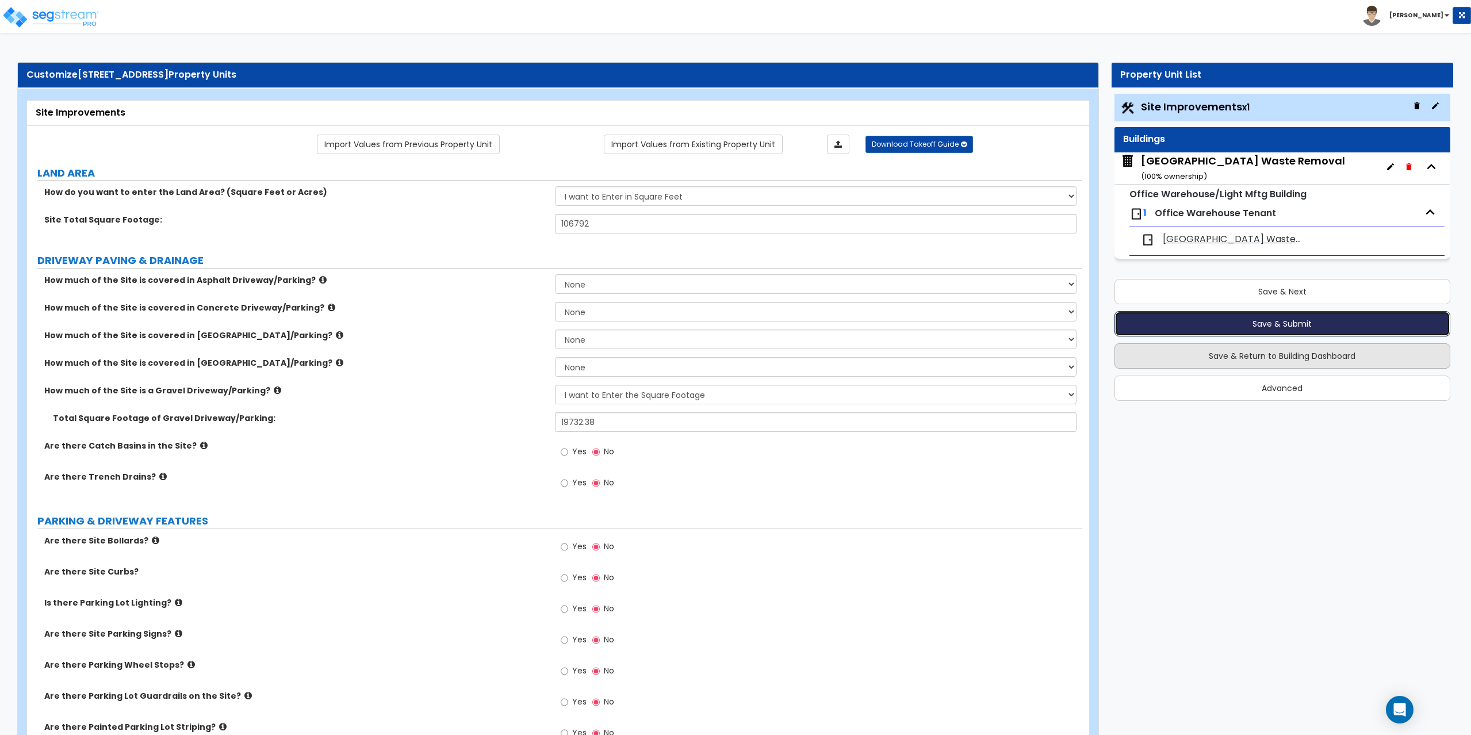
drag, startPoint x: 1277, startPoint y: 327, endPoint x: 1274, endPoint y: 349, distance: 22.0
click at [1274, 349] on div "Save & Next Save & Submit Save & Return to Building Dashboard Advanced" at bounding box center [1283, 336] width 336 height 130
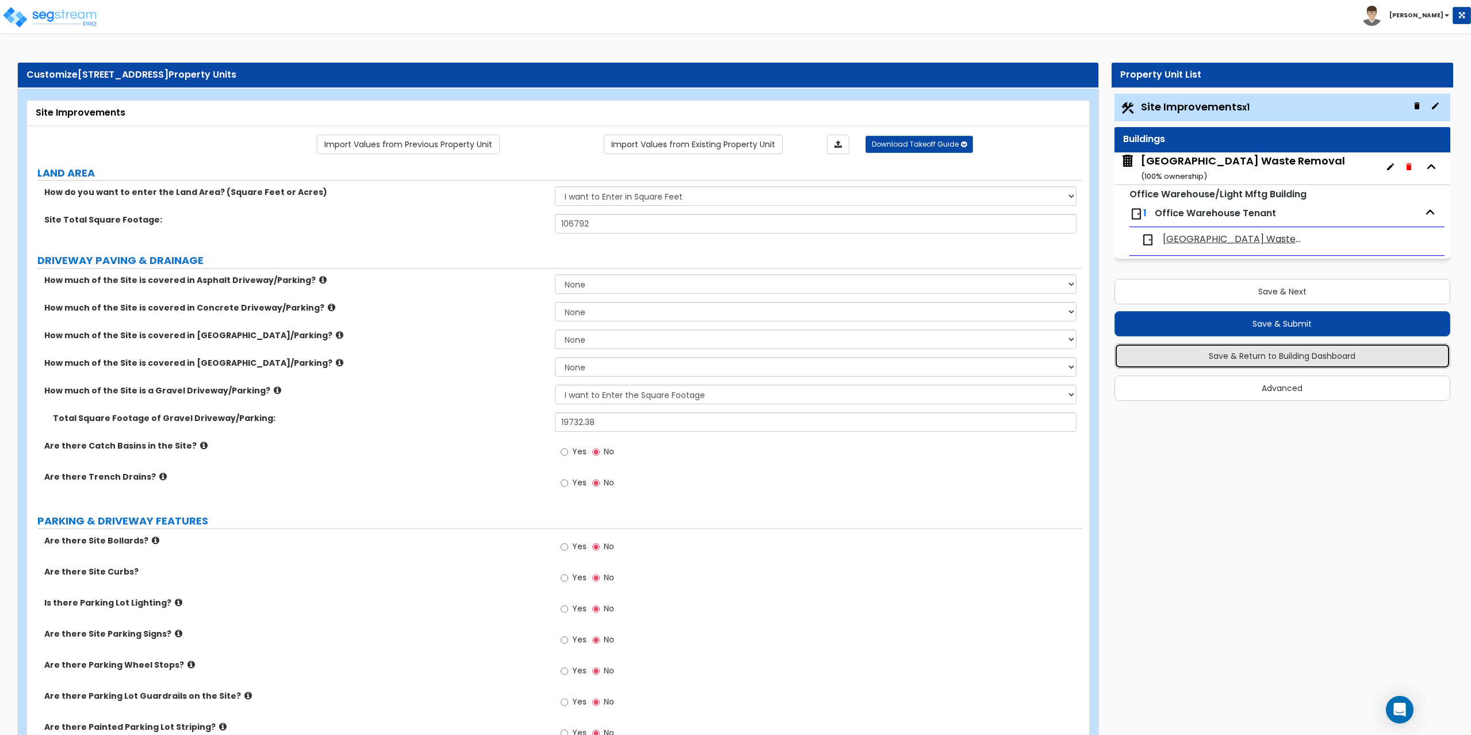
click at [1272, 366] on button "Save & Return to Building Dashboard" at bounding box center [1283, 355] width 336 height 25
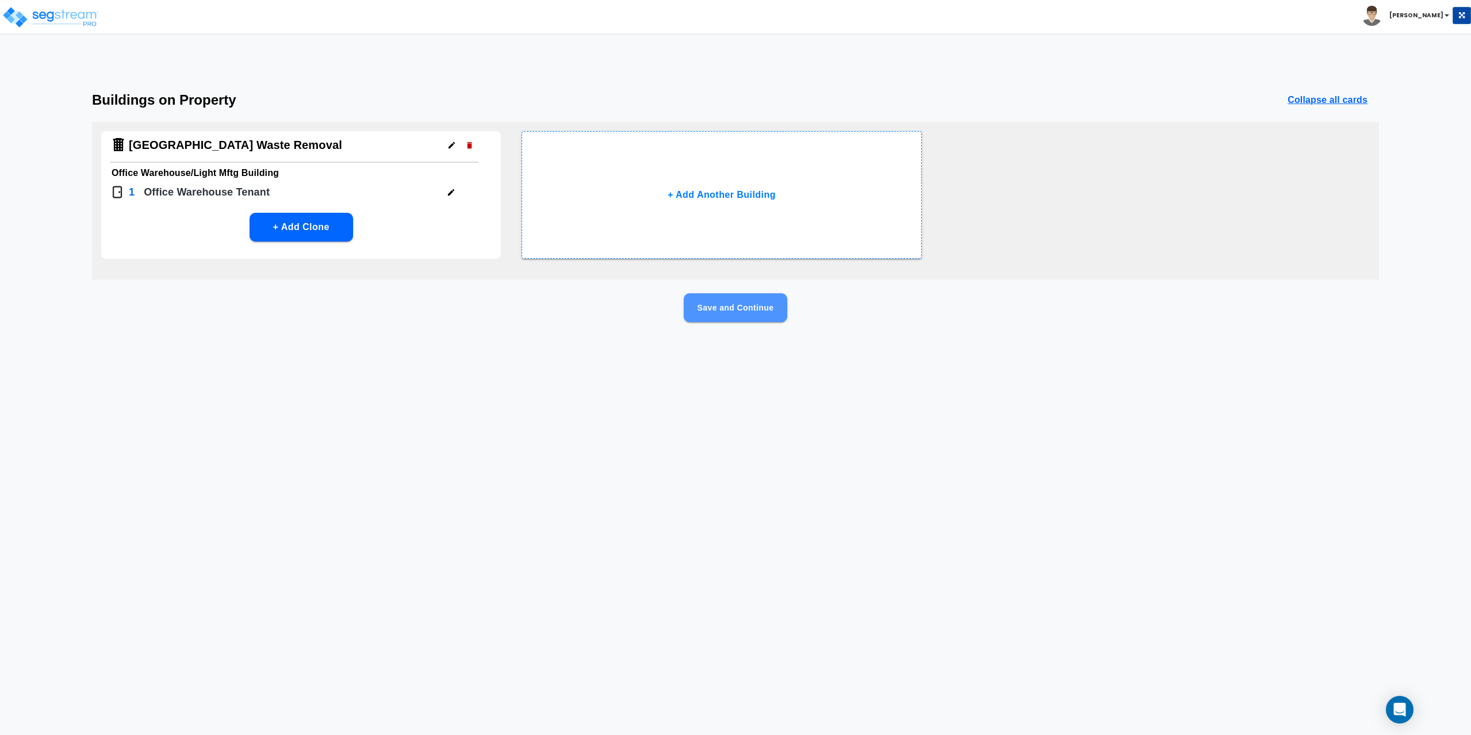
click at [721, 308] on button "Save and Continue" at bounding box center [736, 307] width 104 height 29
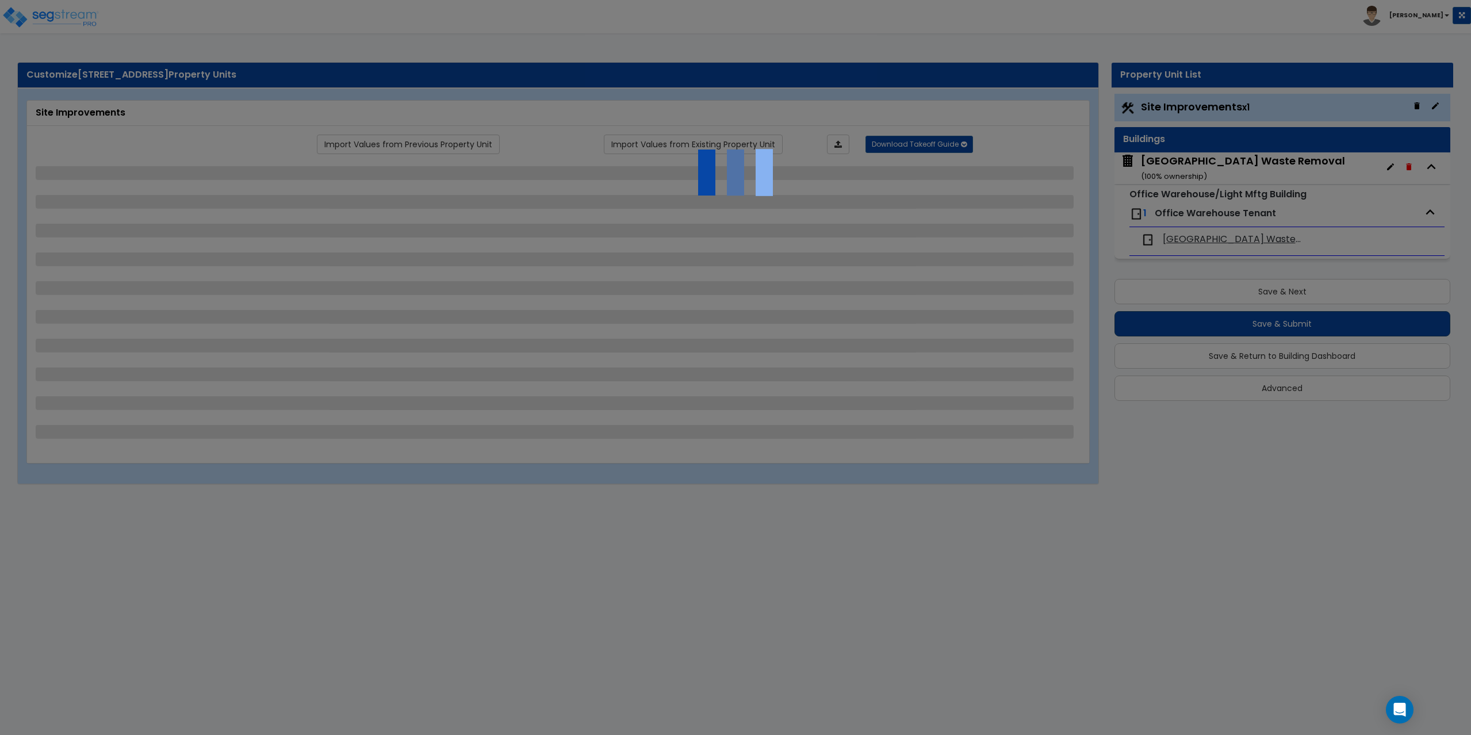
select select "2"
select select "4"
select select "2"
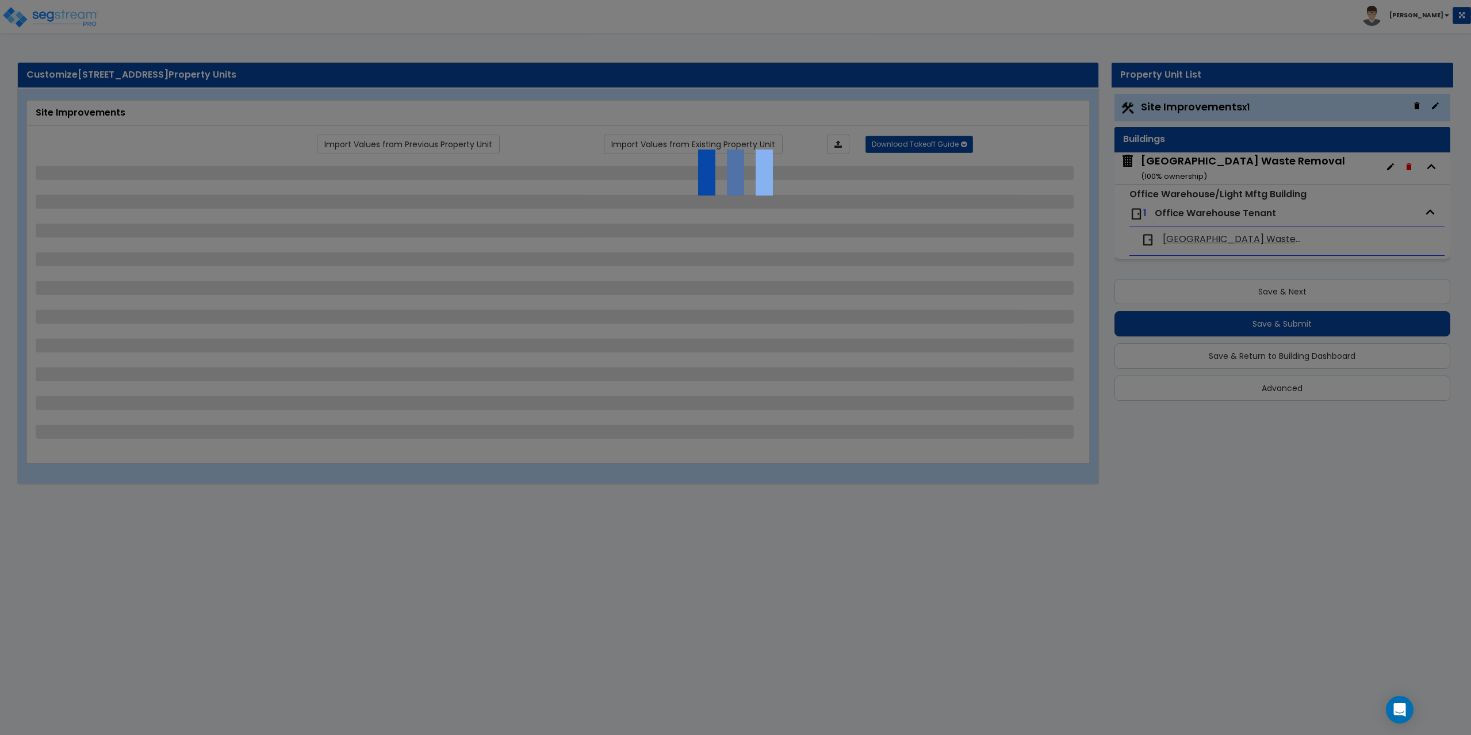
select select "2"
select select "1"
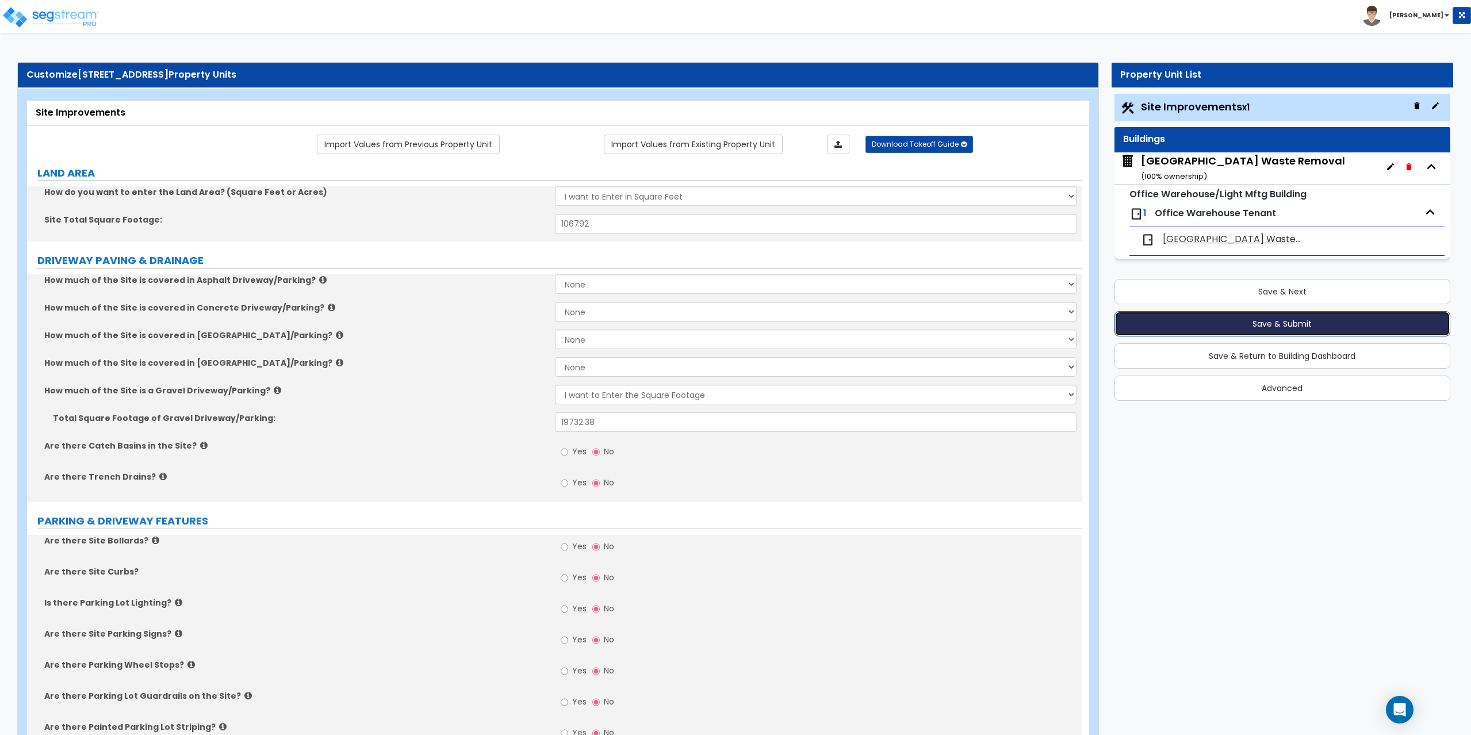
click at [1292, 326] on button "Save & Submit" at bounding box center [1283, 323] width 336 height 25
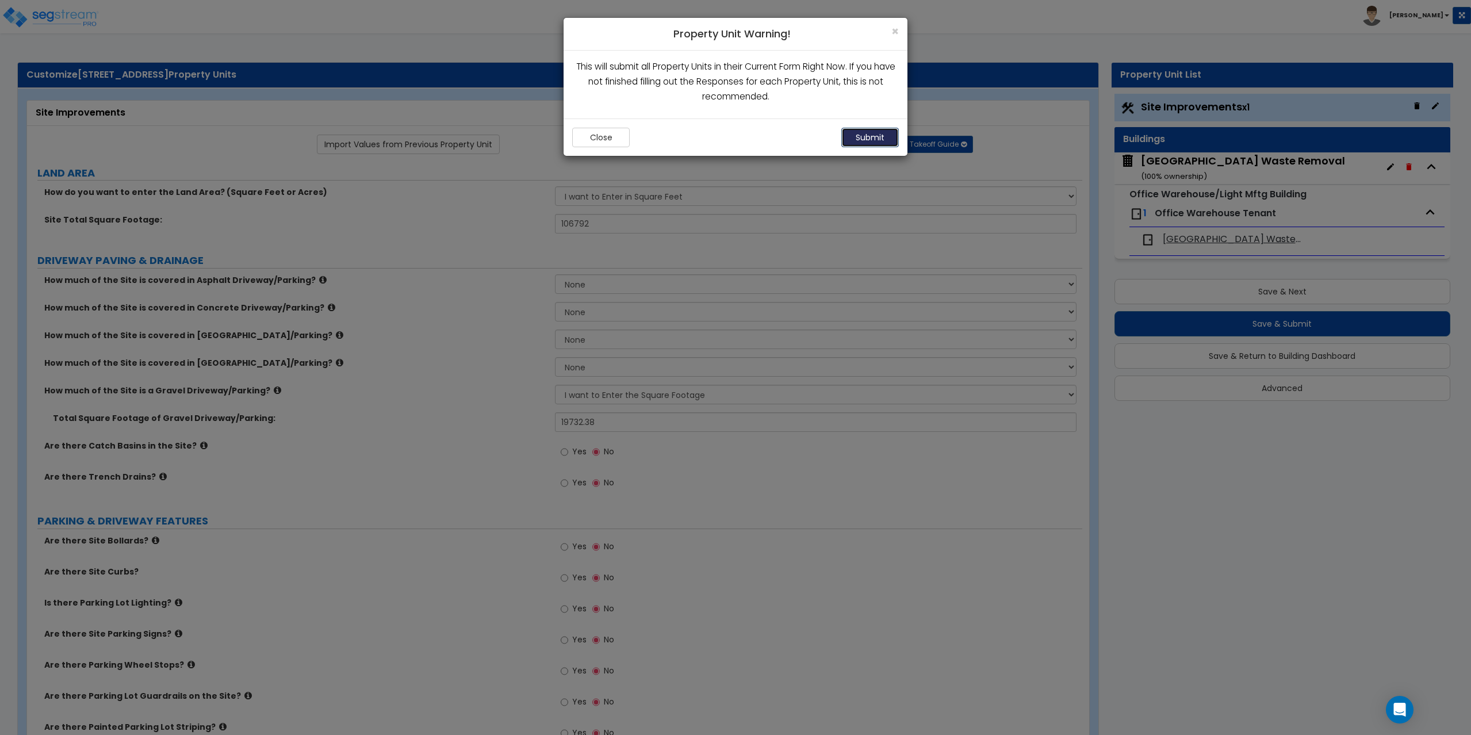
click at [864, 137] on button "Submit" at bounding box center [870, 138] width 58 height 20
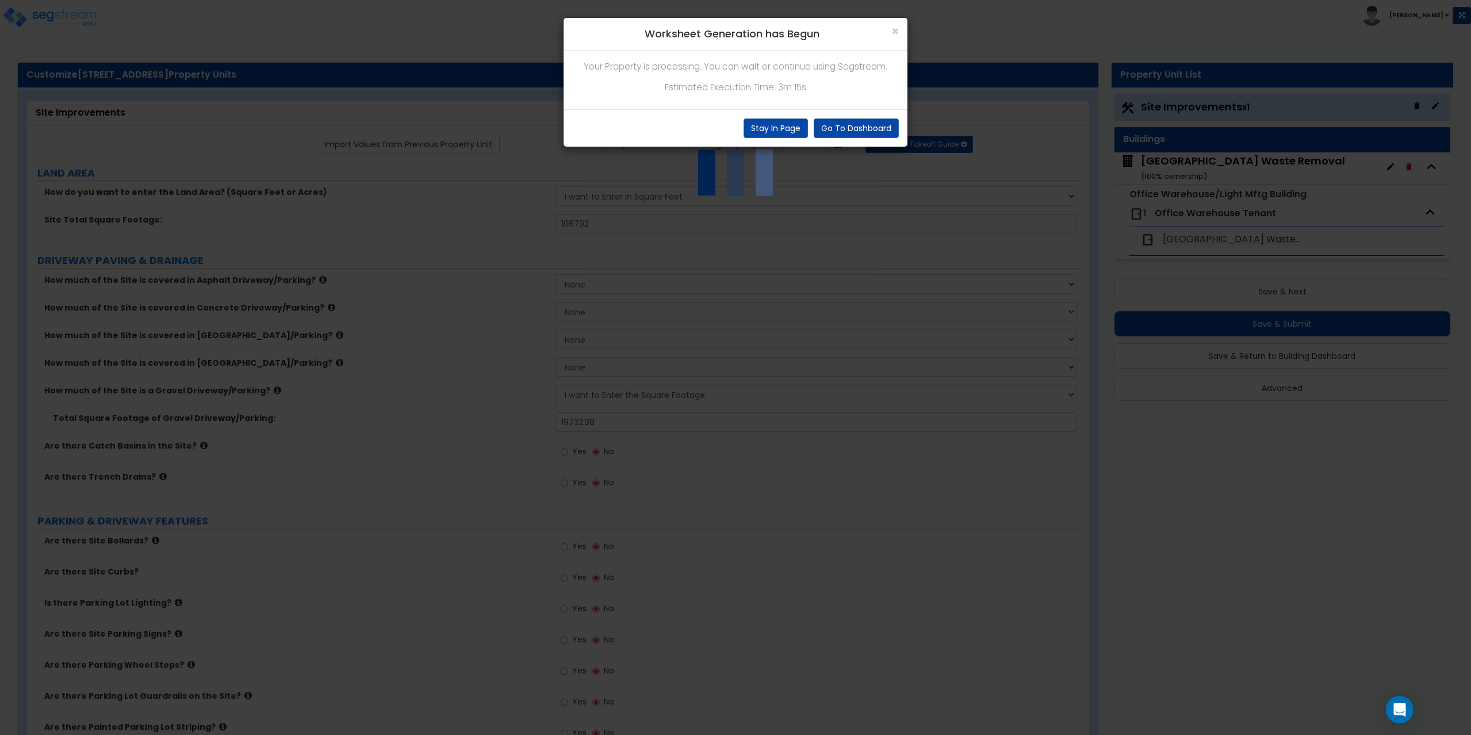
click at [833, 58] on div "Your Property is processing. You can wait or continue using Segstream. Estimate…" at bounding box center [736, 80] width 344 height 59
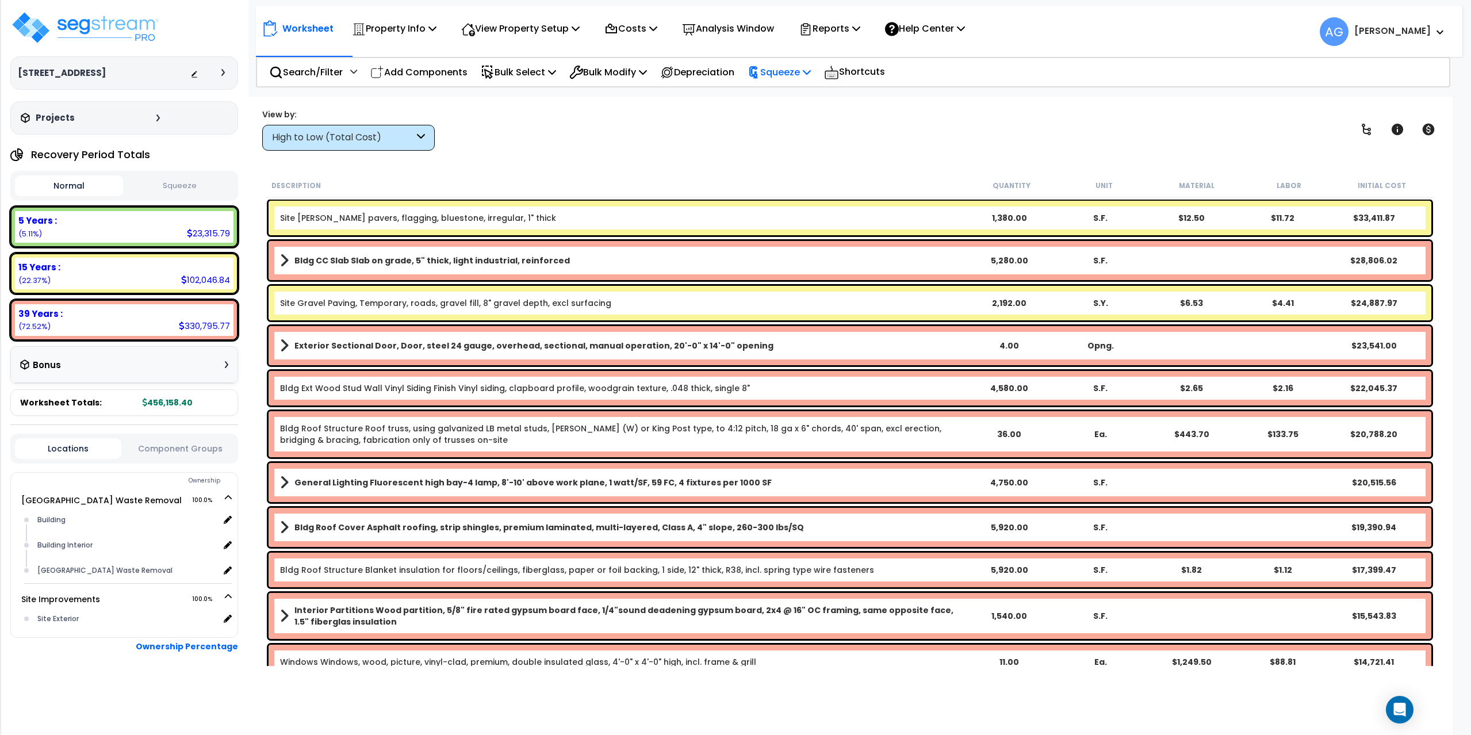
click at [800, 74] on p "Squeeze" at bounding box center [779, 72] width 63 height 16
click at [797, 102] on link "Squeeze" at bounding box center [799, 97] width 114 height 23
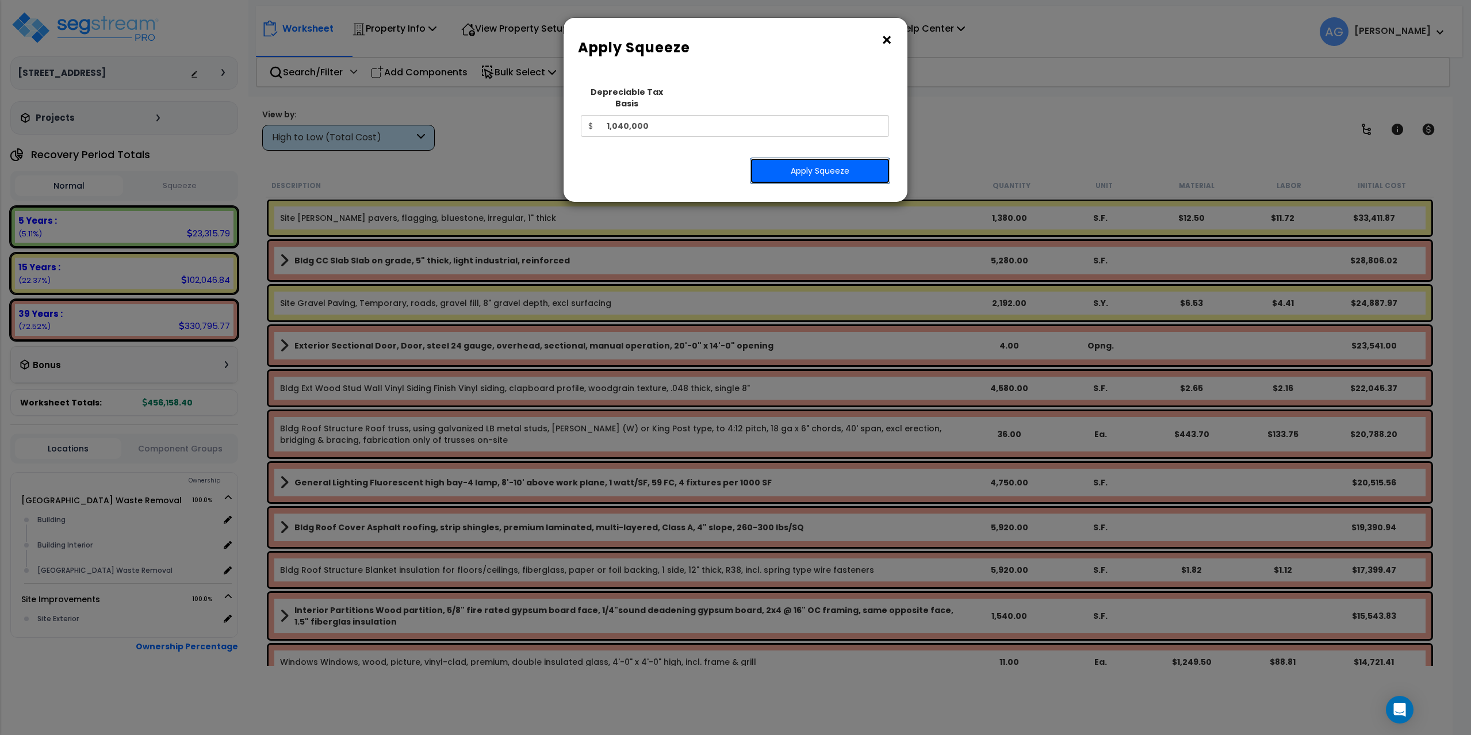
click at [806, 161] on button "Apply Squeeze" at bounding box center [820, 171] width 140 height 26
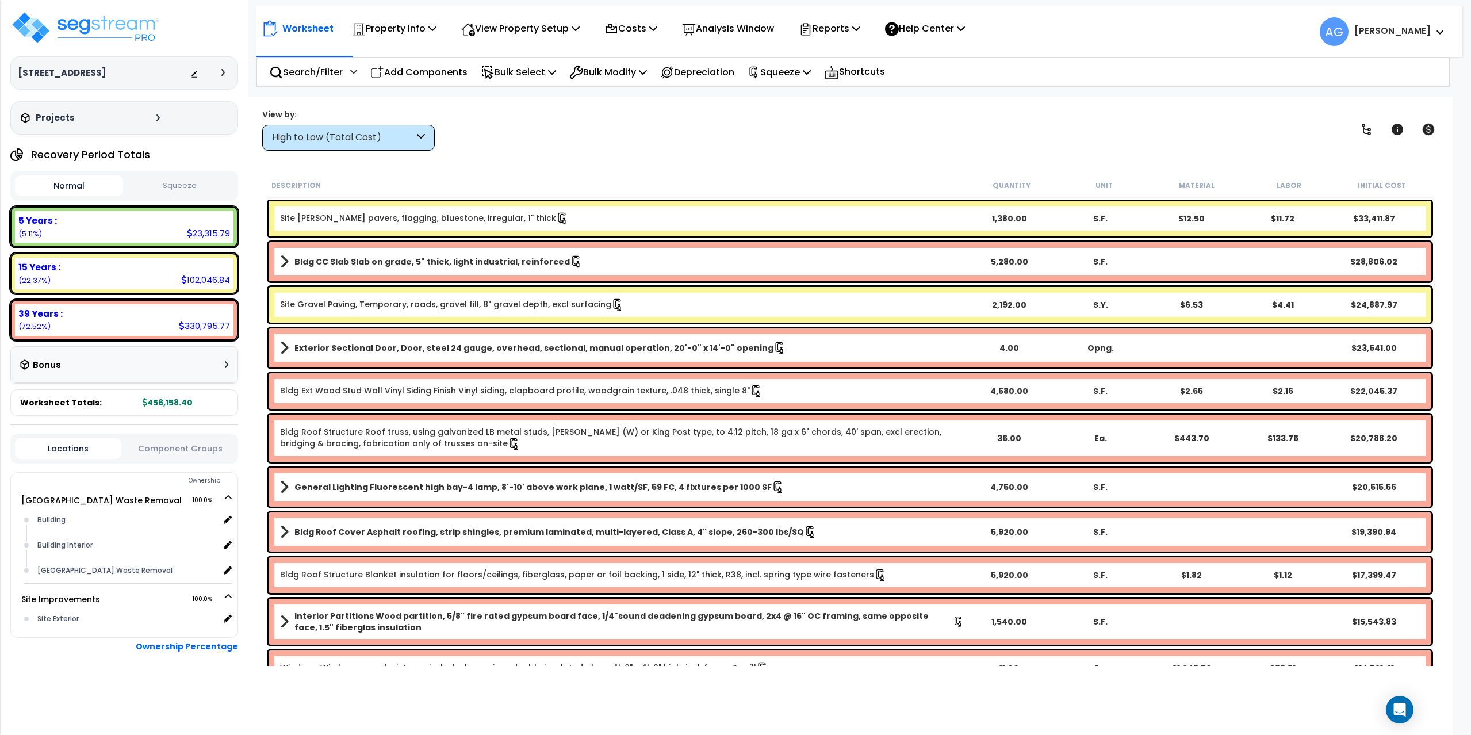
click at [181, 174] on div "Normal Squeeze" at bounding box center [124, 186] width 228 height 30
click at [181, 181] on button "Squeeze" at bounding box center [180, 186] width 108 height 20
click at [171, 266] on div "15 Years :" at bounding box center [124, 267] width 212 height 12
click at [1400, 712] on icon "Open Intercom Messenger" at bounding box center [1399, 709] width 13 height 15
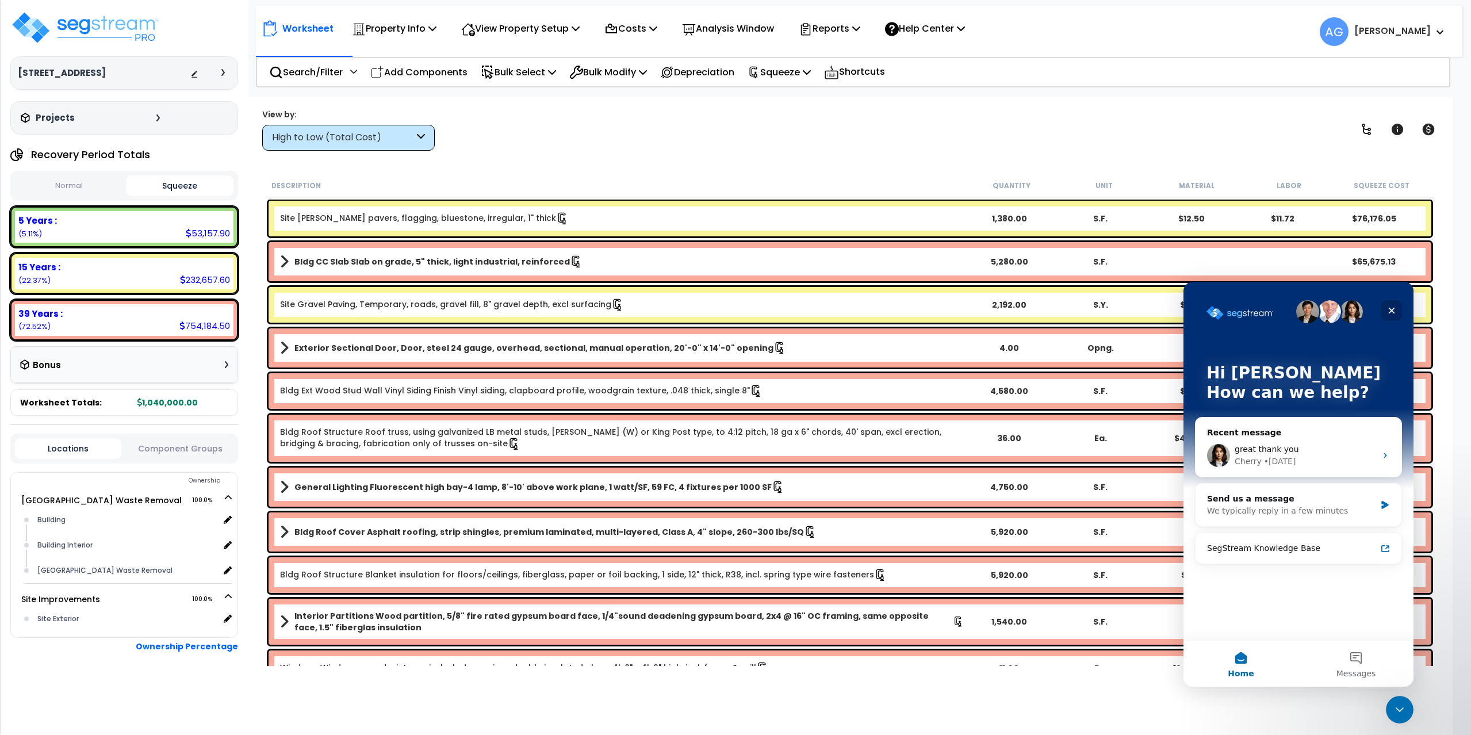
click at [1388, 313] on icon "Close" at bounding box center [1391, 310] width 9 height 9
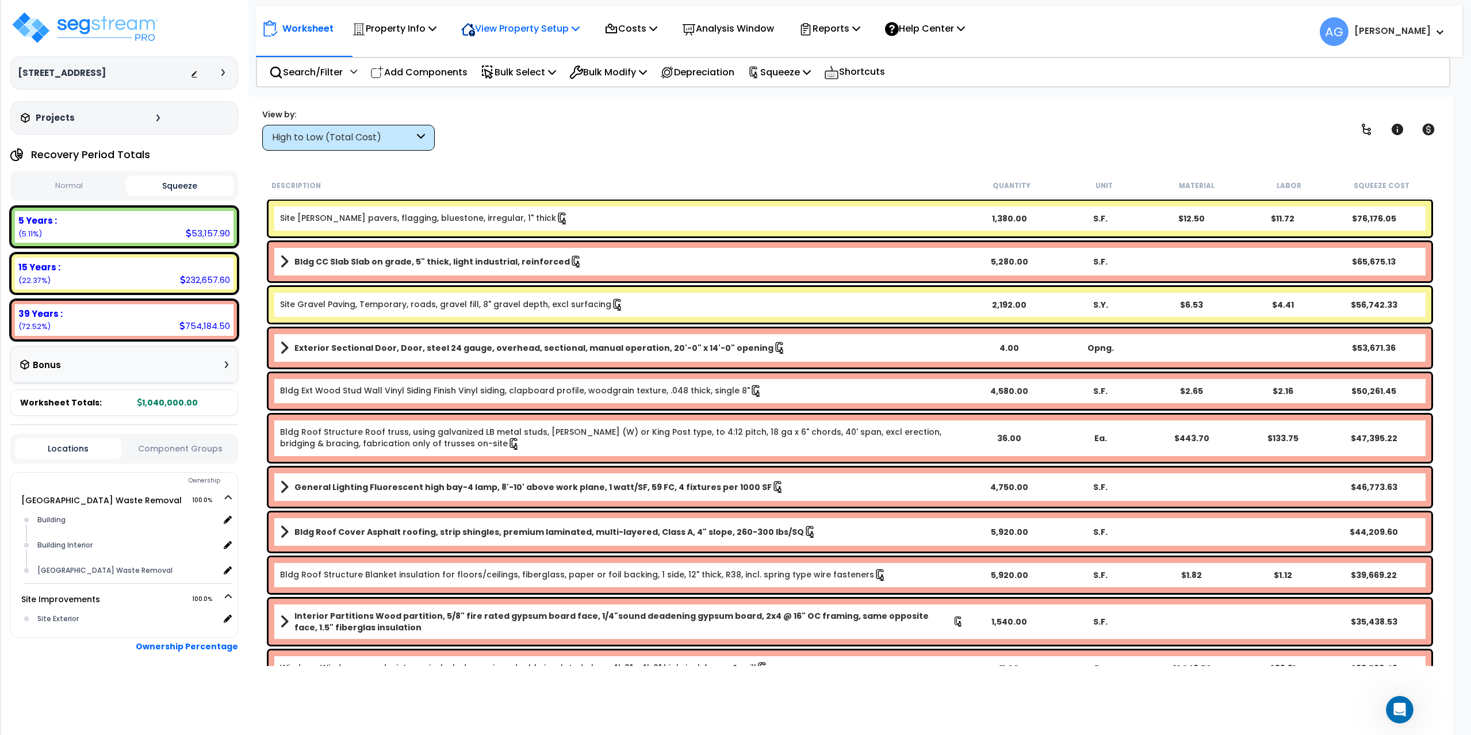
click at [542, 30] on p "View Property Setup" at bounding box center [520, 29] width 118 height 16
click at [514, 78] on link "View Questionnaire" at bounding box center [512, 78] width 114 height 23
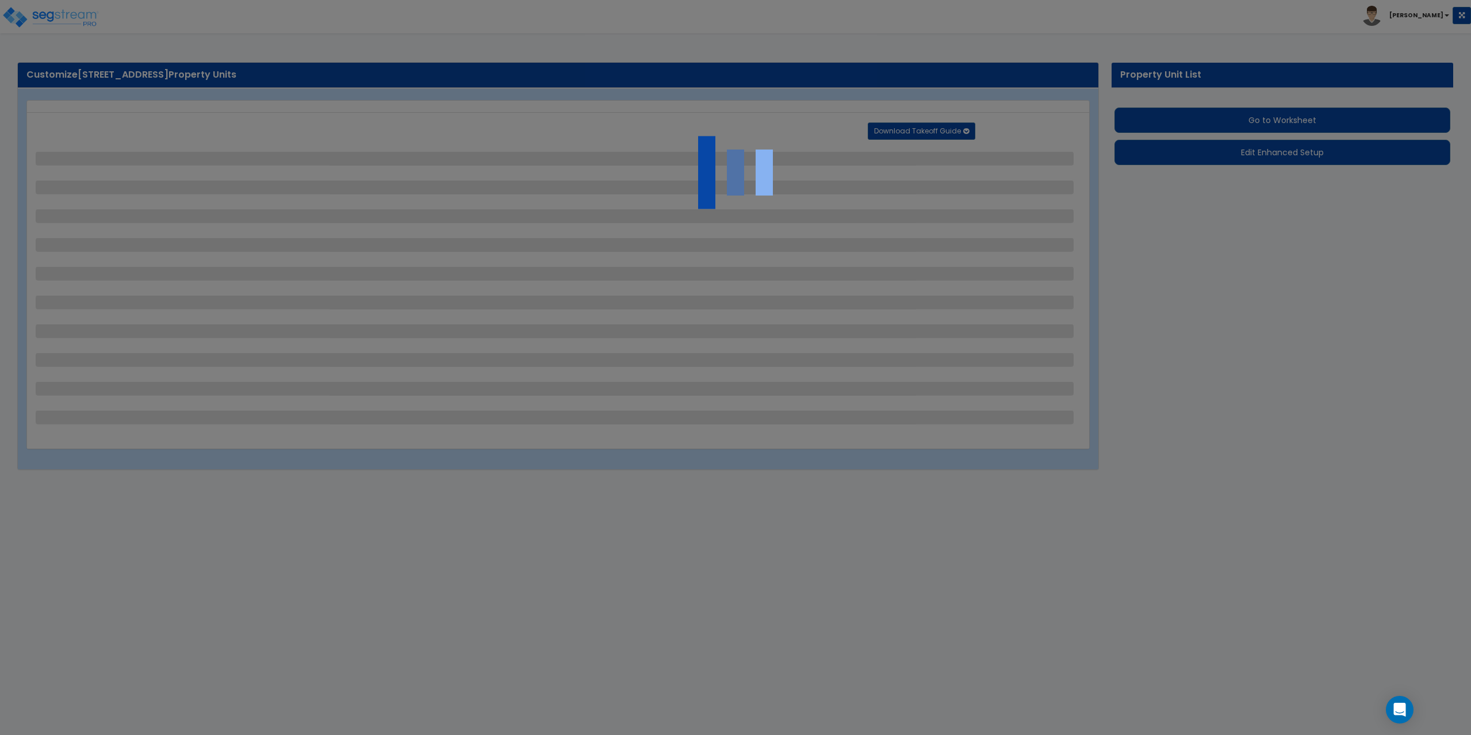
select select "2"
select select "4"
select select "2"
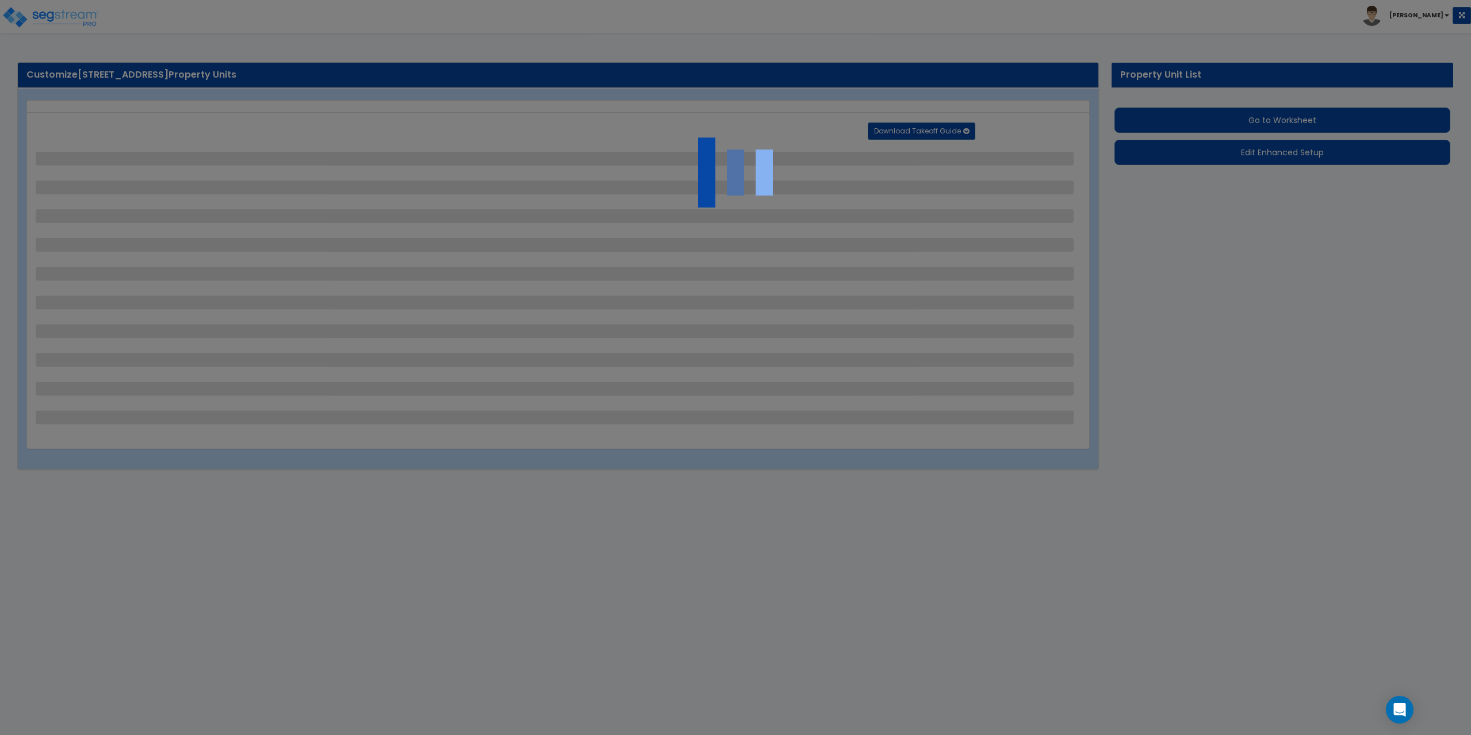
select select "2"
select select "1"
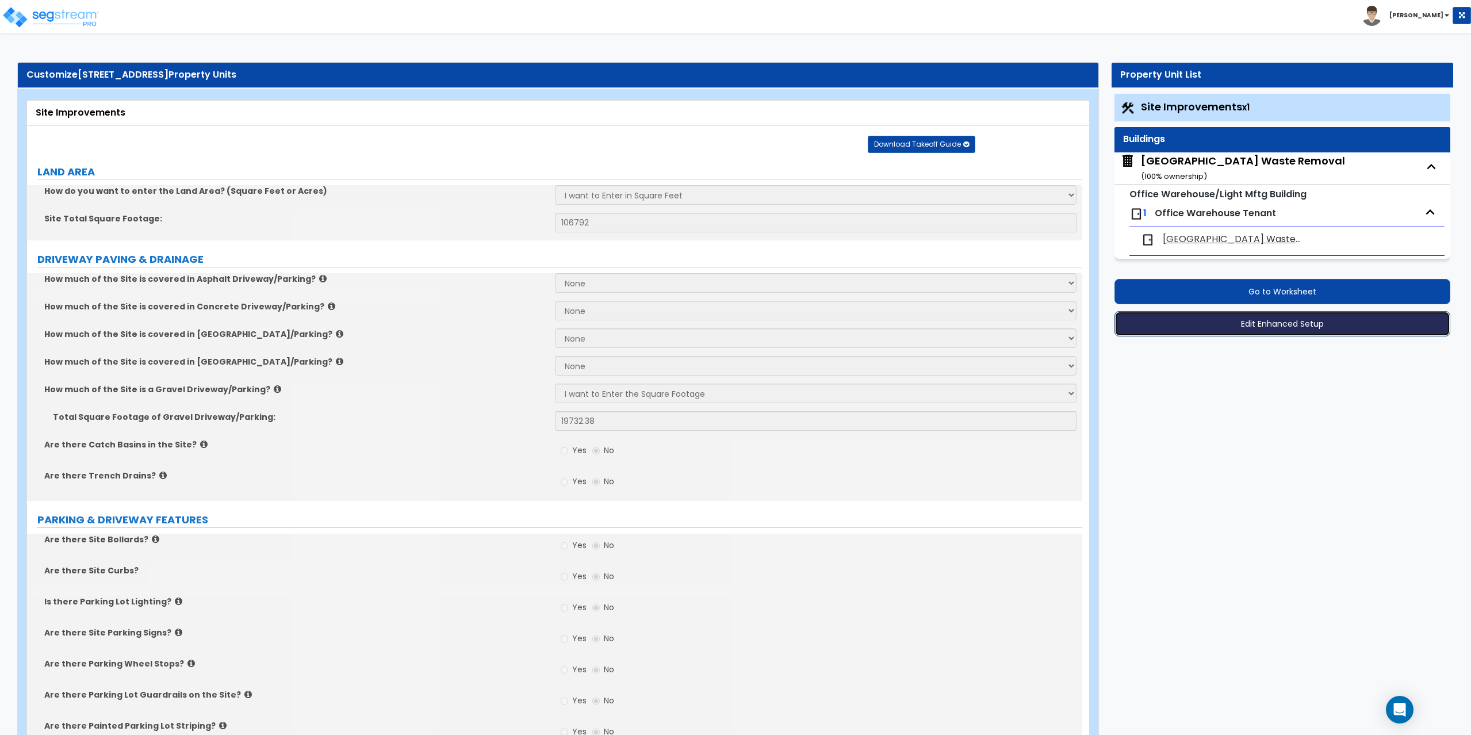
click at [1274, 322] on button "Edit Enhanced Setup" at bounding box center [1283, 323] width 336 height 25
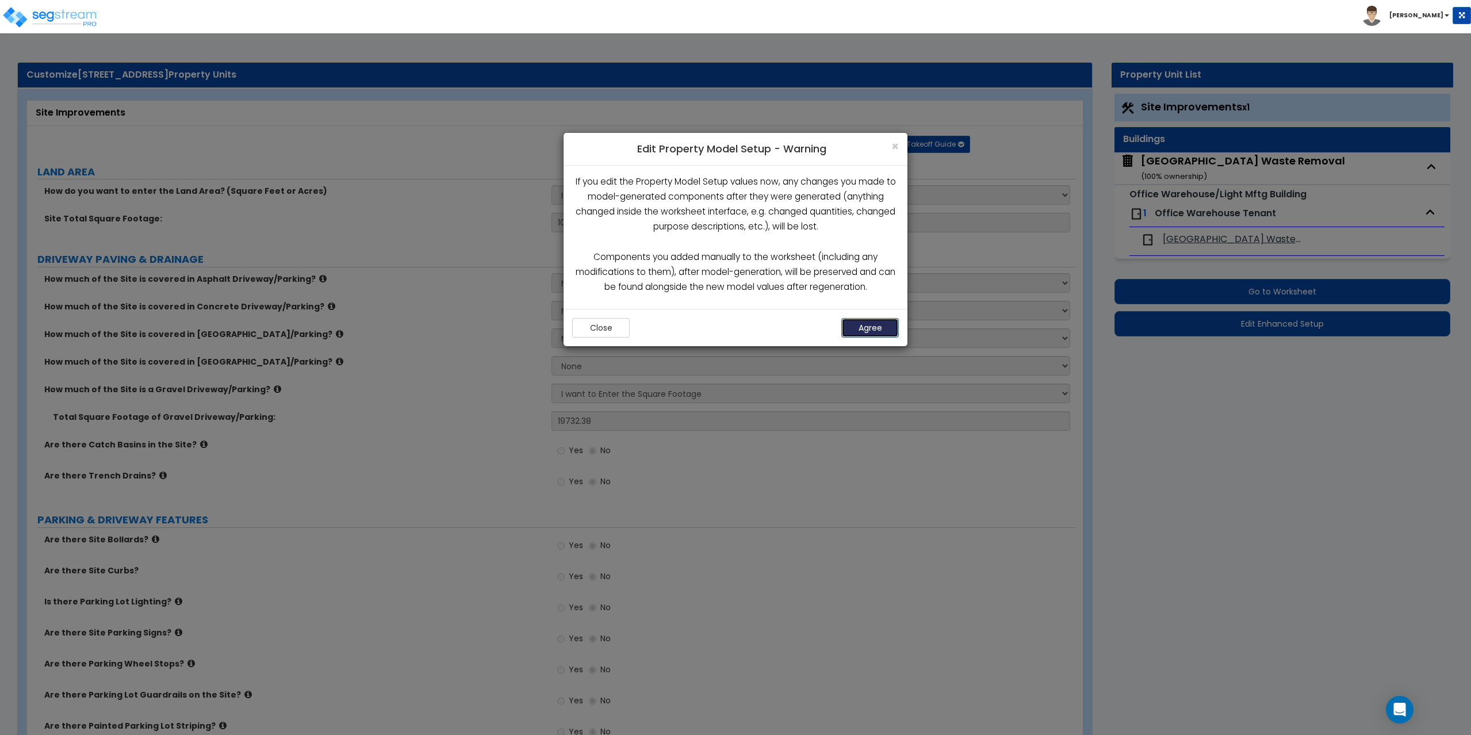
click at [869, 331] on button "Agree" at bounding box center [870, 328] width 58 height 20
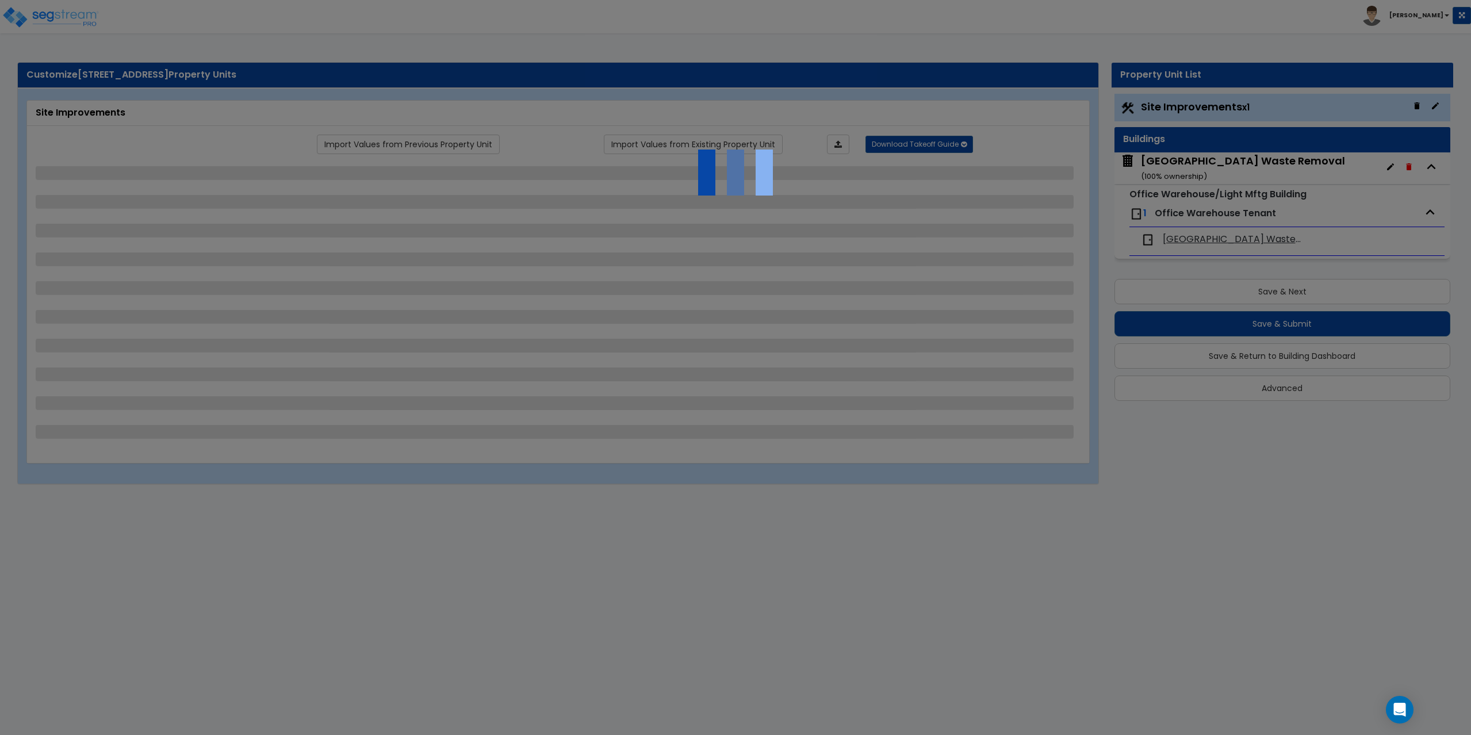
select select "2"
select select "4"
select select "2"
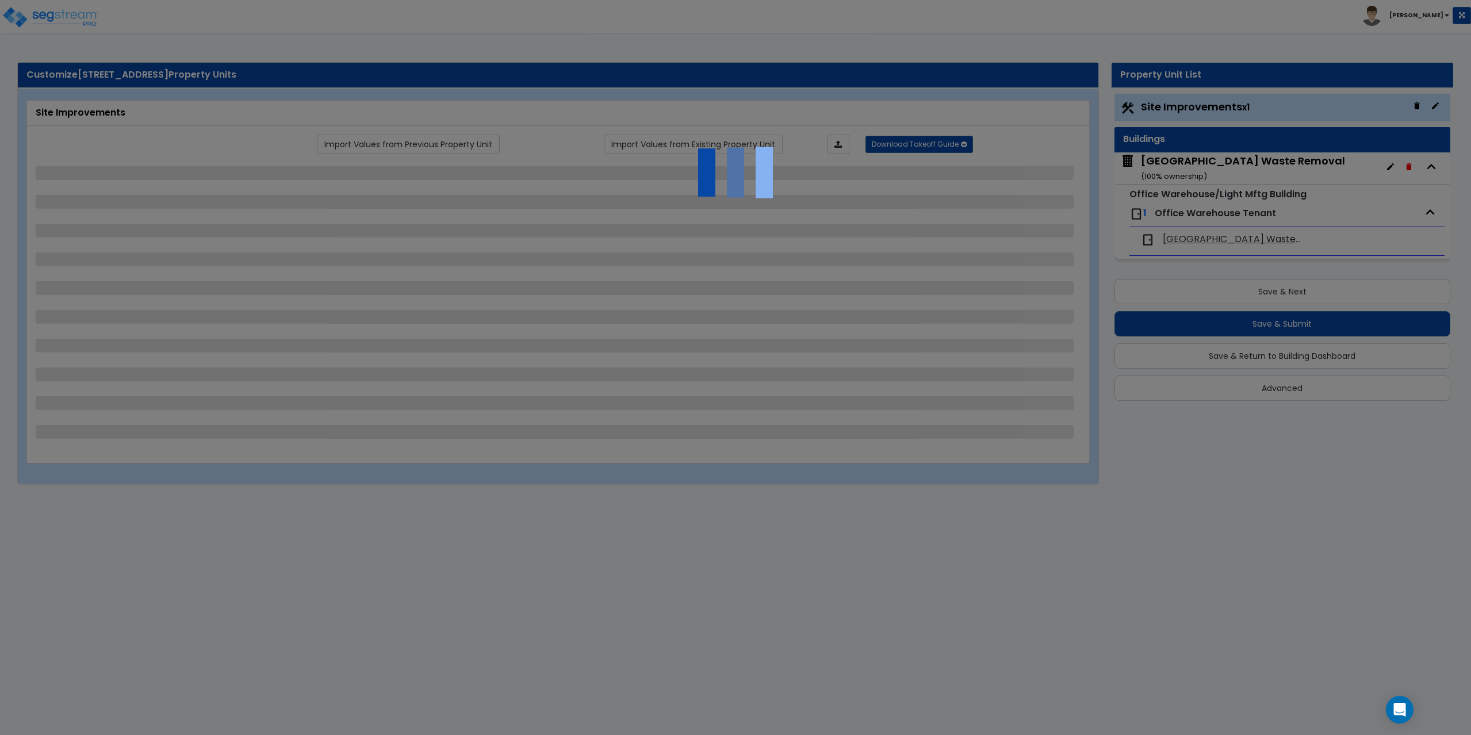
select select "2"
select select "1"
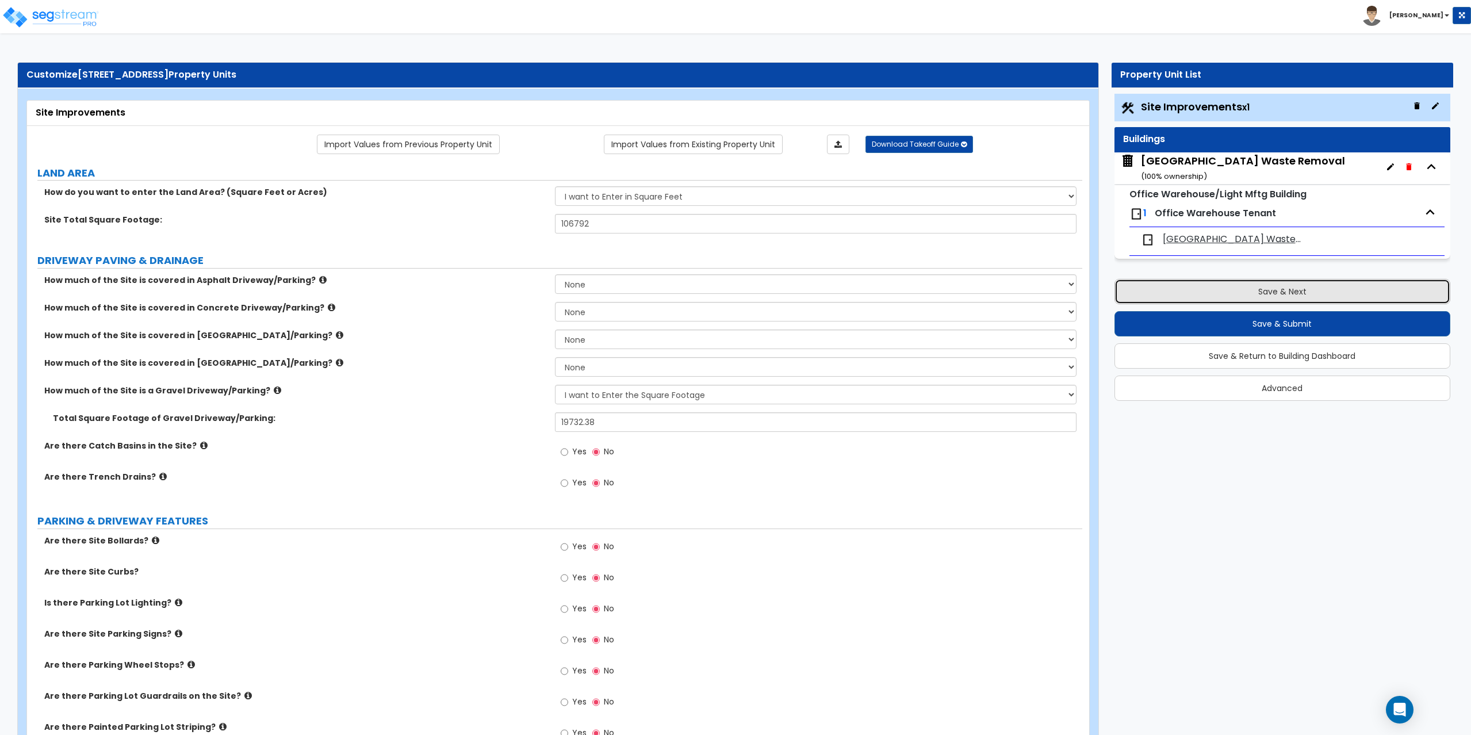
click at [1213, 282] on button "Save & Next" at bounding box center [1283, 291] width 336 height 25
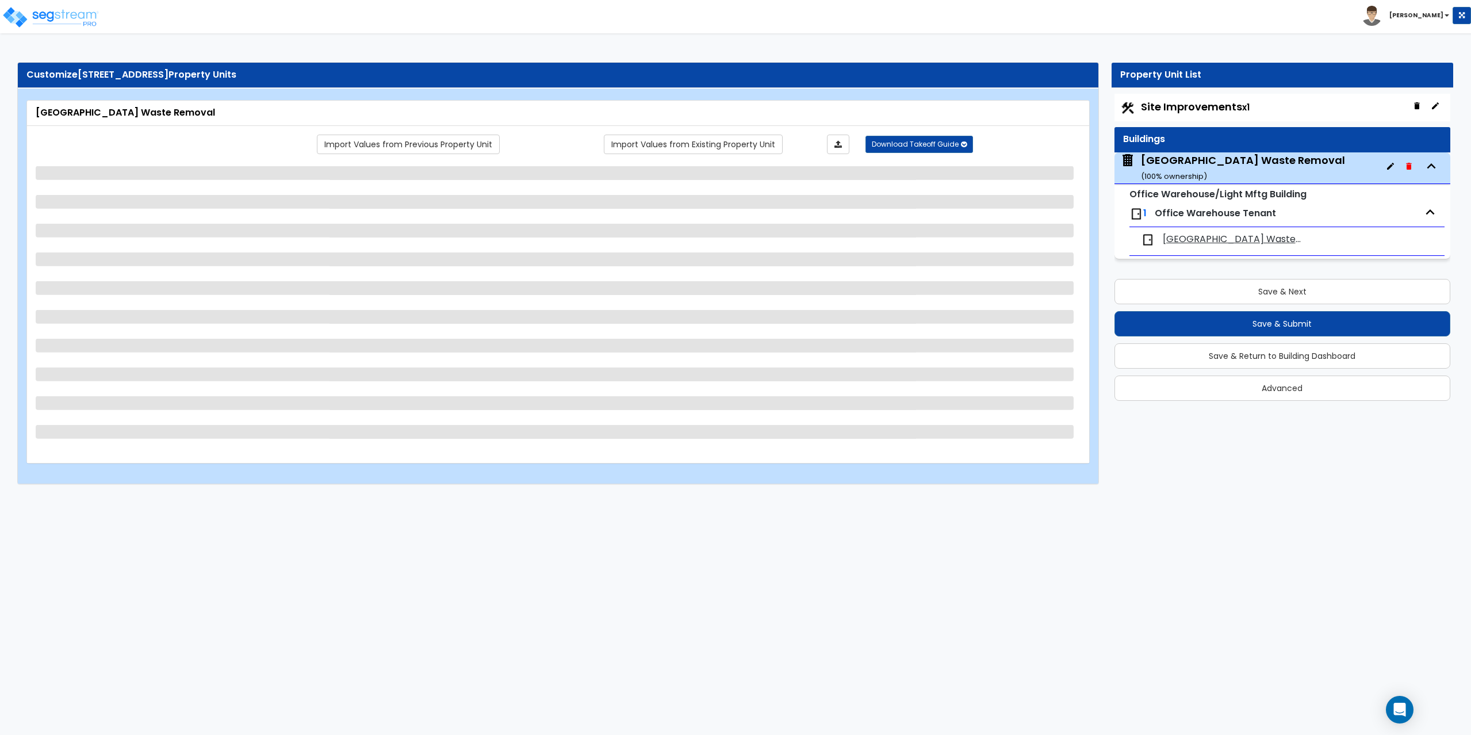
select select "7"
select select "1"
select select "5"
select select "1"
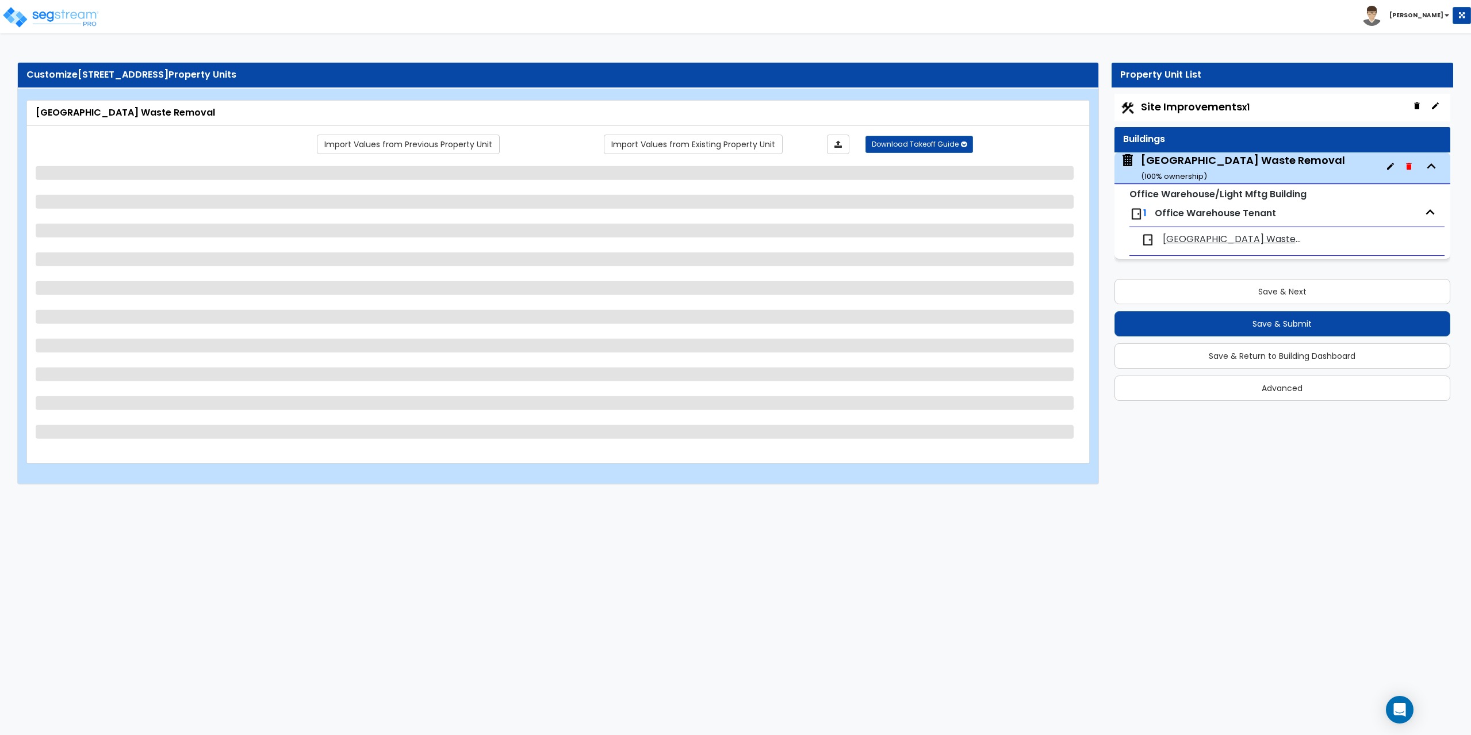
select select "1"
select select "4"
select select "2"
select select "1"
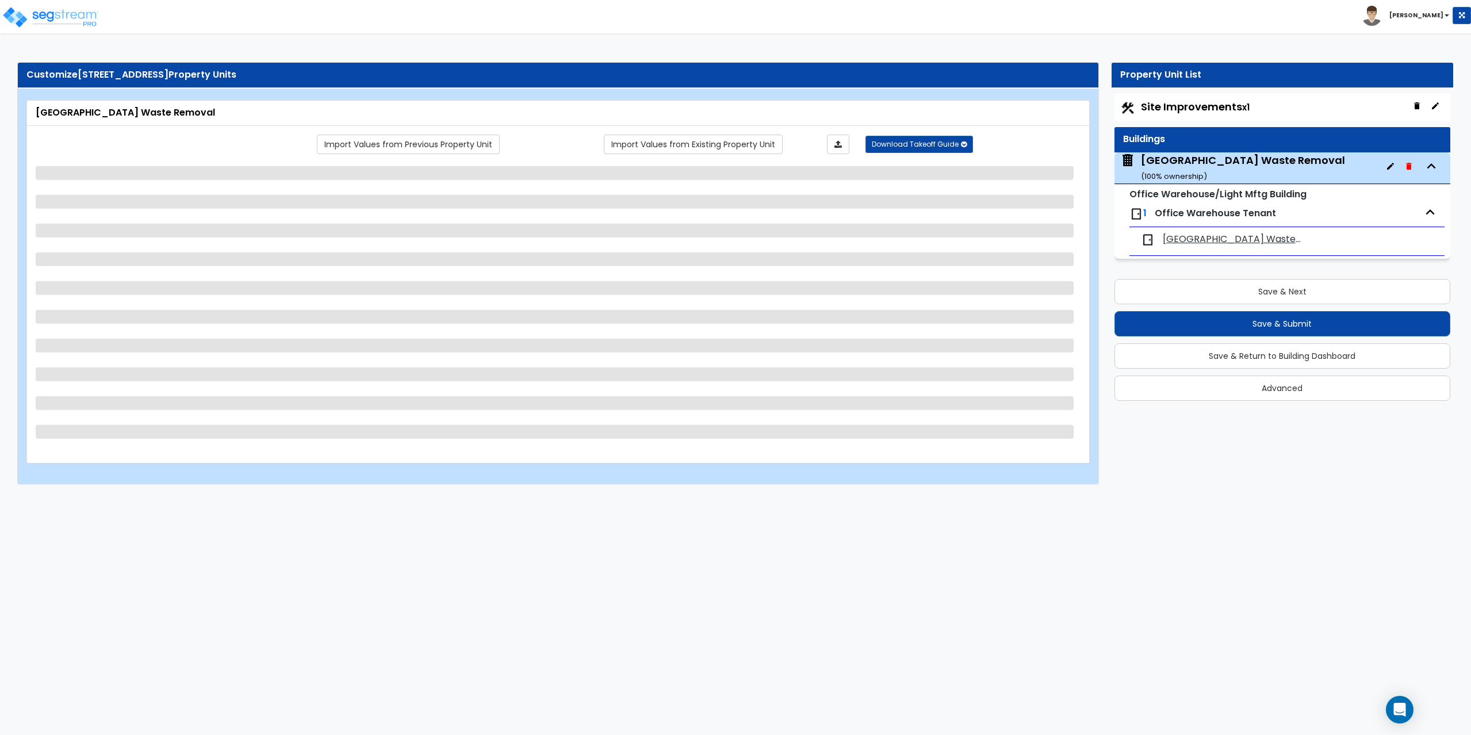
select select "2"
